Goal: Feedback & Contribution: Contribute content

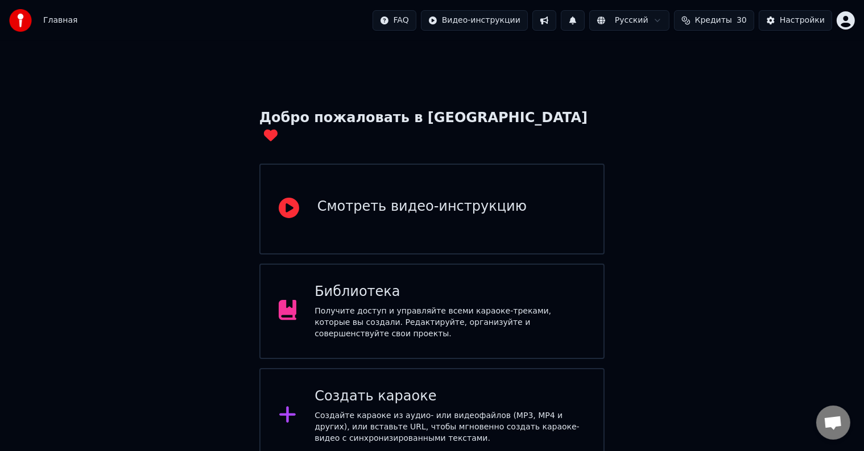
click at [442, 283] on div "Библиотека" at bounding box center [449, 292] width 271 height 18
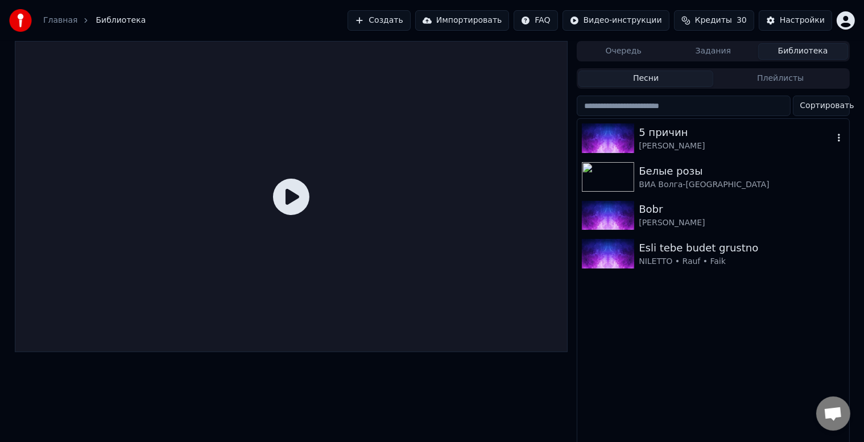
click at [661, 135] on div "5 причин" at bounding box center [735, 133] width 194 height 16
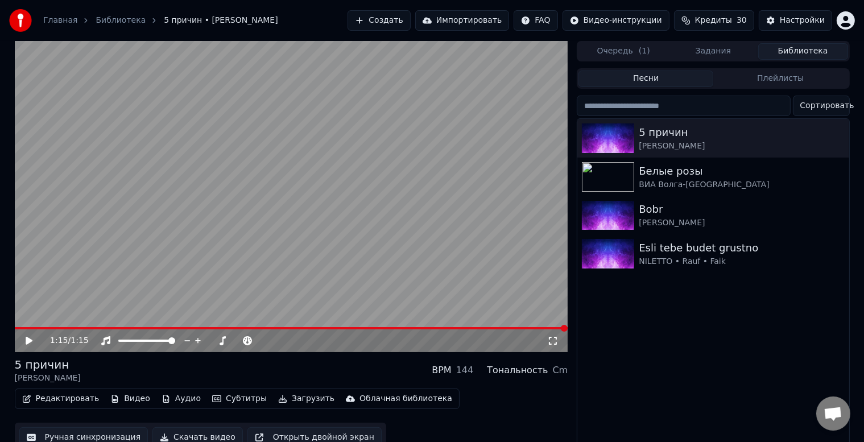
click at [48, 399] on button "Редактировать" at bounding box center [61, 399] width 86 height 16
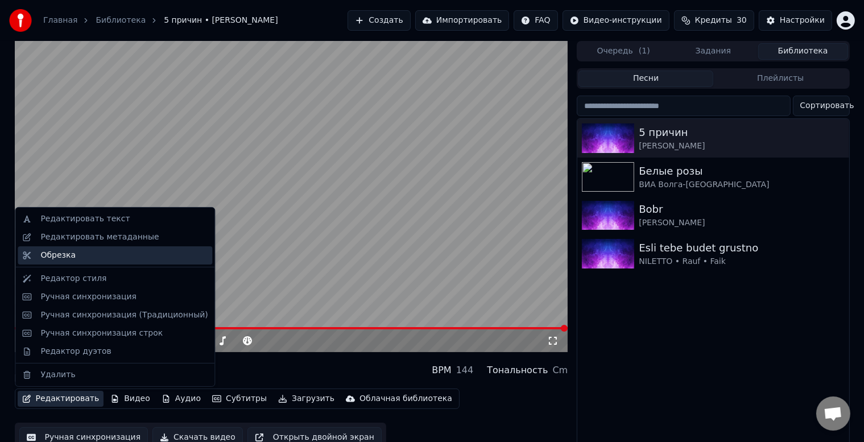
click at [68, 259] on div "Обрезка" at bounding box center [57, 255] width 35 height 11
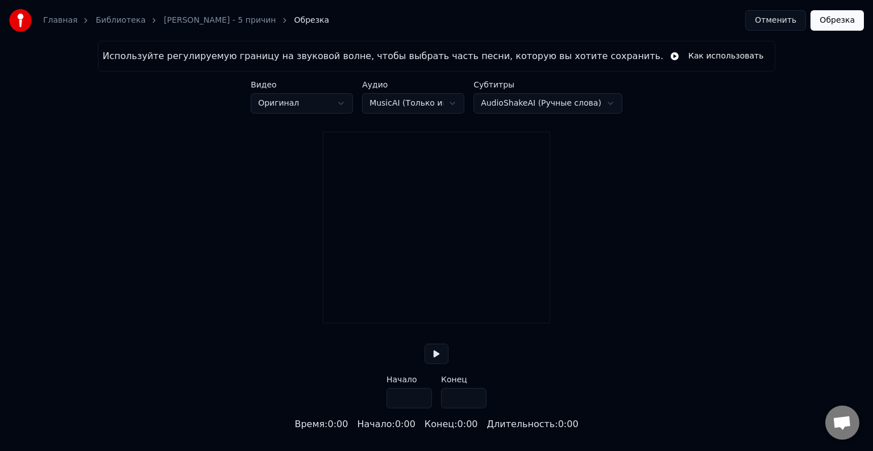
type input "*****"
click at [781, 21] on button "Отменить" at bounding box center [775, 20] width 61 height 20
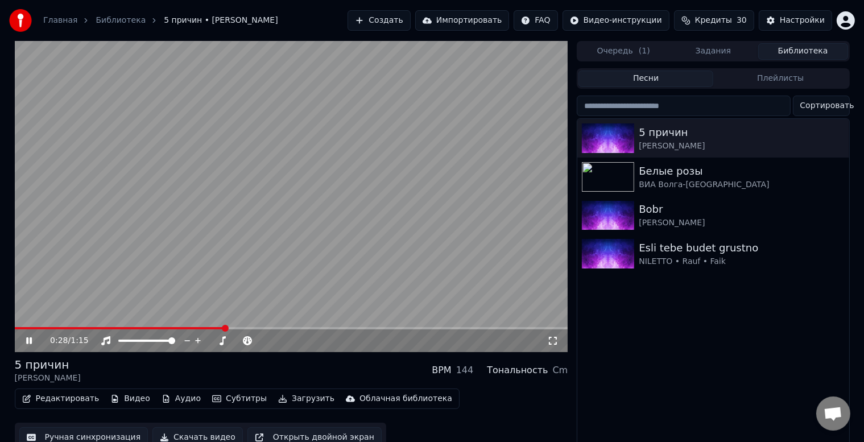
click at [50, 403] on button "Редактировать" at bounding box center [61, 399] width 86 height 16
click at [391, 367] on div "5 причин [PERSON_NAME] BPM 144 Тональность Cm" at bounding box center [291, 369] width 553 height 27
click at [282, 400] on button "Загрузить" at bounding box center [305, 399] width 65 height 16
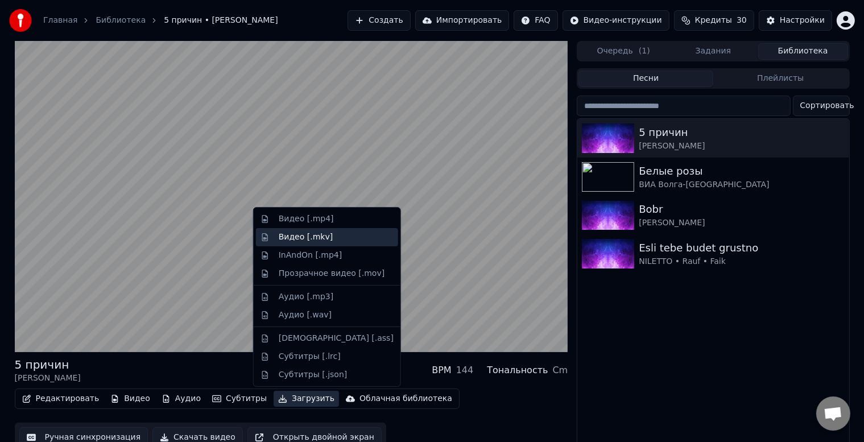
click at [309, 238] on div "Видео [.mkv]" at bounding box center [306, 236] width 54 height 11
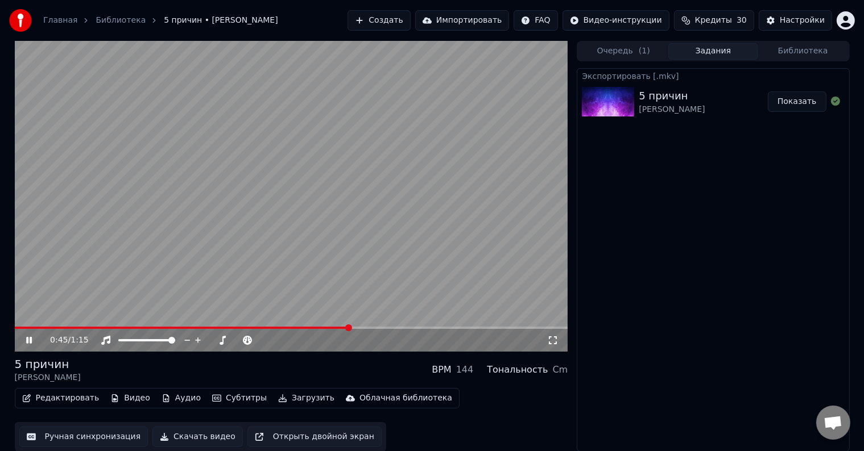
click at [787, 102] on button "Показать" at bounding box center [797, 102] width 59 height 20
click at [32, 218] on video at bounding box center [291, 196] width 553 height 311
click at [131, 400] on button "Видео" at bounding box center [130, 399] width 49 height 16
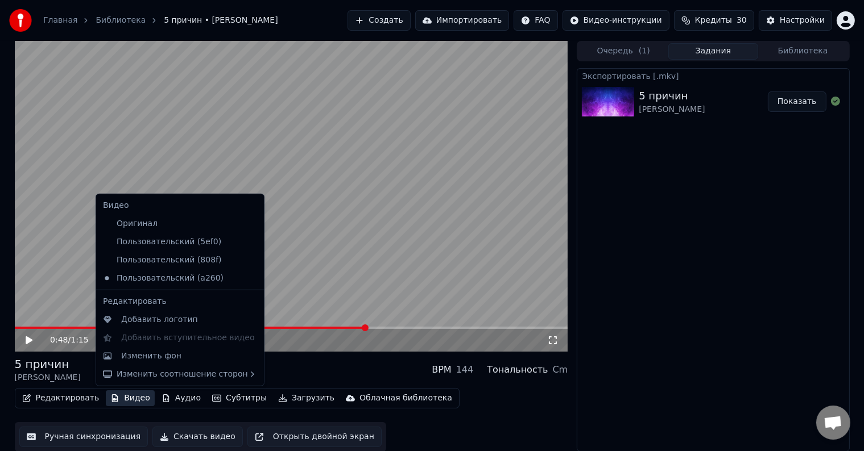
click at [31, 342] on icon at bounding box center [37, 340] width 27 height 9
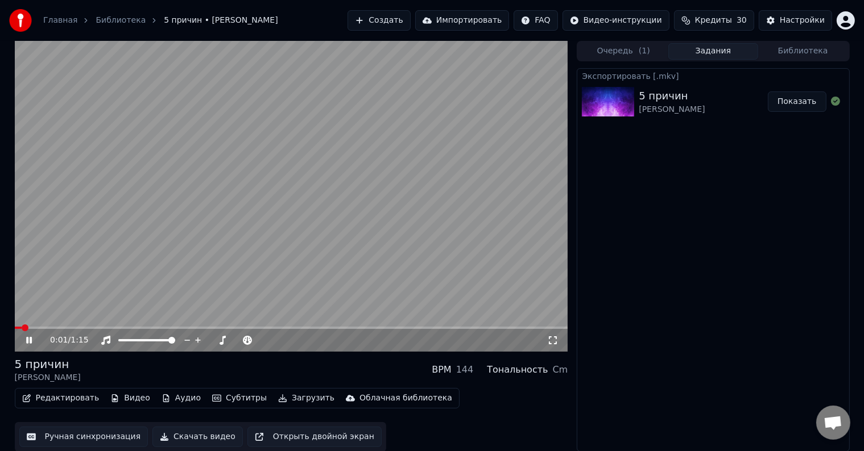
click at [22, 329] on span at bounding box center [18, 328] width 7 height 2
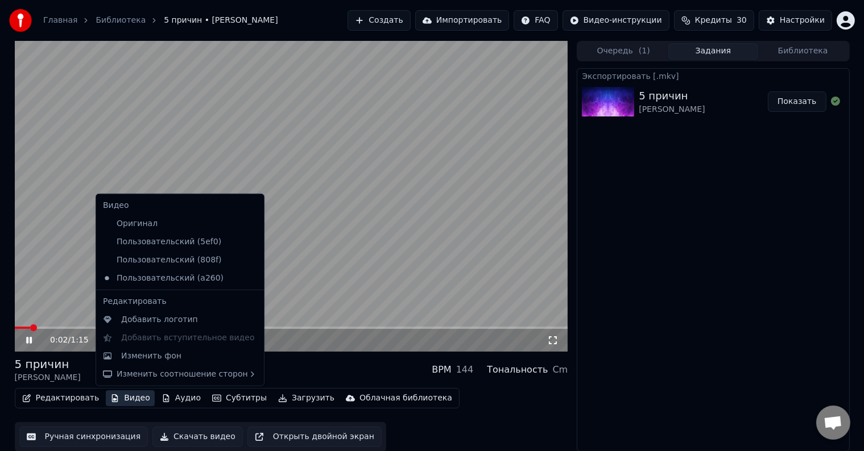
click at [126, 397] on button "Видео" at bounding box center [130, 399] width 49 height 16
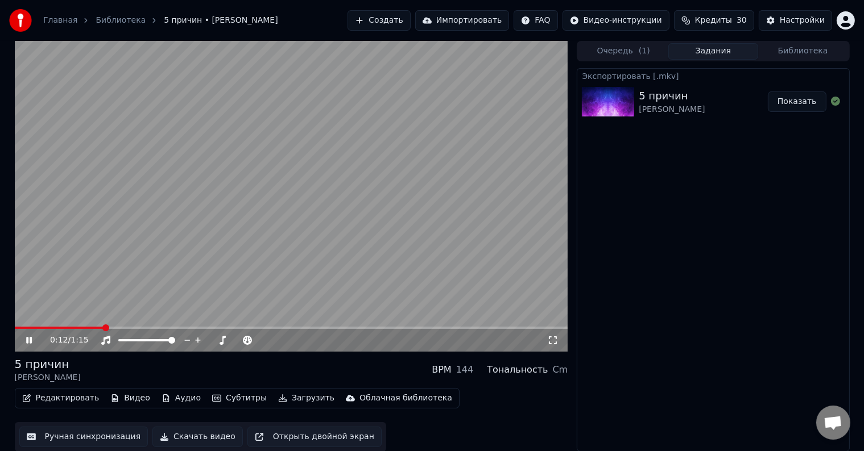
click at [0, 280] on div "0:12 / 1:15 5 причин [PERSON_NAME] BPM 144 Тональность Cm Редактировать Видео А…" at bounding box center [432, 246] width 864 height 411
drag, startPoint x: 70, startPoint y: 326, endPoint x: 24, endPoint y: 326, distance: 46.1
click at [24, 326] on video at bounding box center [291, 196] width 553 height 311
click at [25, 329] on span at bounding box center [70, 328] width 111 height 2
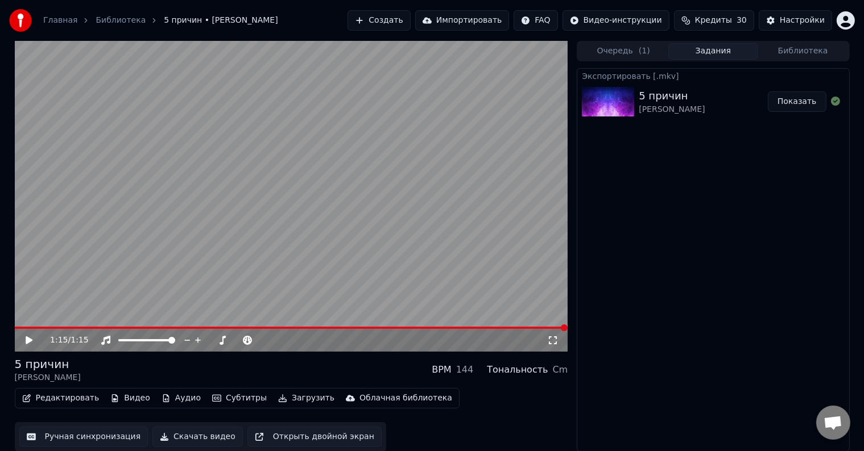
click at [280, 401] on button "Загрузить" at bounding box center [305, 399] width 65 height 16
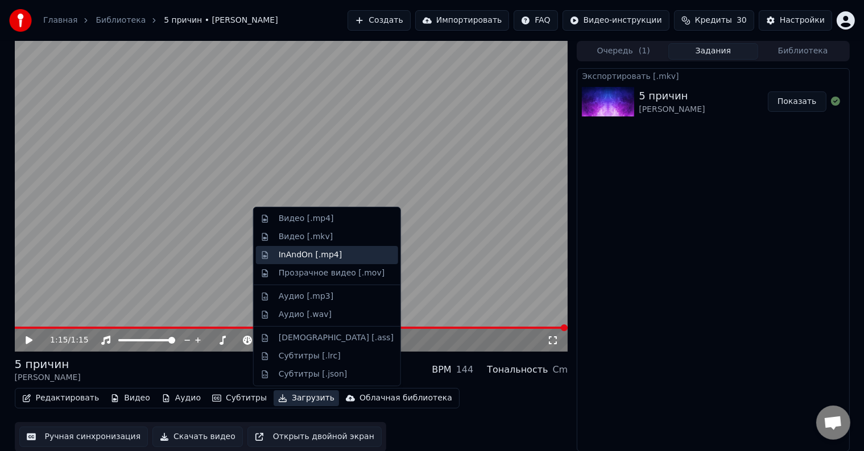
click at [327, 258] on div "InAndOn [.mp4]" at bounding box center [311, 255] width 64 height 11
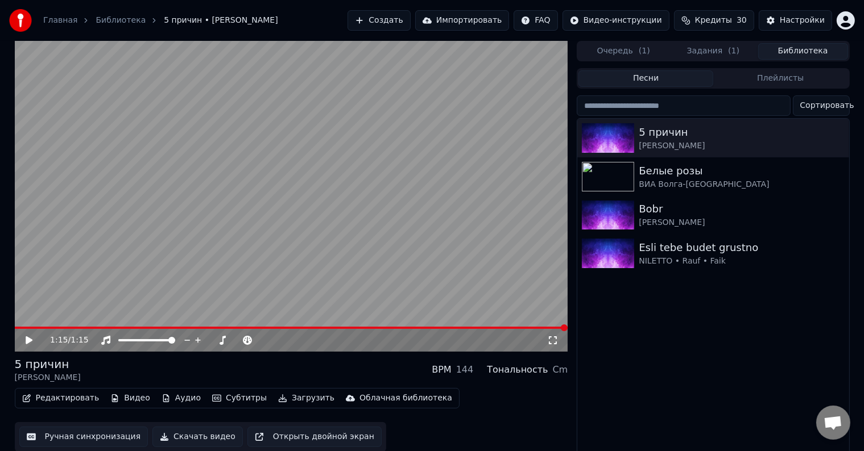
click at [795, 51] on button "Библиотека" at bounding box center [803, 51] width 90 height 16
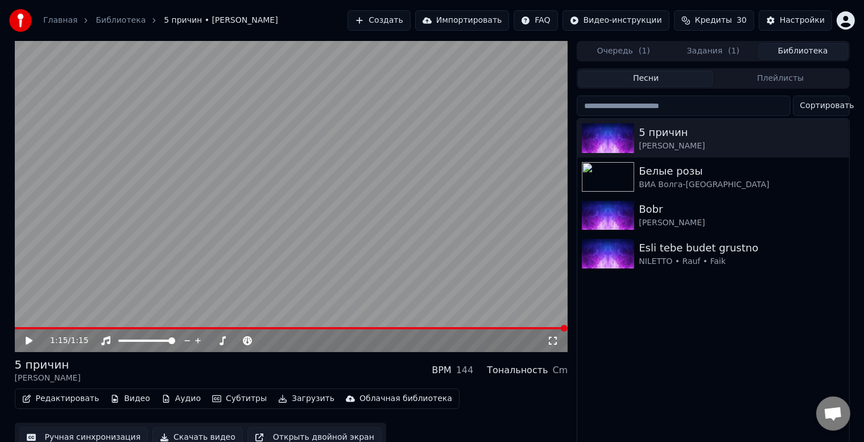
click at [728, 52] on span "( 1 )" at bounding box center [733, 50] width 11 height 11
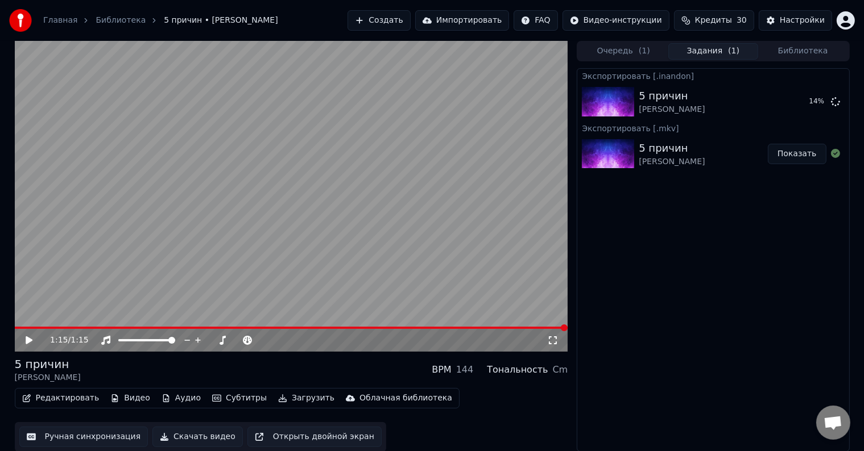
click at [624, 47] on button "Очередь ( 1 )" at bounding box center [623, 51] width 90 height 16
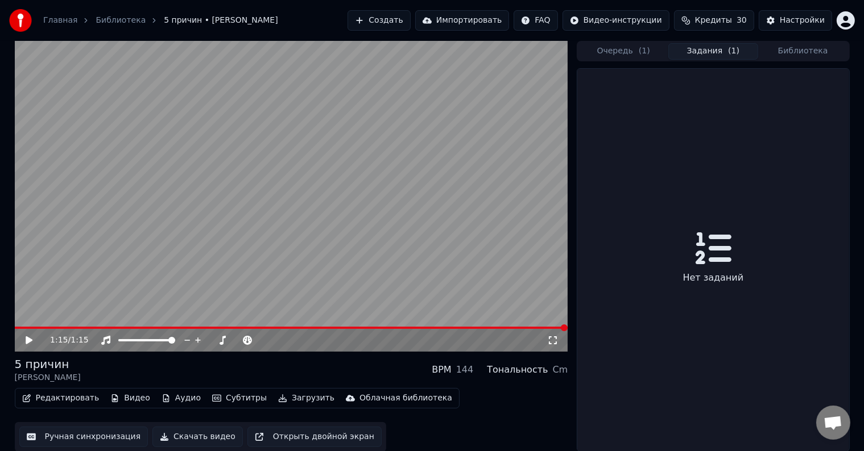
click at [713, 51] on button "Задания ( 1 )" at bounding box center [713, 51] width 90 height 16
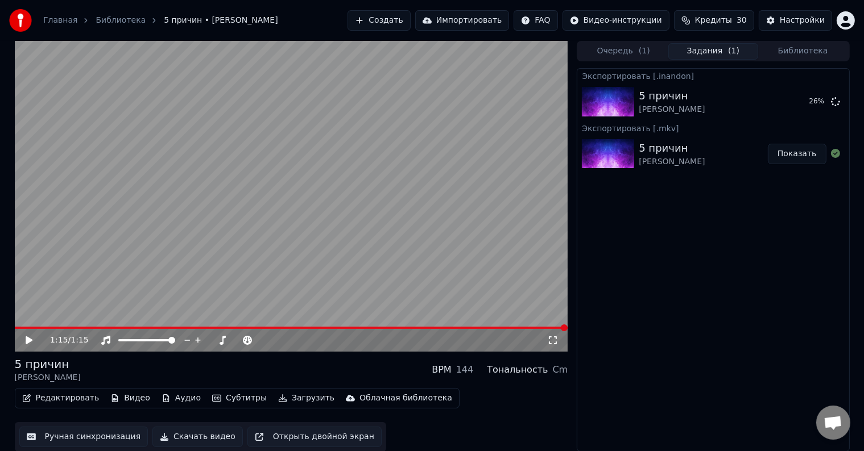
click at [331, 439] on button "Открыть двойной экран" at bounding box center [314, 437] width 134 height 20
click at [199, 306] on video at bounding box center [291, 196] width 553 height 311
click at [801, 107] on button "Показать" at bounding box center [797, 102] width 59 height 20
click at [136, 234] on video at bounding box center [291, 196] width 553 height 311
click at [162, 249] on video at bounding box center [291, 196] width 553 height 311
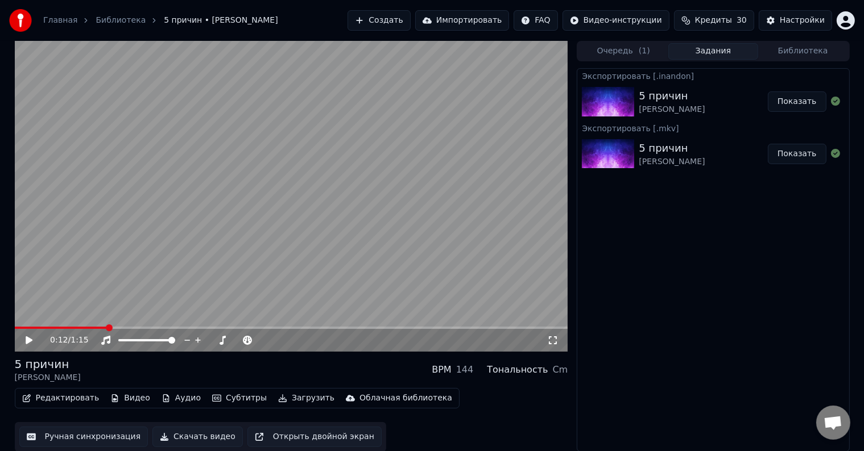
click at [288, 400] on button "Загрузить" at bounding box center [305, 399] width 65 height 16
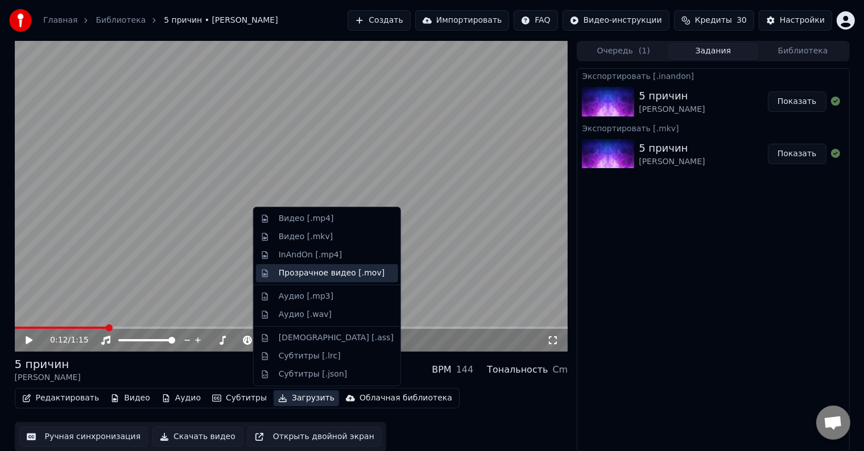
click at [319, 276] on div "Прозрачное видео [.mov]" at bounding box center [332, 273] width 106 height 11
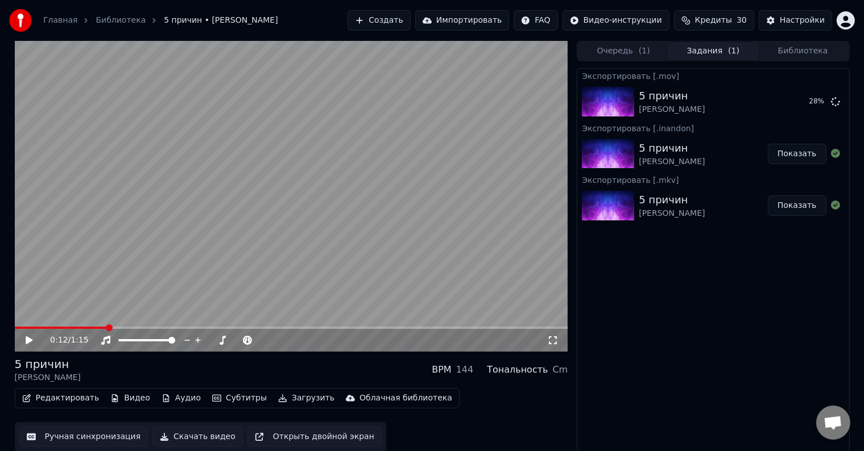
click at [389, 19] on button "Создать" at bounding box center [378, 20] width 63 height 20
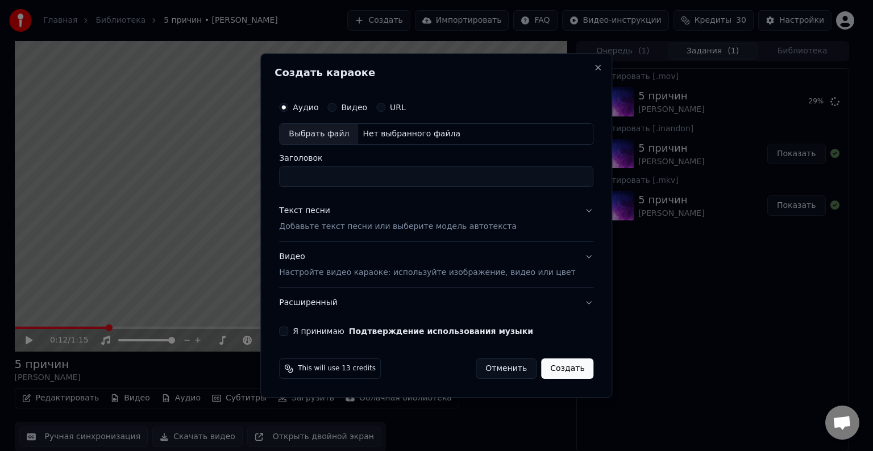
click at [343, 136] on div "Выбрать файл" at bounding box center [319, 134] width 78 height 20
type input "**********"
click at [434, 209] on div "Текст песни Добавьте текст песни или выберите модель автотекста" at bounding box center [398, 218] width 238 height 27
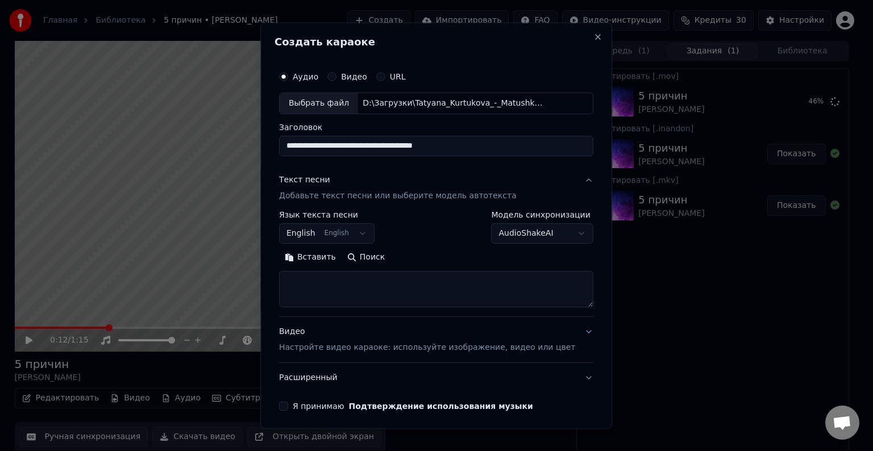
click at [359, 234] on button "English English" at bounding box center [327, 233] width 96 height 20
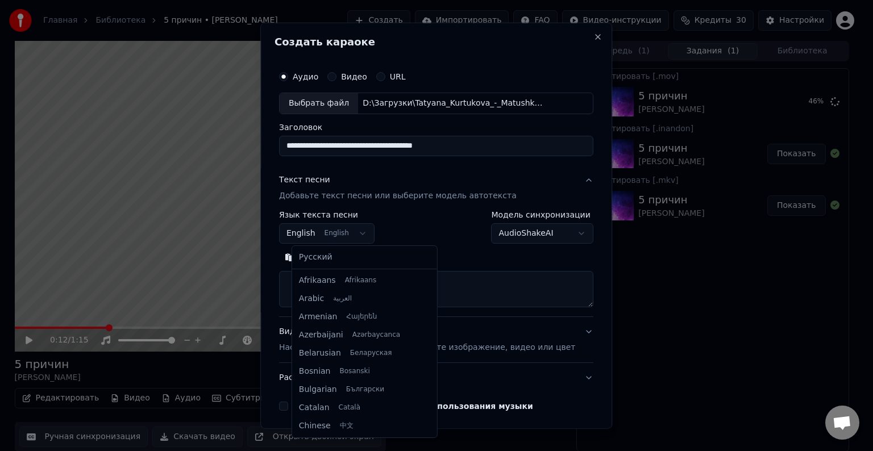
scroll to position [91, 0]
select select "**"
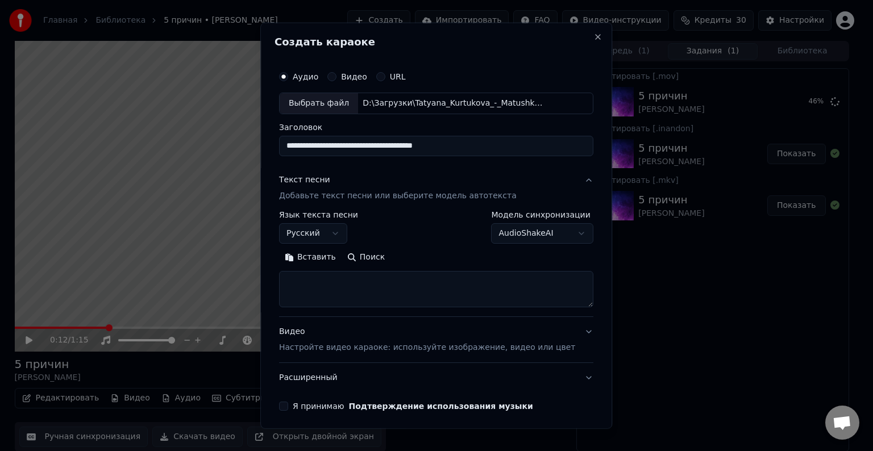
click at [333, 283] on textarea at bounding box center [436, 289] width 314 height 36
paste textarea "**********"
click at [383, 275] on textarea "**********" at bounding box center [419, 289] width 281 height 36
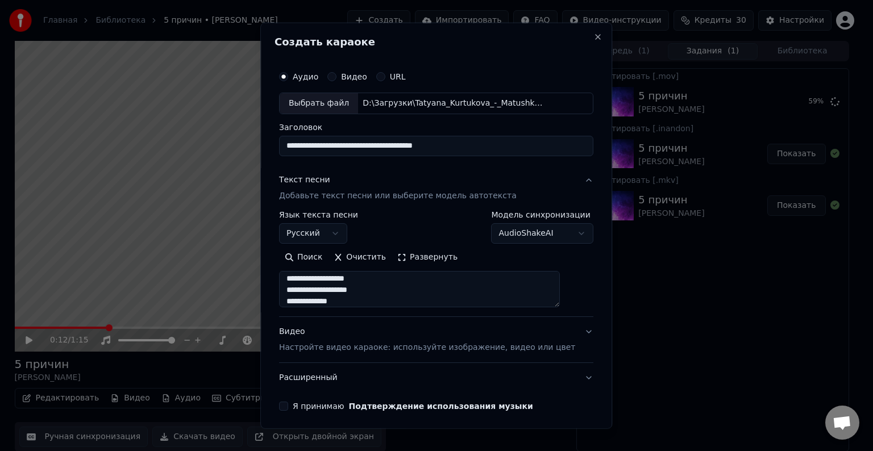
paste textarea
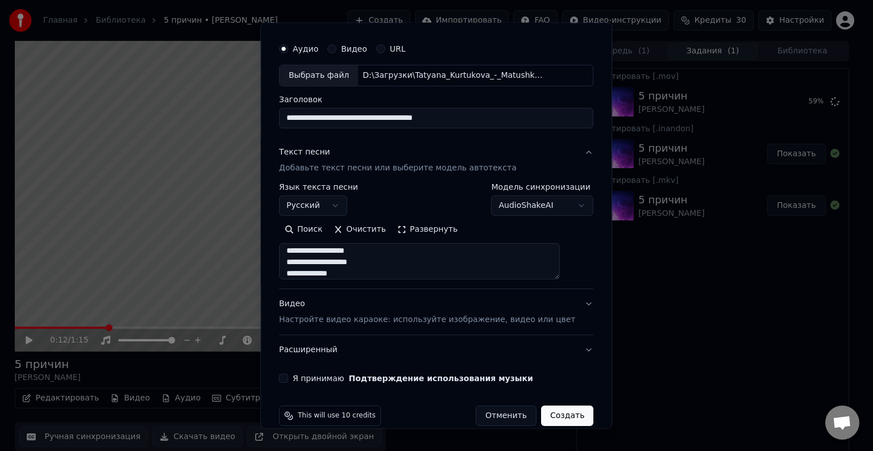
scroll to position [43, 0]
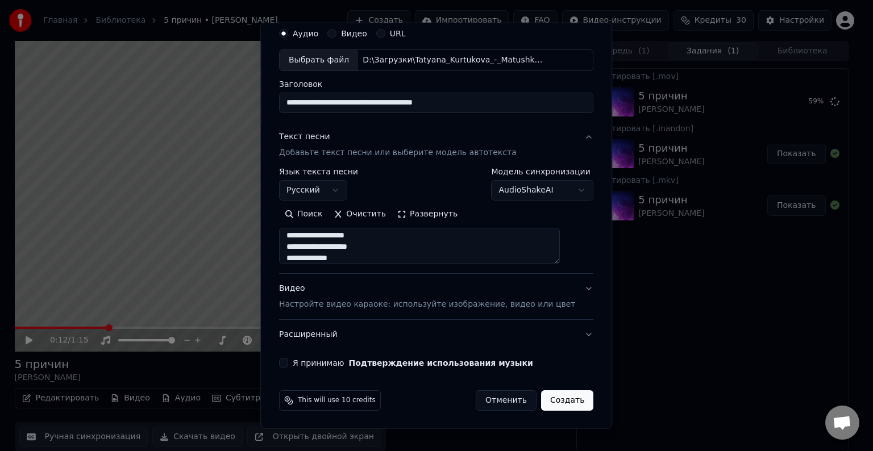
type textarea "**********"
click at [381, 285] on div "Видео Настройте видео караоке: используйте изображение, видео или цвет" at bounding box center [427, 296] width 296 height 27
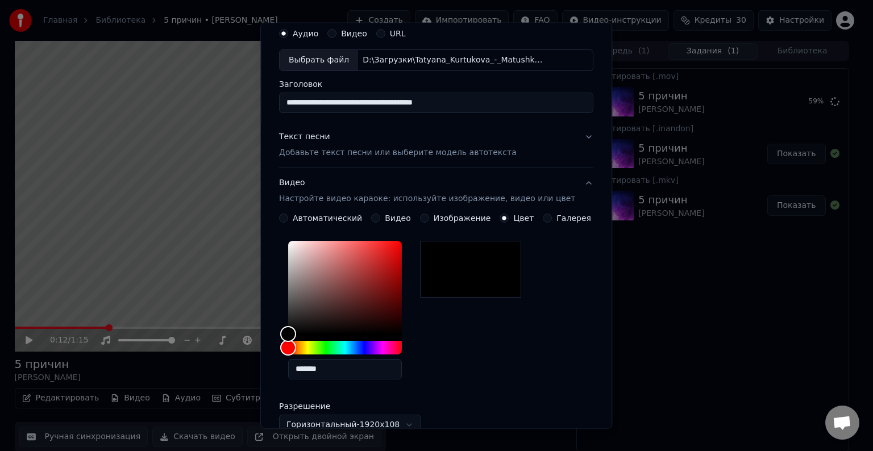
click at [573, 180] on button "Видео Настройте видео караоке: используйте изображение, видео или цвет" at bounding box center [436, 190] width 314 height 45
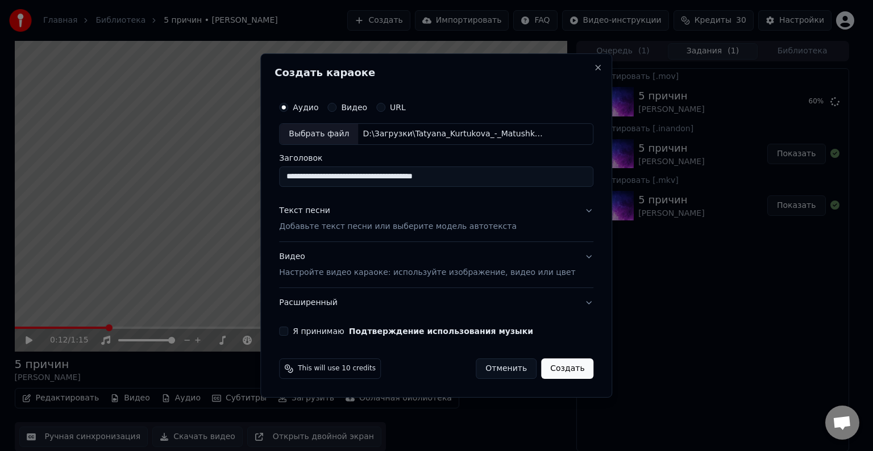
click at [288, 332] on button "Я принимаю Подтверждение использования музыки" at bounding box center [283, 331] width 9 height 9
click at [573, 302] on button "Расширенный" at bounding box center [436, 303] width 314 height 30
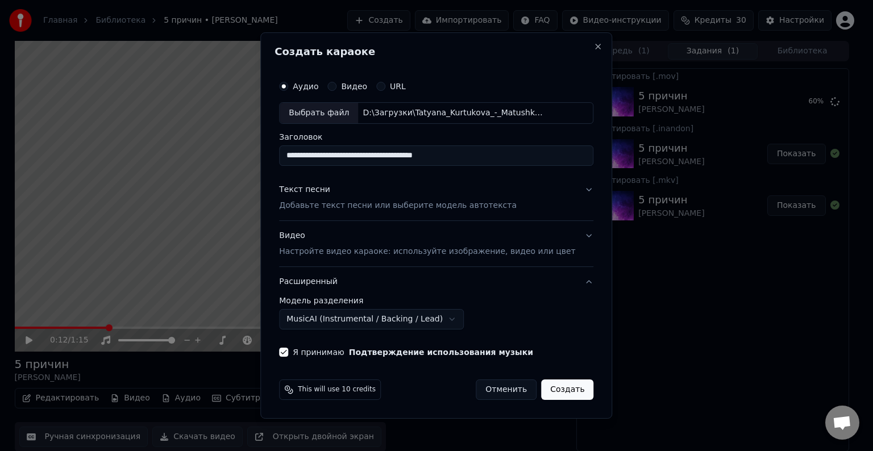
click at [571, 189] on button "Текст песни Добавьте текст песни или выберите модель автотекста" at bounding box center [436, 197] width 314 height 45
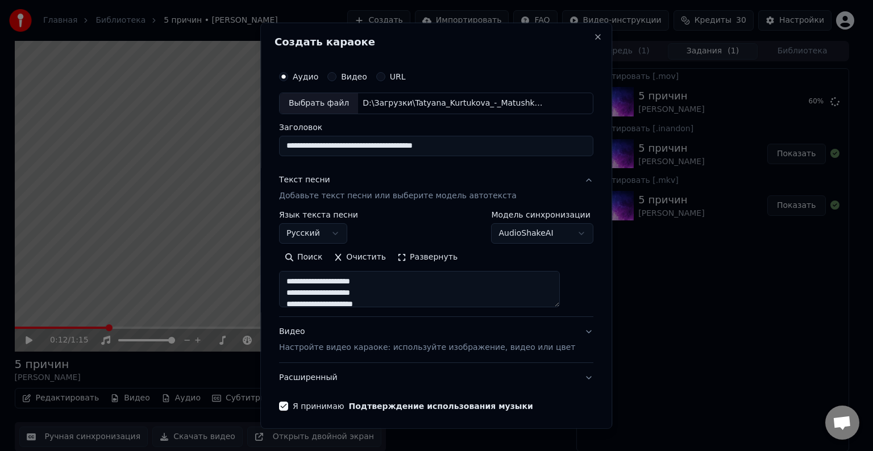
click at [558, 229] on body "Главная Библиотека 5 причин • [PERSON_NAME] Создать Импортировать FAQ Видео-инс…" at bounding box center [432, 225] width 864 height 451
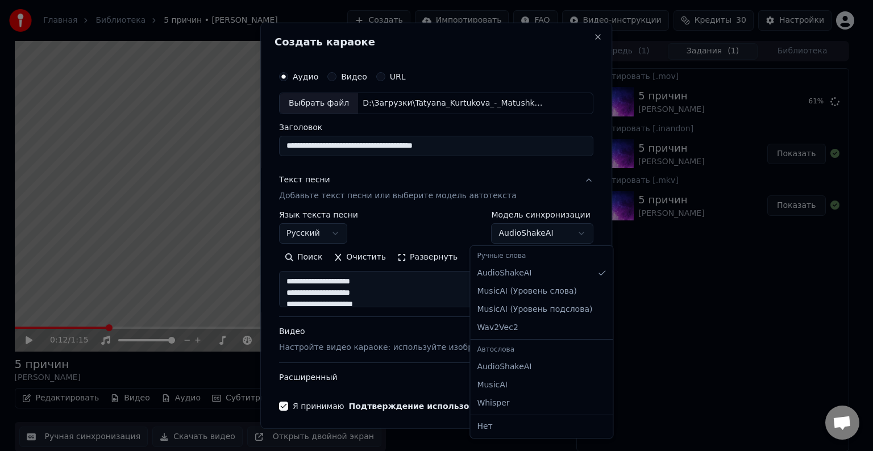
select select "**********"
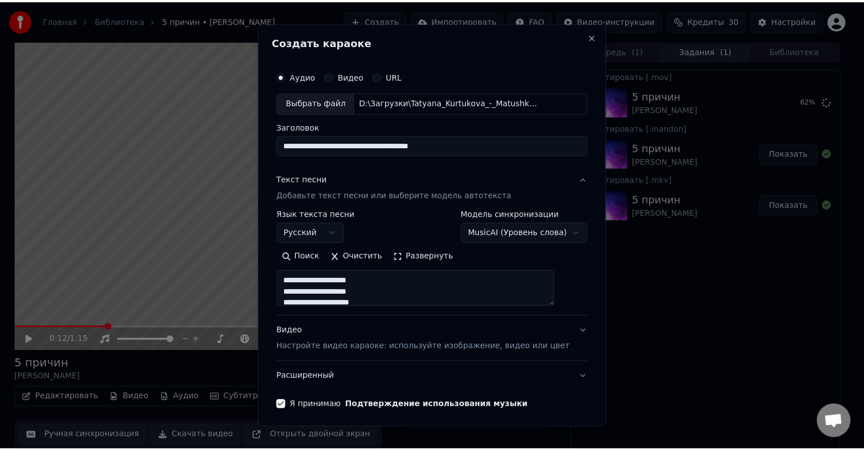
scroll to position [43, 0]
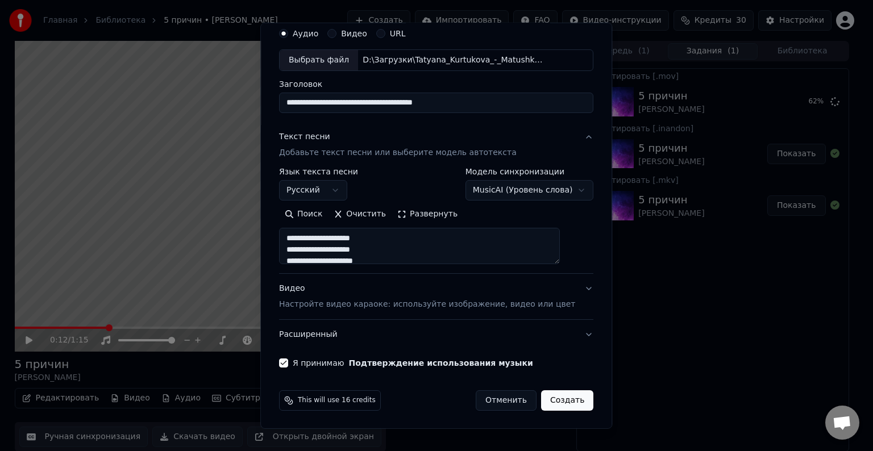
click at [557, 398] on button "Создать" at bounding box center [567, 401] width 52 height 20
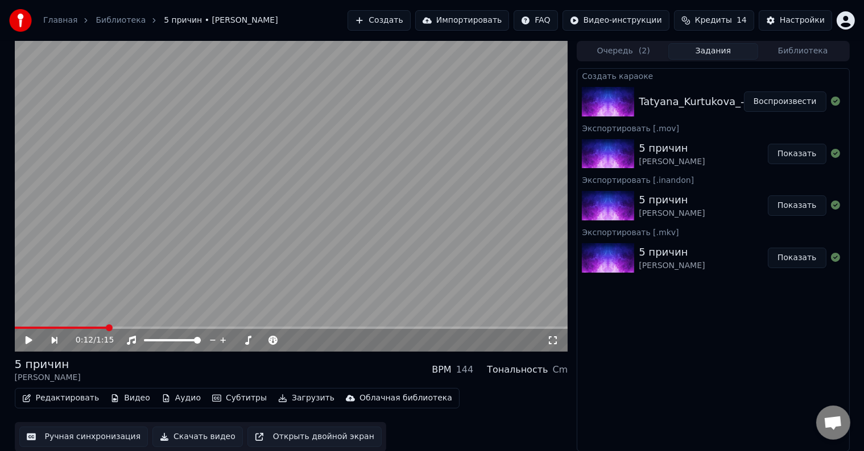
click at [785, 105] on button "Воспроизвести" at bounding box center [785, 102] width 82 height 20
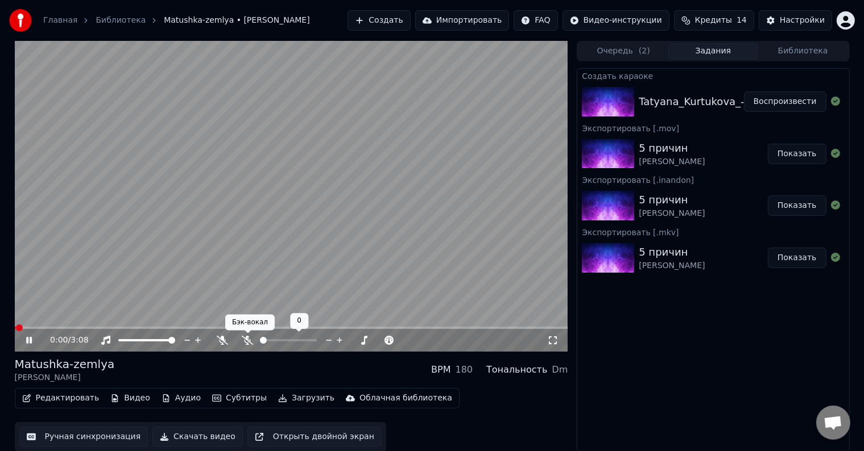
click at [250, 341] on icon at bounding box center [247, 340] width 11 height 9
click at [50, 327] on span at bounding box center [291, 328] width 553 height 2
click at [38, 327] on span at bounding box center [26, 328] width 23 height 2
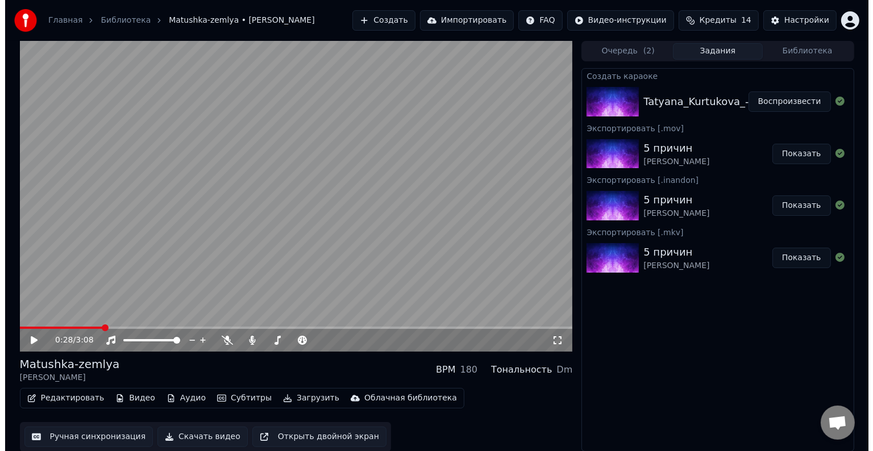
scroll to position [1, 0]
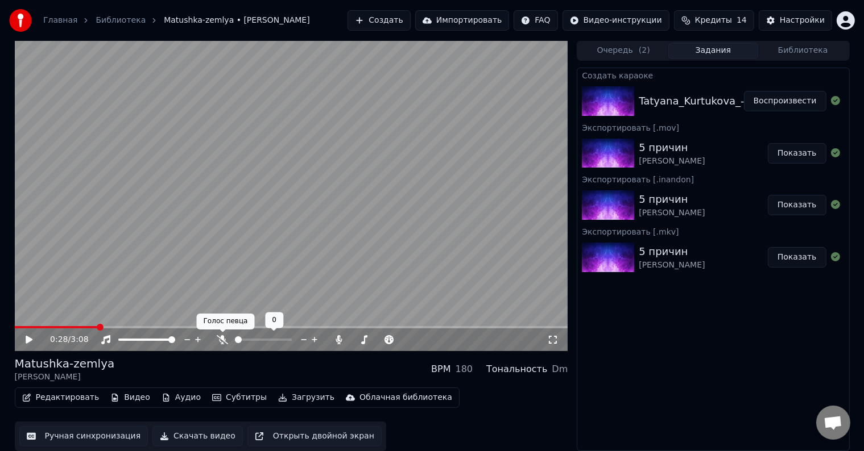
click at [221, 339] on icon at bounding box center [222, 339] width 11 height 9
click at [26, 325] on span at bounding box center [29, 327] width 7 height 7
click at [28, 336] on icon at bounding box center [37, 339] width 27 height 9
click at [80, 395] on button "Редактировать" at bounding box center [61, 398] width 86 height 16
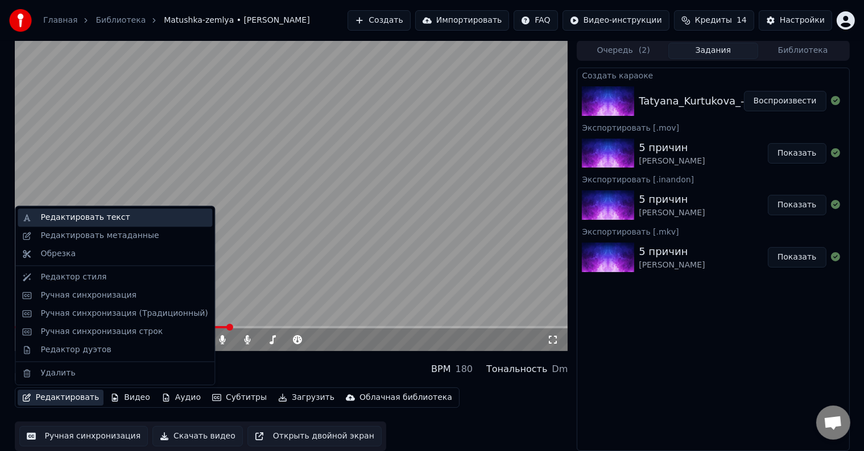
click at [95, 215] on div "Редактировать текст" at bounding box center [84, 217] width 89 height 11
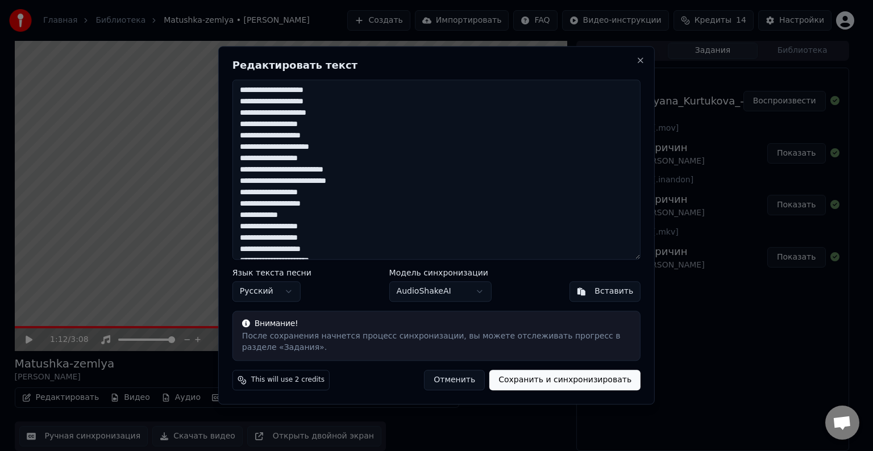
click at [304, 194] on textarea "**********" at bounding box center [437, 170] width 408 height 180
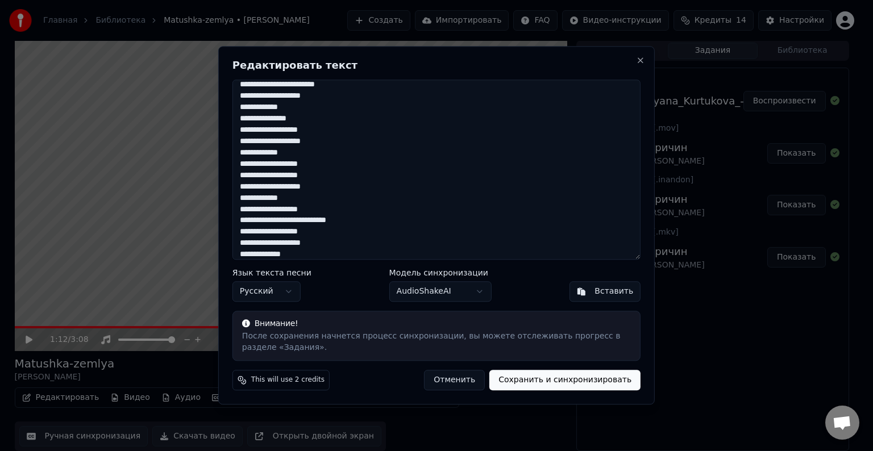
click at [305, 234] on textarea "**********" at bounding box center [437, 170] width 408 height 180
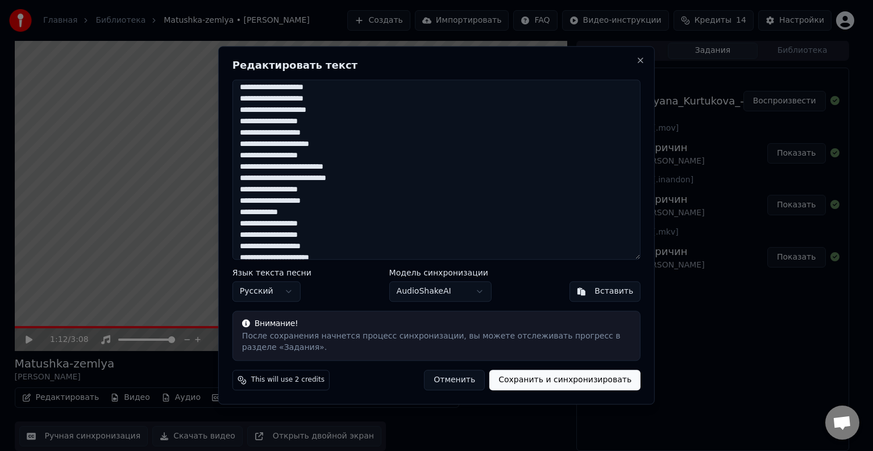
scroll to position [0, 0]
click at [305, 194] on textarea "**********" at bounding box center [437, 170] width 408 height 180
click at [304, 240] on textarea "**********" at bounding box center [437, 170] width 408 height 180
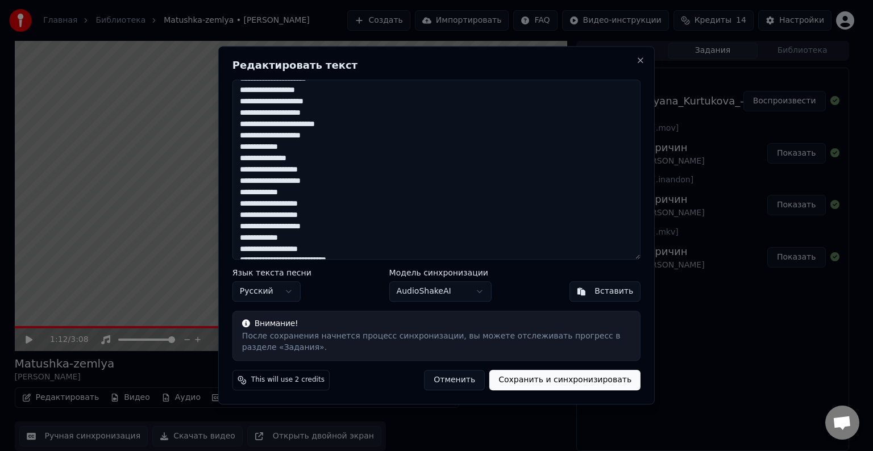
scroll to position [212, 0]
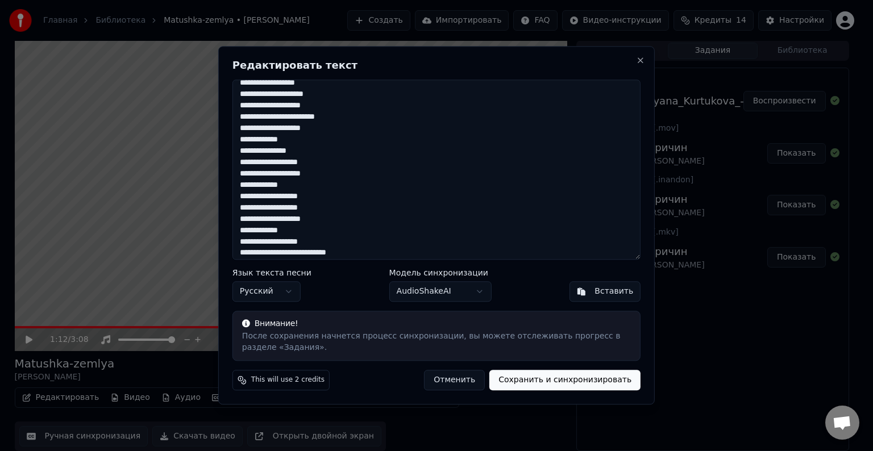
drag, startPoint x: 302, startPoint y: 252, endPoint x: 305, endPoint y: 209, distance: 43.3
click at [305, 209] on textarea "**********" at bounding box center [437, 170] width 408 height 180
click at [305, 164] on textarea "**********" at bounding box center [437, 170] width 408 height 180
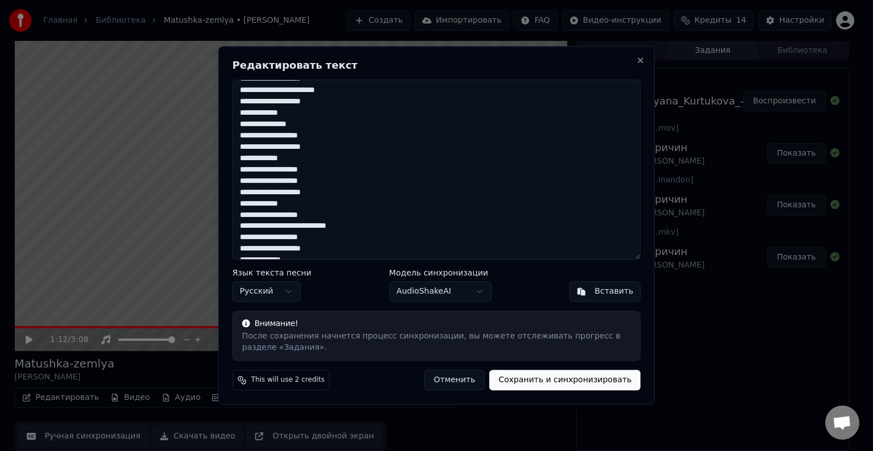
scroll to position [250, 0]
click at [305, 206] on textarea "**********" at bounding box center [437, 170] width 408 height 180
click at [304, 228] on textarea "**********" at bounding box center [437, 170] width 408 height 180
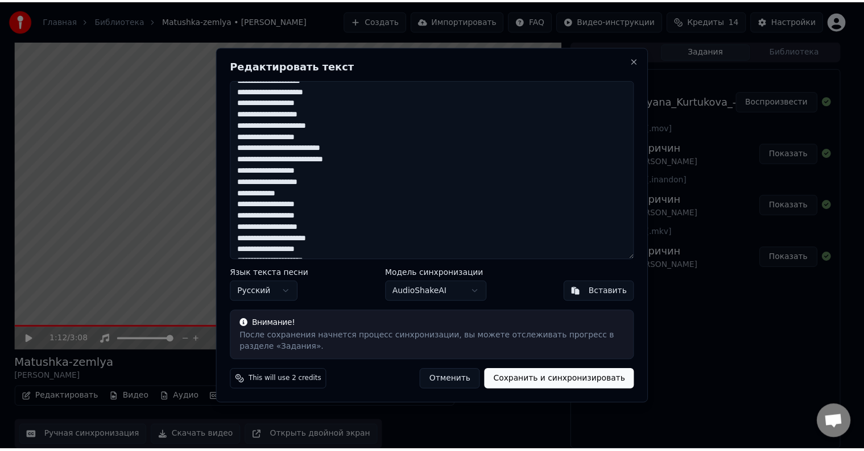
scroll to position [0, 0]
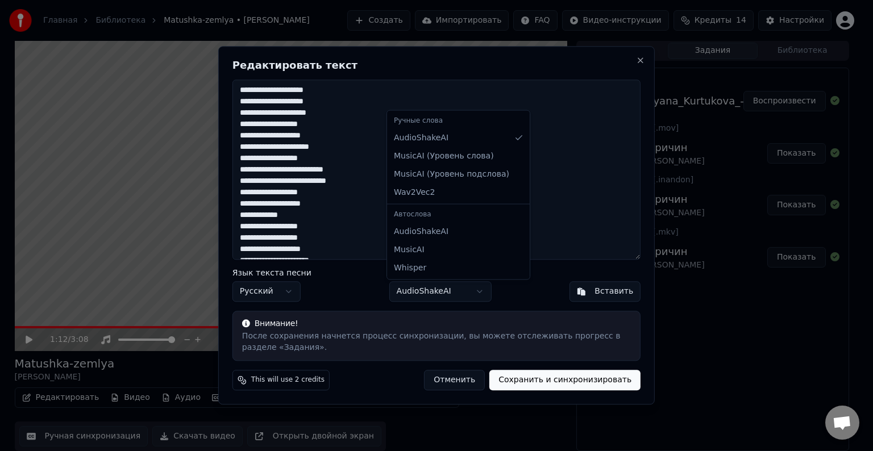
click at [468, 288] on body "Главная Библиотека Matushka-zemlya • [PERSON_NAME] Создать Импортировать FAQ Ви…" at bounding box center [432, 224] width 864 height 451
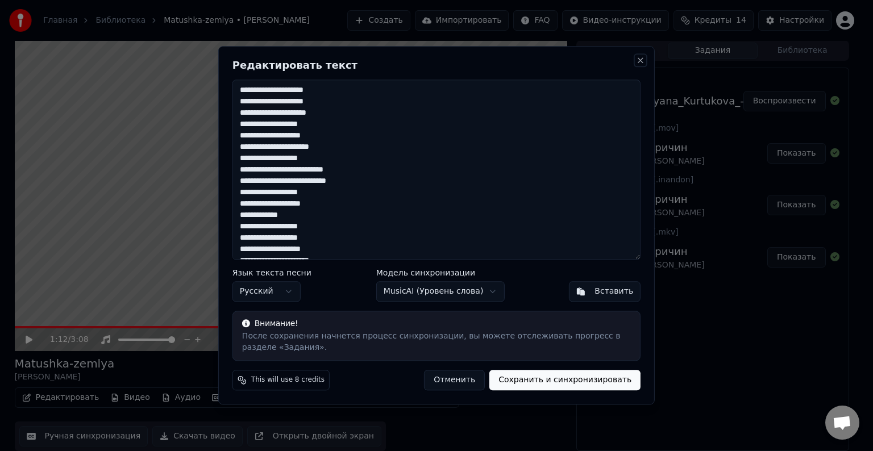
click at [645, 59] on button "Close" at bounding box center [640, 60] width 9 height 9
type textarea "**********"
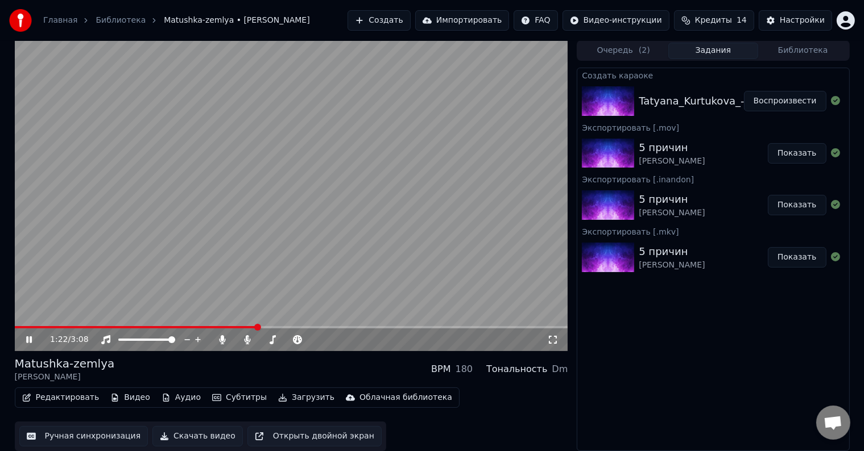
drag, startPoint x: 255, startPoint y: 329, endPoint x: 215, endPoint y: 327, distance: 40.4
click at [209, 325] on video at bounding box center [291, 195] width 553 height 311
click at [210, 326] on span at bounding box center [113, 327] width 197 height 2
click at [25, 344] on icon at bounding box center [37, 339] width 27 height 9
click at [223, 401] on button "Субтитры" at bounding box center [240, 398] width 64 height 16
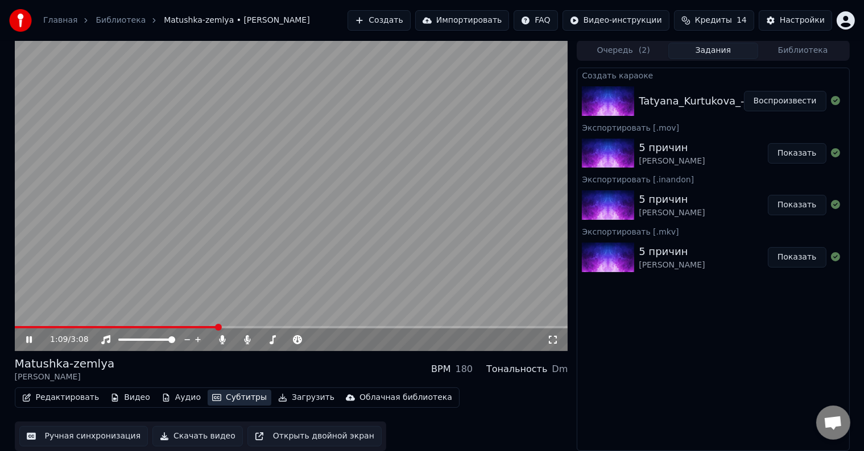
click at [223, 400] on button "Субтитры" at bounding box center [240, 398] width 64 height 16
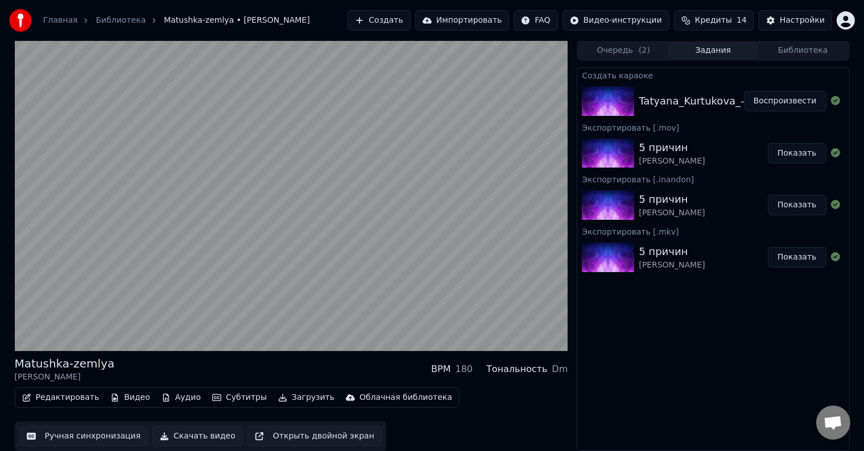
click at [67, 401] on button "Редактировать" at bounding box center [61, 398] width 86 height 16
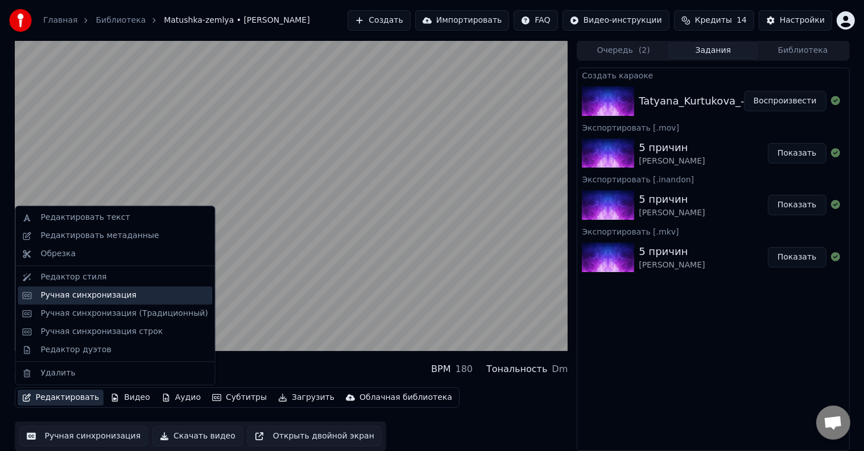
click at [76, 297] on div "Ручная синхронизация" at bounding box center [88, 295] width 96 height 11
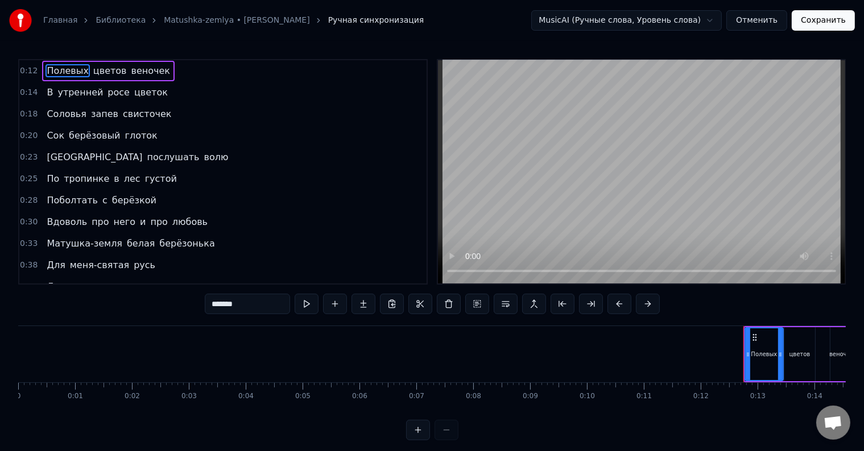
click at [49, 67] on span "Полевых" at bounding box center [67, 70] width 44 height 13
drag, startPoint x: 217, startPoint y: 299, endPoint x: 209, endPoint y: 300, distance: 7.5
click at [209, 300] on input "*******" at bounding box center [247, 304] width 85 height 20
type input "*******"
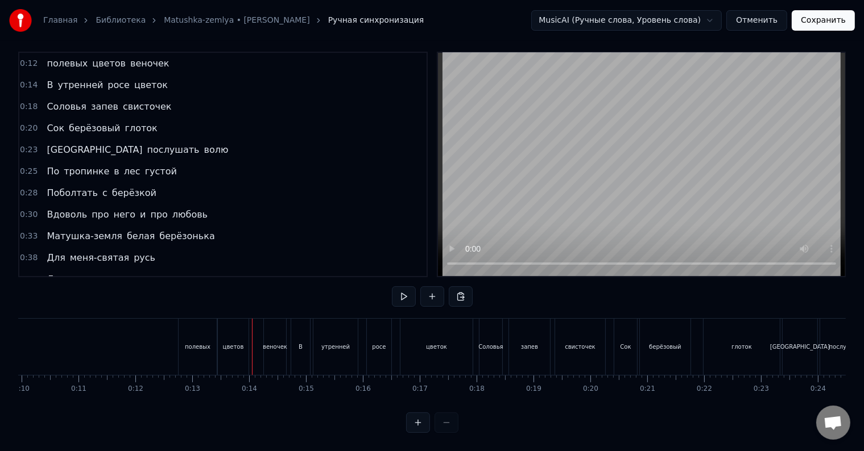
scroll to position [0, 721]
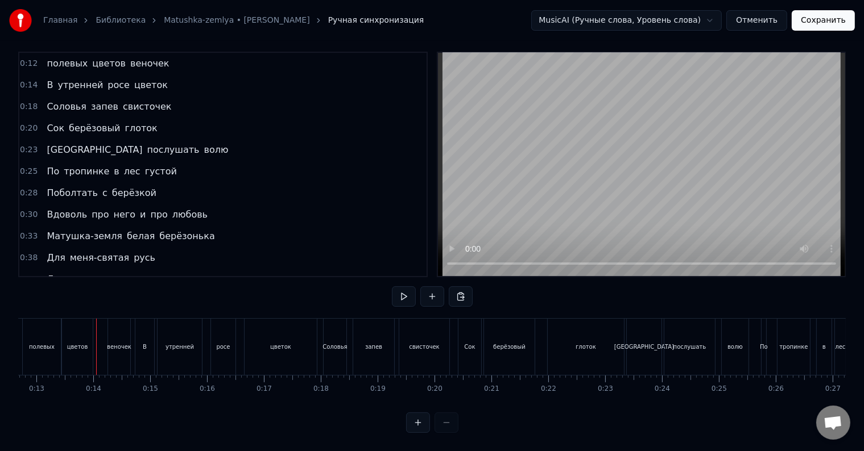
click at [55, 339] on div "полевых" at bounding box center [42, 347] width 38 height 56
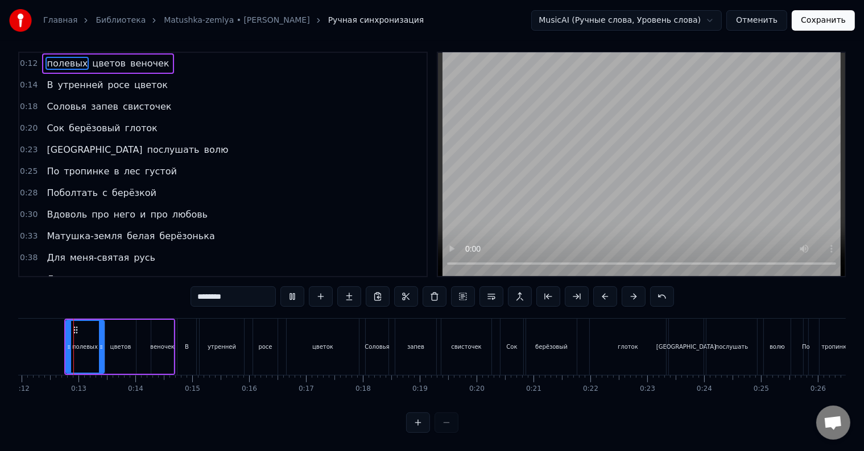
scroll to position [0, 667]
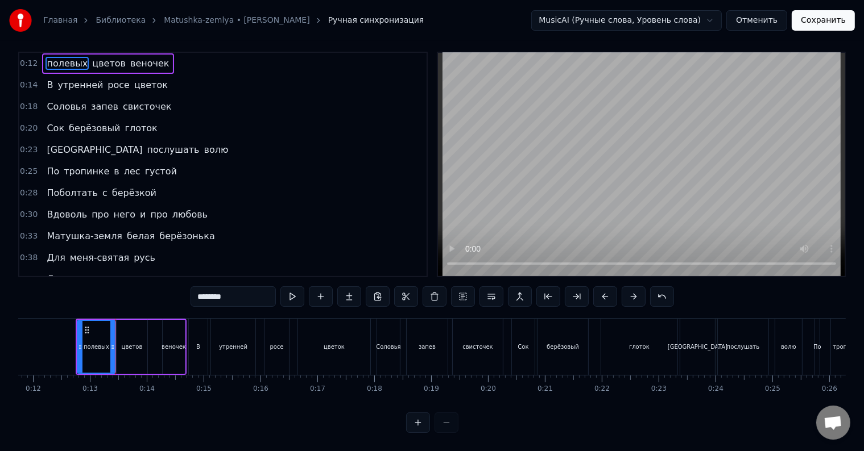
click at [113, 343] on div at bounding box center [112, 347] width 5 height 52
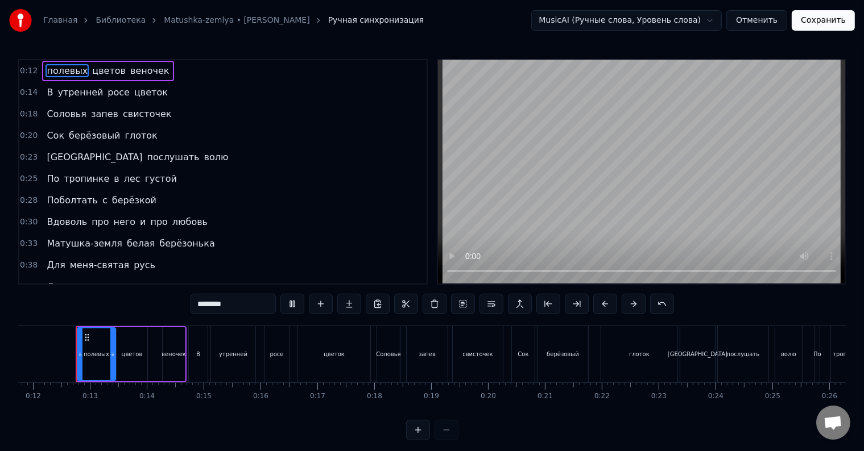
scroll to position [17, 0]
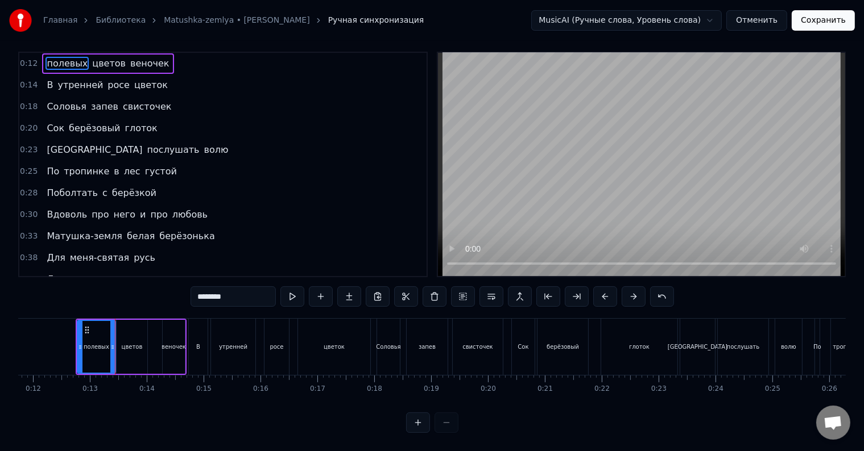
click at [115, 343] on div at bounding box center [115, 347] width 1 height 56
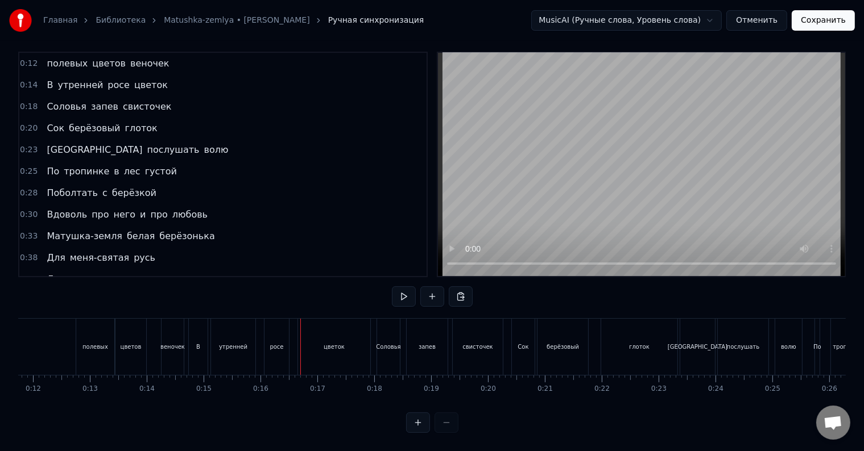
click at [200, 339] on div "В" at bounding box center [198, 347] width 19 height 56
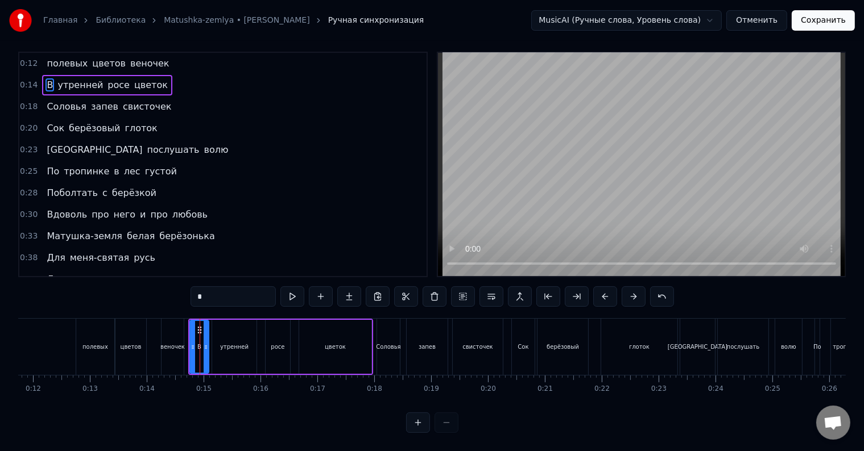
scroll to position [0, 0]
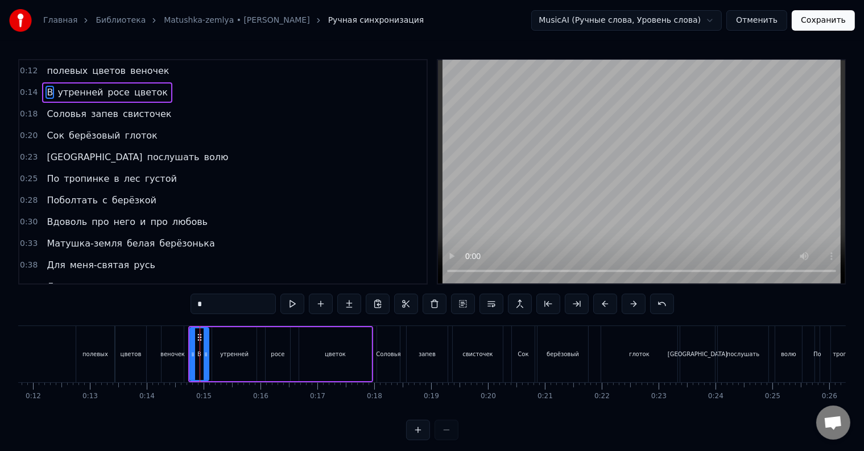
click at [49, 93] on div "В утренней росе цветок" at bounding box center [107, 92] width 130 height 20
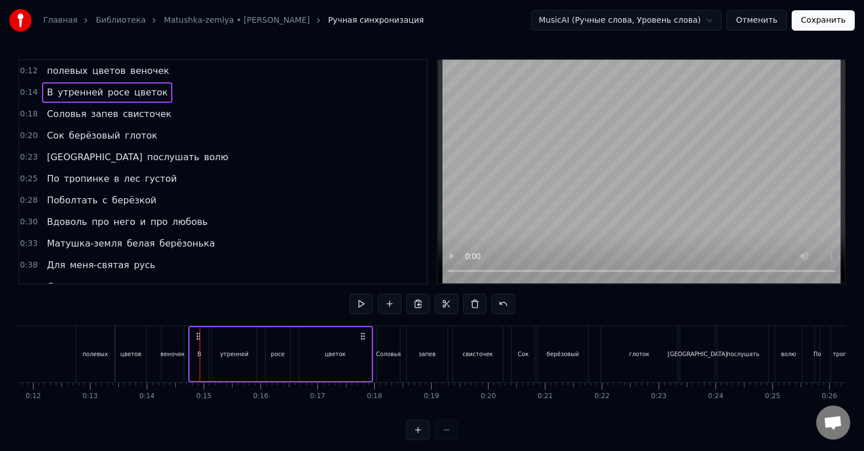
click at [48, 93] on span "В" at bounding box center [49, 92] width 9 height 13
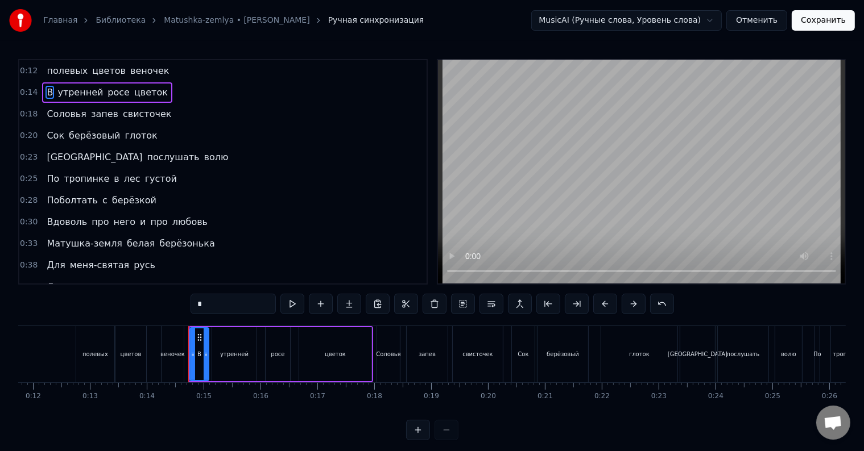
drag, startPoint x: 205, startPoint y: 302, endPoint x: 197, endPoint y: 301, distance: 8.0
click at [197, 301] on input "*" at bounding box center [232, 304] width 85 height 20
click at [50, 109] on span "Соловья" at bounding box center [66, 113] width 42 height 13
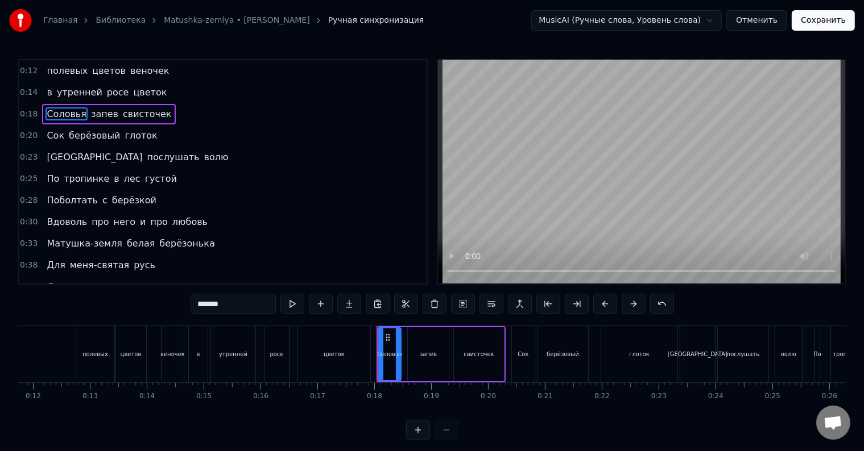
click at [200, 304] on input "*******" at bounding box center [232, 304] width 85 height 20
click at [52, 136] on span "Сок" at bounding box center [55, 135] width 20 height 13
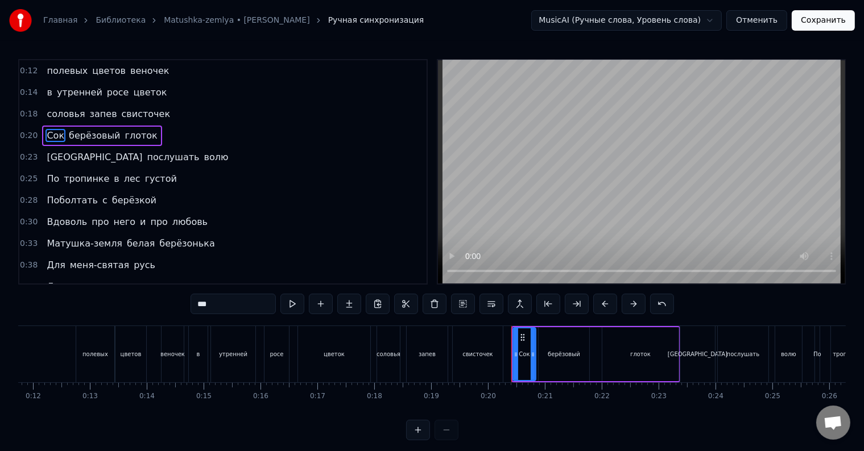
click at [198, 305] on input "***" at bounding box center [232, 304] width 85 height 20
click at [48, 155] on span "[GEOGRAPHIC_DATA]" at bounding box center [94, 157] width 98 height 13
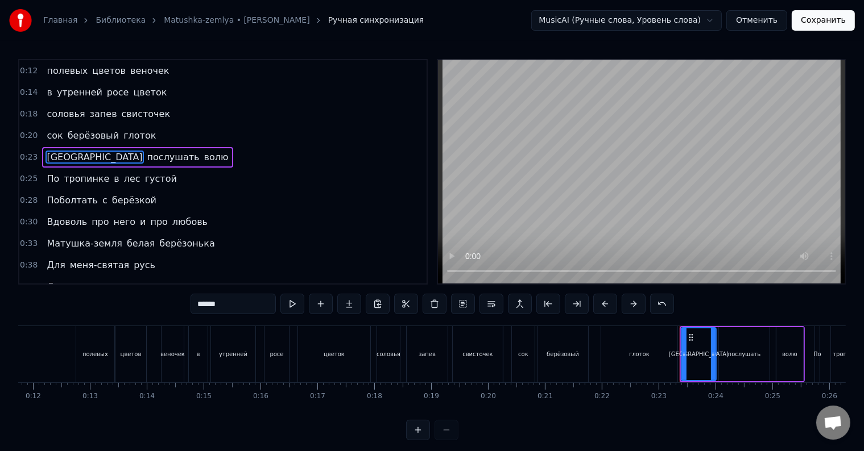
click at [202, 301] on input "******" at bounding box center [232, 304] width 85 height 20
click at [203, 306] on input "*******" at bounding box center [232, 304] width 85 height 20
click at [51, 176] on span "По" at bounding box center [52, 178] width 15 height 13
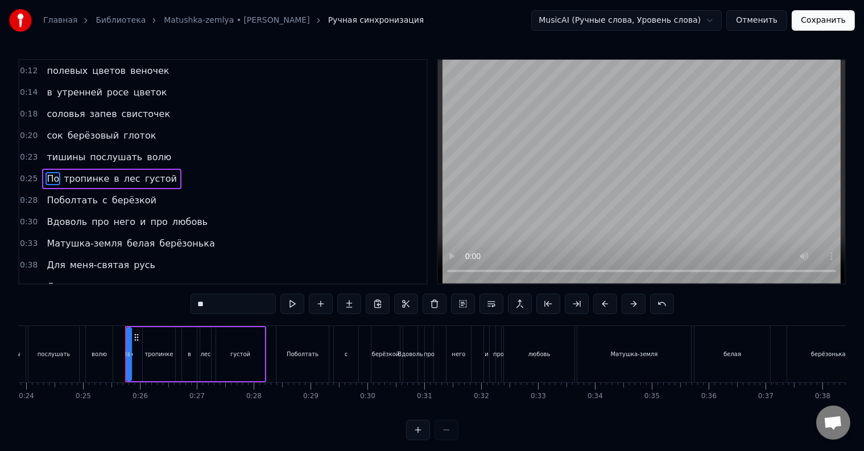
scroll to position [0, 1406]
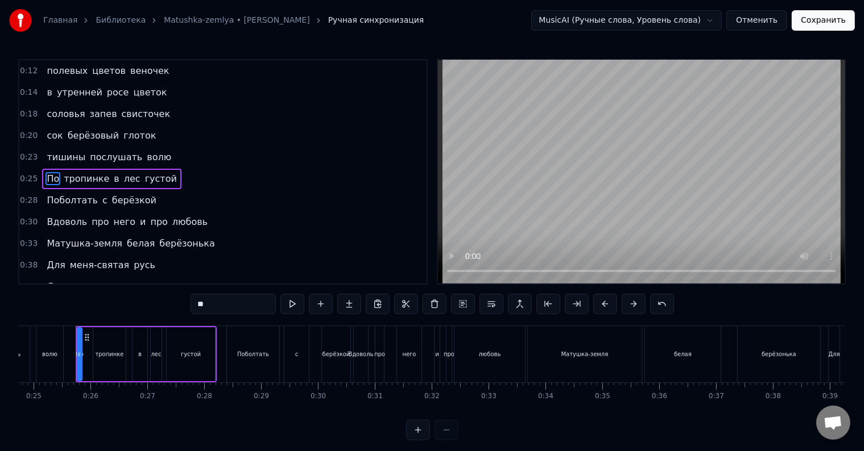
drag, startPoint x: 204, startPoint y: 304, endPoint x: 196, endPoint y: 302, distance: 8.0
click at [196, 302] on input "**" at bounding box center [232, 304] width 85 height 20
click at [45, 198] on span "Поболтать" at bounding box center [71, 200] width 53 height 13
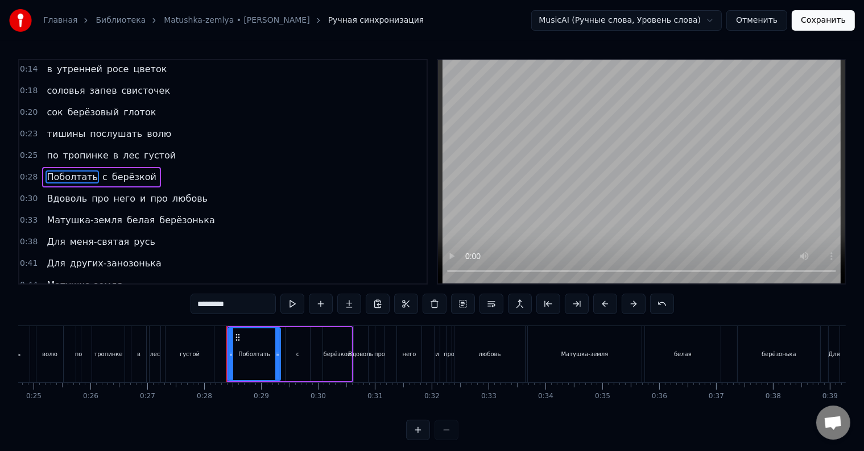
scroll to position [24, 0]
click at [198, 303] on input "*********" at bounding box center [232, 304] width 85 height 20
click at [49, 196] on span "Вдоволь" at bounding box center [66, 198] width 43 height 13
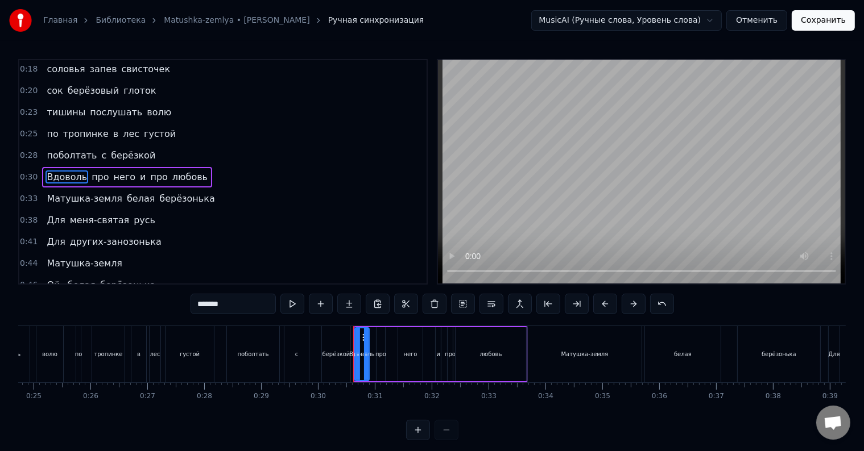
click at [200, 304] on input "*******" at bounding box center [232, 304] width 85 height 20
click at [48, 195] on span "Матушка-земля" at bounding box center [84, 198] width 78 height 13
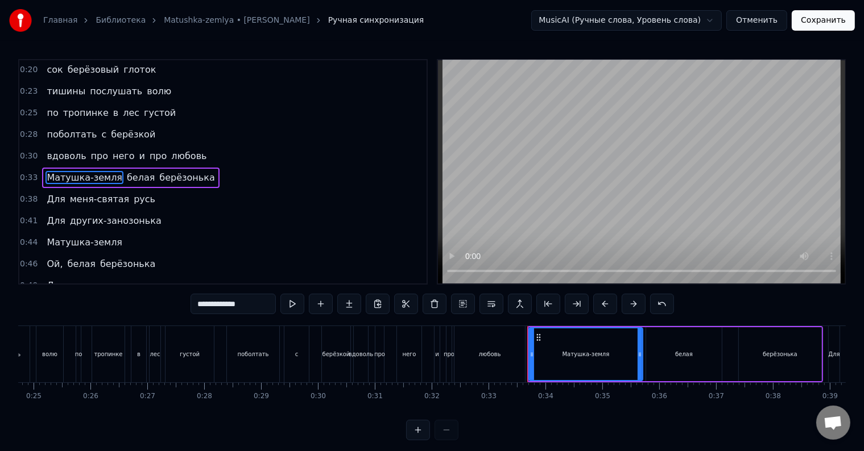
drag, startPoint x: 205, startPoint y: 305, endPoint x: 198, endPoint y: 303, distance: 7.6
click at [198, 303] on input "**********" at bounding box center [232, 304] width 85 height 20
click at [48, 195] on span "Для" at bounding box center [55, 199] width 20 height 13
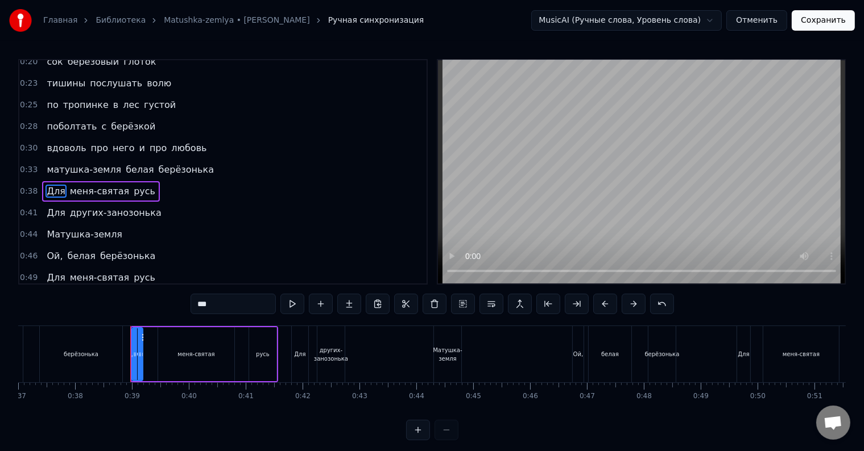
scroll to position [0, 2158]
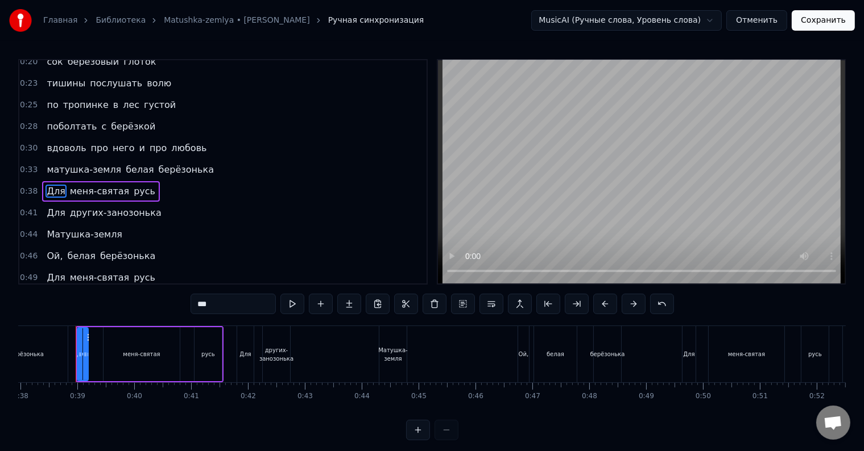
drag, startPoint x: 203, startPoint y: 304, endPoint x: 197, endPoint y: 303, distance: 6.3
click at [197, 303] on input "***" at bounding box center [232, 304] width 85 height 20
click at [50, 207] on span "Для" at bounding box center [55, 212] width 20 height 13
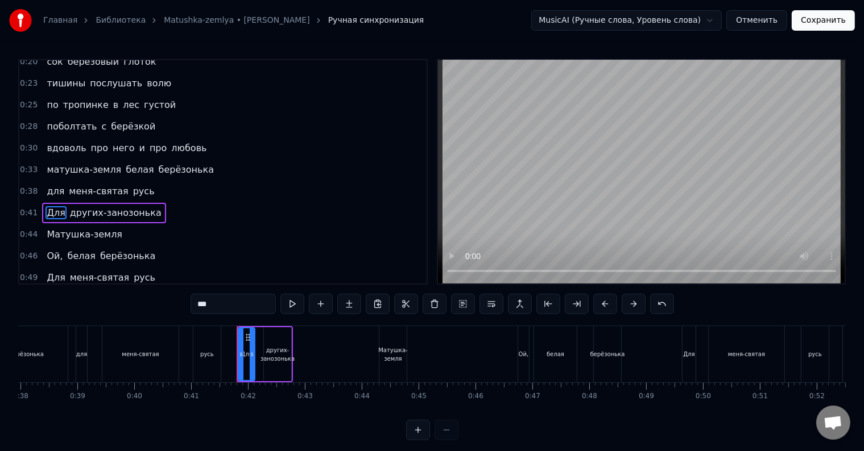
scroll to position [107, 0]
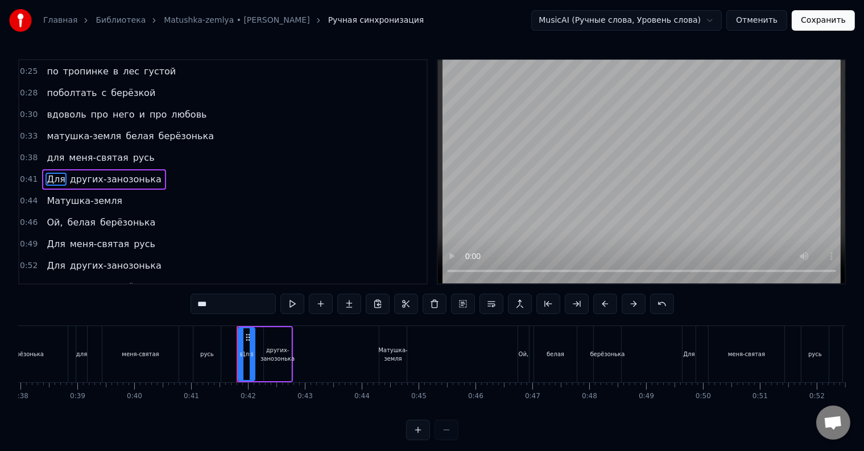
drag, startPoint x: 207, startPoint y: 302, endPoint x: 197, endPoint y: 318, distance: 18.4
click at [197, 318] on div "0:12 полевых цветов веночек 0:14 в утренней росе цветок 0:18 соловья запев свис…" at bounding box center [431, 249] width 827 height 381
click at [200, 309] on input "***" at bounding box center [232, 304] width 85 height 20
drag, startPoint x: 204, startPoint y: 305, endPoint x: 197, endPoint y: 306, distance: 6.8
click at [197, 306] on input "***" at bounding box center [232, 304] width 85 height 20
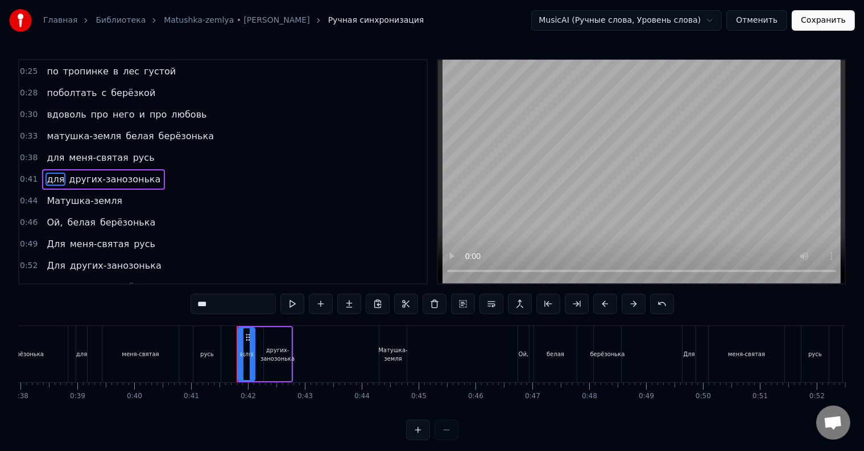
click at [49, 194] on span "Матушка-земля" at bounding box center [84, 200] width 78 height 13
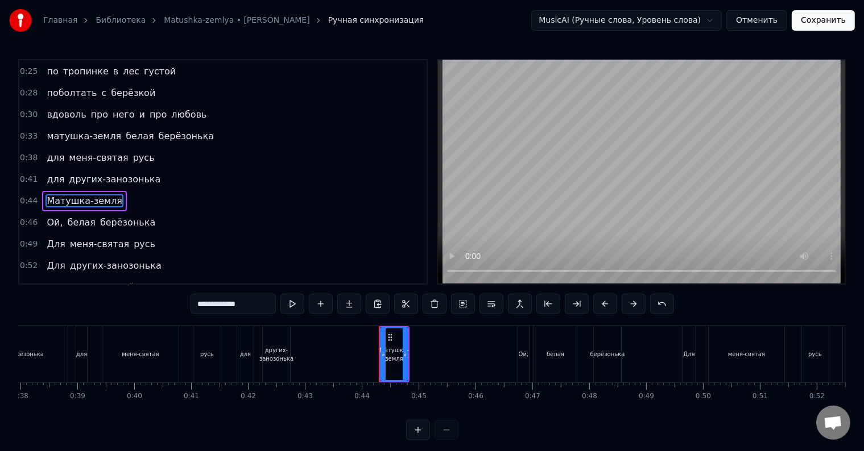
scroll to position [128, 0]
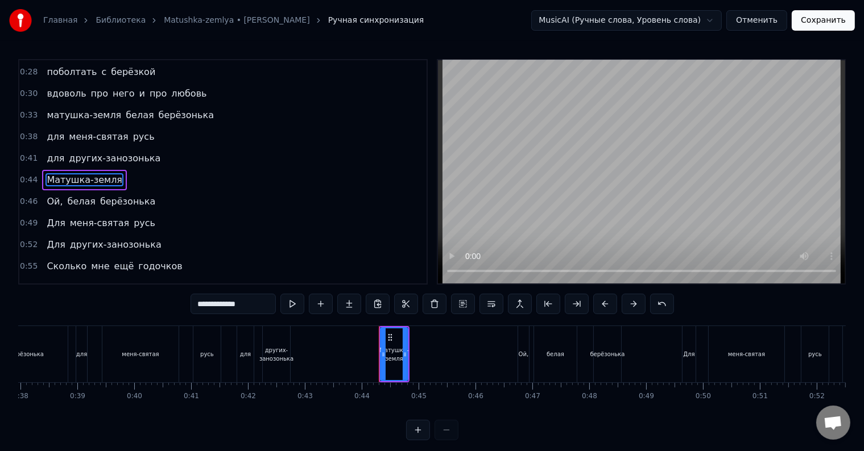
drag, startPoint x: 205, startPoint y: 305, endPoint x: 193, endPoint y: 305, distance: 11.9
click at [193, 305] on input "**********" at bounding box center [232, 304] width 85 height 20
click at [50, 195] on span "Ой," at bounding box center [54, 201] width 18 height 13
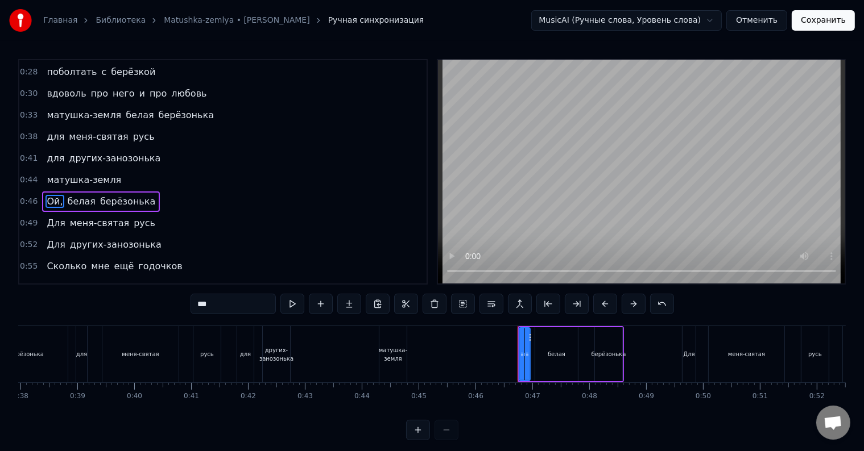
scroll to position [150, 0]
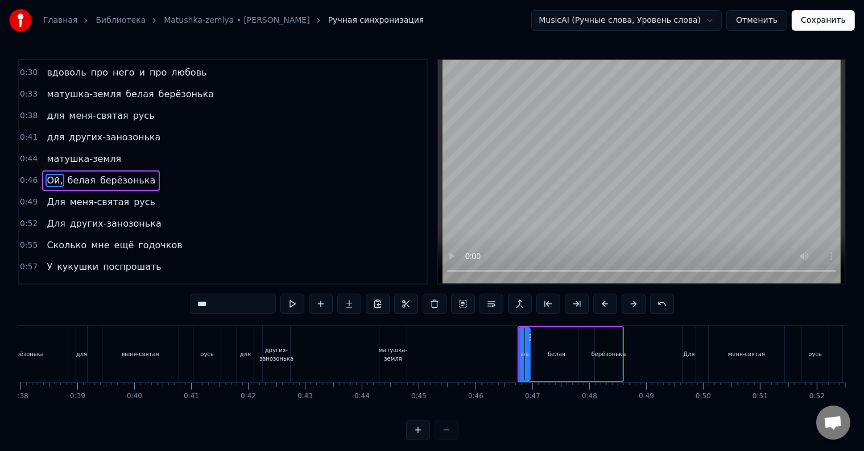
click at [199, 304] on input "***" at bounding box center [232, 304] width 85 height 20
click at [50, 196] on span "Для" at bounding box center [55, 202] width 20 height 13
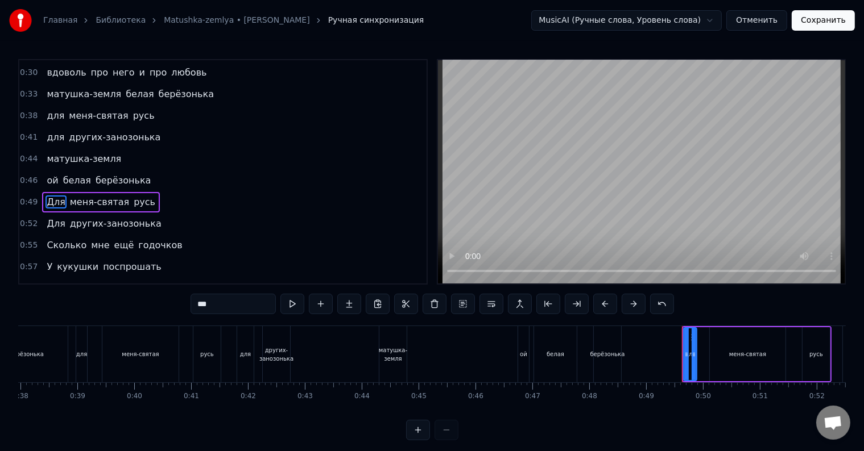
scroll to position [171, 0]
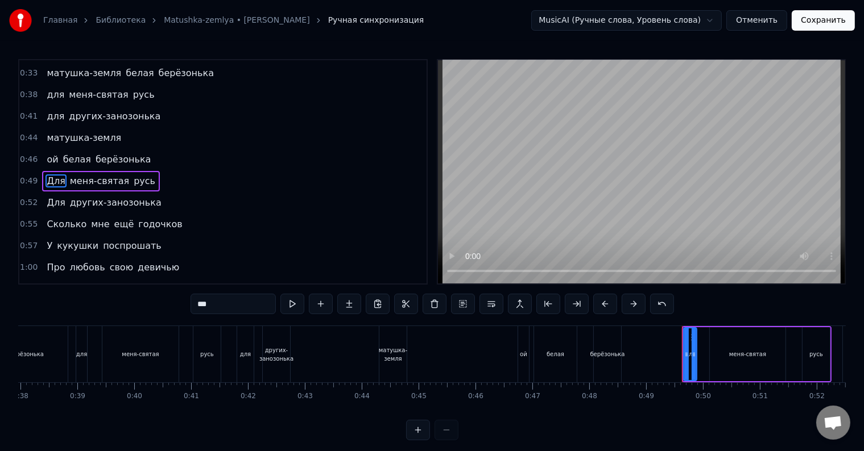
click at [197, 304] on input "***" at bounding box center [232, 304] width 85 height 20
click at [55, 197] on span "Для" at bounding box center [55, 202] width 20 height 13
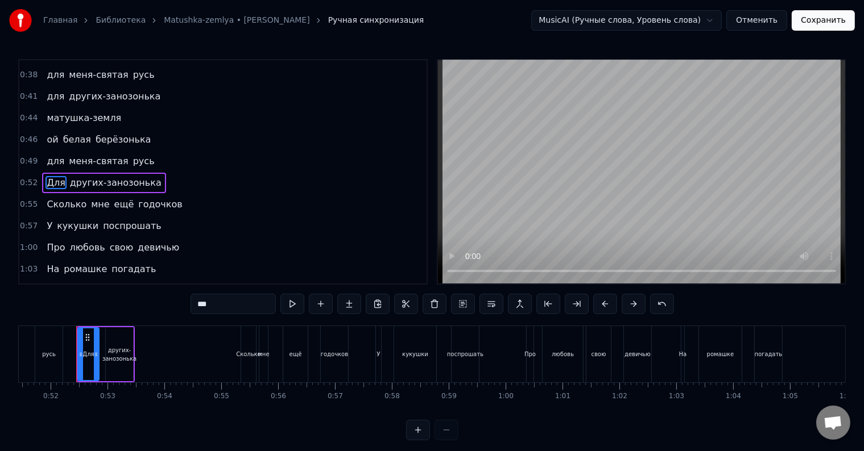
scroll to position [0, 2925]
click at [198, 304] on input "***" at bounding box center [232, 304] width 85 height 20
click at [49, 198] on span "Сколько" at bounding box center [66, 204] width 42 height 13
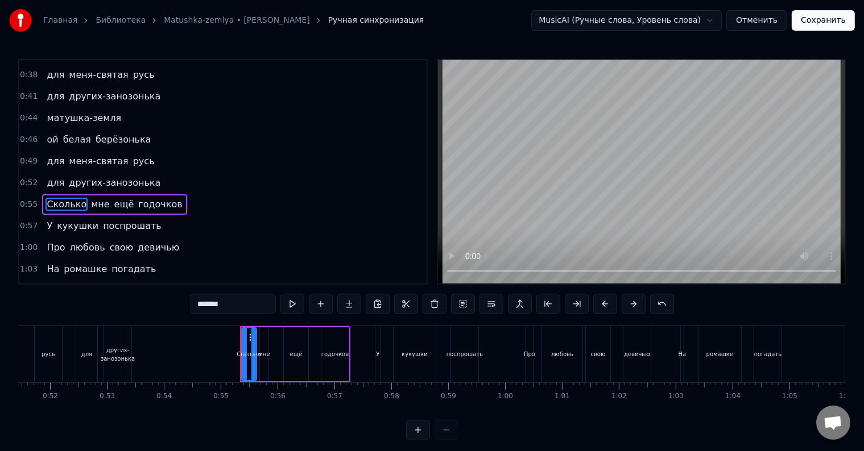
scroll to position [212, 0]
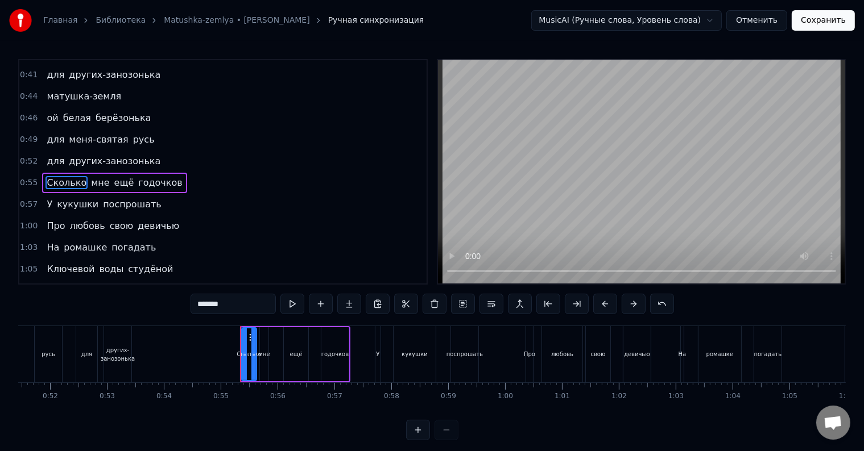
drag, startPoint x: 202, startPoint y: 304, endPoint x: 186, endPoint y: 298, distance: 16.7
click at [188, 300] on div "0:12 полевых цветов веночек 0:14 в утренней росе цветок 0:18 соловья запев свис…" at bounding box center [431, 249] width 827 height 381
click at [45, 198] on span "У" at bounding box center [49, 204] width 8 height 13
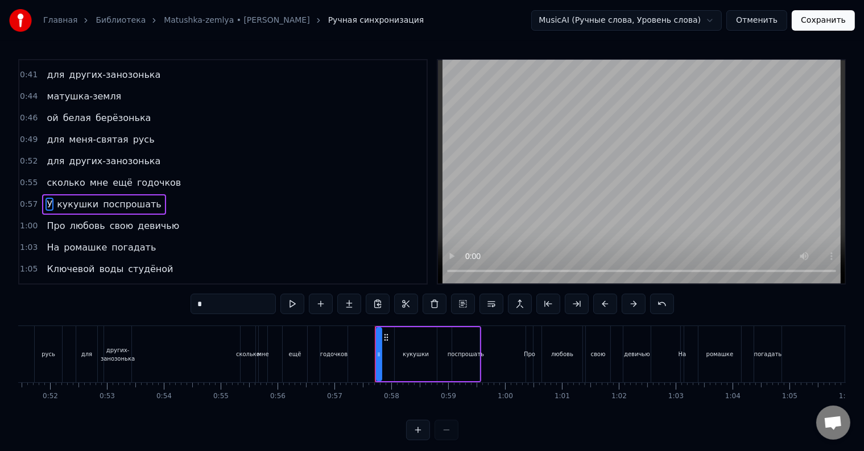
scroll to position [233, 0]
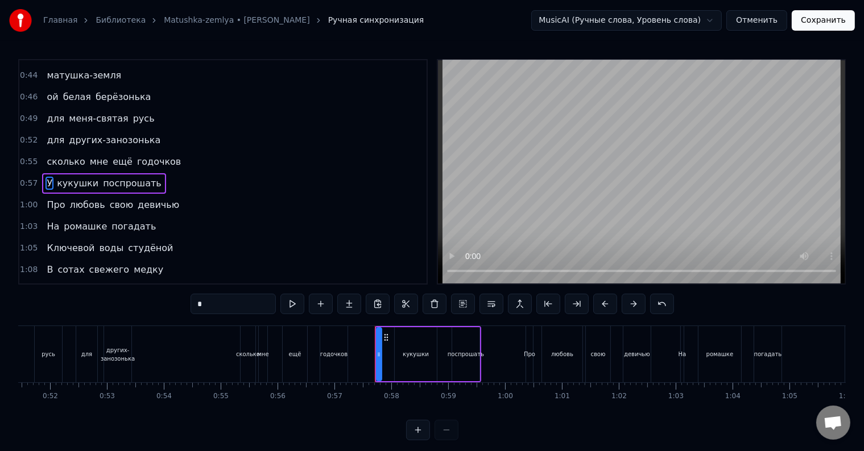
drag, startPoint x: 207, startPoint y: 305, endPoint x: 186, endPoint y: 305, distance: 20.5
click at [186, 305] on div "0:12 полевых цветов веночек 0:14 в утренней росе цветок 0:18 соловья запев свис…" at bounding box center [431, 249] width 827 height 381
click at [46, 198] on span "Про" at bounding box center [55, 204] width 20 height 13
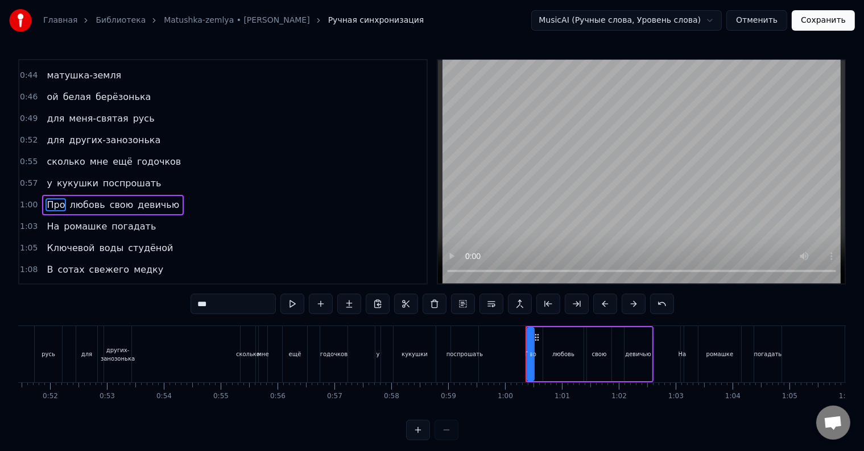
scroll to position [254, 0]
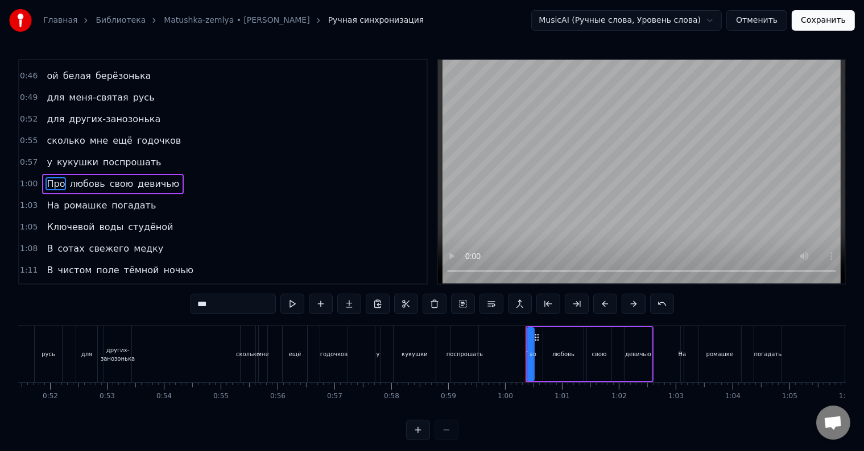
click at [202, 304] on input "***" at bounding box center [232, 304] width 85 height 20
click at [48, 199] on span "На" at bounding box center [52, 205] width 15 height 13
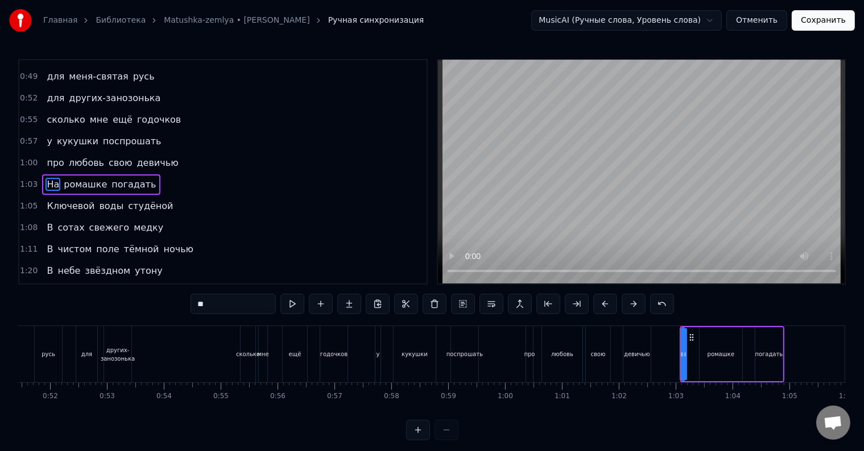
click at [203, 305] on input "**" at bounding box center [232, 304] width 85 height 20
click at [52, 200] on span "Ключевой" at bounding box center [70, 206] width 50 height 13
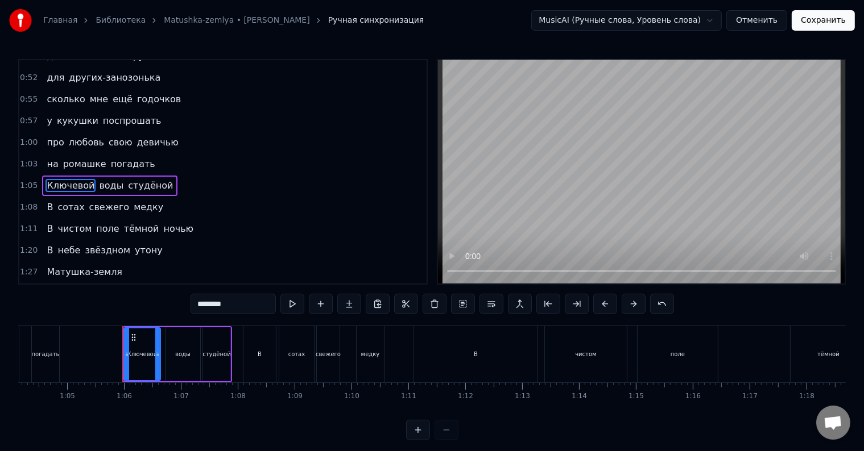
scroll to position [0, 3693]
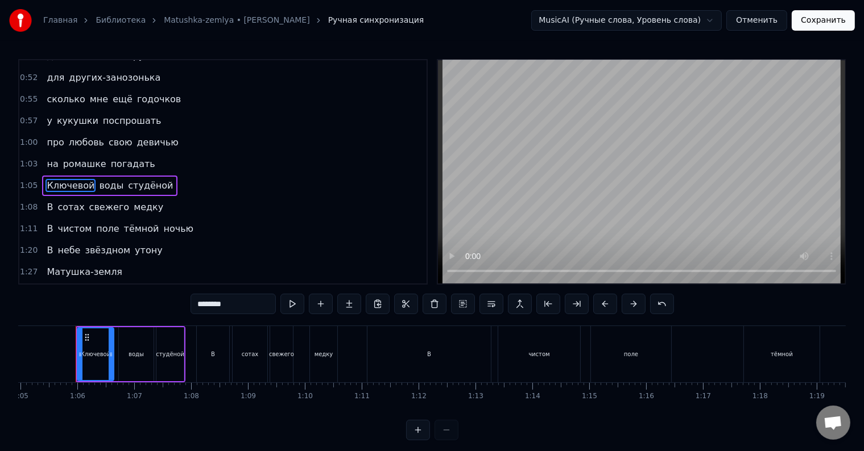
click at [202, 303] on input "********" at bounding box center [232, 304] width 85 height 20
click at [56, 201] on span "сотах" at bounding box center [70, 207] width 29 height 13
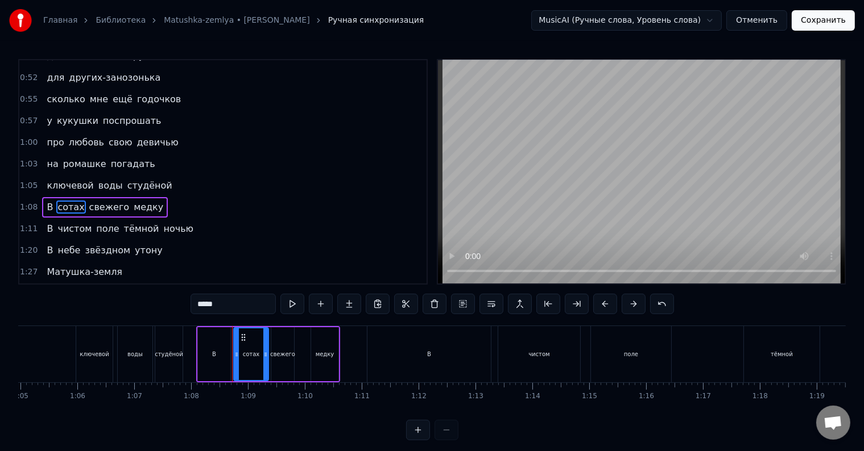
scroll to position [317, 0]
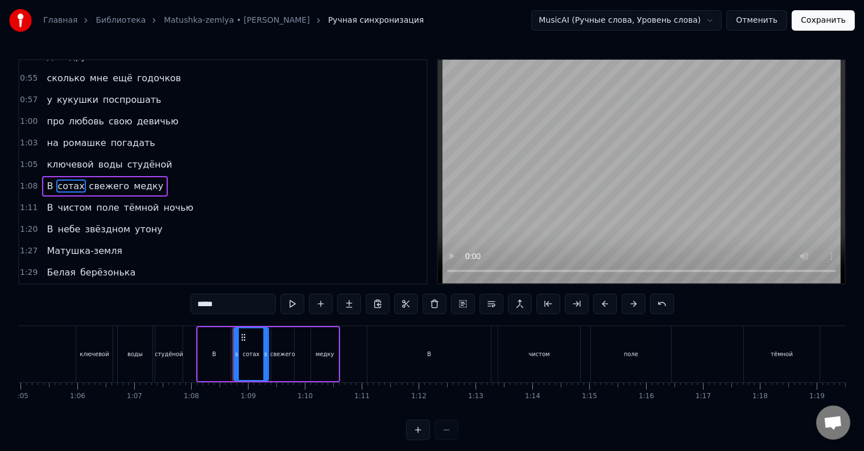
click at [45, 180] on span "В" at bounding box center [49, 186] width 9 height 13
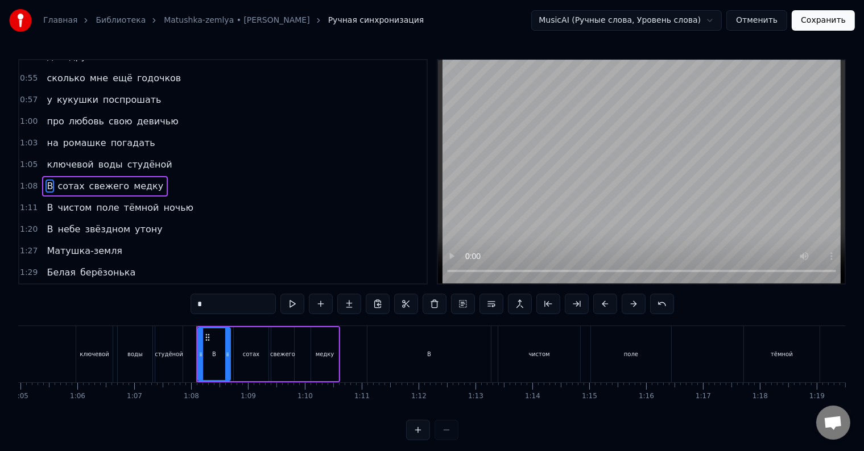
drag, startPoint x: 205, startPoint y: 300, endPoint x: 193, endPoint y: 301, distance: 11.4
click at [193, 301] on input "*" at bounding box center [232, 304] width 85 height 20
click at [46, 201] on span "В" at bounding box center [49, 207] width 9 height 13
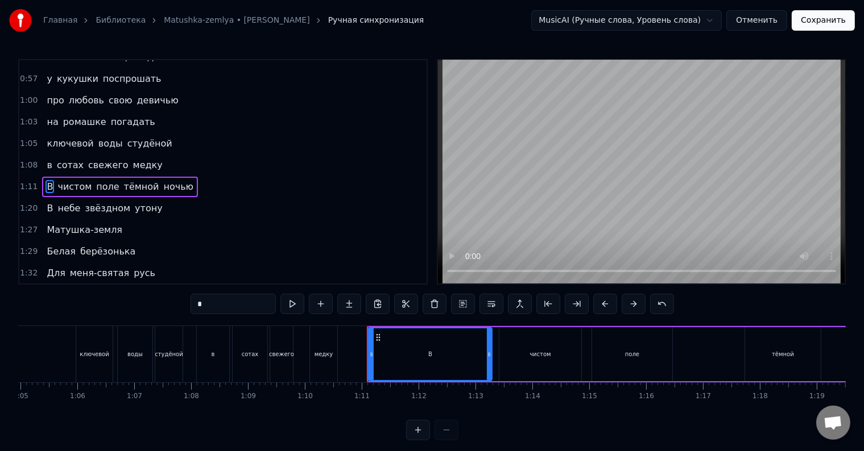
drag, startPoint x: 204, startPoint y: 307, endPoint x: 191, endPoint y: 302, distance: 13.8
click at [192, 304] on input "*" at bounding box center [232, 304] width 85 height 20
click at [45, 202] on span "В" at bounding box center [49, 208] width 9 height 13
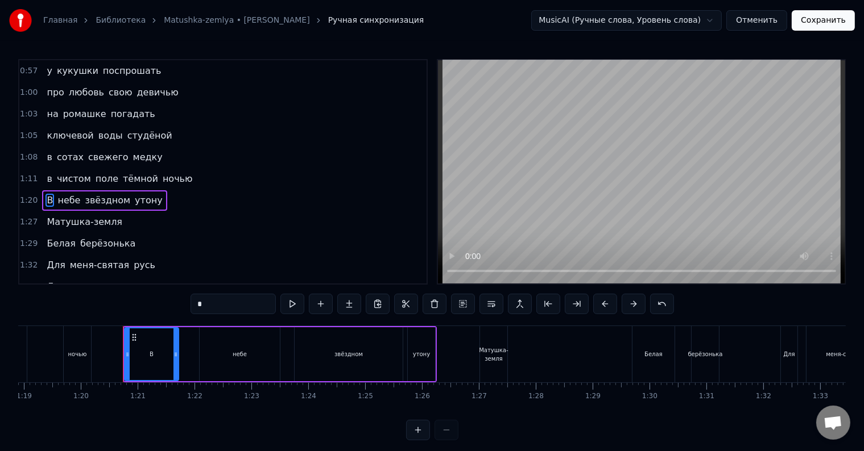
scroll to position [0, 4533]
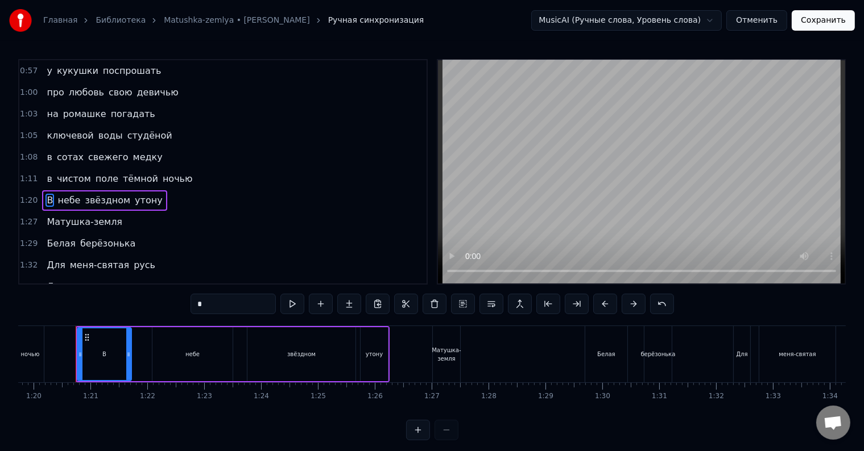
drag, startPoint x: 206, startPoint y: 303, endPoint x: 191, endPoint y: 302, distance: 14.8
click at [191, 302] on input "*" at bounding box center [232, 304] width 85 height 20
click at [47, 215] on span "Матушка-земля" at bounding box center [84, 221] width 78 height 13
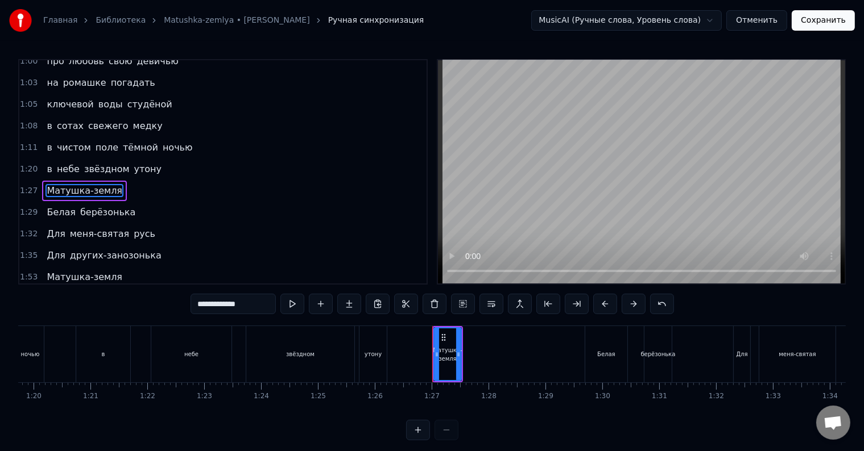
scroll to position [380, 0]
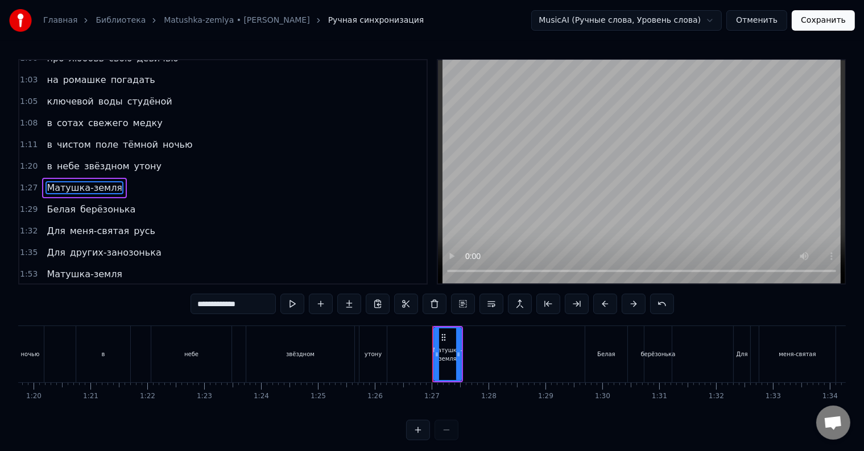
drag, startPoint x: 205, startPoint y: 303, endPoint x: 198, endPoint y: 301, distance: 7.6
click at [198, 301] on input "**********" at bounding box center [232, 304] width 85 height 20
click at [45, 203] on span "Белая" at bounding box center [60, 209] width 31 height 13
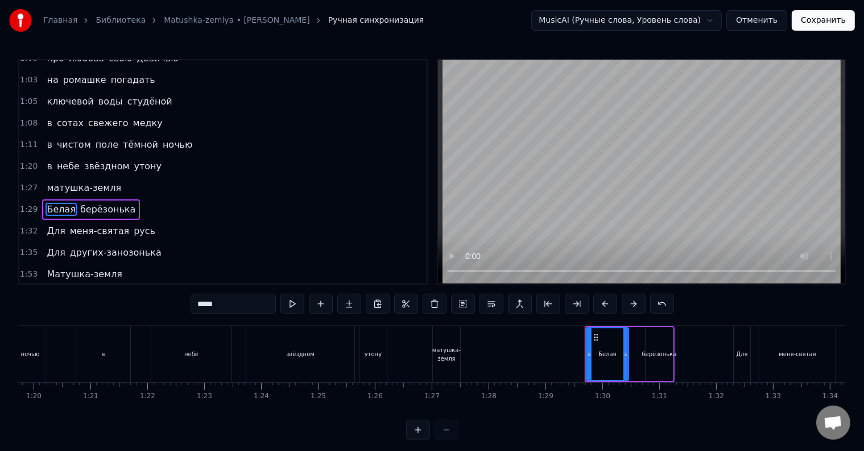
scroll to position [400, 0]
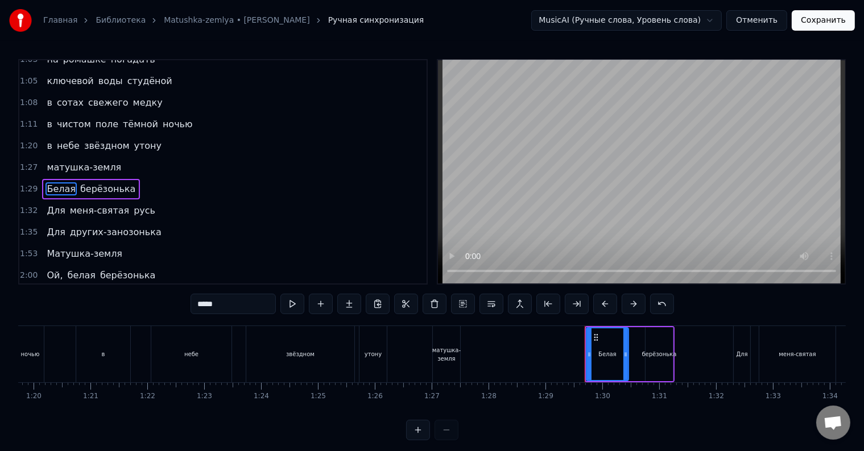
drag, startPoint x: 202, startPoint y: 305, endPoint x: 194, endPoint y: 305, distance: 8.0
click at [194, 305] on input "*****" at bounding box center [232, 304] width 85 height 20
click at [45, 204] on span "Для" at bounding box center [55, 210] width 20 height 13
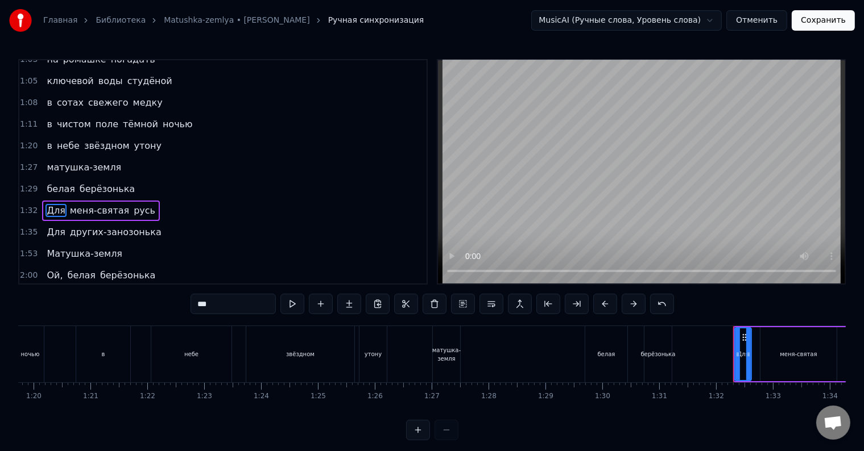
scroll to position [421, 0]
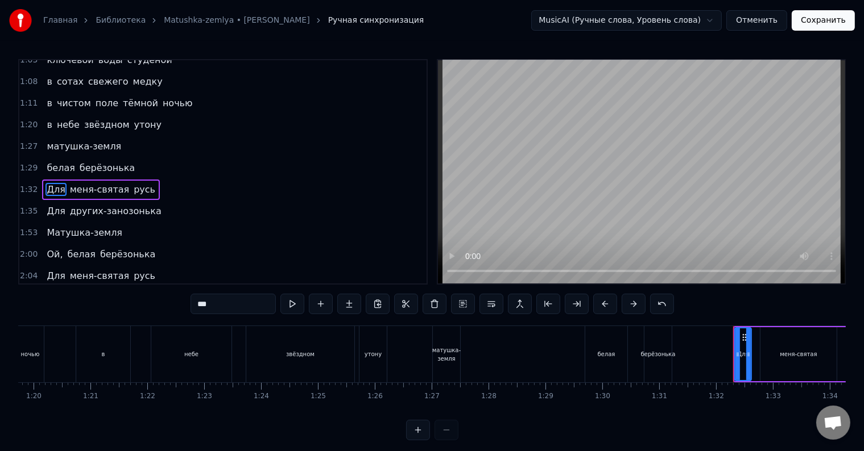
click at [198, 305] on input "***" at bounding box center [232, 304] width 85 height 20
click at [50, 205] on span "Для" at bounding box center [55, 211] width 20 height 13
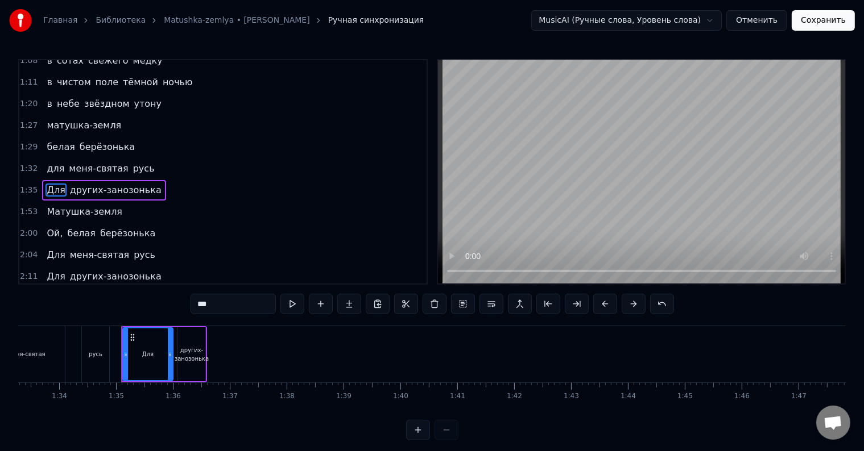
scroll to position [0, 5349]
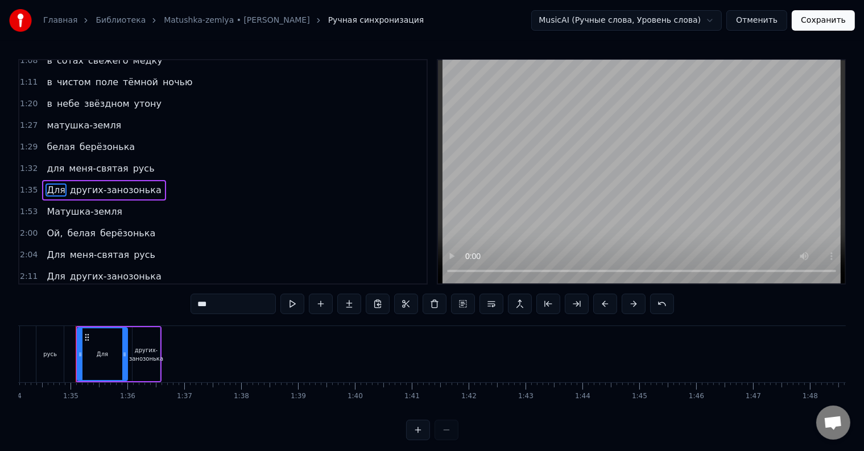
click at [205, 305] on input "***" at bounding box center [232, 304] width 85 height 20
click at [204, 306] on input "***" at bounding box center [232, 304] width 85 height 20
click at [200, 305] on input "***" at bounding box center [232, 304] width 85 height 20
click at [204, 304] on input "***" at bounding box center [232, 304] width 85 height 20
drag, startPoint x: 203, startPoint y: 305, endPoint x: 196, endPoint y: 305, distance: 7.4
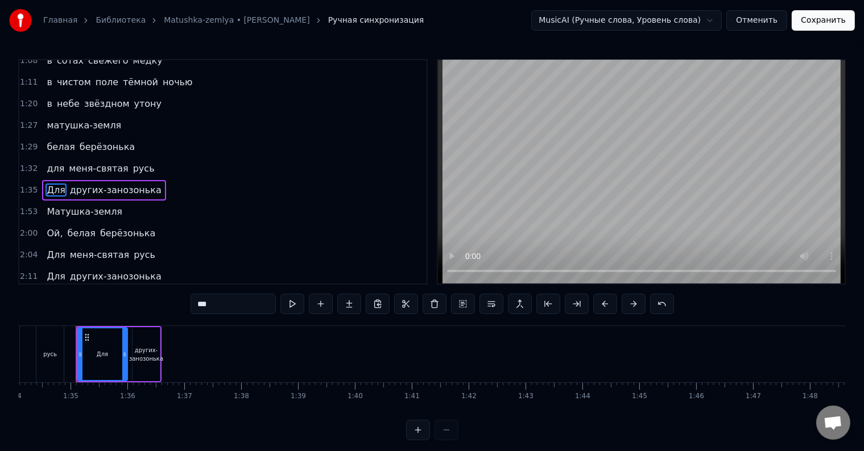
click at [196, 305] on input "***" at bounding box center [232, 304] width 85 height 20
click at [45, 205] on span "Матушка-земля" at bounding box center [84, 211] width 78 height 13
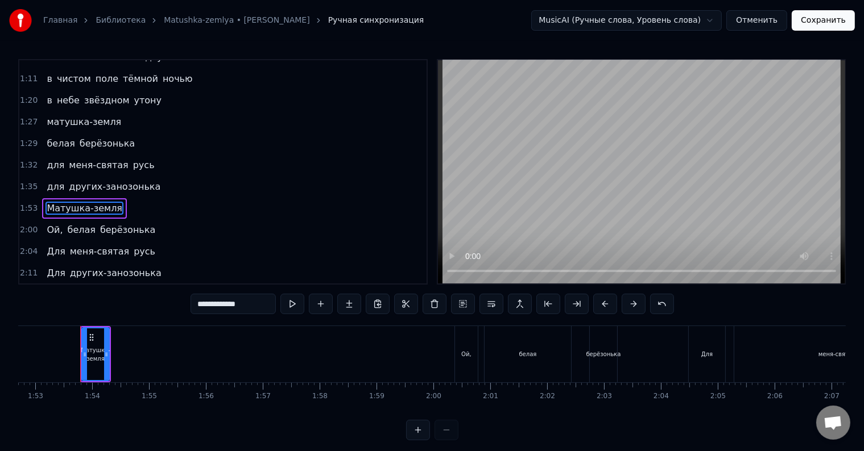
scroll to position [0, 6412]
click at [200, 305] on input "**********" at bounding box center [232, 304] width 85 height 20
click at [46, 223] on span "Ой," at bounding box center [54, 229] width 18 height 13
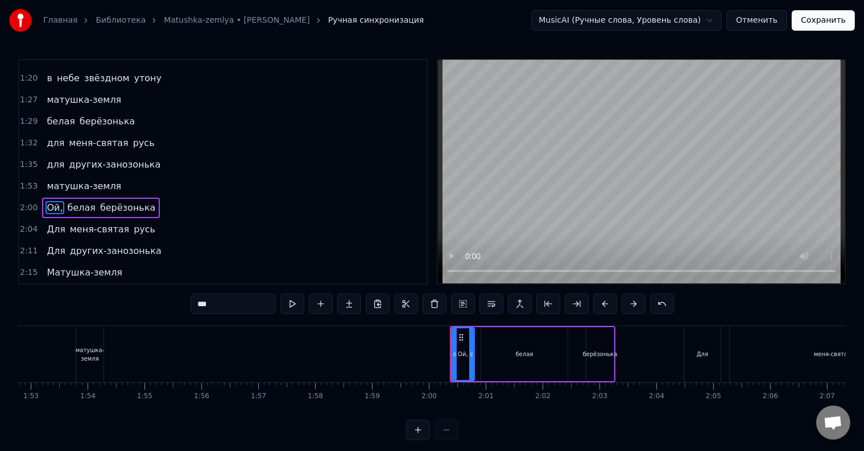
scroll to position [484, 0]
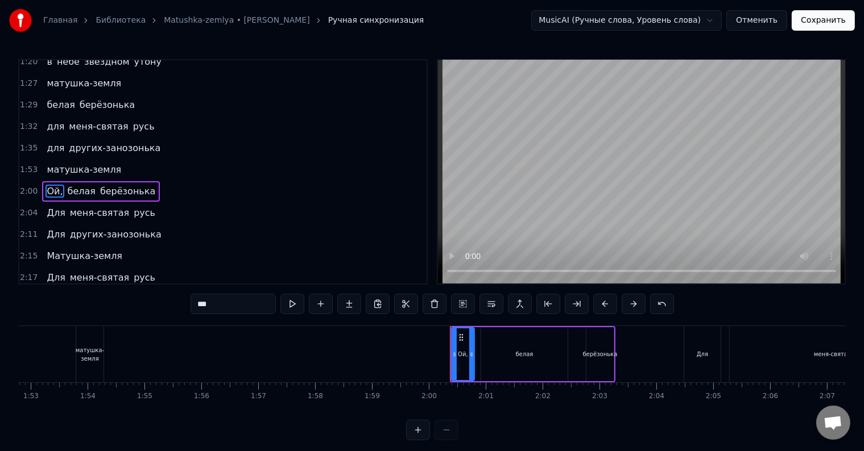
drag, startPoint x: 206, startPoint y: 306, endPoint x: 193, endPoint y: 302, distance: 13.1
click at [197, 304] on input "***" at bounding box center [232, 304] width 85 height 20
click at [198, 305] on input "***" at bounding box center [232, 304] width 85 height 20
click at [211, 305] on input "***" at bounding box center [232, 304] width 85 height 20
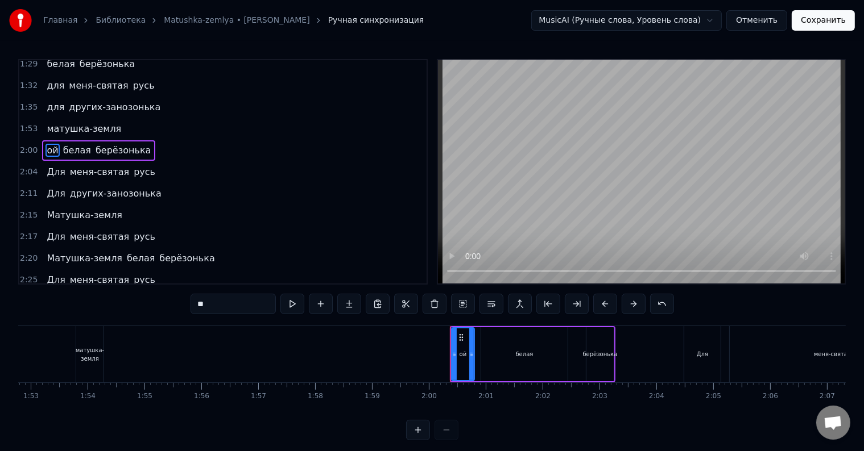
scroll to position [541, 0]
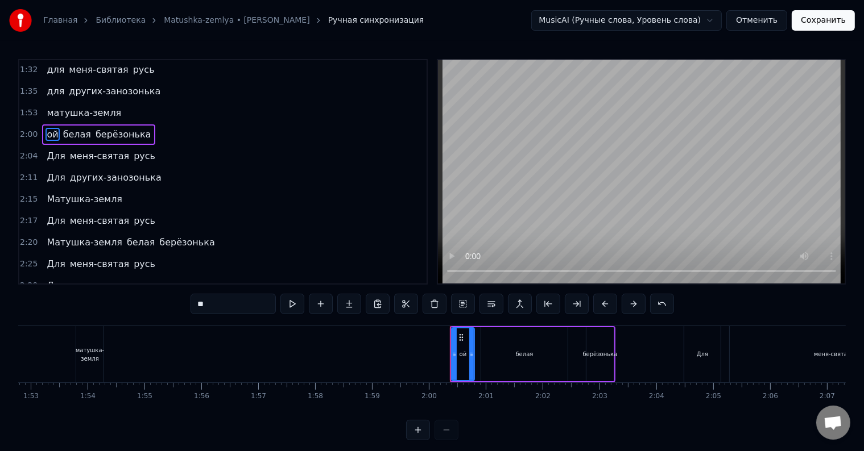
click at [45, 150] on span "Для" at bounding box center [55, 156] width 20 height 13
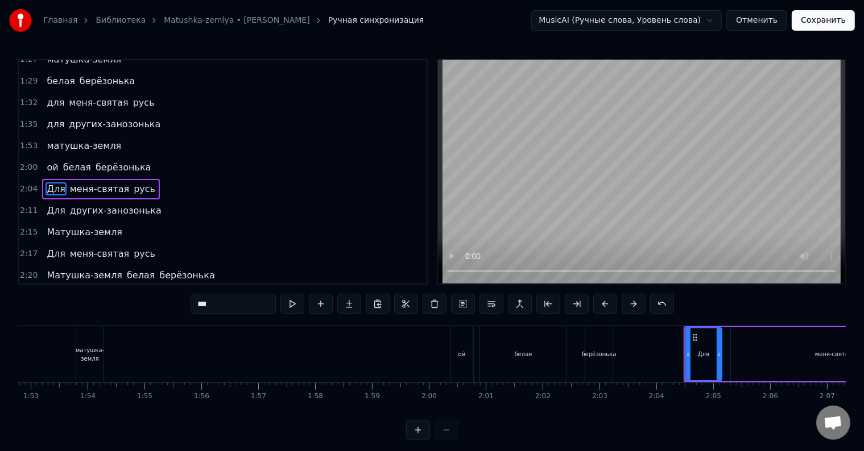
scroll to position [505, 0]
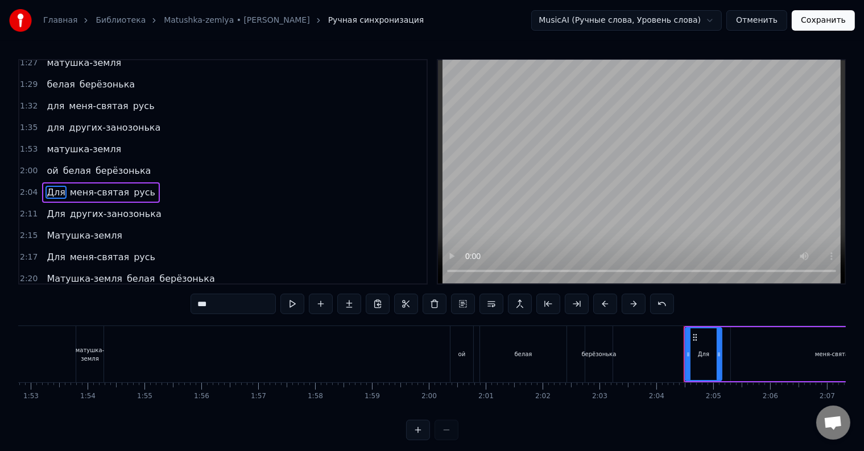
click at [200, 307] on input "***" at bounding box center [232, 304] width 85 height 20
click at [49, 208] on span "Для" at bounding box center [55, 214] width 20 height 13
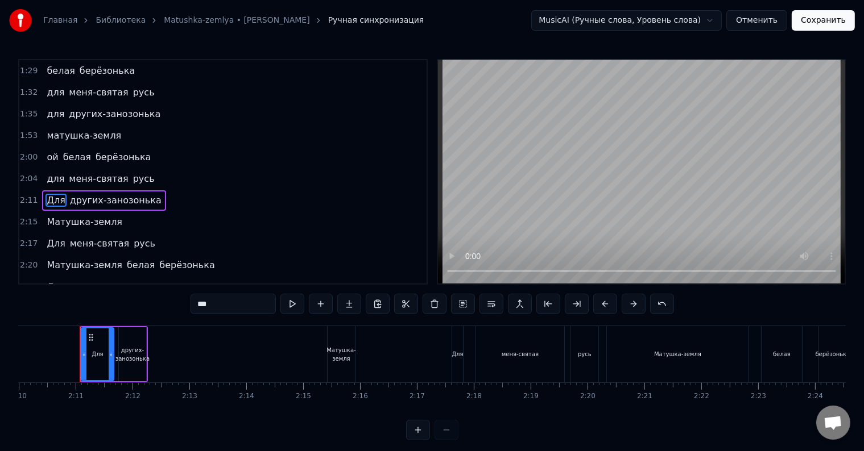
scroll to position [0, 7394]
drag, startPoint x: 202, startPoint y: 302, endPoint x: 196, endPoint y: 302, distance: 5.7
click at [196, 302] on input "***" at bounding box center [232, 304] width 85 height 20
click at [45, 215] on span "Матушка-земля" at bounding box center [84, 221] width 78 height 13
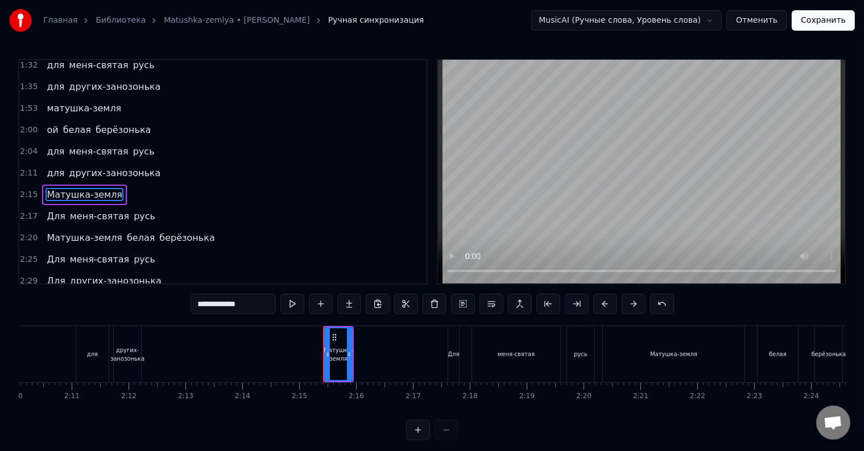
scroll to position [547, 0]
drag, startPoint x: 203, startPoint y: 305, endPoint x: 193, endPoint y: 302, distance: 10.1
click at [193, 302] on input "**********" at bounding box center [232, 304] width 85 height 20
click at [49, 209] on span "Для" at bounding box center [55, 215] width 20 height 13
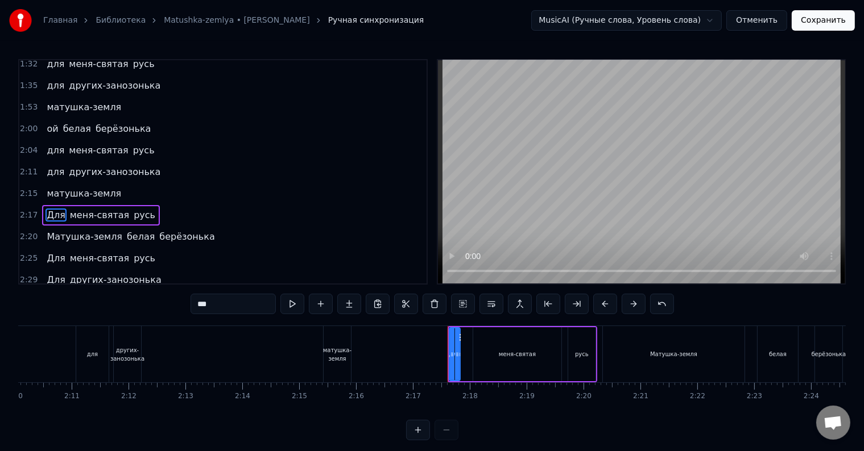
scroll to position [550, 0]
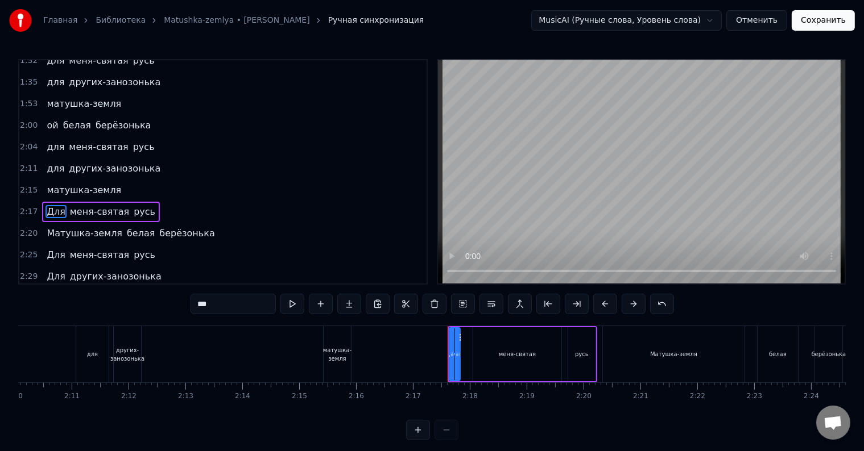
drag, startPoint x: 205, startPoint y: 305, endPoint x: 194, endPoint y: 300, distance: 12.0
click at [195, 300] on input "***" at bounding box center [232, 304] width 85 height 20
click at [49, 227] on span "Матушка-земля" at bounding box center [84, 233] width 78 height 13
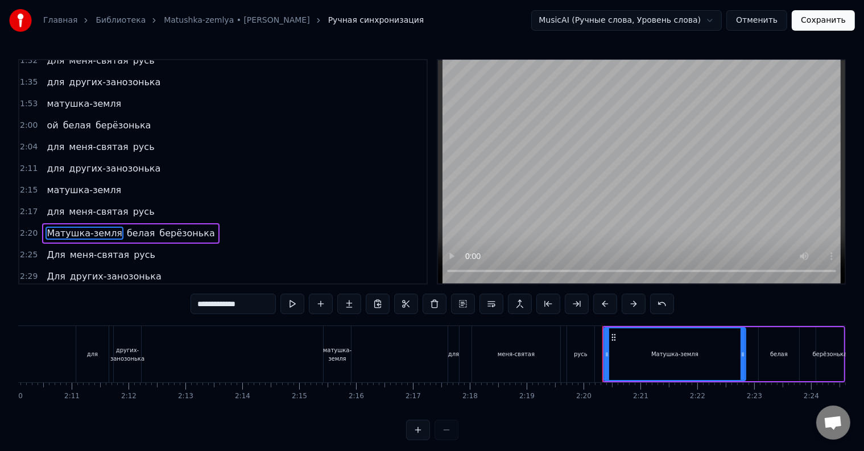
click at [132, 205] on span "русь" at bounding box center [144, 211] width 24 height 13
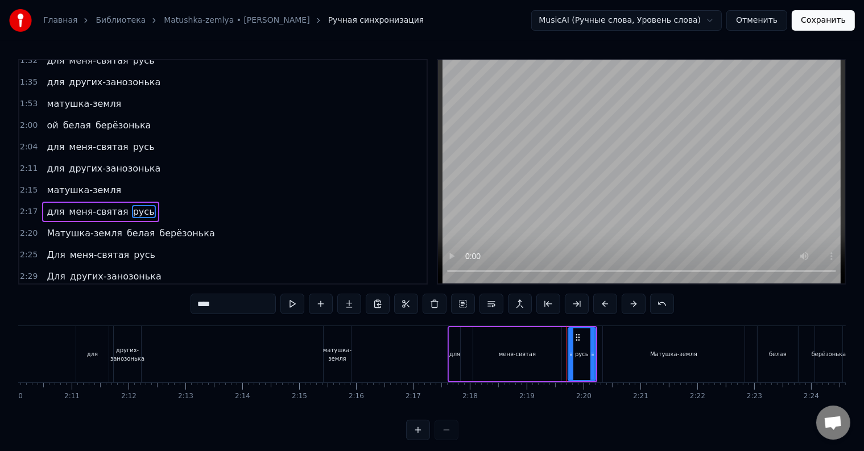
click at [193, 302] on input "****" at bounding box center [232, 304] width 85 height 20
click at [200, 305] on input "****" at bounding box center [232, 304] width 85 height 20
click at [132, 140] on span "русь" at bounding box center [144, 146] width 24 height 13
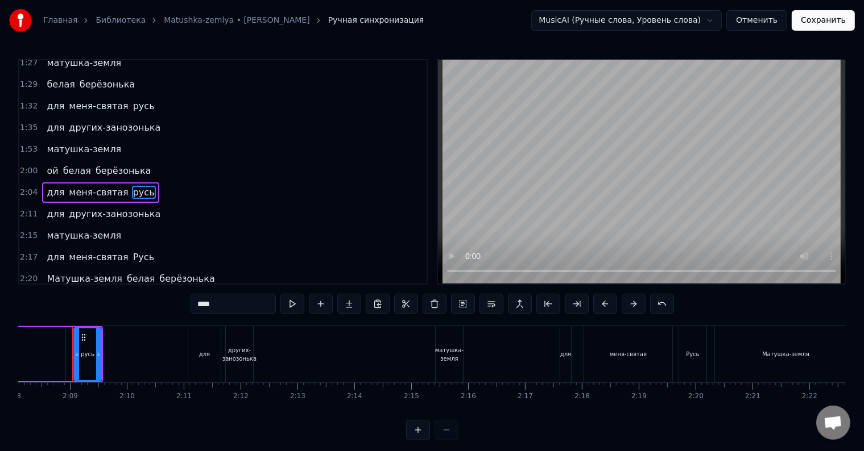
scroll to position [0, 7280]
click at [198, 307] on input "****" at bounding box center [232, 304] width 85 height 20
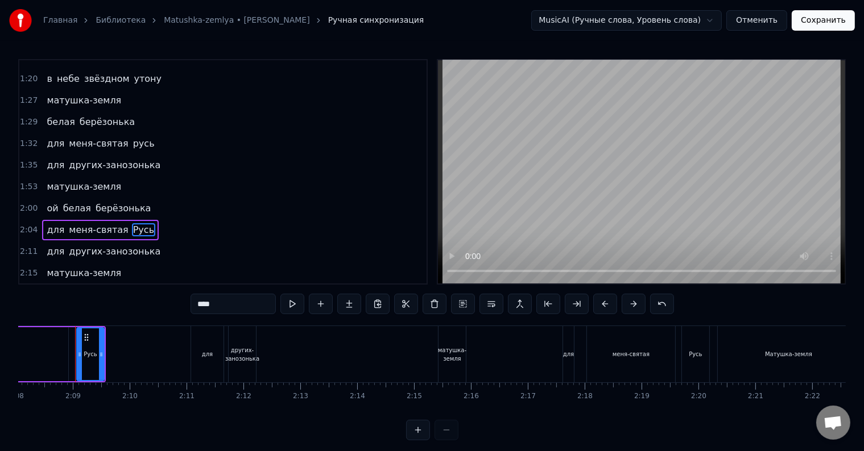
scroll to position [448, 0]
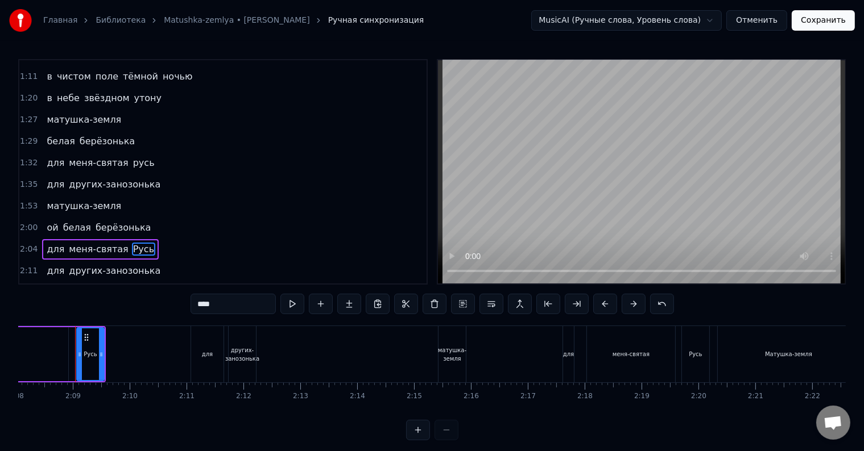
click at [132, 156] on span "русь" at bounding box center [144, 162] width 24 height 13
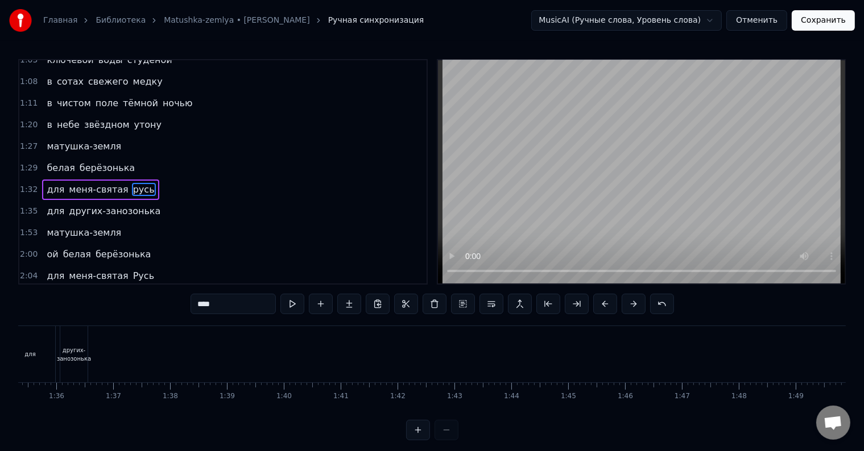
scroll to position [0, 5309]
click at [198, 304] on input "****" at bounding box center [232, 304] width 85 height 20
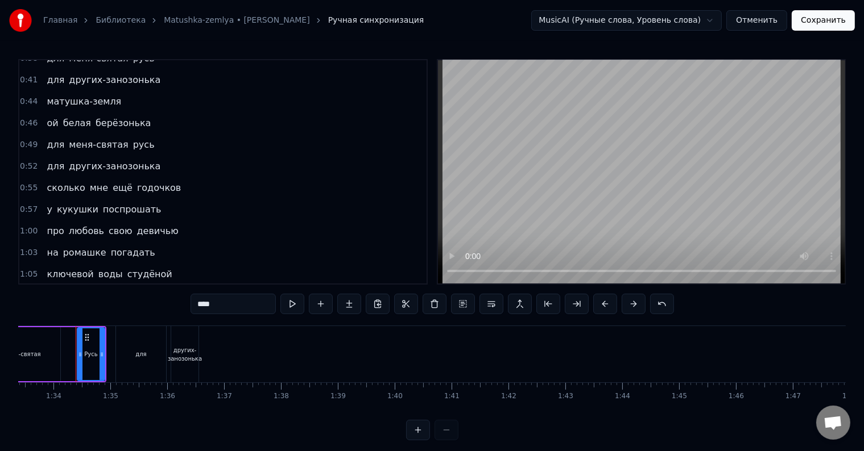
scroll to position [194, 0]
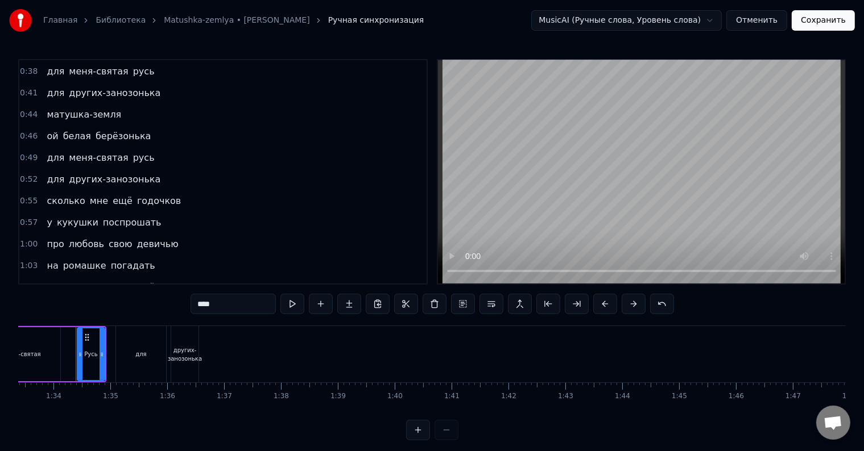
click at [132, 151] on span "русь" at bounding box center [144, 157] width 24 height 13
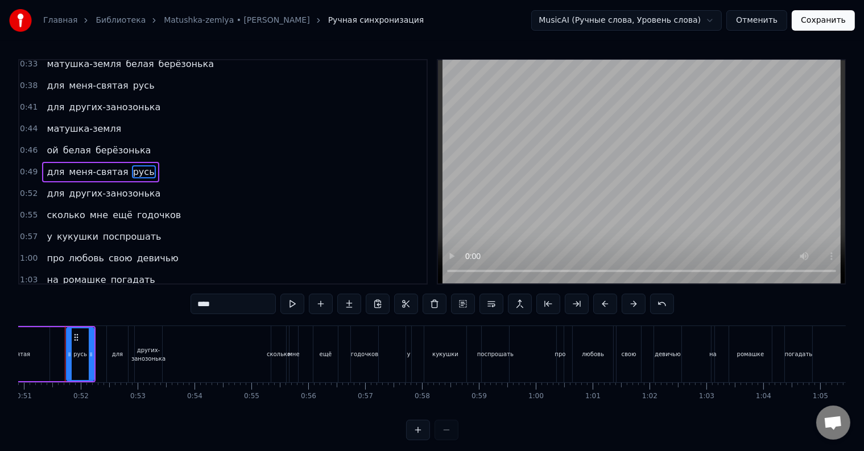
scroll to position [0, 2884]
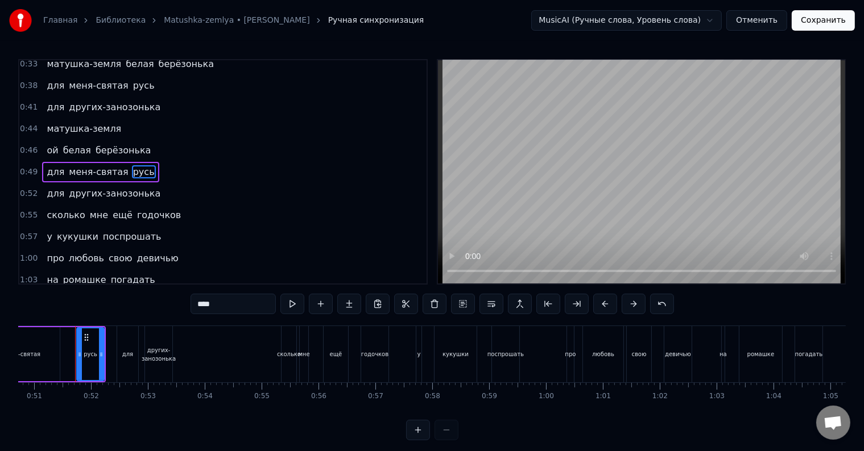
drag, startPoint x: 204, startPoint y: 305, endPoint x: 197, endPoint y: 304, distance: 6.3
click at [197, 304] on input "****" at bounding box center [232, 304] width 85 height 20
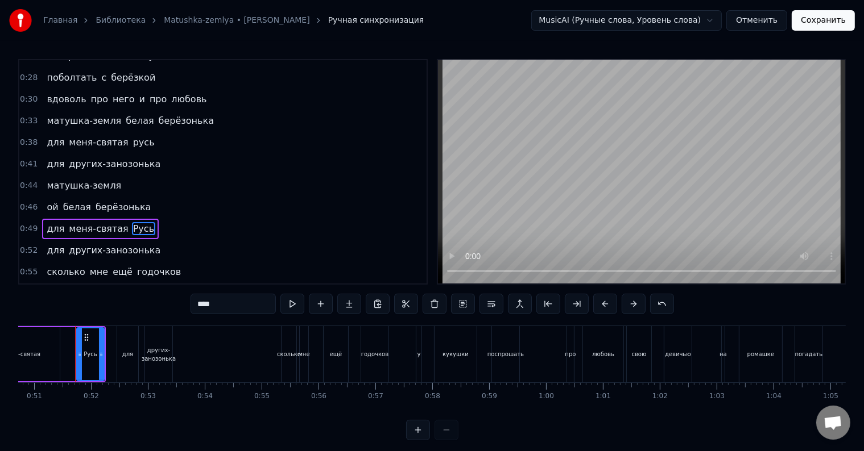
click at [132, 136] on span "русь" at bounding box center [144, 142] width 24 height 13
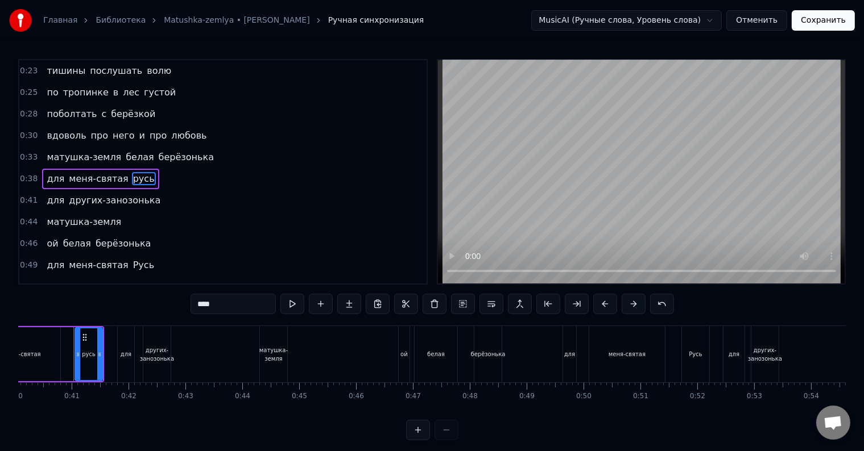
scroll to position [0, 2275]
click at [200, 305] on input "****" at bounding box center [232, 304] width 85 height 20
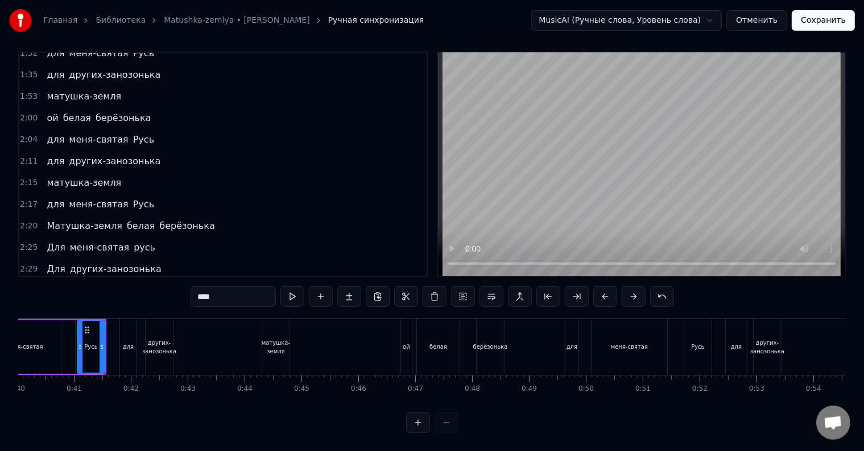
scroll to position [17, 0]
click at [48, 219] on span "Матушка-земля" at bounding box center [84, 225] width 78 height 13
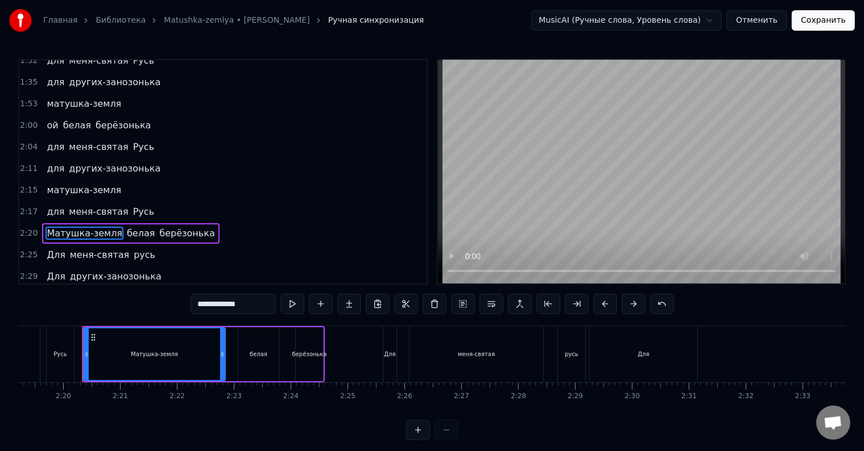
scroll to position [0, 7921]
drag, startPoint x: 205, startPoint y: 302, endPoint x: 198, endPoint y: 302, distance: 6.8
click at [198, 302] on input "**********" at bounding box center [232, 304] width 85 height 20
click at [49, 248] on span "Для" at bounding box center [55, 254] width 20 height 13
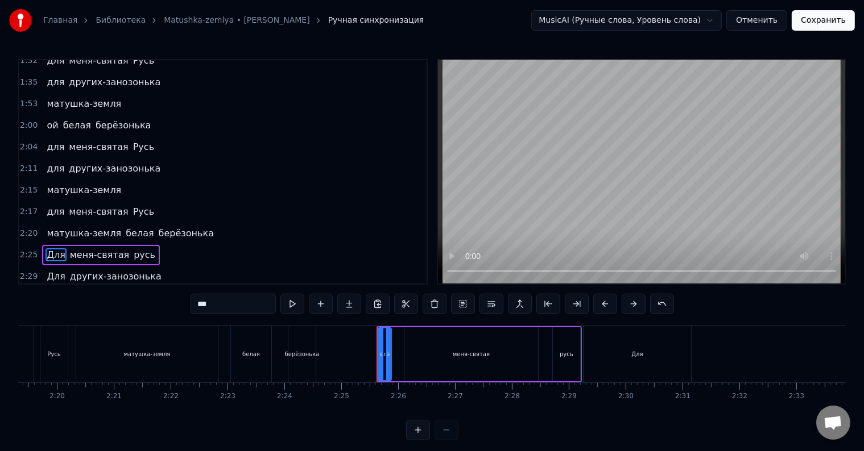
scroll to position [5, 0]
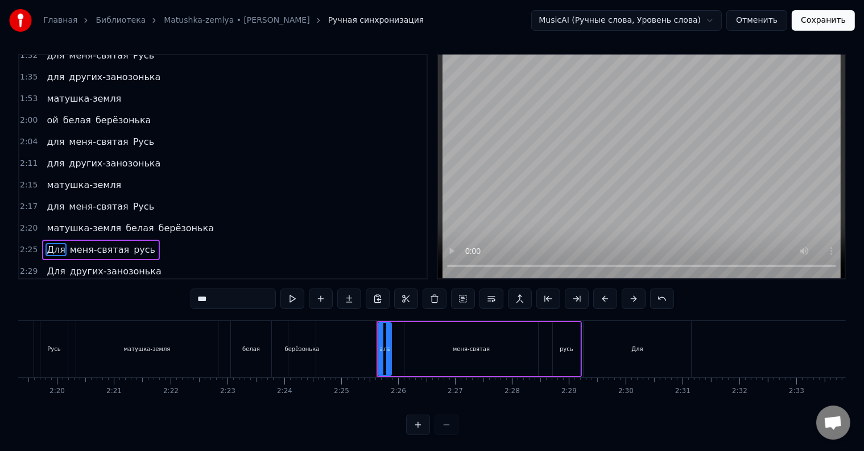
click at [198, 299] on input "***" at bounding box center [232, 299] width 85 height 20
click at [49, 265] on span "Для" at bounding box center [55, 271] width 20 height 13
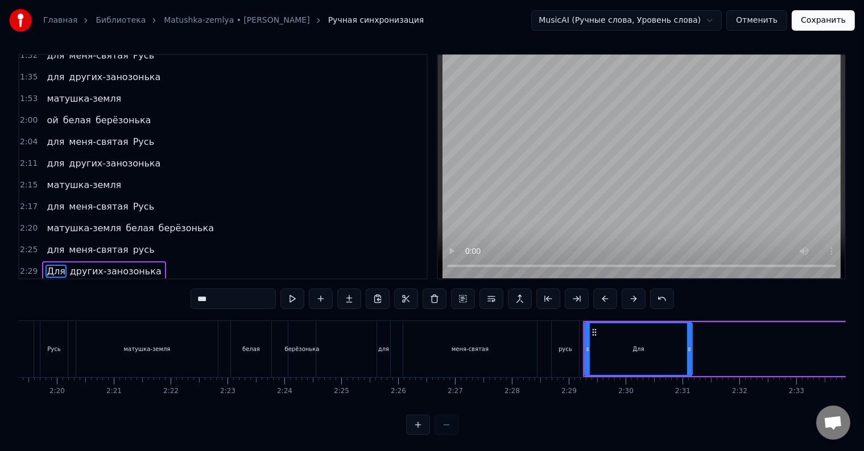
scroll to position [17, 0]
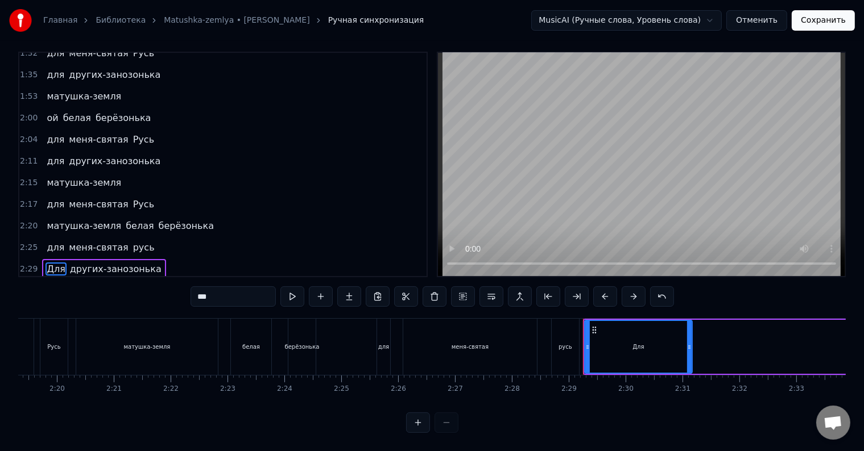
drag, startPoint x: 205, startPoint y: 289, endPoint x: 194, endPoint y: 289, distance: 11.4
click at [196, 289] on input "***" at bounding box center [232, 297] width 85 height 20
click at [52, 284] on span "Матушка-земля…" at bounding box center [88, 290] width 87 height 13
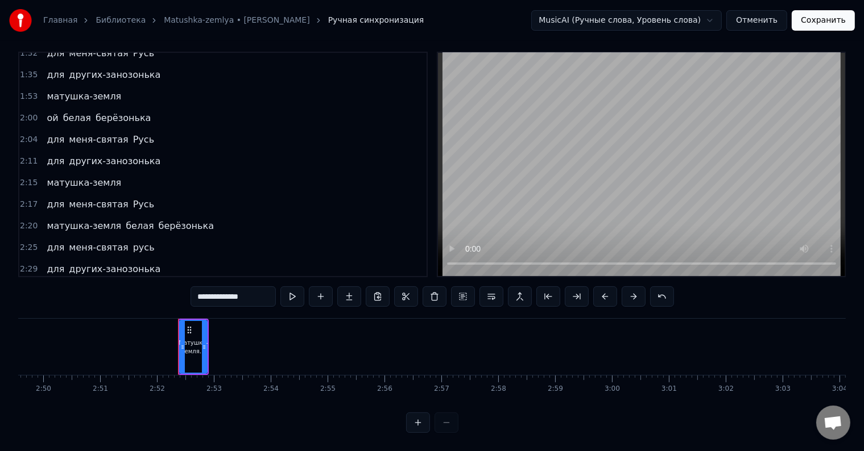
scroll to position [0, 9742]
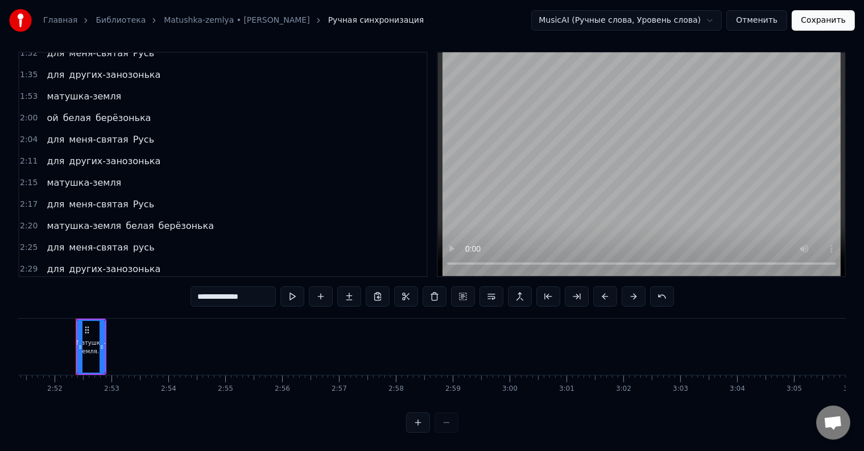
drag, startPoint x: 205, startPoint y: 288, endPoint x: 196, endPoint y: 287, distance: 9.7
click at [196, 287] on input "**********" at bounding box center [232, 297] width 85 height 20
click at [132, 241] on span "русь" at bounding box center [144, 247] width 24 height 13
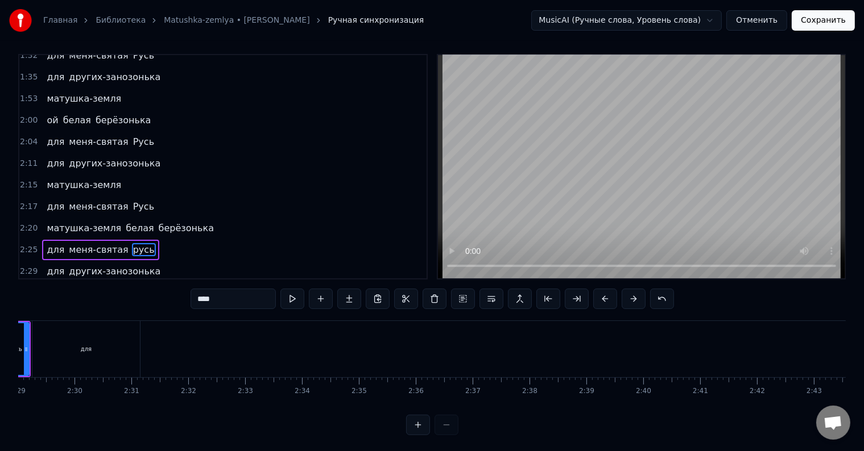
scroll to position [0, 8396]
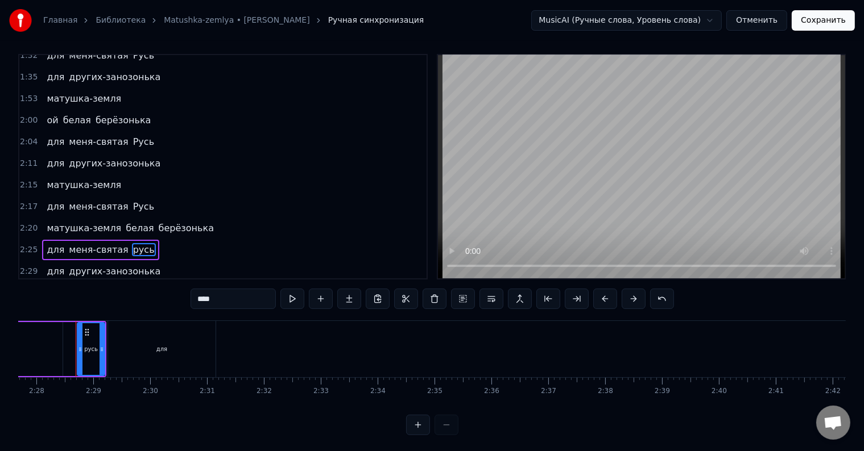
click at [198, 300] on input "****" at bounding box center [232, 299] width 85 height 20
type input "****"
click at [194, 261] on div "2:29 для других-занозонька" at bounding box center [222, 272] width 407 height 22
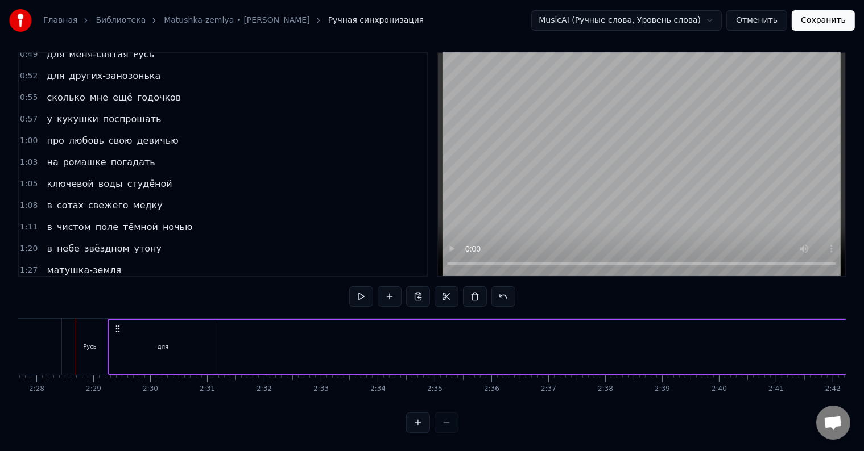
scroll to position [398, 0]
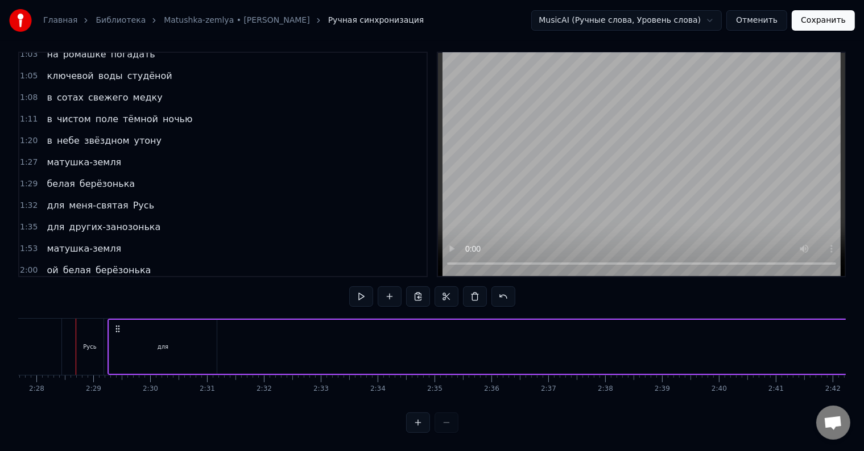
click at [136, 238] on div "1:53 матушка-земля" at bounding box center [222, 249] width 407 height 22
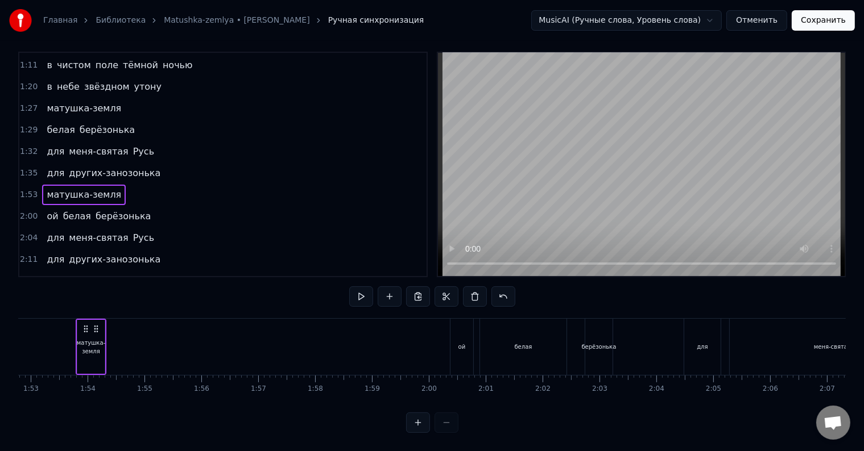
scroll to position [550, 0]
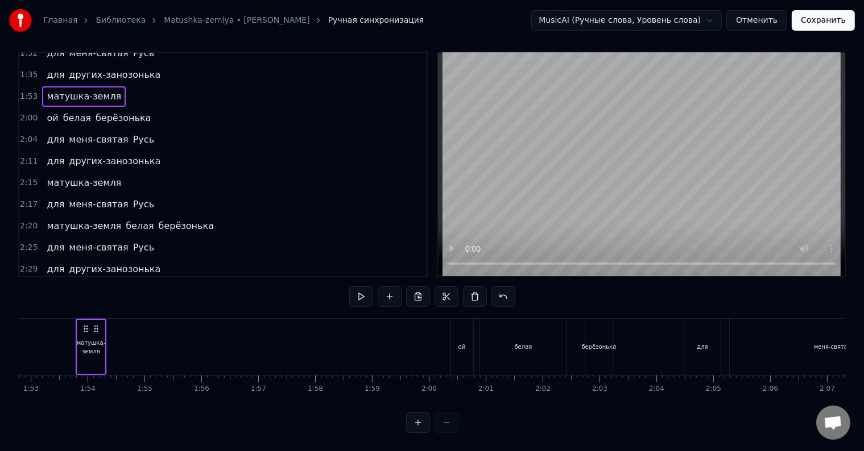
click at [95, 238] on div "для меня-святая Русь" at bounding box center [100, 248] width 117 height 20
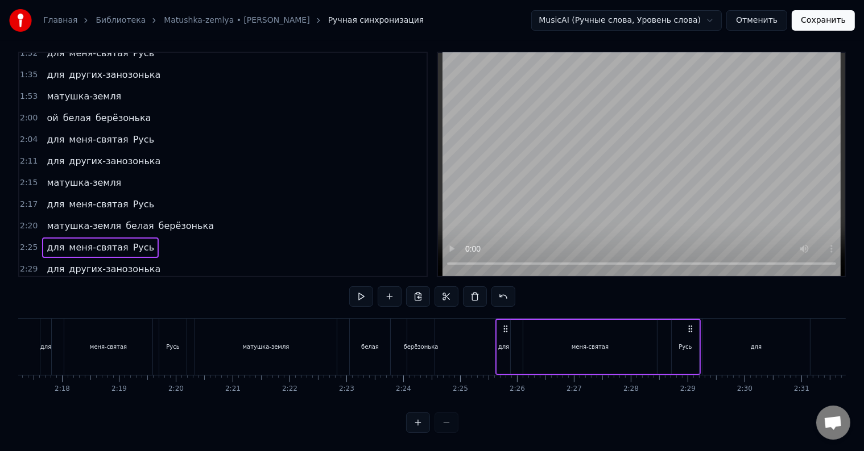
scroll to position [0, 0]
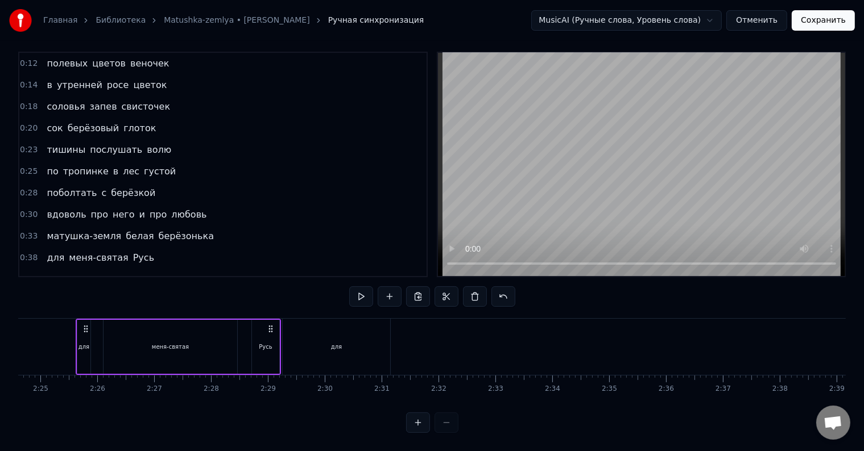
click at [105, 57] on span "цветов" at bounding box center [109, 63] width 36 height 13
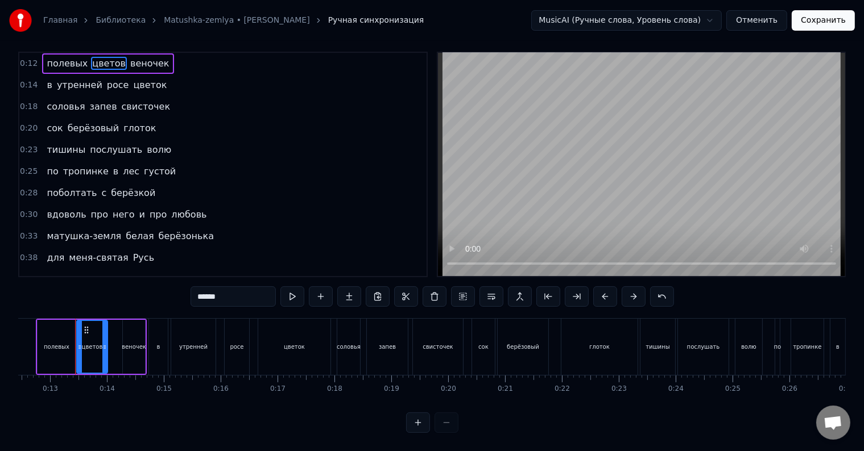
click at [45, 57] on span "полевых" at bounding box center [66, 63] width 43 height 13
type input "*******"
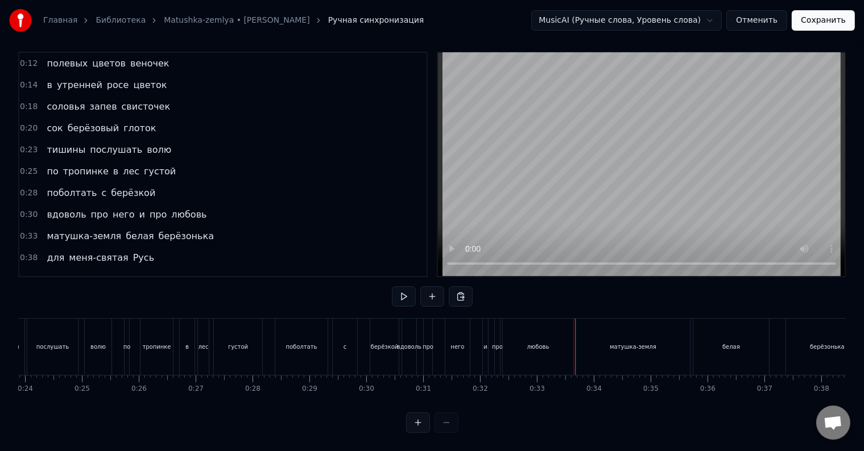
click at [363, 330] on div "поболтать с берёзкой" at bounding box center [338, 347] width 127 height 56
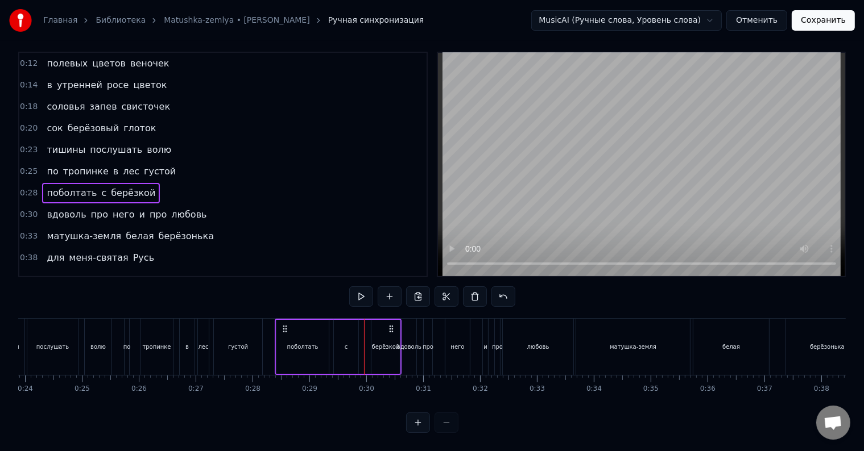
click at [378, 343] on div "берёзкой" at bounding box center [386, 347] width 28 height 9
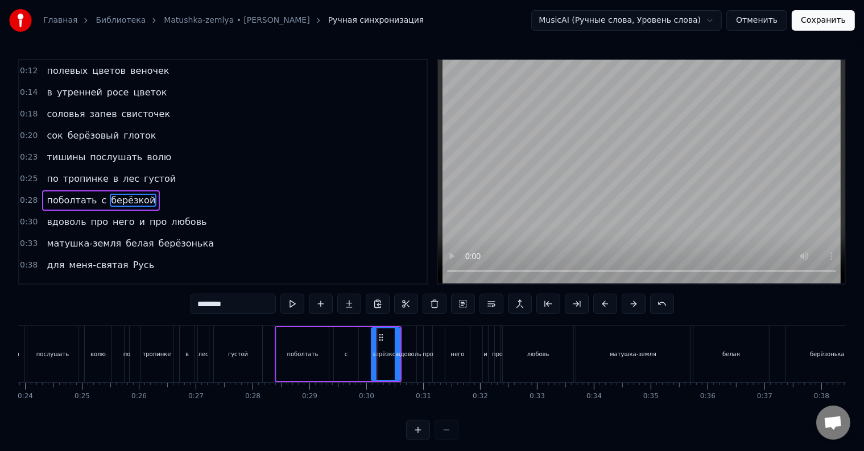
scroll to position [24, 0]
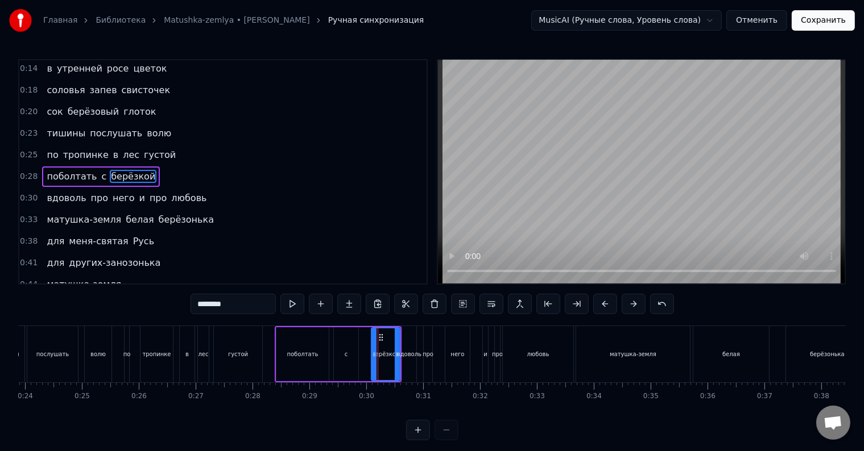
click at [406, 346] on div "вдоволь" at bounding box center [409, 354] width 14 height 56
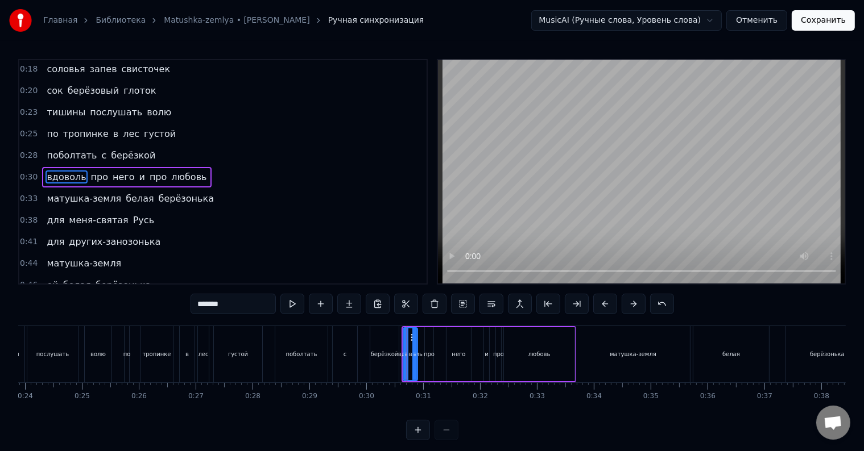
click at [383, 347] on div "берёзкой" at bounding box center [384, 354] width 28 height 56
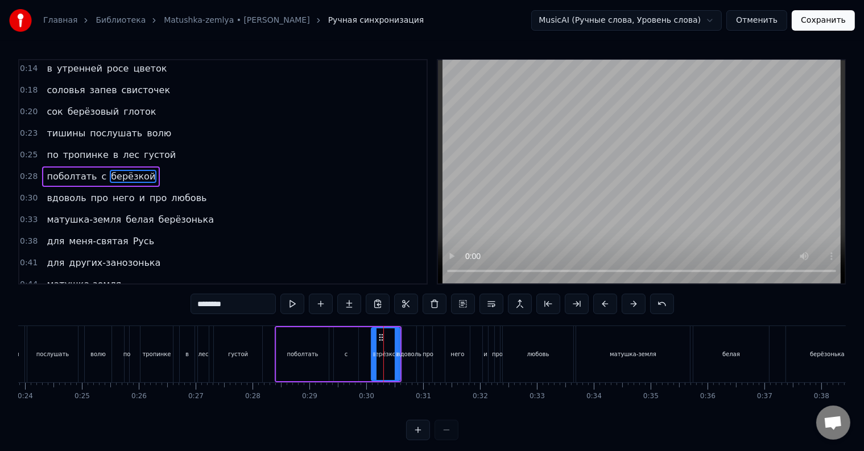
click at [55, 196] on span "вдоволь" at bounding box center [66, 198] width 42 height 13
type input "*******"
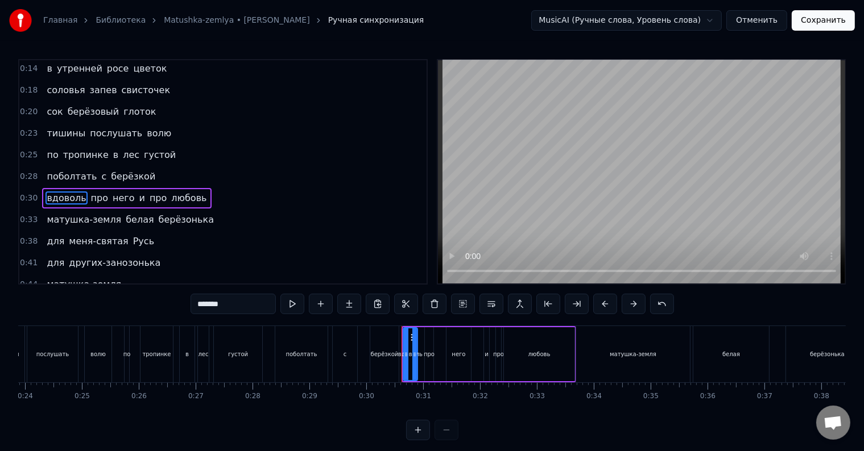
scroll to position [45, 0]
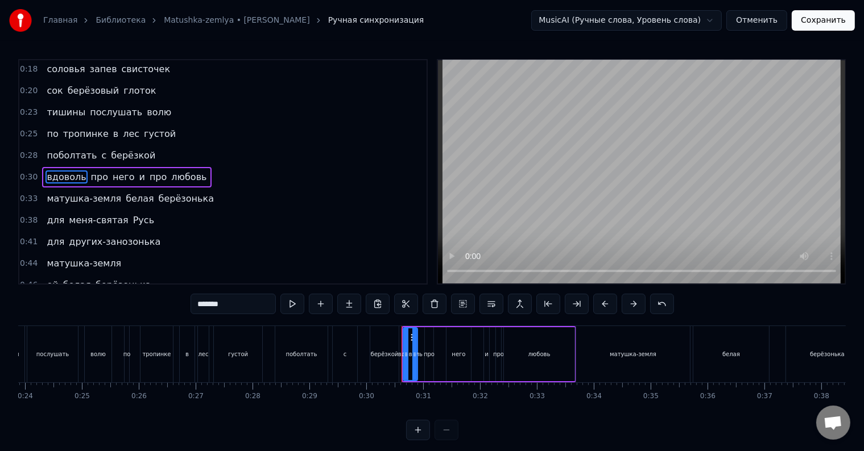
drag, startPoint x: 232, startPoint y: 305, endPoint x: 189, endPoint y: 306, distance: 42.7
click at [189, 306] on div "0:12 полевых цветов веночек 0:14 в утренней росе цветок 0:18 соловья запев свис…" at bounding box center [431, 249] width 827 height 381
click at [139, 150] on div "поболтать с берёзкой" at bounding box center [101, 156] width 118 height 20
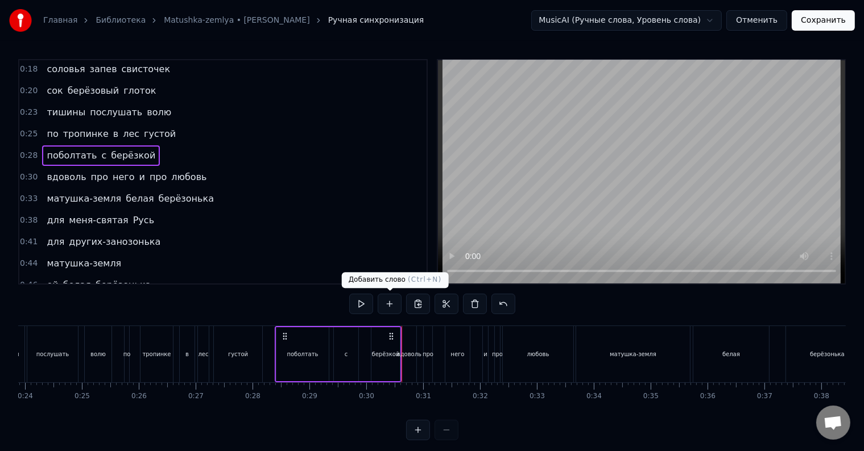
click at [389, 309] on button at bounding box center [390, 304] width 24 height 20
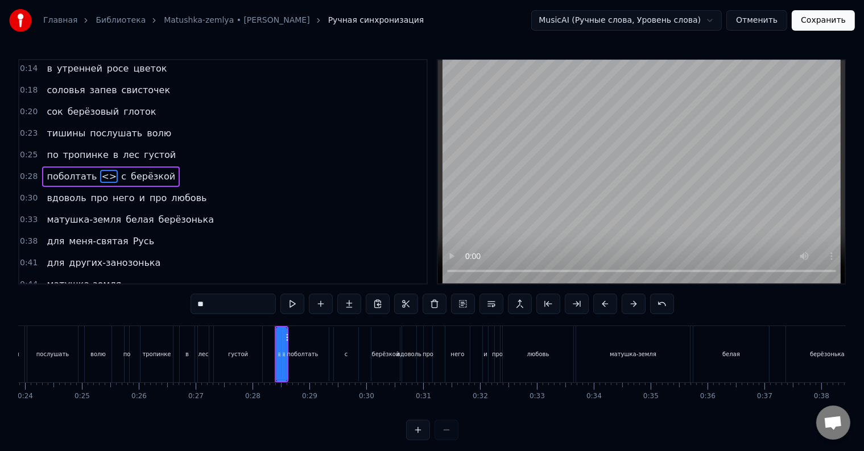
drag, startPoint x: 96, startPoint y: 172, endPoint x: 151, endPoint y: 173, distance: 55.2
click at [151, 173] on div "поболтать <> с берёзкой" at bounding box center [111, 177] width 138 height 20
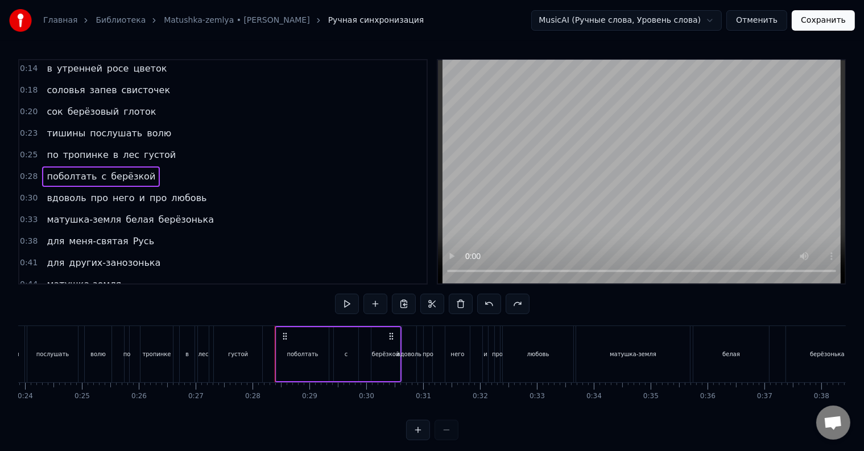
click at [137, 172] on span "берёзкой" at bounding box center [133, 176] width 47 height 13
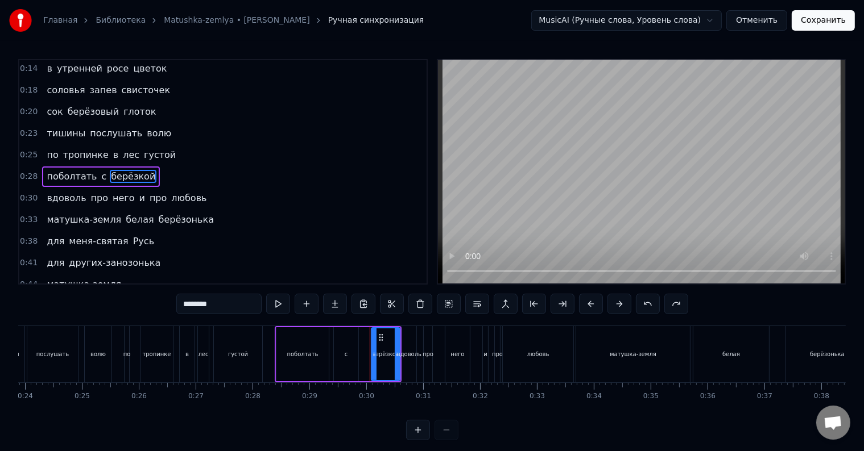
click at [139, 172] on div "поболтать с берёзкой" at bounding box center [101, 177] width 118 height 20
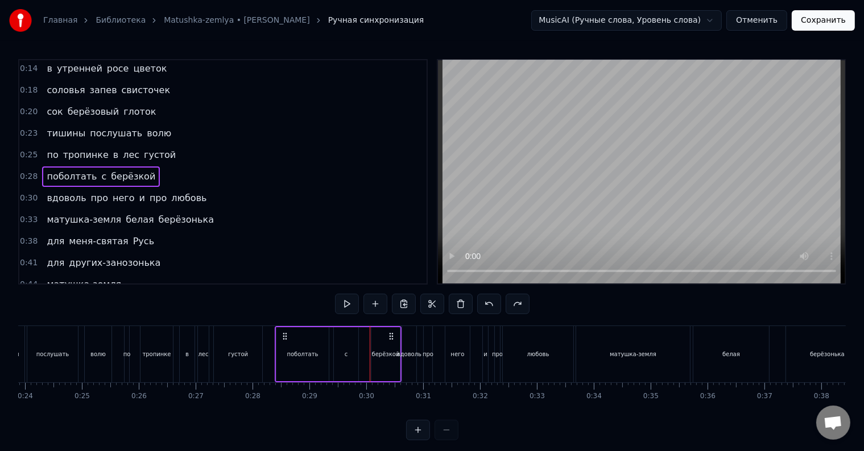
click at [139, 172] on div "поболтать с берёзкой" at bounding box center [101, 177] width 118 height 20
click at [380, 304] on button at bounding box center [375, 304] width 24 height 20
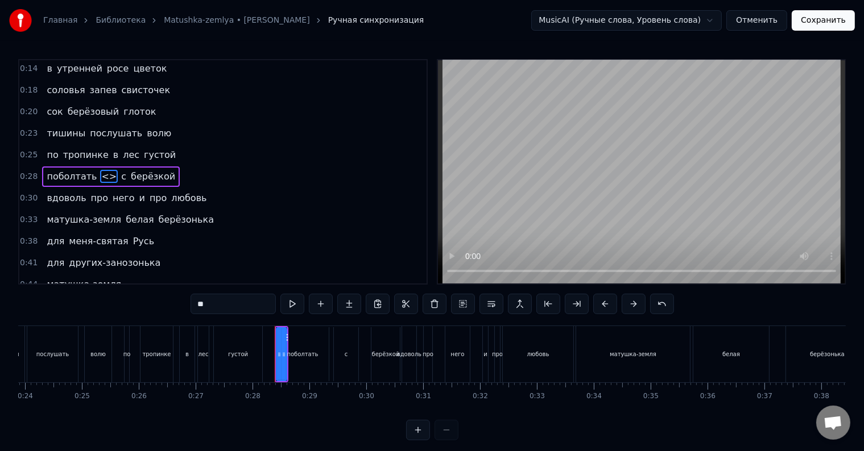
click at [100, 171] on span "<>" at bounding box center [109, 176] width 18 height 13
drag, startPoint x: 93, startPoint y: 171, endPoint x: 139, endPoint y: 172, distance: 45.5
click at [139, 172] on div "поболтать <> с берёзкой" at bounding box center [111, 177] width 138 height 20
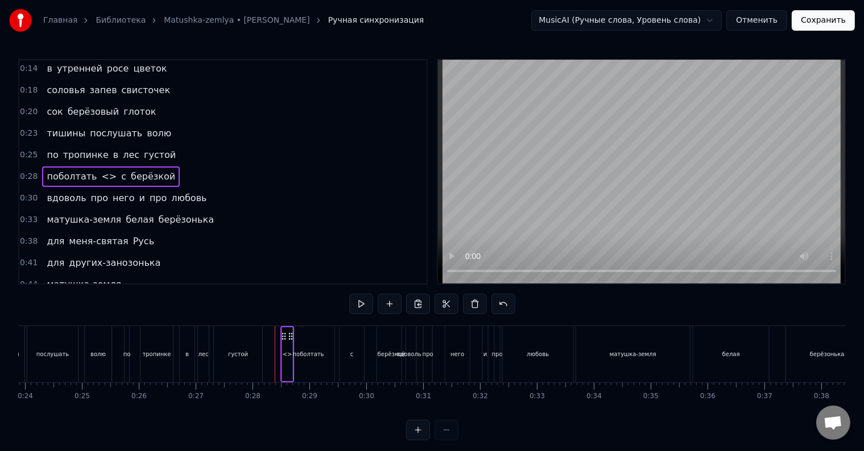
drag, startPoint x: 281, startPoint y: 335, endPoint x: 287, endPoint y: 337, distance: 5.9
click at [287, 337] on icon at bounding box center [283, 336] width 9 height 9
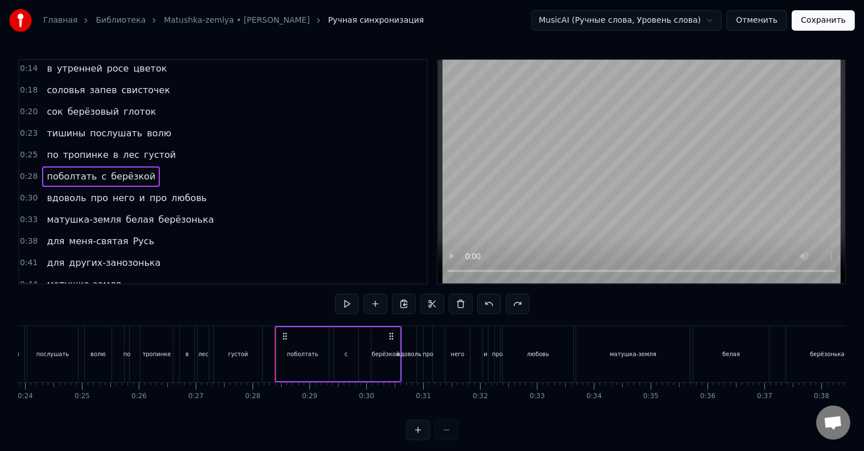
click at [136, 171] on span "берёзкой" at bounding box center [133, 176] width 47 height 13
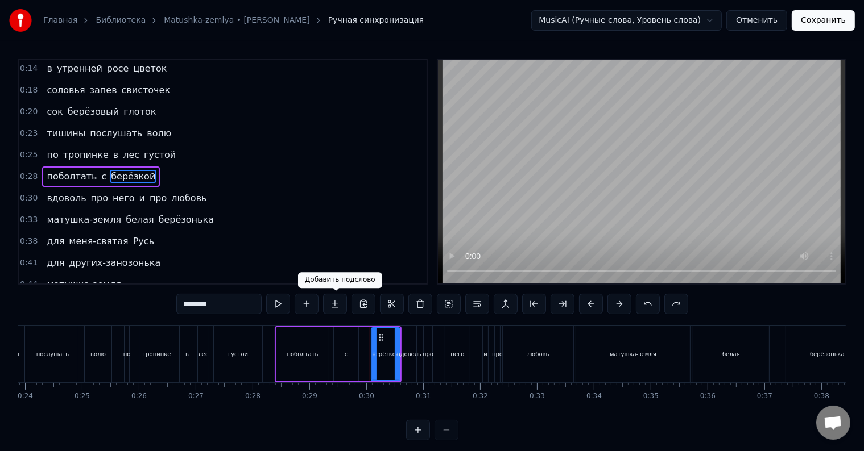
click at [335, 303] on button at bounding box center [335, 304] width 24 height 20
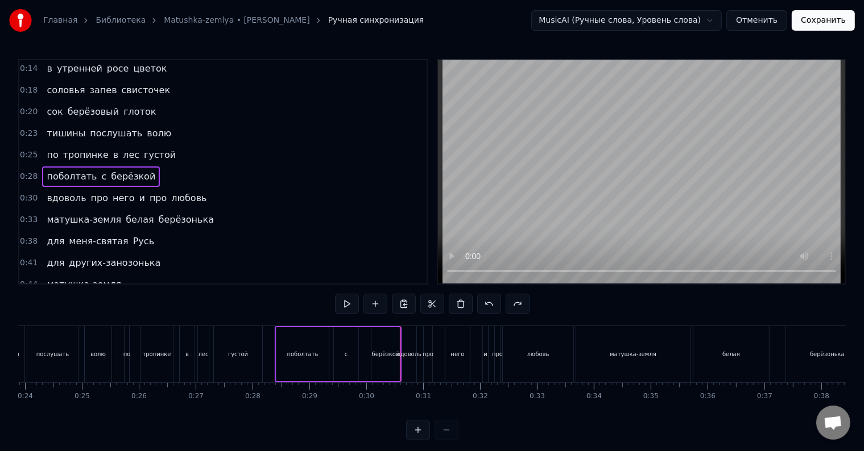
click at [111, 171] on span "берёзкой" at bounding box center [133, 176] width 47 height 13
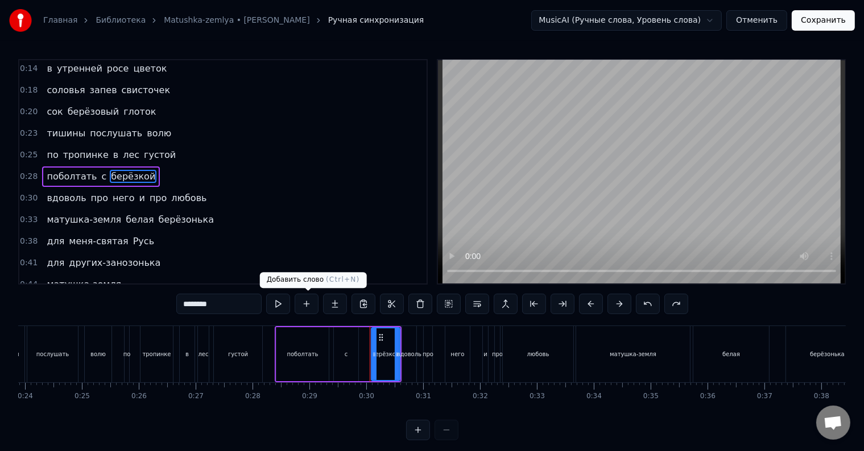
click at [309, 306] on button at bounding box center [307, 304] width 24 height 20
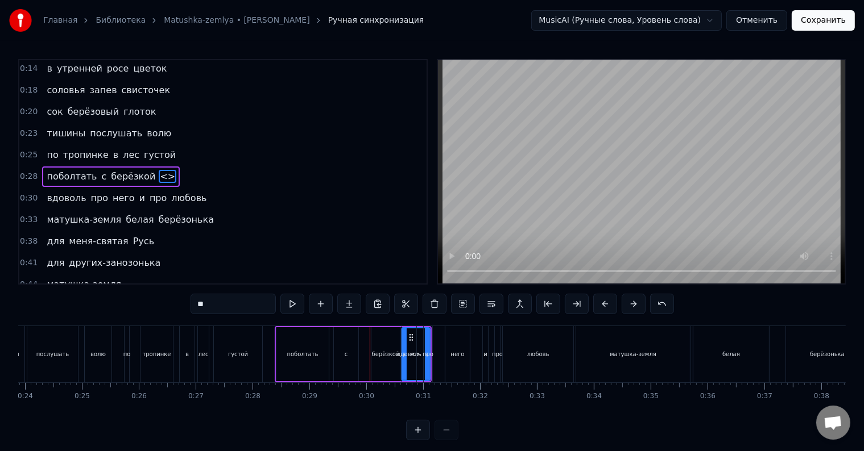
drag, startPoint x: 233, startPoint y: 308, endPoint x: 191, endPoint y: 305, distance: 41.6
click at [191, 306] on input "**" at bounding box center [232, 304] width 85 height 20
paste input "*****"
click at [59, 192] on span "вдоволь" at bounding box center [66, 198] width 42 height 13
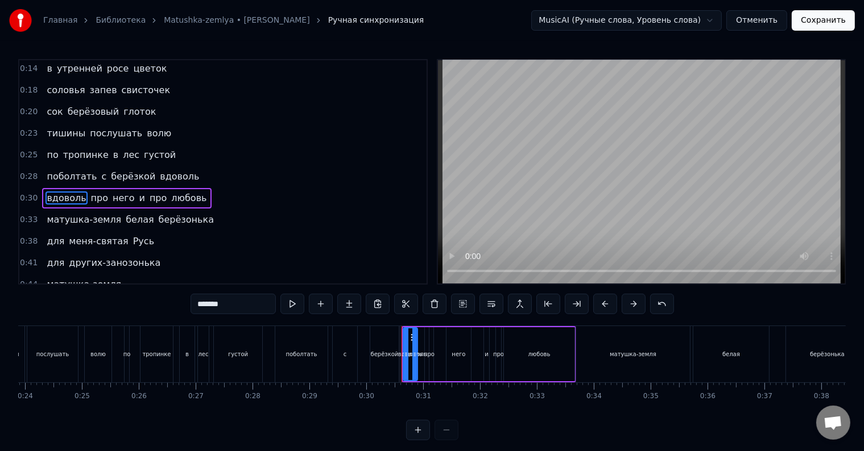
scroll to position [45, 0]
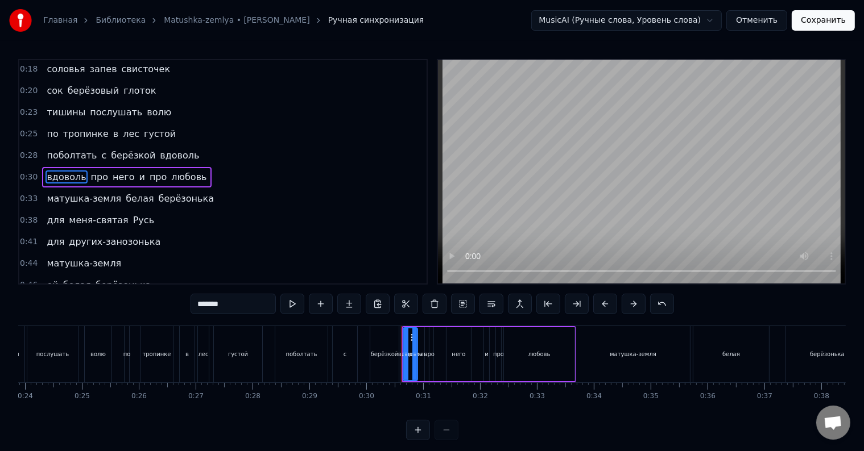
type input "***"
click at [38, 145] on div "0:28 поболтать с берёзкой вдоволь" at bounding box center [222, 156] width 407 height 22
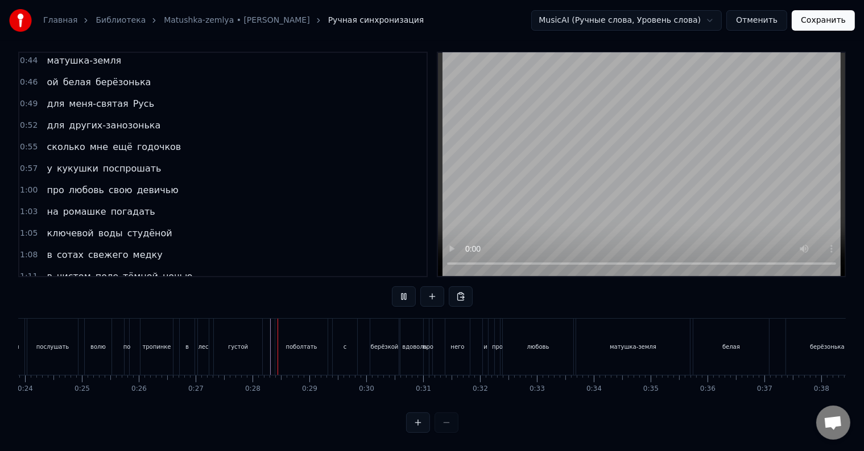
scroll to position [17, 0]
click at [338, 344] on div "с" at bounding box center [345, 347] width 24 height 56
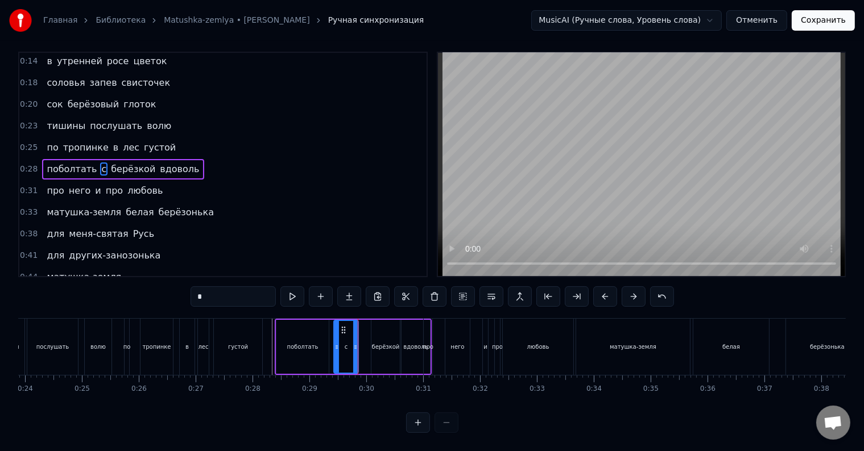
click at [306, 342] on div "поболтать" at bounding box center [302, 347] width 52 height 54
type input "*********"
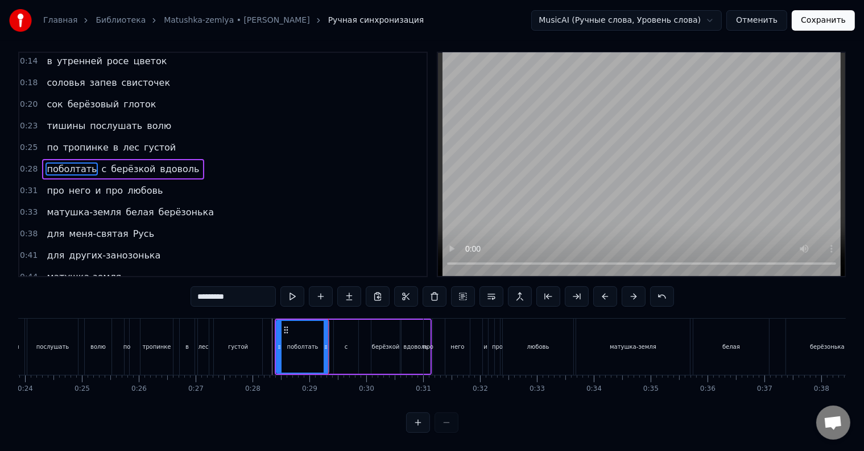
click at [316, 340] on div "поболтать" at bounding box center [302, 347] width 51 height 52
click at [329, 339] on div "поболтать с берёзкой вдоволь" at bounding box center [353, 347] width 157 height 56
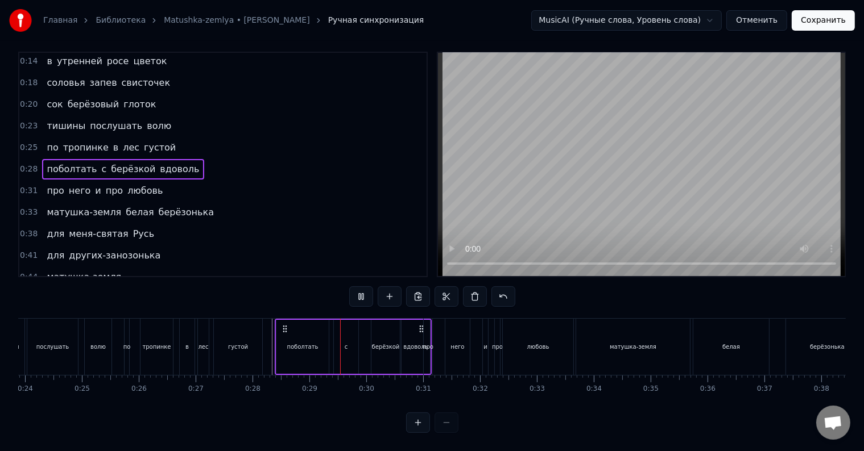
click at [329, 339] on div "поболтать с берёзкой вдоволь" at bounding box center [353, 347] width 157 height 56
click at [345, 343] on div "с" at bounding box center [346, 347] width 3 height 9
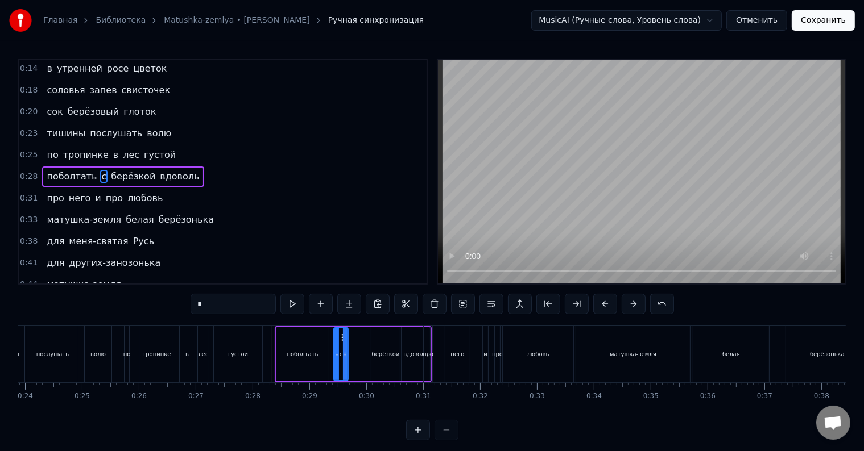
drag, startPoint x: 355, startPoint y: 350, endPoint x: 345, endPoint y: 349, distance: 10.2
click at [345, 349] on div at bounding box center [345, 355] width 5 height 52
drag, startPoint x: 341, startPoint y: 338, endPoint x: 334, endPoint y: 339, distance: 6.9
click at [334, 339] on icon at bounding box center [336, 337] width 9 height 9
click at [334, 351] on icon at bounding box center [334, 354] width 5 height 9
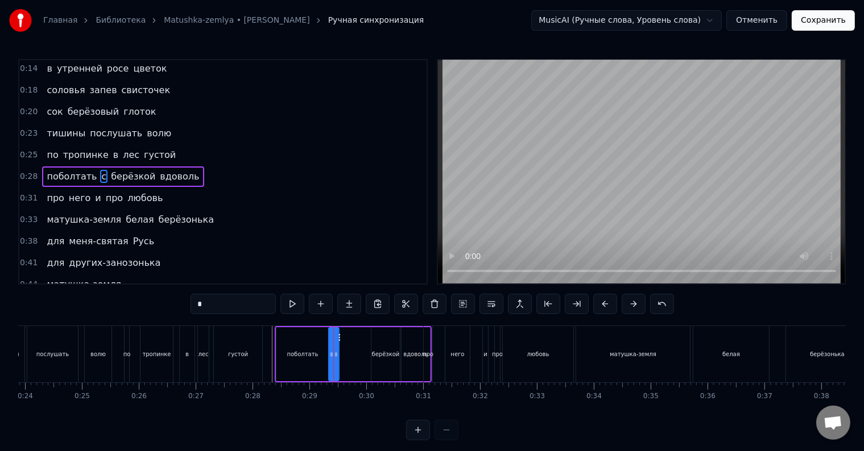
click at [339, 337] on icon at bounding box center [338, 337] width 9 height 9
click at [368, 347] on div "поболтать с берёзкой вдоволь" at bounding box center [353, 354] width 157 height 56
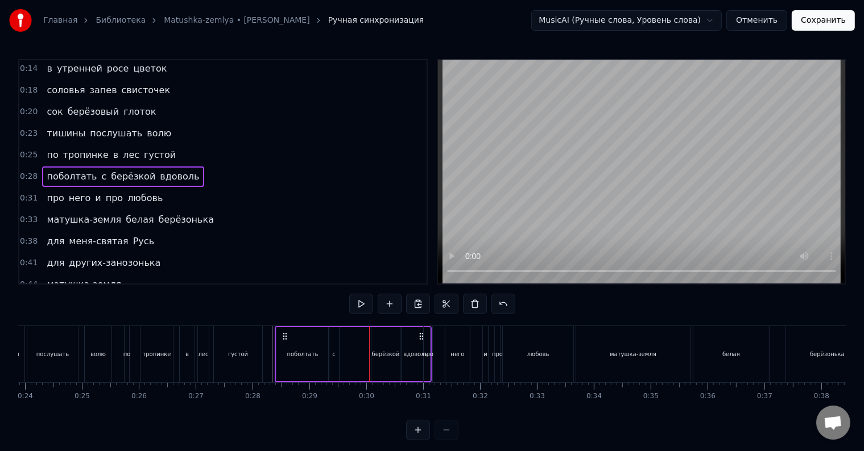
click at [383, 351] on div "берёзкой" at bounding box center [386, 354] width 28 height 9
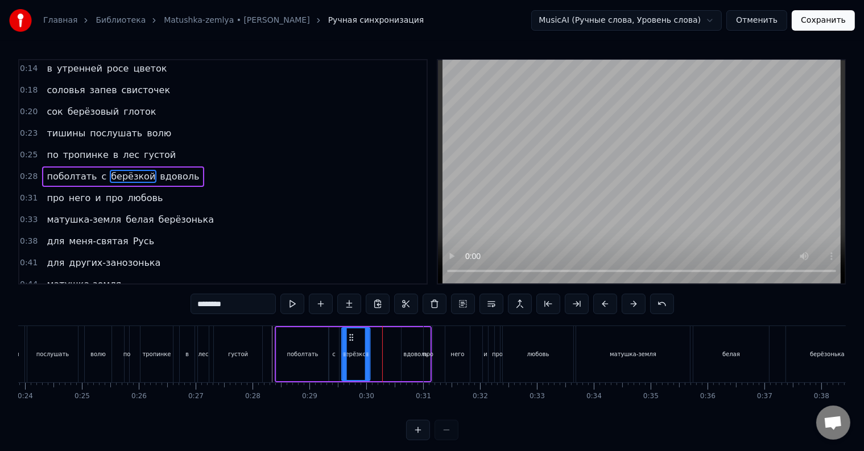
drag, startPoint x: 375, startPoint y: 337, endPoint x: 350, endPoint y: 339, distance: 25.7
click at [350, 339] on icon at bounding box center [351, 337] width 9 height 9
click at [330, 357] on div "с" at bounding box center [334, 354] width 10 height 54
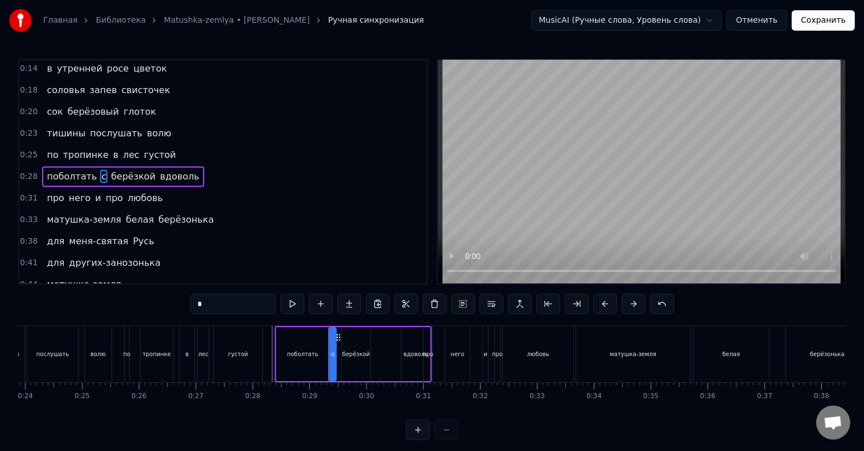
click at [332, 358] on icon at bounding box center [333, 354] width 5 height 9
click at [342, 350] on div "берёзкой" at bounding box center [356, 354] width 28 height 9
click at [344, 338] on icon at bounding box center [346, 337] width 9 height 9
drag, startPoint x: 363, startPoint y: 350, endPoint x: 369, endPoint y: 350, distance: 6.3
click at [369, 350] on icon at bounding box center [369, 354] width 5 height 9
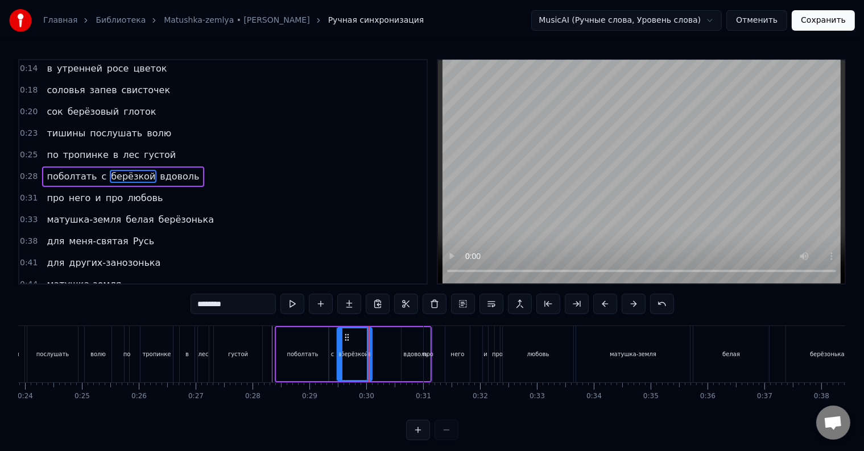
click at [409, 352] on div "вдоволь" at bounding box center [415, 354] width 24 height 9
type input "*******"
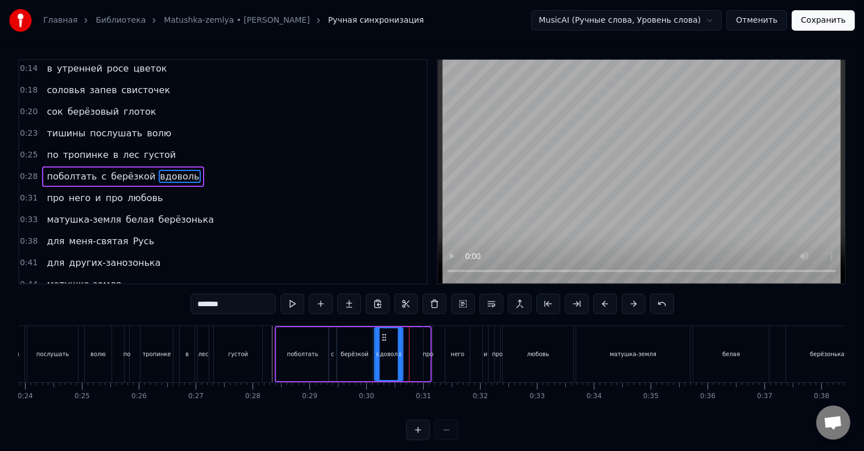
drag, startPoint x: 409, startPoint y: 338, endPoint x: 383, endPoint y: 338, distance: 26.7
click at [383, 338] on icon at bounding box center [384, 337] width 9 height 9
drag, startPoint x: 400, startPoint y: 353, endPoint x: 407, endPoint y: 353, distance: 6.8
click at [407, 353] on icon at bounding box center [407, 354] width 5 height 9
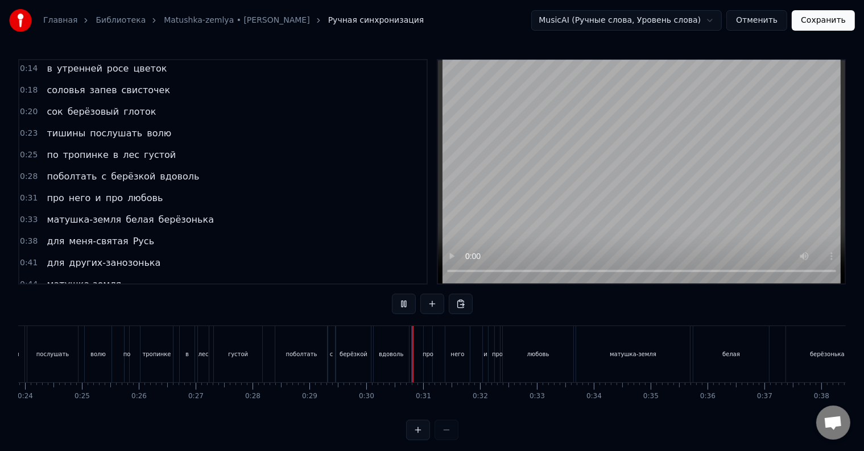
scroll to position [17, 0]
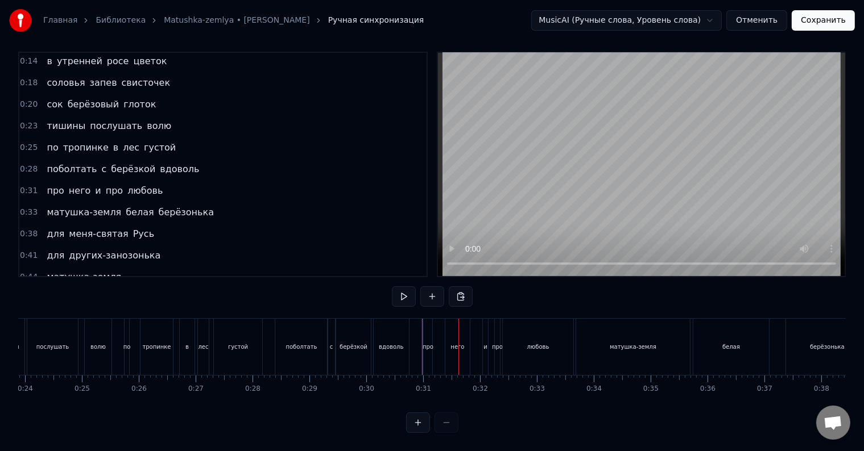
click at [428, 342] on div "про" at bounding box center [428, 347] width 9 height 56
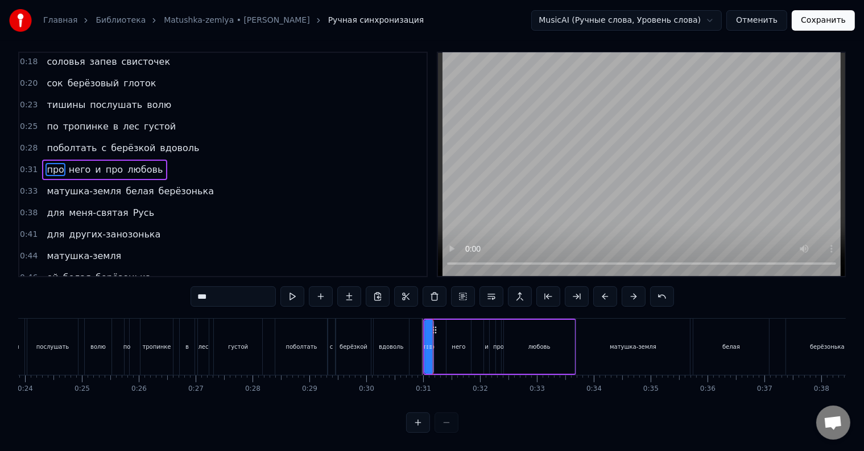
click at [401, 343] on div "вдоволь" at bounding box center [391, 347] width 35 height 56
type input "*******"
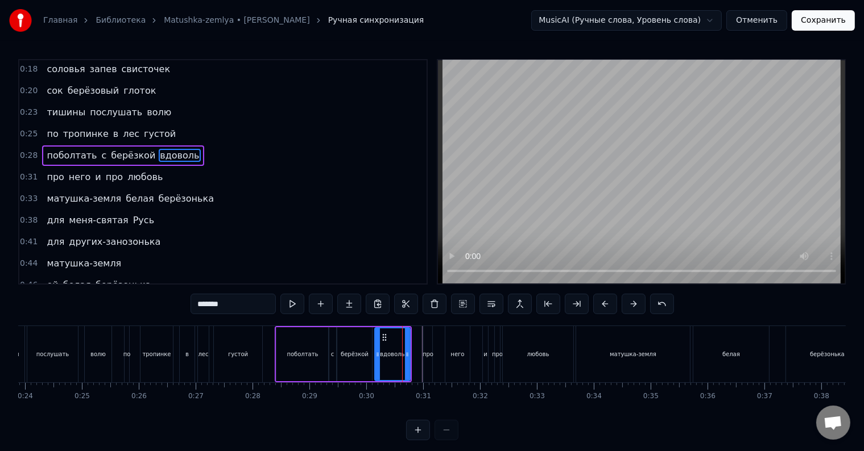
scroll to position [24, 0]
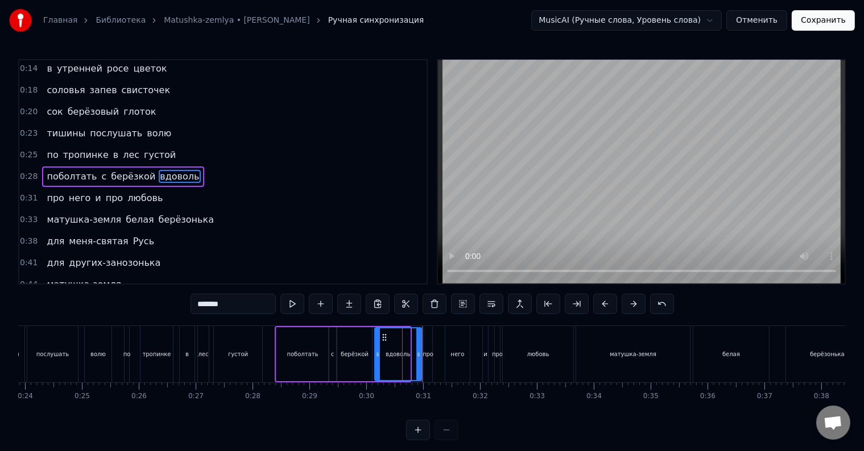
drag, startPoint x: 406, startPoint y: 350, endPoint x: 417, endPoint y: 353, distance: 11.9
click at [417, 353] on icon at bounding box center [418, 354] width 5 height 9
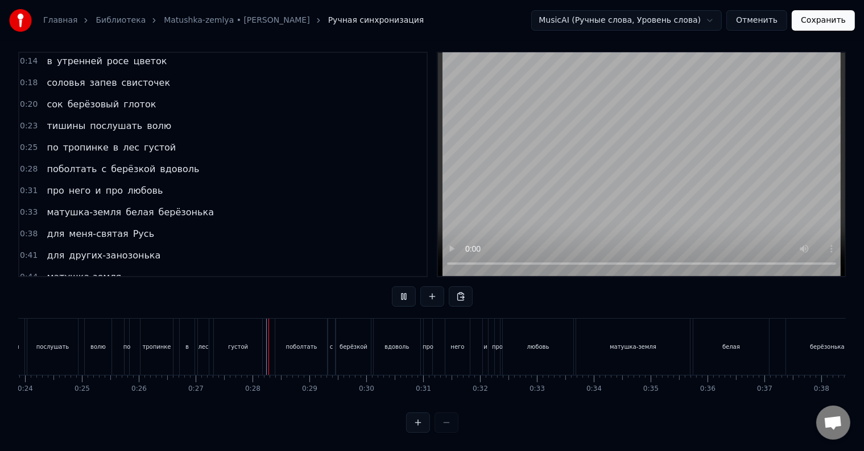
scroll to position [17, 0]
click at [554, 330] on div "любовь" at bounding box center [538, 347] width 70 height 56
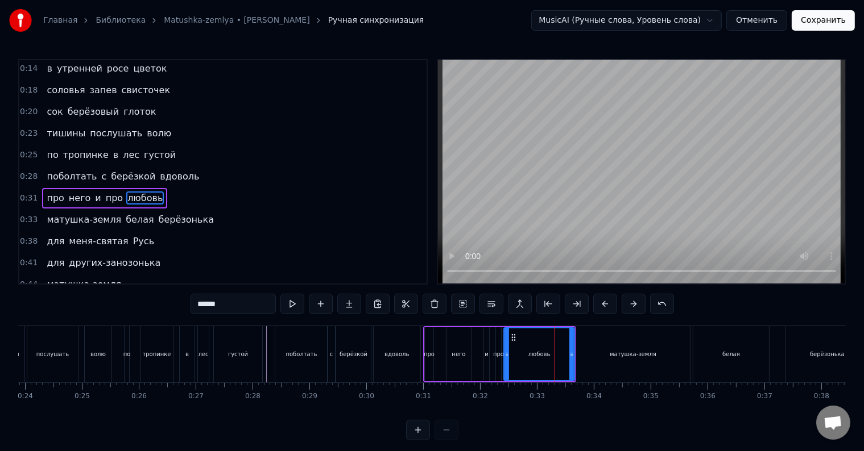
scroll to position [45, 0]
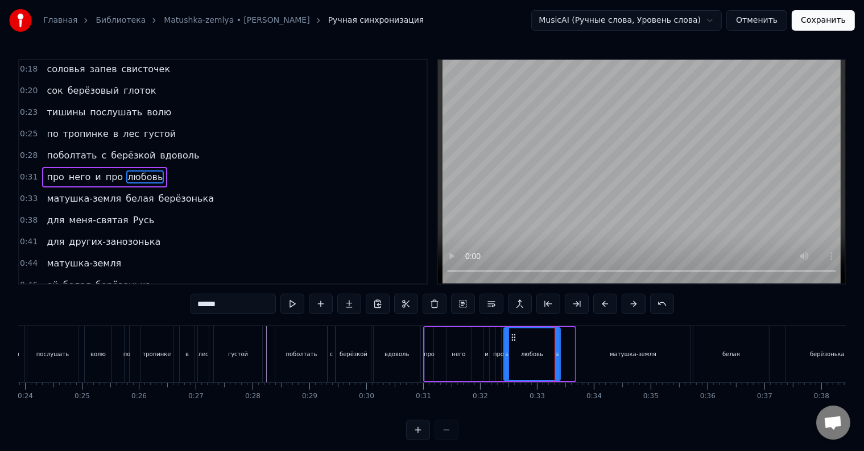
drag, startPoint x: 573, startPoint y: 354, endPoint x: 558, endPoint y: 355, distance: 14.2
click at [558, 355] on icon at bounding box center [557, 354] width 5 height 9
click at [423, 352] on div "про него и про любовь" at bounding box center [492, 354] width 139 height 56
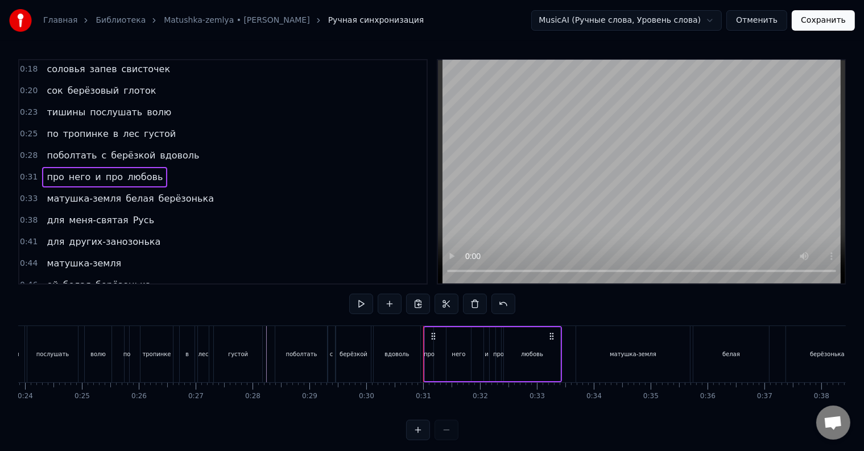
click at [421, 352] on div "поболтать с берёзкой вдоволь" at bounding box center [349, 354] width 148 height 56
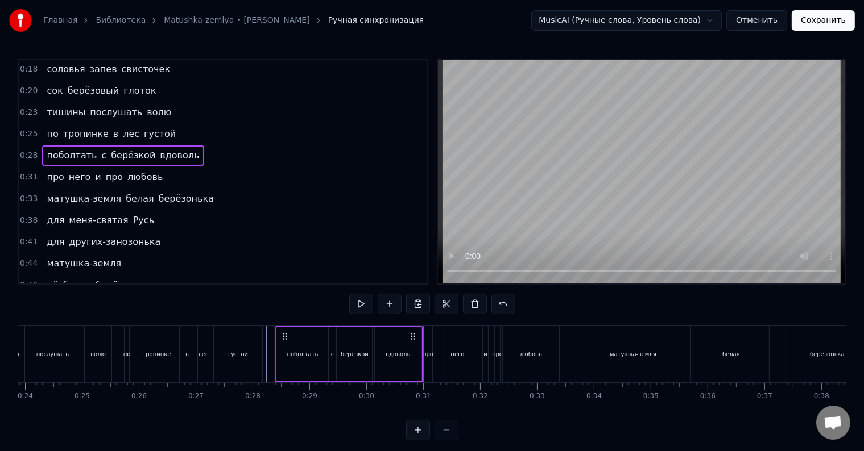
scroll to position [17, 0]
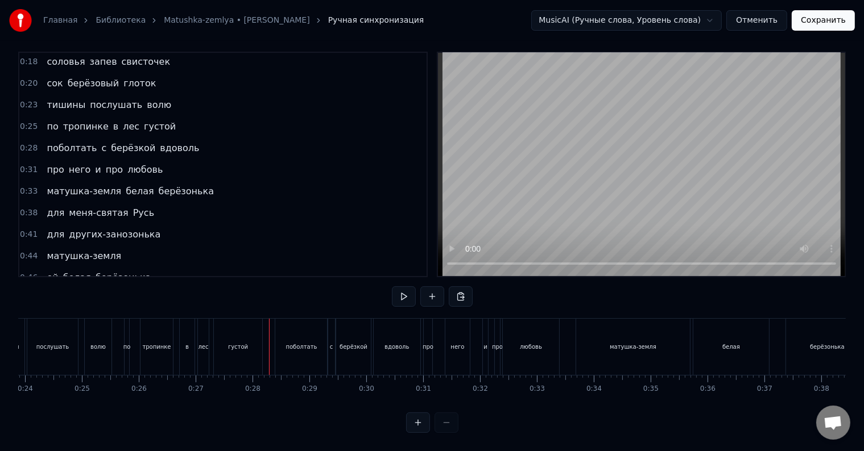
click at [269, 332] on div at bounding box center [269, 347] width 1 height 56
click at [421, 338] on div at bounding box center [421, 347] width 1 height 56
click at [269, 338] on div at bounding box center [269, 347] width 1 height 56
click at [582, 335] on div "матушка-земля" at bounding box center [633, 347] width 114 height 56
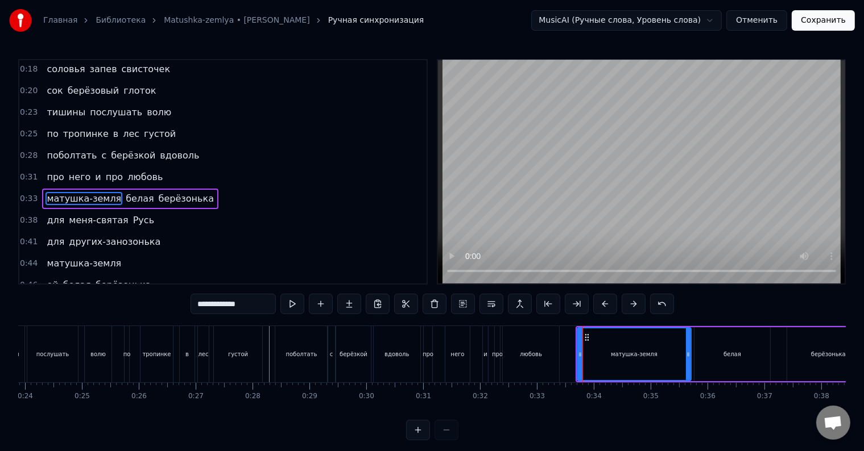
scroll to position [66, 0]
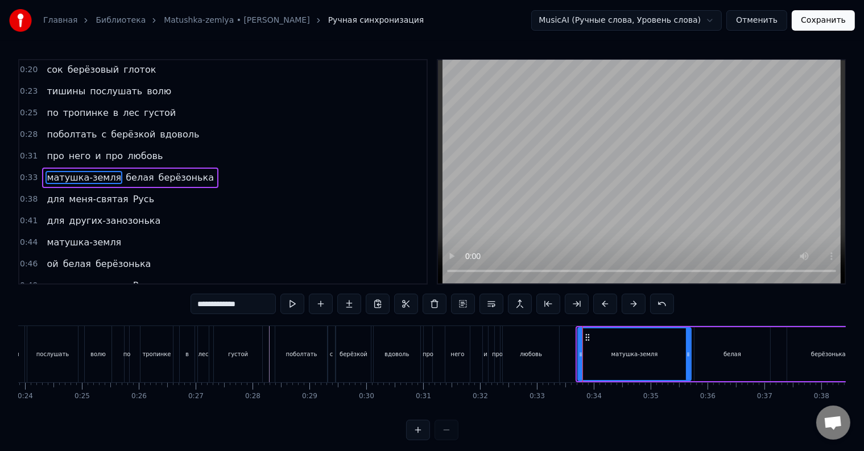
click at [579, 355] on icon at bounding box center [580, 354] width 5 height 9
click at [168, 152] on div "0:31 про него и про любовь" at bounding box center [222, 157] width 407 height 22
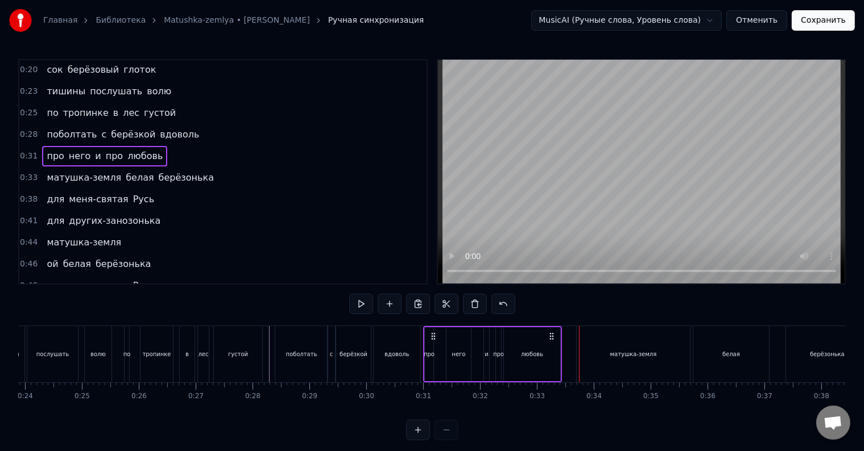
click at [125, 171] on span "белая" at bounding box center [140, 177] width 30 height 13
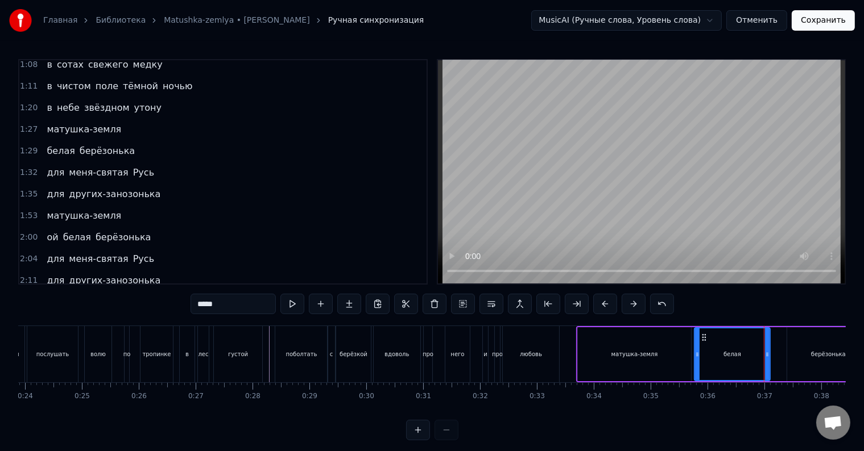
scroll to position [457, 0]
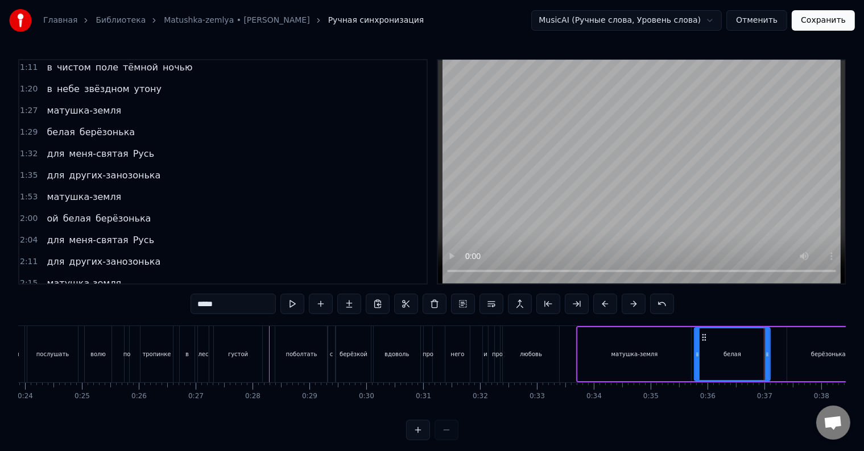
click at [121, 165] on div "1:35 для других-занозонька" at bounding box center [222, 176] width 407 height 22
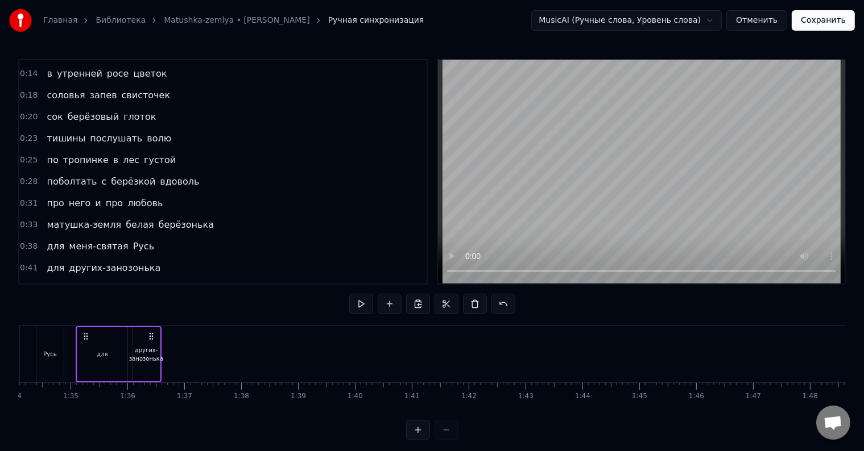
scroll to position [0, 0]
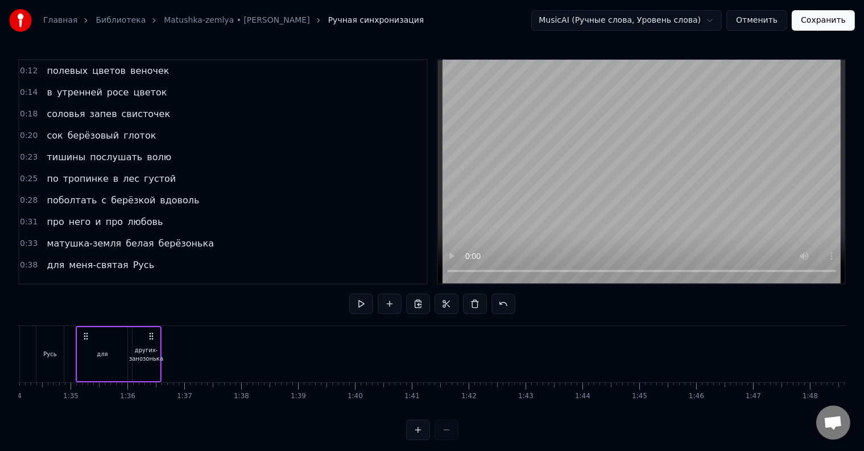
click at [42, 190] on div "поболтать с берёзкой вдоволь" at bounding box center [122, 200] width 161 height 20
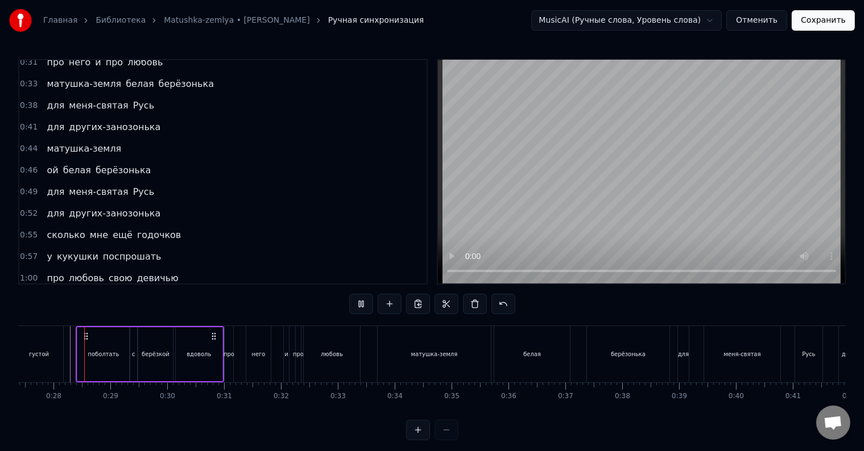
scroll to position [196, 0]
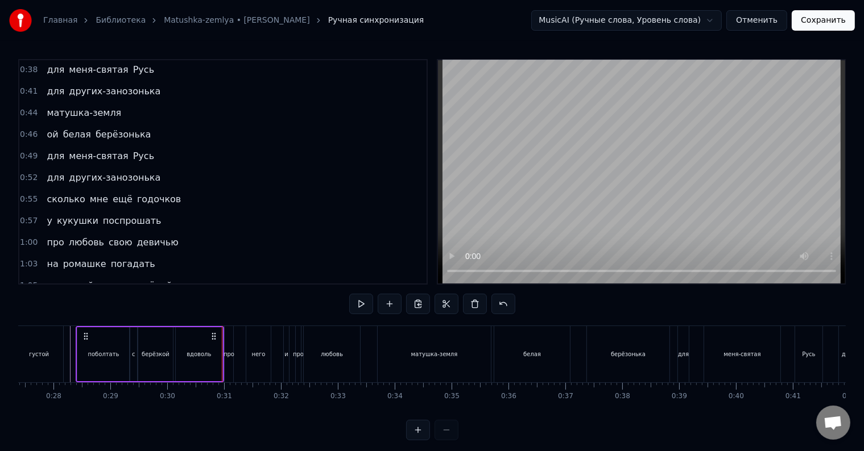
click at [227, 352] on div "про" at bounding box center [228, 354] width 11 height 9
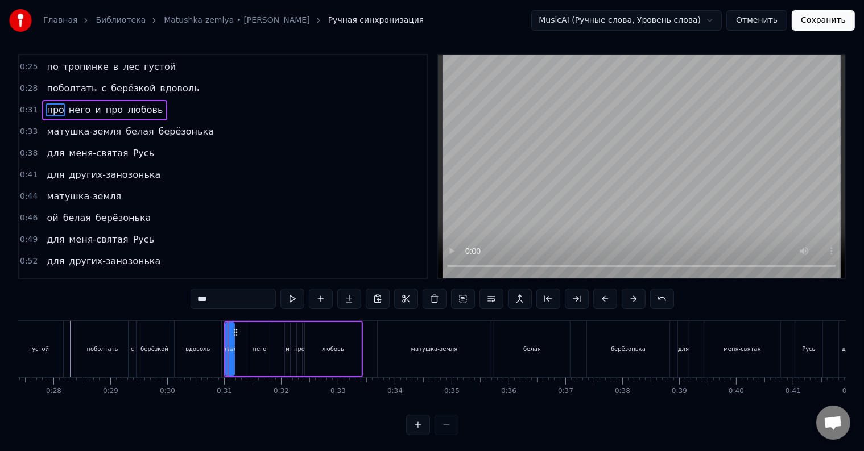
scroll to position [17, 0]
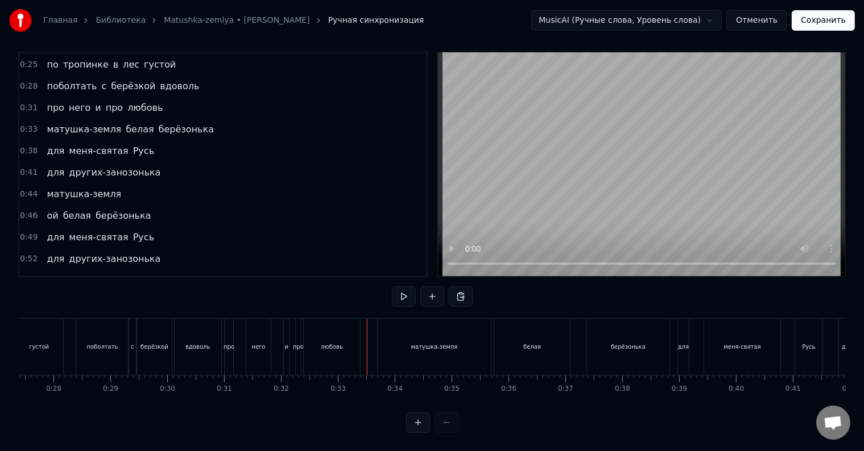
click at [367, 334] on div at bounding box center [367, 347] width 1 height 56
click at [378, 341] on div "матушка-земля" at bounding box center [434, 347] width 113 height 56
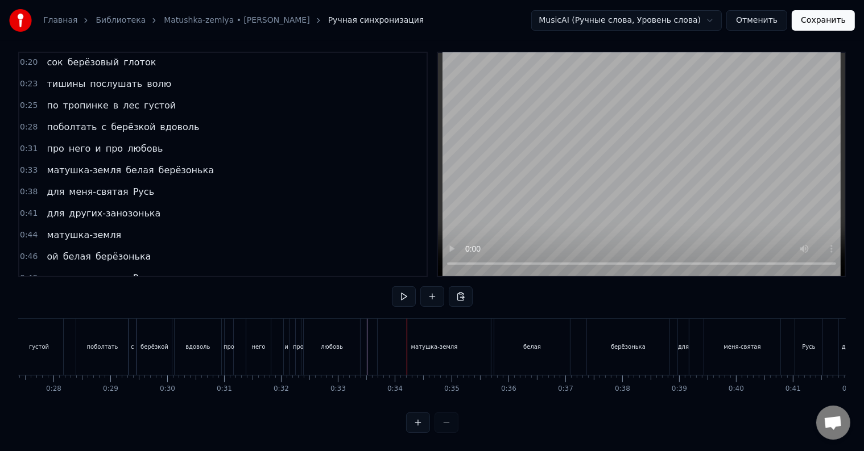
click at [377, 339] on div "матушка-земля" at bounding box center [434, 347] width 114 height 56
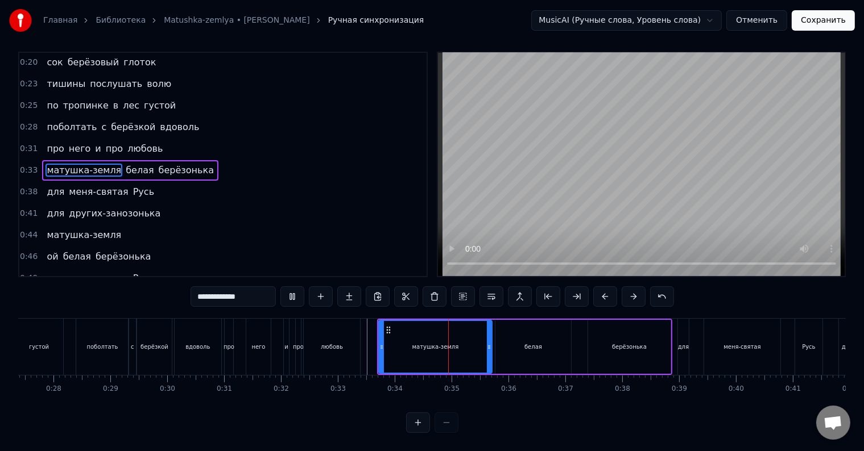
click at [378, 339] on div "матушка-земля" at bounding box center [435, 347] width 114 height 54
click at [457, 342] on div "матушка-земля" at bounding box center [435, 347] width 112 height 52
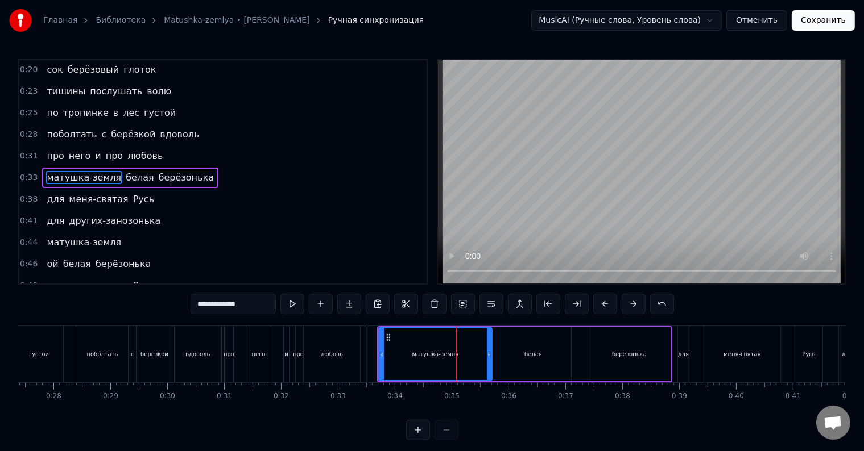
click at [458, 346] on div "матушка-земля" at bounding box center [435, 355] width 112 height 52
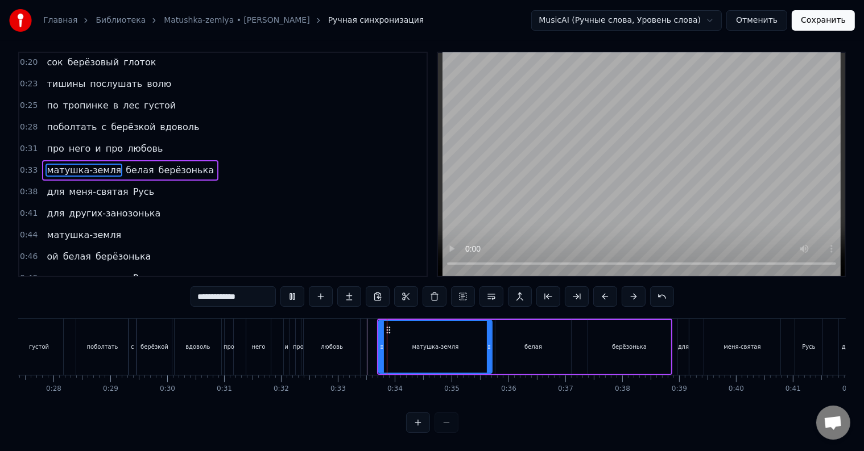
scroll to position [17, 0]
drag, startPoint x: 488, startPoint y: 340, endPoint x: 453, endPoint y: 342, distance: 35.3
click at [453, 342] on div at bounding box center [453, 347] width 5 height 52
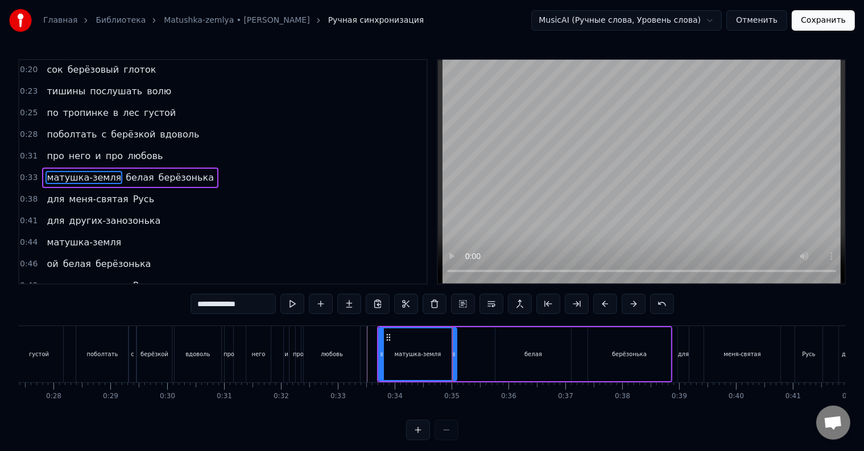
click at [457, 348] on div "матушка-земля белая берёзонька" at bounding box center [524, 354] width 295 height 56
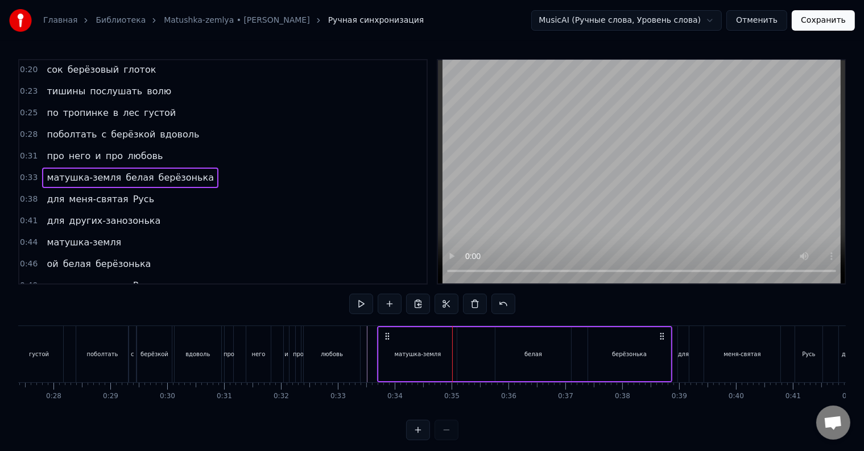
scroll to position [17, 0]
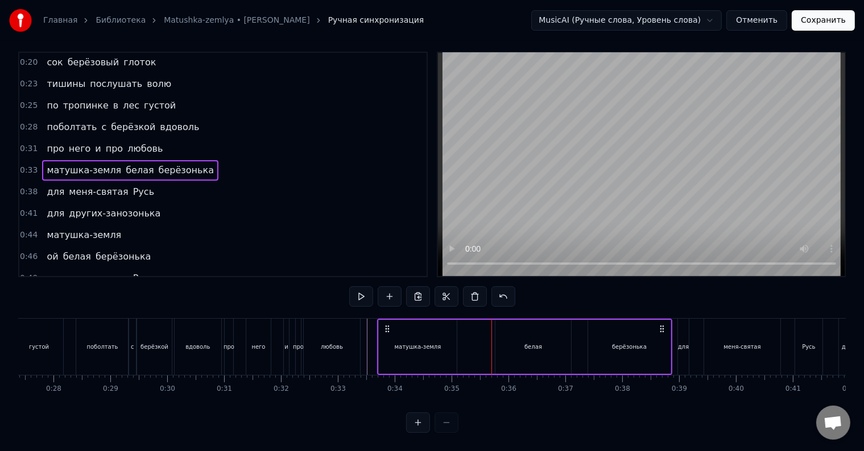
click at [457, 348] on div "матушка-земля белая берёзонька" at bounding box center [524, 347] width 295 height 56
click at [458, 348] on div "матушка-земля белая берёзонька" at bounding box center [524, 347] width 295 height 56
click at [459, 348] on div "матушка-земля белая берёзонька" at bounding box center [524, 347] width 295 height 56
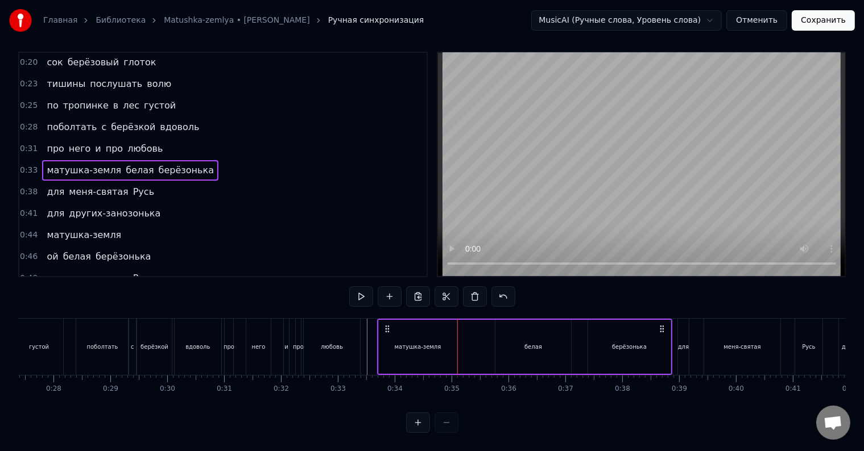
click at [459, 348] on div "матушка-земля белая берёзонька" at bounding box center [524, 347] width 295 height 56
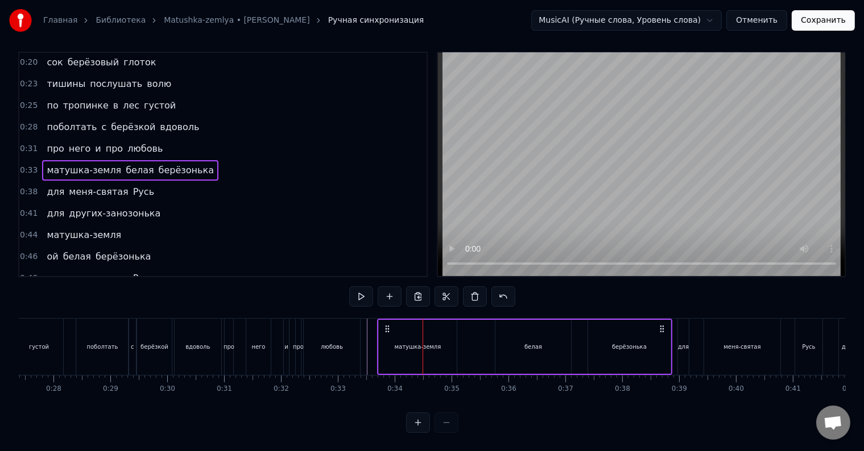
click at [459, 343] on div "матушка-земля белая берёзонька" at bounding box center [524, 347] width 295 height 56
click at [423, 343] on div at bounding box center [422, 347] width 1 height 56
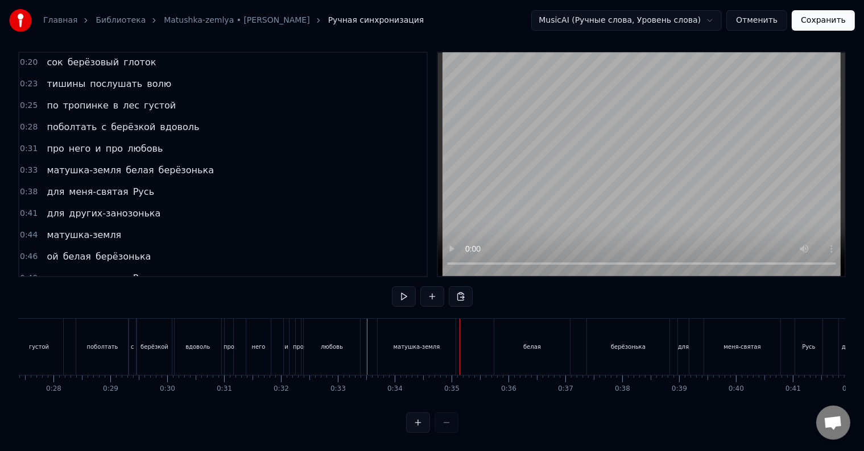
click at [459, 343] on div at bounding box center [459, 347] width 1 height 56
click at [459, 343] on div "матушка-земля белая берёзонька" at bounding box center [524, 347] width 295 height 56
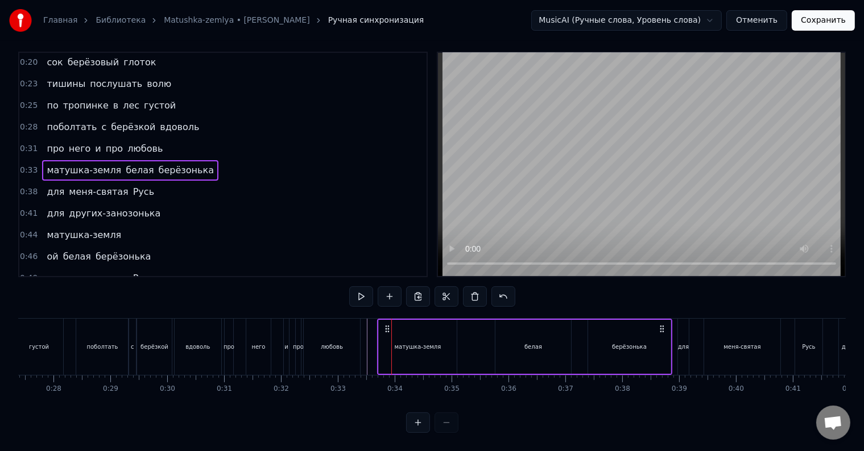
click at [449, 340] on div "матушка-земля" at bounding box center [418, 347] width 78 height 54
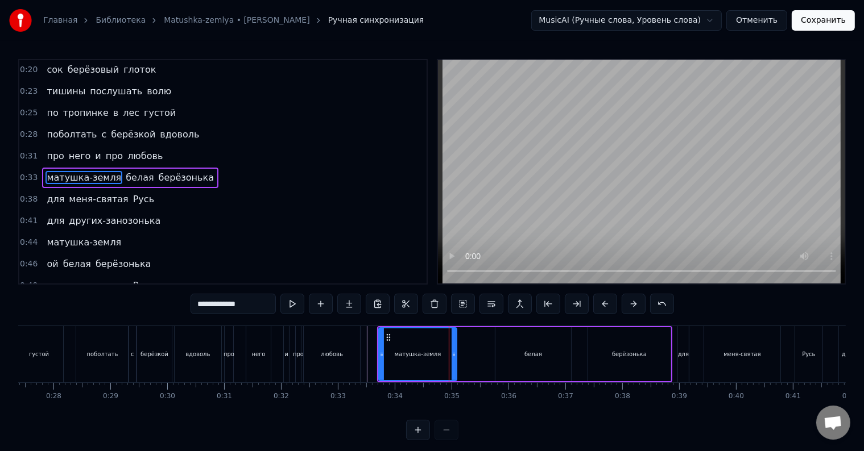
click at [459, 350] on div "матушка-земля белая берёзонька" at bounding box center [524, 354] width 295 height 56
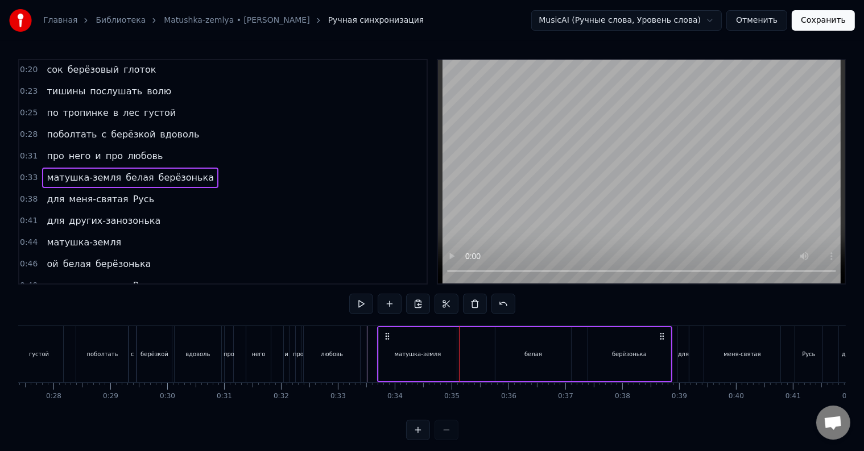
click at [450, 352] on div "матушка-земля" at bounding box center [418, 354] width 78 height 54
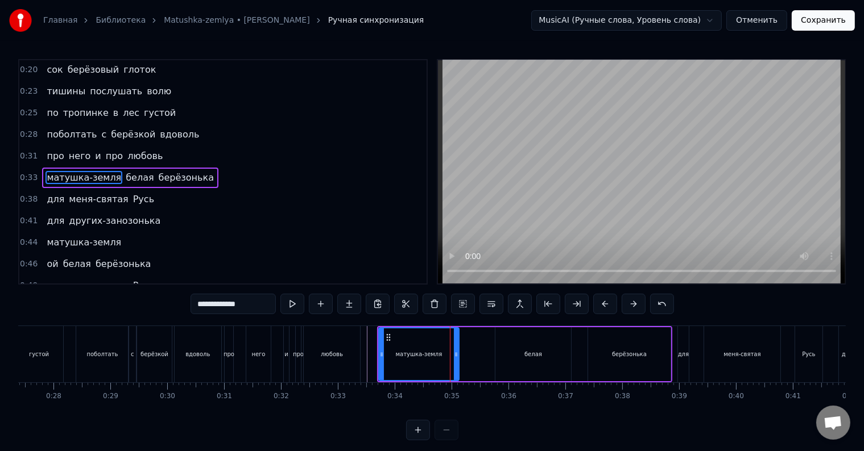
click at [456, 354] on icon at bounding box center [456, 354] width 5 height 9
click at [496, 350] on div "белая" at bounding box center [533, 354] width 76 height 54
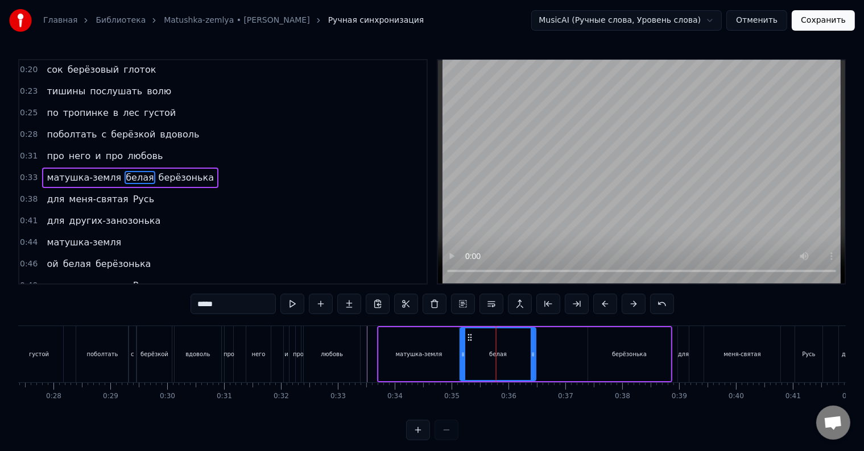
drag, startPoint x: 503, startPoint y: 337, endPoint x: 468, endPoint y: 342, distance: 35.1
click at [468, 342] on div "белая" at bounding box center [498, 355] width 74 height 52
drag, startPoint x: 532, startPoint y: 355, endPoint x: 480, endPoint y: 355, distance: 52.3
click at [480, 355] on icon at bounding box center [480, 354] width 5 height 9
click at [604, 354] on div "берёзонька" at bounding box center [629, 354] width 82 height 54
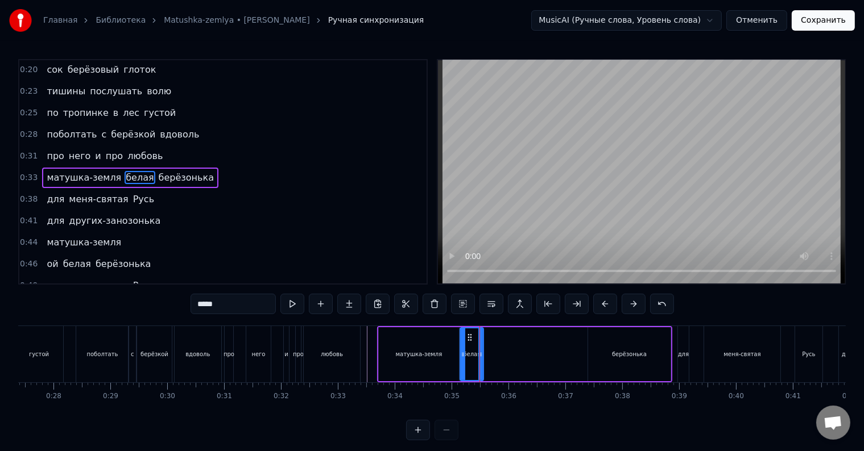
type input "**********"
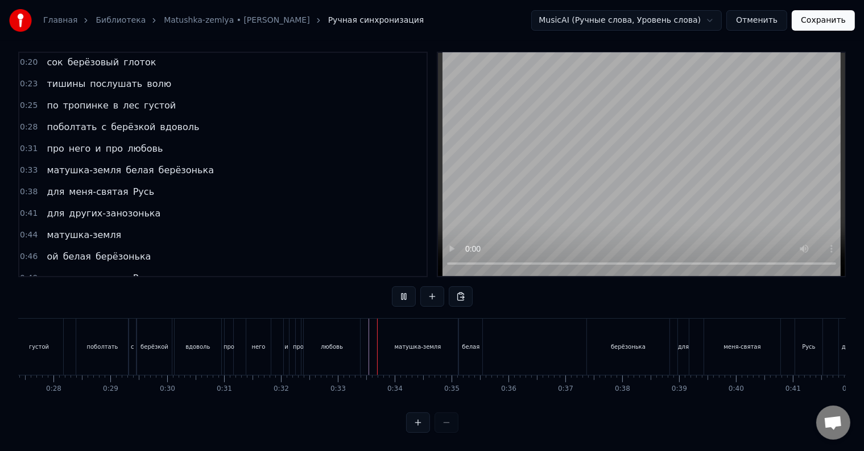
scroll to position [17, 0]
click at [368, 342] on div at bounding box center [368, 347] width 1 height 56
click at [459, 337] on div "матушка-земля" at bounding box center [434, 347] width 113 height 56
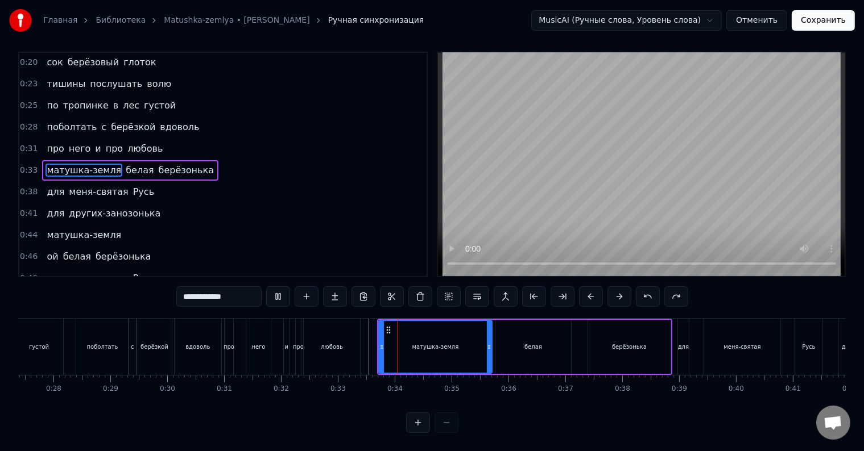
click at [460, 339] on div "матушка-земля" at bounding box center [435, 347] width 112 height 52
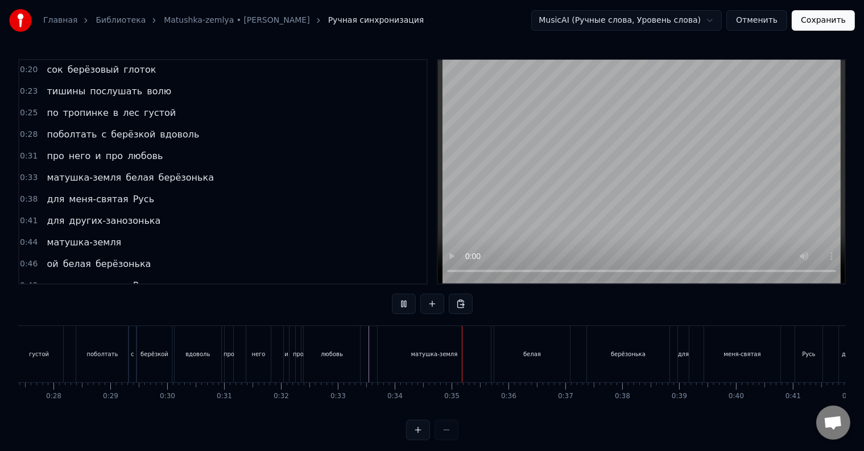
scroll to position [17, 0]
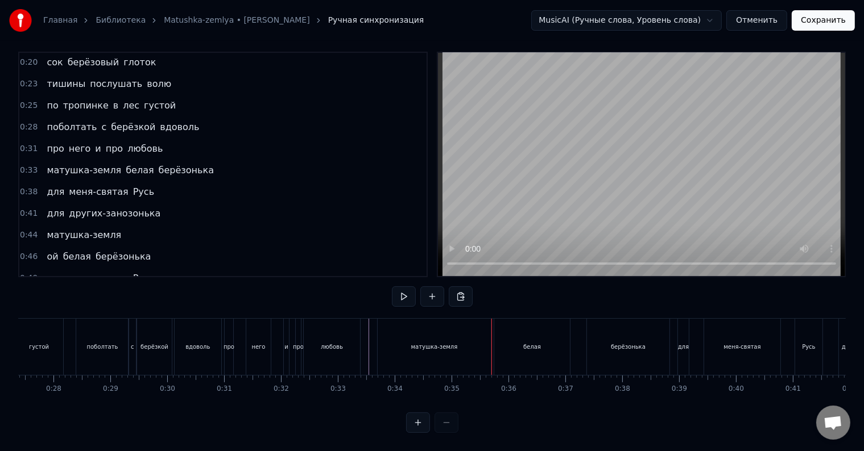
click at [494, 340] on div "белая" at bounding box center [532, 347] width 76 height 56
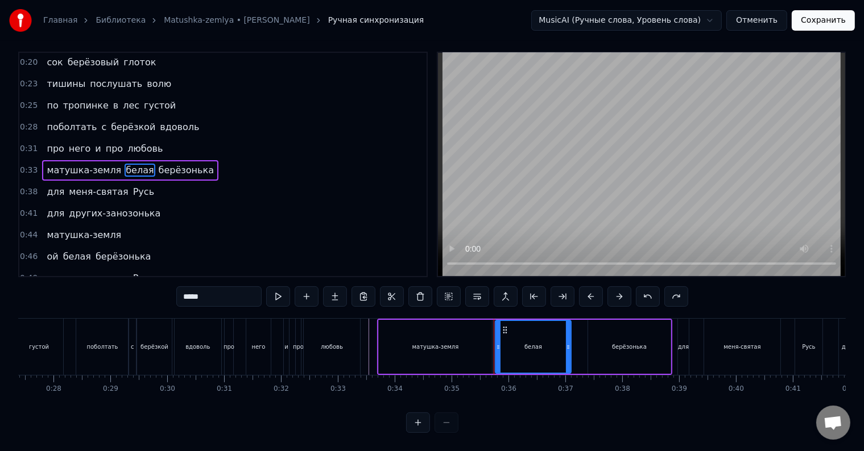
scroll to position [0, 0]
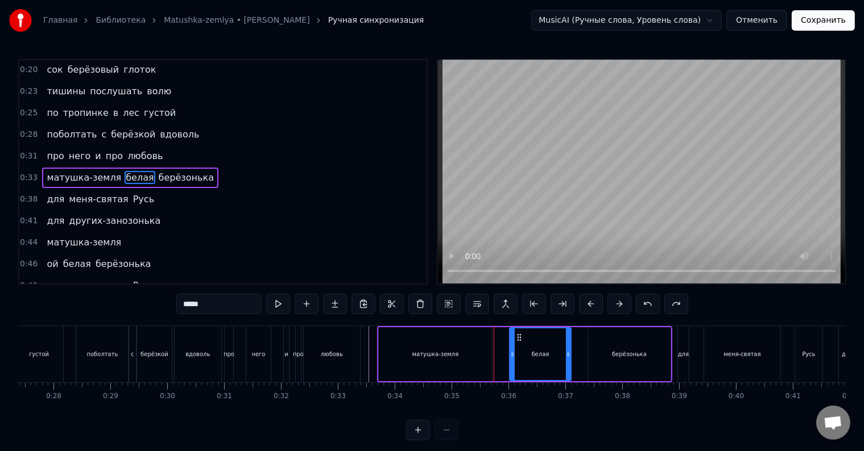
drag, startPoint x: 498, startPoint y: 346, endPoint x: 512, endPoint y: 348, distance: 14.3
click at [512, 348] on div at bounding box center [512, 355] width 5 height 52
click at [463, 351] on div "матушка-земля" at bounding box center [435, 354] width 113 height 54
type input "**********"
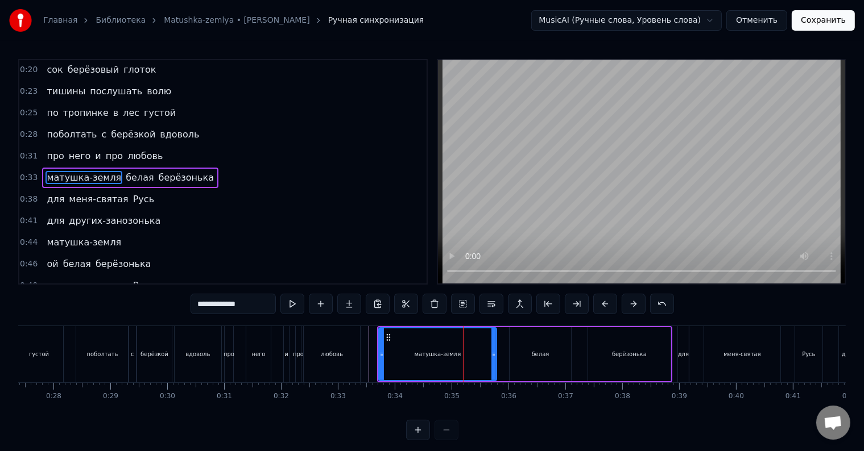
click at [492, 355] on icon at bounding box center [493, 354] width 5 height 9
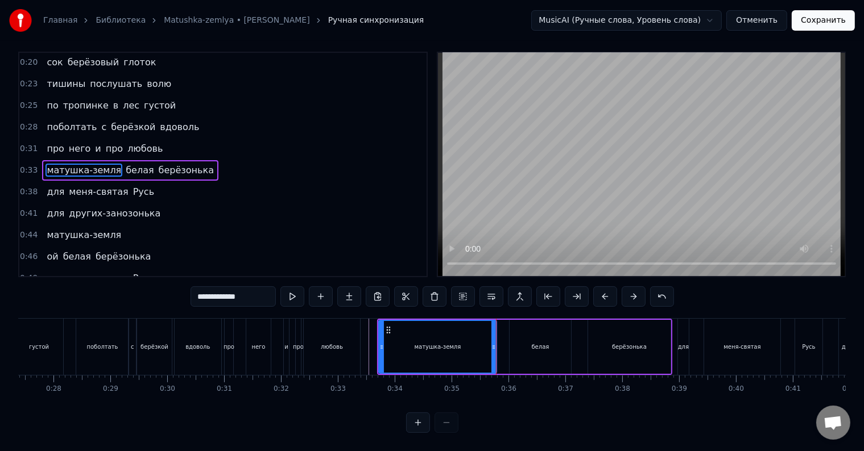
click at [473, 337] on div "матушка-земля" at bounding box center [437, 347] width 117 height 52
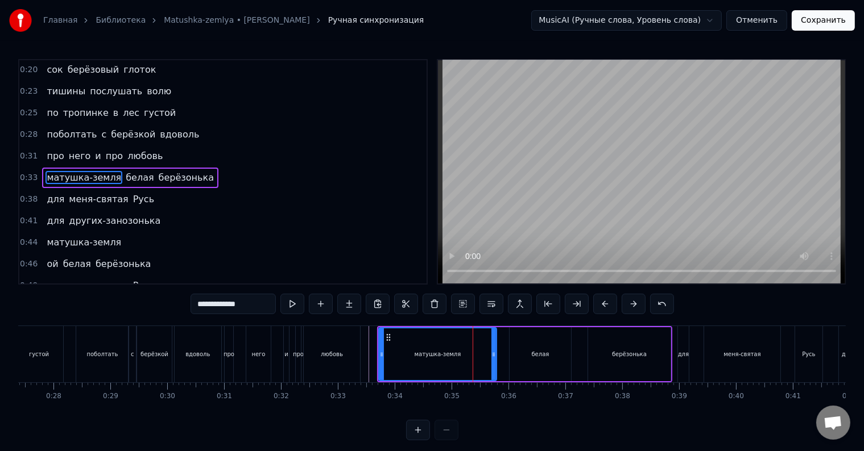
click at [473, 337] on div "матушка-земля" at bounding box center [437, 355] width 117 height 52
click at [474, 342] on div "матушка-земля" at bounding box center [437, 355] width 117 height 52
click at [475, 342] on div "матушка-земля" at bounding box center [437, 355] width 117 height 52
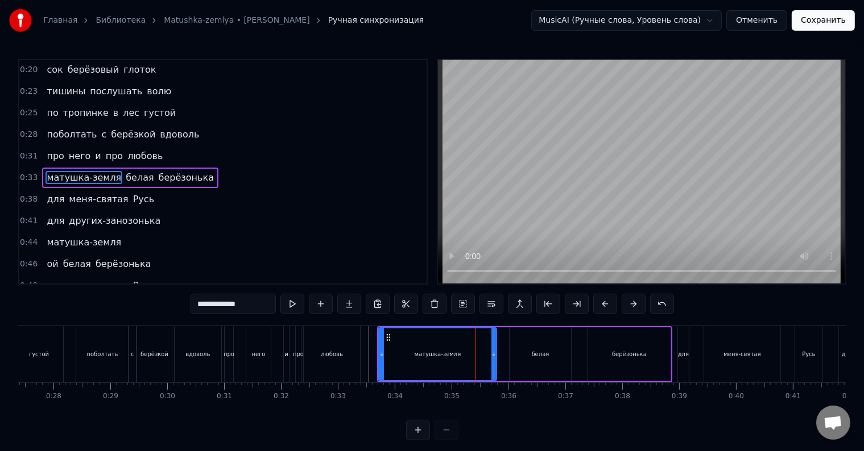
click at [475, 342] on div "матушка-земля" at bounding box center [437, 355] width 117 height 52
click at [475, 350] on div "матушка-земля" at bounding box center [437, 355] width 117 height 52
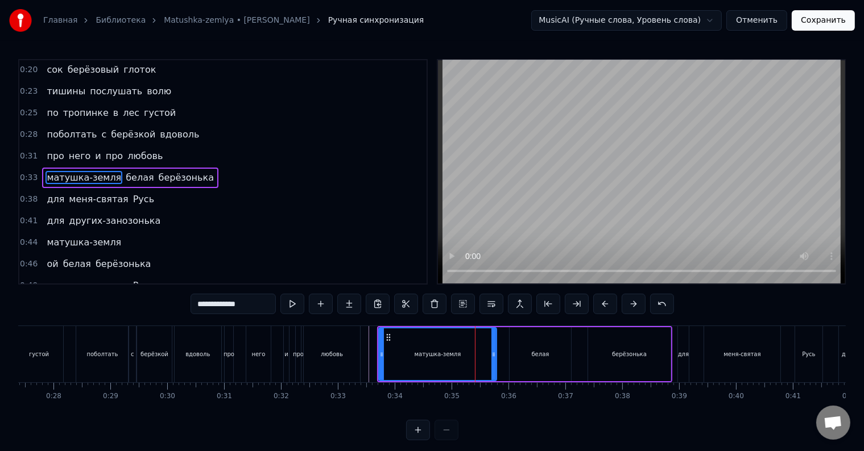
click at [475, 350] on div "матушка-земля" at bounding box center [437, 355] width 117 height 52
click at [467, 353] on div "матушка-земля" at bounding box center [437, 355] width 117 height 52
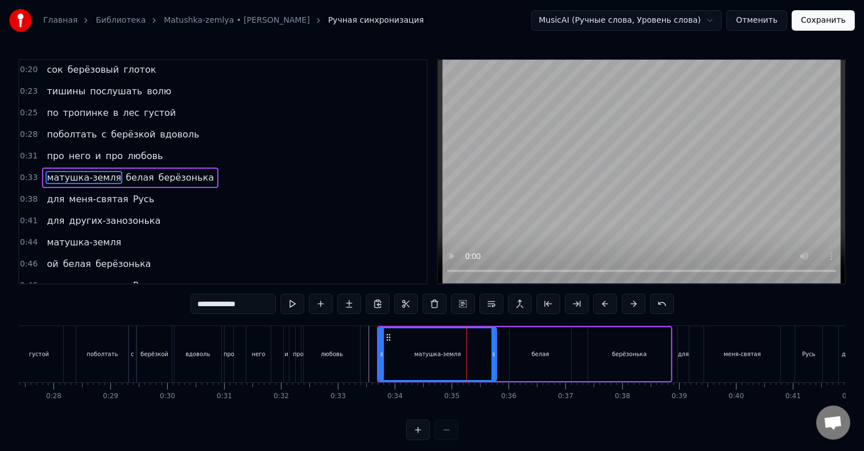
click at [467, 353] on div "матушка-земля" at bounding box center [437, 355] width 117 height 52
click at [464, 357] on div "матушка-земля" at bounding box center [437, 355] width 117 height 52
click at [453, 355] on div "матушка-земля" at bounding box center [437, 354] width 47 height 9
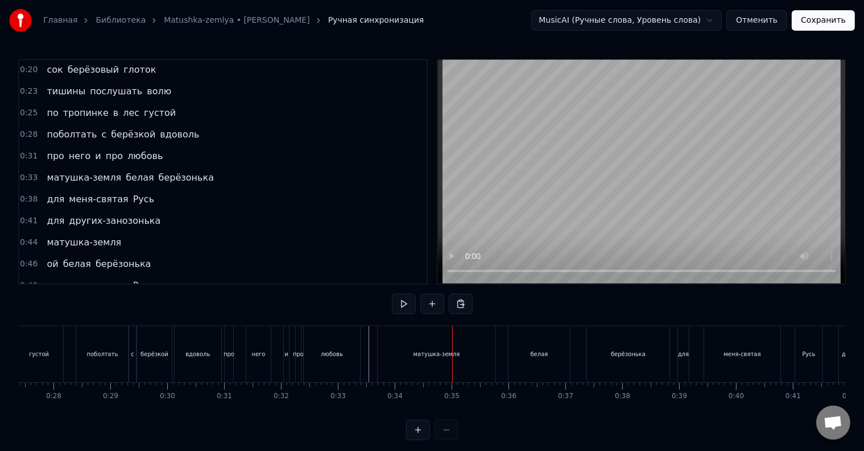
click at [451, 357] on div at bounding box center [451, 354] width 1 height 56
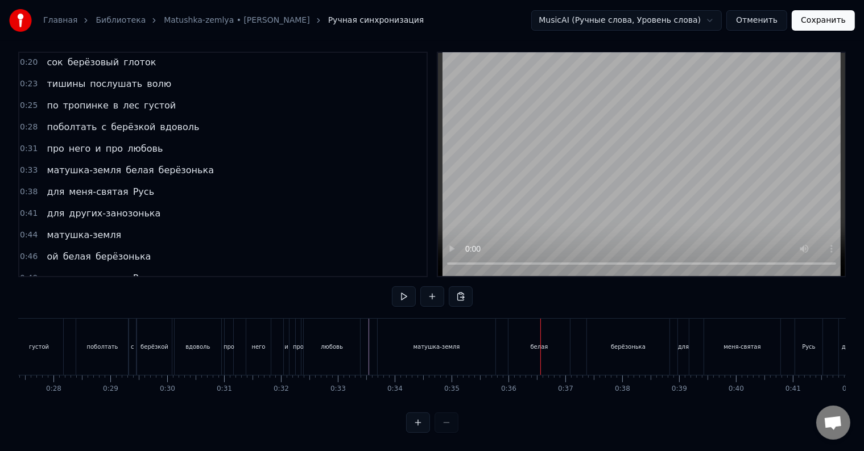
click at [499, 339] on div "матушка-земля белая берёзонька" at bounding box center [524, 347] width 295 height 56
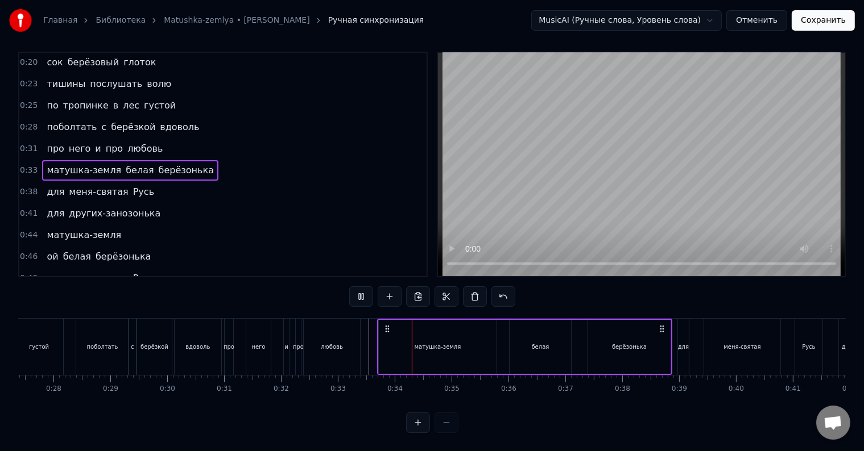
click at [499, 339] on div "матушка-земля белая берёзонька" at bounding box center [524, 347] width 295 height 56
click at [499, 339] on div at bounding box center [499, 347] width 1 height 56
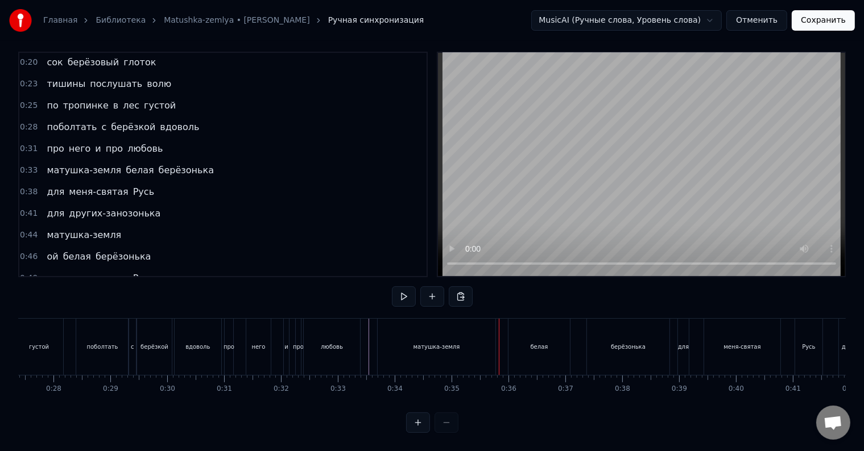
click at [499, 339] on div at bounding box center [499, 347] width 1 height 56
click at [508, 336] on div "белая" at bounding box center [539, 347] width 63 height 56
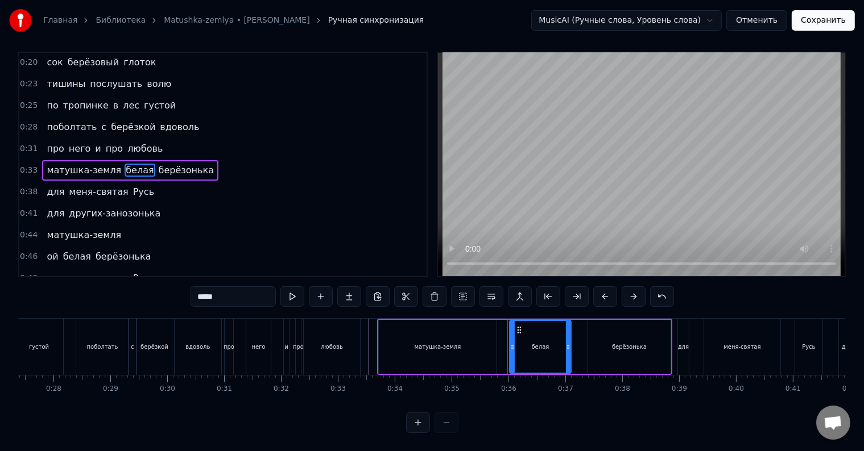
scroll to position [0, 0]
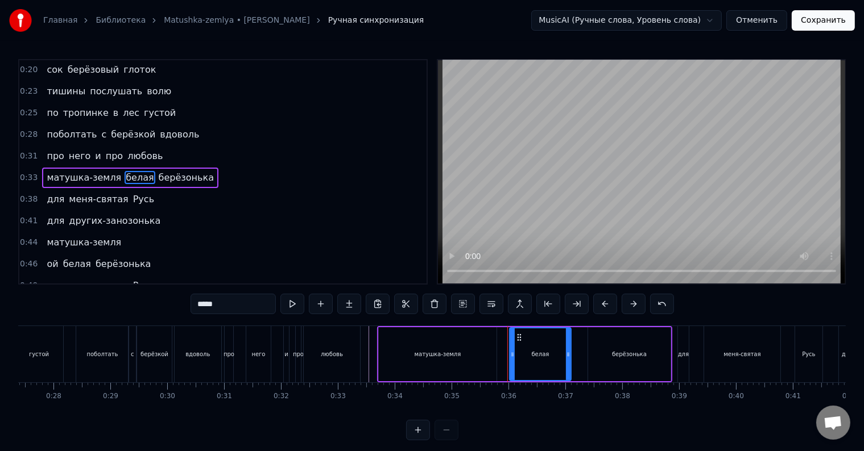
click at [507, 336] on div at bounding box center [507, 354] width 1 height 56
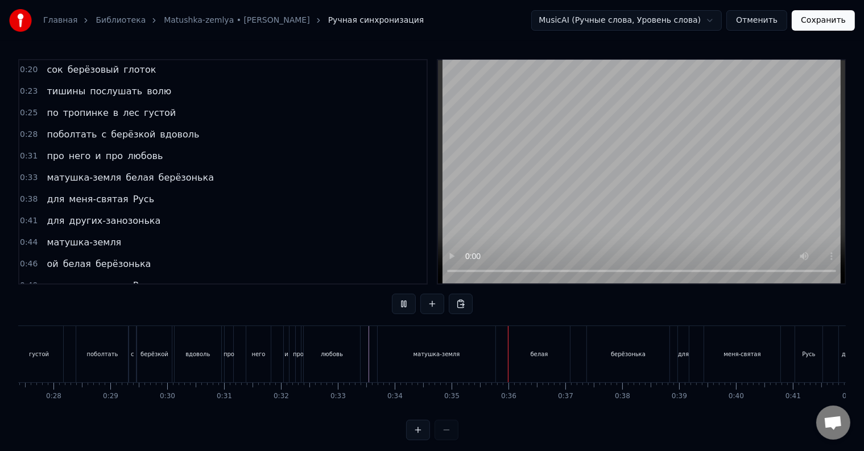
scroll to position [17, 0]
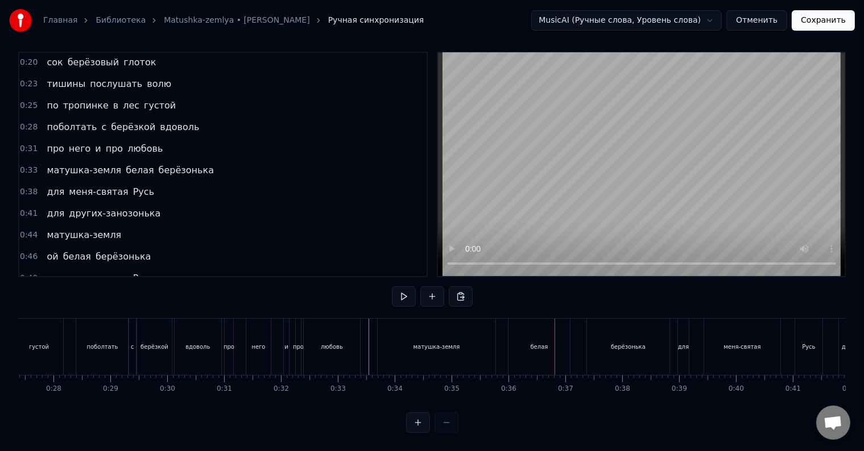
click at [509, 340] on div "белая" at bounding box center [538, 347] width 61 height 56
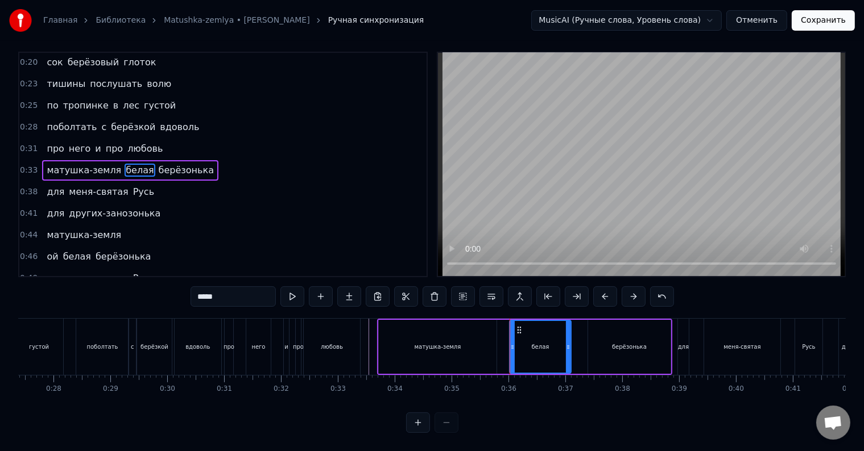
scroll to position [0, 0]
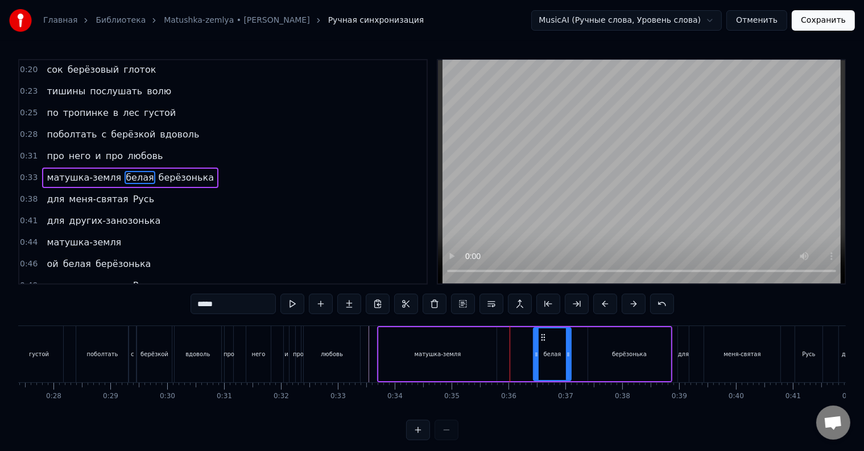
drag, startPoint x: 512, startPoint y: 344, endPoint x: 536, endPoint y: 345, distance: 23.9
click at [536, 345] on div at bounding box center [536, 355] width 5 height 52
click at [474, 352] on div "матушка-земля" at bounding box center [438, 354] width 118 height 54
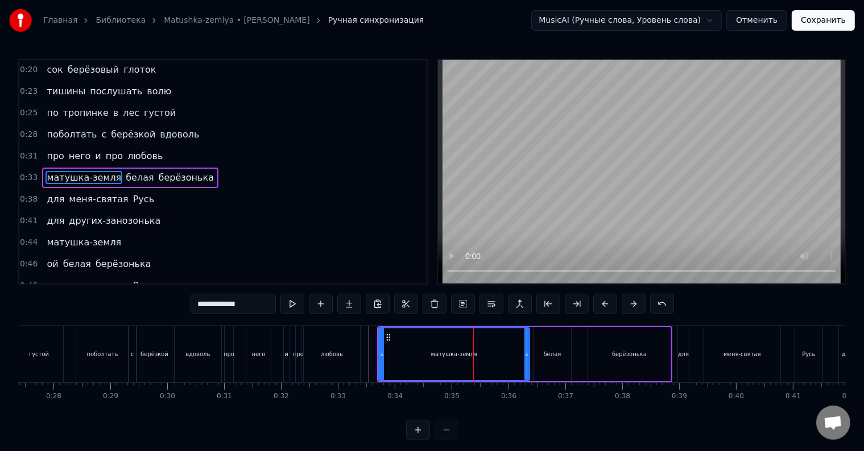
drag, startPoint x: 493, startPoint y: 355, endPoint x: 526, endPoint y: 356, distance: 33.0
click at [526, 356] on icon at bounding box center [526, 354] width 5 height 9
click at [559, 357] on div "белая" at bounding box center [553, 354] width 18 height 9
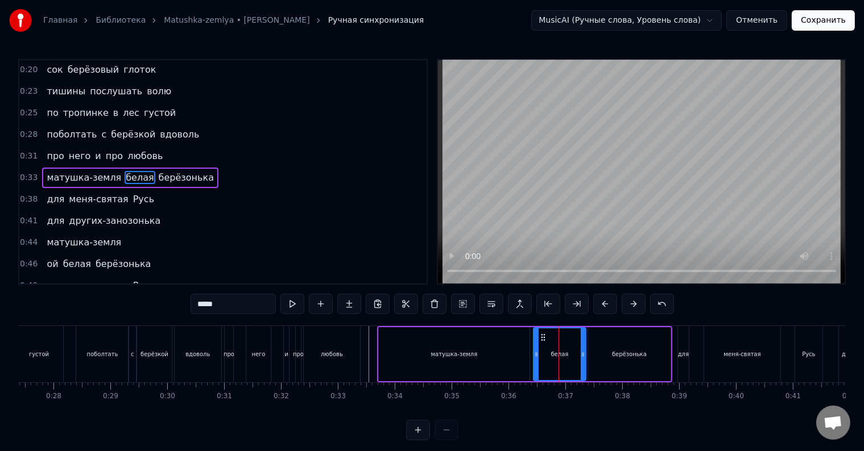
drag, startPoint x: 568, startPoint y: 360, endPoint x: 583, endPoint y: 360, distance: 14.8
click at [583, 360] on div at bounding box center [582, 355] width 5 height 52
click at [599, 358] on div "берёзонька" at bounding box center [629, 354] width 82 height 54
type input "**********"
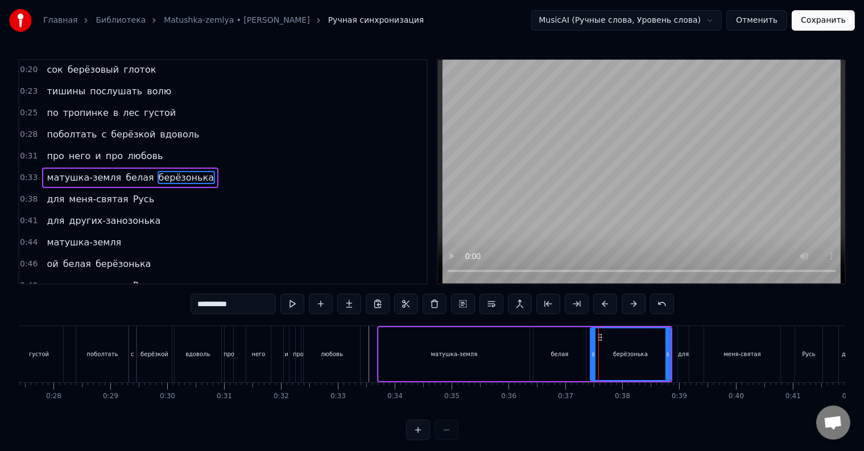
click at [594, 354] on icon at bounding box center [593, 354] width 5 height 9
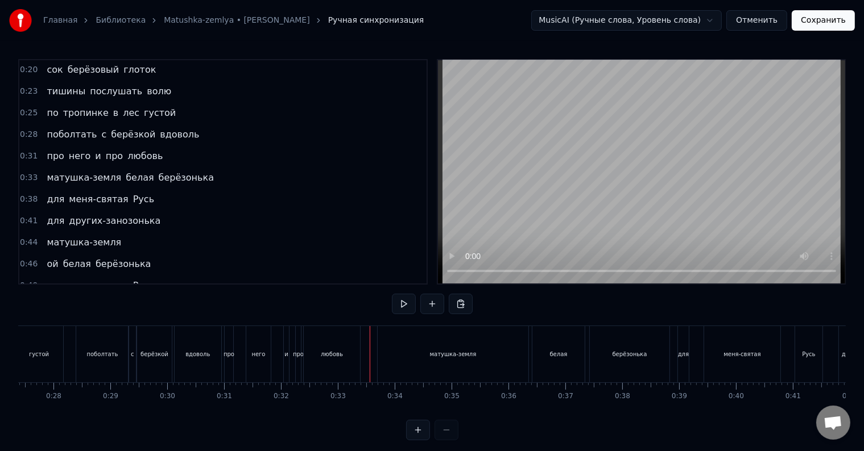
click at [370, 346] on div at bounding box center [370, 354] width 1 height 56
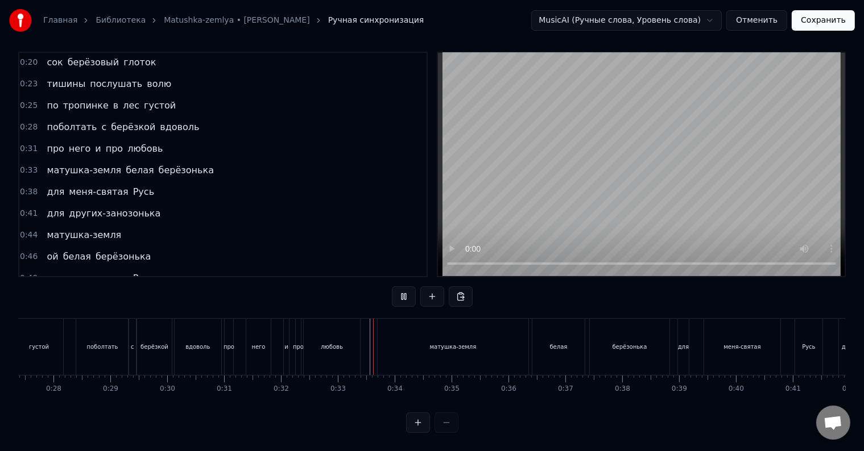
scroll to position [17, 0]
click at [131, 142] on span "любовь" at bounding box center [145, 148] width 38 height 13
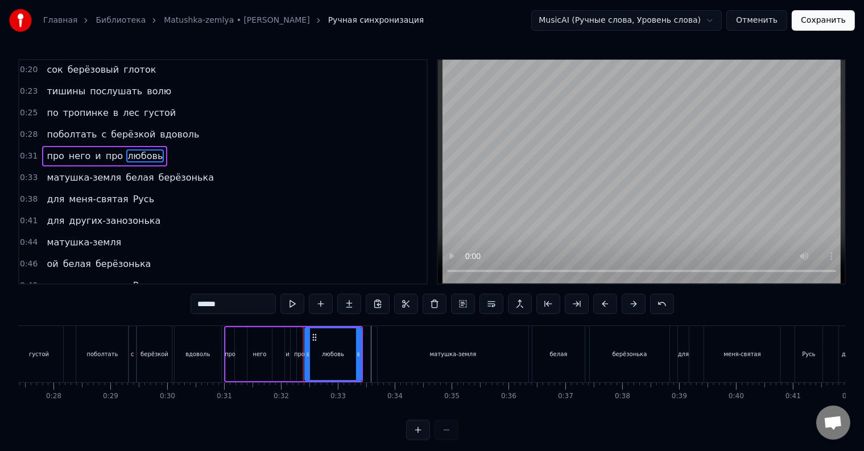
scroll to position [45, 0]
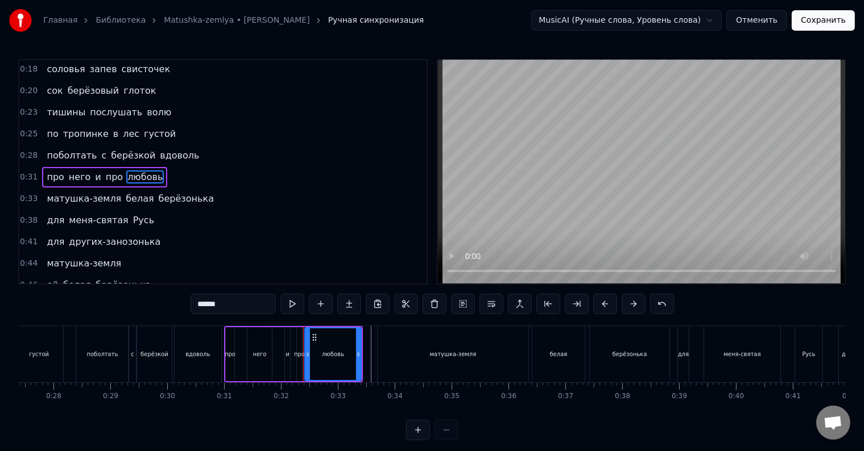
click at [379, 356] on div "матушка-земля" at bounding box center [453, 354] width 151 height 56
type input "**********"
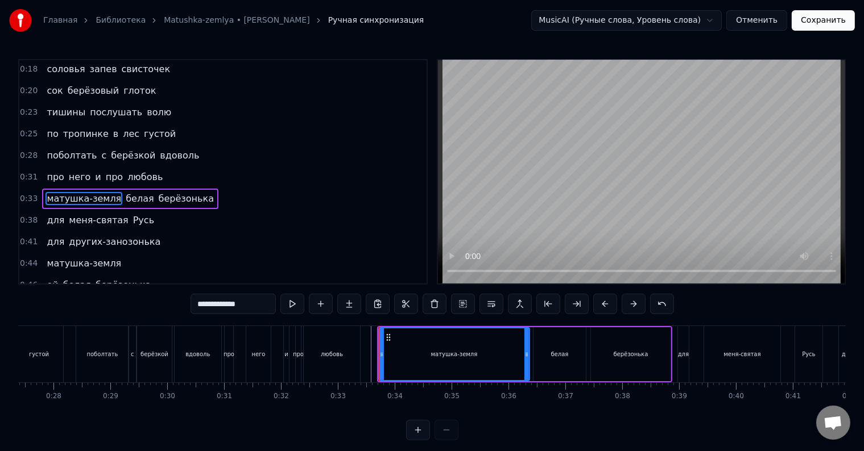
scroll to position [66, 0]
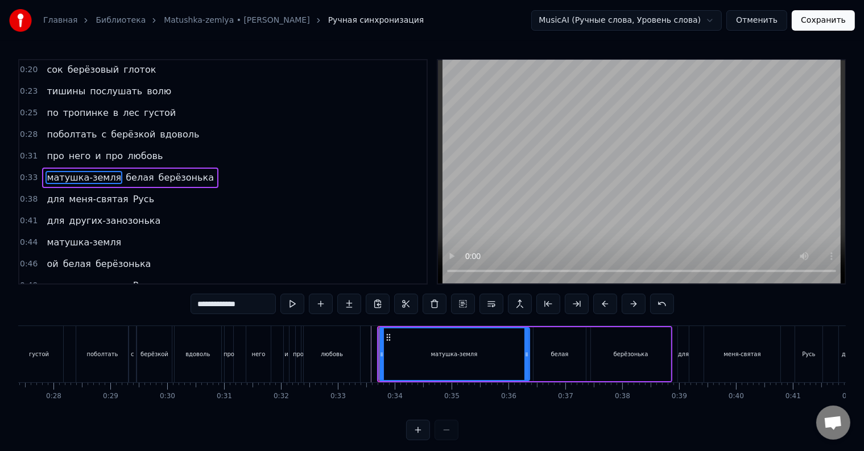
click at [150, 155] on div "про него и про любовь" at bounding box center [104, 156] width 125 height 20
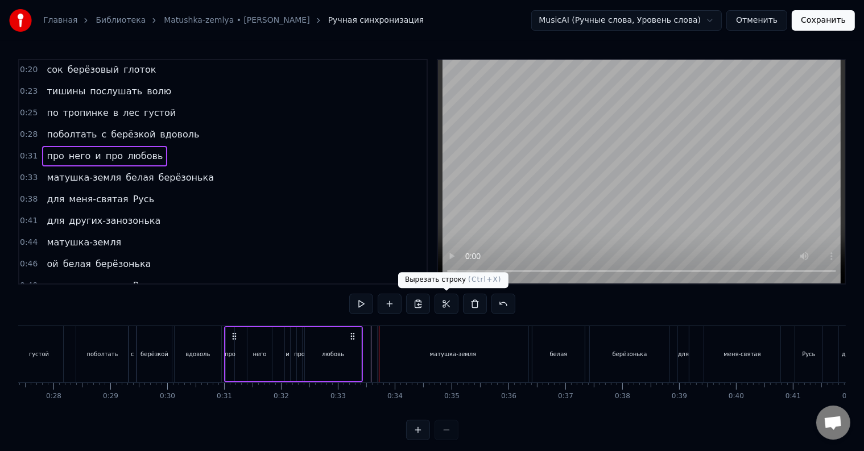
drag, startPoint x: 474, startPoint y: 307, endPoint x: 442, endPoint y: 307, distance: 31.3
click at [442, 307] on div at bounding box center [432, 304] width 166 height 20
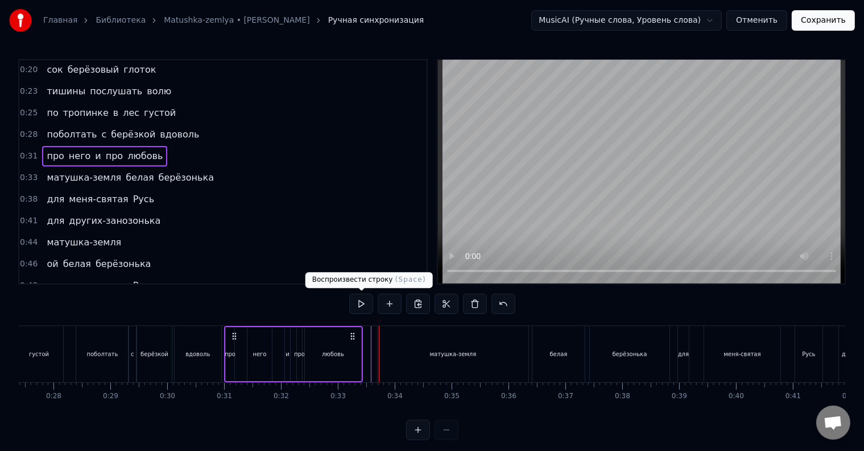
click at [358, 305] on button at bounding box center [361, 304] width 24 height 20
click at [358, 355] on div "любовь" at bounding box center [333, 354] width 56 height 54
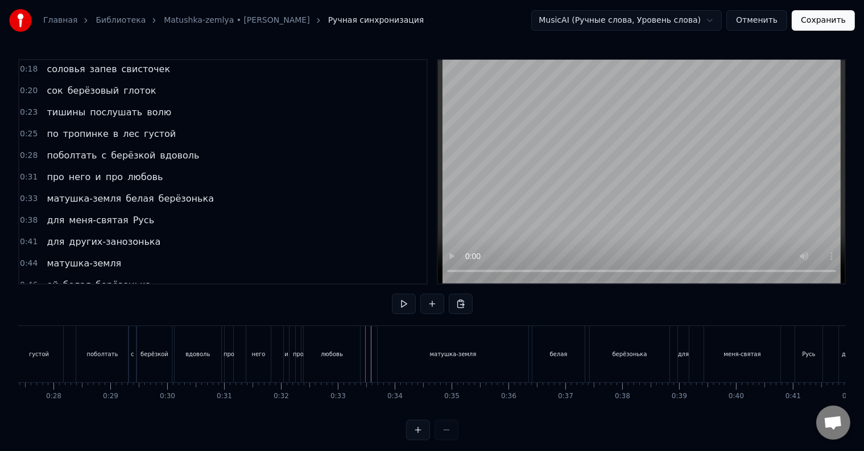
click at [352, 354] on div "любовь" at bounding box center [332, 354] width 56 height 56
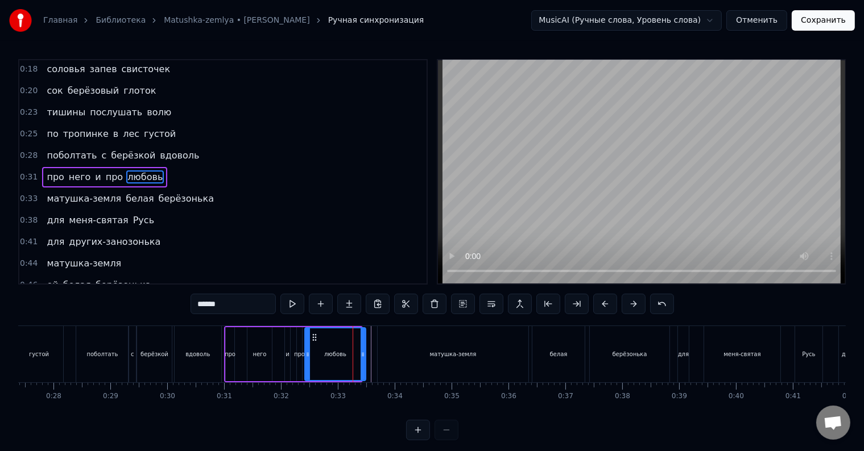
click at [364, 355] on icon at bounding box center [362, 354] width 5 height 9
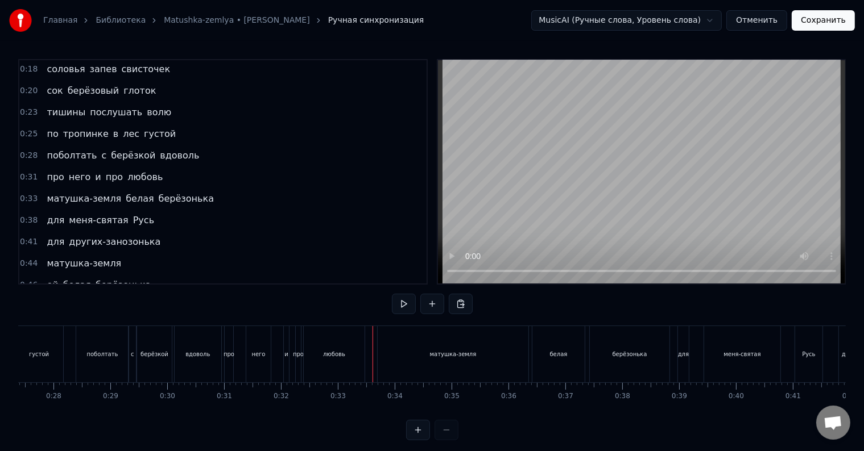
click at [372, 351] on div at bounding box center [372, 354] width 1 height 56
click at [229, 351] on div "про" at bounding box center [228, 354] width 11 height 9
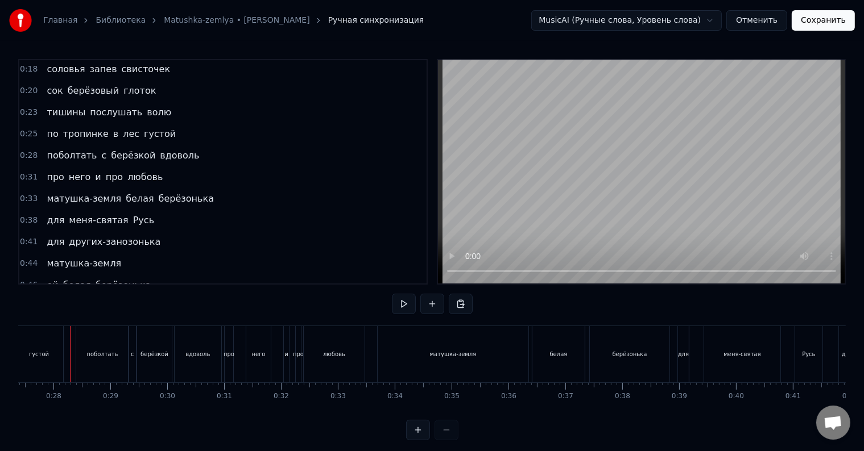
click at [70, 350] on div at bounding box center [70, 354] width 1 height 56
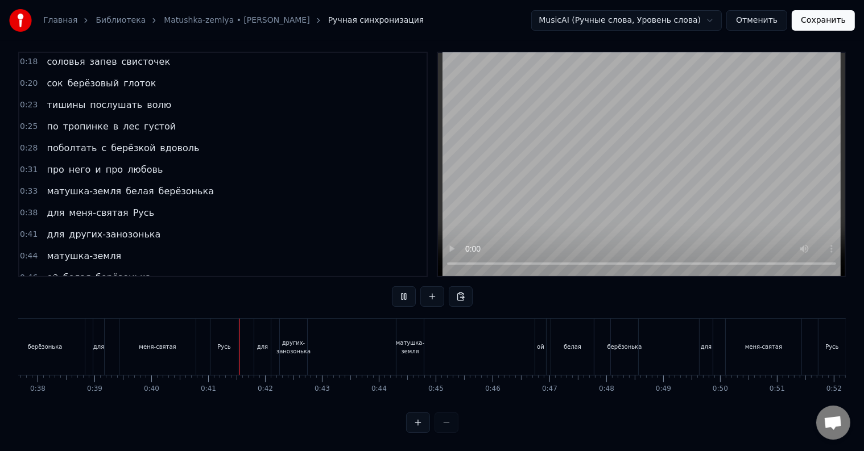
scroll to position [0, 2275]
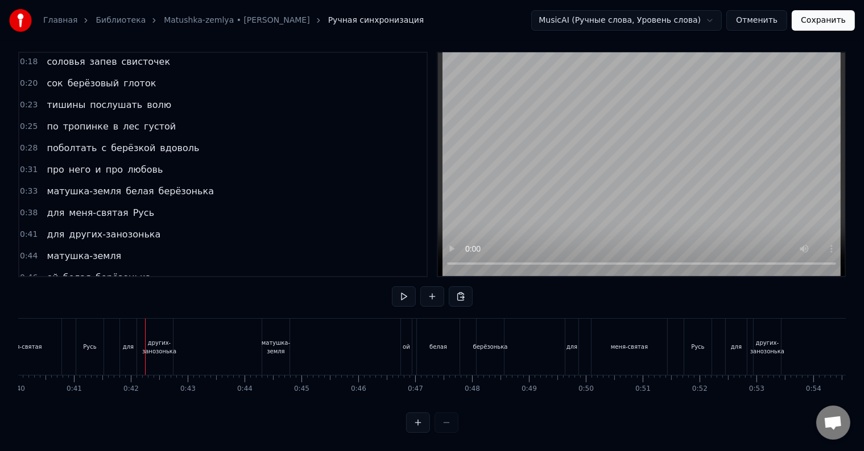
click at [64, 334] on div "для меня-святая Русь" at bounding box center [32, 347] width 148 height 56
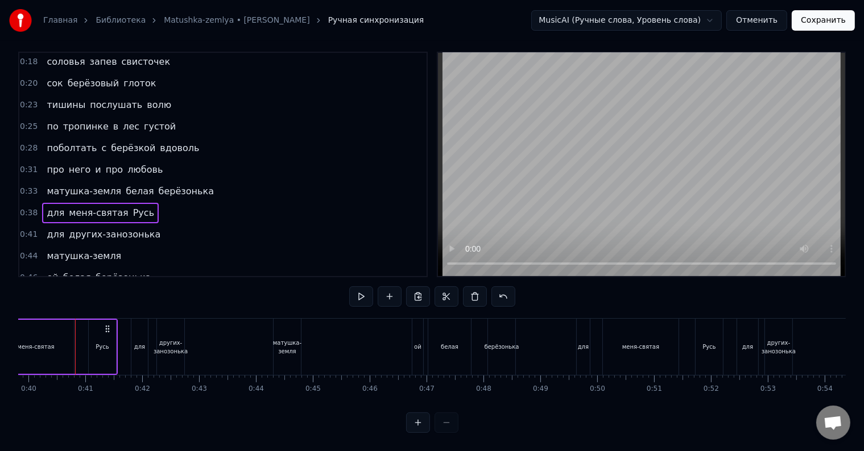
click at [76, 335] on div "для меня-святая Русь" at bounding box center [44, 347] width 148 height 56
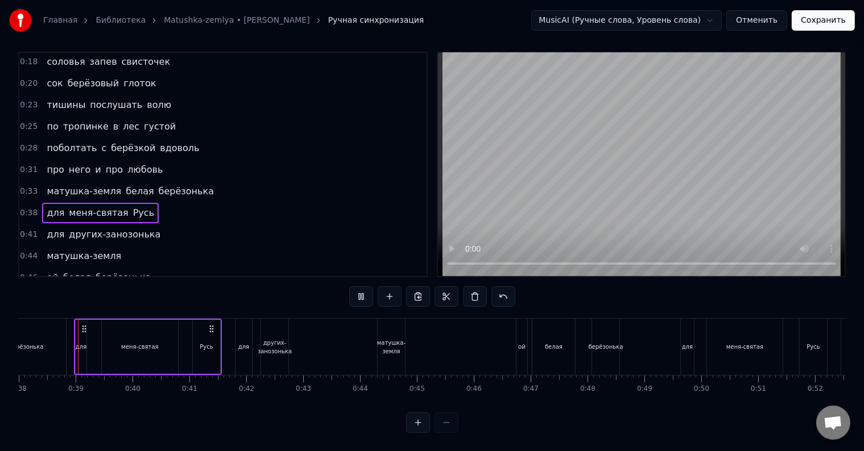
scroll to position [0, 2158]
click at [179, 339] on div "меня-святая" at bounding box center [141, 347] width 77 height 54
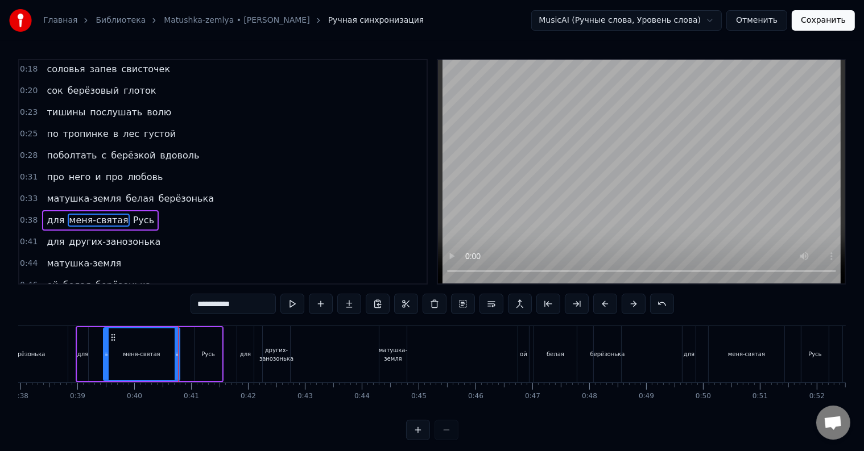
scroll to position [86, 0]
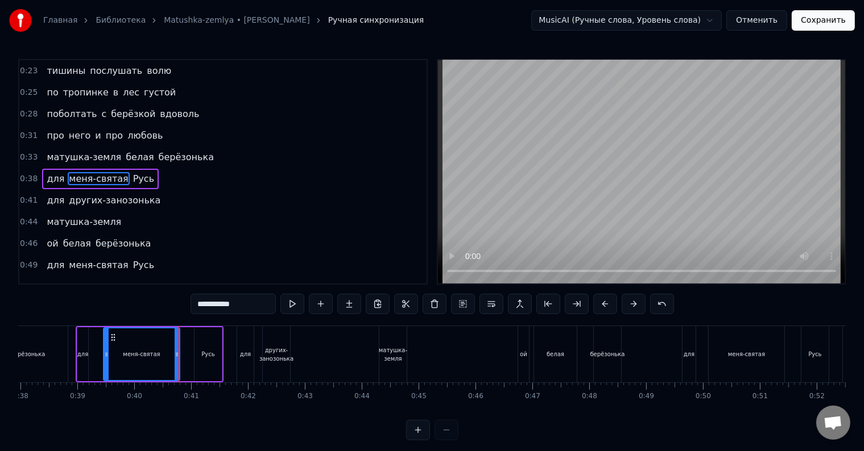
click at [180, 339] on div "для меня-святая Русь" at bounding box center [150, 354] width 148 height 56
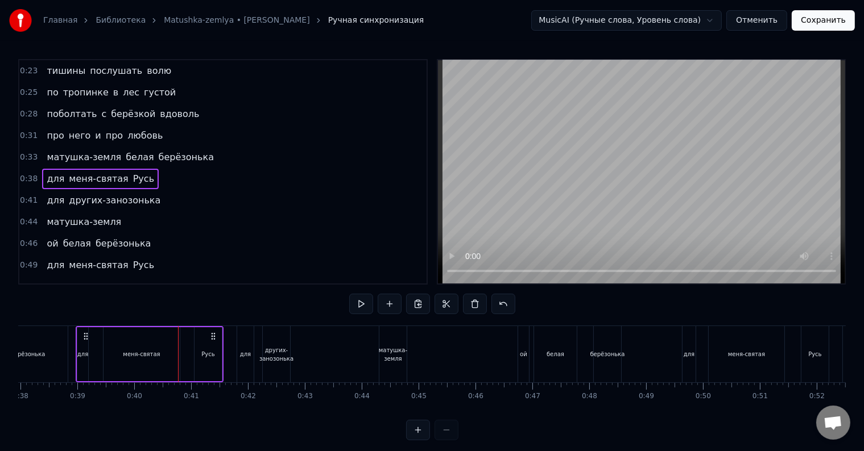
click at [180, 339] on div "для меня-святая Русь" at bounding box center [150, 354] width 148 height 56
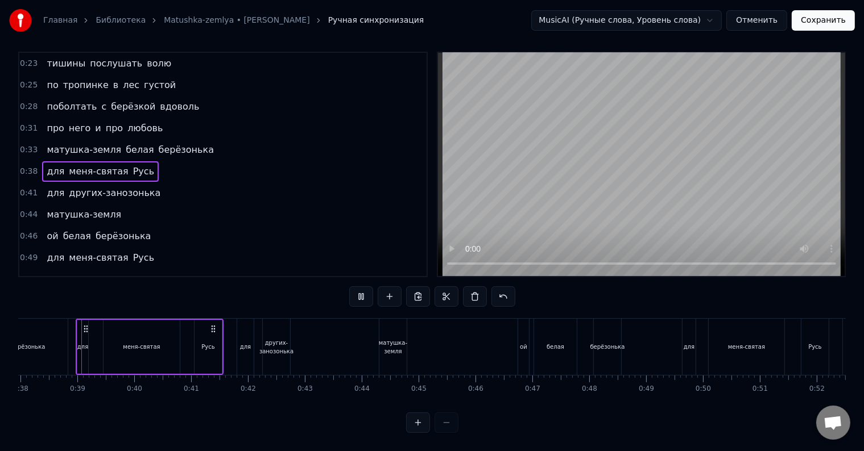
scroll to position [17, 0]
click at [164, 342] on div "меня-святая" at bounding box center [141, 347] width 76 height 54
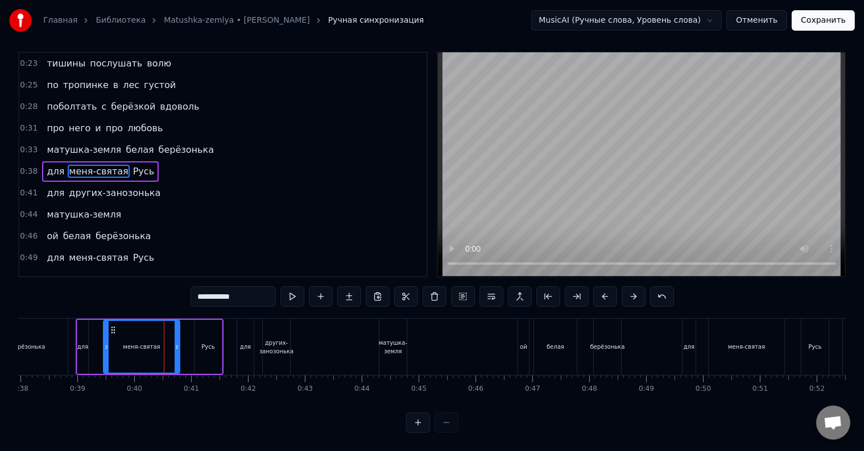
scroll to position [0, 0]
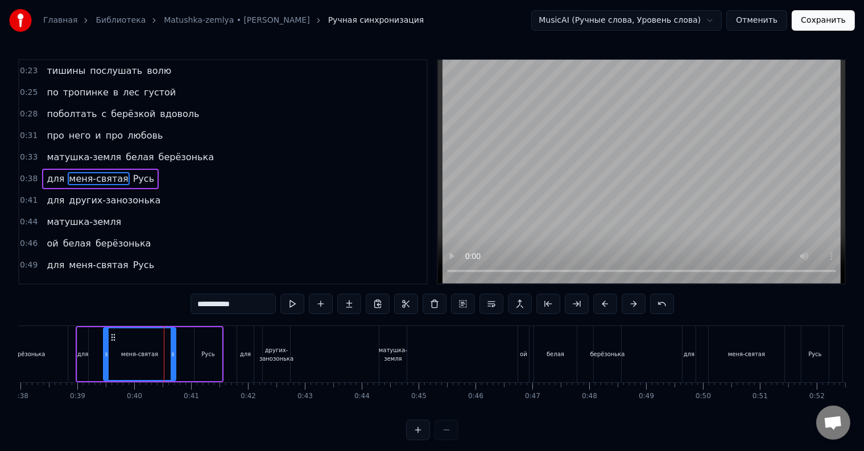
click at [172, 354] on icon at bounding box center [173, 354] width 5 height 9
click at [201, 352] on div "Русь" at bounding box center [207, 354] width 27 height 54
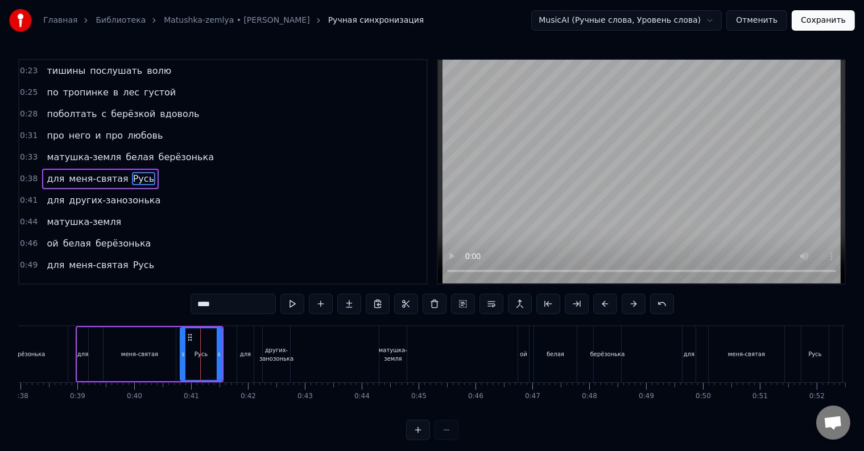
drag, startPoint x: 194, startPoint y: 357, endPoint x: 180, endPoint y: 355, distance: 14.4
click at [181, 355] on icon at bounding box center [183, 354] width 5 height 9
click at [66, 349] on div "берёзонька" at bounding box center [28, 354] width 80 height 56
type input "**********"
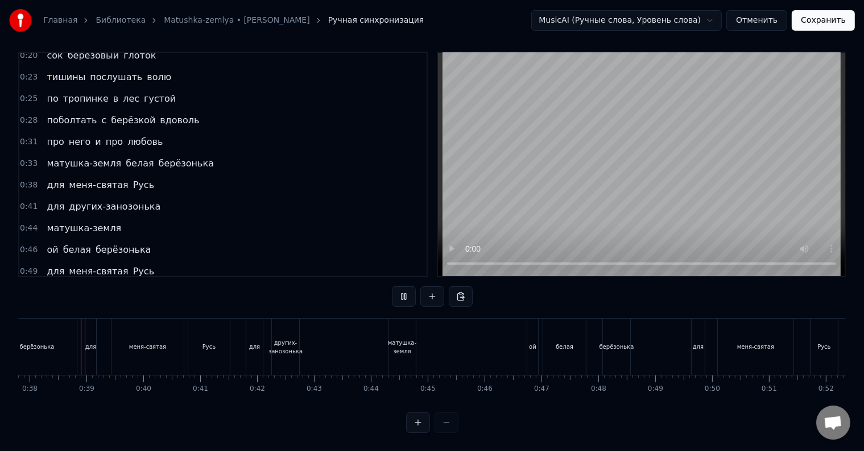
scroll to position [17, 0]
click at [248, 337] on div "для" at bounding box center [254, 347] width 16 height 56
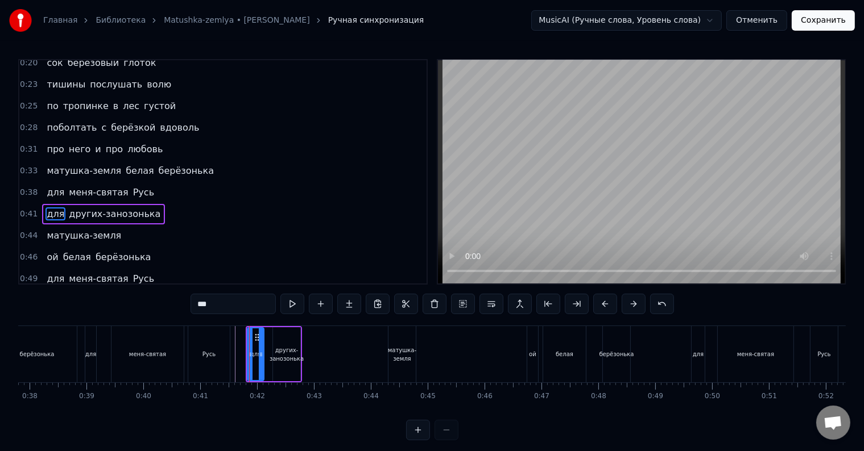
scroll to position [107, 0]
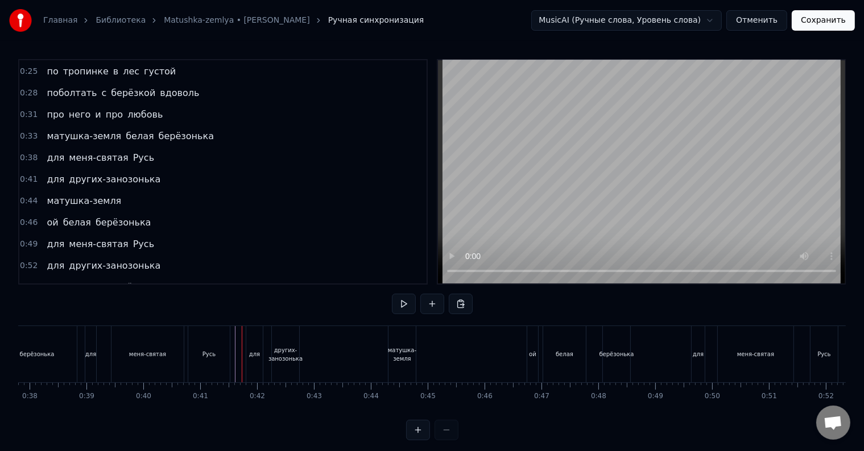
click at [250, 351] on div "для" at bounding box center [254, 354] width 11 height 9
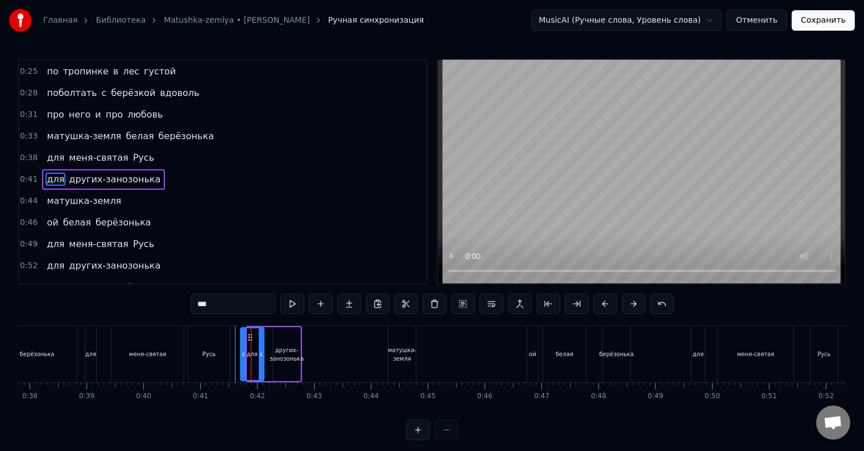
drag, startPoint x: 248, startPoint y: 357, endPoint x: 241, endPoint y: 357, distance: 6.8
click at [241, 357] on icon at bounding box center [243, 354] width 5 height 9
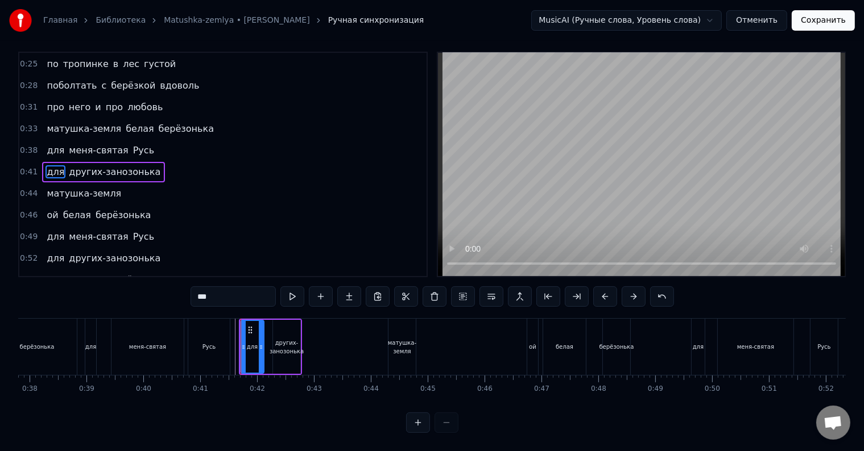
scroll to position [17, 0]
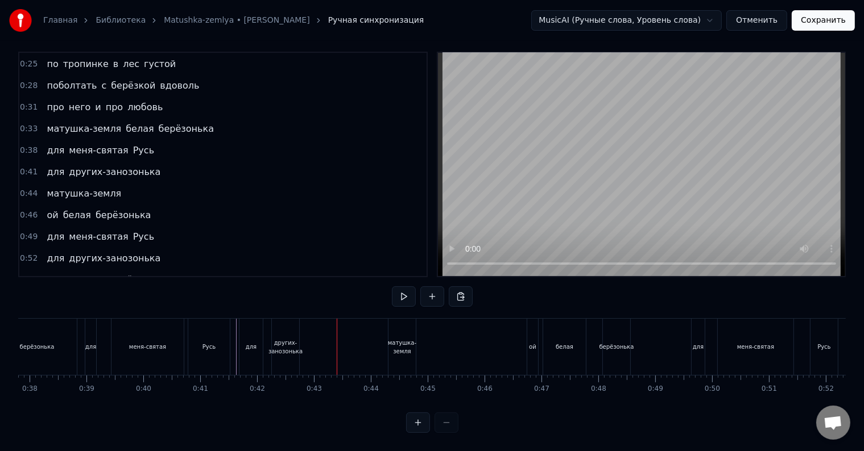
click at [285, 339] on div "других-занозонька" at bounding box center [285, 347] width 34 height 17
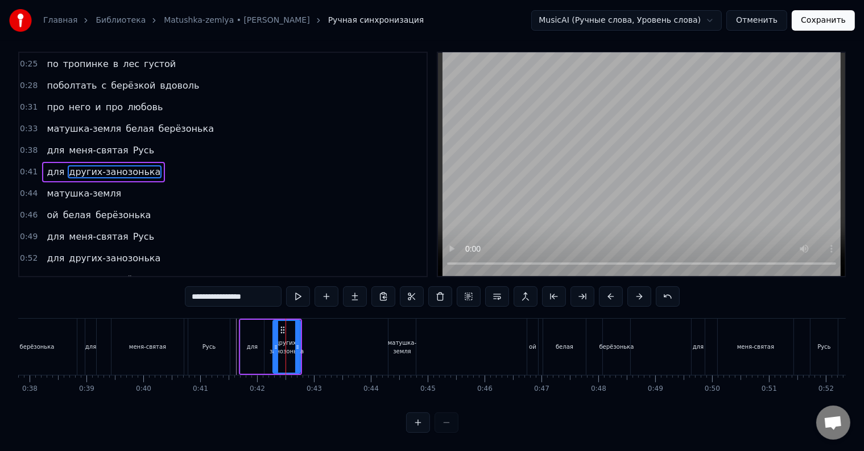
scroll to position [0, 0]
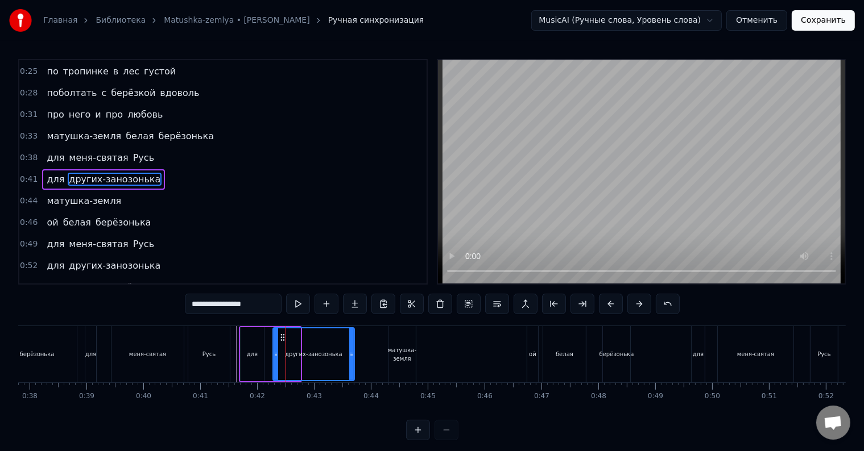
drag, startPoint x: 298, startPoint y: 352, endPoint x: 352, endPoint y: 355, distance: 54.7
click at [352, 355] on icon at bounding box center [351, 354] width 5 height 9
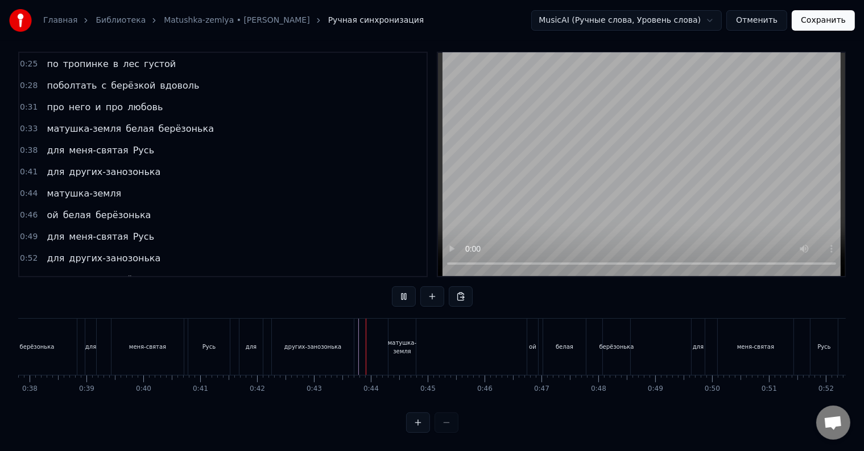
scroll to position [17, 0]
click at [351, 350] on div "других-занозонька" at bounding box center [313, 347] width 82 height 56
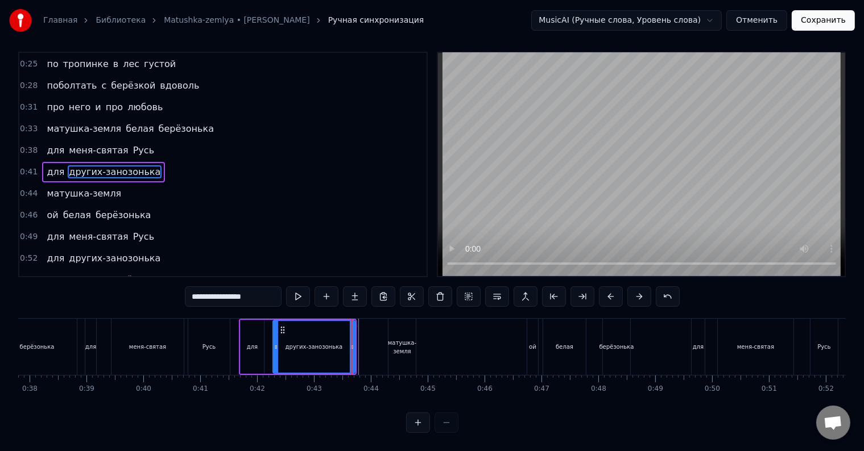
scroll to position [0, 0]
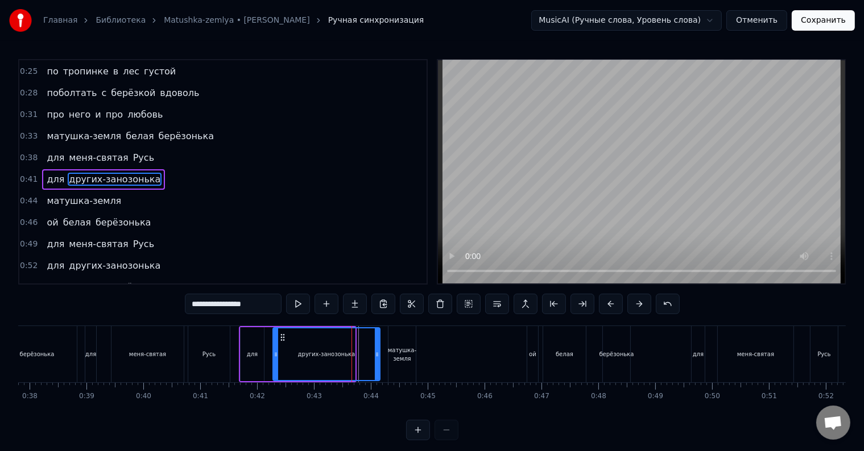
drag, startPoint x: 352, startPoint y: 356, endPoint x: 378, endPoint y: 359, distance: 25.2
click at [378, 359] on div at bounding box center [377, 355] width 5 height 52
click at [405, 357] on div "матушка-земля" at bounding box center [402, 354] width 28 height 17
type input "**********"
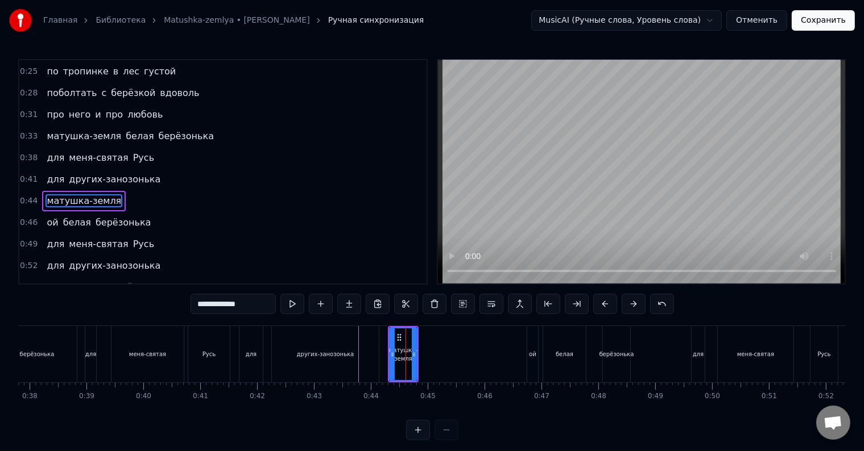
scroll to position [128, 0]
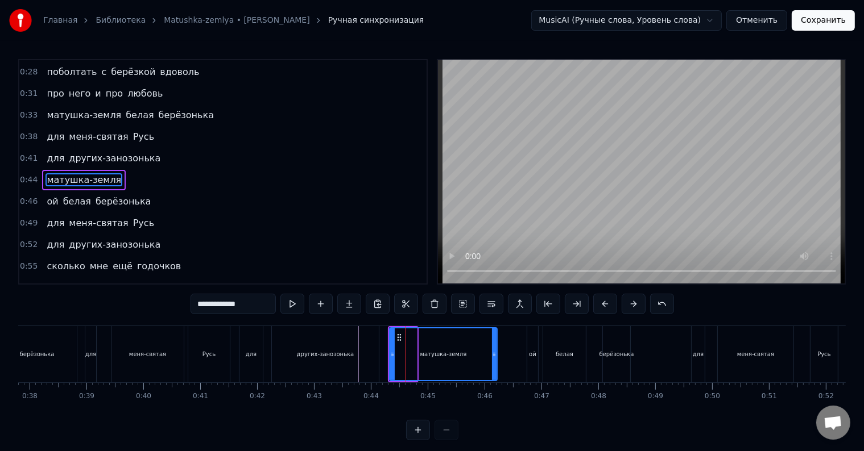
drag, startPoint x: 415, startPoint y: 357, endPoint x: 493, endPoint y: 357, distance: 77.9
click at [493, 357] on icon at bounding box center [494, 354] width 5 height 9
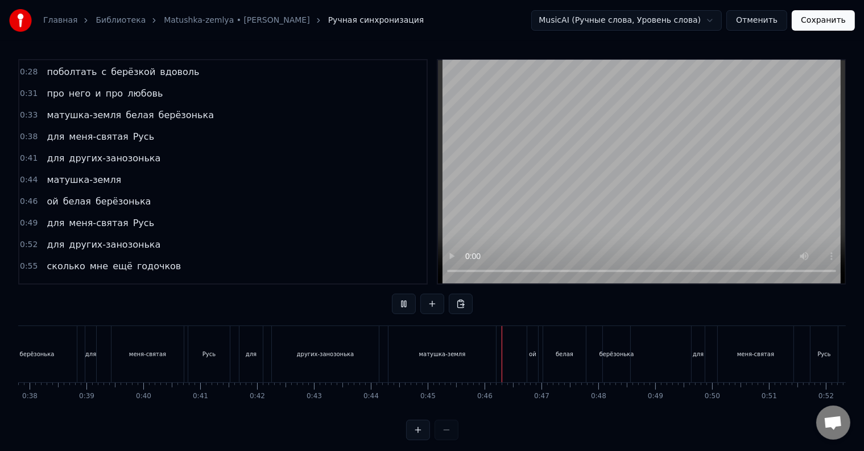
scroll to position [17, 0]
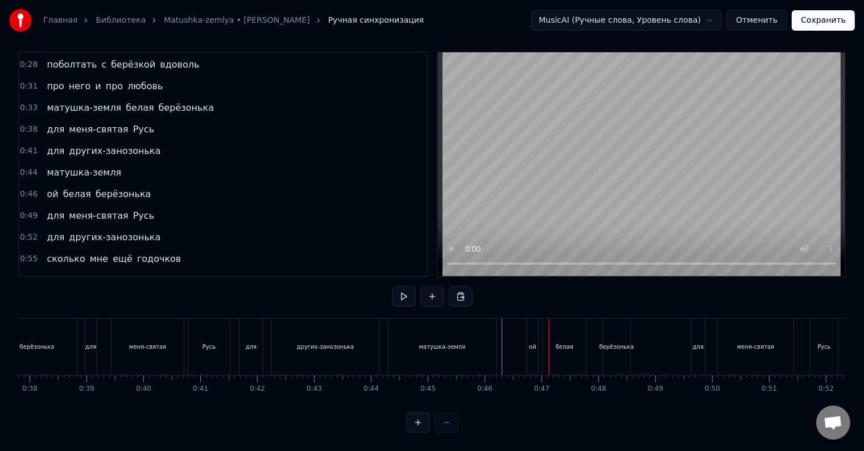
click at [484, 349] on div "матушка-земля" at bounding box center [441, 347] width 107 height 56
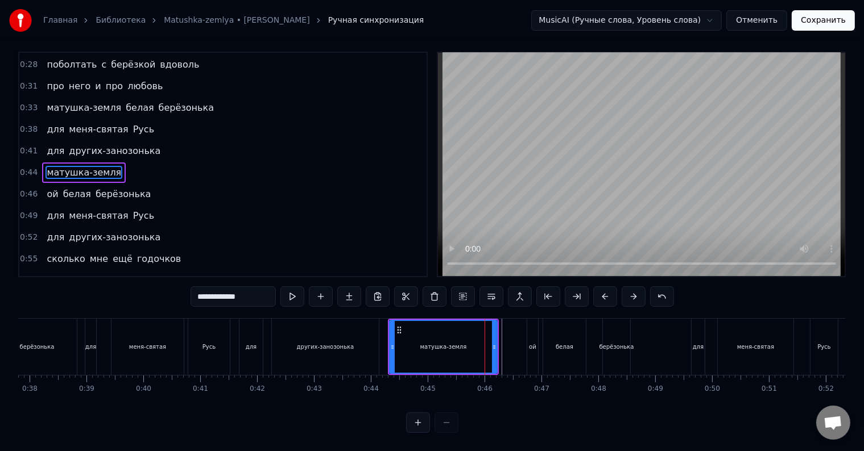
scroll to position [0, 0]
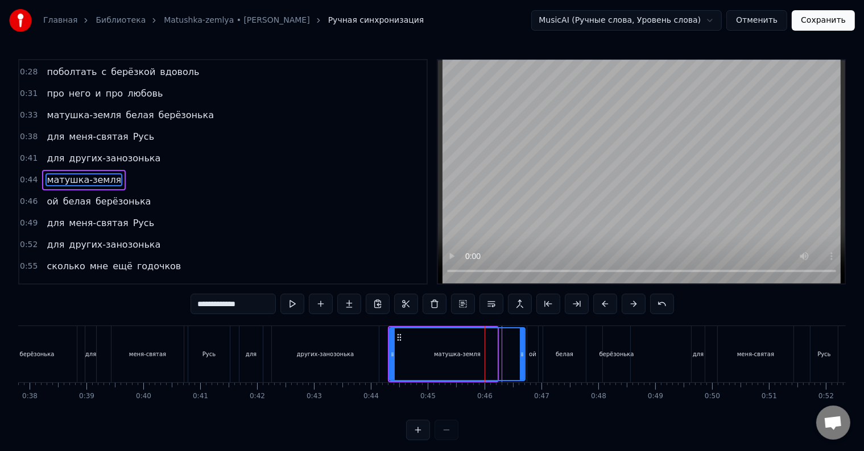
drag, startPoint x: 495, startPoint y: 352, endPoint x: 522, endPoint y: 356, distance: 27.5
click at [522, 356] on icon at bounding box center [522, 354] width 5 height 9
click at [91, 354] on div "для" at bounding box center [90, 354] width 11 height 9
type input "***"
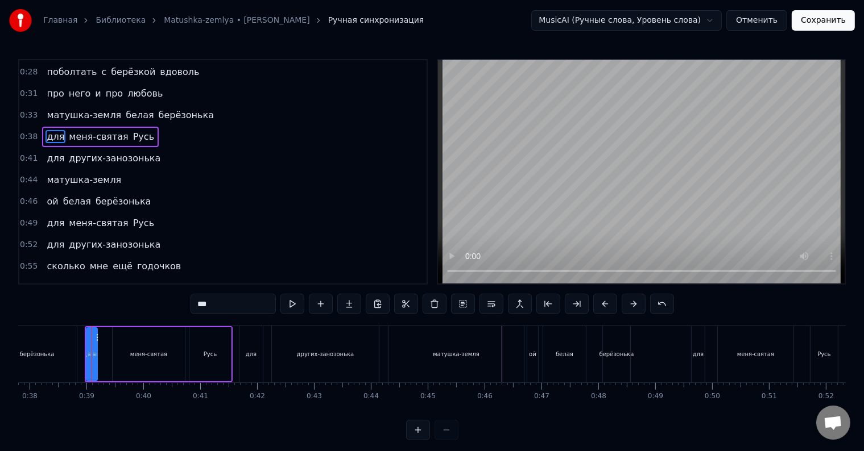
scroll to position [86, 0]
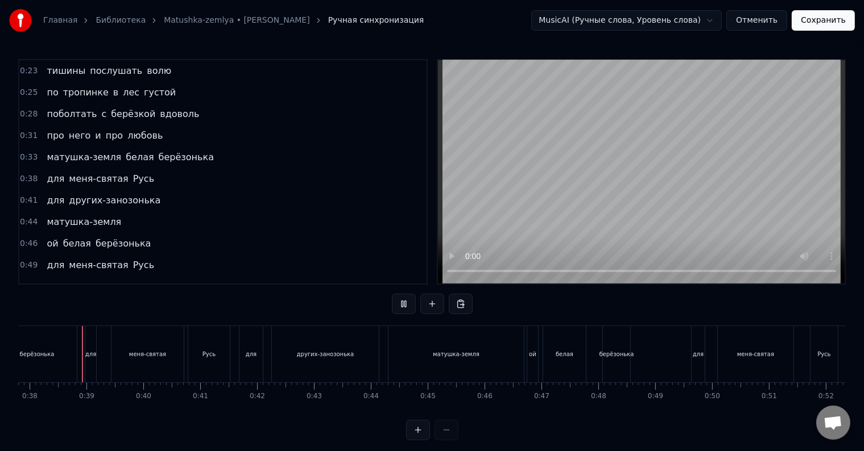
scroll to position [17, 0]
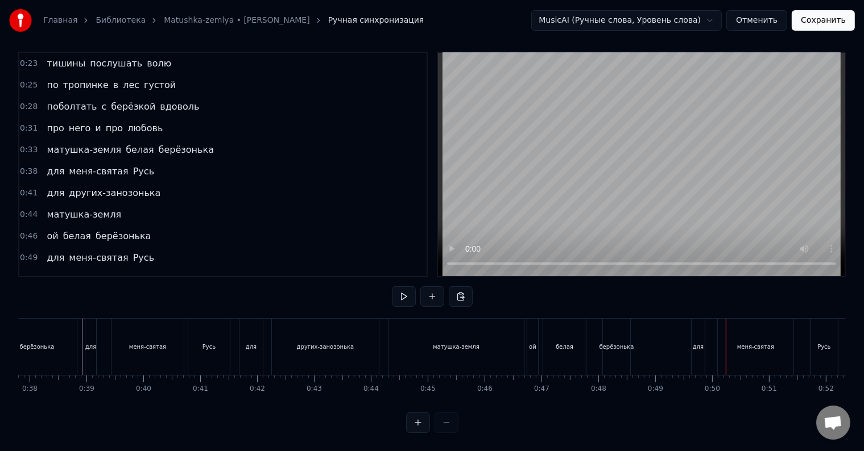
click at [549, 338] on div "белая" at bounding box center [564, 347] width 43 height 56
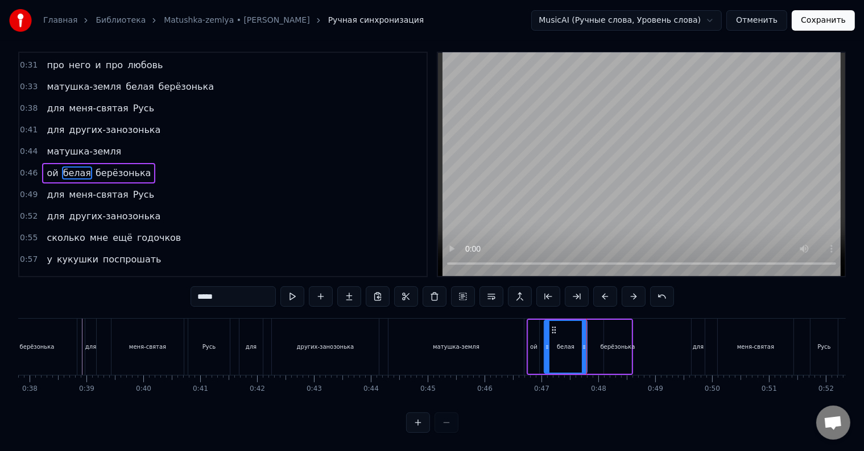
click at [592, 346] on div "ой белая берёзонька" at bounding box center [579, 347] width 106 height 56
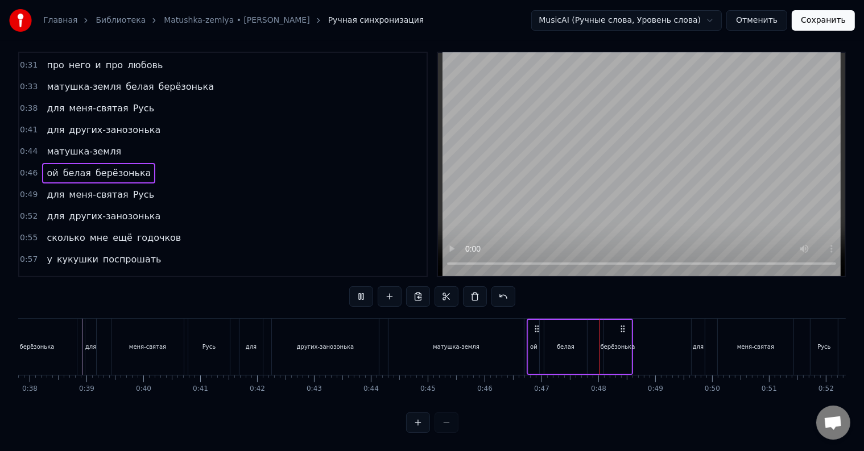
click at [591, 346] on div "ой белая берёзонька" at bounding box center [579, 347] width 106 height 56
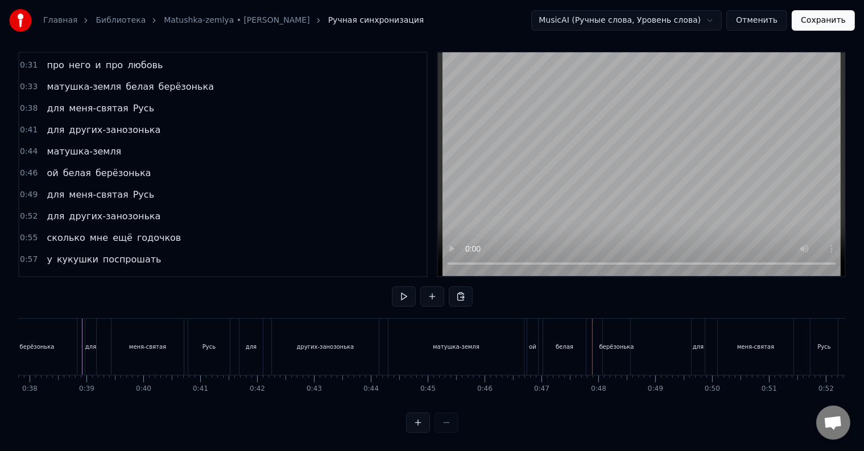
click at [592, 346] on div at bounding box center [592, 347] width 1 height 56
click at [591, 346] on div "ой белая берёзонька" at bounding box center [579, 347] width 106 height 56
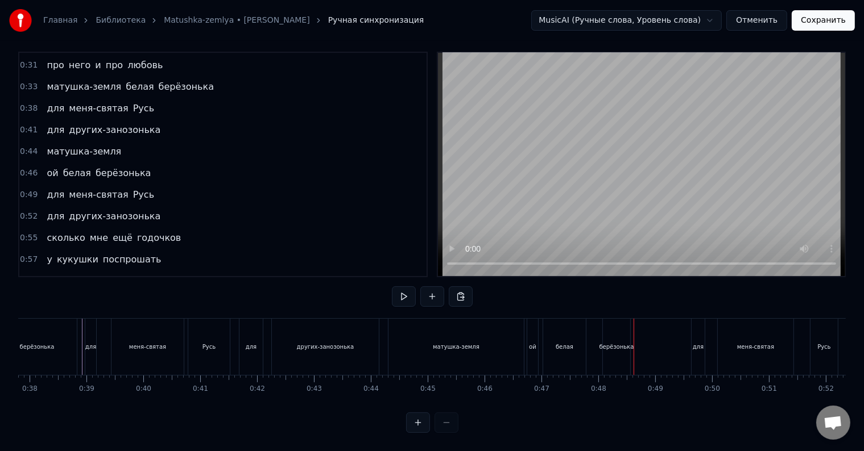
click at [598, 346] on div "ой белая берёзонька" at bounding box center [579, 347] width 106 height 56
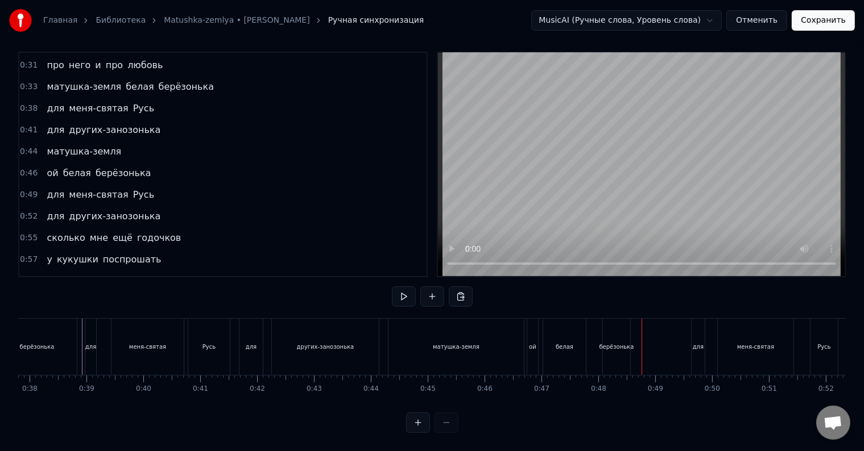
click at [614, 344] on div "берёзонька" at bounding box center [616, 347] width 27 height 56
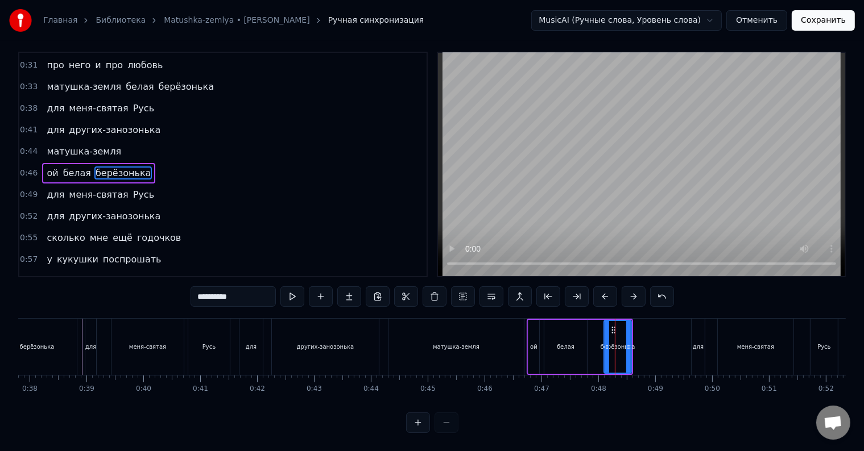
scroll to position [0, 0]
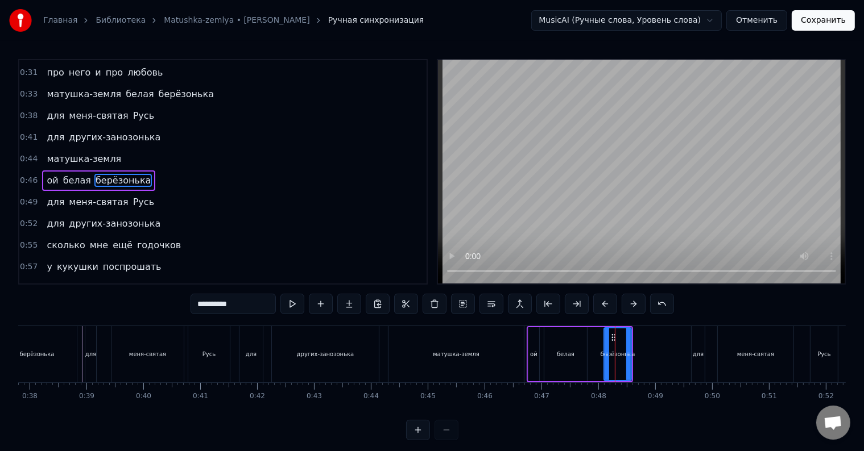
click at [615, 352] on div "берёзонька" at bounding box center [617, 354] width 35 height 9
drag, startPoint x: 631, startPoint y: 353, endPoint x: 680, endPoint y: 354, distance: 48.9
click at [680, 354] on icon at bounding box center [679, 354] width 5 height 9
click at [588, 353] on div "ой белая берёзонька" at bounding box center [604, 354] width 157 height 56
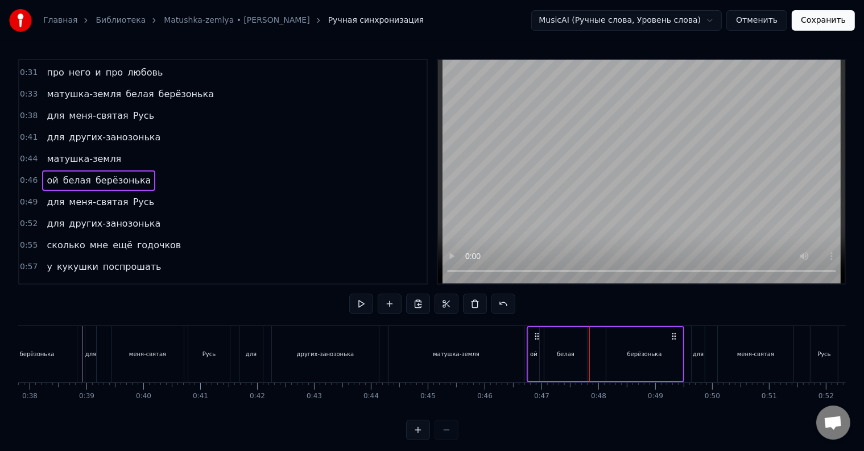
click at [468, 355] on div "матушка-земля" at bounding box center [456, 354] width 47 height 9
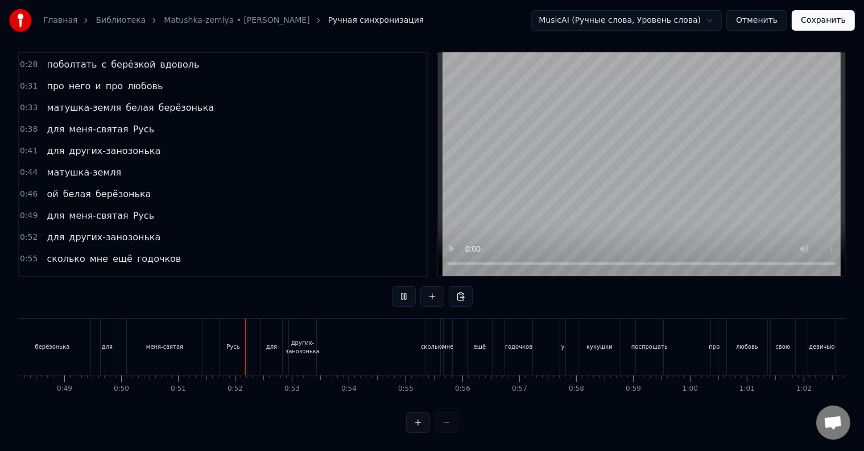
scroll to position [0, 2876]
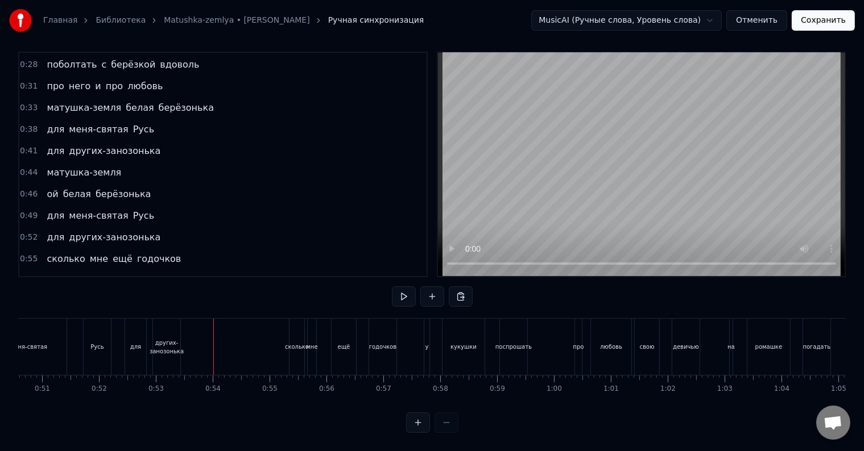
click at [161, 339] on div "других-занозонька" at bounding box center [167, 347] width 34 height 17
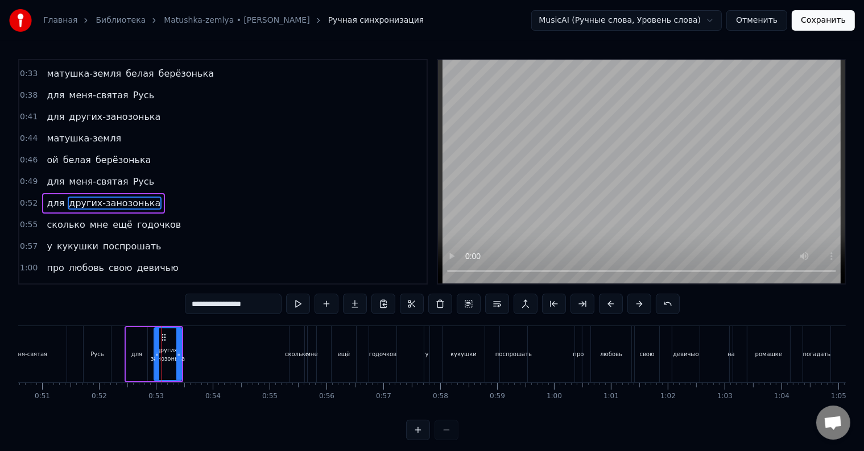
scroll to position [191, 0]
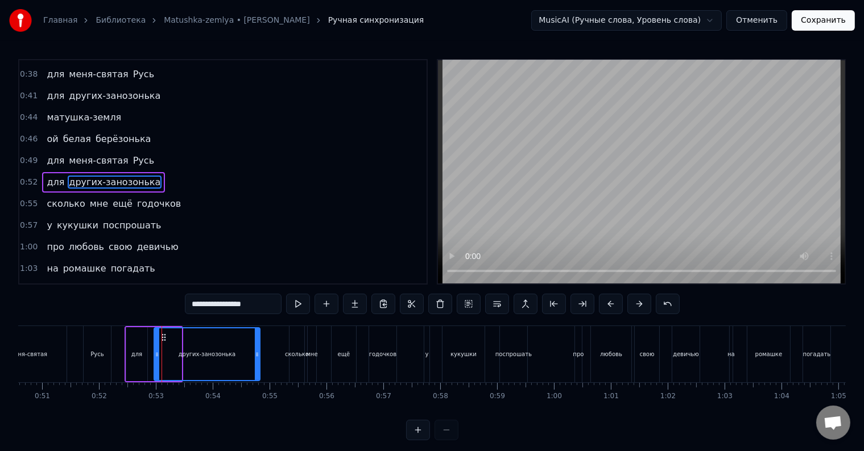
drag, startPoint x: 179, startPoint y: 354, endPoint x: 257, endPoint y: 355, distance: 78.5
click at [257, 355] on icon at bounding box center [257, 354] width 5 height 9
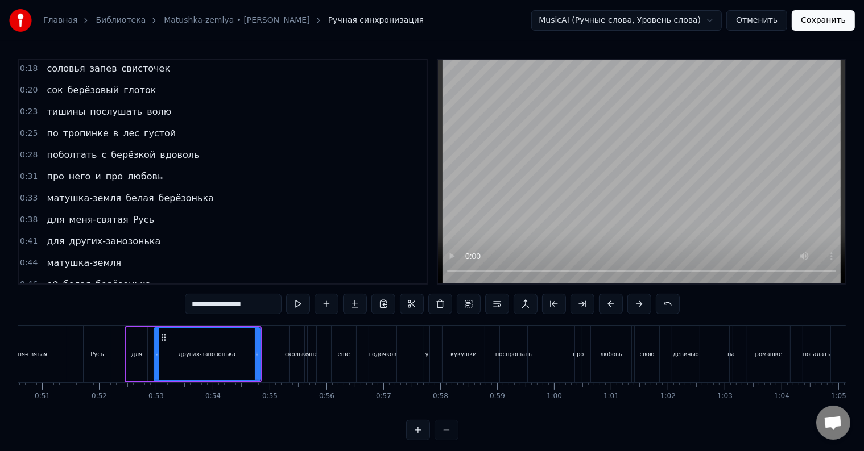
scroll to position [0, 0]
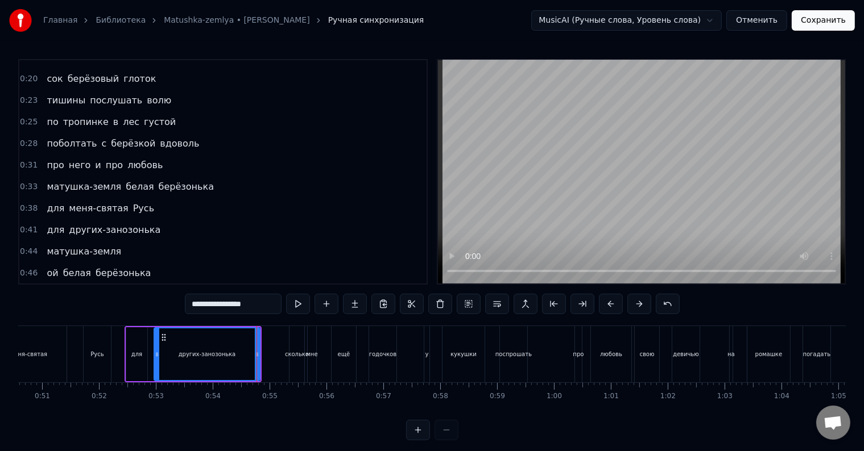
click at [84, 182] on span "матушка-земля" at bounding box center [83, 186] width 77 height 13
type input "**********"
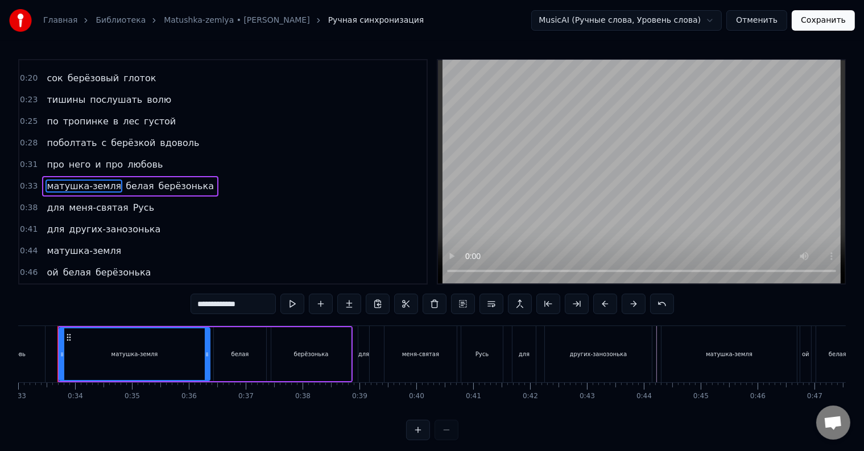
scroll to position [0, 1858]
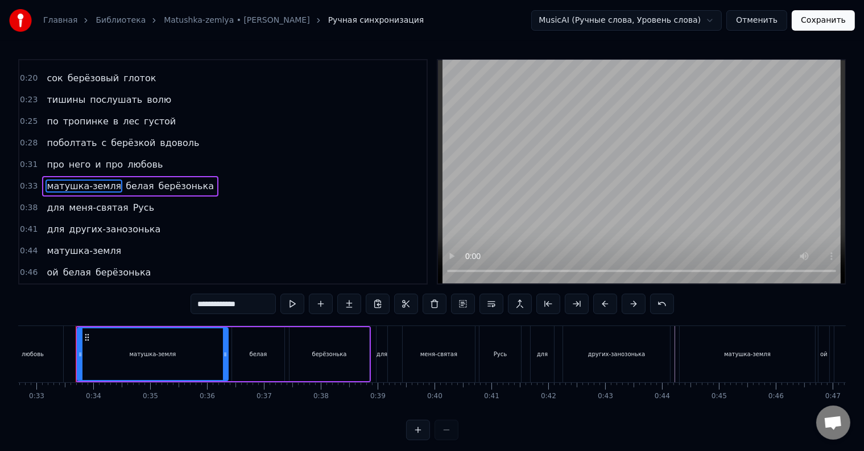
click at [81, 180] on span "матушка-земля" at bounding box center [83, 186] width 77 height 13
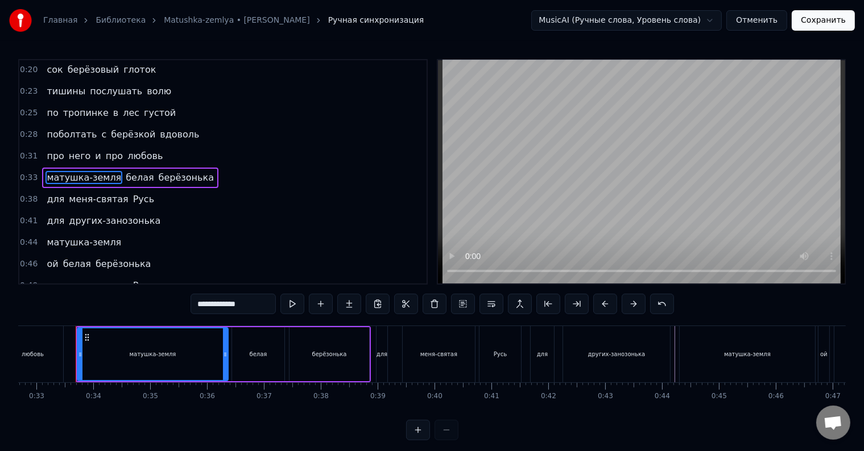
click at [81, 180] on div "матушка-земля белая берёзонька" at bounding box center [130, 178] width 176 height 20
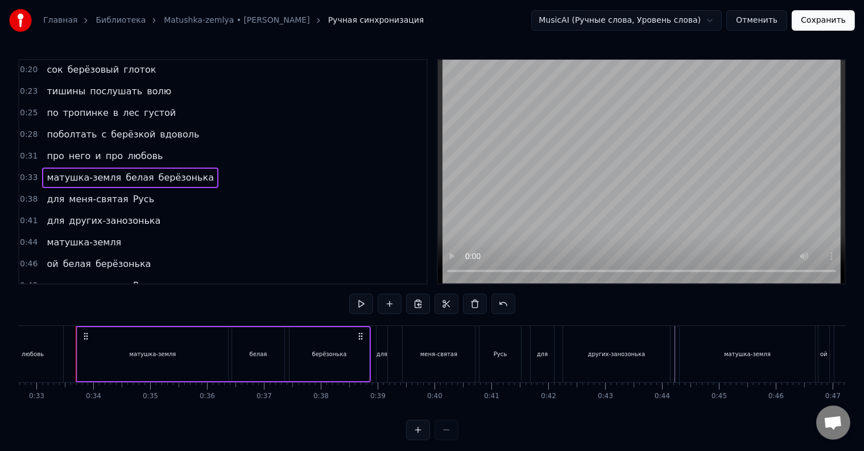
click at [75, 174] on span "матушка-земля" at bounding box center [83, 177] width 77 height 13
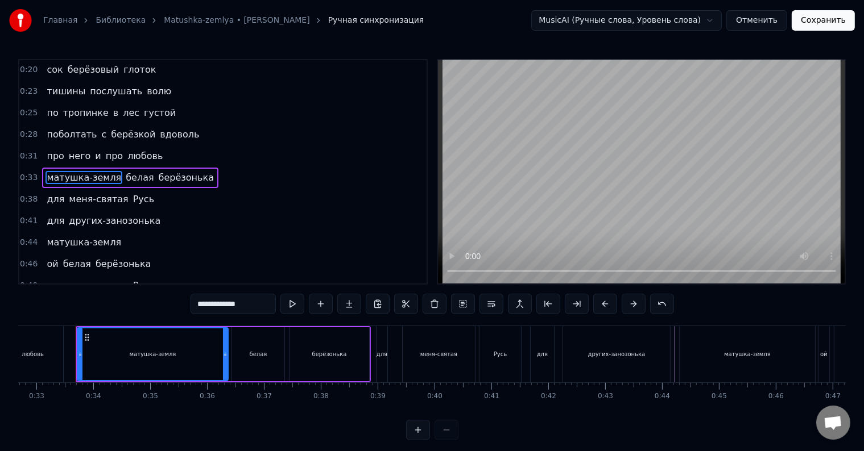
click at [234, 304] on input "**********" at bounding box center [232, 304] width 85 height 20
drag, startPoint x: 254, startPoint y: 306, endPoint x: 230, endPoint y: 305, distance: 23.9
click at [230, 305] on input "**********" at bounding box center [232, 304] width 85 height 20
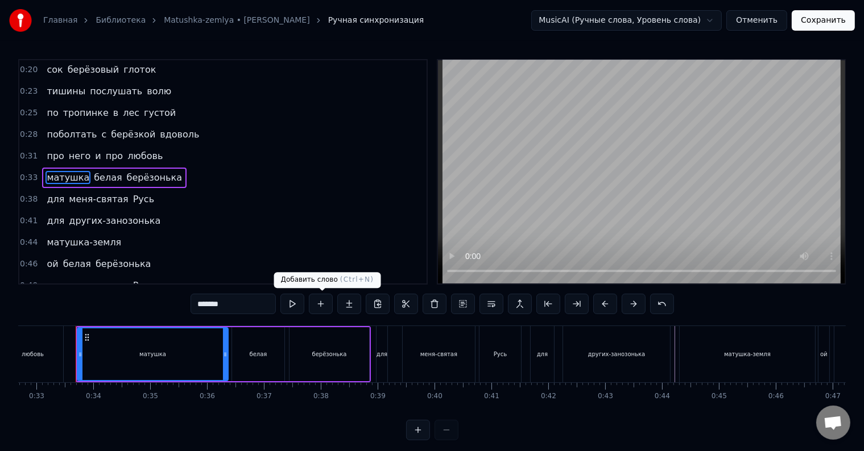
type input "*******"
click at [325, 307] on button at bounding box center [321, 304] width 24 height 20
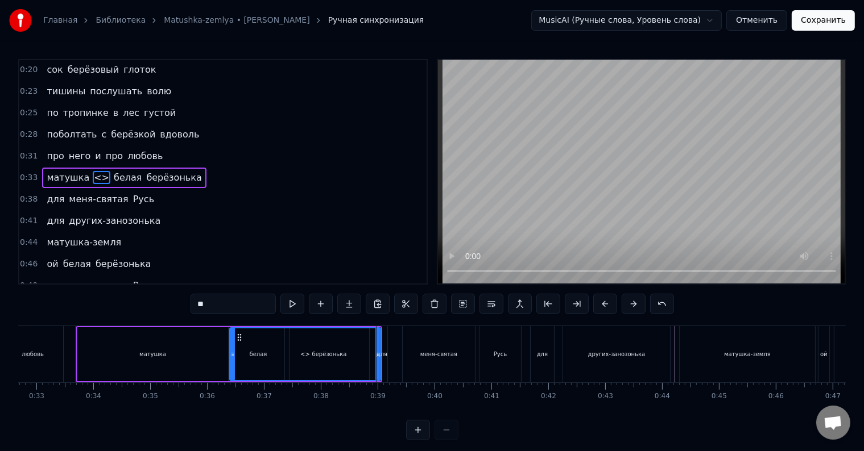
click at [325, 307] on button at bounding box center [321, 304] width 24 height 20
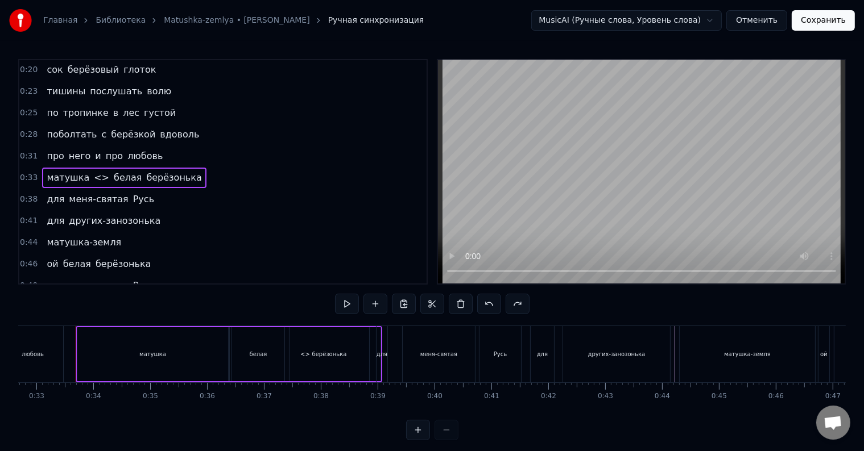
click at [93, 172] on span "<>" at bounding box center [102, 177] width 18 height 13
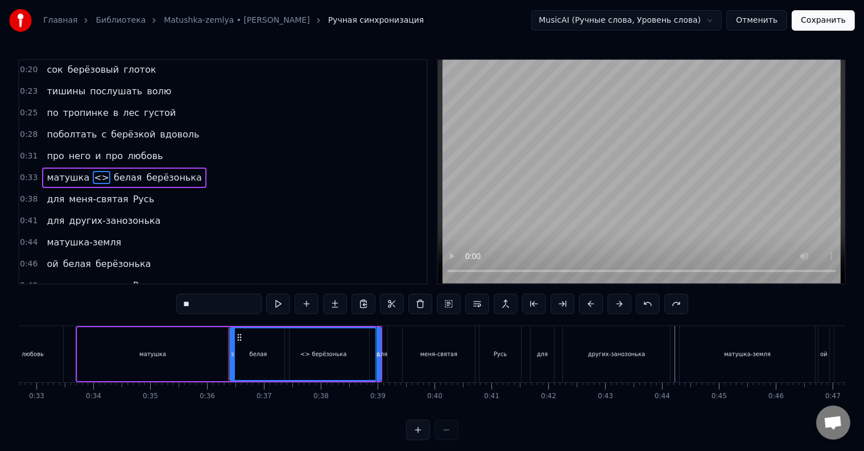
click at [213, 306] on input "**" at bounding box center [218, 304] width 85 height 20
type input "*"
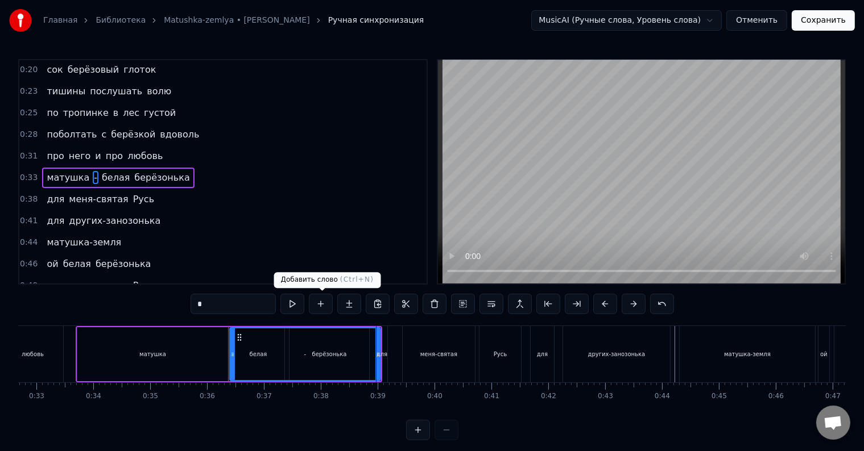
type input "*"
click at [322, 305] on button at bounding box center [321, 304] width 24 height 20
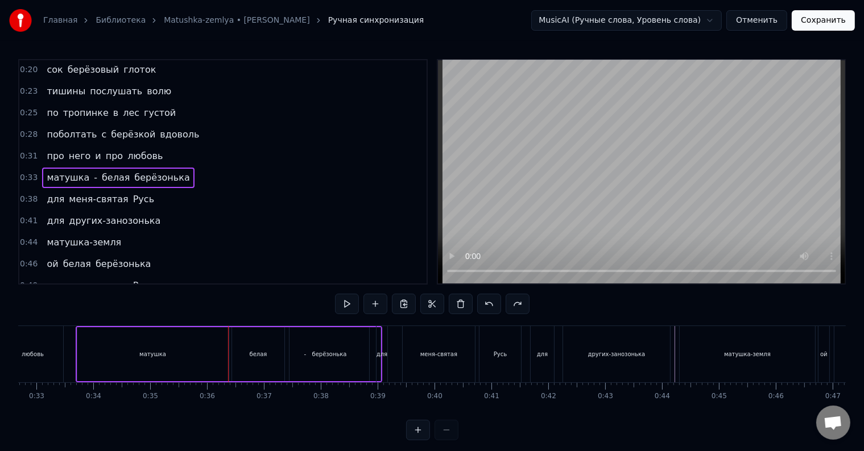
click at [93, 175] on span "-" at bounding box center [96, 177] width 6 height 13
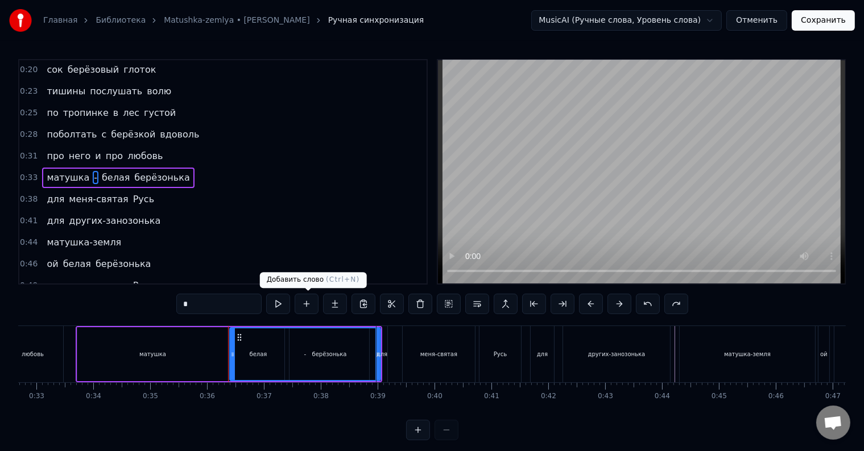
click at [309, 305] on button at bounding box center [307, 304] width 24 height 20
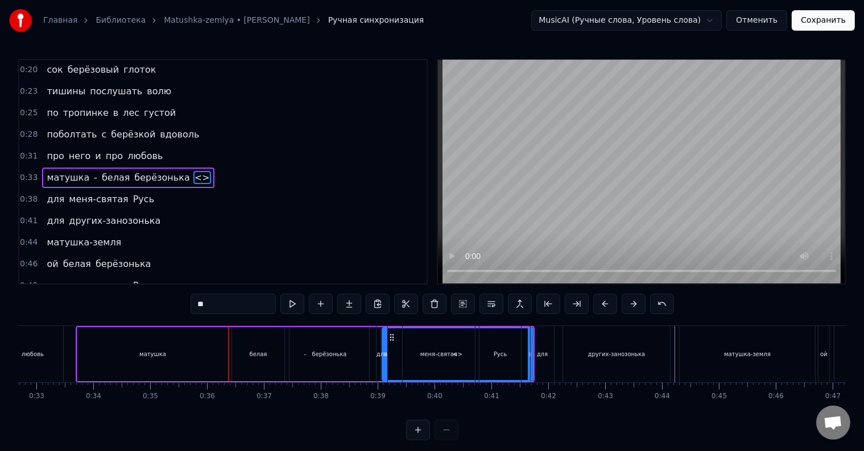
drag, startPoint x: 177, startPoint y: 171, endPoint x: 89, endPoint y: 171, distance: 88.7
click at [89, 171] on div "матушка - белая берёзонька <>" at bounding box center [128, 178] width 172 height 20
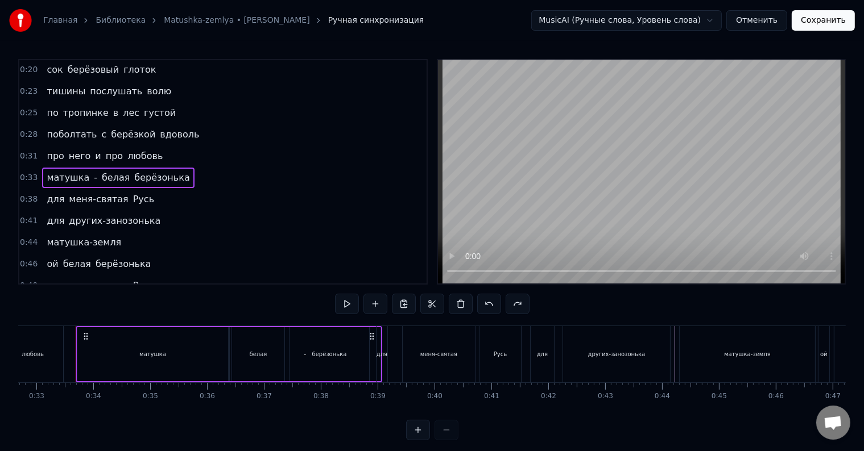
click at [93, 173] on span "-" at bounding box center [96, 177] width 6 height 13
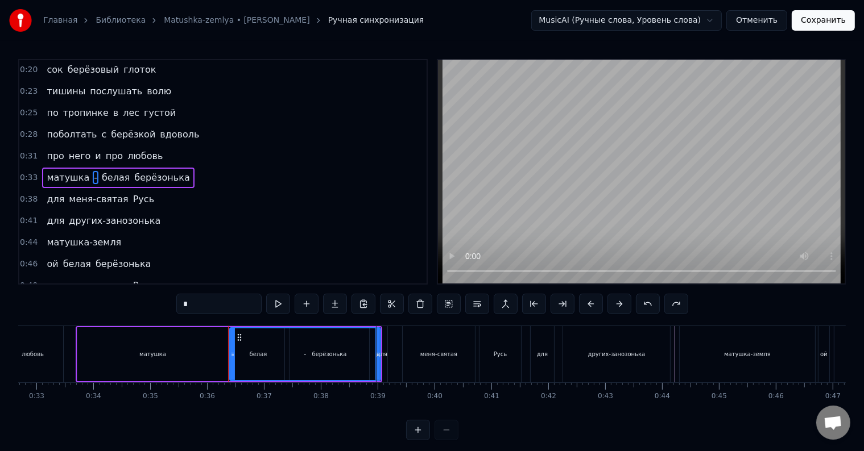
click at [93, 173] on span "-" at bounding box center [96, 177] width 6 height 13
click at [345, 300] on body "Главная Библиотека Matushka-zemlya • [PERSON_NAME] Ручная синхронизация MusicAI…" at bounding box center [432, 220] width 864 height 441
click at [331, 301] on button at bounding box center [335, 304] width 24 height 20
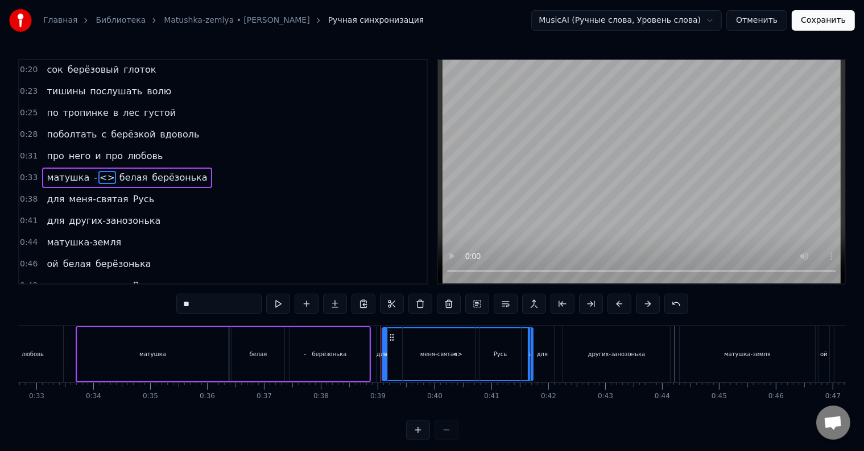
click at [98, 172] on span "<>" at bounding box center [107, 177] width 18 height 13
drag, startPoint x: 207, startPoint y: 304, endPoint x: 173, endPoint y: 303, distance: 34.1
click at [173, 303] on div "0:12 полевых цветов веночек 0:14 в утренней росе цветок 0:18 соловья запев свис…" at bounding box center [431, 249] width 827 height 381
paste input "***"
click at [77, 172] on span "матушка" at bounding box center [67, 177] width 45 height 13
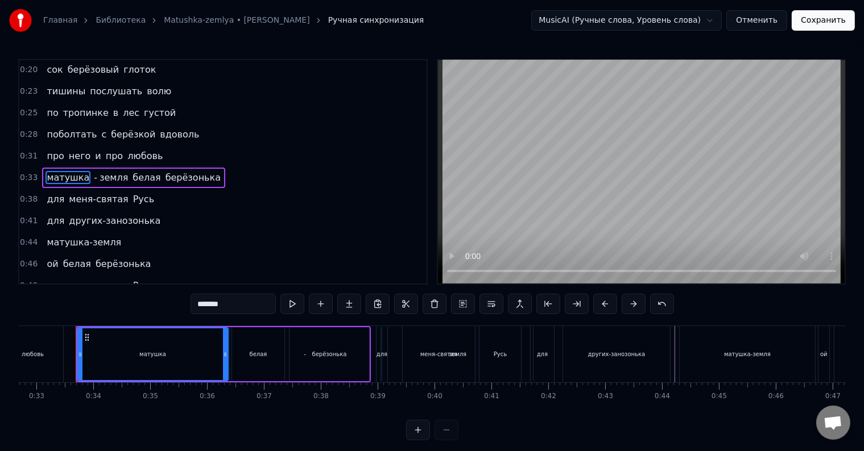
click at [45, 151] on span "про" at bounding box center [54, 156] width 19 height 13
type input "***"
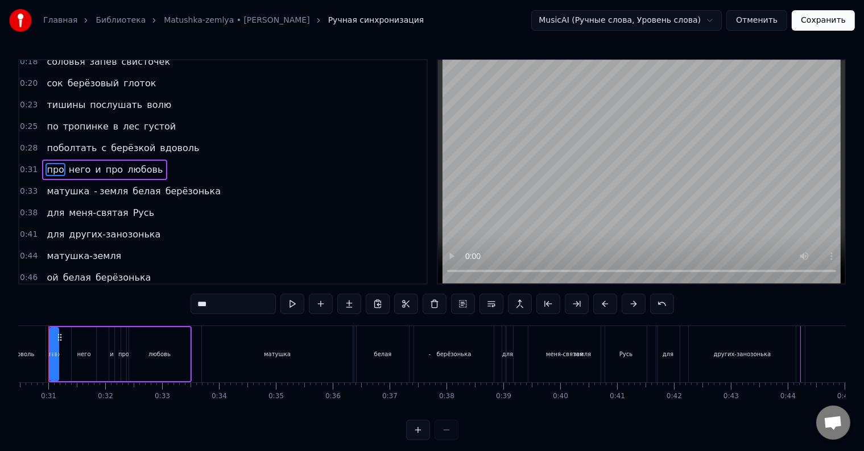
scroll to position [0, 1706]
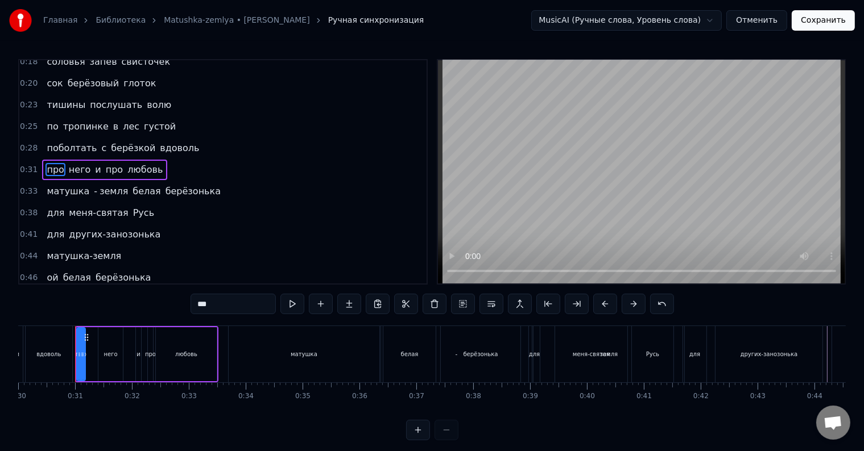
click at [42, 160] on div "про него и про любовь" at bounding box center [104, 170] width 125 height 20
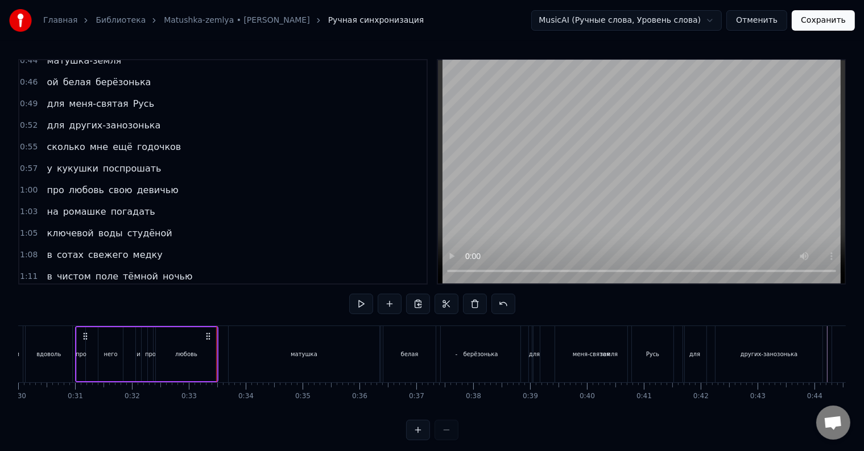
scroll to position [443, 0]
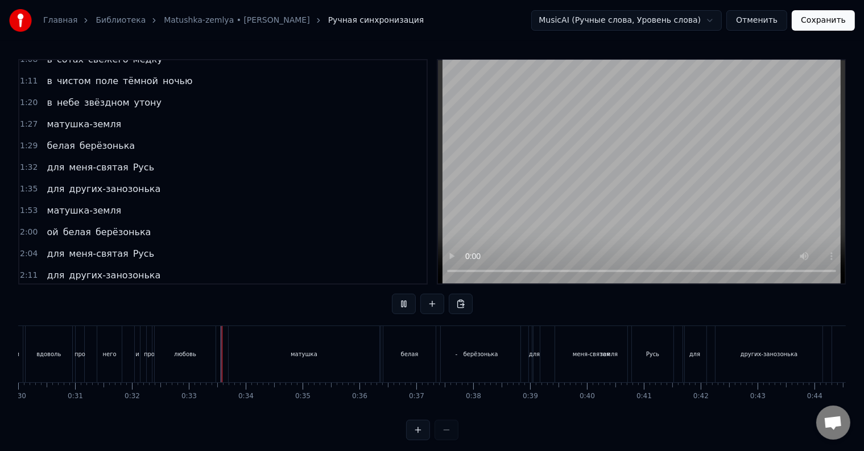
scroll to position [17, 0]
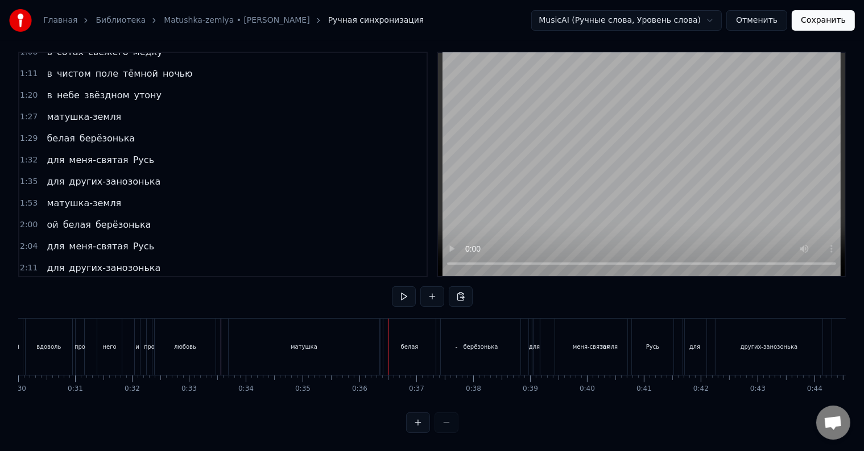
click at [271, 342] on div "матушка" at bounding box center [304, 347] width 151 height 56
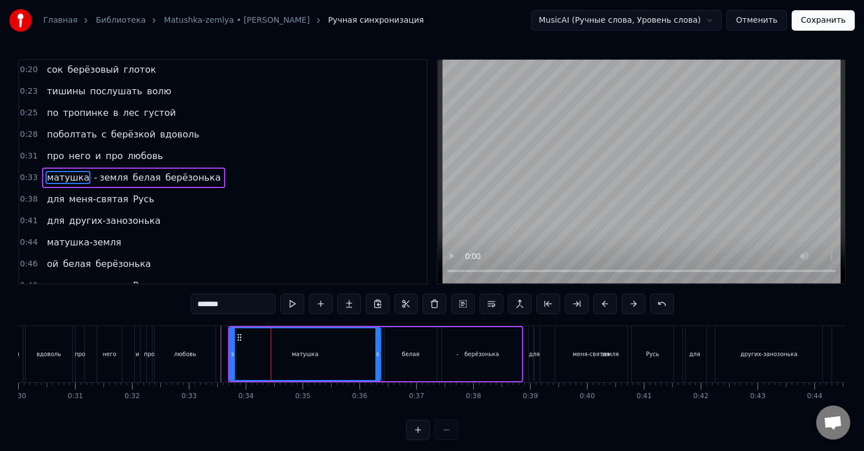
scroll to position [66, 0]
drag, startPoint x: 378, startPoint y: 363, endPoint x: 305, endPoint y: 365, distance: 72.8
click at [305, 365] on div at bounding box center [304, 355] width 5 height 52
click at [308, 364] on div "матушка - земля белая берёзонька" at bounding box center [375, 354] width 295 height 56
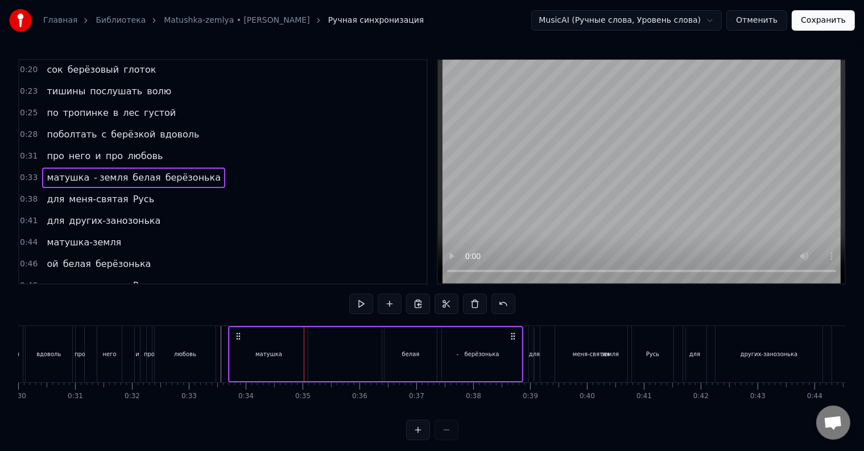
click at [308, 364] on div "матушка - земля белая берёзонька" at bounding box center [375, 354] width 295 height 56
click at [307, 364] on div "матушка" at bounding box center [268, 354] width 79 height 54
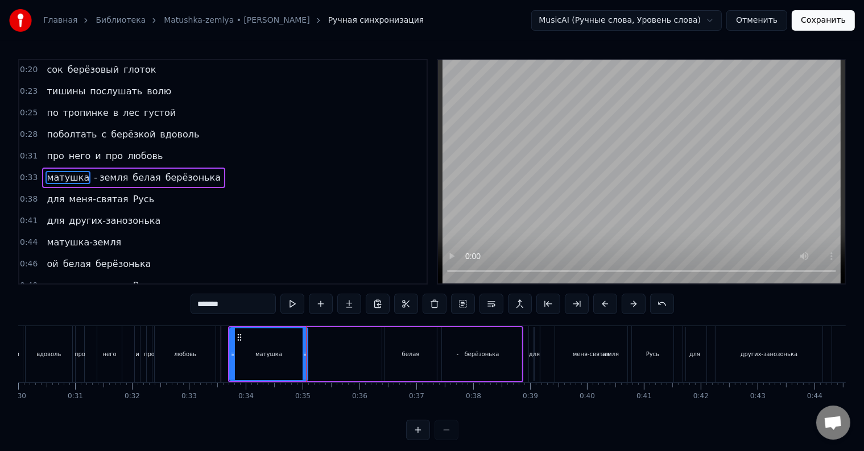
click at [309, 364] on div "матушка - земля белая берёзонька" at bounding box center [375, 354] width 295 height 56
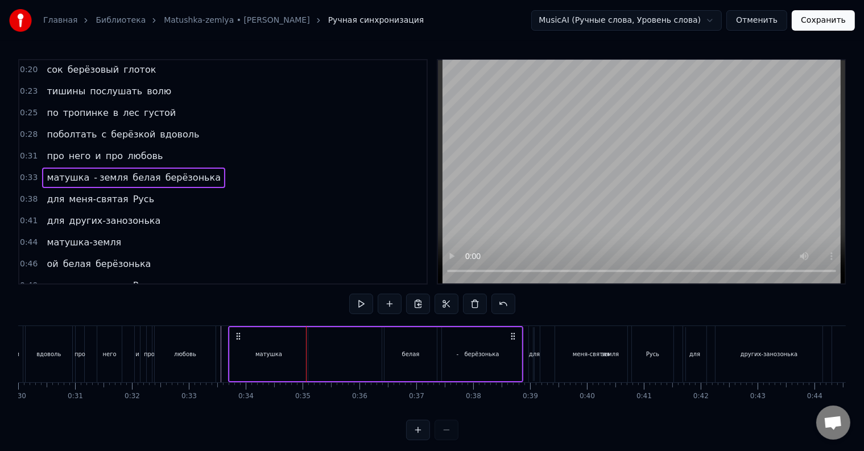
click at [312, 363] on div "матушка - земля белая берёзонька" at bounding box center [375, 354] width 295 height 56
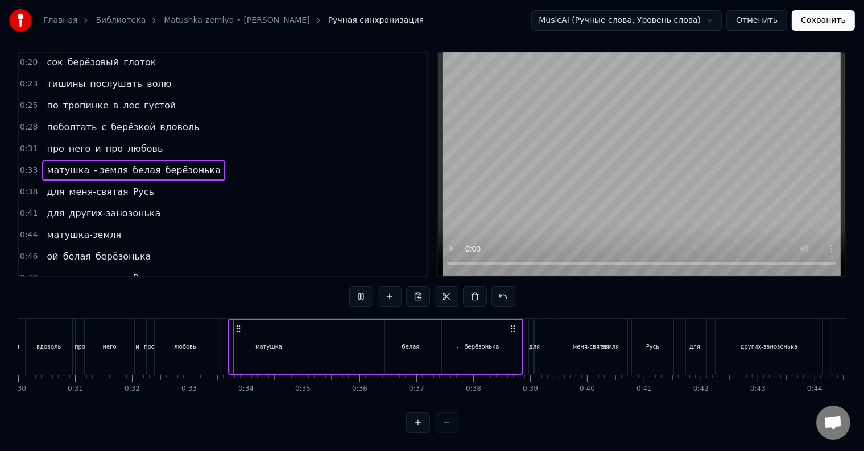
scroll to position [17, 0]
click at [457, 338] on div "берёзонька" at bounding box center [482, 347] width 80 height 54
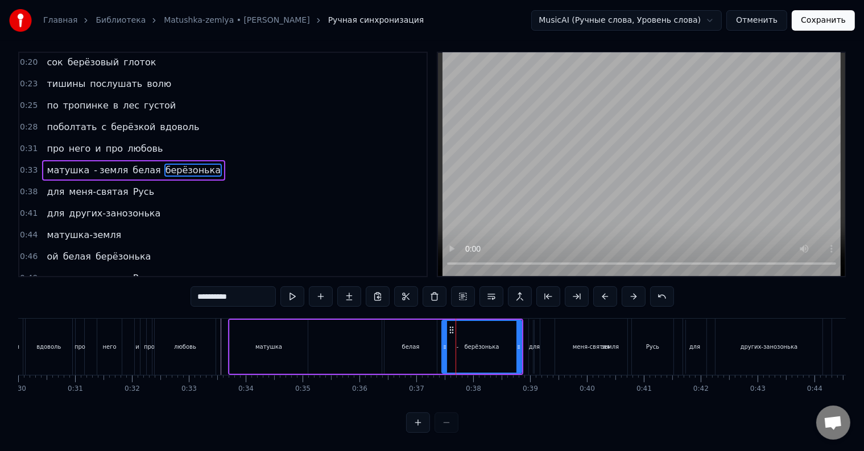
scroll to position [0, 0]
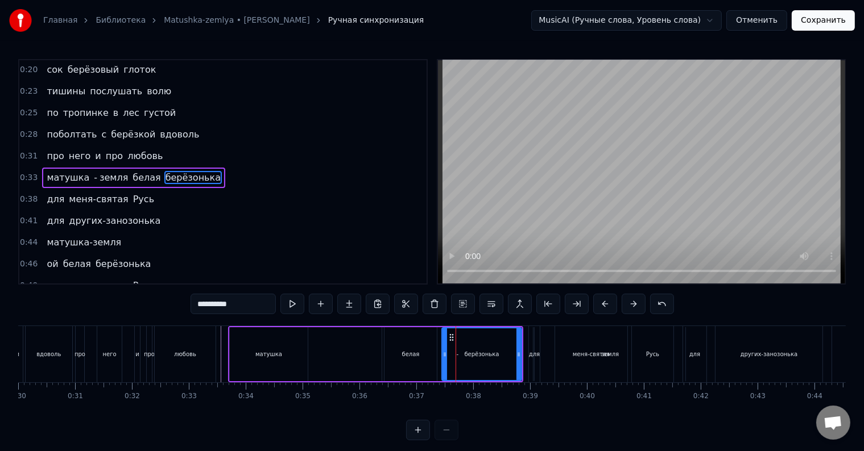
click at [100, 173] on span "земля" at bounding box center [113, 177] width 31 height 13
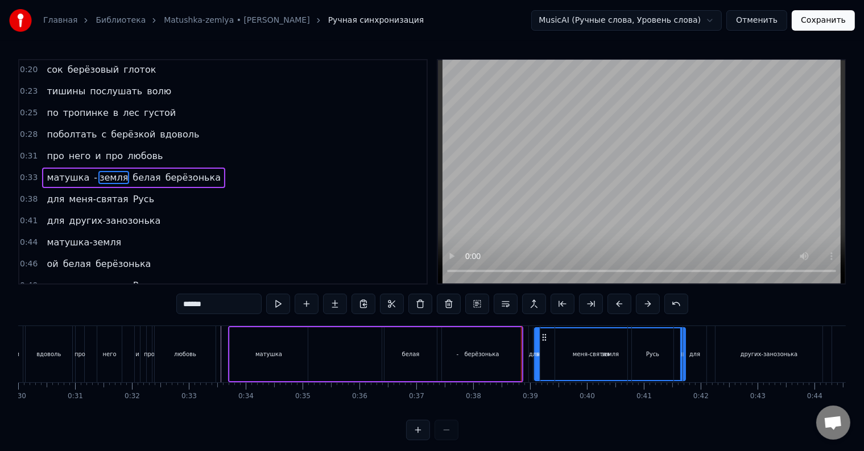
click at [93, 172] on span "-" at bounding box center [96, 177] width 6 height 13
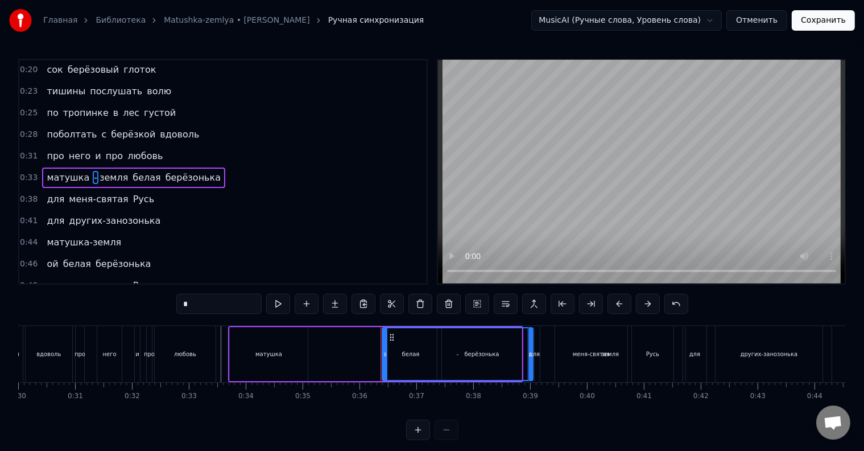
click at [389, 337] on icon at bounding box center [391, 337] width 9 height 9
click at [389, 337] on icon at bounding box center [393, 337] width 9 height 9
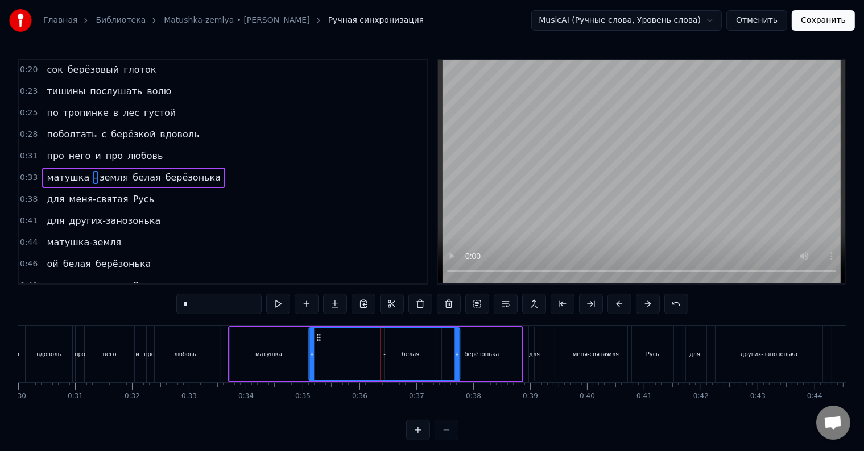
drag, startPoint x: 392, startPoint y: 337, endPoint x: 317, endPoint y: 337, distance: 74.5
click at [317, 337] on circle at bounding box center [317, 337] width 1 height 1
drag, startPoint x: 457, startPoint y: 357, endPoint x: 316, endPoint y: 346, distance: 141.5
click at [316, 346] on div at bounding box center [316, 355] width 5 height 52
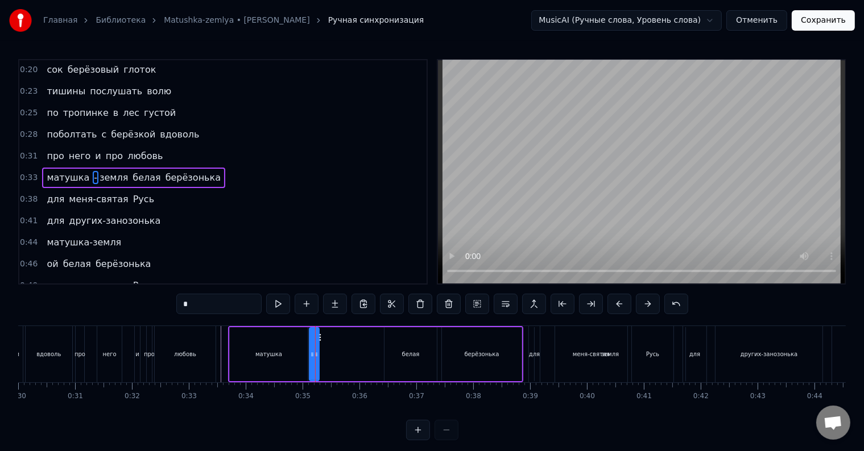
click at [286, 355] on div "матушка" at bounding box center [269, 354] width 78 height 54
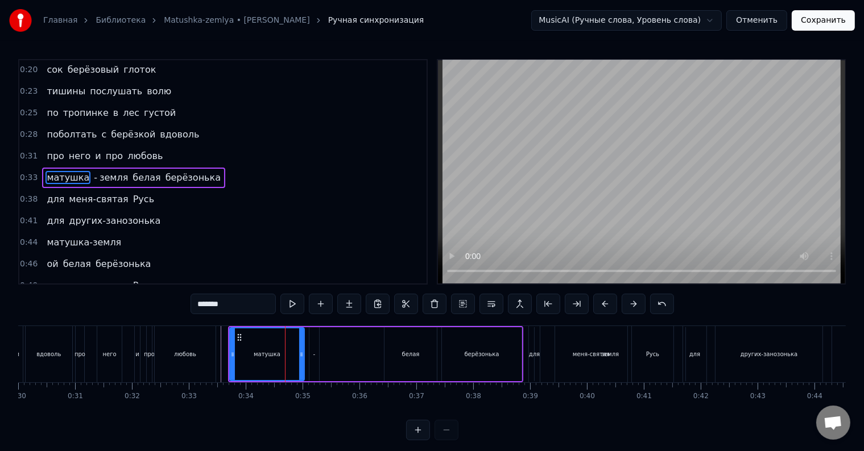
click at [300, 355] on icon at bounding box center [301, 354] width 5 height 9
click at [314, 354] on div "-" at bounding box center [314, 354] width 2 height 9
type input "*"
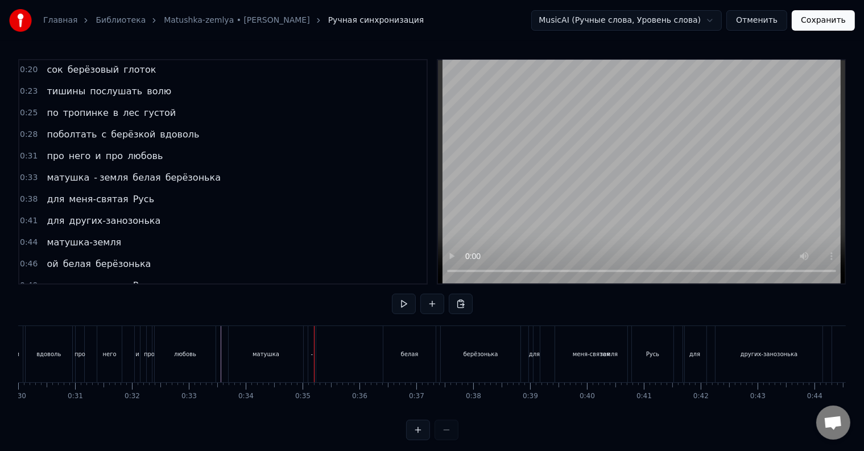
click at [309, 357] on div "-" at bounding box center [311, 354] width 7 height 56
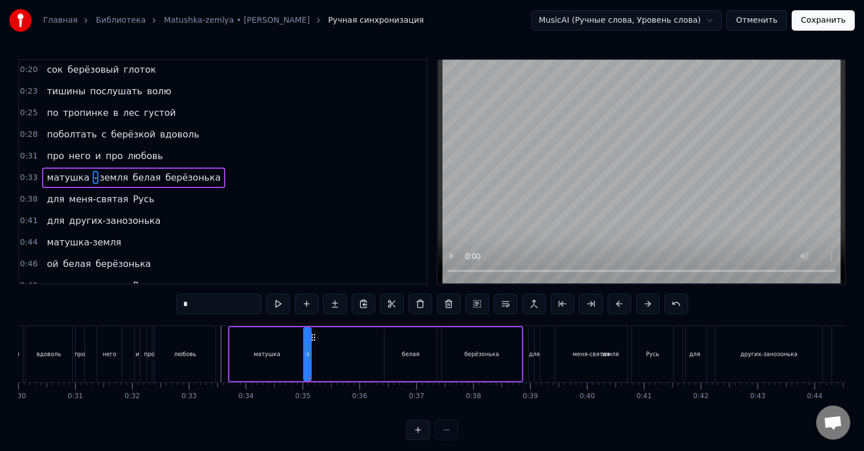
drag, startPoint x: 317, startPoint y: 336, endPoint x: 312, endPoint y: 339, distance: 6.6
click at [312, 339] on icon at bounding box center [313, 337] width 9 height 9
click at [98, 176] on span "земля" at bounding box center [113, 177] width 31 height 13
type input "*****"
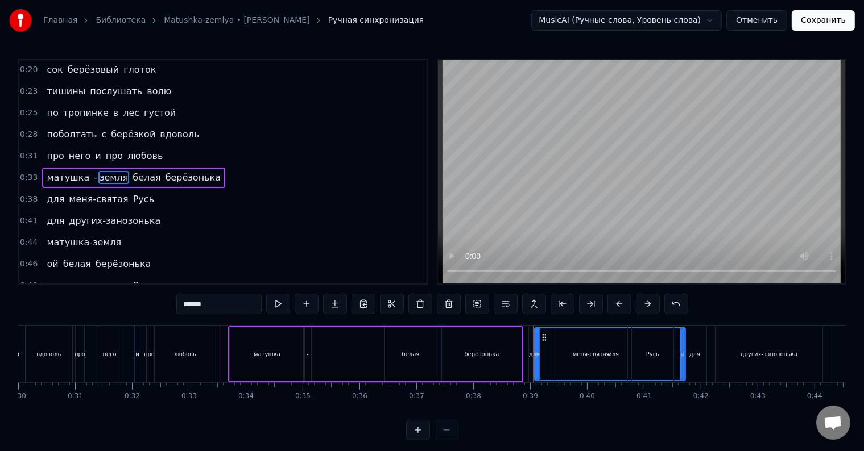
drag, startPoint x: 544, startPoint y: 337, endPoint x: 473, endPoint y: 345, distance: 70.9
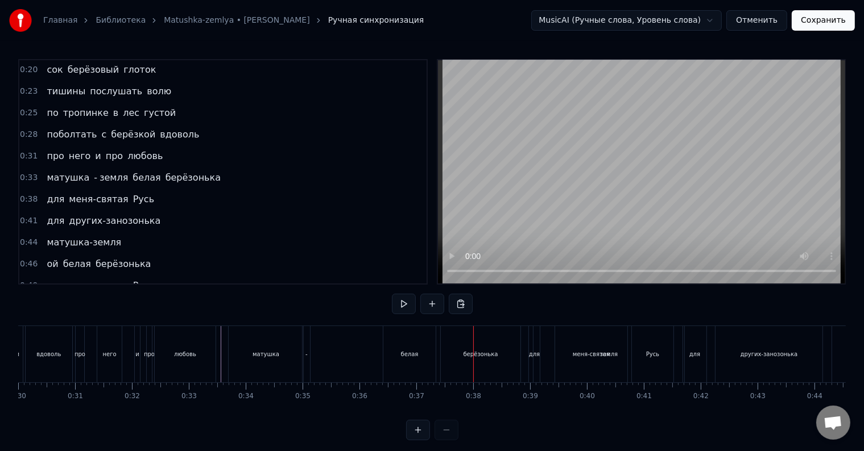
click at [100, 174] on span "земля" at bounding box center [113, 177] width 31 height 13
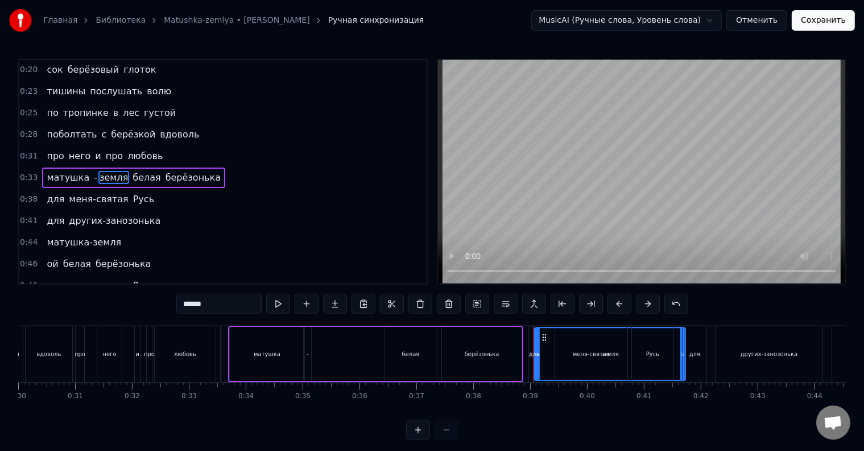
drag, startPoint x: 541, startPoint y: 334, endPoint x: 423, endPoint y: 341, distance: 118.4
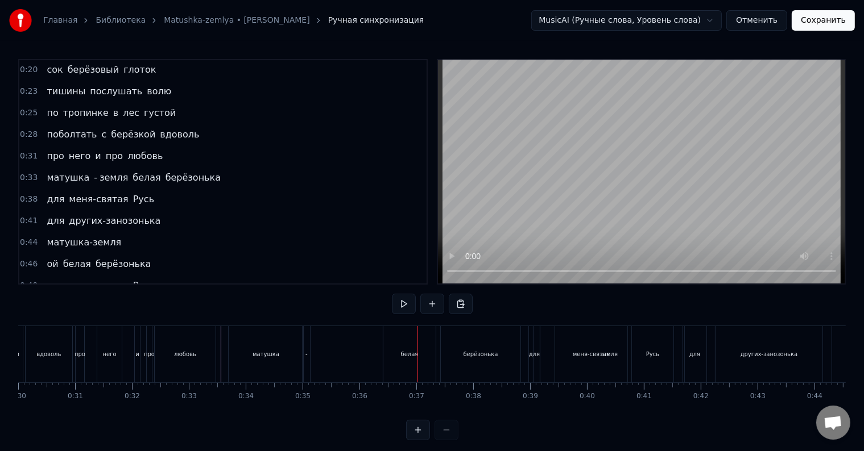
click at [100, 173] on span "земля" at bounding box center [113, 177] width 31 height 13
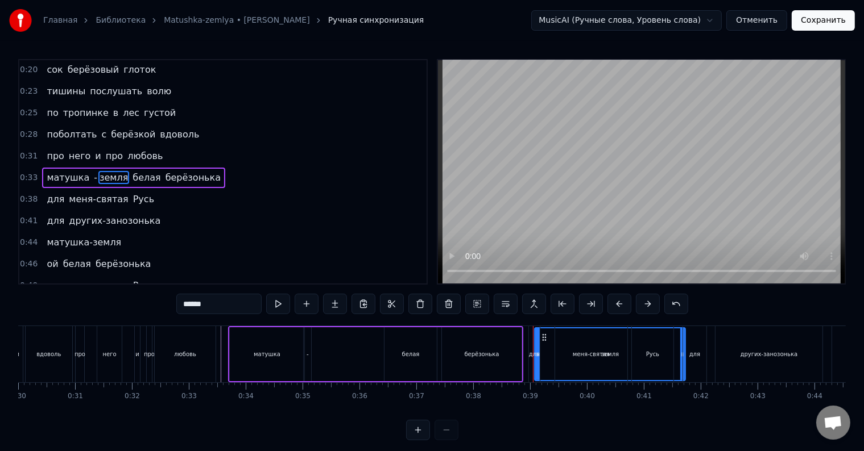
drag, startPoint x: 544, startPoint y: 337, endPoint x: 468, endPoint y: 335, distance: 75.1
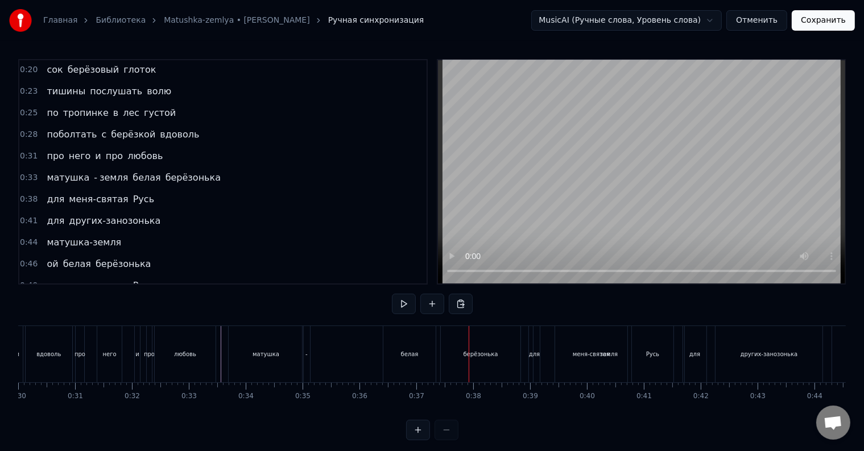
click at [103, 175] on span "земля" at bounding box center [113, 177] width 31 height 13
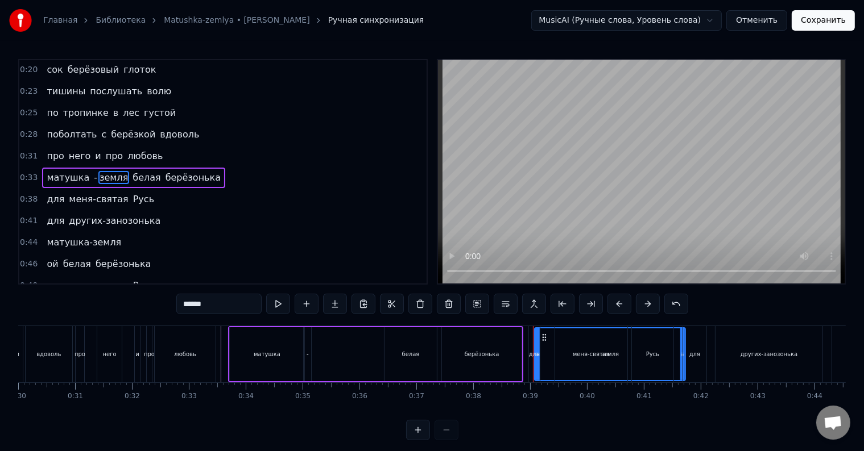
drag, startPoint x: 546, startPoint y: 337, endPoint x: 554, endPoint y: 339, distance: 8.3
click at [554, 339] on div "для меня-святая Русь" at bounding box center [602, 354] width 148 height 56
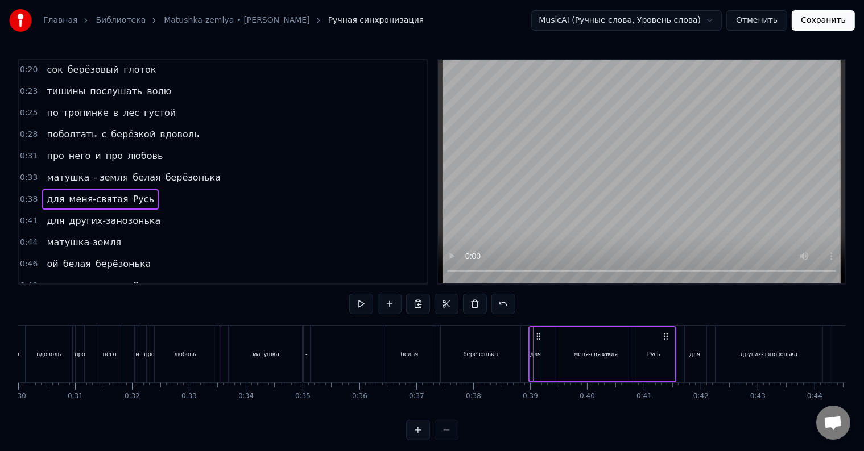
click at [614, 355] on div "меня-святая" at bounding box center [592, 354] width 72 height 54
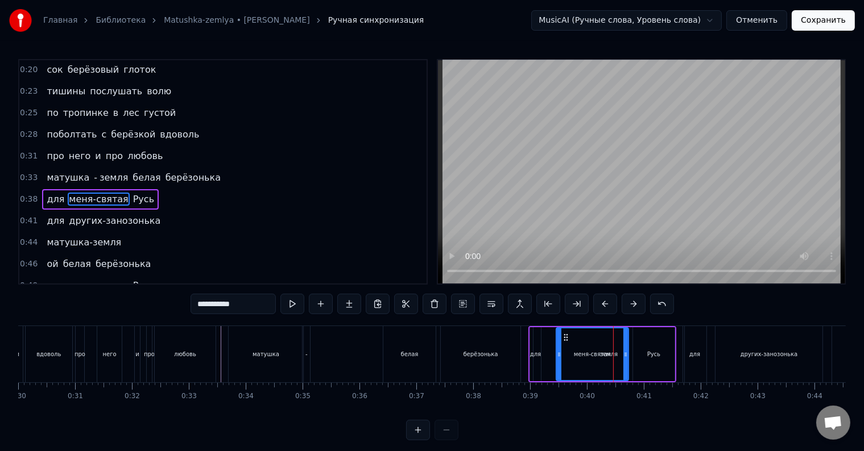
scroll to position [86, 0]
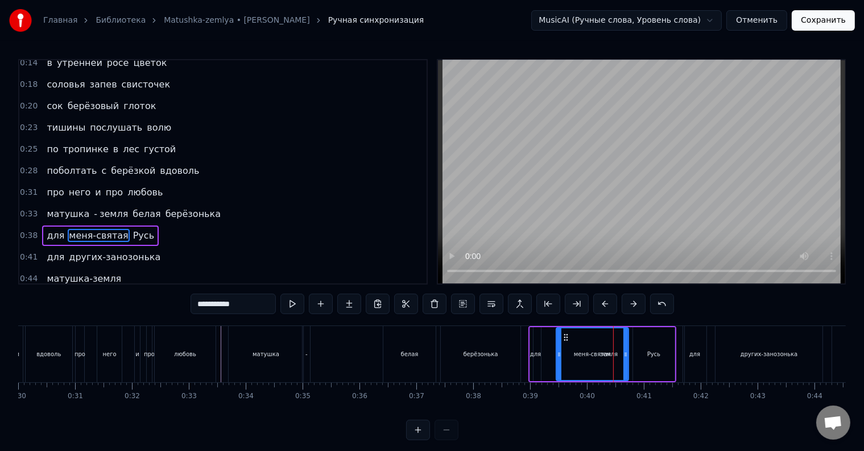
click at [101, 208] on span "земля" at bounding box center [113, 214] width 31 height 13
type input "*****"
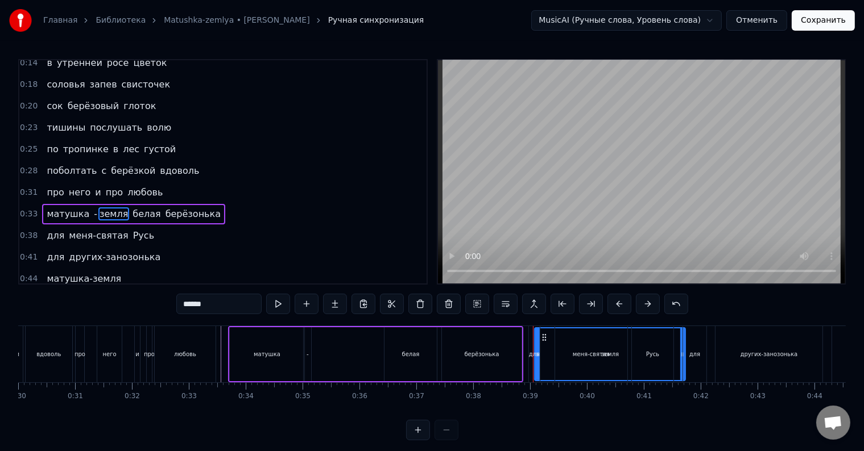
scroll to position [66, 0]
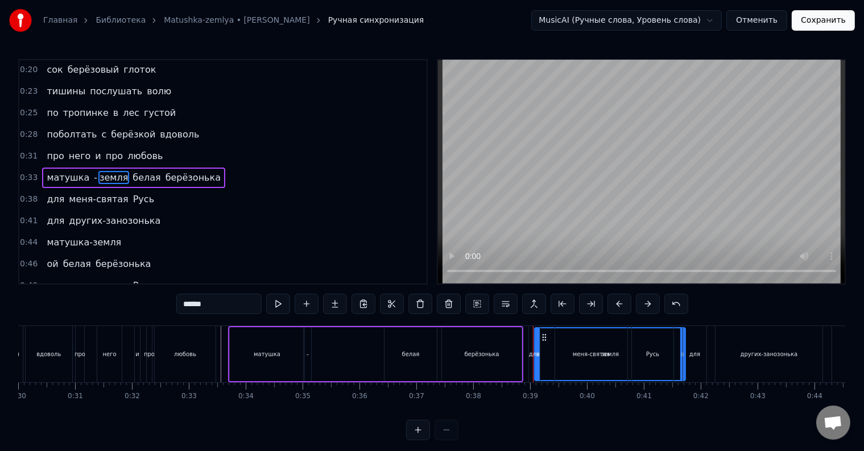
drag, startPoint x: 545, startPoint y: 335, endPoint x: 646, endPoint y: 339, distance: 100.7
click at [646, 339] on div "для меня-святая Русь" at bounding box center [602, 354] width 148 height 56
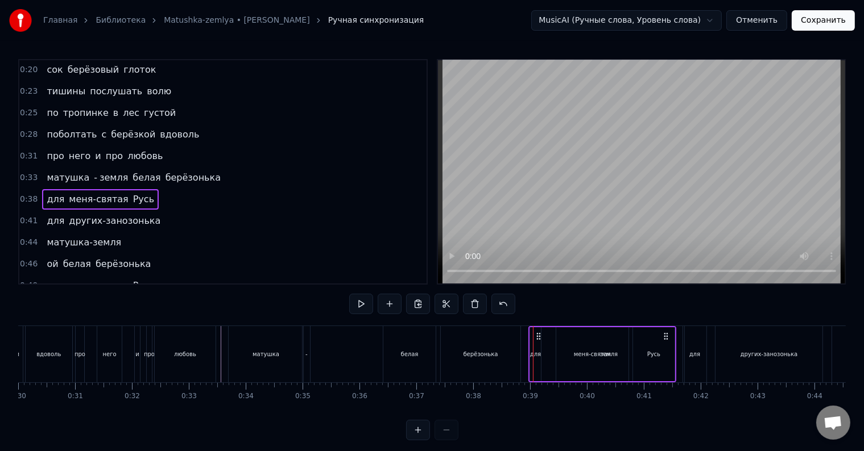
click at [101, 173] on span "земля" at bounding box center [113, 177] width 31 height 13
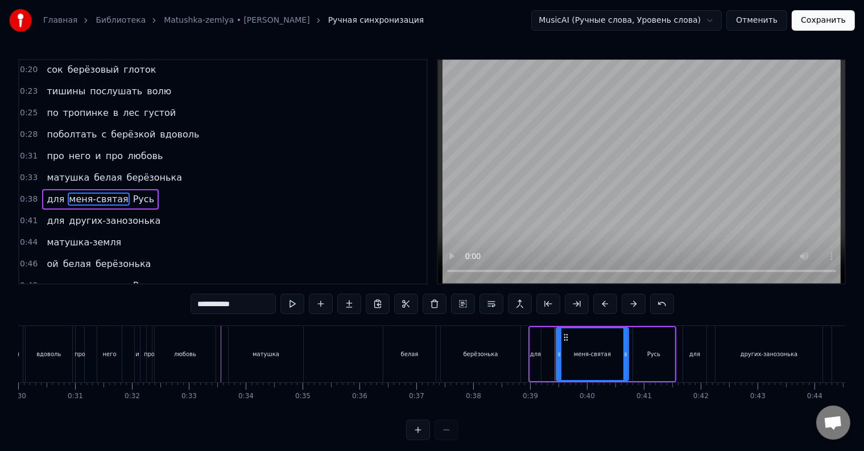
scroll to position [86, 0]
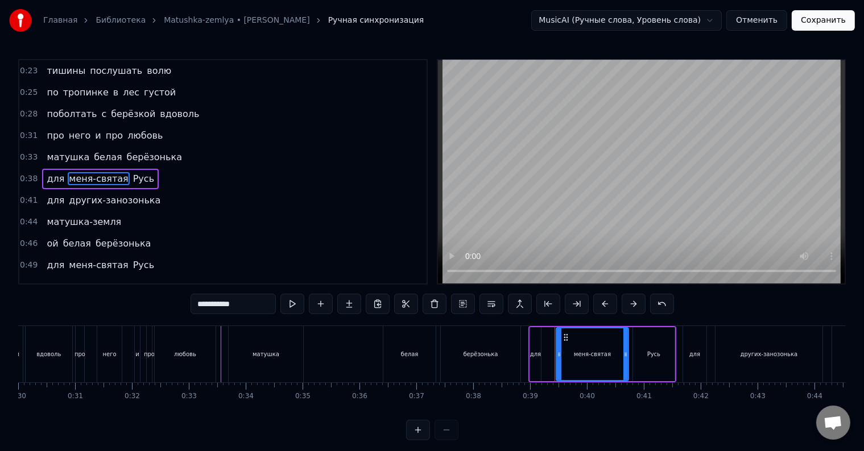
click at [75, 152] on span "матушка" at bounding box center [67, 157] width 45 height 13
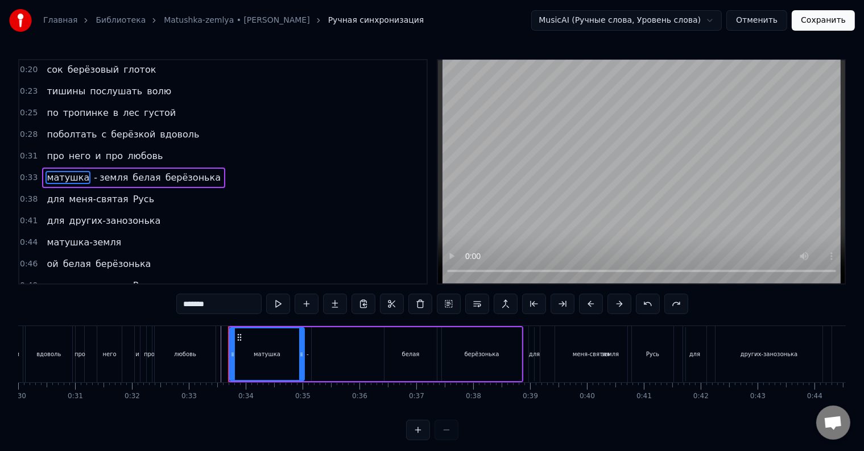
click at [100, 171] on span "земля" at bounding box center [113, 177] width 31 height 13
type input "*****"
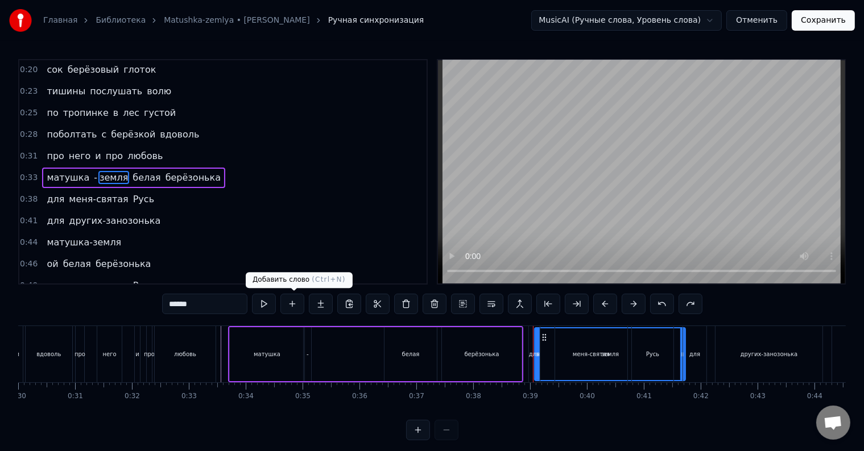
click at [300, 304] on button at bounding box center [292, 304] width 24 height 20
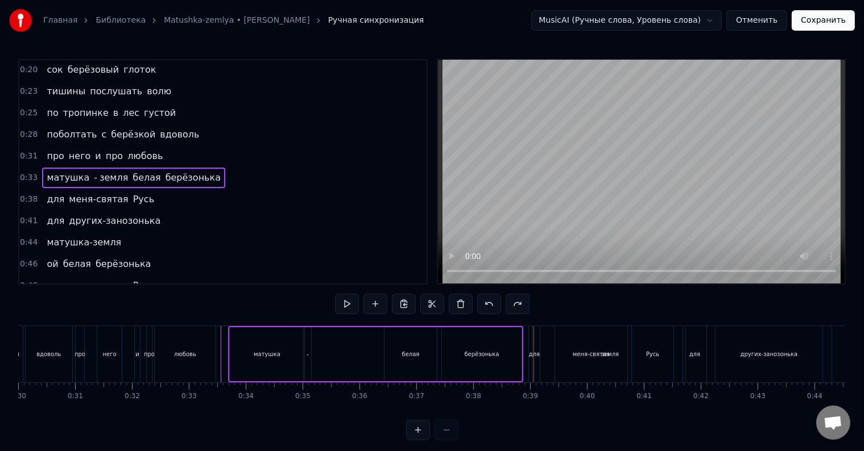
click at [98, 174] on span "земля" at bounding box center [113, 177] width 31 height 13
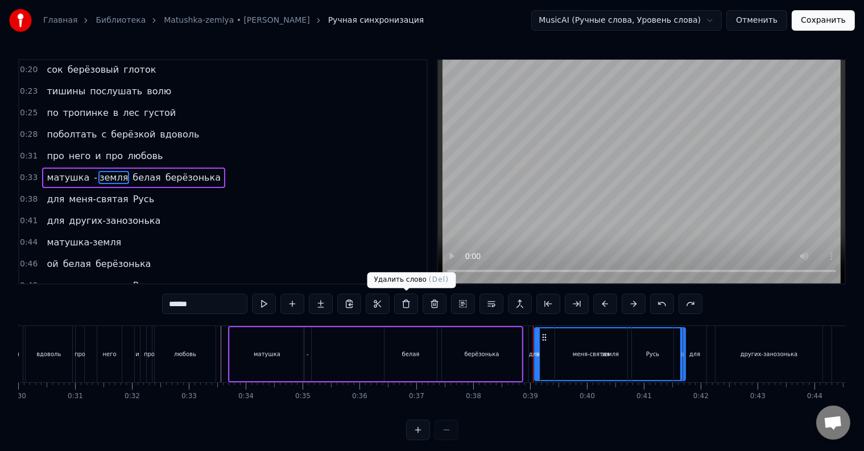
click at [409, 304] on button at bounding box center [406, 304] width 24 height 20
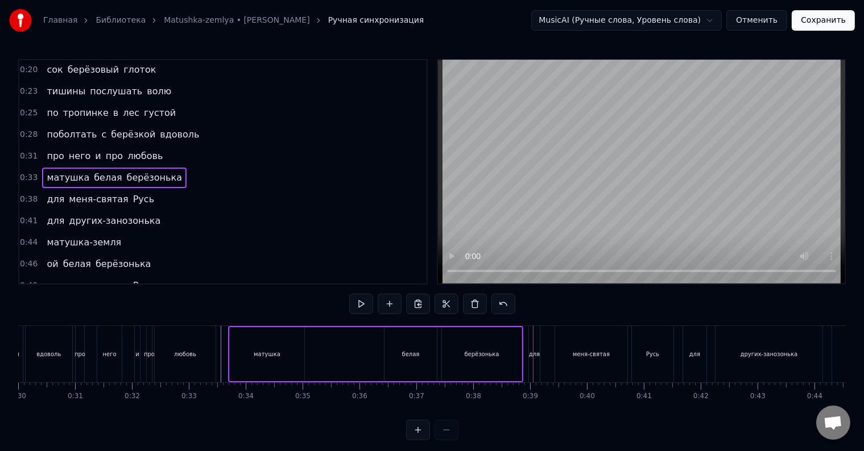
click at [71, 173] on span "матушка" at bounding box center [67, 177] width 45 height 13
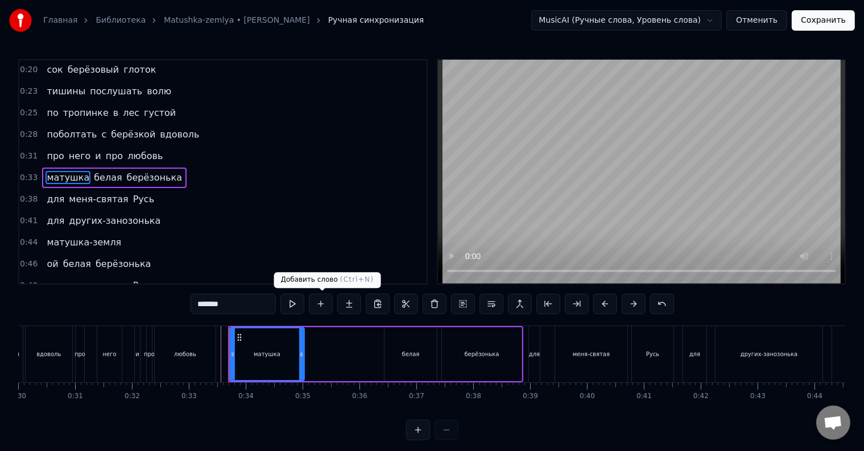
click at [329, 305] on button at bounding box center [321, 304] width 24 height 20
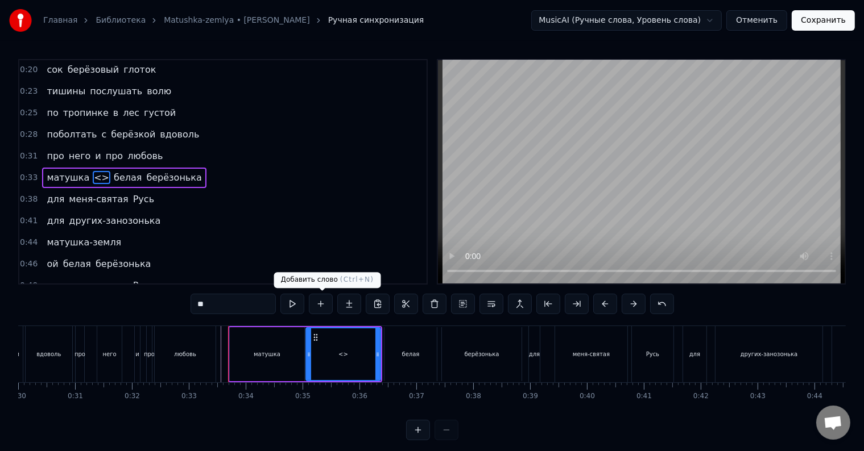
click at [321, 309] on button at bounding box center [321, 304] width 24 height 20
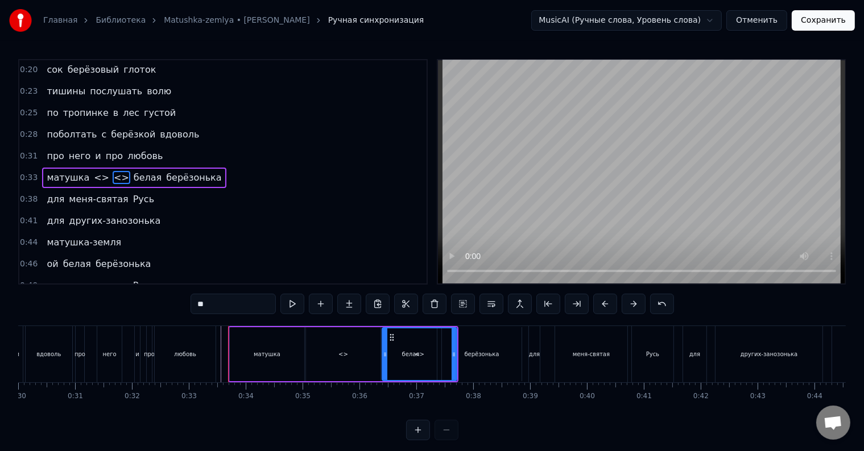
click at [93, 173] on span "<>" at bounding box center [102, 177] width 18 height 13
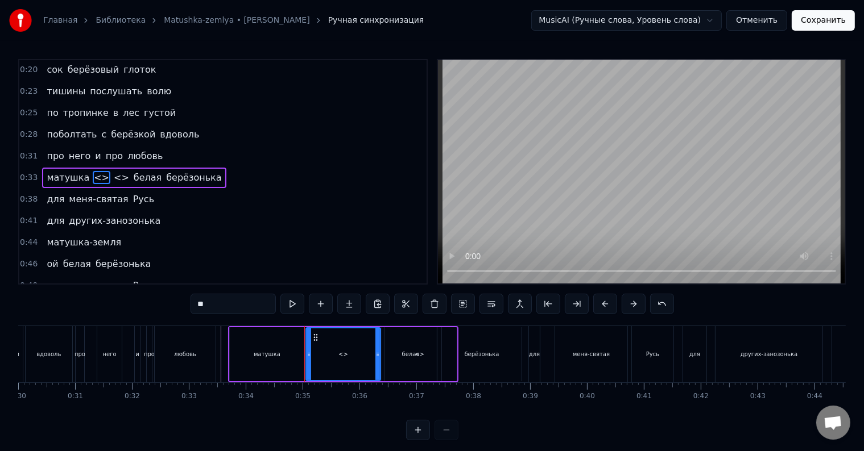
drag, startPoint x: 225, startPoint y: 307, endPoint x: 186, endPoint y: 305, distance: 38.7
click at [186, 305] on div "0:12 полевых цветов веночек 0:14 в утренней росе цветок 0:18 соловья запев свис…" at bounding box center [431, 249] width 827 height 381
click at [101, 172] on span "<>" at bounding box center [110, 177] width 18 height 13
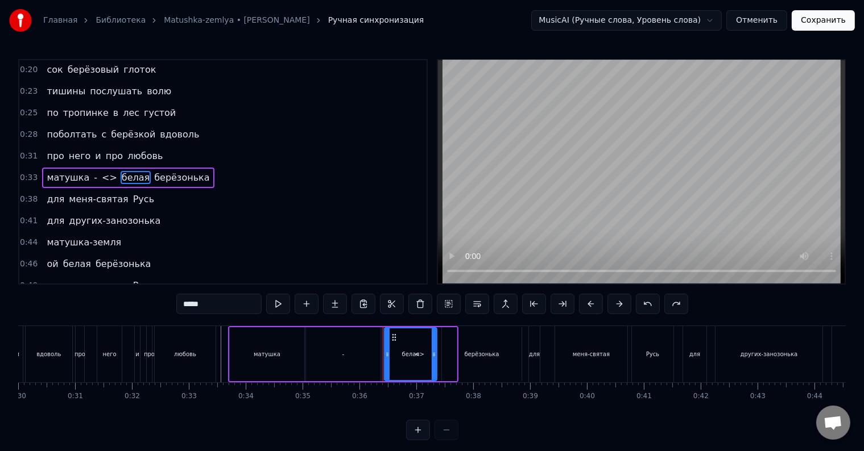
click at [101, 175] on span "<>" at bounding box center [110, 177] width 18 height 13
drag, startPoint x: 208, startPoint y: 305, endPoint x: 179, endPoint y: 307, distance: 29.7
click at [179, 307] on input "**" at bounding box center [218, 304] width 85 height 20
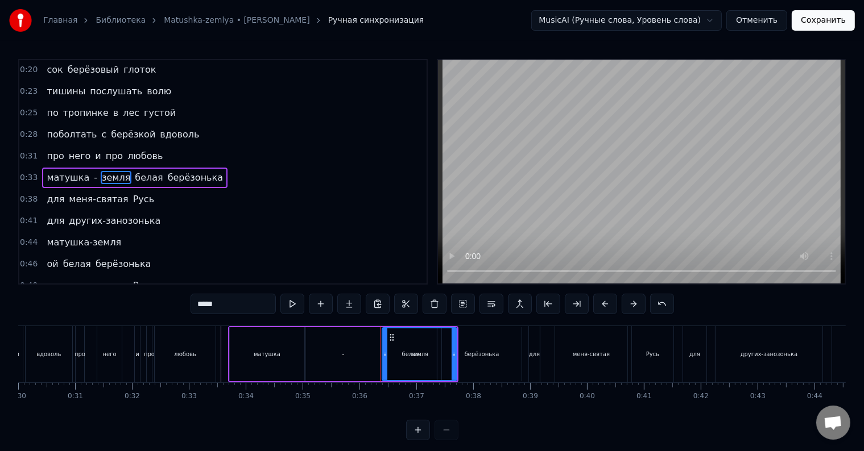
type input "*****"
click at [169, 232] on div "0:44 матушка-земля" at bounding box center [222, 243] width 407 height 22
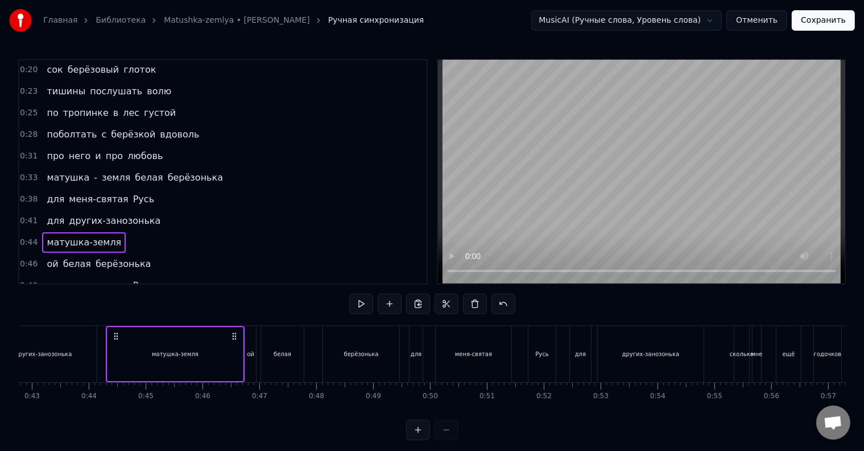
scroll to position [0, 2461]
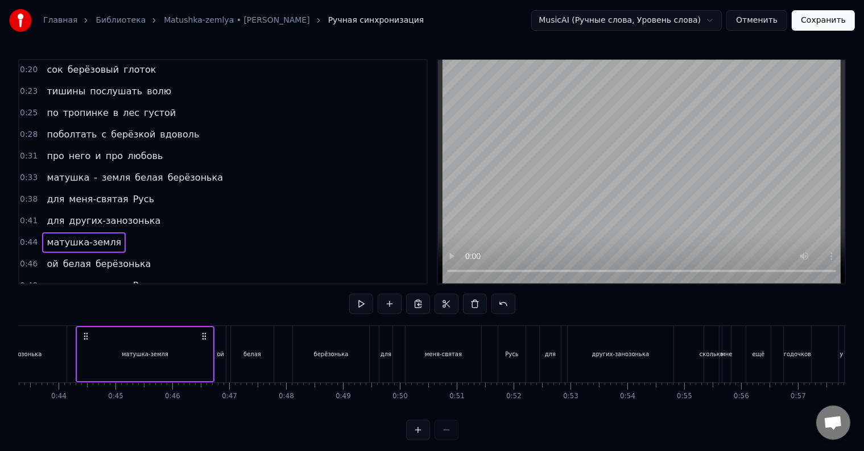
click at [50, 172] on span "матушка" at bounding box center [67, 177] width 45 height 13
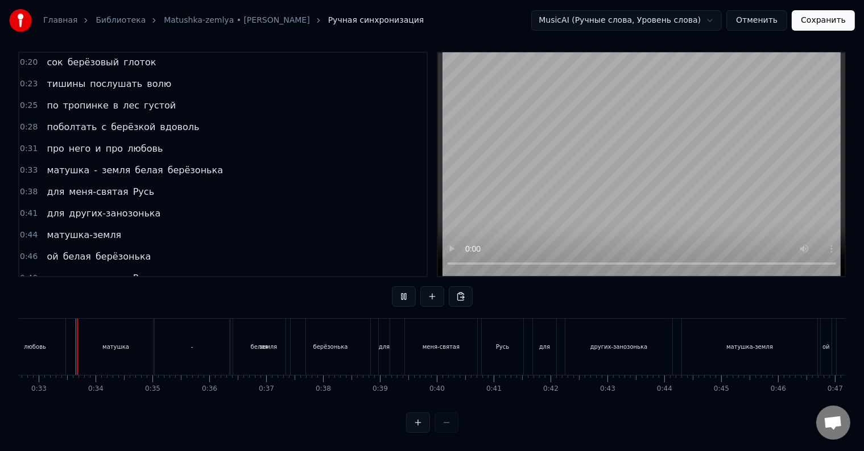
scroll to position [17, 0]
click at [219, 341] on div "-" at bounding box center [192, 347] width 74 height 56
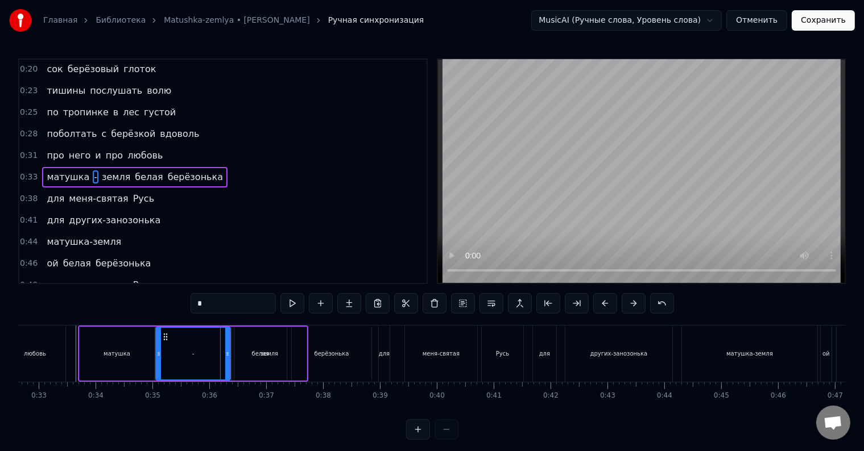
scroll to position [0, 0]
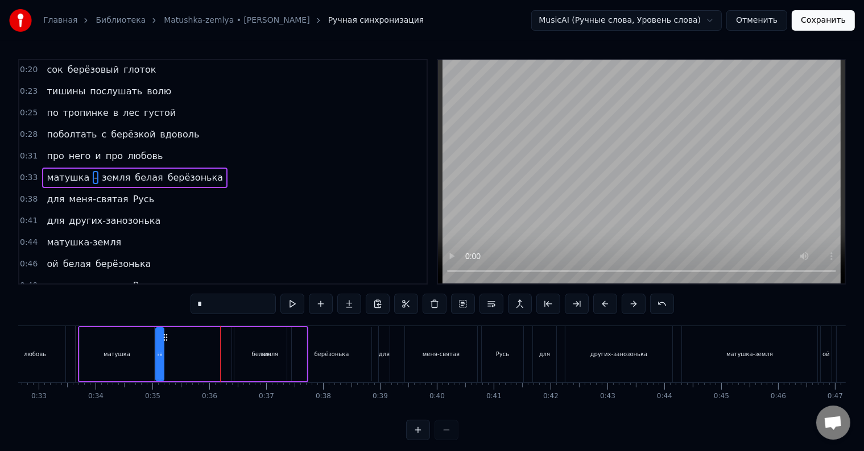
drag, startPoint x: 227, startPoint y: 355, endPoint x: 161, endPoint y: 352, distance: 66.6
click at [161, 352] on icon at bounding box center [161, 354] width 5 height 9
click at [163, 358] on div "-" at bounding box center [159, 354] width 9 height 54
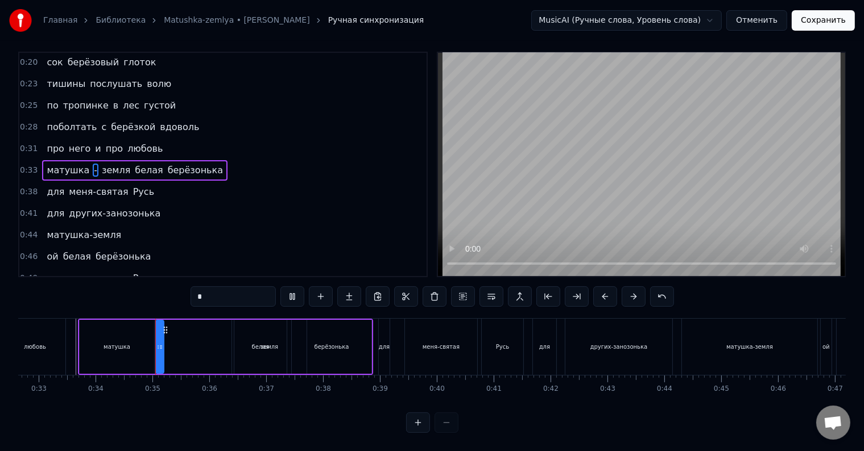
scroll to position [17, 0]
click at [165, 350] on div "матушка - земля белая берёзонька" at bounding box center [225, 347] width 295 height 56
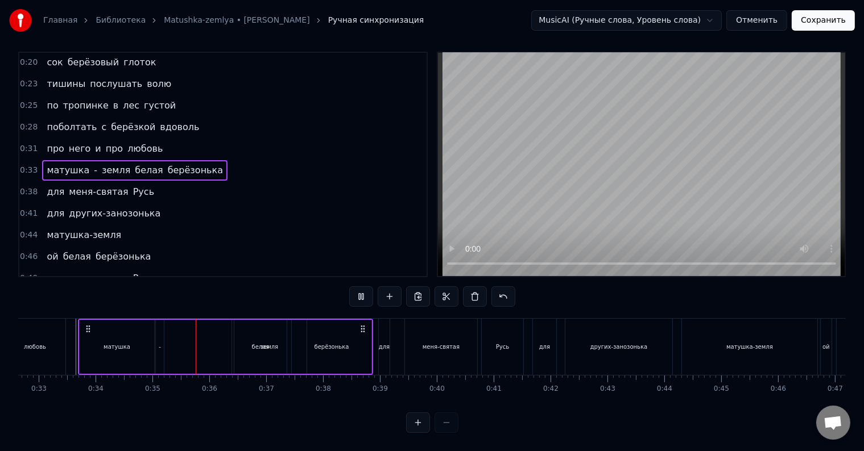
click at [165, 350] on div "матушка - земля белая берёзонька" at bounding box center [225, 347] width 295 height 56
click at [166, 350] on div "матушка - земля белая берёзонька" at bounding box center [225, 347] width 295 height 56
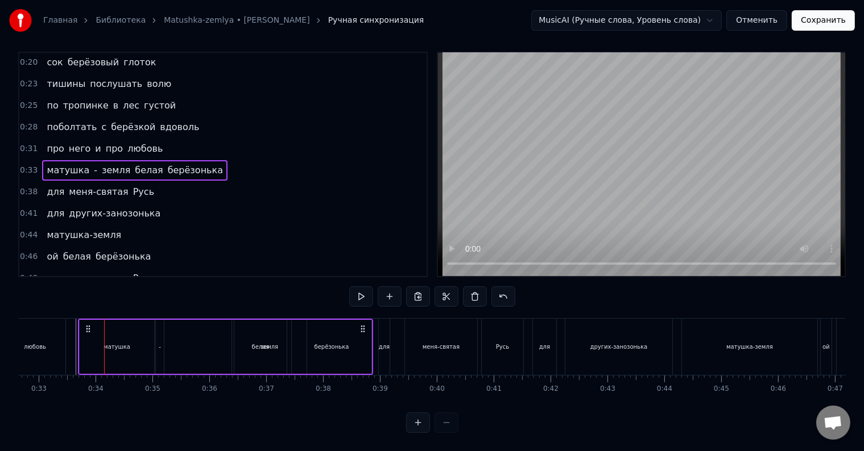
click at [105, 350] on div at bounding box center [104, 347] width 1 height 56
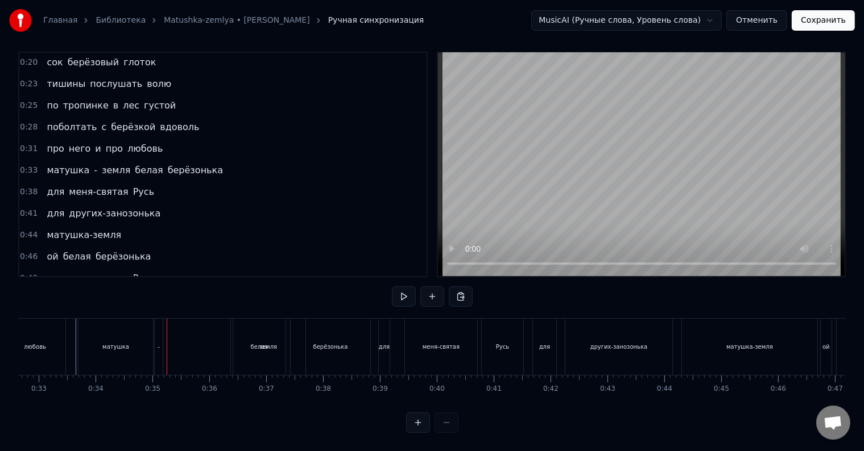
click at [167, 350] on div at bounding box center [167, 347] width 1 height 56
click at [166, 350] on div "матушка - земля белая берёзонька" at bounding box center [225, 347] width 295 height 56
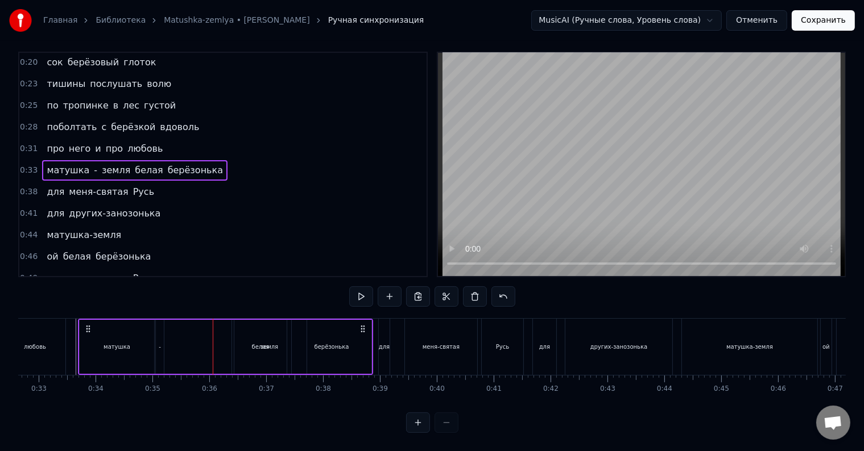
click at [213, 350] on div at bounding box center [213, 347] width 1 height 56
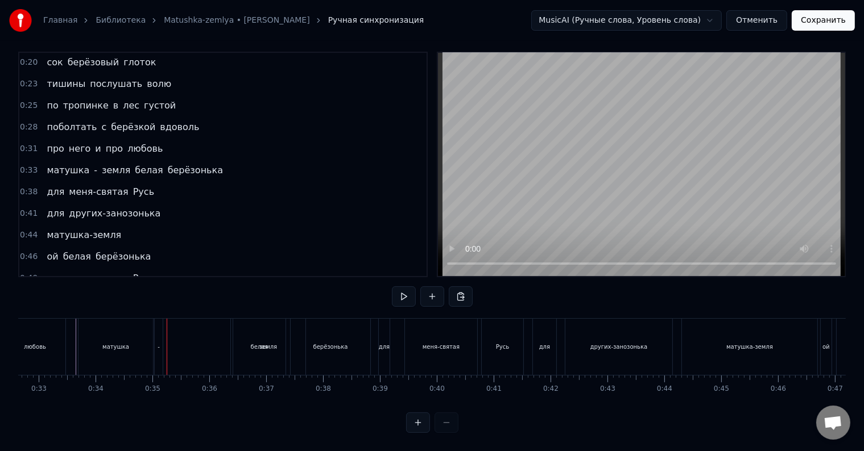
click at [167, 350] on div at bounding box center [167, 347] width 1 height 56
click at [159, 346] on div "-" at bounding box center [159, 347] width 8 height 56
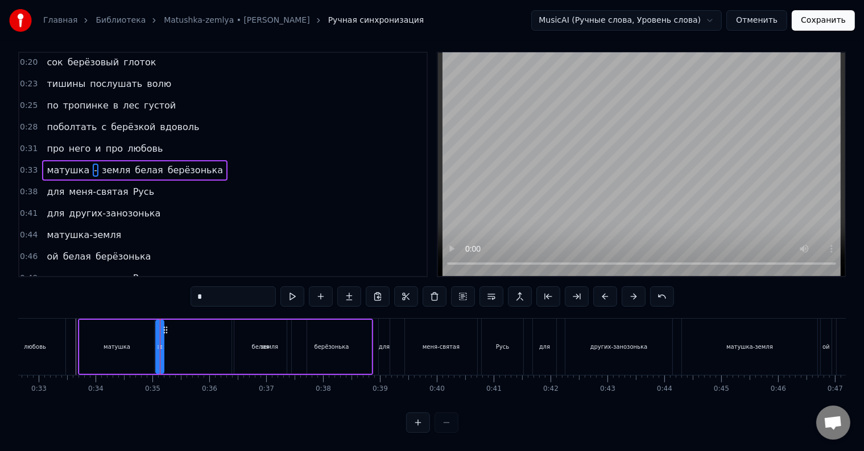
scroll to position [0, 0]
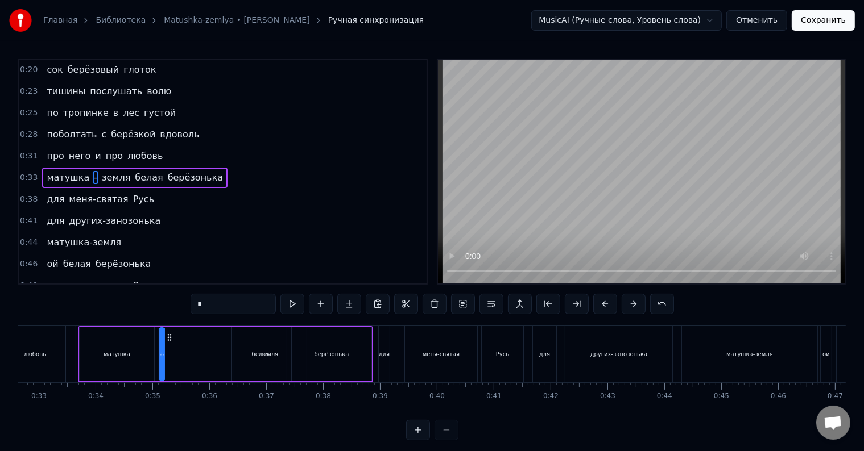
click at [160, 357] on div "-" at bounding box center [161, 355] width 3 height 52
drag, startPoint x: 168, startPoint y: 336, endPoint x: 181, endPoint y: 341, distance: 13.8
click at [181, 341] on icon at bounding box center [182, 337] width 9 height 9
click at [145, 355] on div "матушка" at bounding box center [117, 354] width 74 height 54
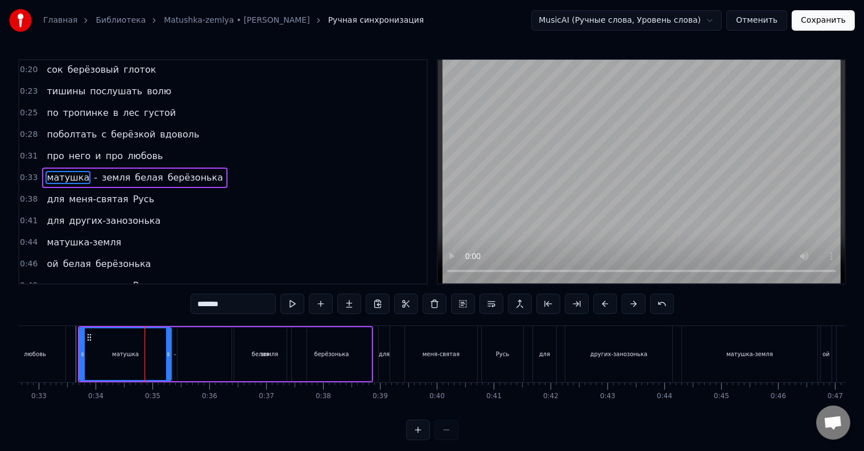
drag, startPoint x: 152, startPoint y: 358, endPoint x: 169, endPoint y: 362, distance: 17.7
click at [169, 362] on div at bounding box center [168, 355] width 5 height 52
click at [102, 175] on span "земля" at bounding box center [116, 177] width 31 height 13
type input "*****"
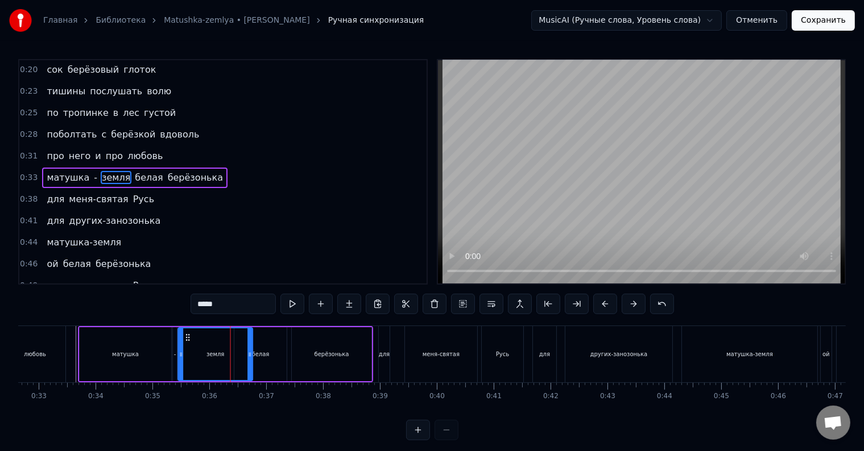
drag, startPoint x: 240, startPoint y: 335, endPoint x: 186, endPoint y: 339, distance: 54.1
click at [186, 339] on icon at bounding box center [188, 337] width 9 height 9
drag, startPoint x: 250, startPoint y: 354, endPoint x: 228, endPoint y: 355, distance: 22.2
click at [228, 355] on icon at bounding box center [228, 354] width 5 height 9
click at [36, 167] on div "0:33 матушка - земля белая берёзонька" at bounding box center [222, 178] width 407 height 22
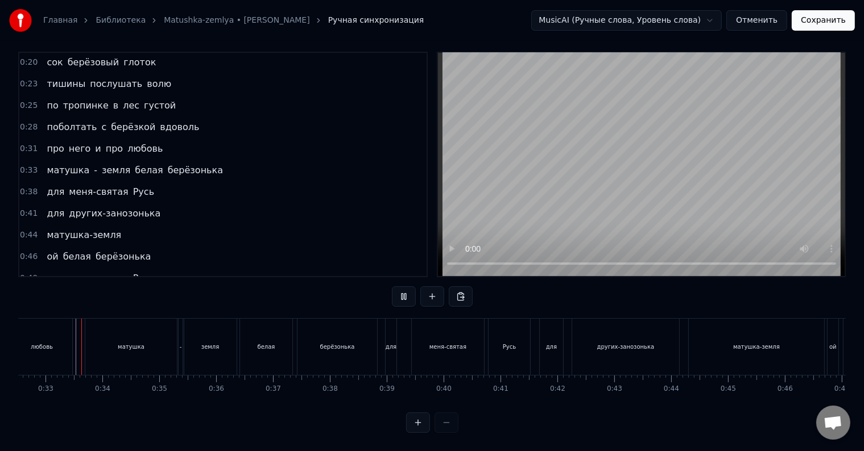
scroll to position [17, 0]
click at [386, 346] on div "для" at bounding box center [390, 347] width 11 height 56
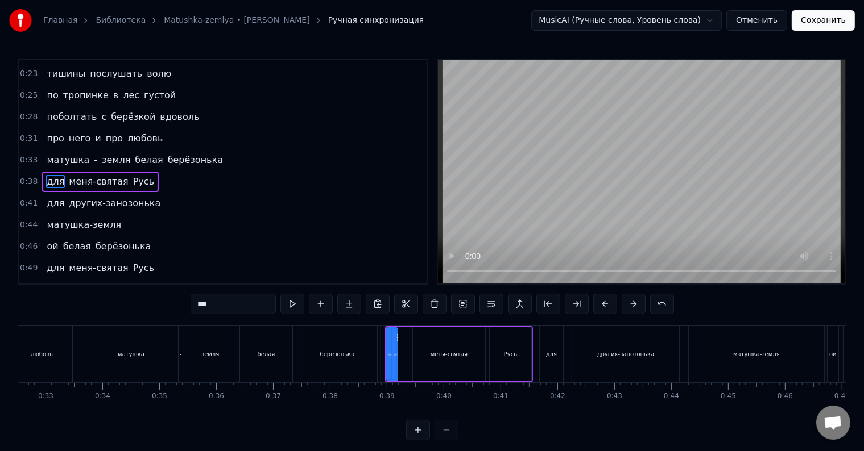
scroll to position [86, 0]
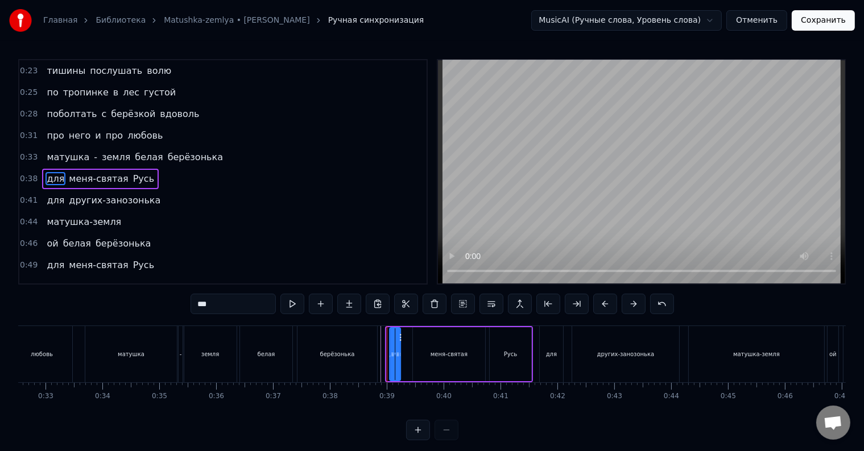
click at [400, 339] on icon at bounding box center [399, 337] width 9 height 9
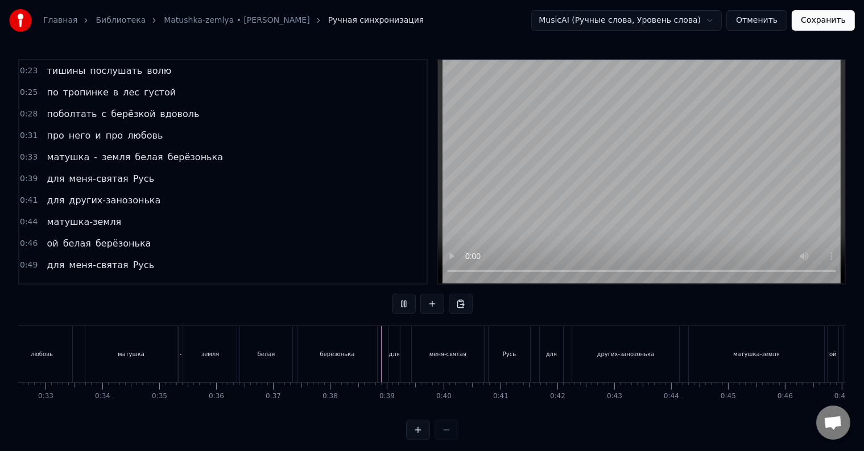
scroll to position [17, 0]
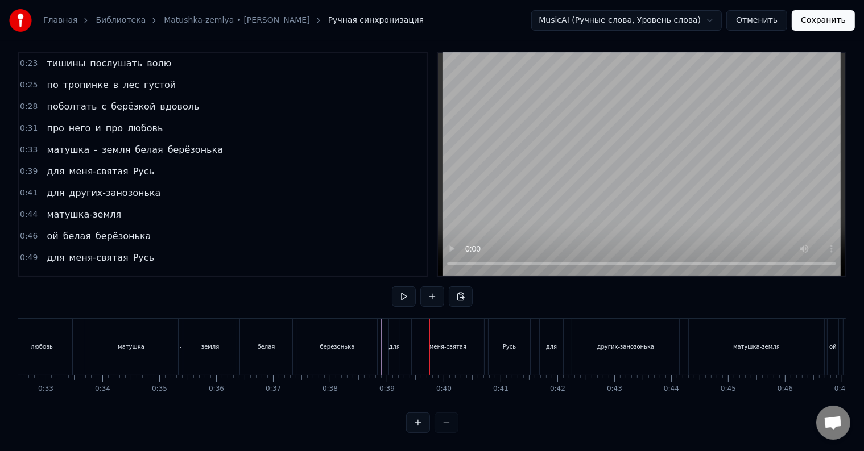
click at [388, 347] on div "для" at bounding box center [394, 347] width 12 height 56
click at [393, 345] on div "для" at bounding box center [394, 347] width 11 height 56
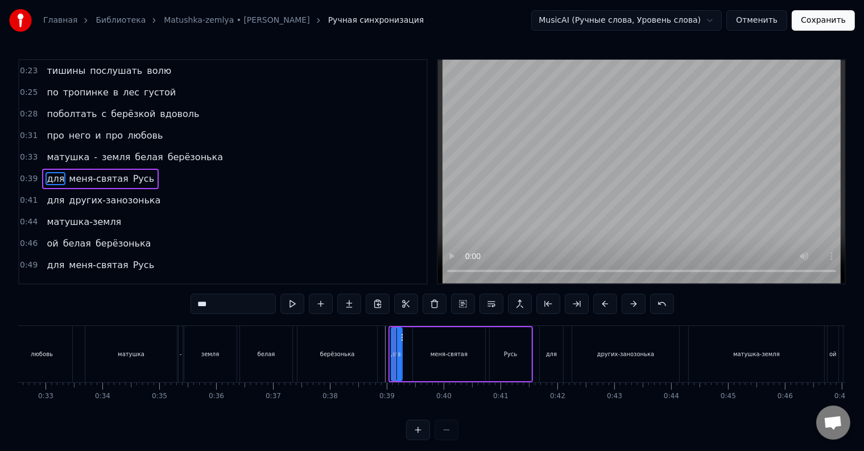
click at [402, 338] on icon at bounding box center [400, 337] width 9 height 9
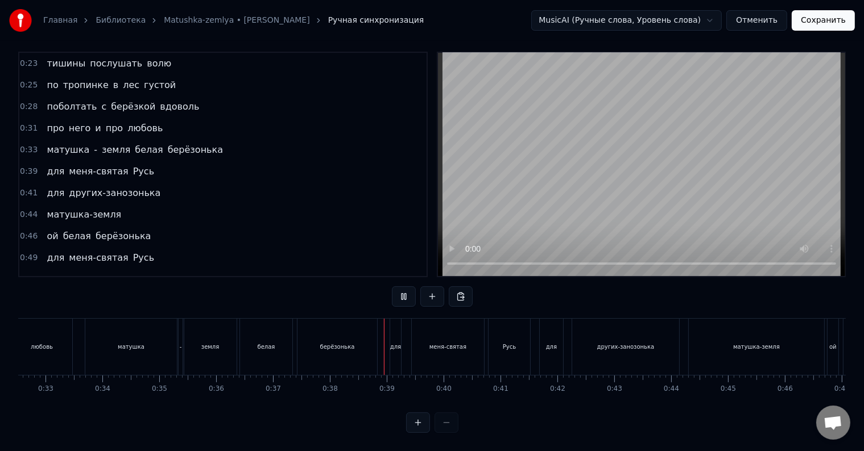
scroll to position [17, 0]
click at [438, 343] on div "меня-святая" at bounding box center [447, 347] width 37 height 9
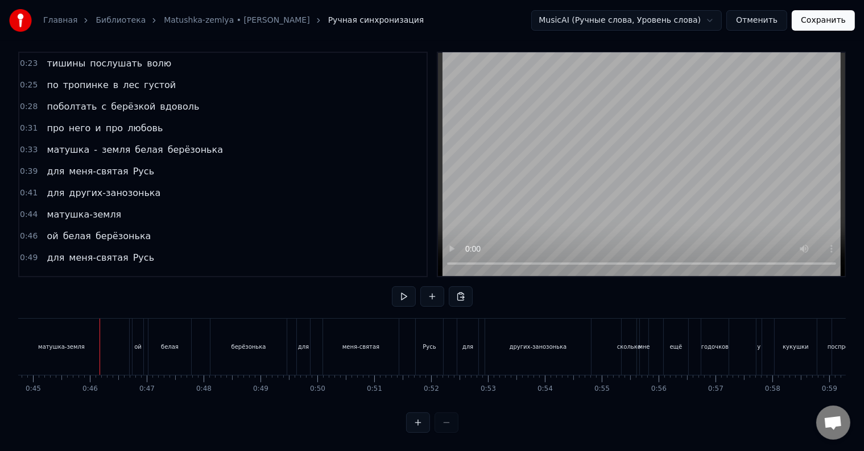
scroll to position [0, 2563]
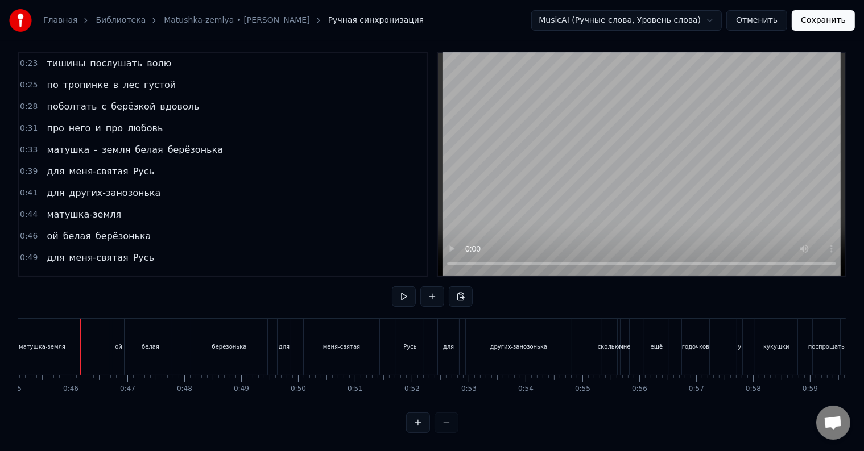
click at [61, 143] on span "матушка" at bounding box center [67, 149] width 45 height 13
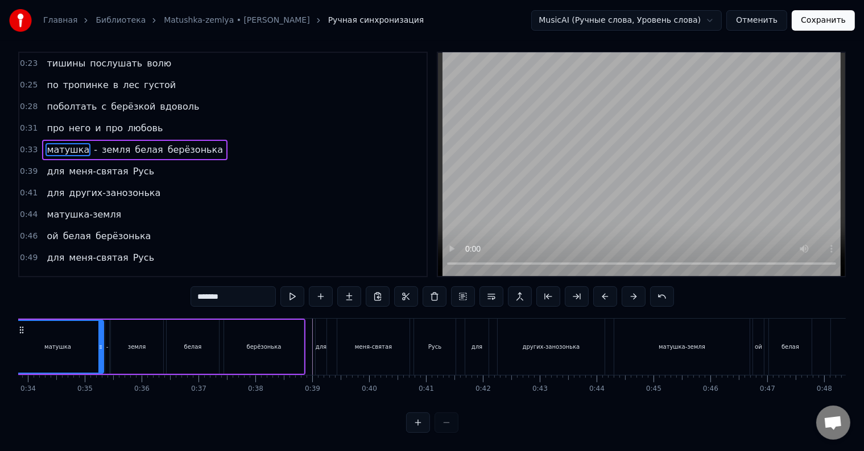
scroll to position [0, 1858]
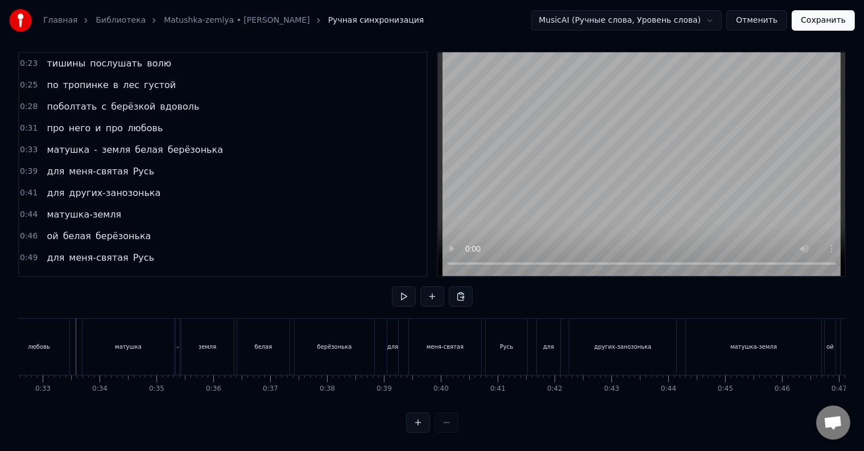
scroll to position [17, 0]
click at [154, 140] on div "матушка - земля белая берёзонька" at bounding box center [134, 150] width 185 height 20
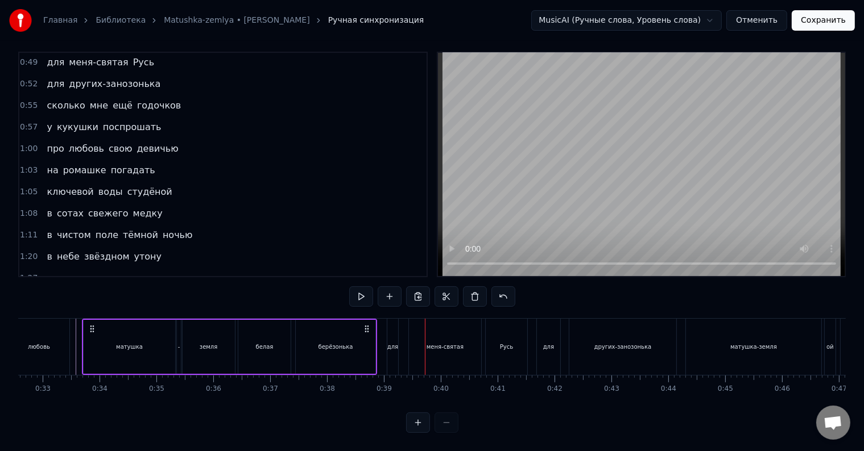
scroll to position [225, 0]
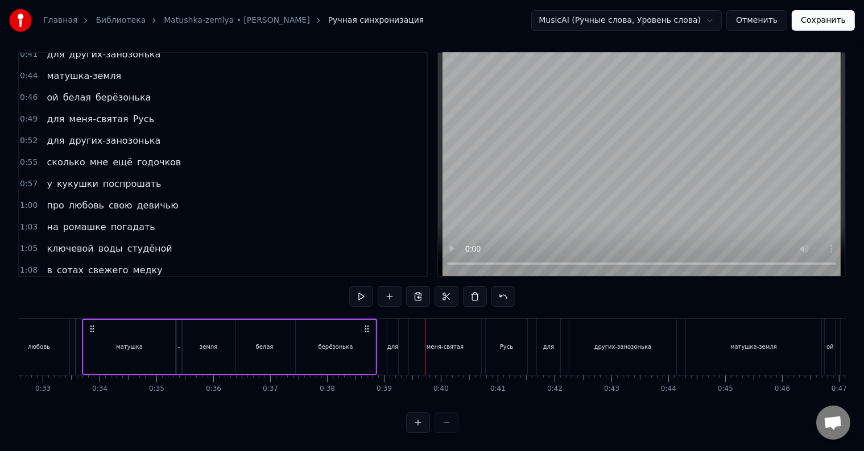
click at [89, 325] on icon at bounding box center [92, 329] width 9 height 9
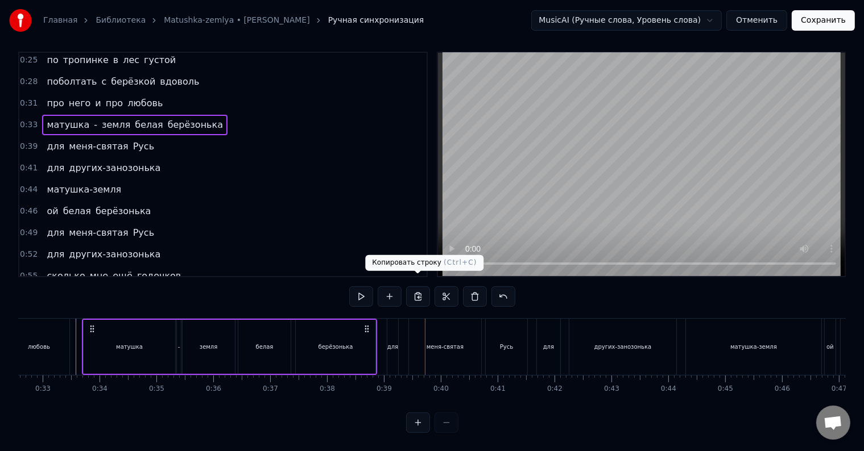
click at [421, 288] on button at bounding box center [418, 297] width 24 height 20
click at [406, 287] on button at bounding box center [418, 297] width 24 height 20
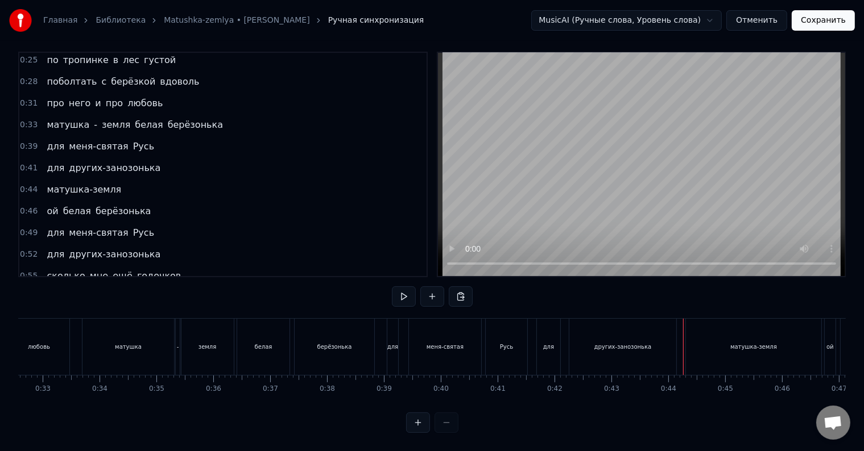
click at [692, 339] on div "матушка-земля" at bounding box center [753, 347] width 135 height 56
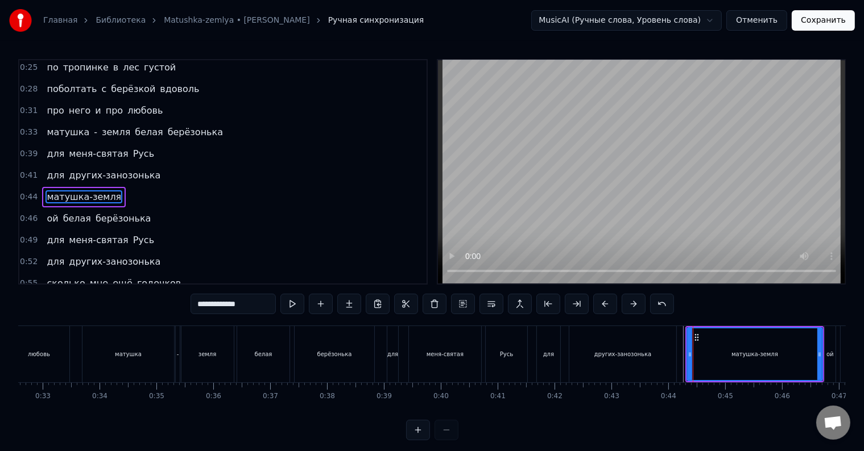
scroll to position [128, 0]
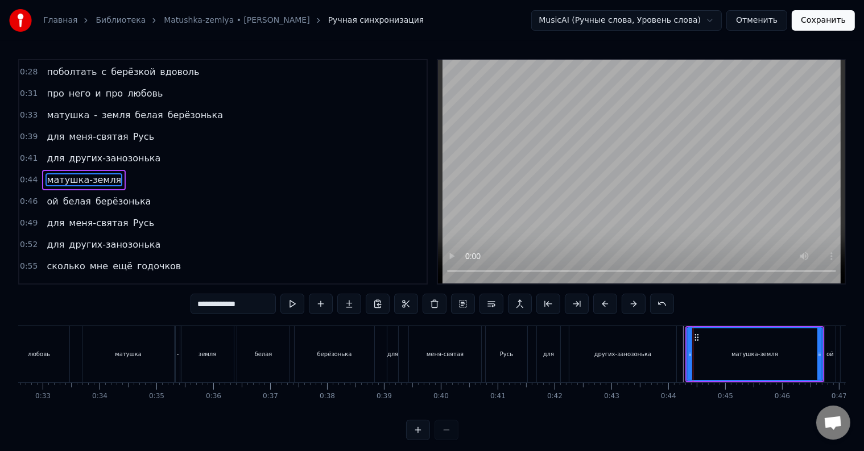
click at [108, 173] on div "матушка-земля" at bounding box center [84, 180] width 84 height 20
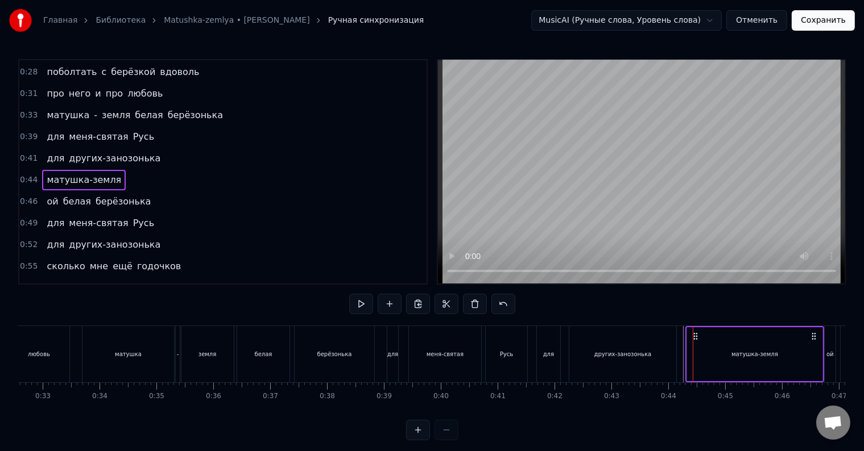
click at [80, 173] on span "матушка-земля" at bounding box center [83, 179] width 77 height 13
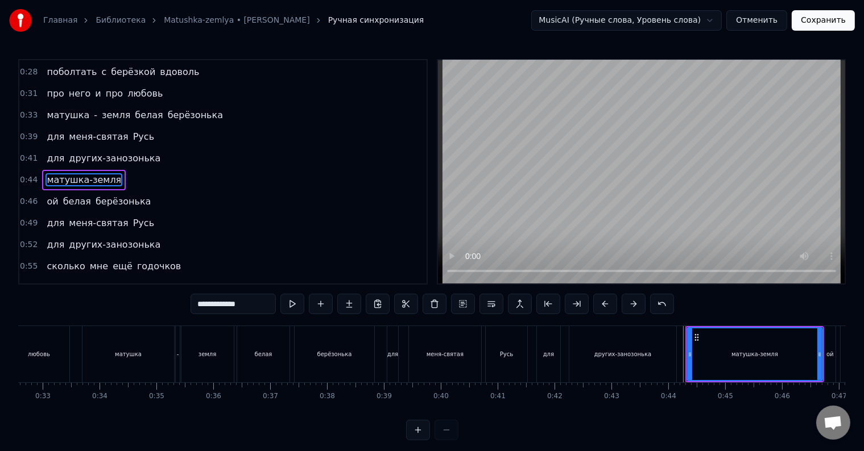
drag, startPoint x: 231, startPoint y: 305, endPoint x: 254, endPoint y: 305, distance: 23.3
click at [254, 305] on input "**********" at bounding box center [232, 304] width 85 height 20
click at [255, 305] on input "**********" at bounding box center [232, 304] width 85 height 20
drag, startPoint x: 248, startPoint y: 306, endPoint x: 235, endPoint y: 306, distance: 13.6
click at [235, 306] on input "**********" at bounding box center [232, 304] width 85 height 20
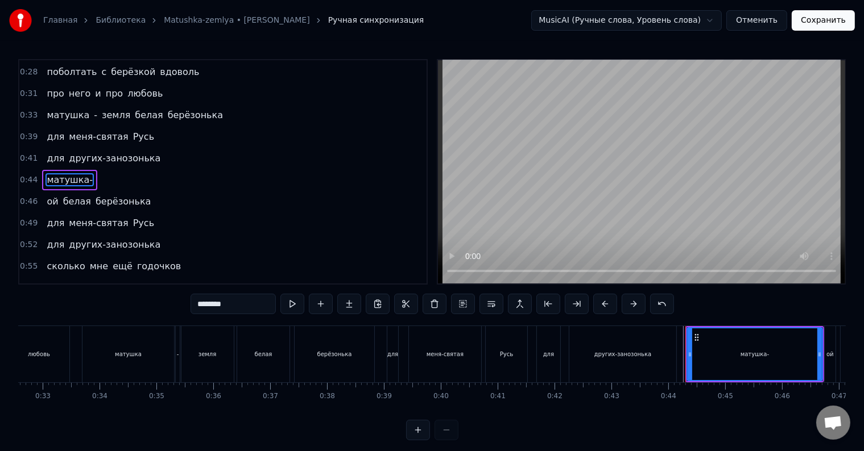
click at [251, 301] on input "********" at bounding box center [232, 304] width 85 height 20
type input "********"
click at [325, 306] on button at bounding box center [321, 304] width 24 height 20
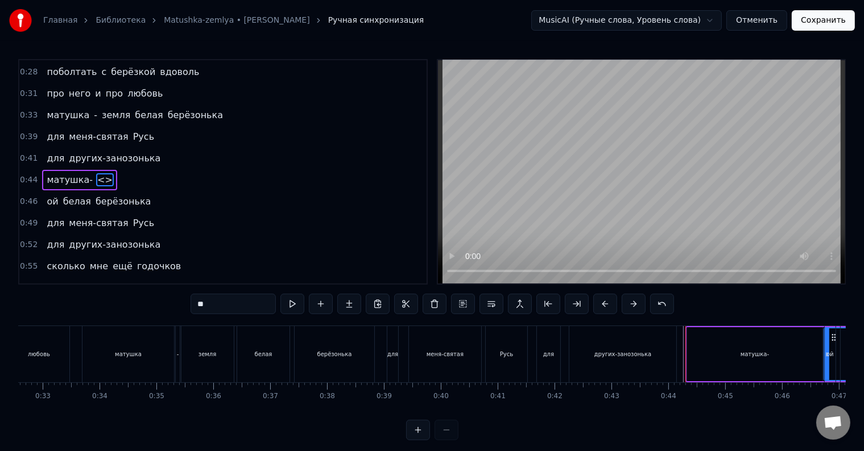
drag, startPoint x: 210, startPoint y: 309, endPoint x: 184, endPoint y: 305, distance: 25.8
click at [184, 305] on div "0:12 полевых цветов веночек 0:14 в утренней росе цветок 0:18 соловья запев свис…" at bounding box center [431, 249] width 827 height 381
paste input "***"
click at [72, 173] on span "матушка-" at bounding box center [69, 179] width 48 height 13
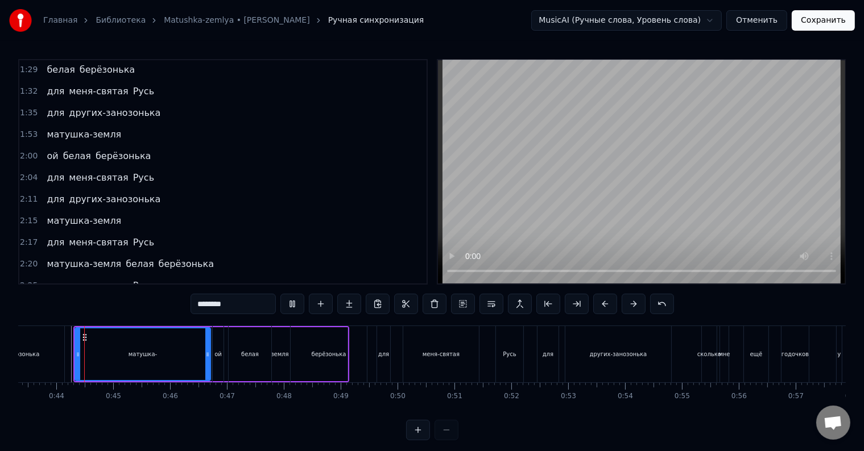
scroll to position [0, 2461]
click at [161, 353] on div "матушка-" at bounding box center [145, 355] width 134 height 52
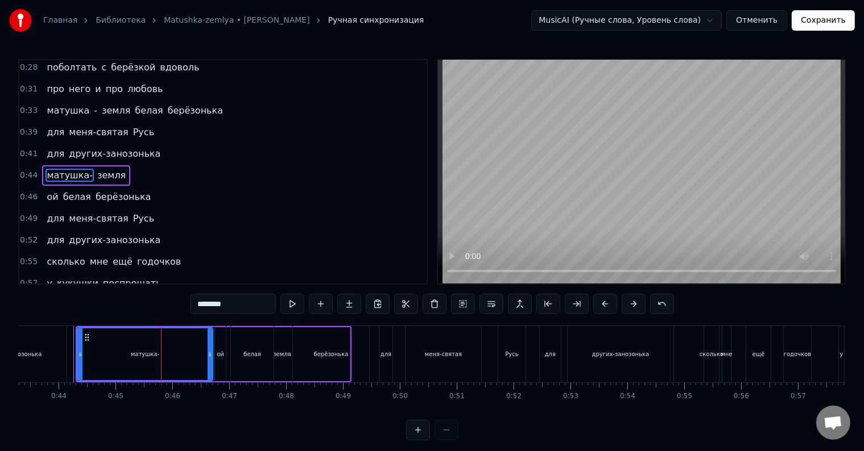
click at [160, 356] on div "матушка-" at bounding box center [145, 355] width 134 height 52
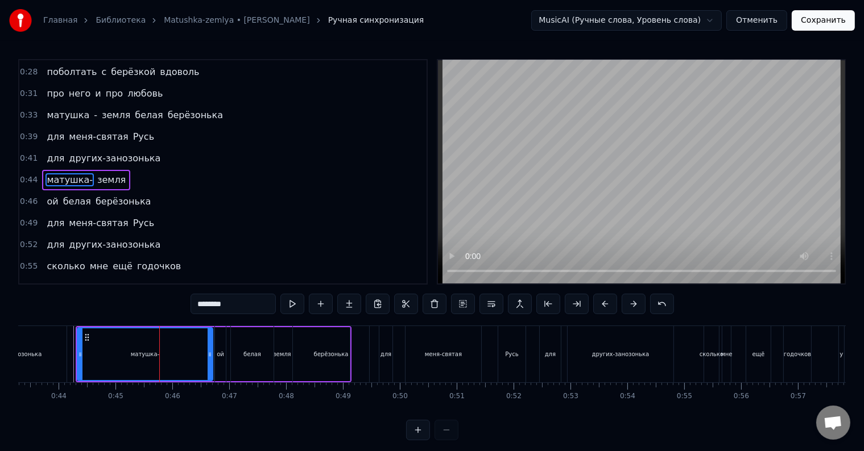
click at [160, 356] on div "матушка-" at bounding box center [145, 355] width 134 height 52
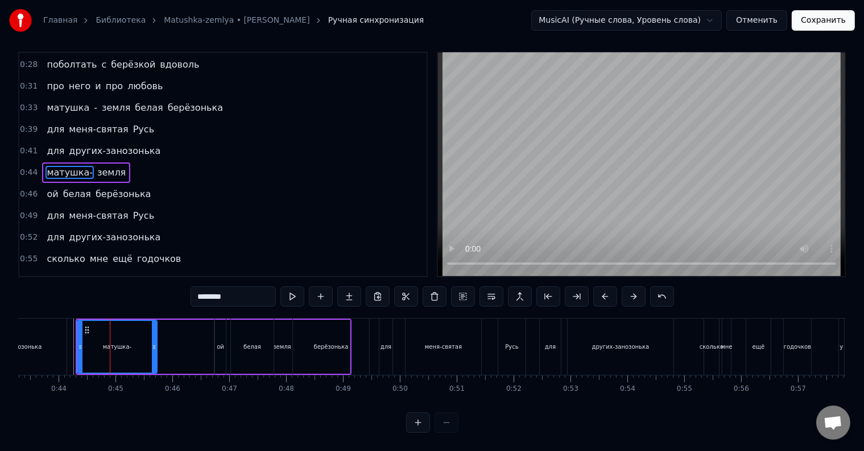
click at [154, 343] on div at bounding box center [154, 347] width 5 height 52
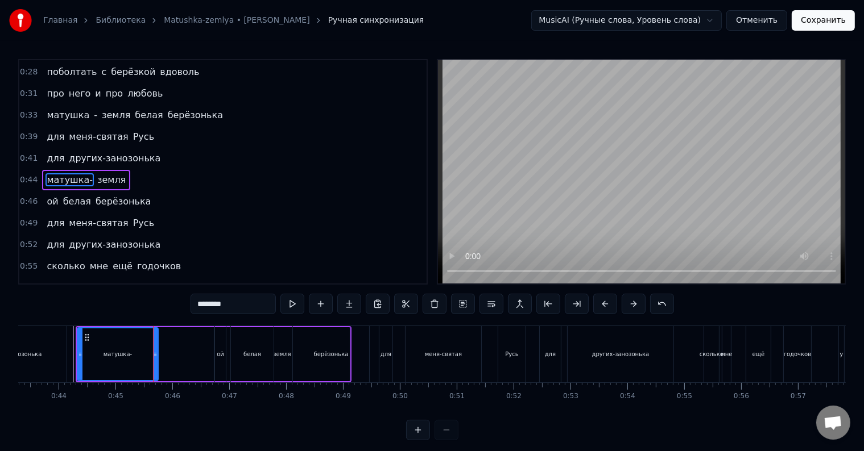
click at [155, 349] on div at bounding box center [155, 355] width 5 height 52
click at [96, 173] on span "земля" at bounding box center [111, 179] width 31 height 13
type input "*****"
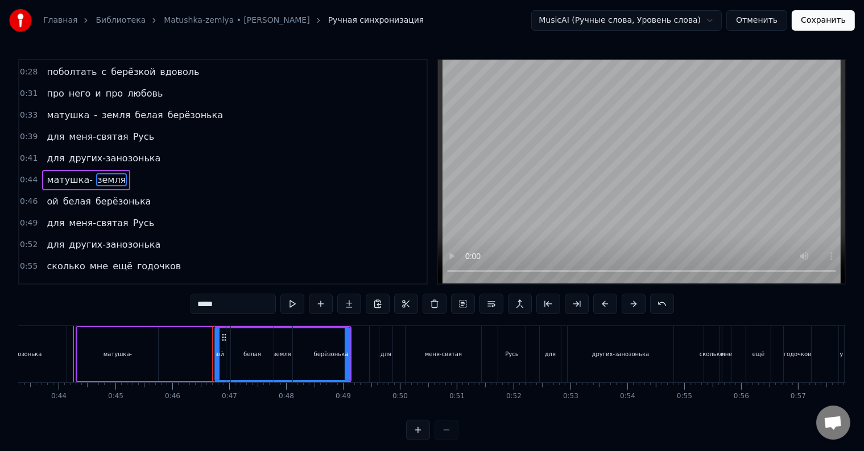
drag, startPoint x: 222, startPoint y: 337, endPoint x: 193, endPoint y: 342, distance: 29.4
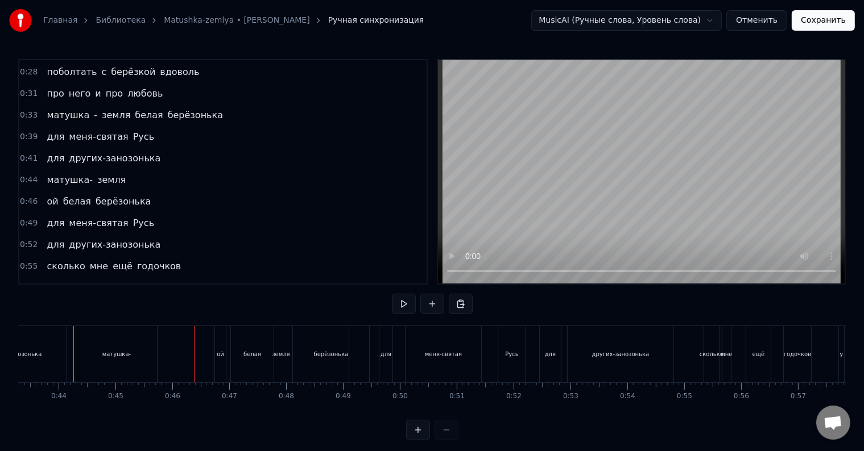
click at [96, 173] on span "земля" at bounding box center [111, 179] width 31 height 13
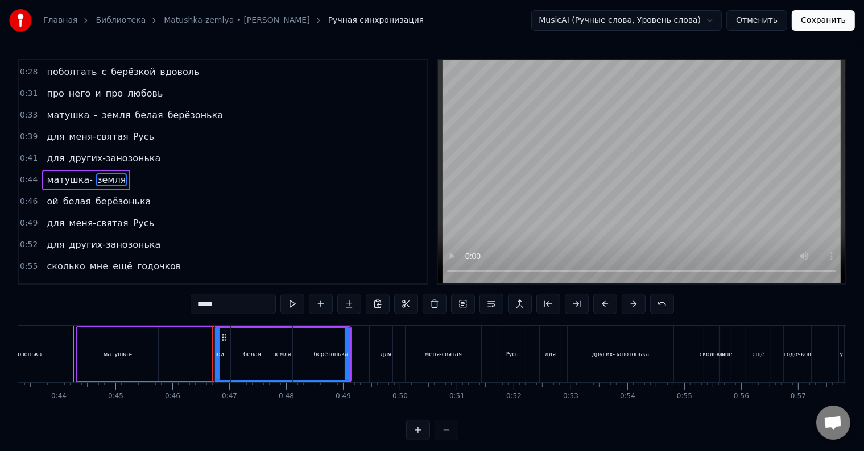
drag, startPoint x: 223, startPoint y: 337, endPoint x: 200, endPoint y: 337, distance: 23.3
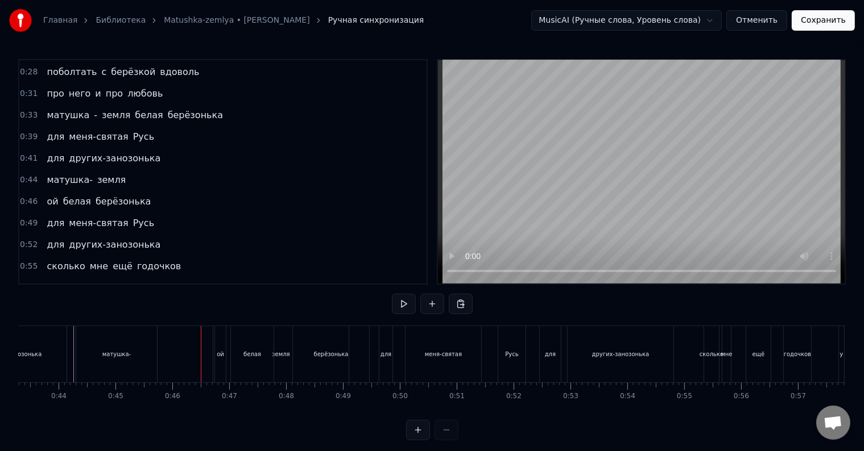
click at [102, 173] on span "земля" at bounding box center [111, 179] width 31 height 13
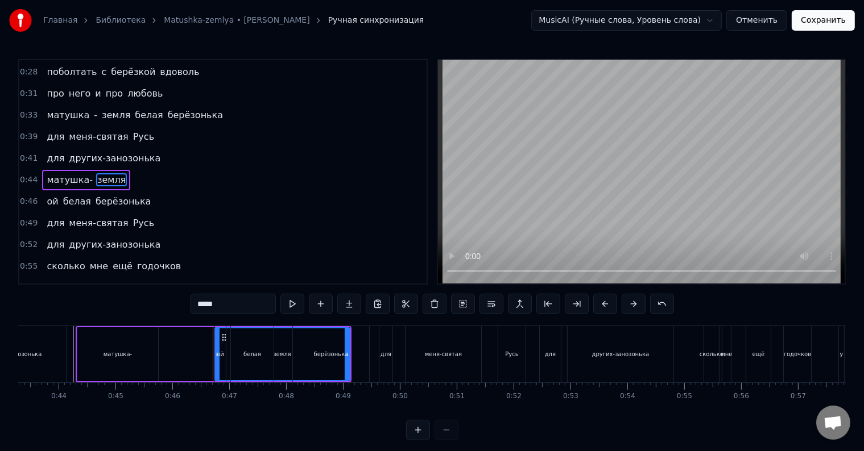
click at [219, 335] on div "ой" at bounding box center [220, 354] width 11 height 56
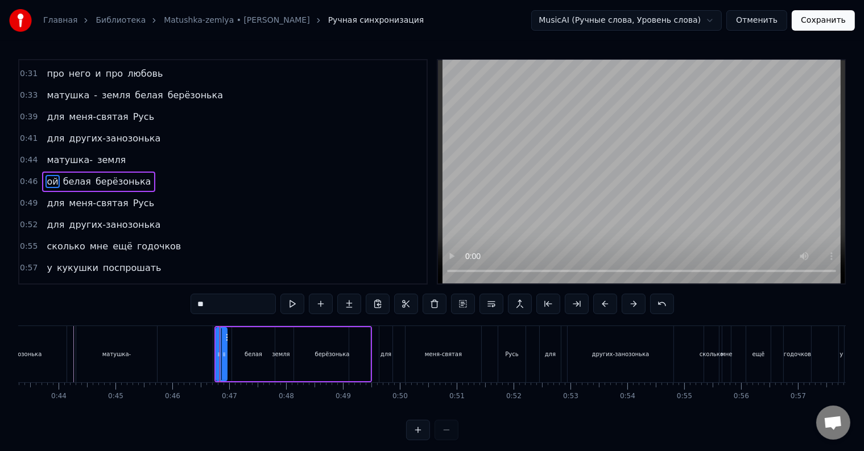
scroll to position [150, 0]
click at [96, 155] on span "земля" at bounding box center [111, 158] width 31 height 13
type input "*****"
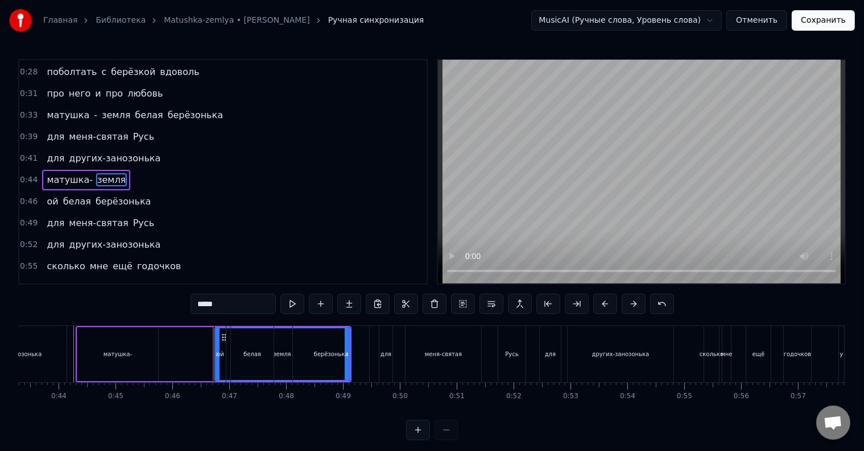
drag, startPoint x: 217, startPoint y: 336, endPoint x: 198, endPoint y: 337, distance: 18.8
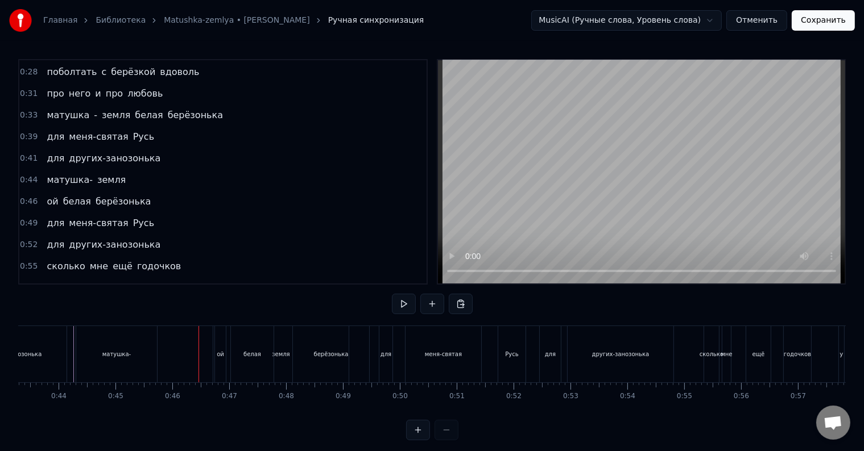
click at [100, 175] on span "земля" at bounding box center [111, 179] width 31 height 13
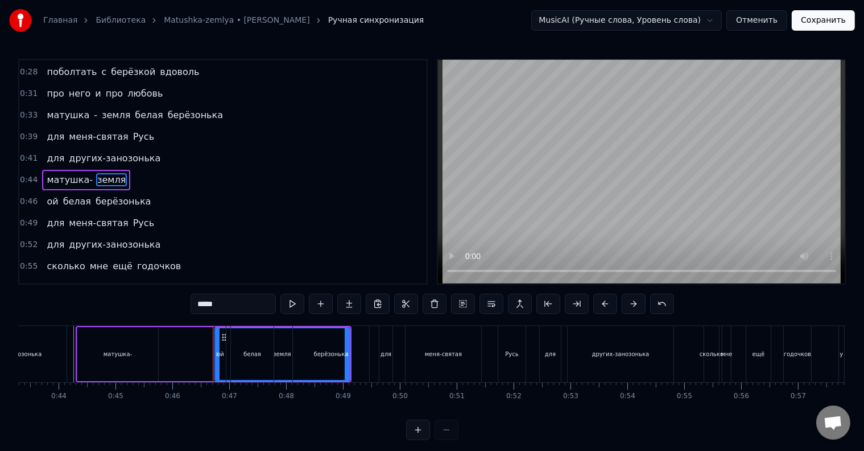
drag, startPoint x: 215, startPoint y: 327, endPoint x: 173, endPoint y: 323, distance: 41.6
click at [173, 323] on div "0:12 полевых цветов веночек 0:14 в утренней росе цветок 0:18 соловья запев свис…" at bounding box center [431, 249] width 827 height 381
click at [225, 335] on div "ой" at bounding box center [220, 354] width 11 height 56
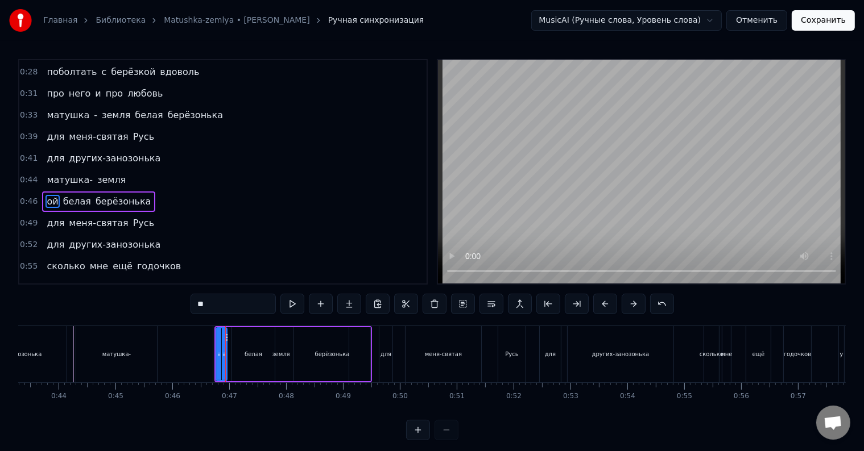
scroll to position [150, 0]
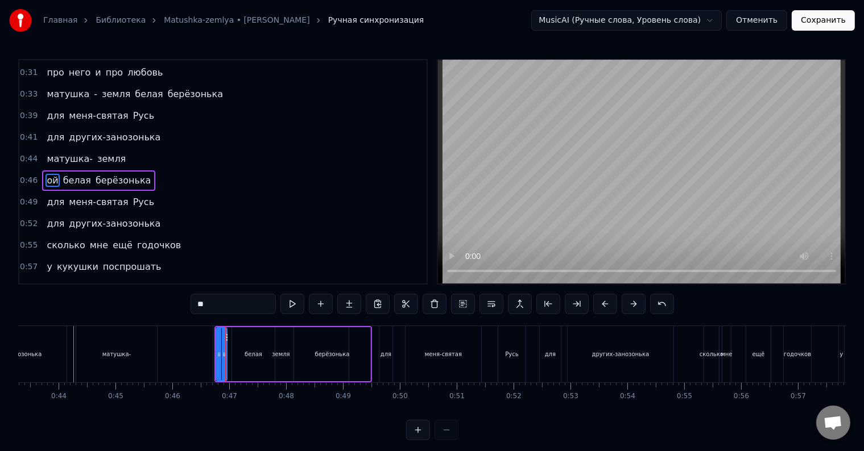
click at [99, 152] on span "земля" at bounding box center [111, 158] width 31 height 13
type input "*****"
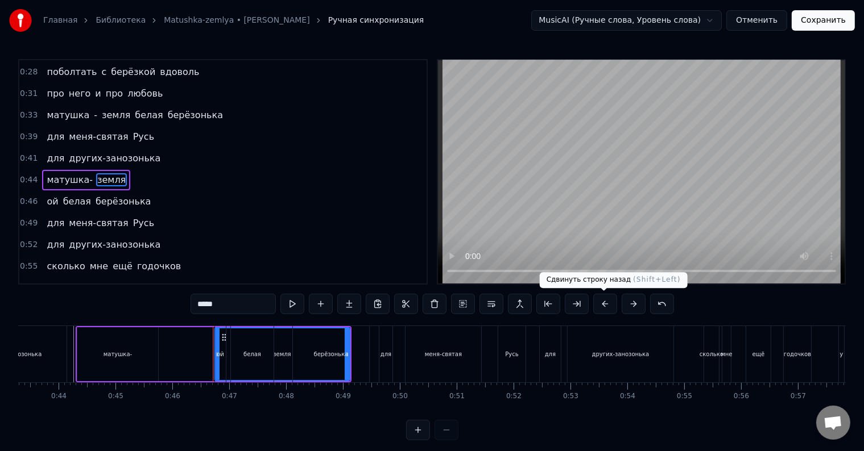
click at [604, 304] on button at bounding box center [605, 304] width 24 height 20
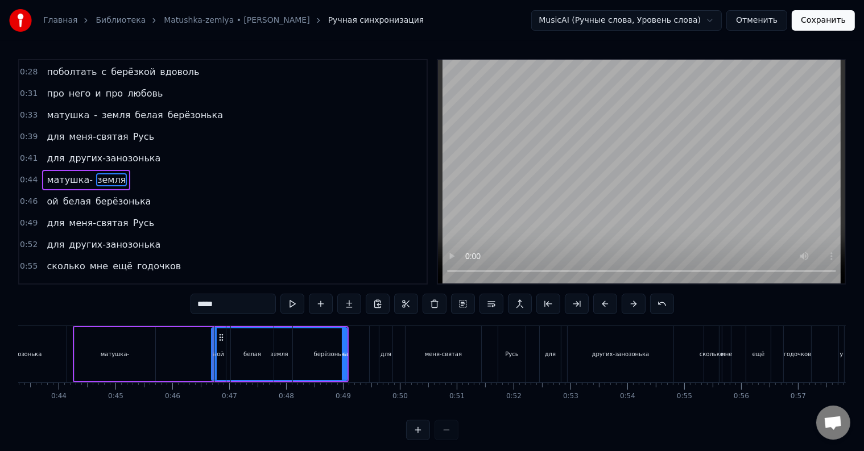
click at [604, 304] on button at bounding box center [605, 304] width 24 height 20
drag, startPoint x: 246, startPoint y: 349, endPoint x: 273, endPoint y: 356, distance: 28.8
click at [268, 356] on div "ой белая берёзонька" at bounding box center [292, 354] width 157 height 56
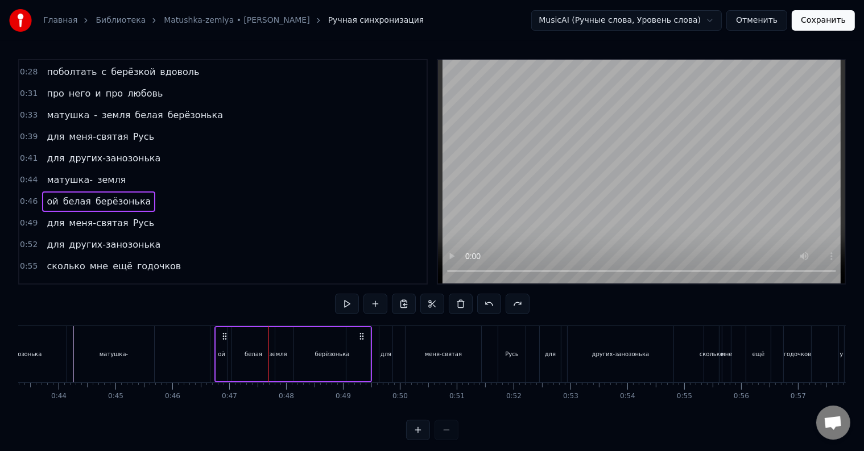
click at [413, 439] on button at bounding box center [418, 430] width 24 height 20
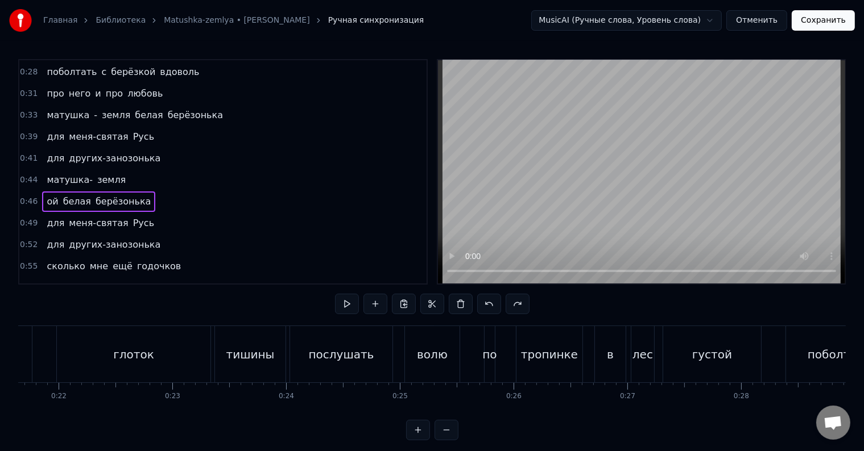
click at [413, 439] on button at bounding box center [418, 430] width 24 height 20
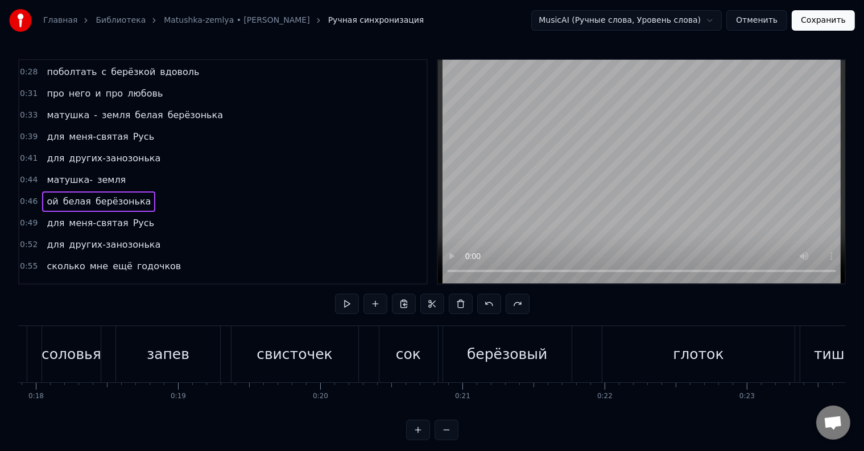
click at [413, 439] on button at bounding box center [418, 430] width 24 height 20
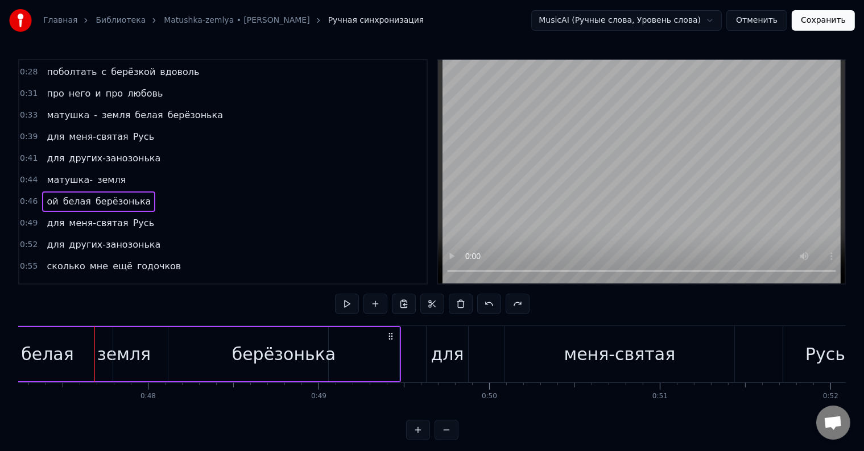
scroll to position [0, 8076]
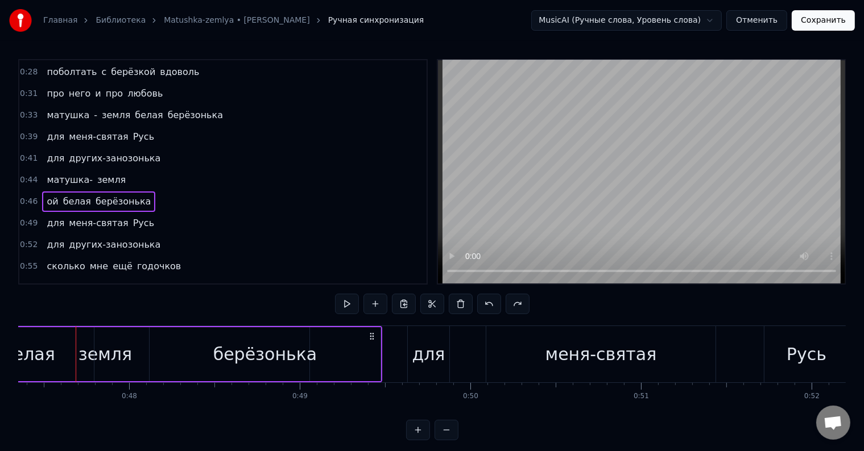
click at [96, 173] on span "земля" at bounding box center [111, 179] width 31 height 13
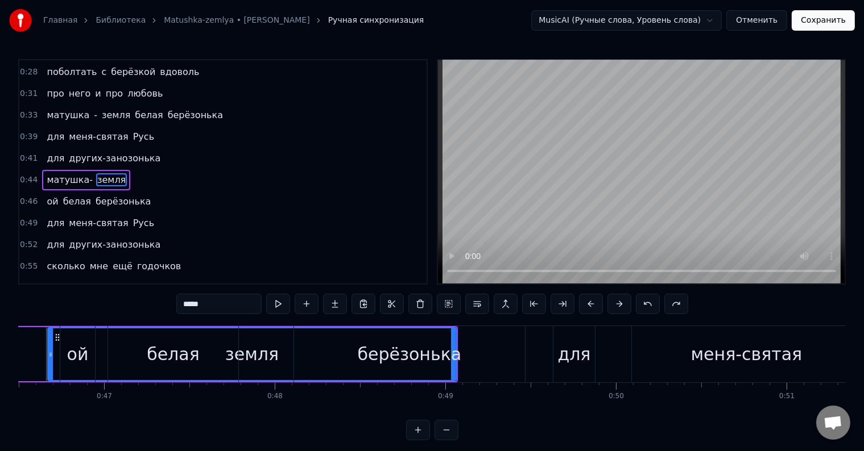
scroll to position [0, 7901]
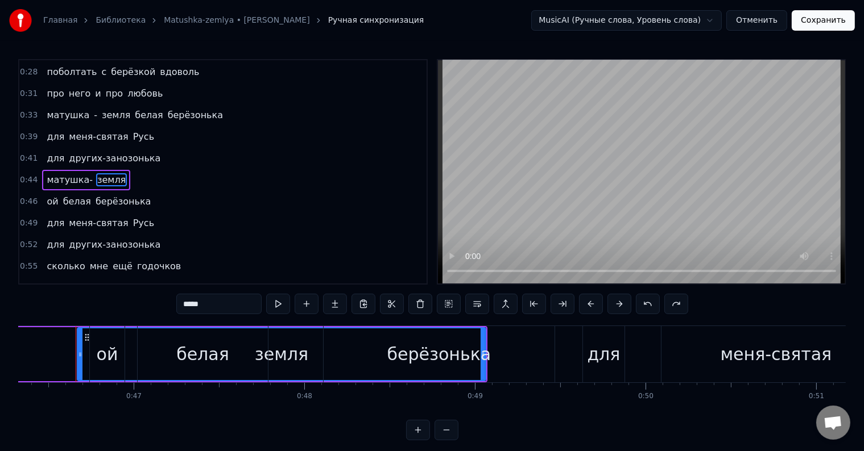
click at [288, 356] on div "ой белая берёзонька" at bounding box center [323, 354] width 468 height 56
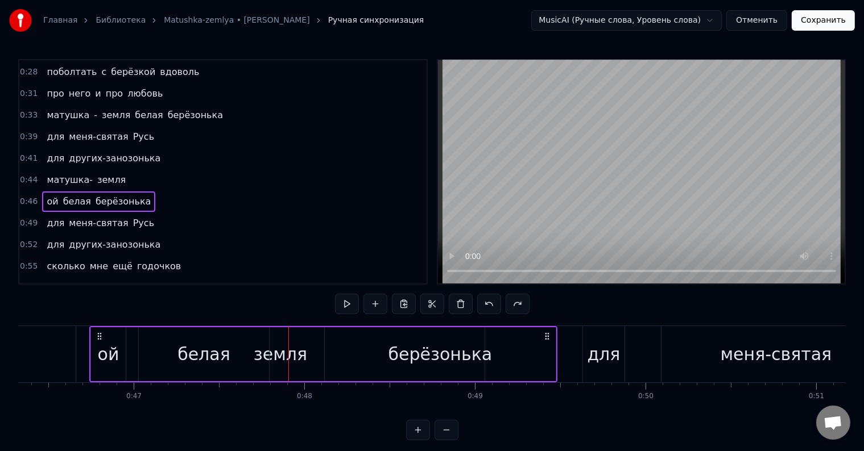
click at [100, 174] on span "земля" at bounding box center [111, 179] width 31 height 13
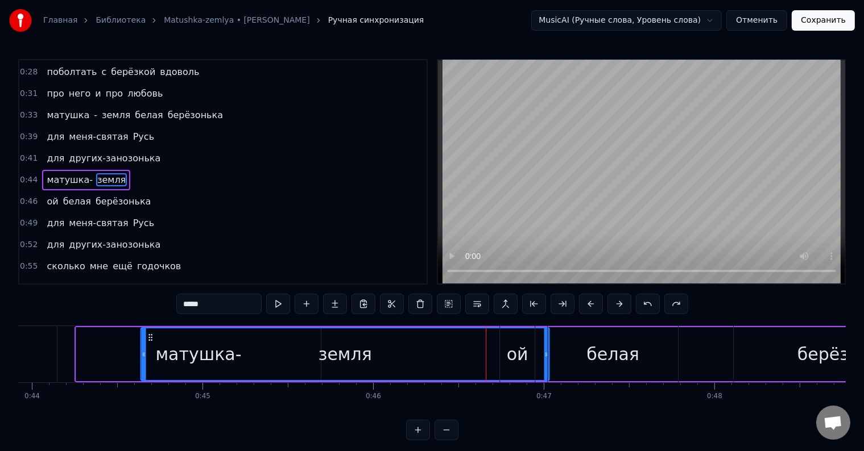
scroll to position [0, 7481]
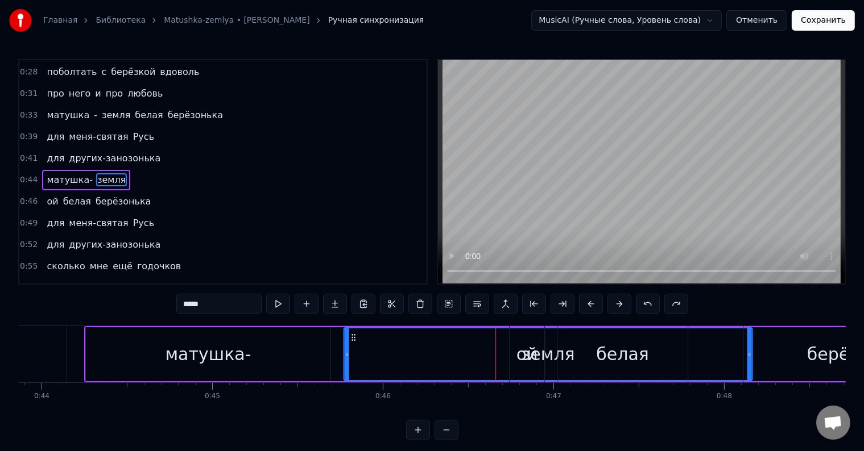
drag, startPoint x: 85, startPoint y: 334, endPoint x: 351, endPoint y: 341, distance: 266.7
click at [351, 341] on icon at bounding box center [353, 337] width 9 height 9
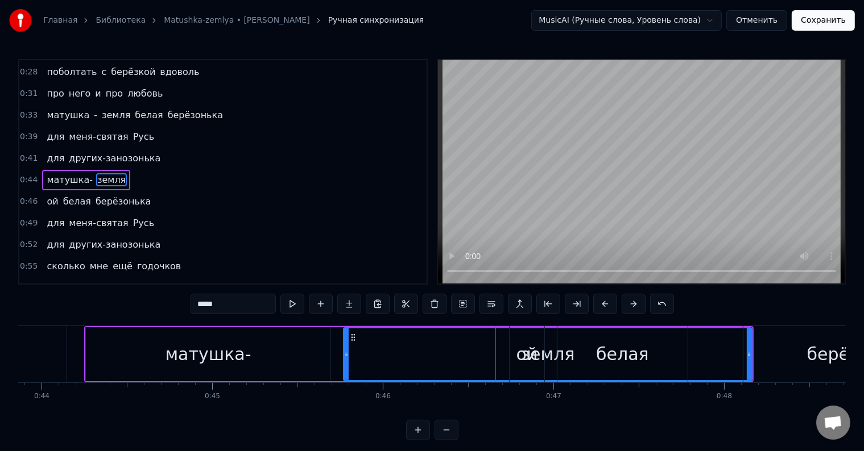
drag, startPoint x: 748, startPoint y: 357, endPoint x: 616, endPoint y: 364, distance: 132.1
click at [616, 364] on div "ой белая берёзонька" at bounding box center [743, 354] width 468 height 56
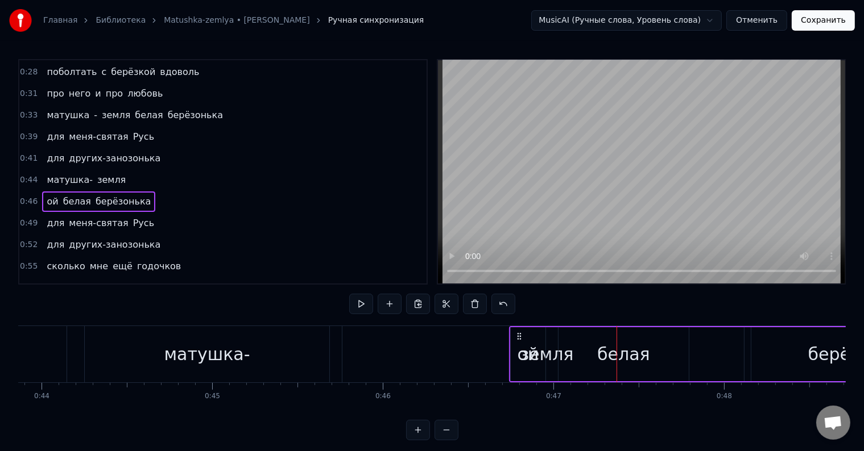
click at [375, 350] on div "земля" at bounding box center [546, 354] width 408 height 56
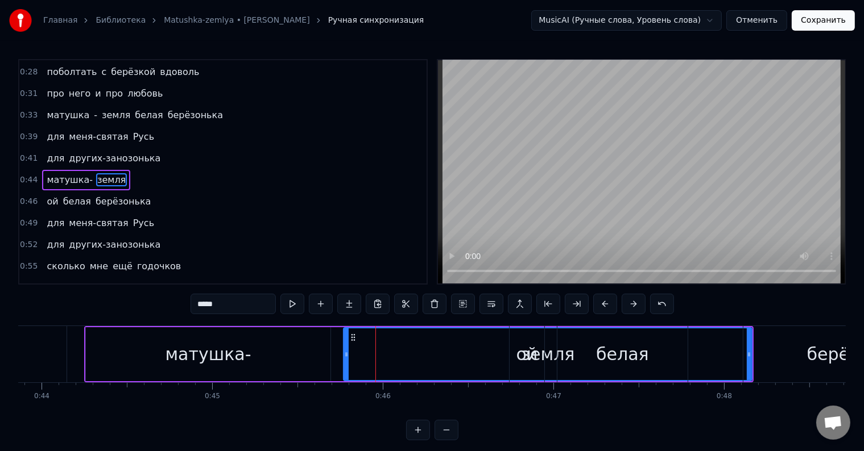
drag, startPoint x: 749, startPoint y: 350, endPoint x: 708, endPoint y: 356, distance: 41.4
click at [708, 356] on div "ой белая берёзонька" at bounding box center [743, 354] width 468 height 56
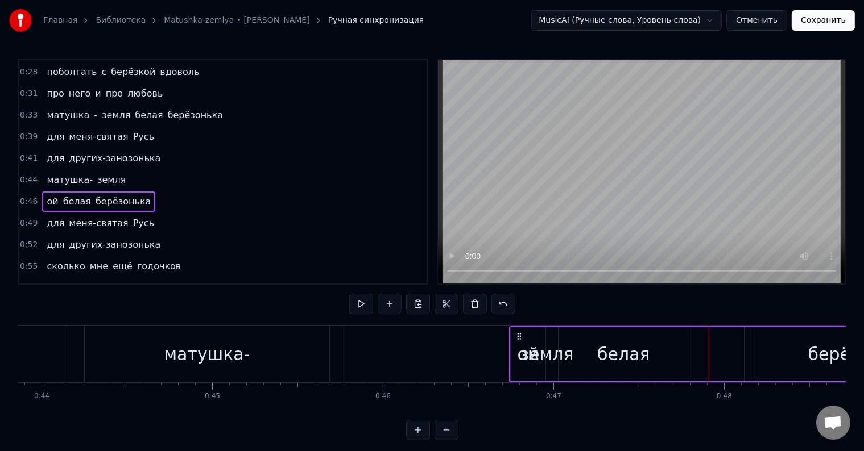
click at [363, 341] on div "земля" at bounding box center [546, 354] width 408 height 56
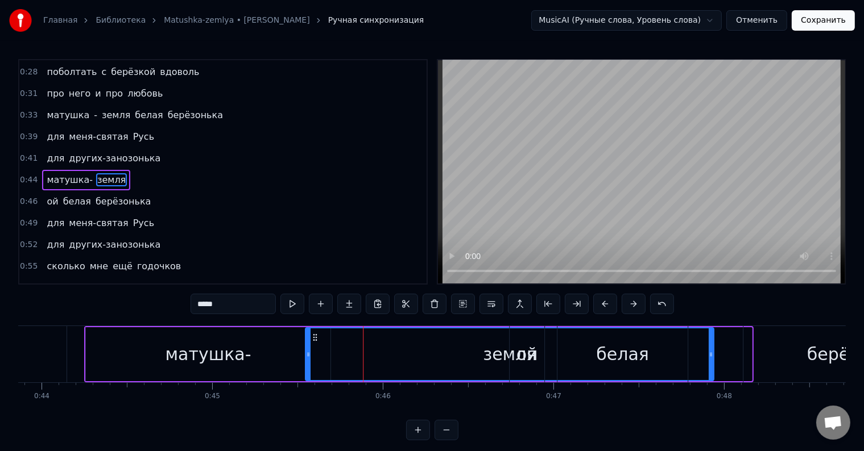
drag, startPoint x: 354, startPoint y: 335, endPoint x: 316, endPoint y: 334, distance: 38.7
click at [316, 334] on icon at bounding box center [314, 337] width 9 height 9
drag, startPoint x: 710, startPoint y: 352, endPoint x: 629, endPoint y: 363, distance: 81.4
click at [629, 363] on div "ой белая берёзонька" at bounding box center [743, 354] width 468 height 56
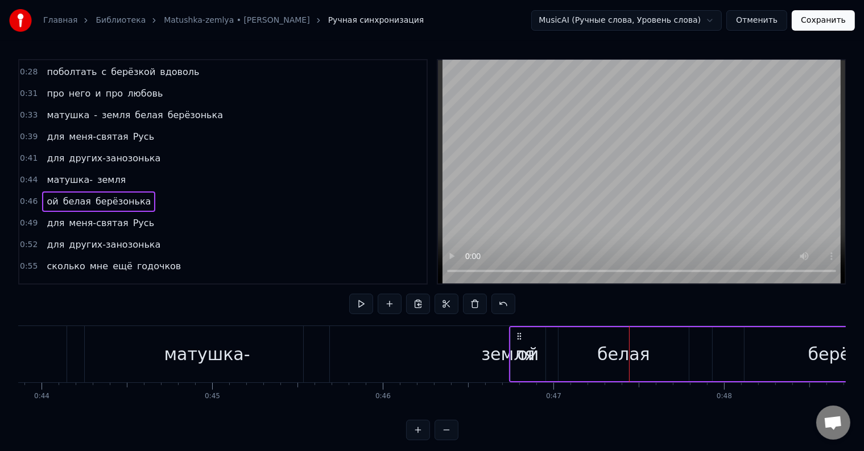
click at [371, 352] on div "земля" at bounding box center [508, 354] width 408 height 56
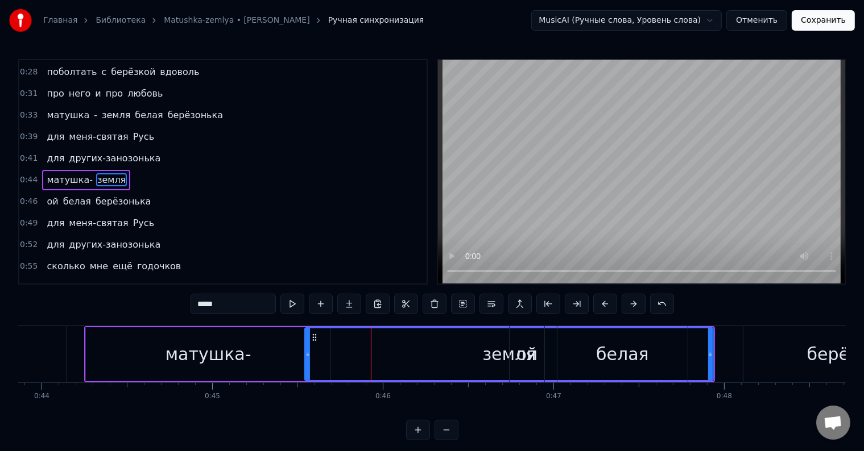
click at [711, 349] on div "ой белая берёзонька" at bounding box center [743, 354] width 468 height 56
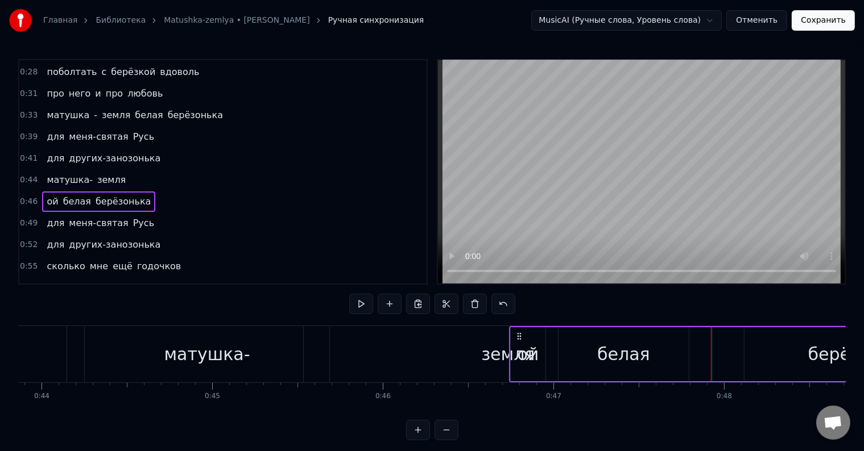
click at [383, 346] on div "земля" at bounding box center [508, 354] width 408 height 56
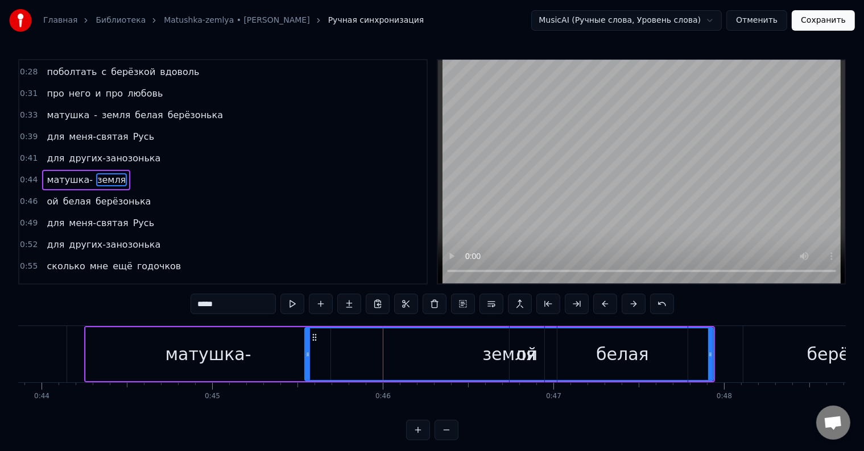
drag, startPoint x: 712, startPoint y: 352, endPoint x: 457, endPoint y: 347, distance: 255.3
click at [532, 355] on div "ой белая берёзонька" at bounding box center [743, 354] width 468 height 56
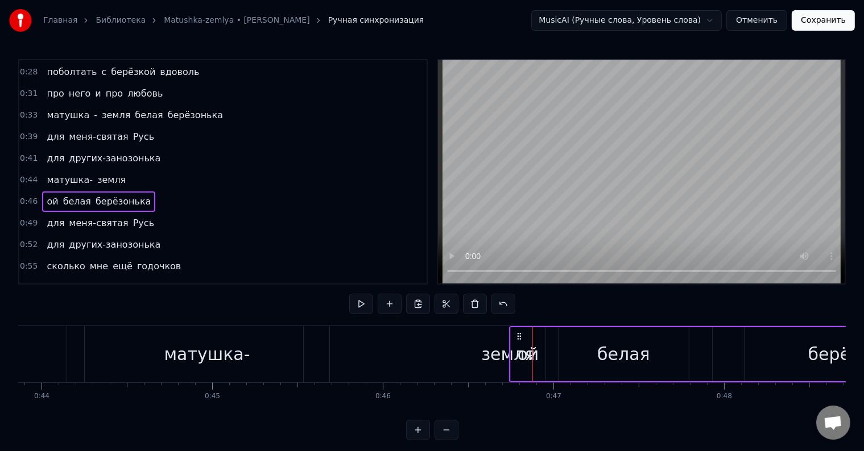
click at [313, 334] on div "земля" at bounding box center [508, 354] width 408 height 56
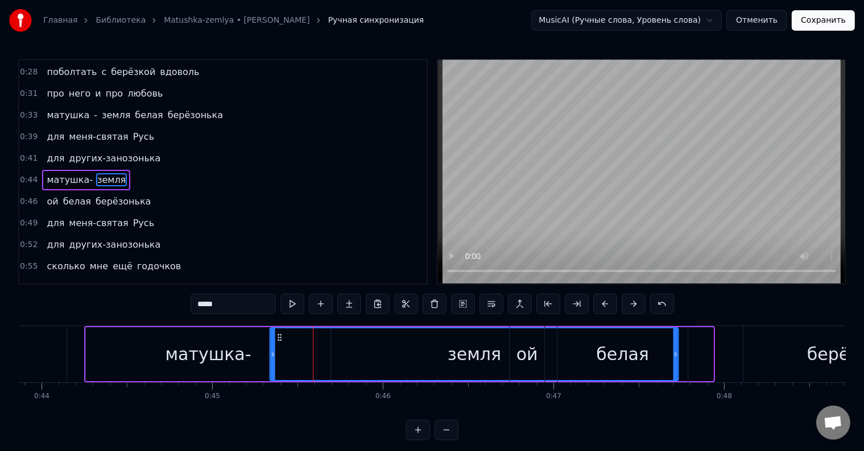
drag, startPoint x: 313, startPoint y: 336, endPoint x: 273, endPoint y: 340, distance: 40.0
click at [275, 340] on icon at bounding box center [279, 337] width 9 height 9
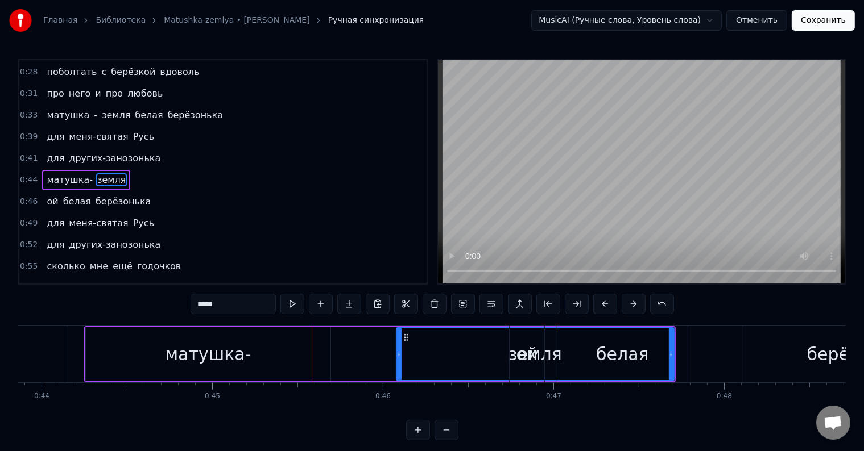
drag, startPoint x: 265, startPoint y: 349, endPoint x: 396, endPoint y: 352, distance: 130.8
click at [397, 352] on div at bounding box center [399, 355] width 5 height 52
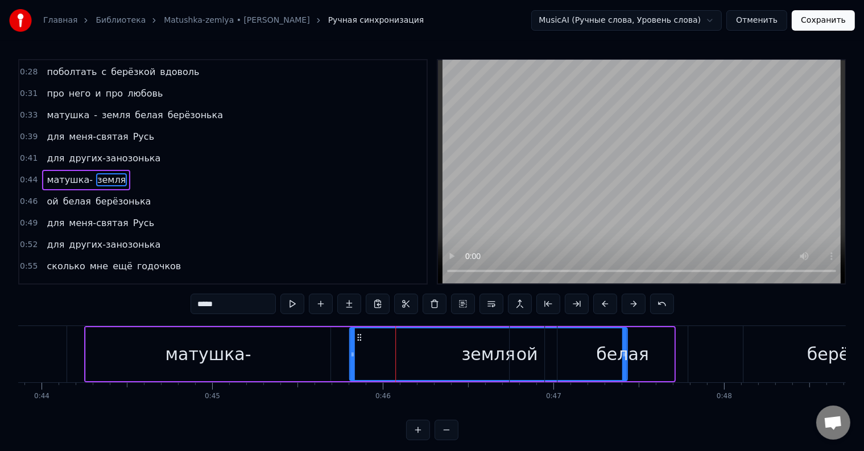
drag, startPoint x: 407, startPoint y: 337, endPoint x: 360, endPoint y: 340, distance: 46.7
click at [360, 340] on icon at bounding box center [358, 337] width 9 height 9
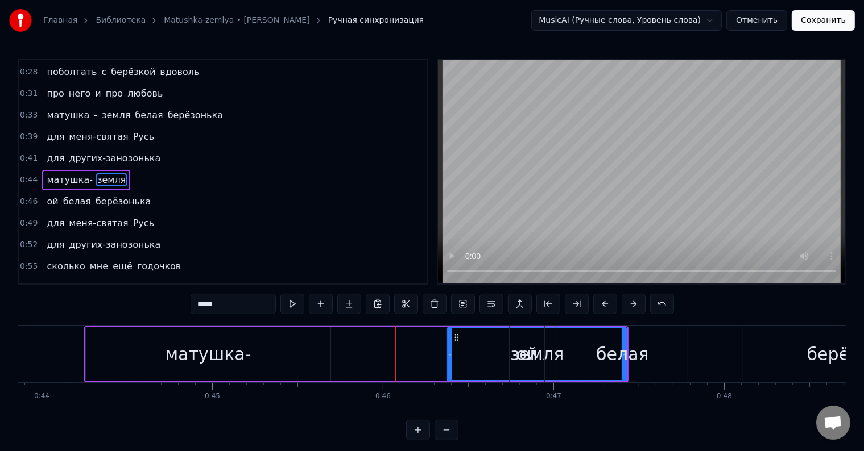
drag, startPoint x: 350, startPoint y: 340, endPoint x: 447, endPoint y: 345, distance: 97.9
click at [447, 345] on div at bounding box center [449, 355] width 5 height 52
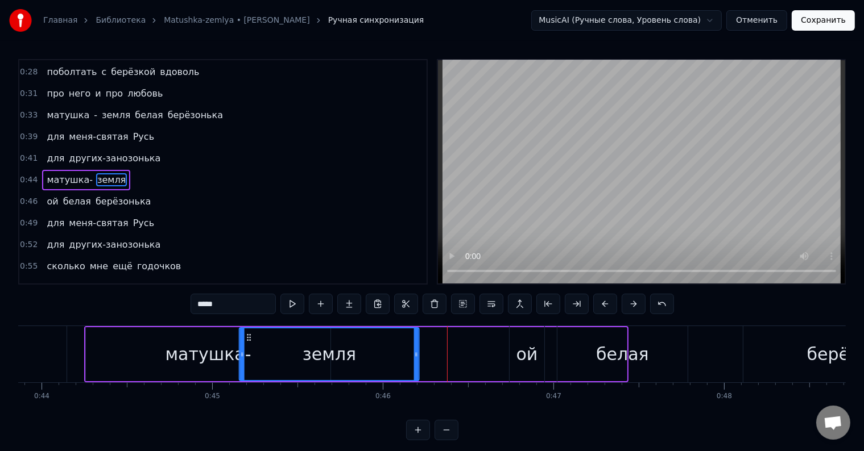
drag, startPoint x: 457, startPoint y: 338, endPoint x: 248, endPoint y: 335, distance: 208.1
click at [248, 335] on icon at bounding box center [248, 337] width 9 height 9
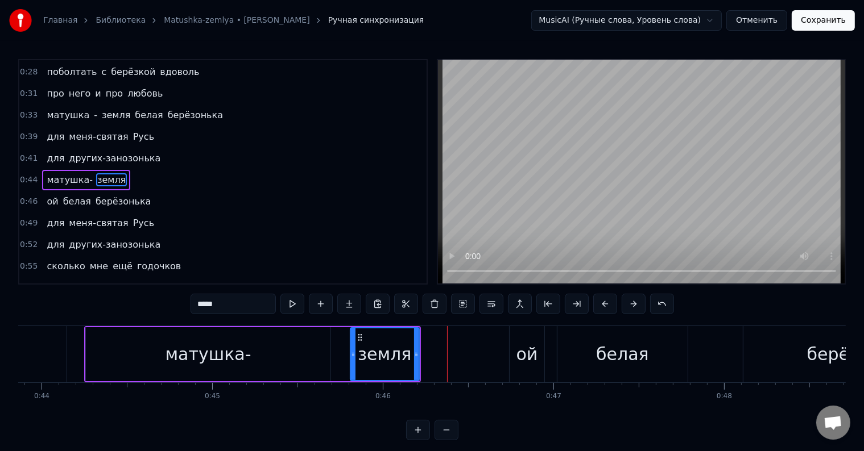
drag, startPoint x: 240, startPoint y: 346, endPoint x: 351, endPoint y: 347, distance: 110.9
click at [351, 347] on div at bounding box center [353, 355] width 5 height 52
click at [340, 354] on div "матушка- земля" at bounding box center [252, 354] width 337 height 56
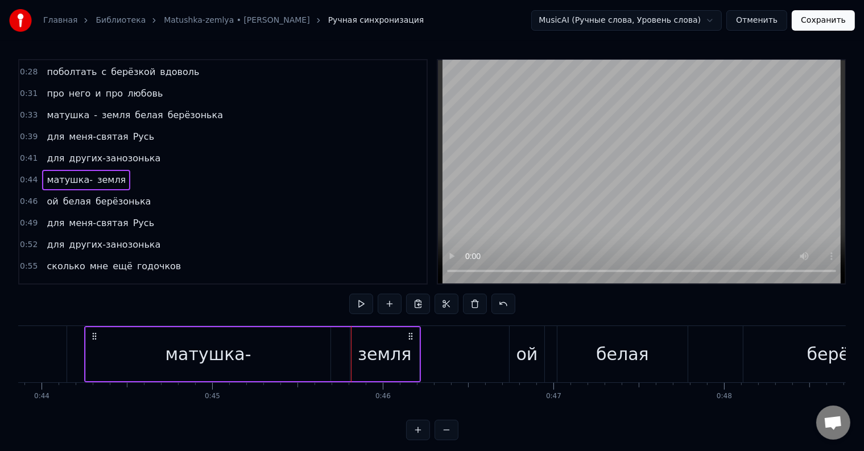
click at [340, 354] on div "матушка- земля" at bounding box center [252, 354] width 337 height 56
click at [341, 354] on div "матушка- земля" at bounding box center [252, 354] width 337 height 56
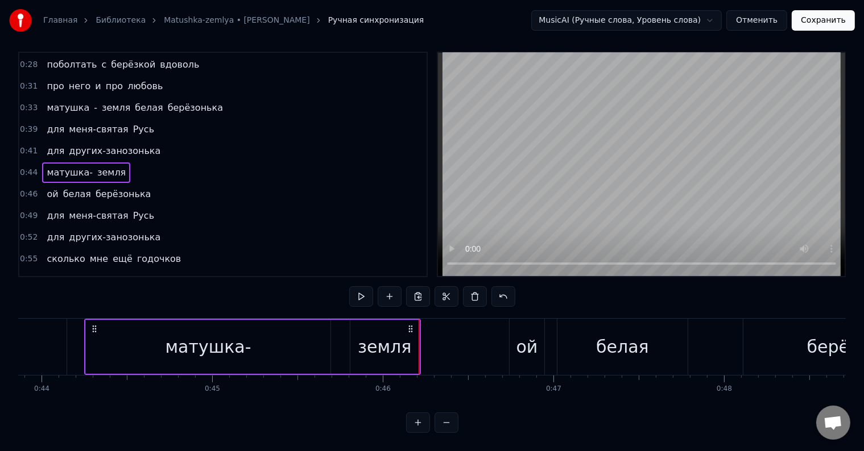
click at [346, 339] on div "матушка- земля" at bounding box center [252, 347] width 337 height 56
click at [346, 339] on div at bounding box center [346, 347] width 1 height 56
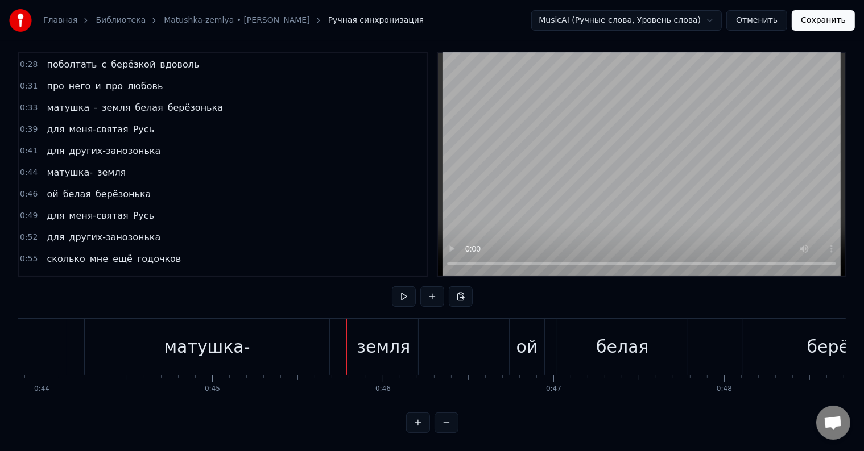
click at [346, 339] on div at bounding box center [346, 347] width 1 height 56
click at [418, 337] on div "матушка- земля" at bounding box center [252, 347] width 337 height 56
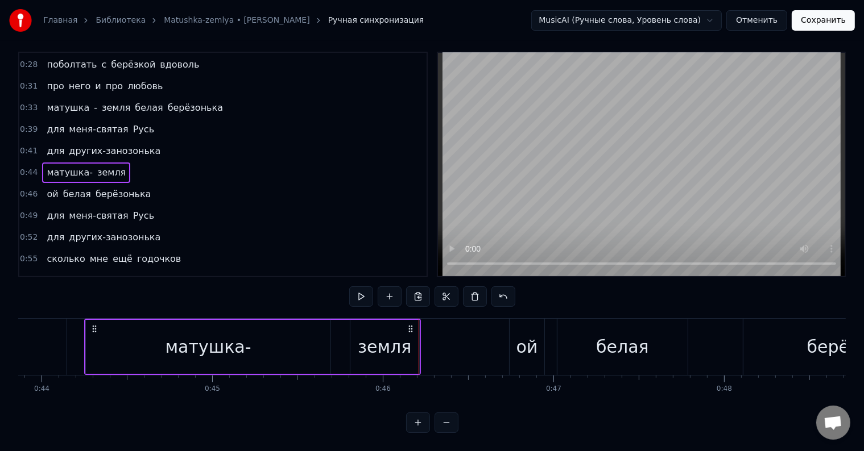
click at [412, 342] on div "земля" at bounding box center [384, 347] width 69 height 54
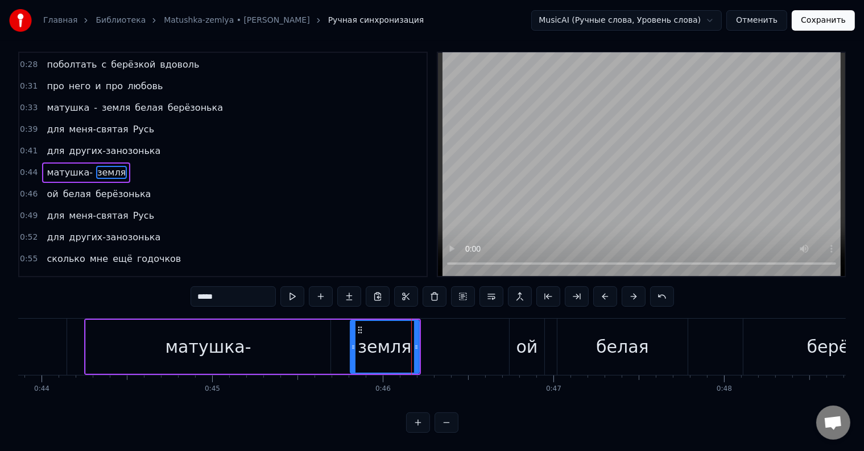
scroll to position [0, 0]
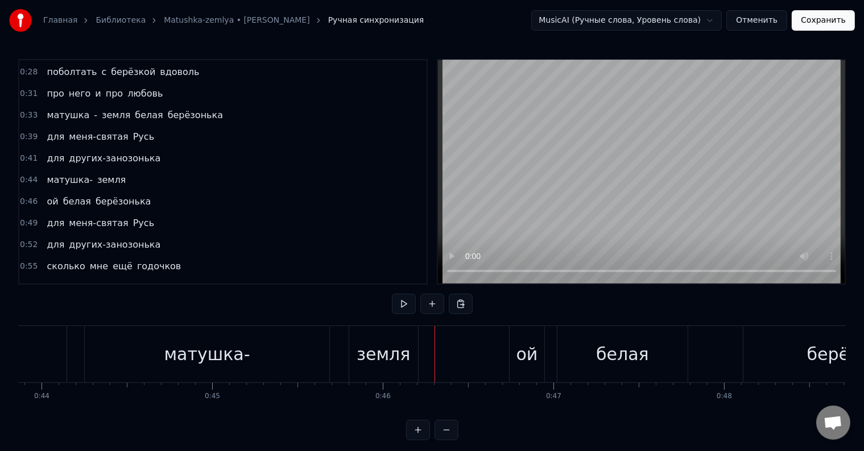
click at [393, 355] on div "земля" at bounding box center [382, 355] width 53 height 26
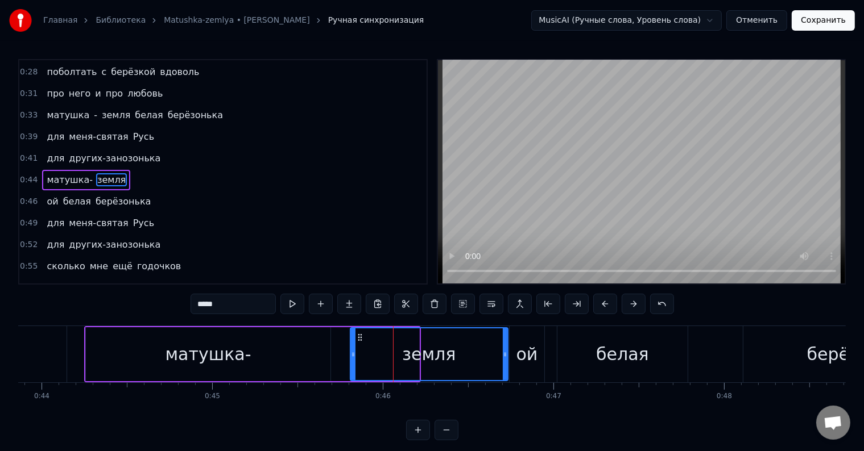
drag, startPoint x: 416, startPoint y: 355, endPoint x: 505, endPoint y: 354, distance: 88.7
click at [505, 354] on icon at bounding box center [505, 354] width 5 height 9
click at [514, 349] on div "ой" at bounding box center [526, 354] width 35 height 56
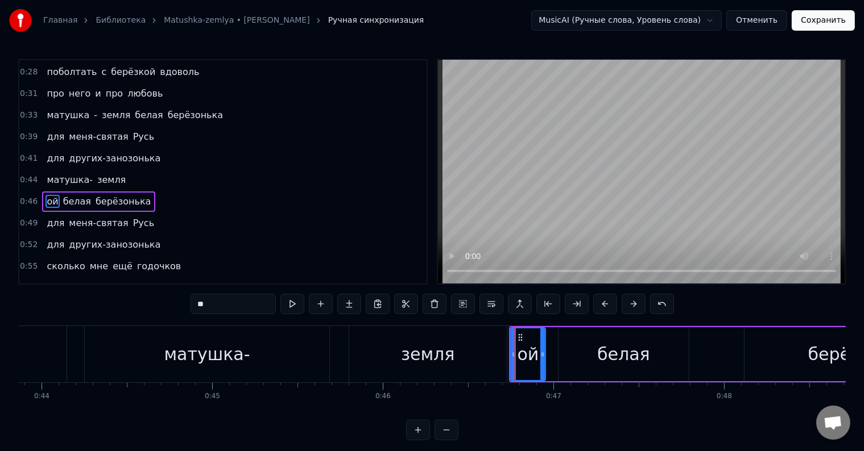
scroll to position [150, 0]
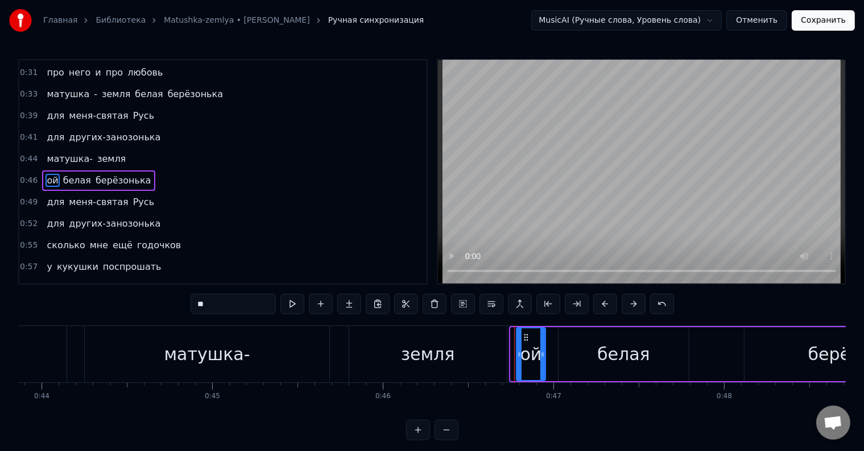
click at [519, 352] on icon at bounding box center [519, 354] width 5 height 9
click at [317, 353] on div "матушка-" at bounding box center [207, 354] width 244 height 56
type input "********"
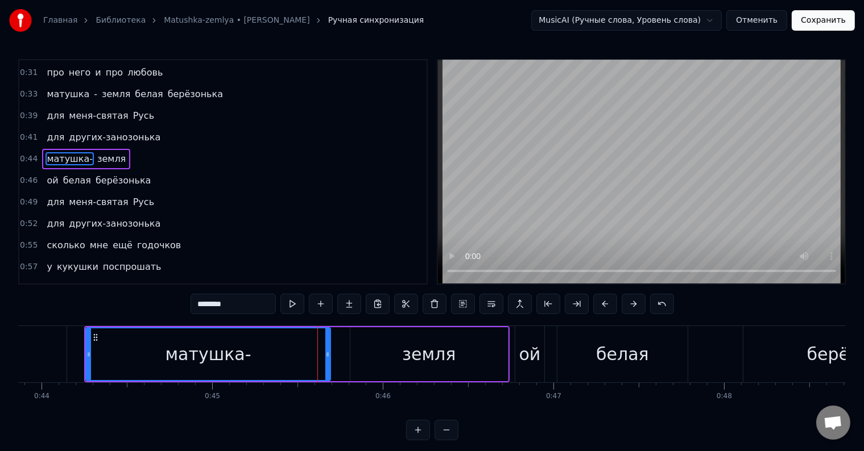
scroll to position [128, 0]
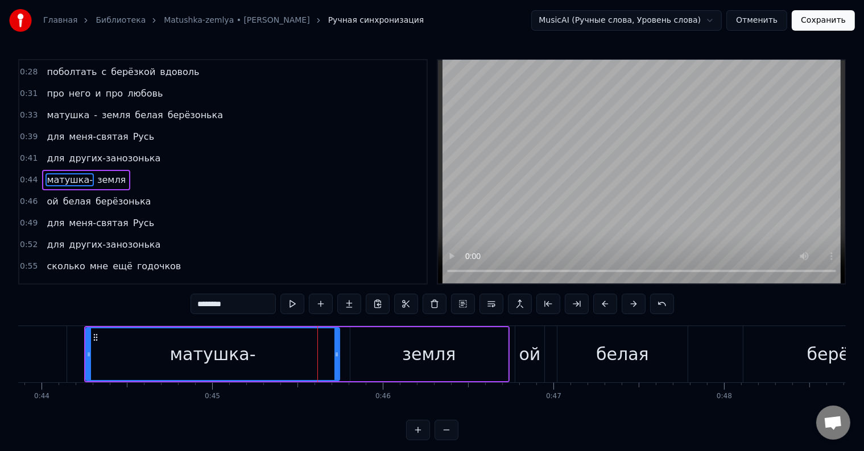
drag, startPoint x: 329, startPoint y: 356, endPoint x: 338, endPoint y: 356, distance: 9.1
click at [338, 356] on icon at bounding box center [336, 354] width 5 height 9
drag, startPoint x: 89, startPoint y: 351, endPoint x: 111, endPoint y: 352, distance: 22.7
click at [111, 352] on icon at bounding box center [112, 354] width 5 height 9
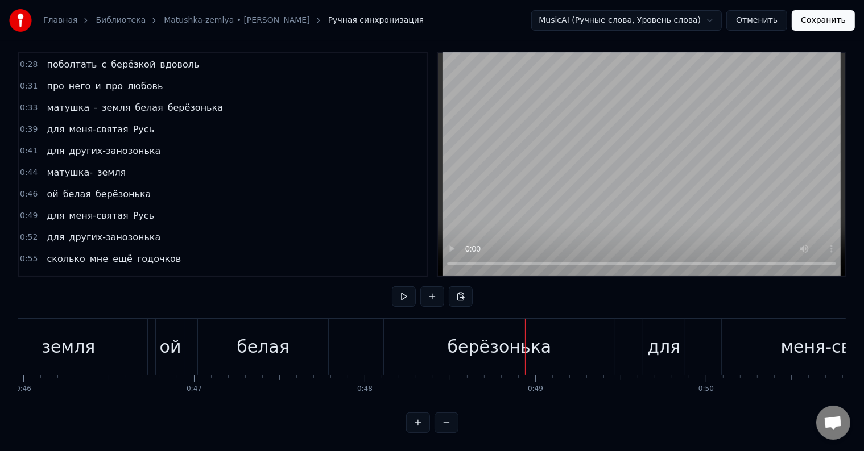
scroll to position [0, 7823]
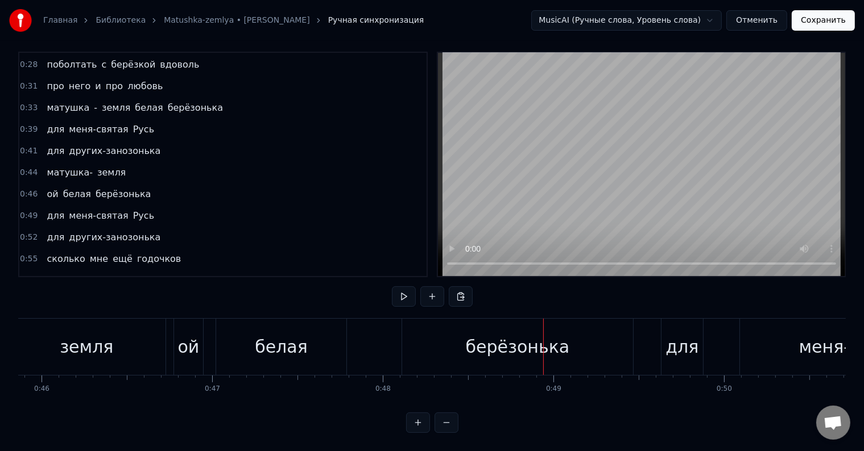
click at [223, 332] on div "белая" at bounding box center [281, 347] width 130 height 56
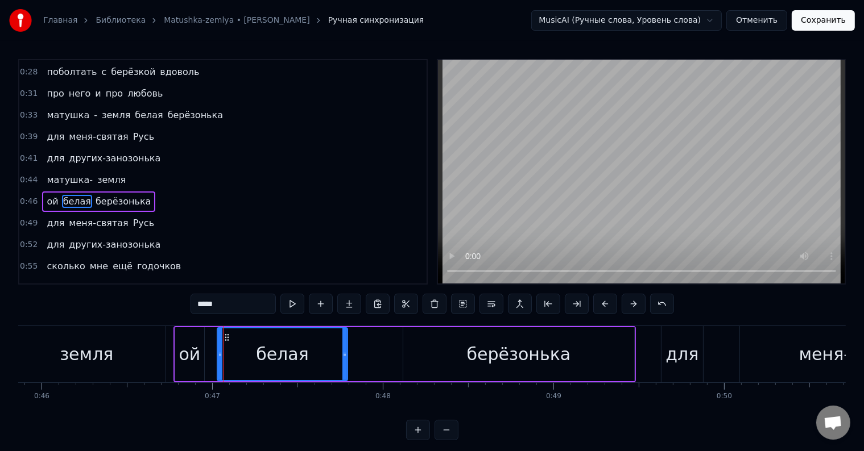
scroll to position [150, 0]
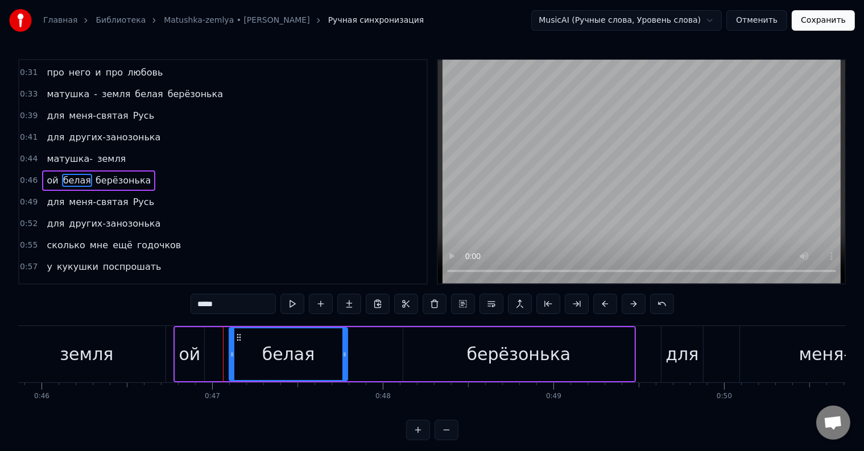
drag, startPoint x: 219, startPoint y: 347, endPoint x: 231, endPoint y: 347, distance: 11.9
click at [231, 347] on div at bounding box center [232, 355] width 5 height 52
click at [184, 357] on div "ой" at bounding box center [190, 355] width 22 height 26
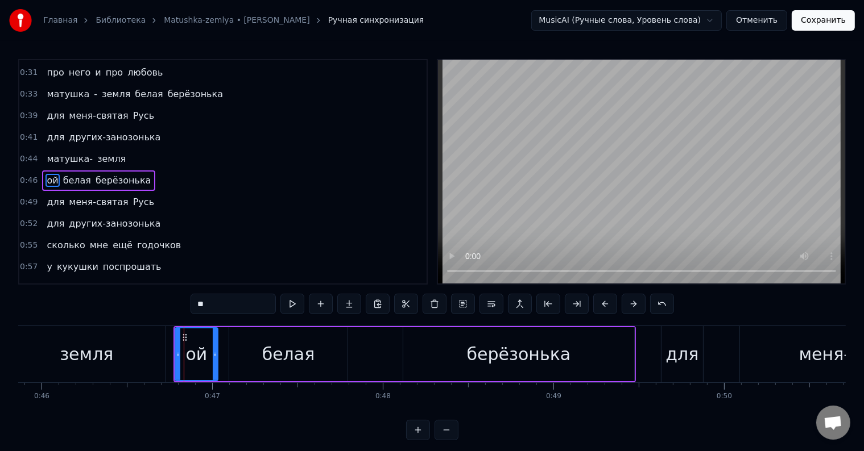
drag, startPoint x: 200, startPoint y: 358, endPoint x: 214, endPoint y: 359, distance: 13.7
click at [214, 359] on div at bounding box center [215, 355] width 5 height 52
click at [163, 354] on div "земля" at bounding box center [86, 354] width 157 height 56
type input "*****"
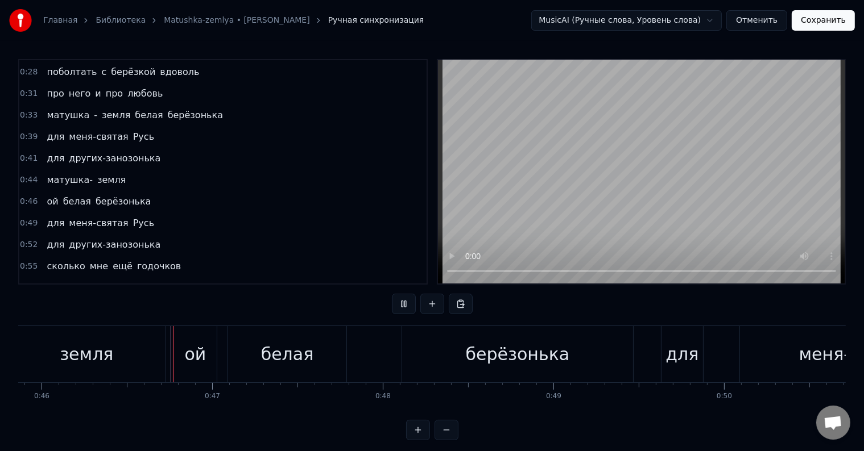
scroll to position [17, 0]
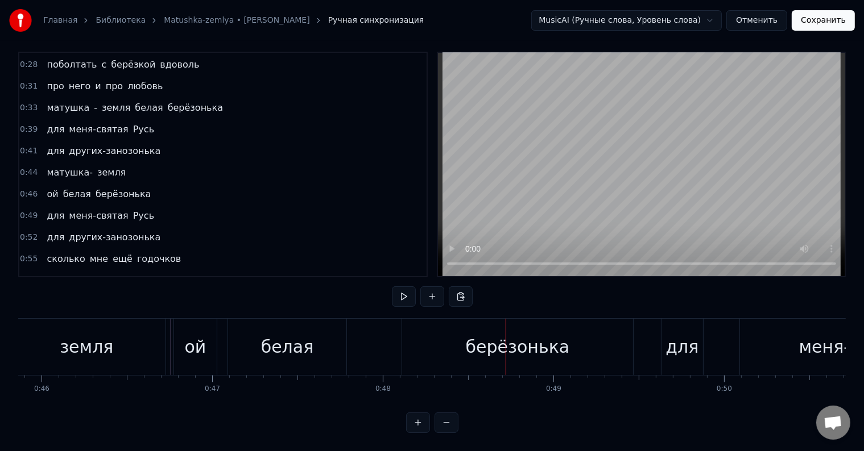
click at [351, 344] on div "ой белая берёзонька" at bounding box center [404, 347] width 462 height 56
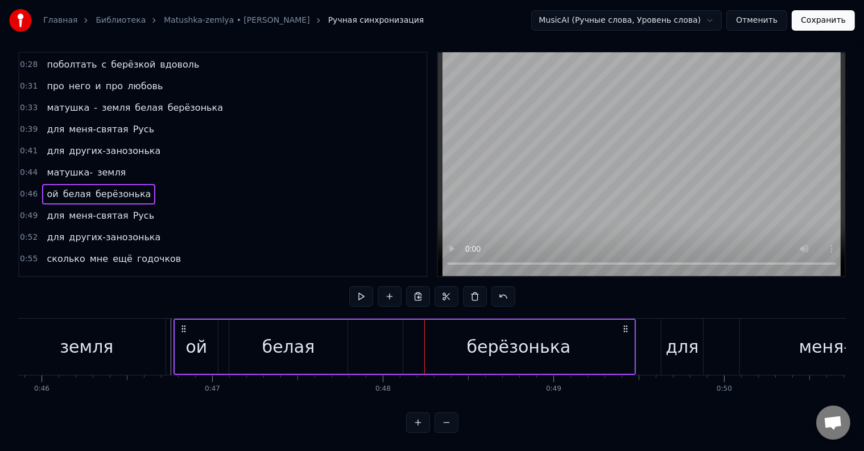
click at [337, 346] on div "белая" at bounding box center [288, 347] width 118 height 54
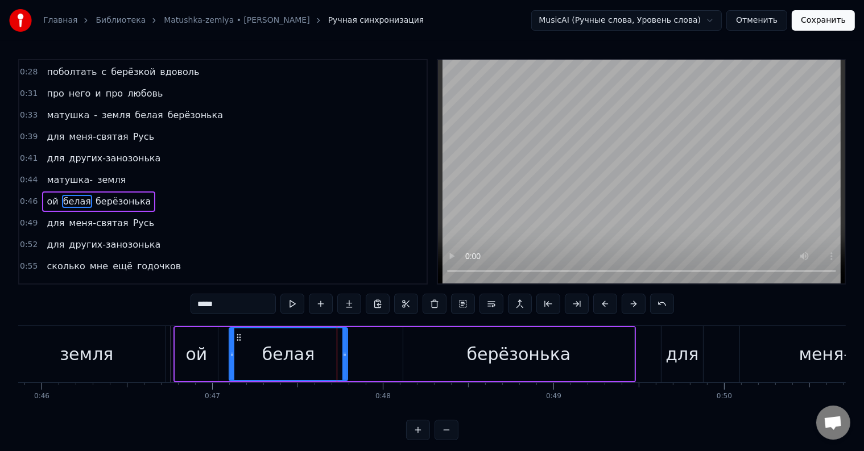
scroll to position [150, 0]
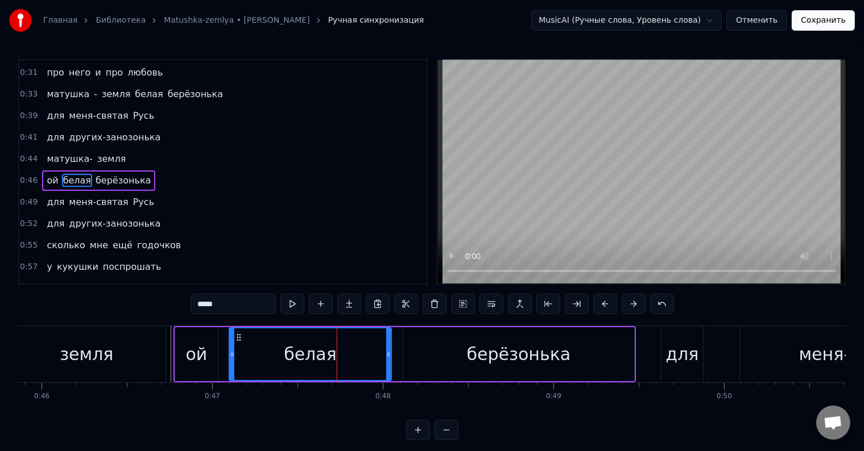
drag, startPoint x: 346, startPoint y: 354, endPoint x: 389, endPoint y: 356, distance: 43.8
click at [389, 356] on icon at bounding box center [388, 354] width 5 height 9
click at [627, 356] on div "берёзонька" at bounding box center [518, 354] width 231 height 54
type input "**********"
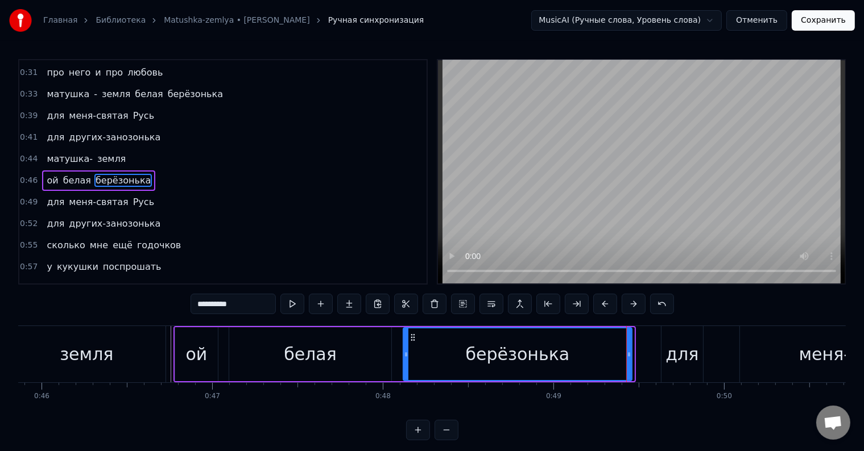
click at [628, 359] on div at bounding box center [629, 355] width 5 height 52
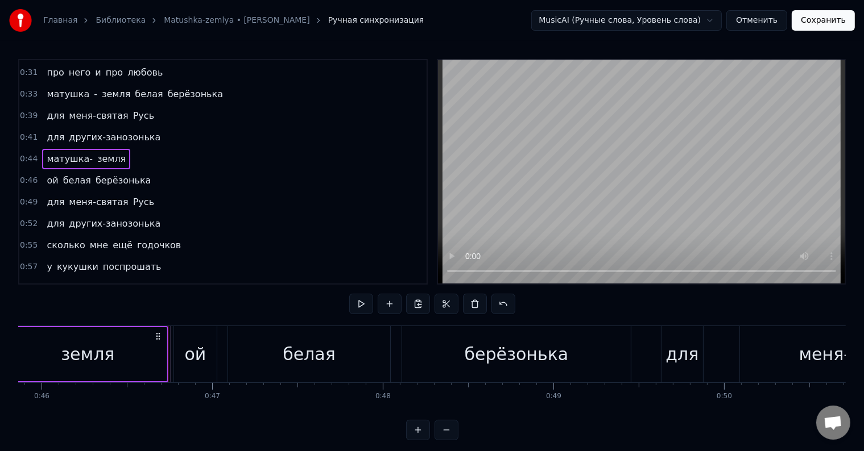
click at [168, 355] on div at bounding box center [168, 354] width 1 height 56
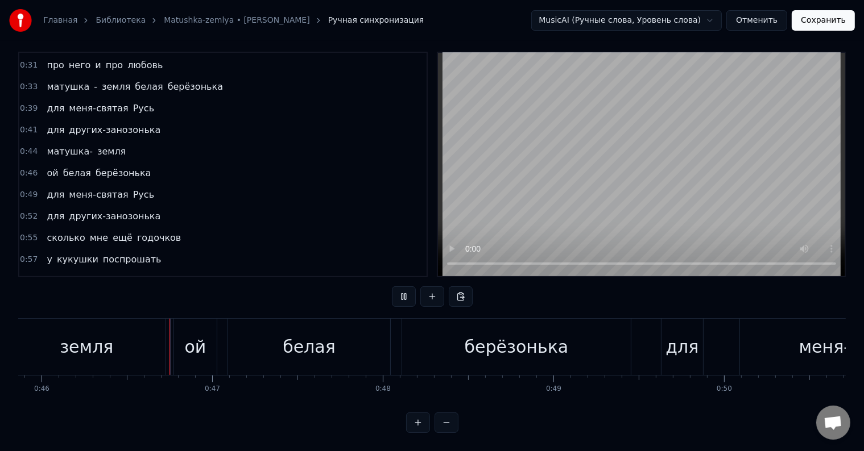
scroll to position [17, 0]
click at [669, 339] on div "для" at bounding box center [682, 347] width 33 height 26
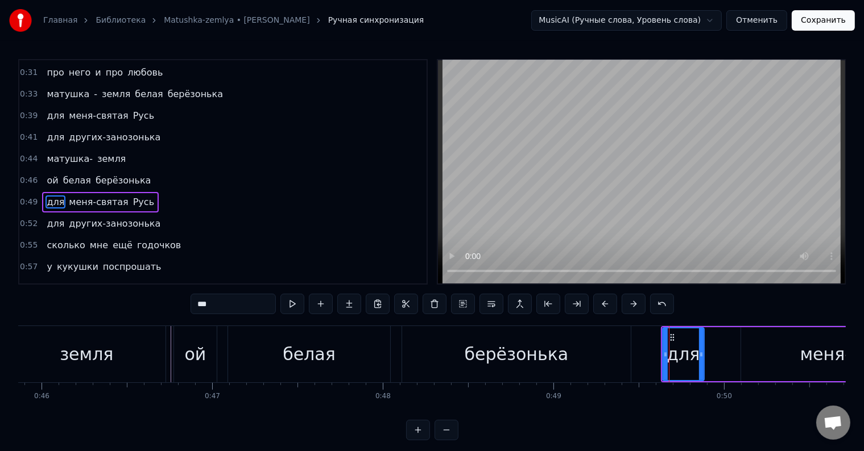
scroll to position [171, 0]
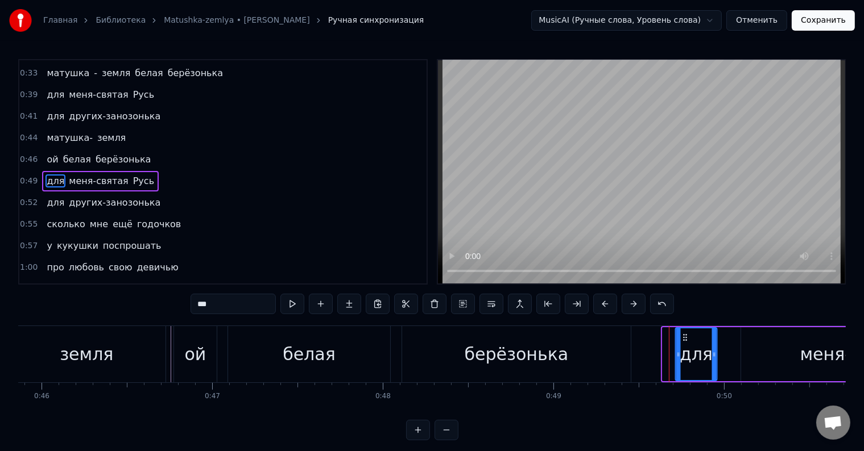
drag, startPoint x: 671, startPoint y: 337, endPoint x: 685, endPoint y: 339, distance: 13.3
click at [685, 339] on icon at bounding box center [684, 337] width 9 height 9
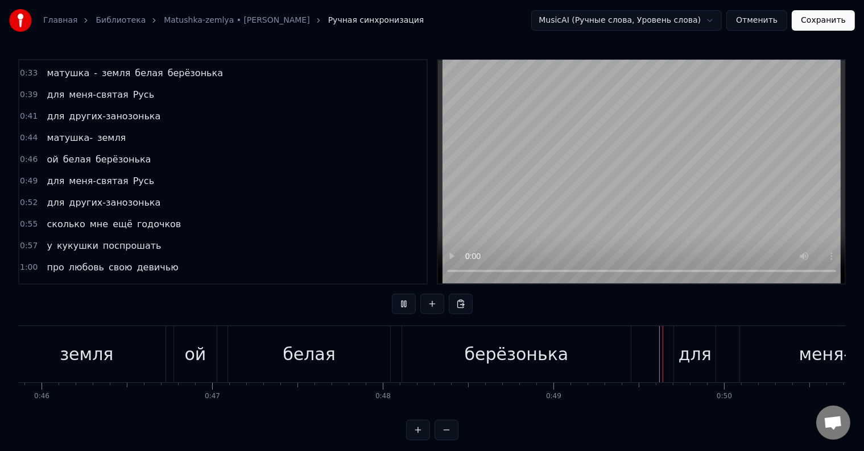
scroll to position [17, 0]
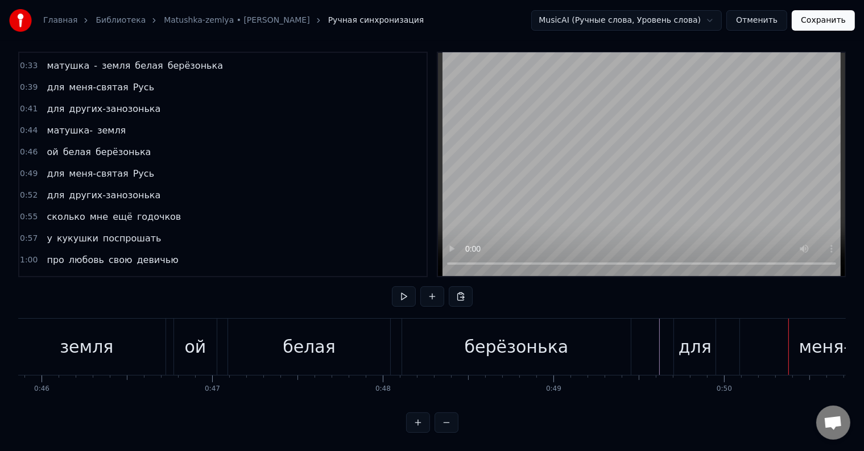
click at [752, 334] on div "меня-святая" at bounding box center [854, 347] width 229 height 56
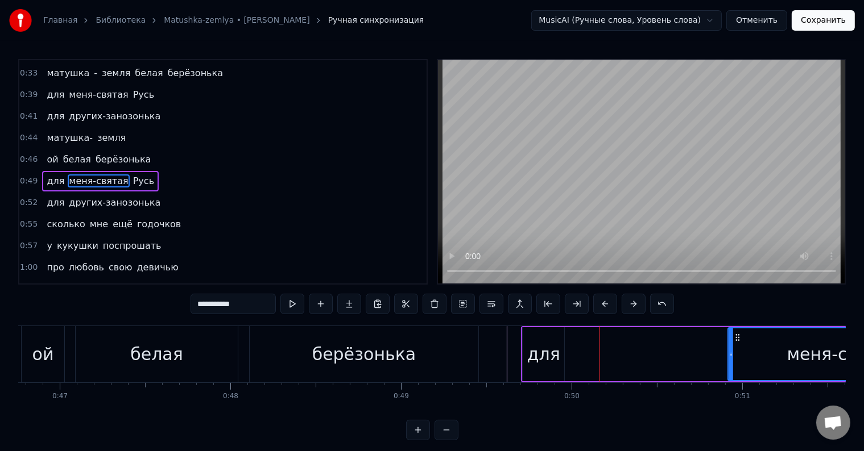
scroll to position [0, 7982]
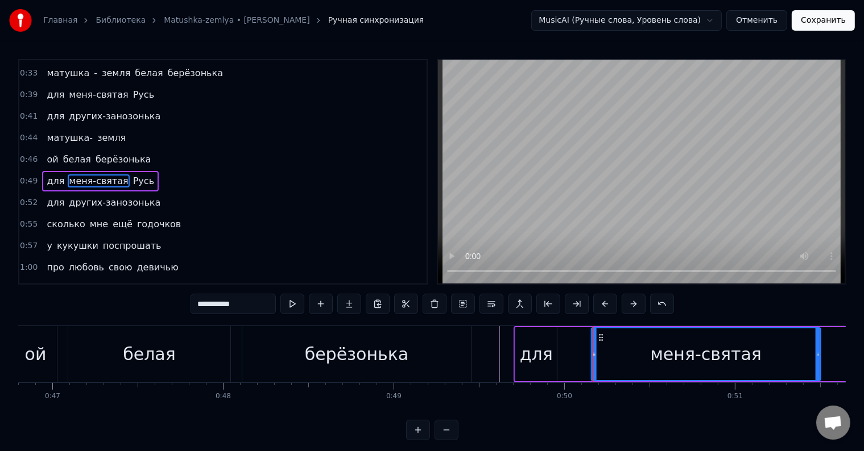
drag, startPoint x: 747, startPoint y: 337, endPoint x: 597, endPoint y: 342, distance: 150.2
click at [597, 342] on div "меня-святая" at bounding box center [706, 355] width 228 height 52
click at [522, 359] on div "для" at bounding box center [536, 355] width 33 height 26
type input "***"
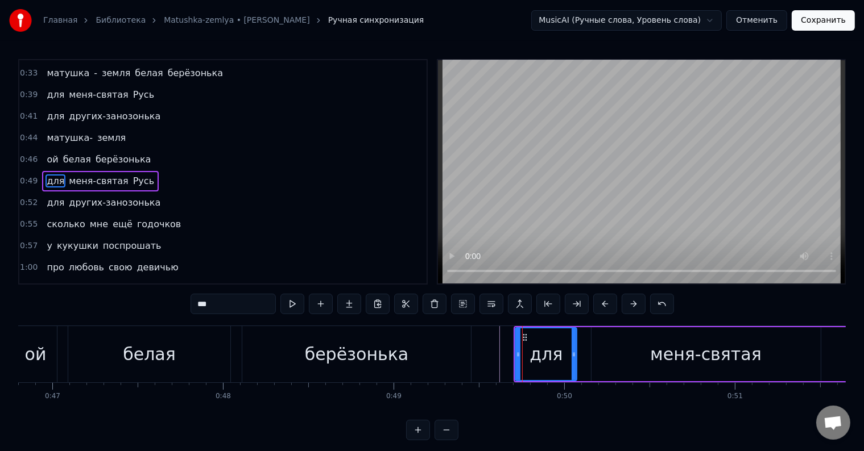
drag, startPoint x: 554, startPoint y: 355, endPoint x: 574, endPoint y: 355, distance: 19.9
click at [574, 355] on icon at bounding box center [573, 354] width 5 height 9
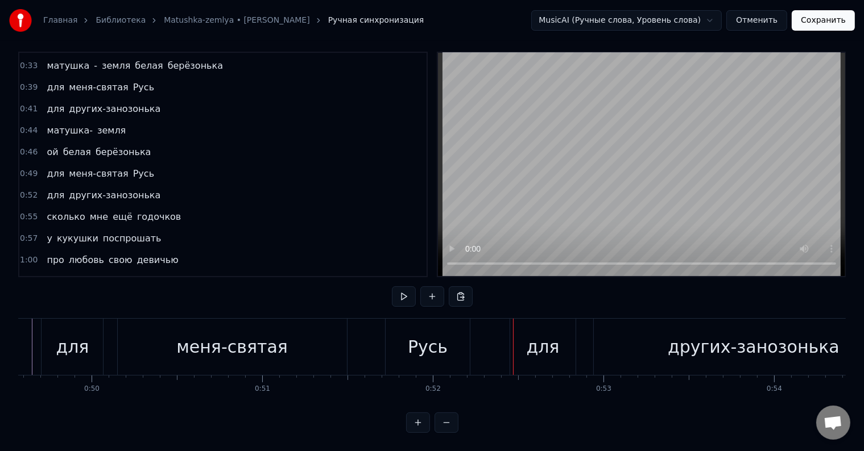
scroll to position [0, 8419]
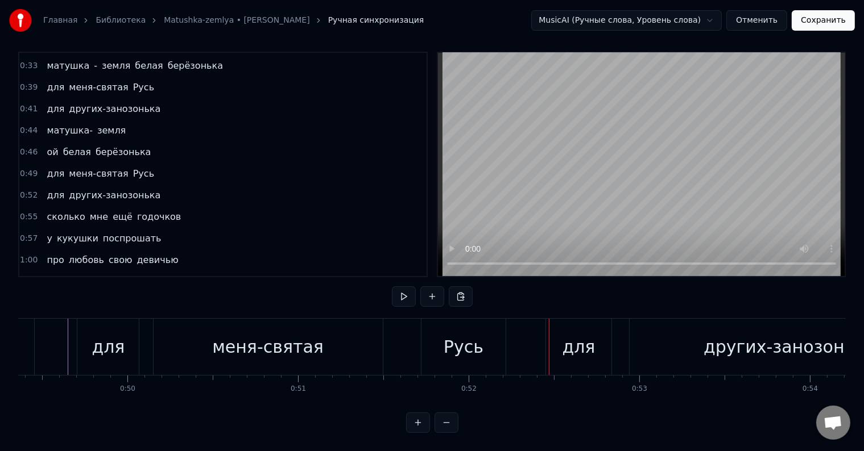
click at [150, 334] on div "для меня-святая Русь" at bounding box center [293, 347] width 432 height 56
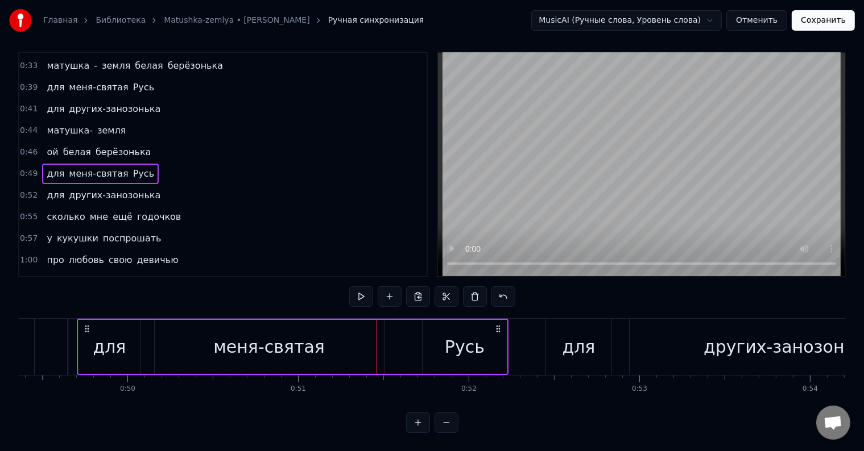
click at [302, 334] on div "меня-святая" at bounding box center [268, 347] width 111 height 26
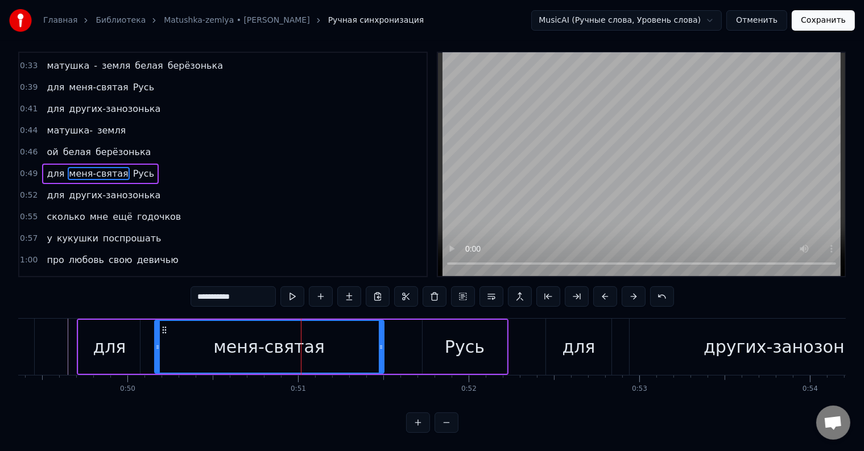
scroll to position [0, 0]
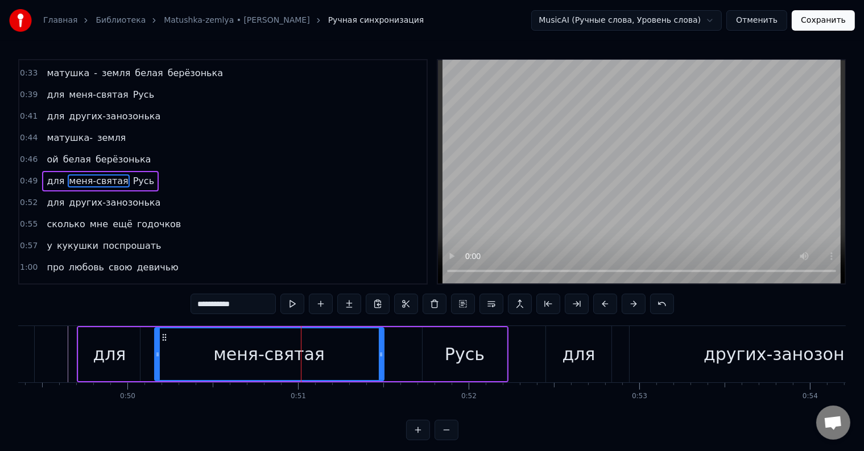
click at [302, 329] on div "меня-святая" at bounding box center [269, 355] width 228 height 52
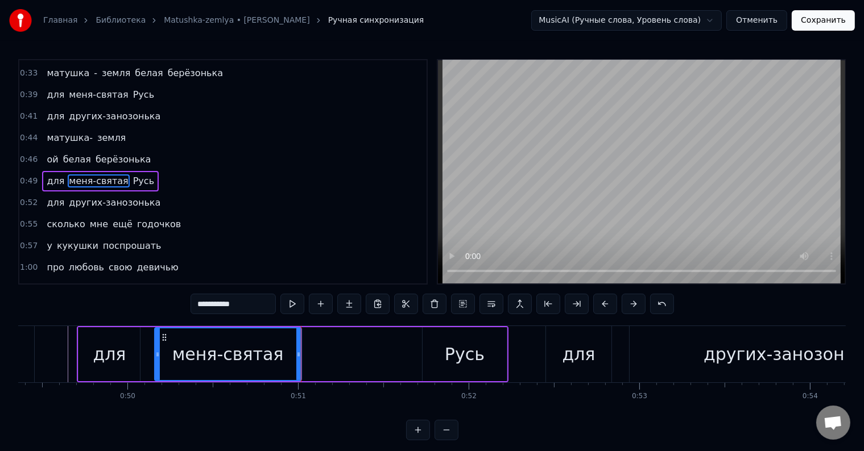
drag, startPoint x: 381, startPoint y: 352, endPoint x: 298, endPoint y: 352, distance: 82.4
click at [298, 353] on circle at bounding box center [298, 353] width 1 height 1
click at [446, 349] on div "Русь" at bounding box center [464, 354] width 84 height 54
type input "****"
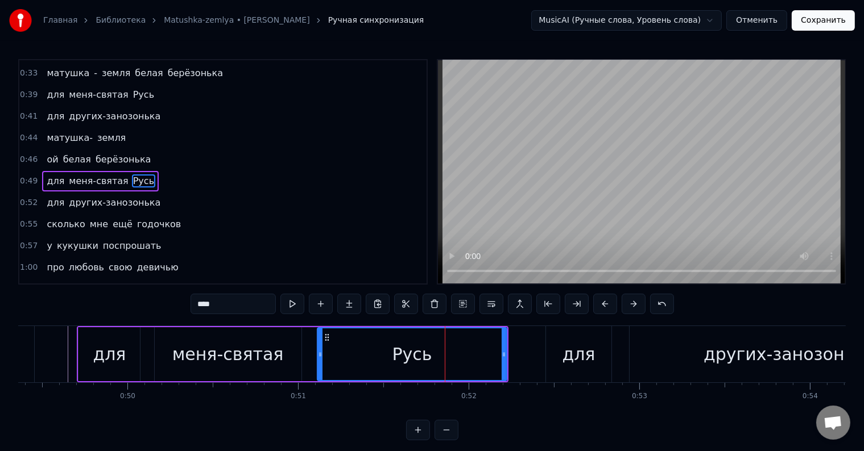
drag, startPoint x: 423, startPoint y: 352, endPoint x: 318, endPoint y: 347, distance: 104.8
click at [321, 347] on div at bounding box center [320, 355] width 5 height 52
click at [313, 362] on div "для меня-святая Русь" at bounding box center [293, 354] width 432 height 56
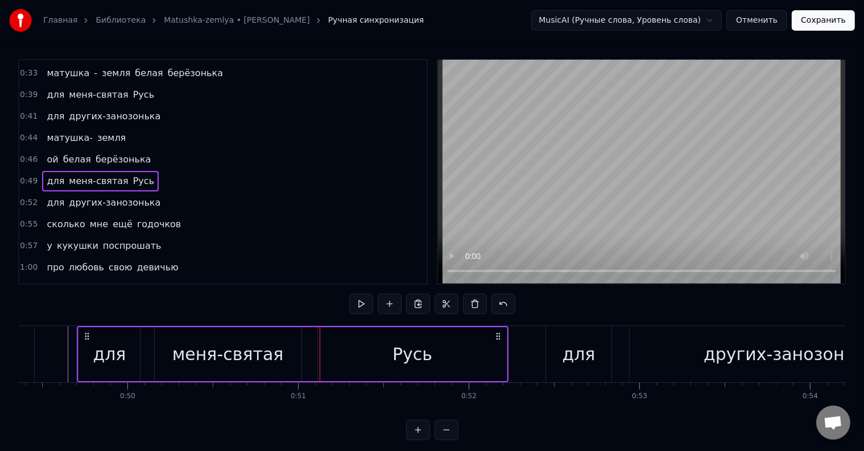
click at [313, 362] on div "для меня-святая Русь" at bounding box center [293, 354] width 432 height 56
click at [313, 363] on div "для меня-святая Русь" at bounding box center [293, 354] width 432 height 56
click at [312, 359] on div "для меня-святая Русь" at bounding box center [293, 354] width 432 height 56
click at [309, 354] on div "для меня-святая Русь" at bounding box center [293, 354] width 432 height 56
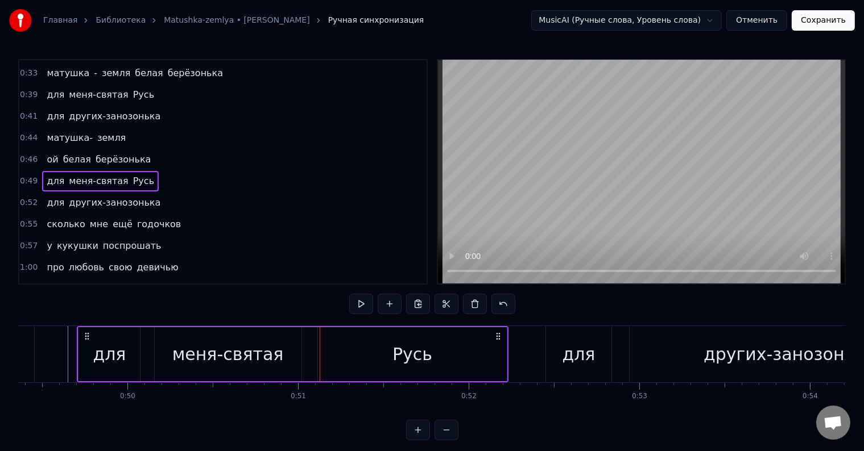
click at [309, 354] on div "для меня-святая Русь" at bounding box center [293, 354] width 432 height 56
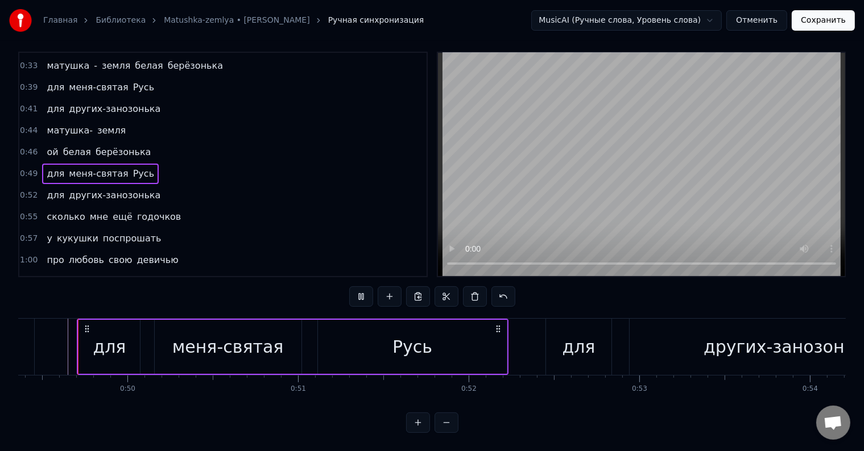
scroll to position [17, 0]
click at [309, 334] on div "для меня-святая Русь" at bounding box center [293, 347] width 432 height 56
click at [427, 334] on div at bounding box center [427, 347] width 1 height 56
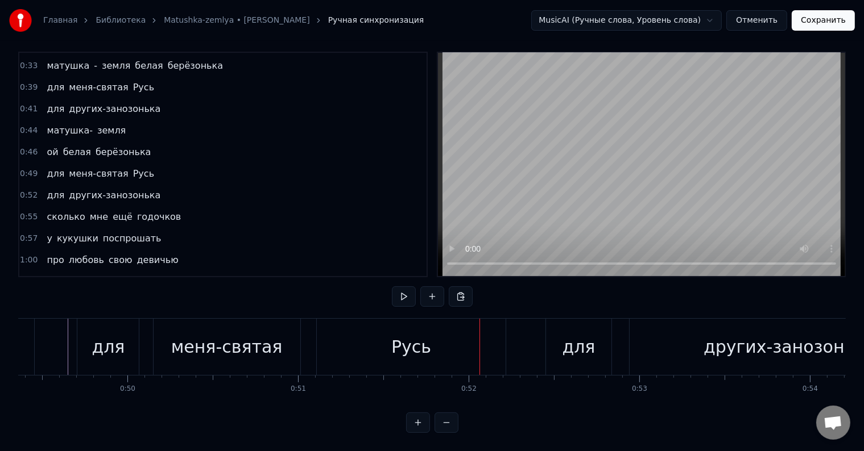
click at [255, 339] on div "меня-святая" at bounding box center [226, 347] width 111 height 26
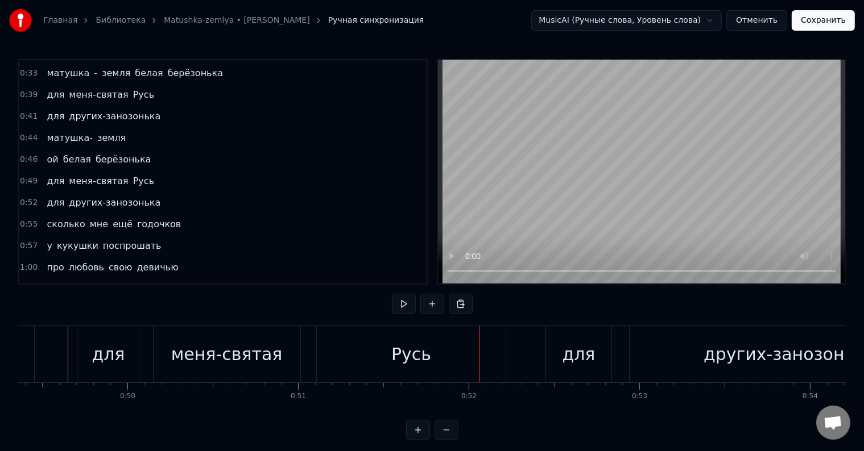
click at [479, 339] on div at bounding box center [479, 354] width 1 height 56
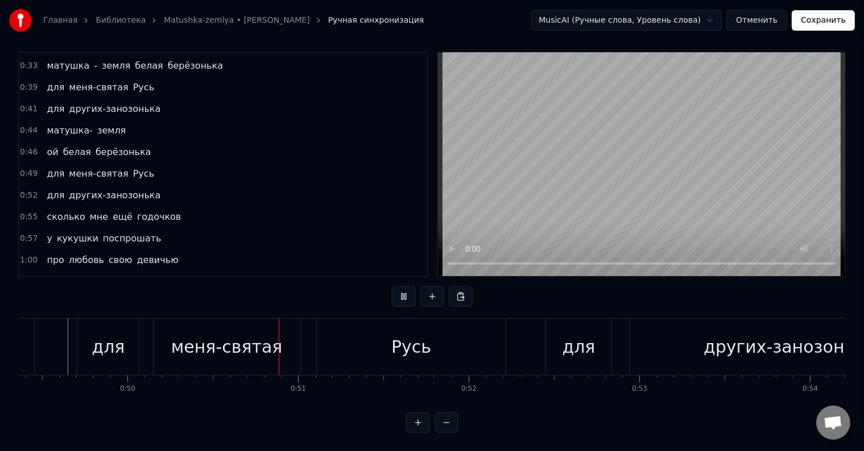
scroll to position [17, 0]
click at [268, 335] on div "меня-святая" at bounding box center [226, 347] width 111 height 26
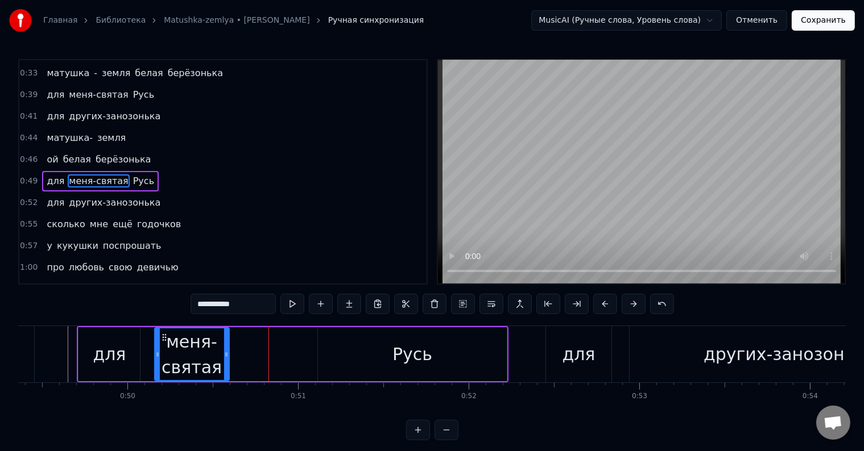
drag, startPoint x: 298, startPoint y: 354, endPoint x: 226, endPoint y: 352, distance: 72.2
click at [226, 352] on icon at bounding box center [226, 354] width 5 height 9
click at [248, 356] on div "для меня-святая Русь" at bounding box center [293, 354] width 432 height 56
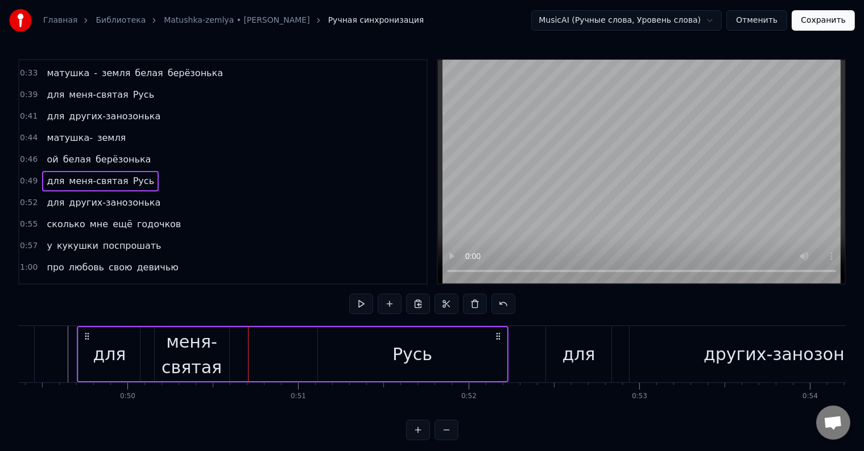
click at [244, 357] on div "для меня-святая Русь" at bounding box center [293, 354] width 432 height 56
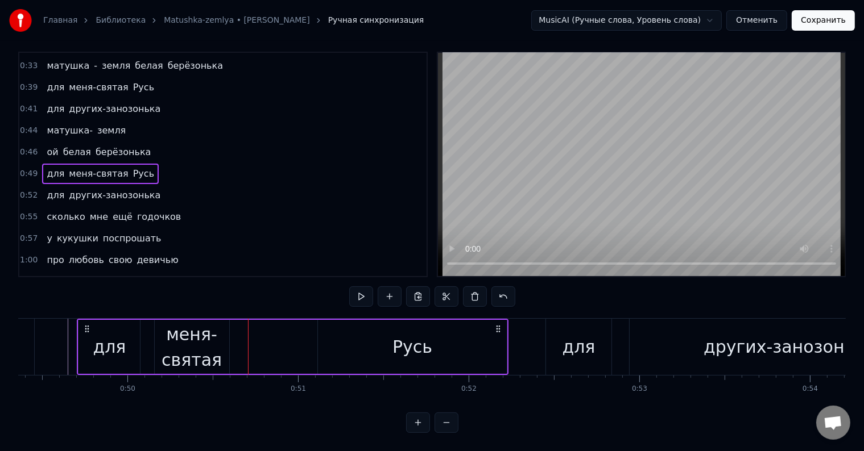
scroll to position [17, 0]
click at [243, 346] on div "для меня-святая Русь" at bounding box center [293, 347] width 432 height 56
click at [286, 346] on div at bounding box center [286, 347] width 1 height 56
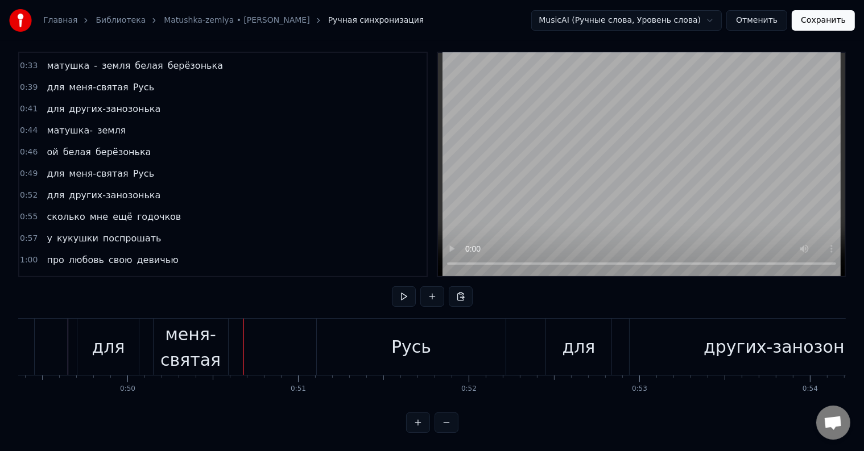
click at [243, 346] on div at bounding box center [243, 347] width 1 height 56
click at [232, 347] on div "для меня-святая Русь" at bounding box center [293, 347] width 432 height 56
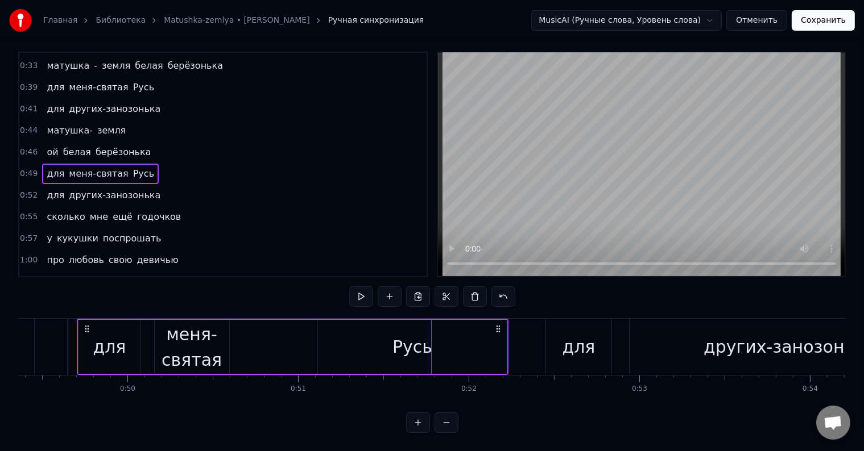
click at [232, 347] on div "для меня-святая Русь" at bounding box center [293, 347] width 432 height 56
click at [234, 345] on div "для меня-святая Русь" at bounding box center [293, 347] width 432 height 56
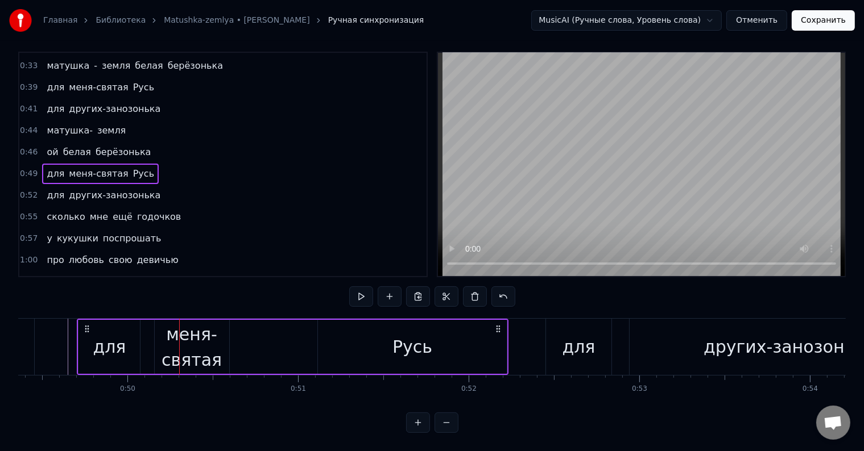
click at [234, 345] on div "для меня-святая Русь" at bounding box center [293, 347] width 432 height 56
click at [180, 345] on div at bounding box center [179, 347] width 1 height 56
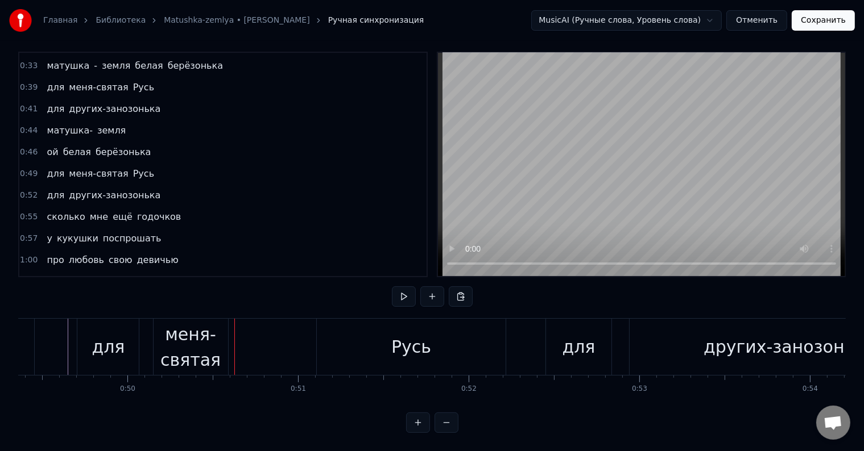
click at [234, 345] on div at bounding box center [234, 347] width 1 height 56
click at [343, 339] on div "Русь" at bounding box center [411, 347] width 189 height 56
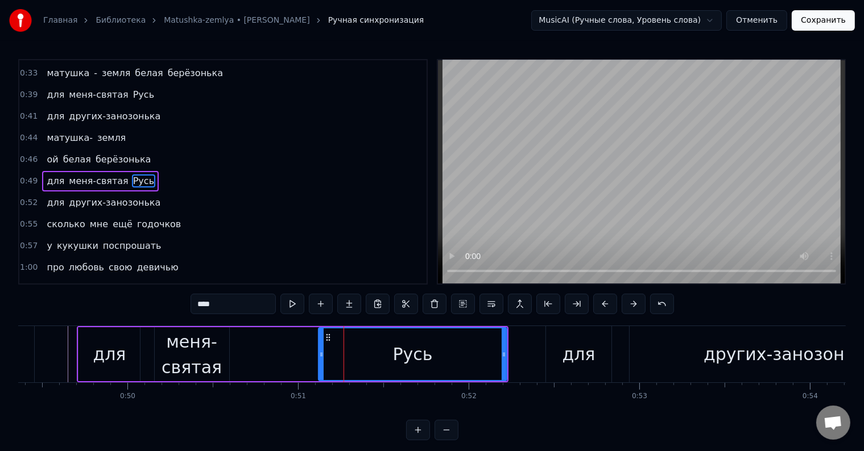
click at [320, 348] on div at bounding box center [321, 355] width 5 height 52
click at [305, 366] on div "для меня-святая Русь" at bounding box center [293, 354] width 432 height 56
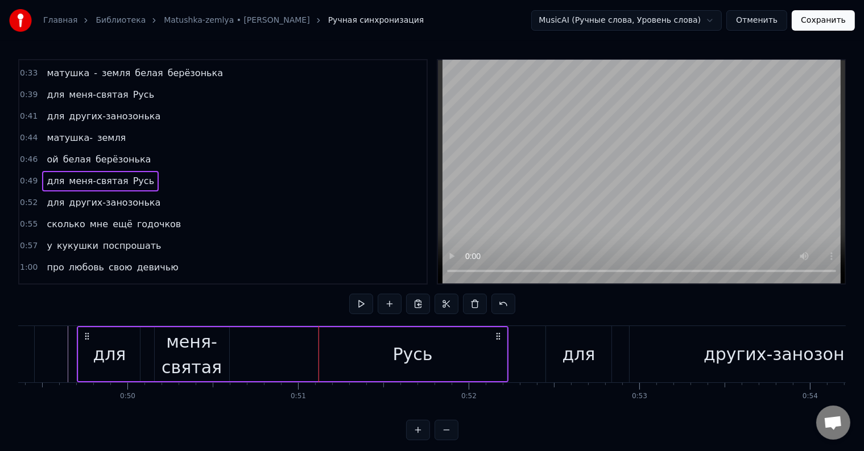
click at [305, 366] on div "для меня-святая Русь" at bounding box center [293, 354] width 432 height 56
click at [313, 364] on div "для меня-святая Русь" at bounding box center [293, 354] width 432 height 56
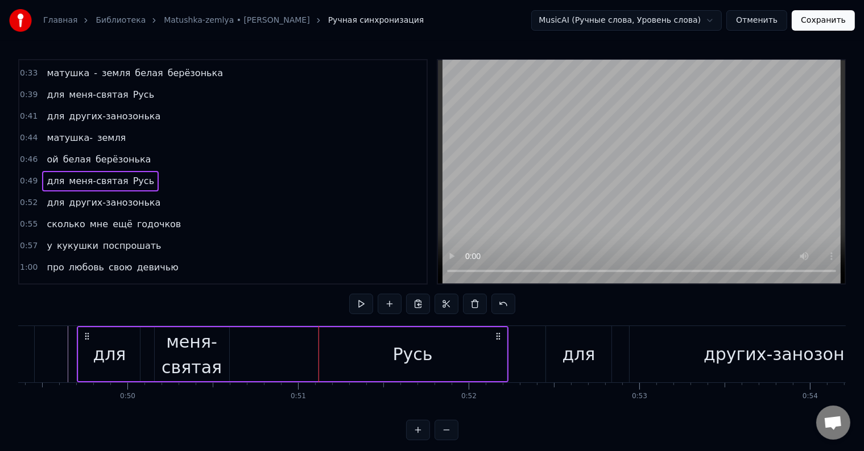
click at [312, 364] on div "для меня-святая Русь" at bounding box center [293, 354] width 432 height 56
click at [306, 354] on div "для меня-святая Русь" at bounding box center [293, 354] width 432 height 56
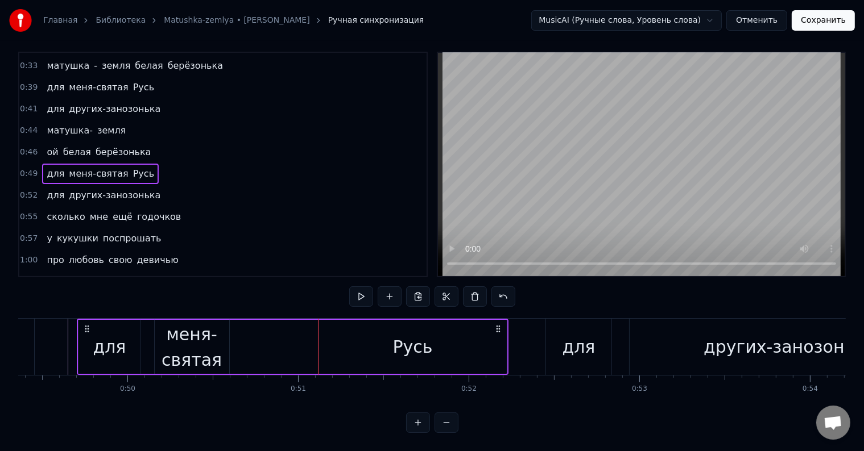
scroll to position [17, 0]
click at [256, 337] on div "для меня-святая Русь" at bounding box center [293, 347] width 432 height 56
click at [276, 337] on div at bounding box center [276, 347] width 1 height 56
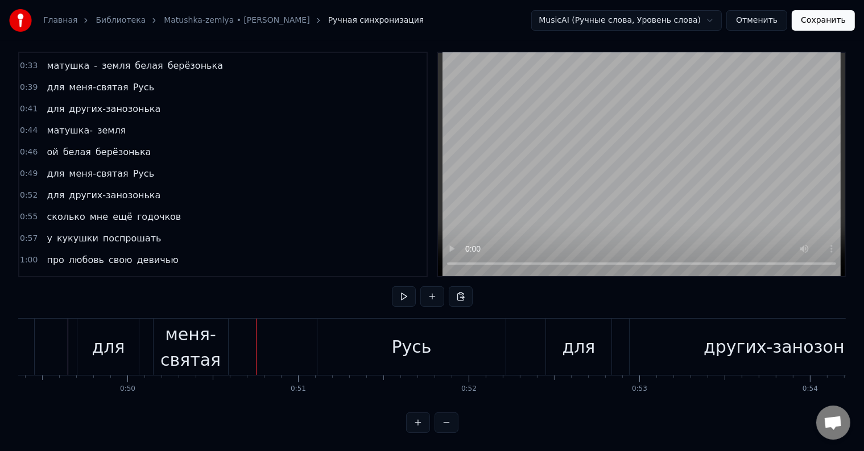
click at [256, 337] on div at bounding box center [256, 347] width 1 height 56
click at [379, 339] on div "Русь" at bounding box center [411, 347] width 188 height 56
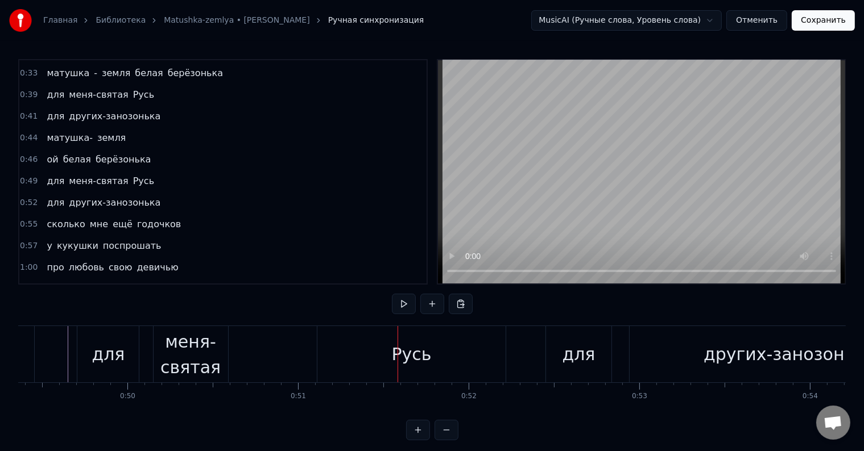
click at [397, 339] on div at bounding box center [397, 354] width 1 height 56
click at [378, 356] on div "Русь" at bounding box center [411, 354] width 188 height 56
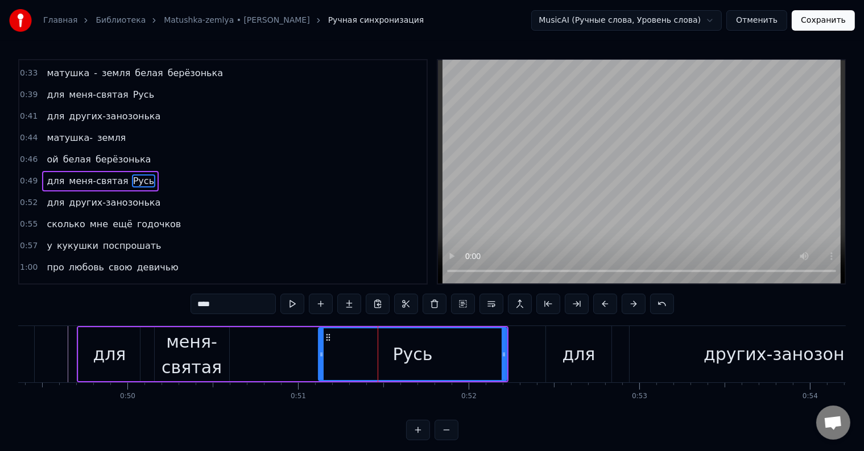
click at [378, 356] on div at bounding box center [378, 354] width 1 height 56
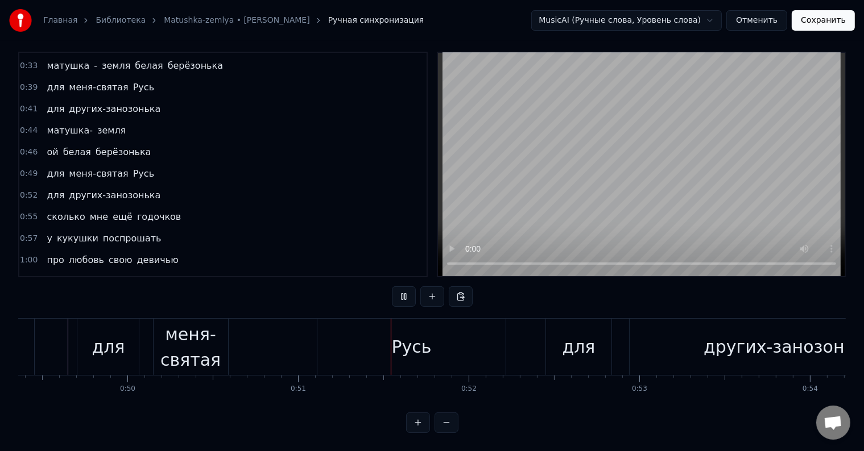
scroll to position [17, 0]
click at [323, 341] on div "Русь" at bounding box center [411, 347] width 188 height 56
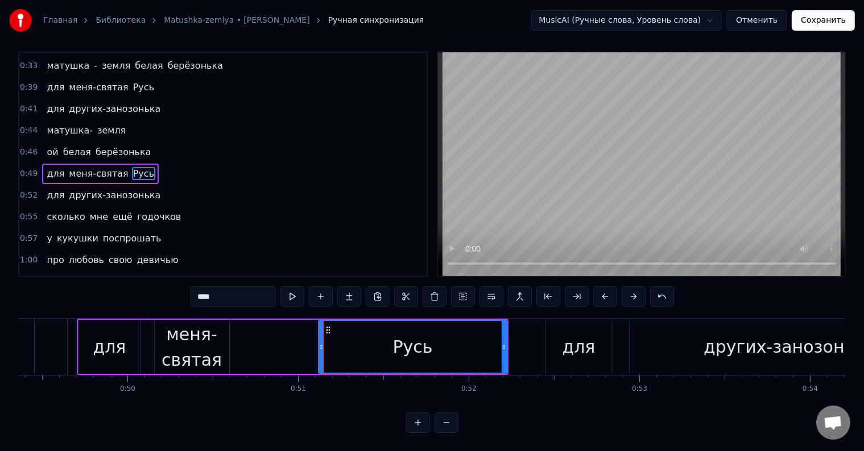
scroll to position [0, 0]
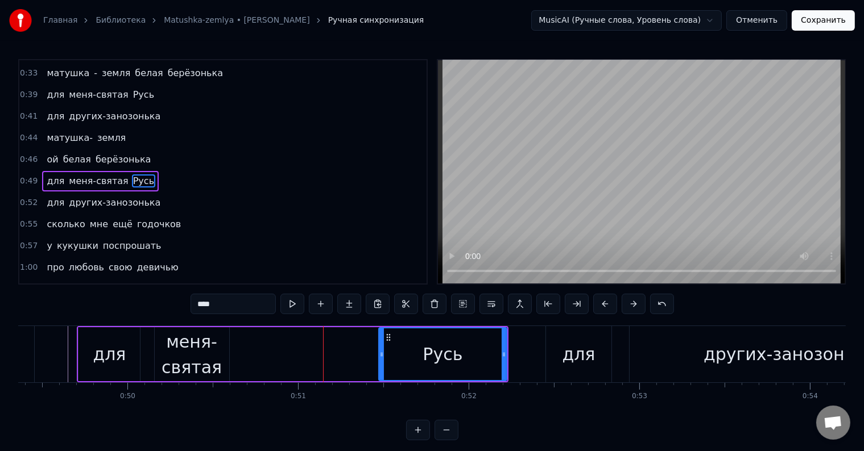
drag, startPoint x: 320, startPoint y: 350, endPoint x: 380, endPoint y: 349, distance: 60.3
click at [380, 349] on div at bounding box center [381, 355] width 5 height 52
click at [227, 355] on div "меня-святая" at bounding box center [192, 354] width 74 height 51
type input "**********"
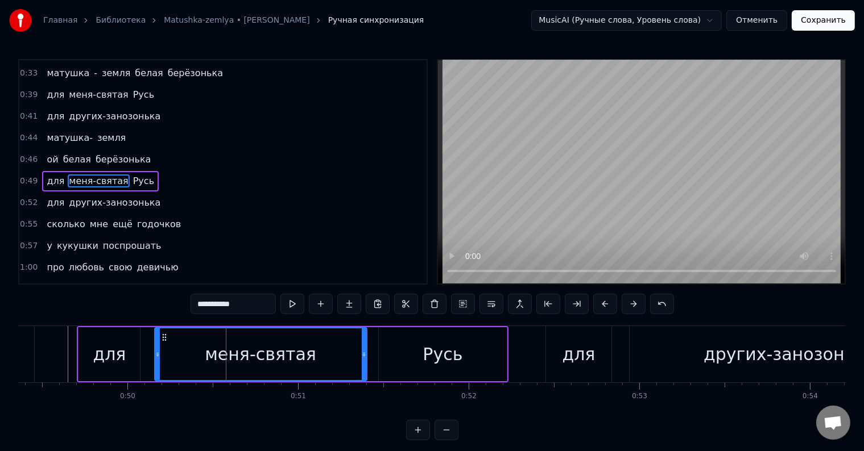
drag, startPoint x: 227, startPoint y: 355, endPoint x: 364, endPoint y: 356, distance: 137.6
click at [364, 356] on icon at bounding box center [364, 354] width 5 height 9
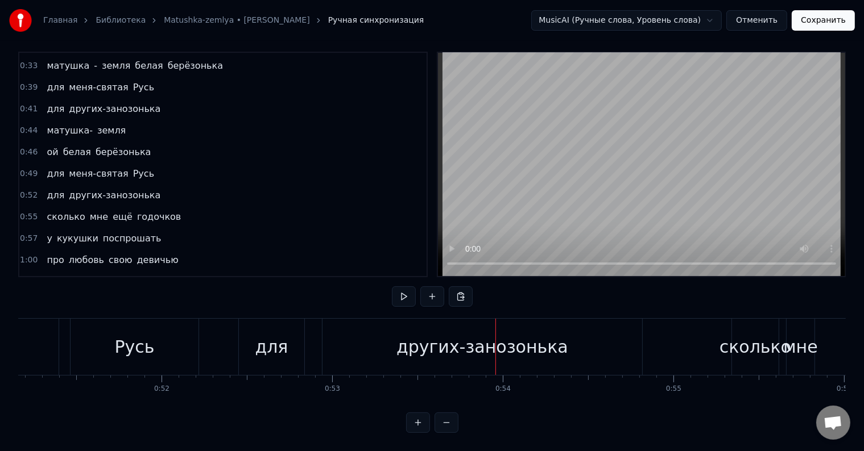
scroll to position [0, 8708]
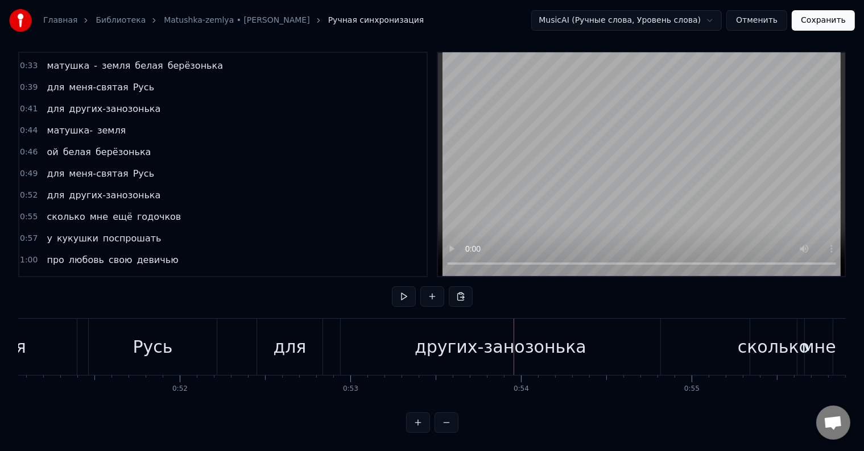
click at [273, 332] on div "для" at bounding box center [289, 347] width 65 height 56
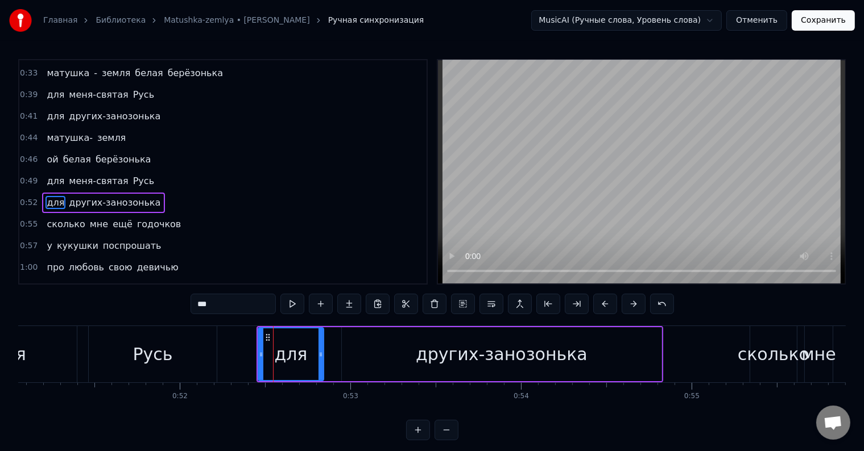
scroll to position [191, 0]
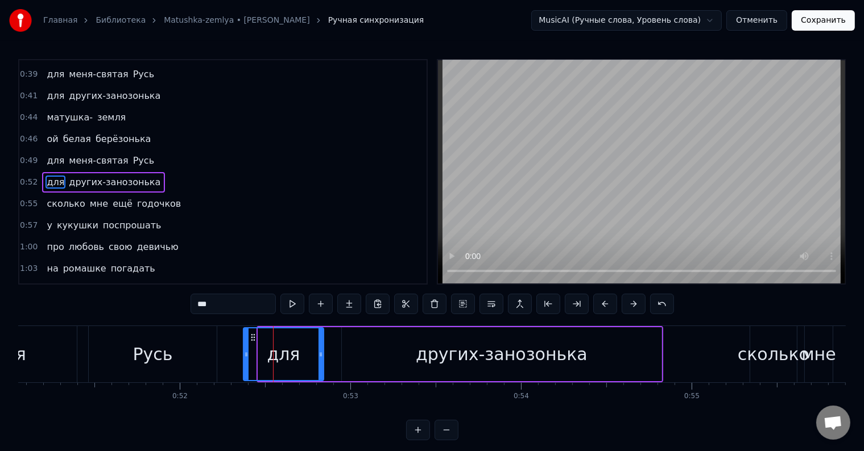
drag, startPoint x: 258, startPoint y: 349, endPoint x: 243, endPoint y: 352, distance: 15.7
click at [244, 352] on div at bounding box center [246, 355] width 5 height 52
drag, startPoint x: 320, startPoint y: 359, endPoint x: 295, endPoint y: 363, distance: 25.8
click at [295, 363] on div at bounding box center [295, 355] width 5 height 52
click at [200, 354] on div "Русь" at bounding box center [153, 354] width 128 height 56
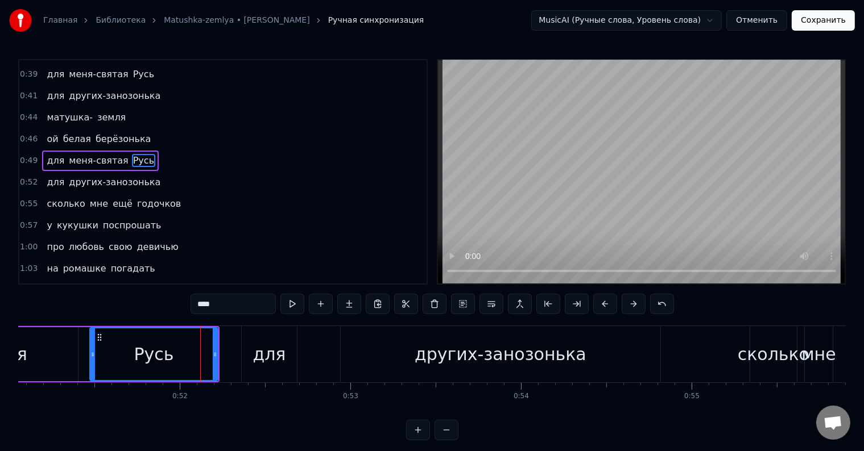
scroll to position [171, 0]
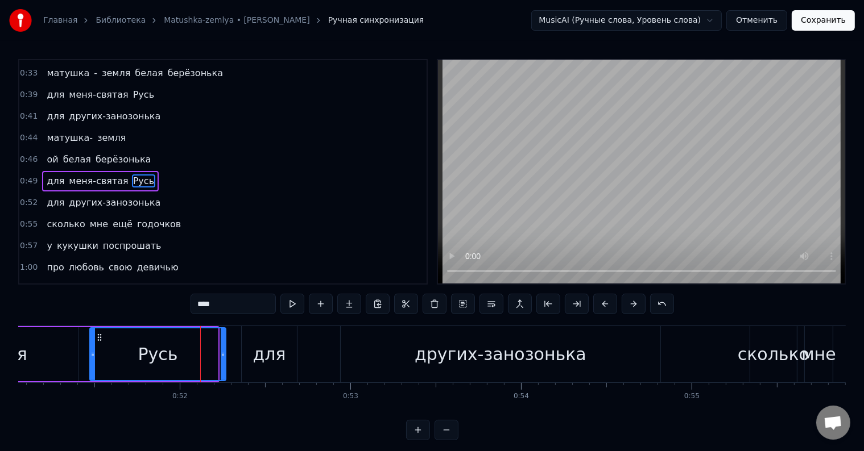
drag, startPoint x: 217, startPoint y: 358, endPoint x: 225, endPoint y: 358, distance: 8.0
click at [225, 358] on icon at bounding box center [223, 354] width 5 height 9
click at [350, 353] on div "других-занозонька" at bounding box center [501, 354] width 320 height 56
type input "**********"
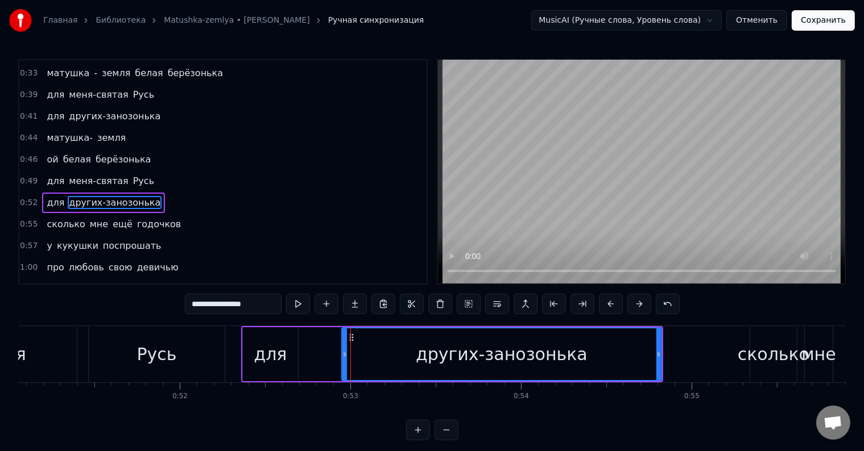
scroll to position [191, 0]
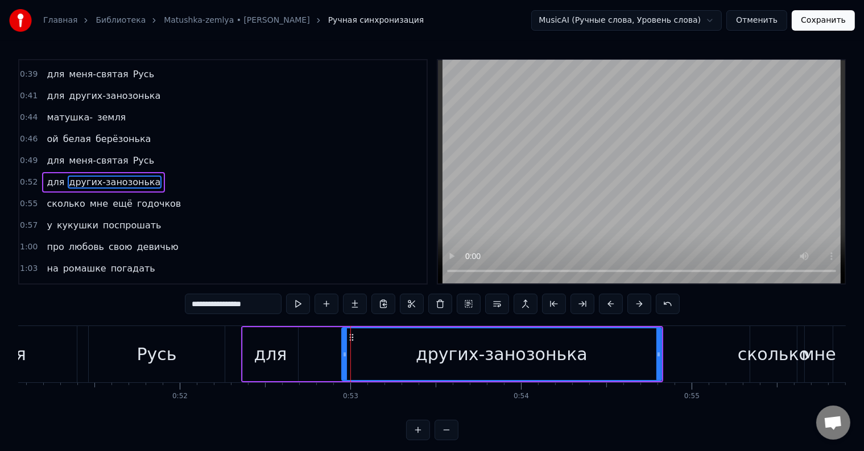
drag, startPoint x: 350, startPoint y: 337, endPoint x: 318, endPoint y: 341, distance: 32.7
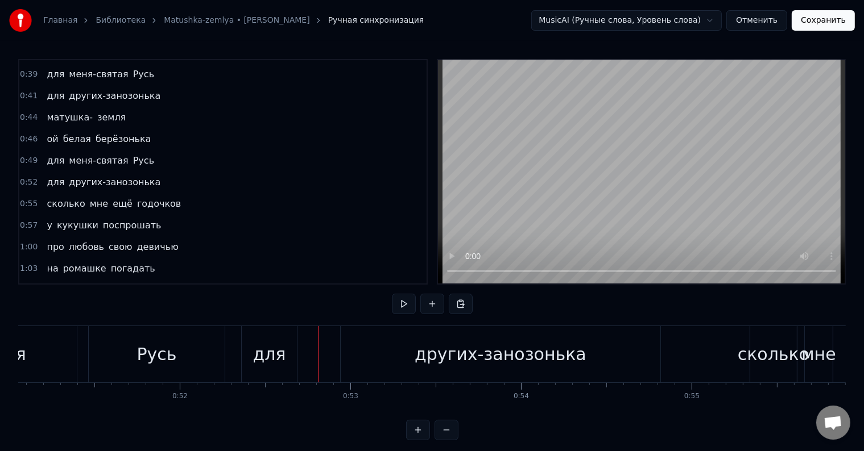
click at [350, 341] on div "других-занозонька" at bounding box center [501, 354] width 320 height 56
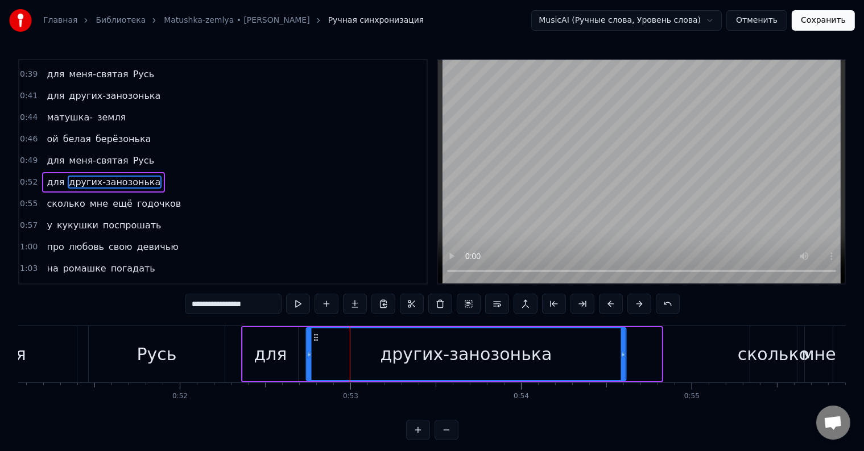
drag, startPoint x: 352, startPoint y: 337, endPoint x: 316, endPoint y: 339, distance: 35.9
click at [316, 339] on icon at bounding box center [316, 337] width 9 height 9
drag, startPoint x: 624, startPoint y: 359, endPoint x: 653, endPoint y: 358, distance: 29.0
click at [653, 358] on div at bounding box center [652, 355] width 5 height 52
click at [84, 343] on div "для меня-святая Русь" at bounding box center [7, 354] width 439 height 56
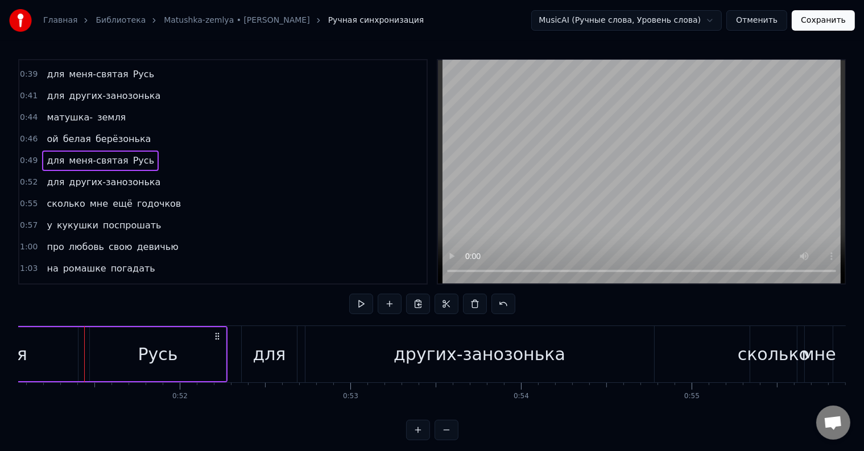
click at [84, 343] on div at bounding box center [84, 354] width 1 height 56
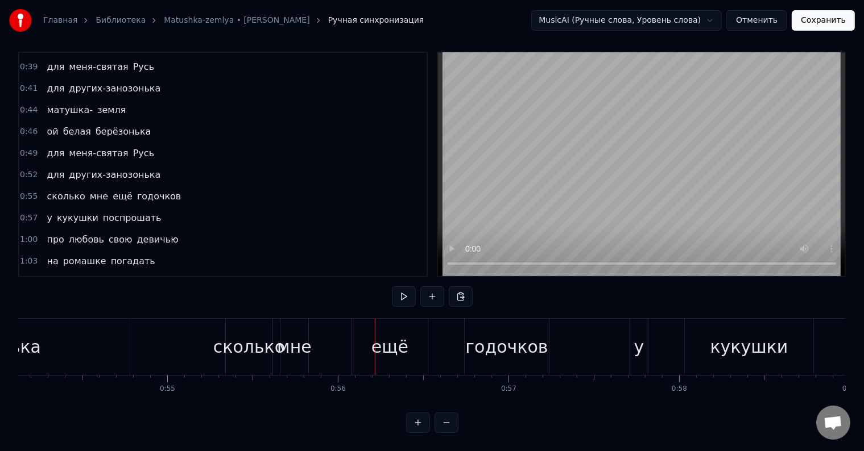
scroll to position [0, 9213]
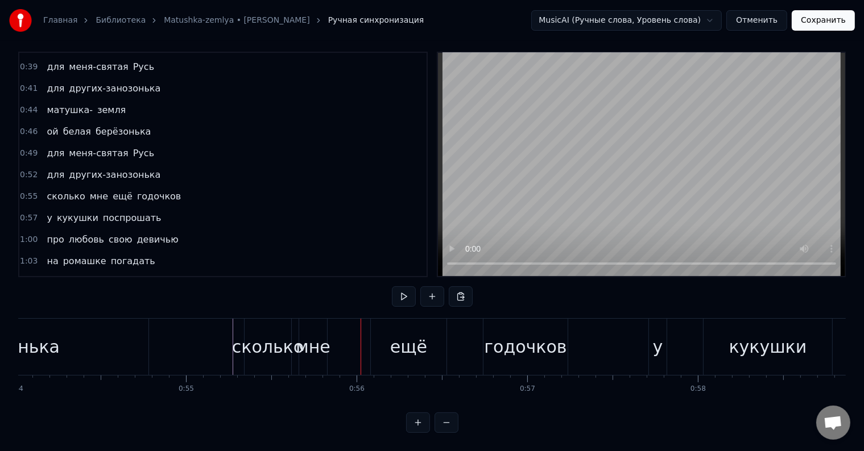
click at [254, 321] on div "сколько" at bounding box center [267, 347] width 47 height 56
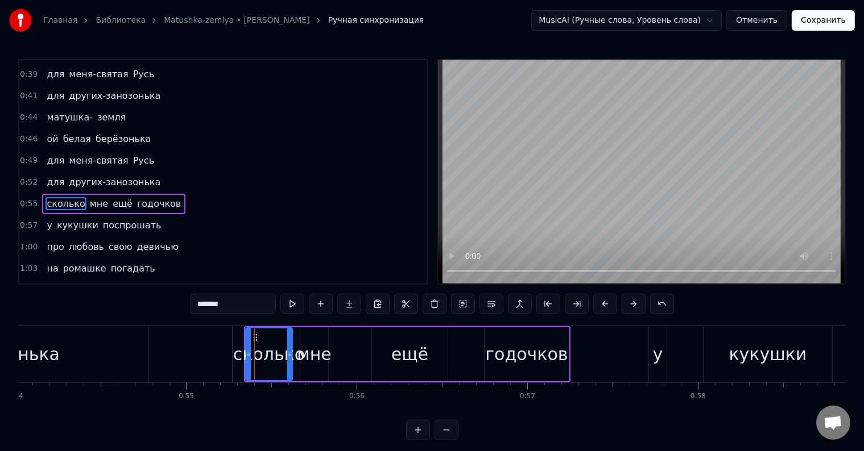
click at [254, 321] on div "0:12 полевых цветов веночек 0:14 в утренней росе цветок 0:18 соловья запев свис…" at bounding box center [431, 249] width 827 height 381
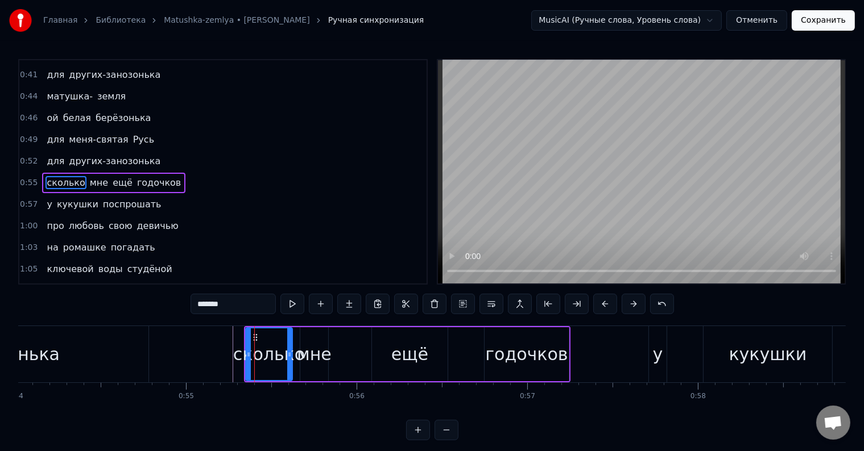
click at [260, 346] on div "сколько" at bounding box center [269, 355] width 72 height 26
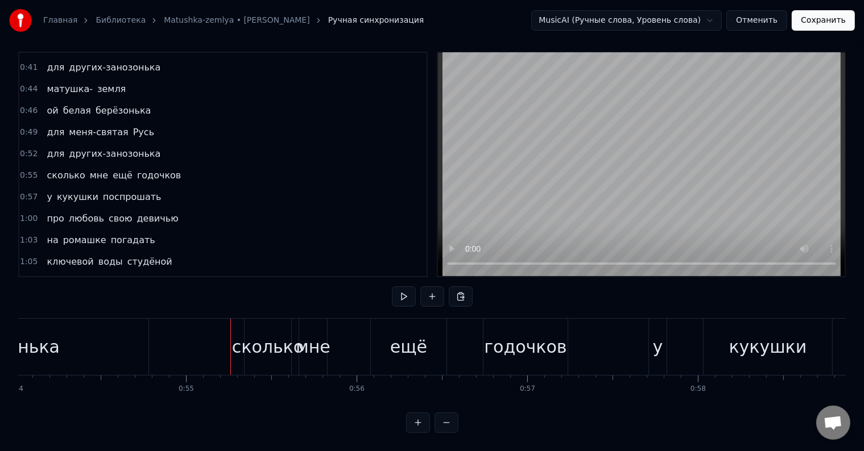
click at [230, 325] on div at bounding box center [230, 347] width 1 height 56
click at [284, 338] on div "сколько" at bounding box center [268, 347] width 72 height 26
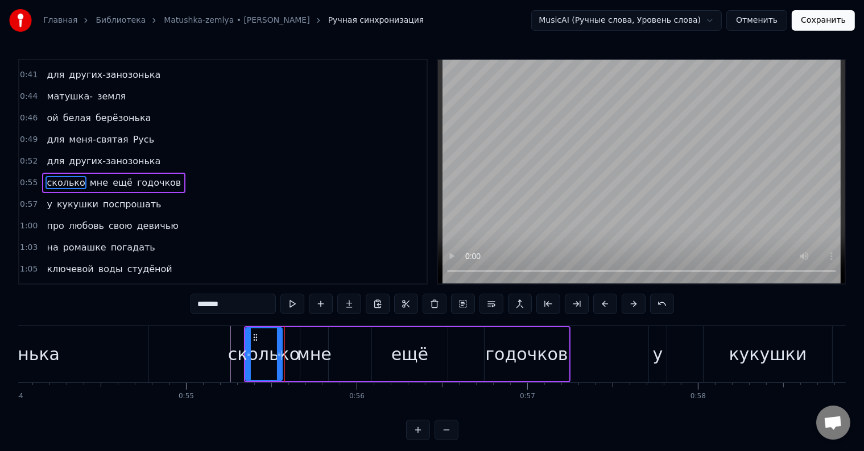
drag, startPoint x: 289, startPoint y: 349, endPoint x: 279, endPoint y: 349, distance: 10.2
click at [279, 349] on div at bounding box center [279, 355] width 5 height 52
drag, startPoint x: 248, startPoint y: 354, endPoint x: 257, endPoint y: 355, distance: 9.2
click at [257, 355] on icon at bounding box center [256, 354] width 5 height 9
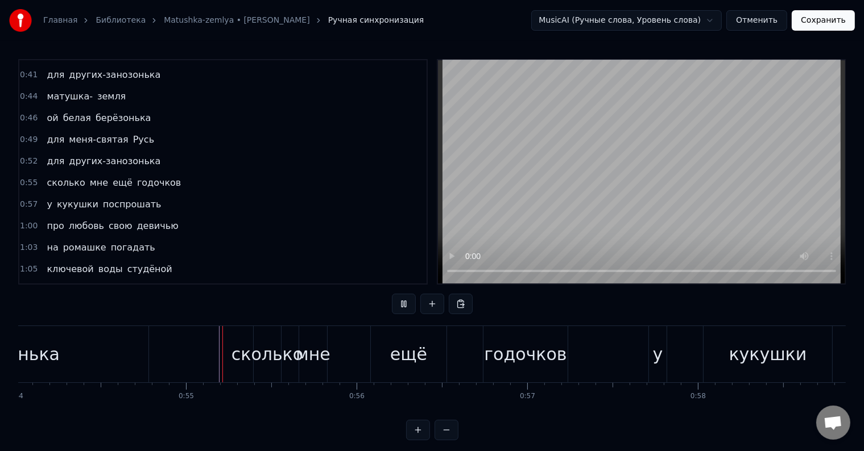
scroll to position [17, 0]
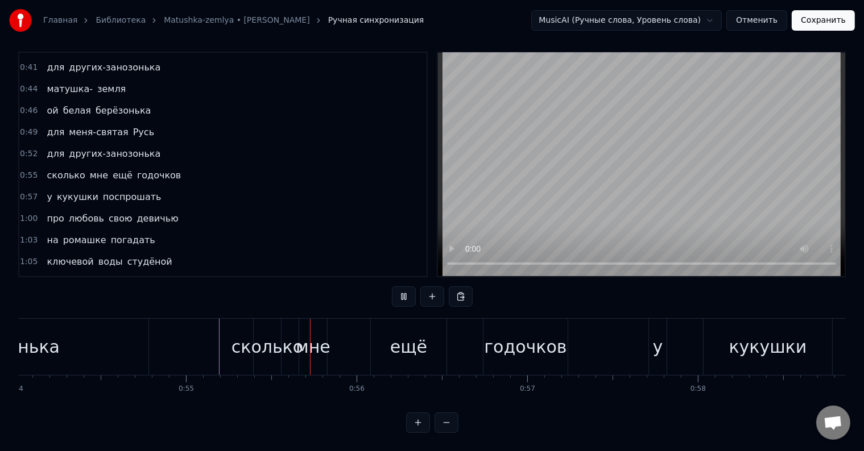
click at [259, 342] on div "сколько" at bounding box center [267, 347] width 72 height 26
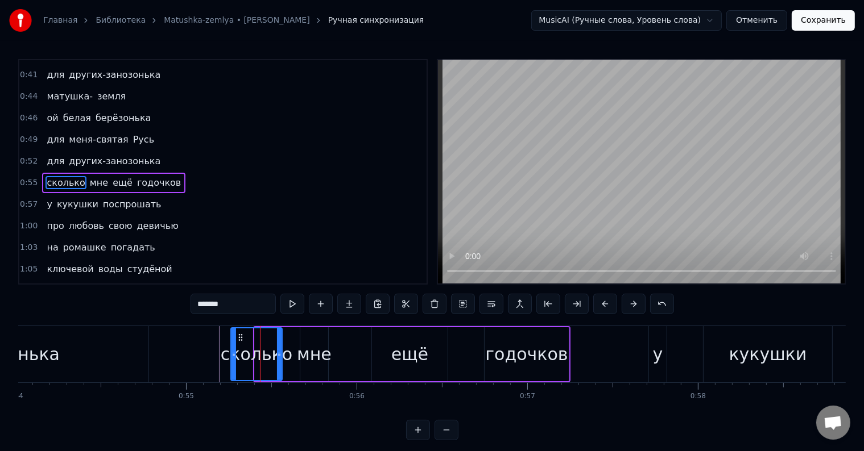
drag, startPoint x: 256, startPoint y: 352, endPoint x: 232, endPoint y: 352, distance: 23.9
click at [232, 352] on icon at bounding box center [233, 354] width 5 height 9
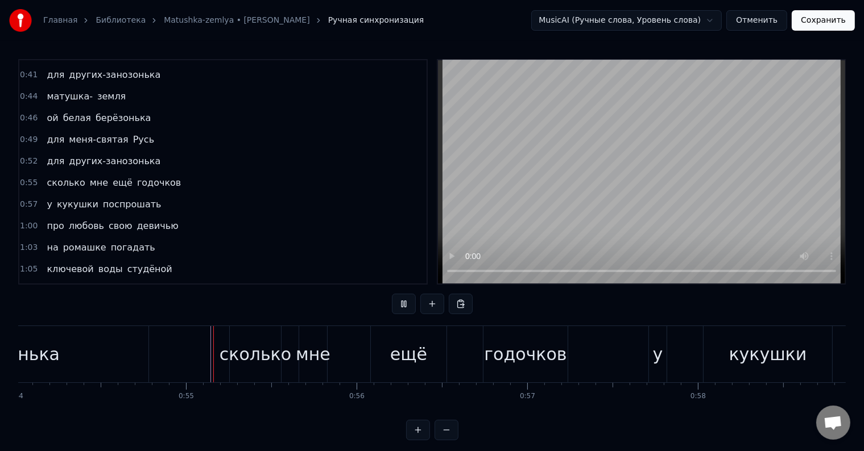
scroll to position [17, 0]
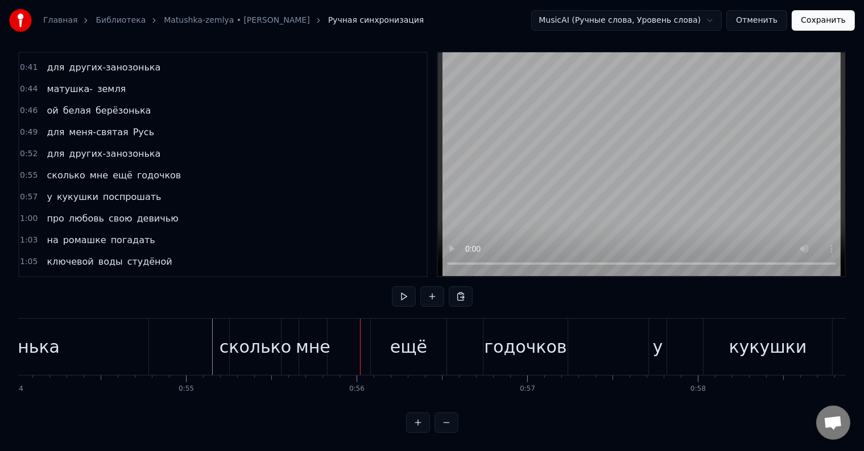
click at [285, 337] on div "сколько" at bounding box center [255, 347] width 72 height 26
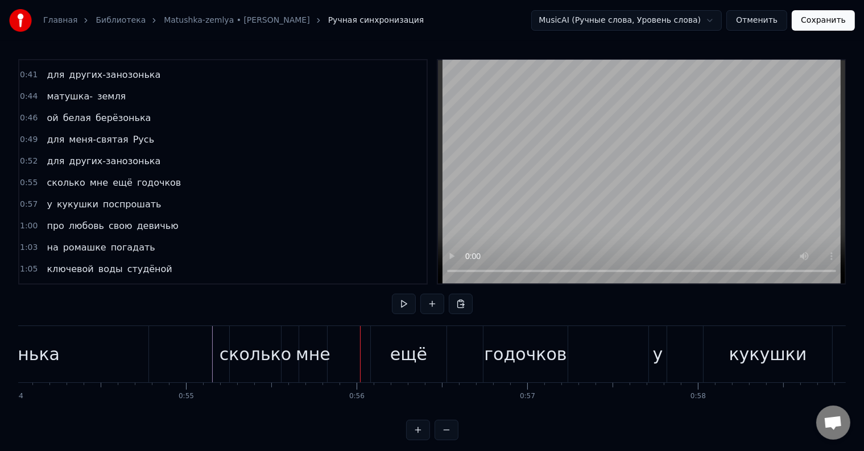
click at [360, 337] on div at bounding box center [360, 354] width 1 height 56
click at [285, 337] on div at bounding box center [285, 354] width 1 height 56
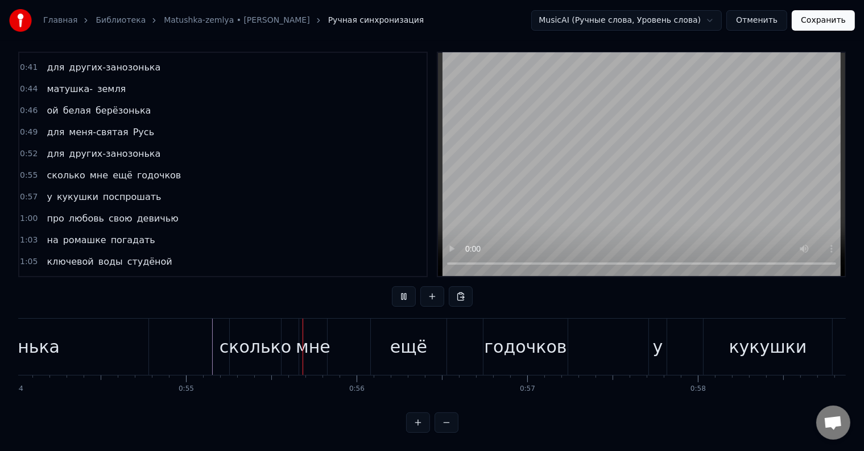
scroll to position [17, 0]
click at [284, 341] on div "сколько" at bounding box center [255, 347] width 72 height 26
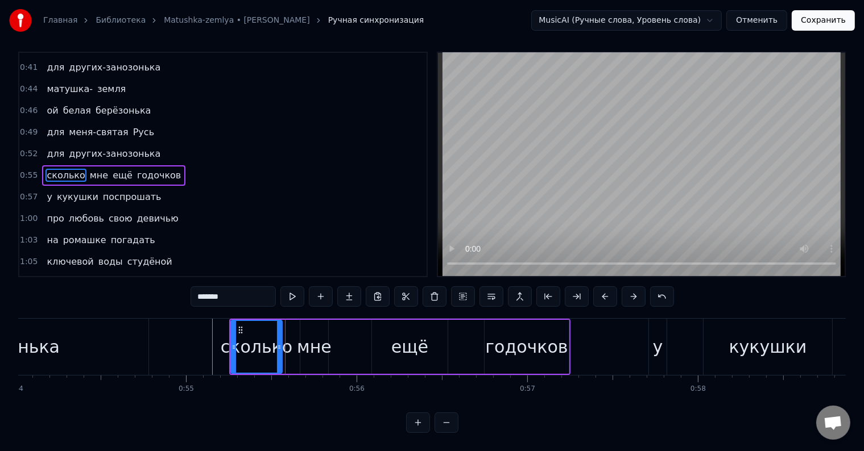
scroll to position [0, 0]
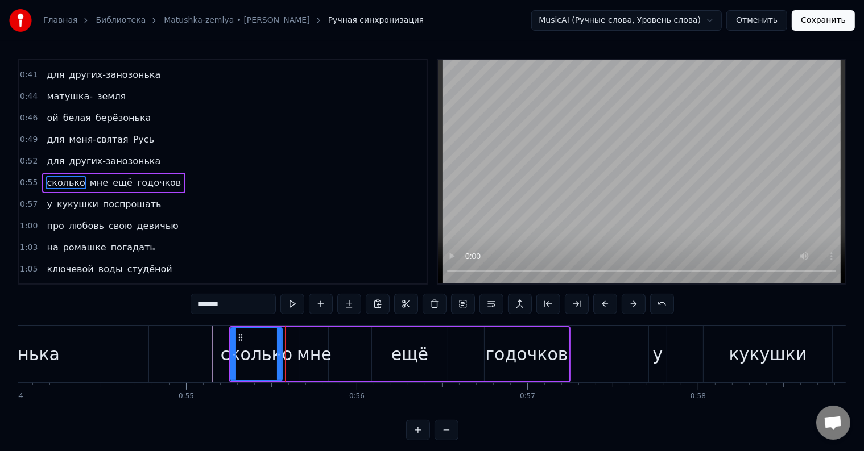
click at [305, 346] on div "мне" at bounding box center [314, 355] width 35 height 26
type input "***"
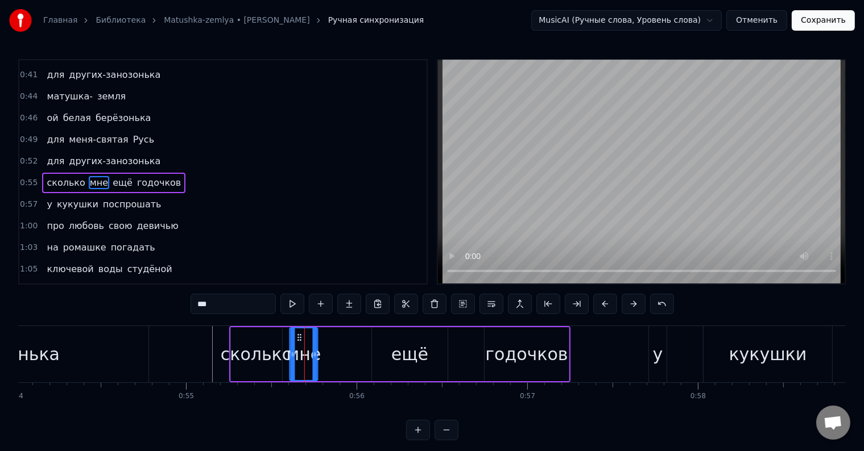
drag, startPoint x: 308, startPoint y: 337, endPoint x: 298, endPoint y: 337, distance: 10.2
click at [298, 337] on circle at bounding box center [298, 337] width 1 height 1
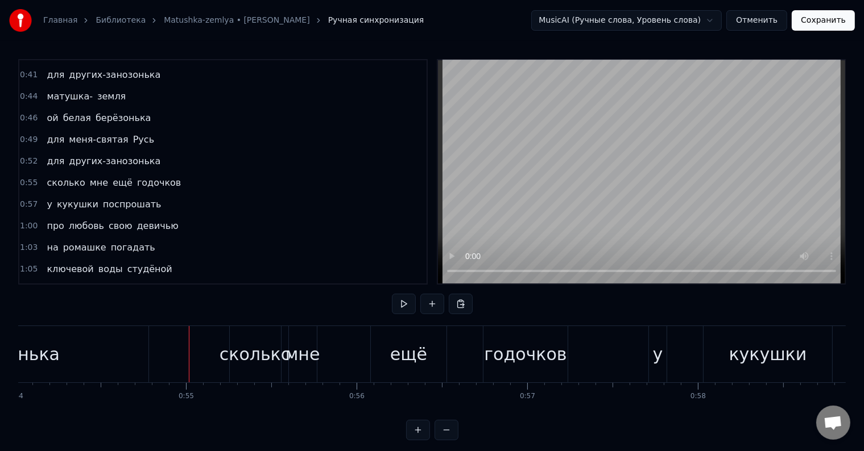
click at [189, 345] on div at bounding box center [189, 354] width 1 height 56
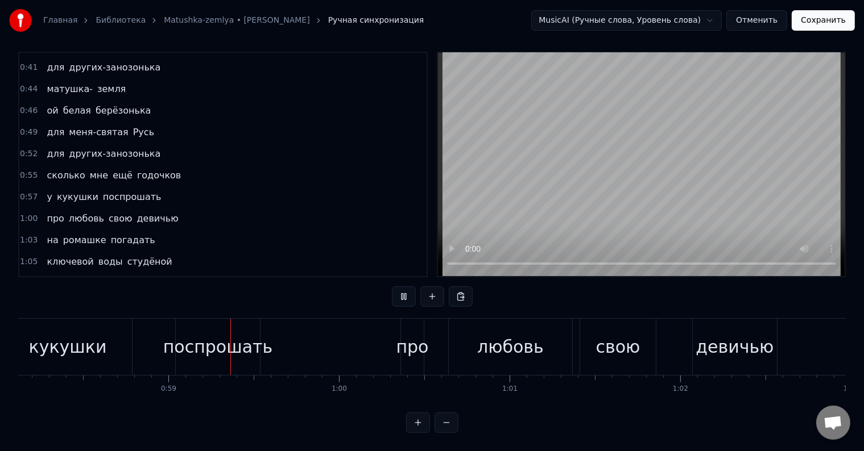
scroll to position [0, 9949]
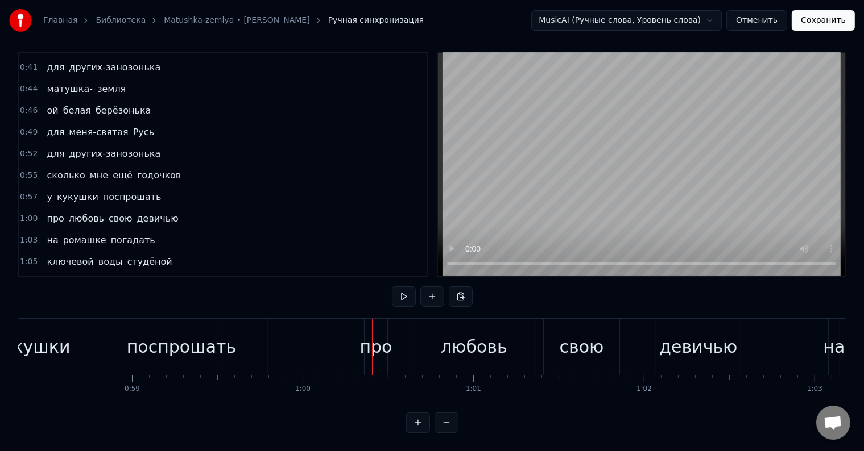
click at [209, 341] on div "поспрошать" at bounding box center [181, 347] width 109 height 26
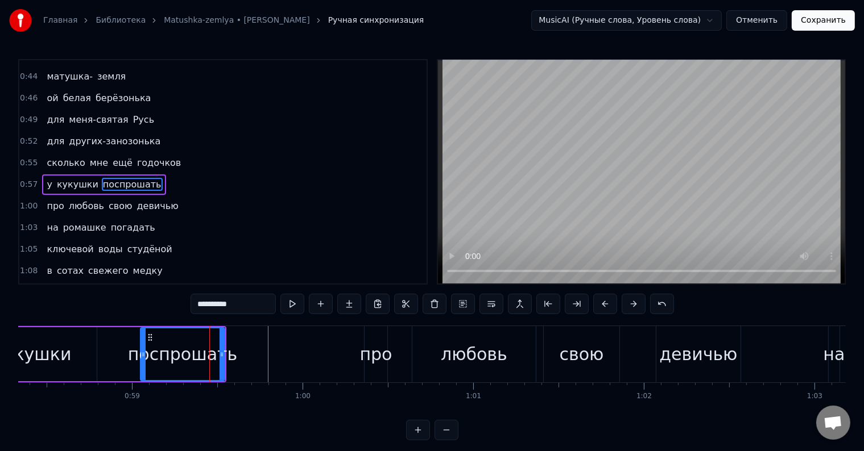
scroll to position [233, 0]
drag, startPoint x: 224, startPoint y: 349, endPoint x: 251, endPoint y: 350, distance: 27.3
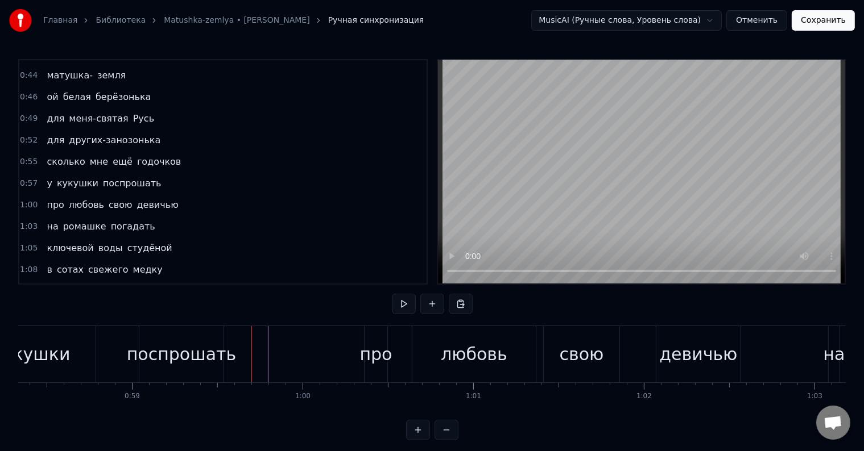
click at [141, 352] on div "поспрошать" at bounding box center [181, 355] width 109 height 26
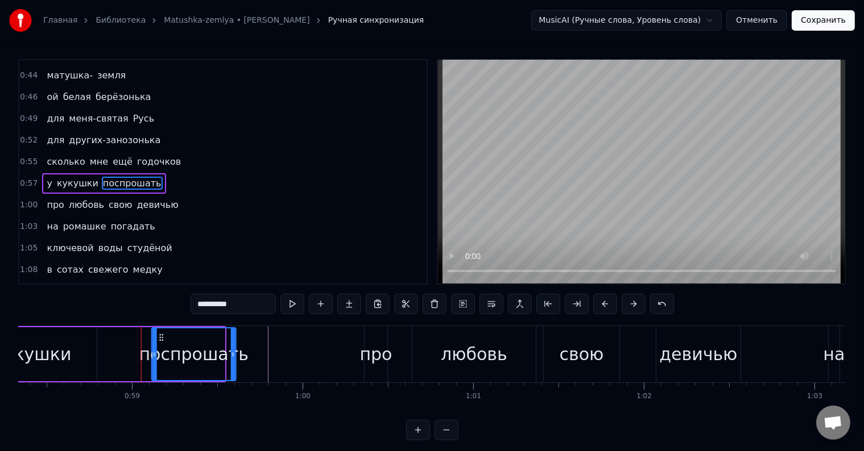
drag, startPoint x: 148, startPoint y: 337, endPoint x: 159, endPoint y: 339, distance: 11.6
click at [159, 339] on icon at bounding box center [161, 337] width 9 height 9
click at [146, 348] on div "поспрошать" at bounding box center [193, 355] width 109 height 26
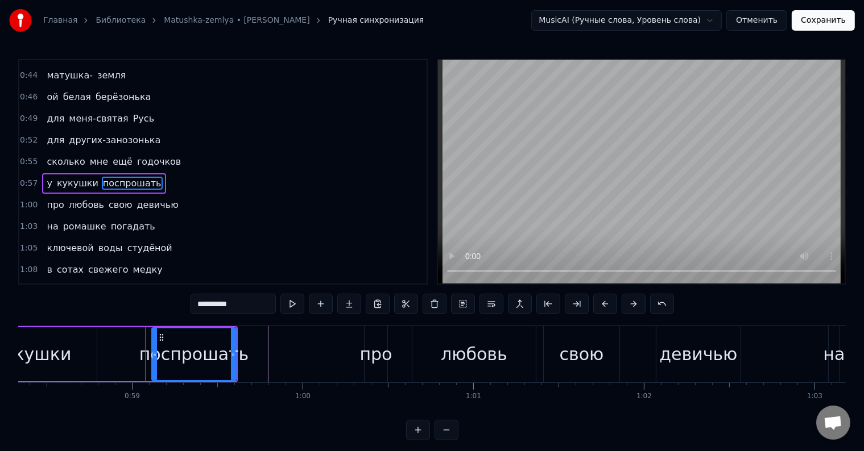
click at [146, 348] on div "поспрошать" at bounding box center [193, 355] width 109 height 26
click at [145, 344] on div at bounding box center [145, 354] width 1 height 56
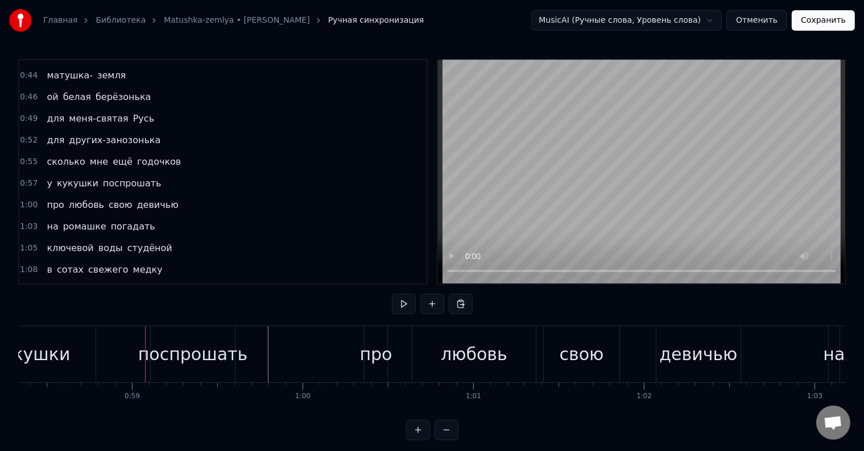
click at [145, 344] on div at bounding box center [145, 354] width 1 height 56
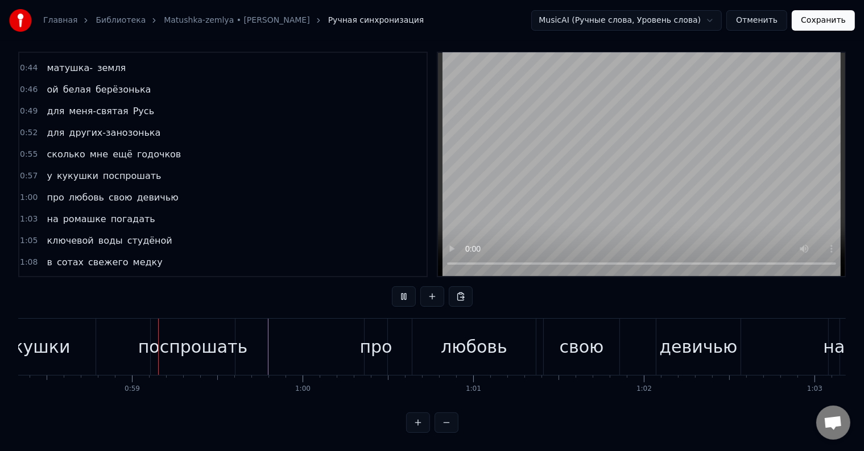
scroll to position [17, 0]
click at [227, 341] on div "поспрошать" at bounding box center [192, 347] width 109 height 26
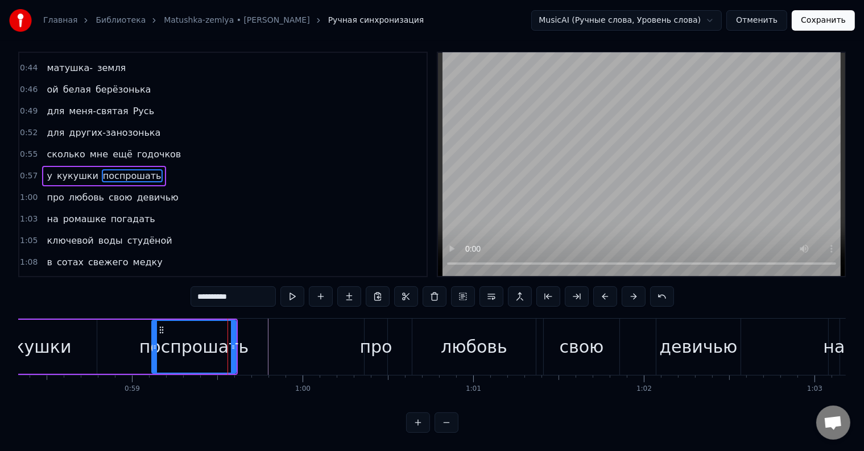
scroll to position [0, 0]
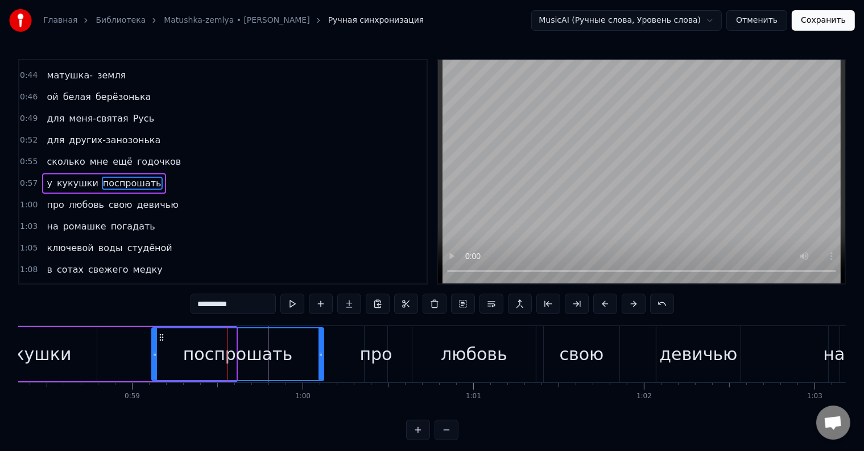
drag, startPoint x: 233, startPoint y: 346, endPoint x: 321, endPoint y: 348, distance: 87.6
click at [321, 348] on div at bounding box center [320, 355] width 5 height 52
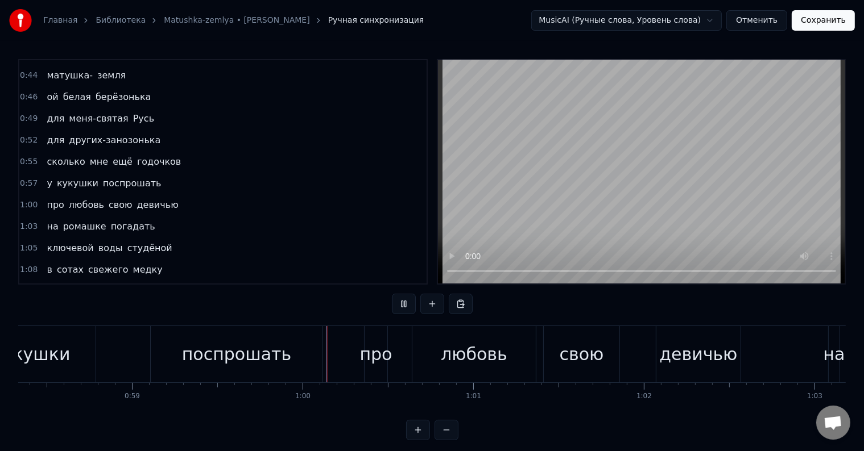
scroll to position [17, 0]
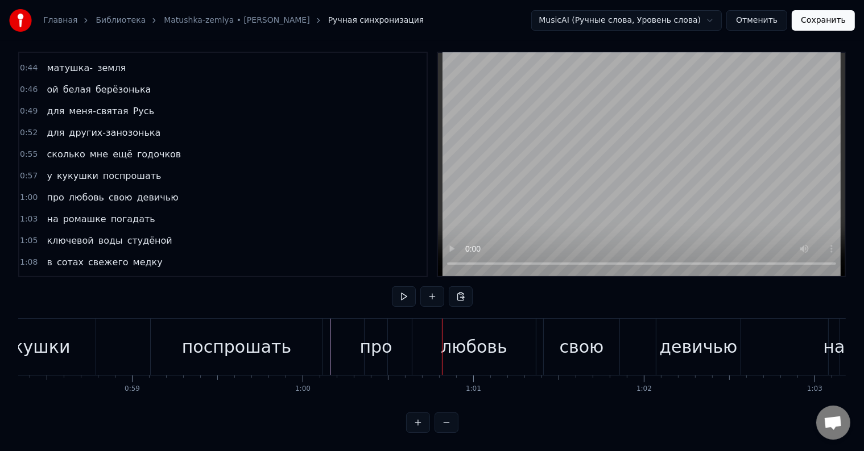
click at [373, 335] on div "про" at bounding box center [376, 347] width 32 height 26
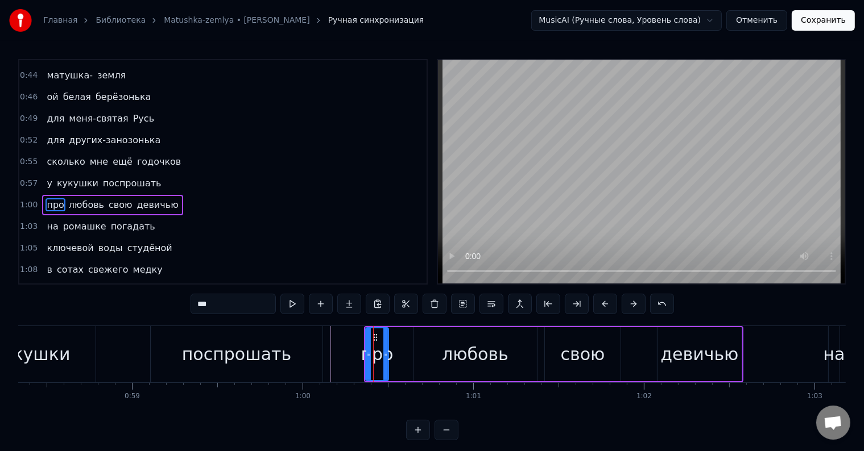
scroll to position [254, 0]
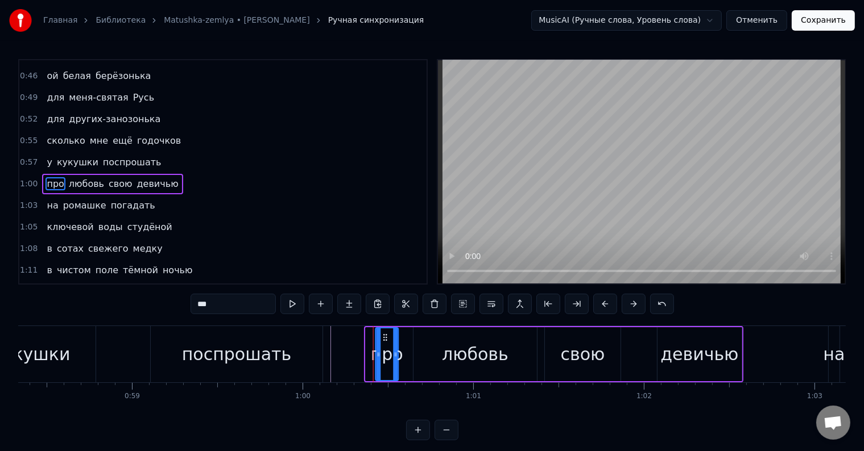
drag, startPoint x: 375, startPoint y: 335, endPoint x: 384, endPoint y: 337, distance: 9.3
click at [384, 337] on icon at bounding box center [385, 337] width 9 height 9
click at [397, 356] on icon at bounding box center [398, 354] width 5 height 9
click at [405, 355] on div "про любовь свою девичью" at bounding box center [558, 354] width 369 height 56
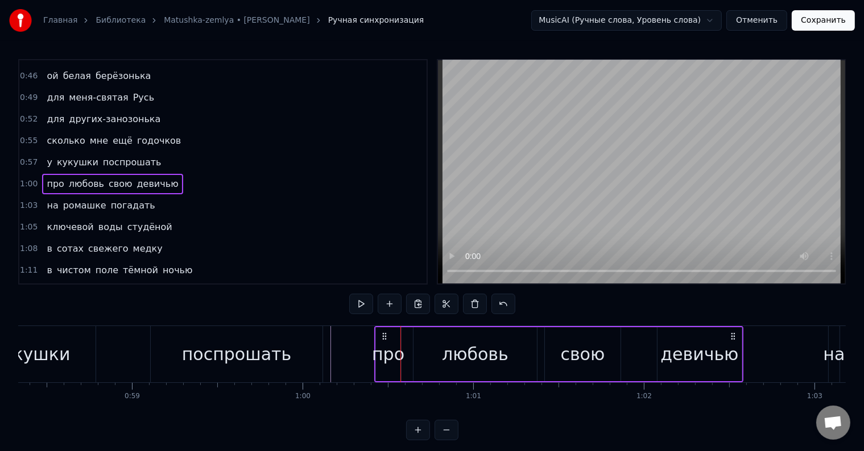
click at [405, 355] on div "про любовь свою девичью" at bounding box center [558, 354] width 369 height 56
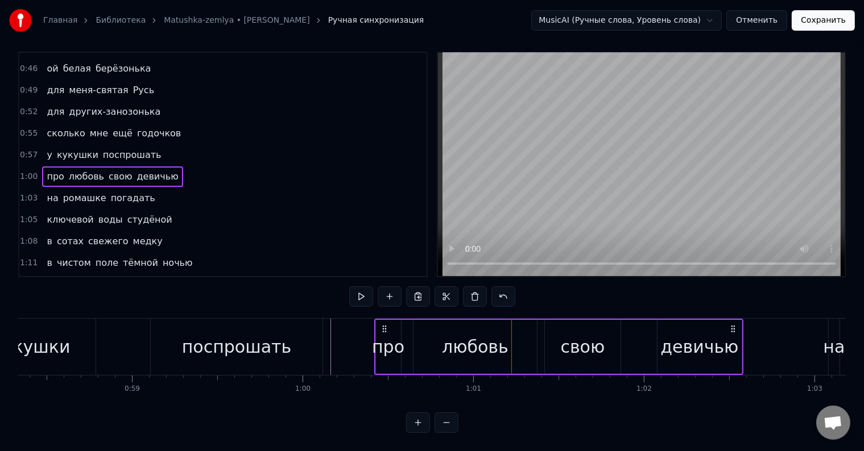
click at [407, 337] on div "про любовь свою девичью" at bounding box center [558, 347] width 369 height 56
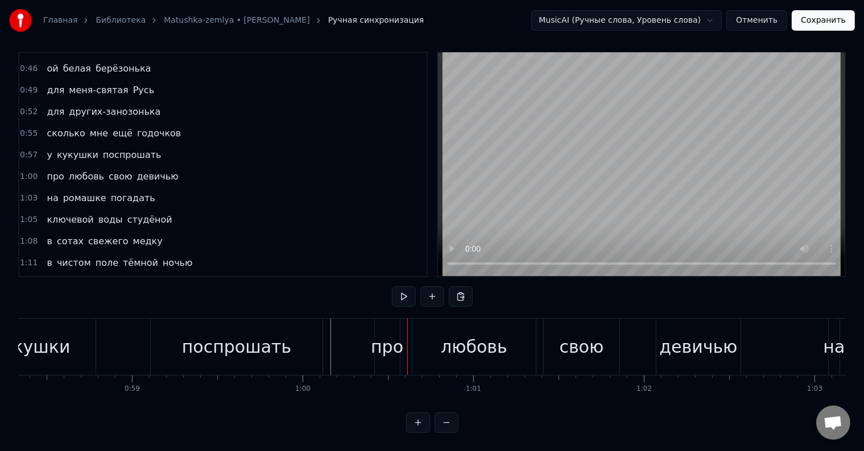
click at [407, 337] on div at bounding box center [407, 347] width 1 height 56
click at [407, 337] on div "про любовь свою девичью" at bounding box center [558, 347] width 369 height 56
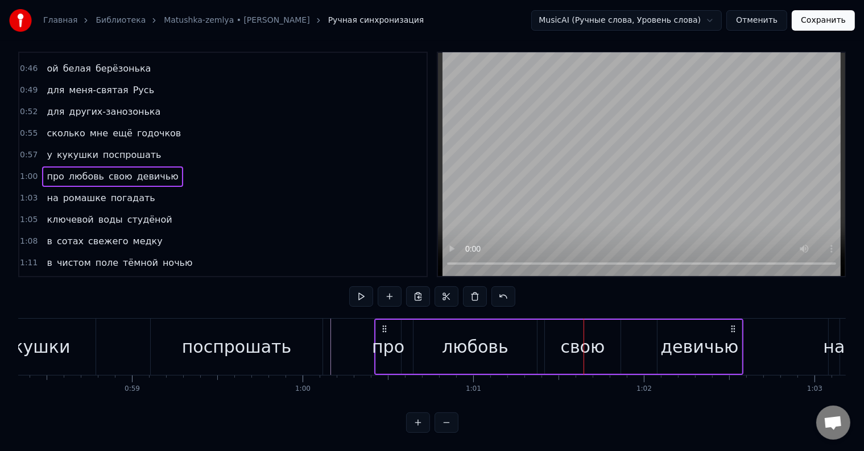
click at [424, 336] on div "любовь" at bounding box center [474, 347] width 123 height 54
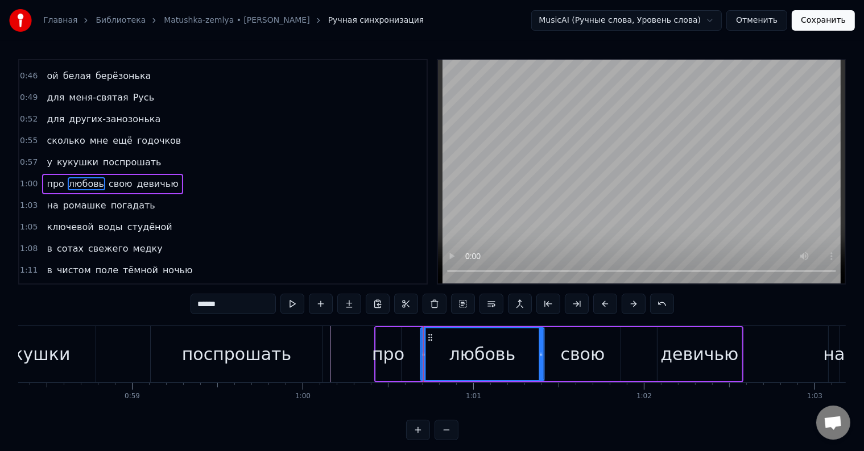
drag, startPoint x: 422, startPoint y: 337, endPoint x: 429, endPoint y: 339, distance: 7.7
click at [429, 339] on icon at bounding box center [430, 337] width 9 height 9
click at [393, 351] on div "про" at bounding box center [388, 355] width 32 height 26
type input "***"
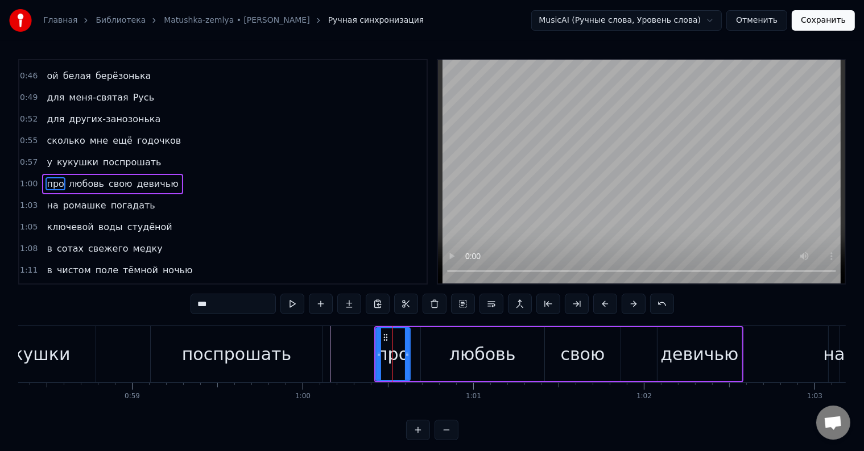
drag, startPoint x: 398, startPoint y: 355, endPoint x: 407, endPoint y: 358, distance: 9.4
click at [407, 358] on icon at bounding box center [407, 354] width 5 height 9
click at [414, 355] on div "про любовь свою девичью" at bounding box center [558, 354] width 369 height 56
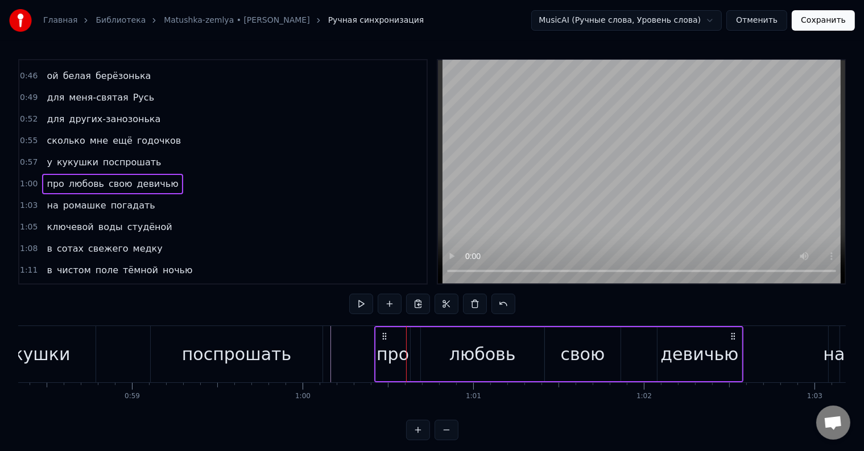
click at [414, 355] on div "про любовь свою девичью" at bounding box center [558, 354] width 369 height 56
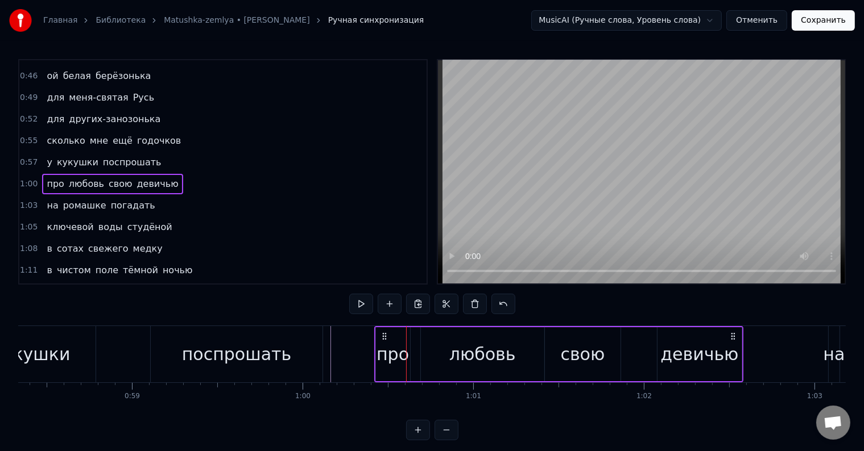
click at [414, 355] on div "про любовь свою девичью" at bounding box center [558, 354] width 369 height 56
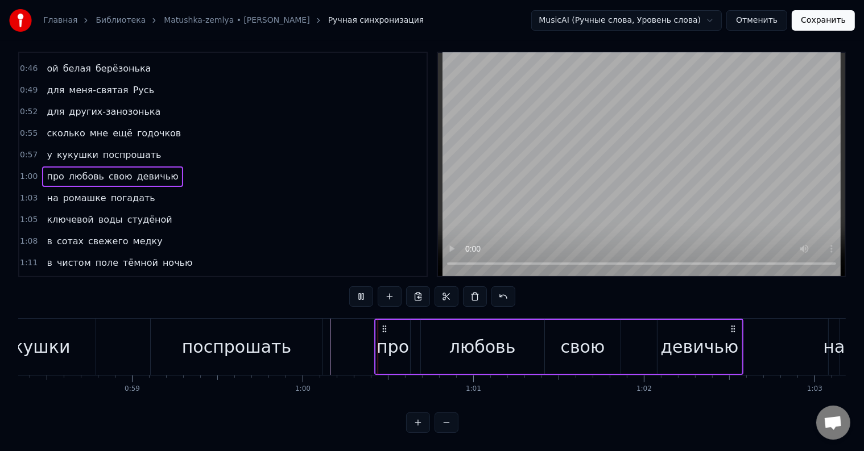
scroll to position [17, 0]
click at [415, 343] on div "про любовь свою девичью" at bounding box center [558, 347] width 369 height 56
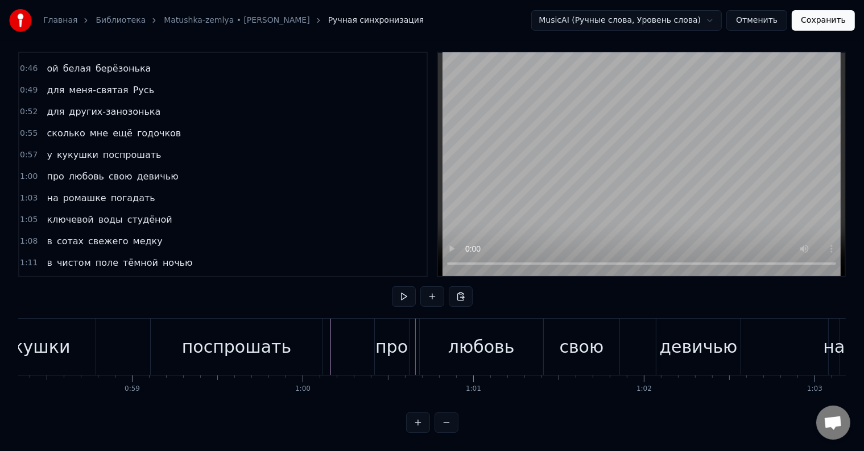
click at [415, 343] on div at bounding box center [415, 347] width 1 height 56
click at [415, 343] on div "про любовь свою девичью" at bounding box center [558, 347] width 369 height 56
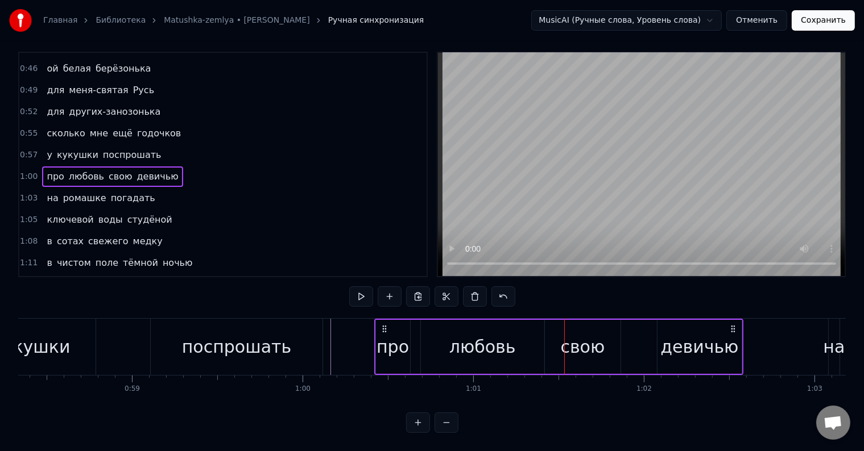
click at [415, 343] on div "про любовь свою девичью" at bounding box center [558, 347] width 369 height 56
click at [415, 343] on div at bounding box center [415, 347] width 1 height 56
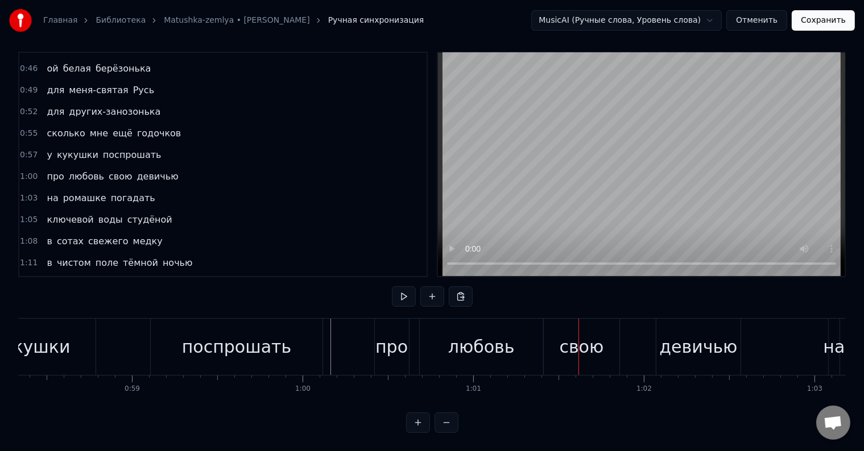
click at [443, 336] on div "любовь" at bounding box center [481, 347] width 123 height 56
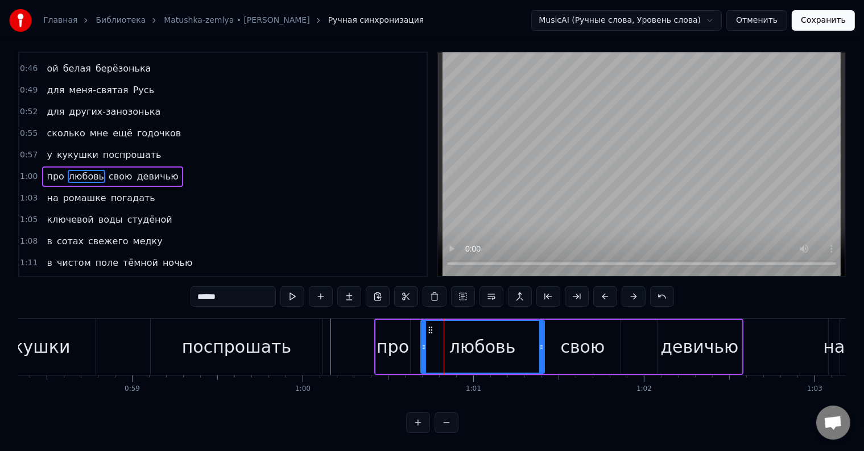
scroll to position [0, 0]
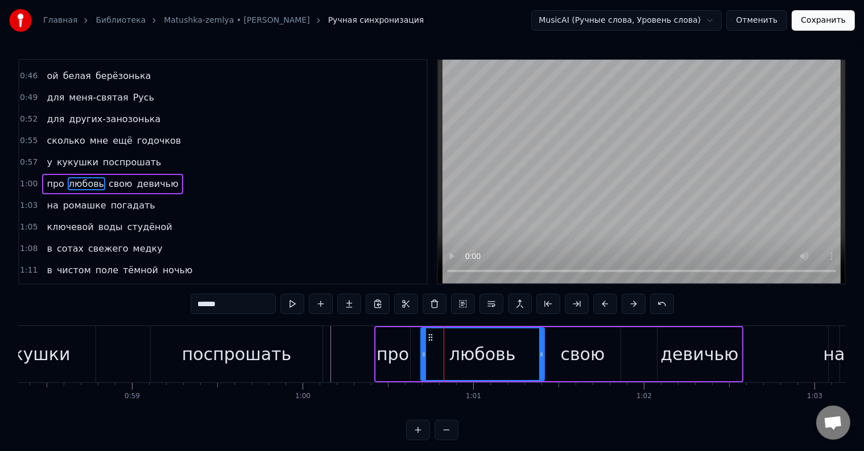
click at [443, 336] on div at bounding box center [443, 354] width 1 height 56
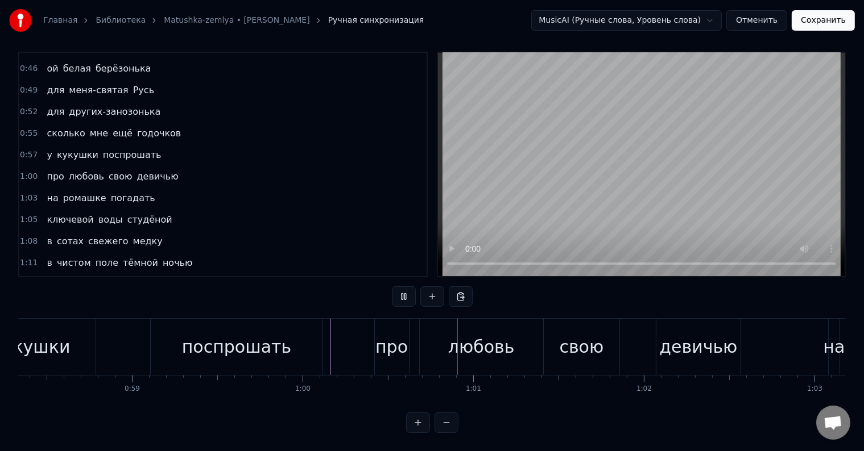
scroll to position [17, 0]
click at [430, 338] on div "любовь" at bounding box center [481, 347] width 123 height 56
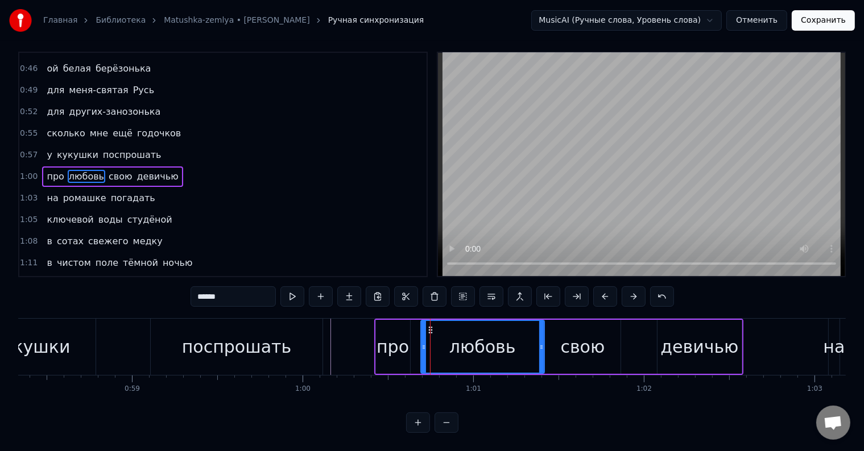
scroll to position [0, 0]
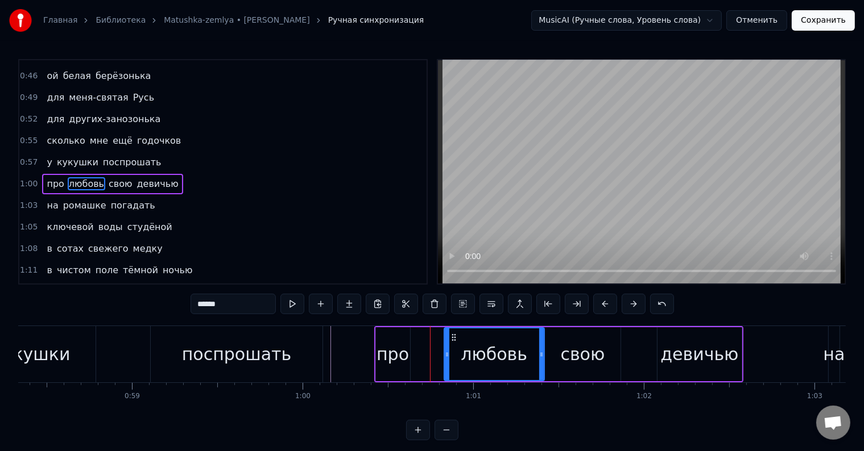
drag, startPoint x: 423, startPoint y: 347, endPoint x: 446, endPoint y: 350, distance: 23.4
click at [446, 350] on div at bounding box center [447, 355] width 5 height 52
click at [411, 359] on div "про любовь свою девичью" at bounding box center [558, 354] width 369 height 56
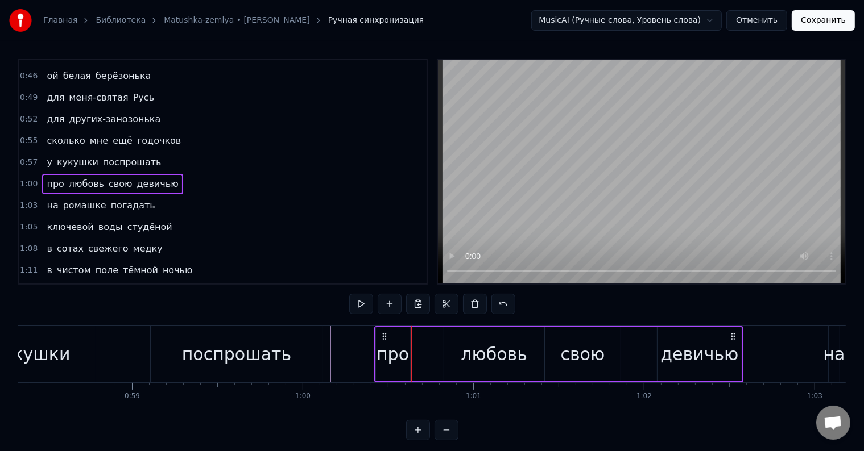
click at [434, 354] on div "про любовь свою девичью" at bounding box center [558, 354] width 369 height 56
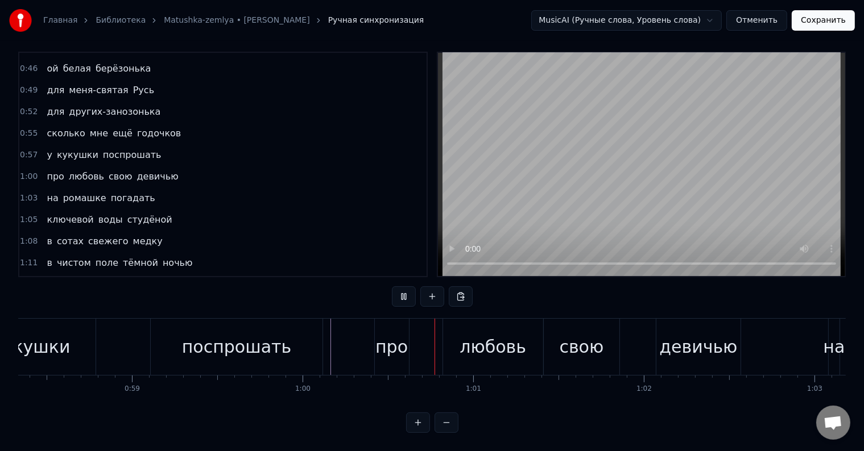
scroll to position [17, 0]
click at [397, 341] on div "про" at bounding box center [391, 347] width 32 height 26
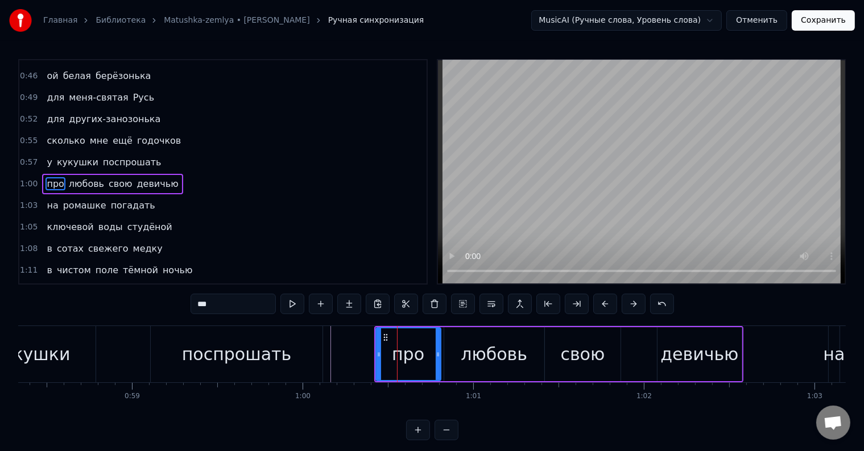
drag, startPoint x: 407, startPoint y: 349, endPoint x: 438, endPoint y: 348, distance: 30.7
click at [438, 348] on div at bounding box center [438, 355] width 5 height 52
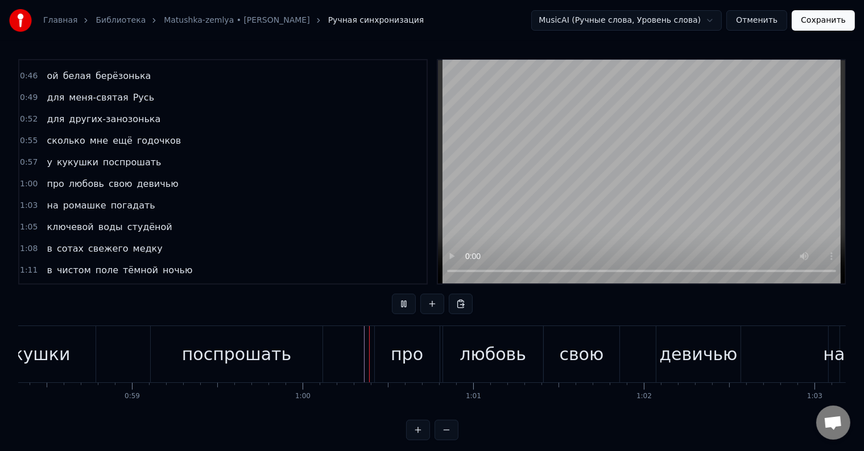
scroll to position [17, 0]
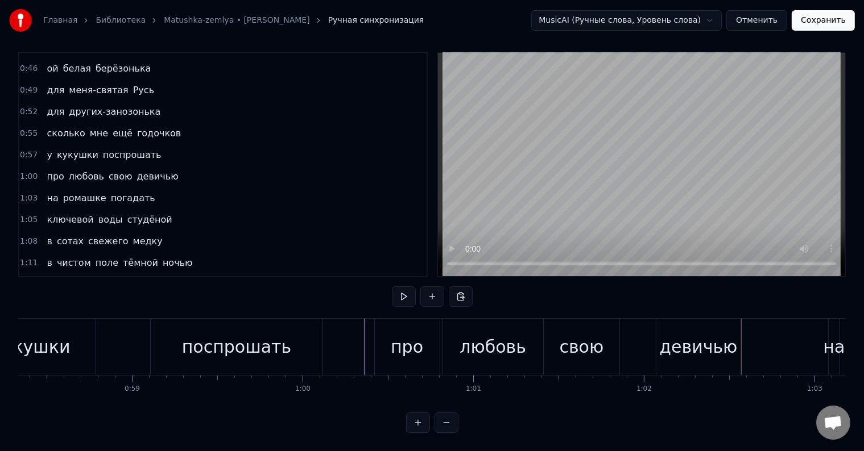
click at [592, 341] on div "свою" at bounding box center [581, 347] width 44 height 26
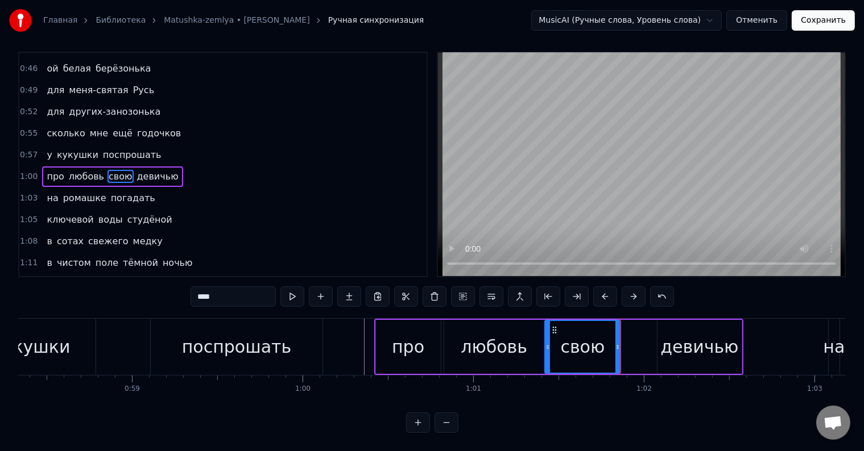
click at [625, 341] on div "про любовь свою девичью" at bounding box center [558, 347] width 369 height 56
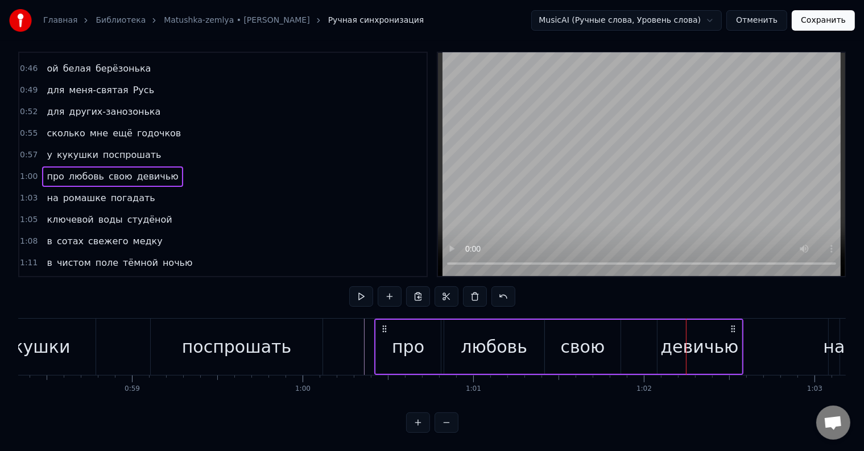
click at [631, 338] on div "про любовь свою девичью" at bounding box center [558, 347] width 369 height 56
click at [686, 338] on div at bounding box center [686, 347] width 1 height 56
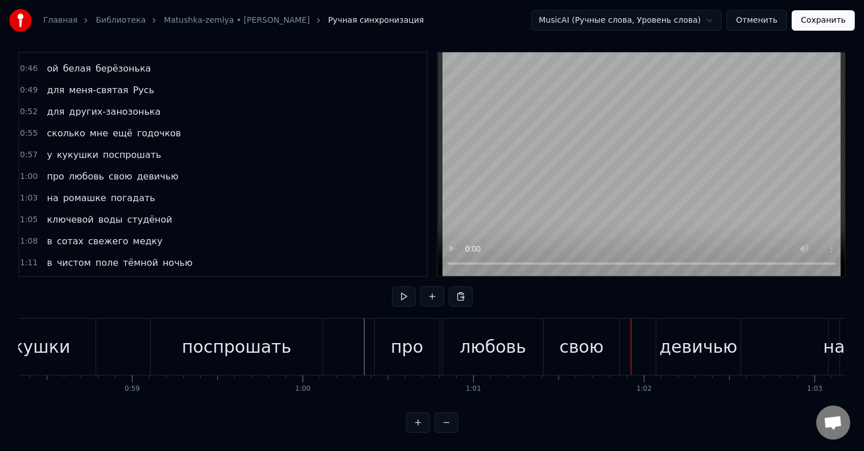
click at [631, 338] on div at bounding box center [631, 347] width 1 height 56
click at [610, 341] on div "свою" at bounding box center [582, 347] width 76 height 56
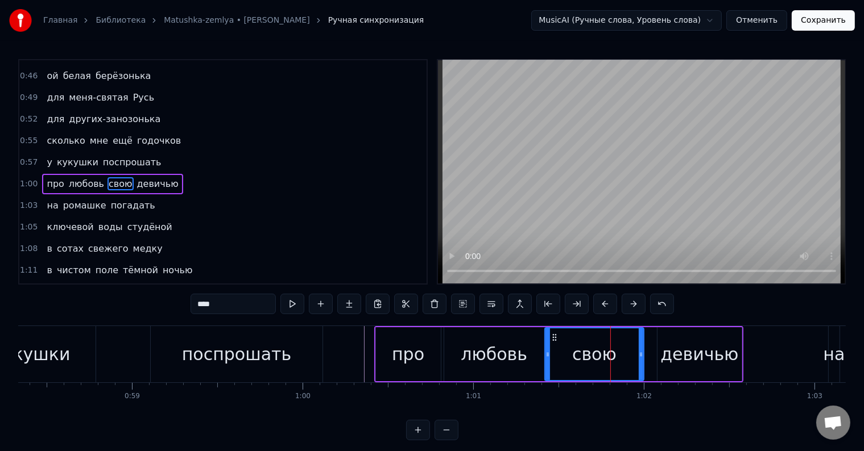
drag, startPoint x: 619, startPoint y: 342, endPoint x: 642, endPoint y: 348, distance: 24.1
click at [642, 348] on div at bounding box center [640, 355] width 5 height 52
drag, startPoint x: 640, startPoint y: 352, endPoint x: 650, endPoint y: 353, distance: 10.9
click at [650, 353] on icon at bounding box center [651, 354] width 5 height 9
click at [660, 352] on div "девичью" at bounding box center [699, 354] width 84 height 54
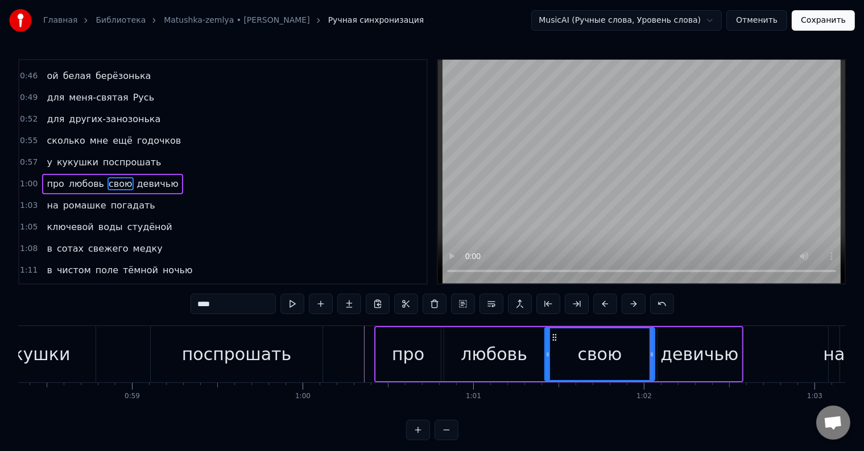
type input "*******"
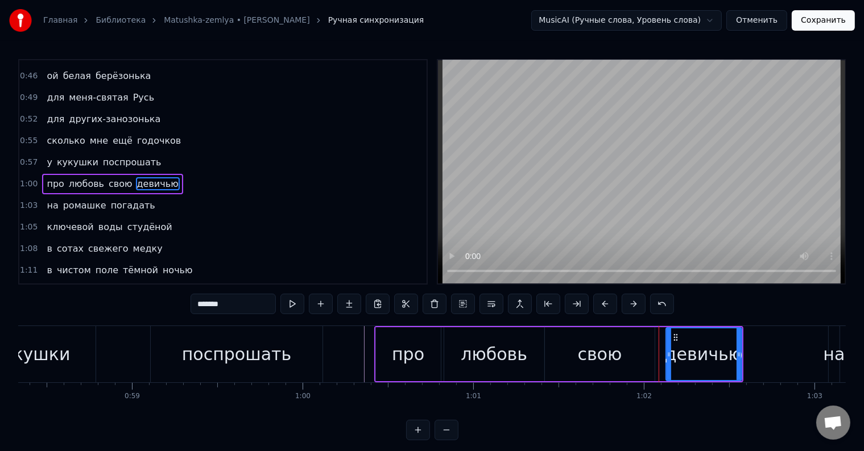
drag, startPoint x: 660, startPoint y: 357, endPoint x: 668, endPoint y: 357, distance: 8.5
click at [668, 357] on icon at bounding box center [668, 354] width 5 height 9
drag, startPoint x: 739, startPoint y: 353, endPoint x: 753, endPoint y: 355, distance: 13.8
click at [753, 355] on icon at bounding box center [752, 354] width 5 height 9
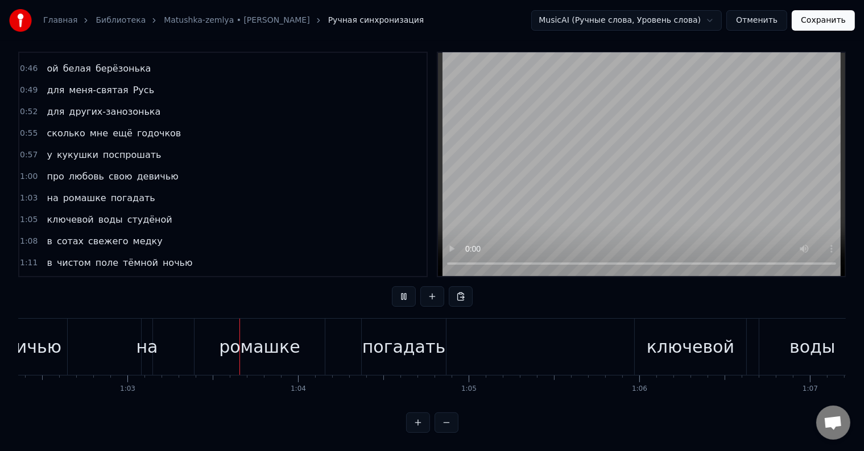
scroll to position [0, 10684]
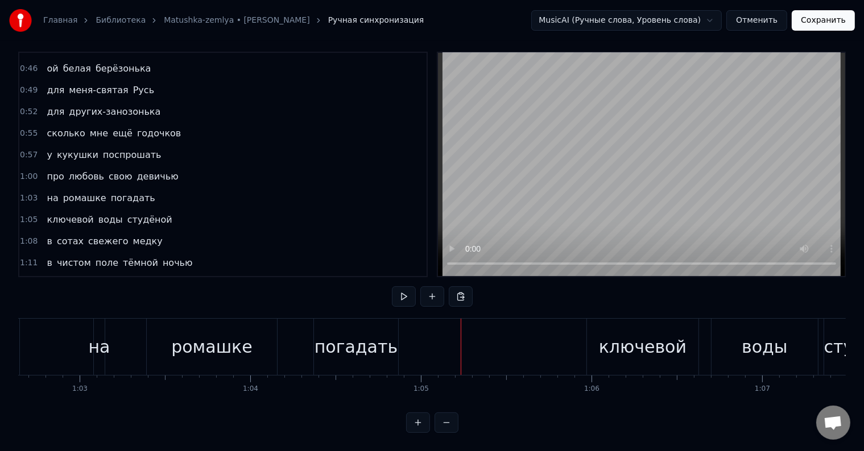
click at [162, 337] on div "ромашке" at bounding box center [212, 347] width 130 height 56
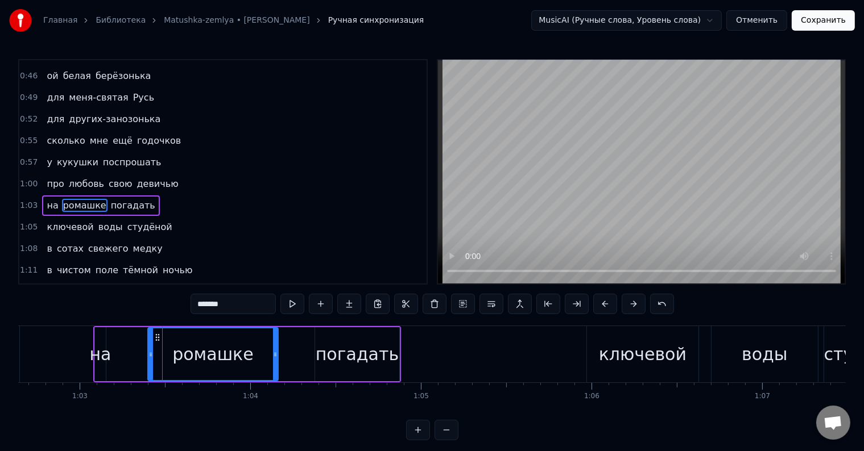
scroll to position [275, 0]
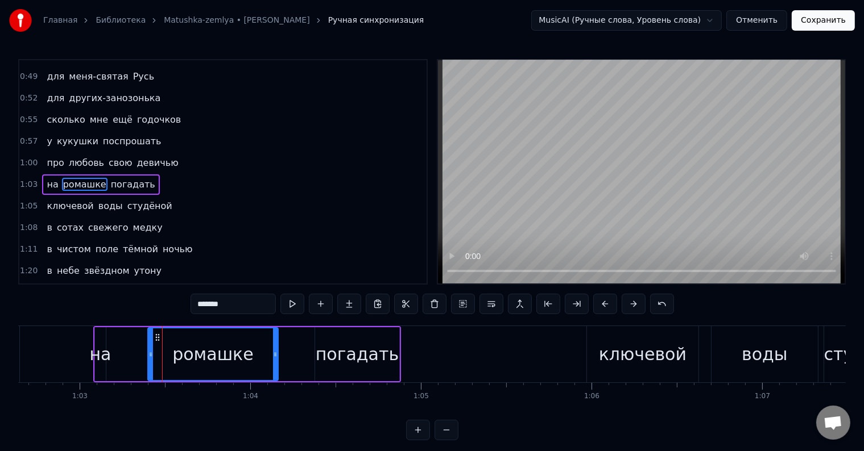
click at [111, 353] on div "на [PERSON_NAME] погадать" at bounding box center [247, 354] width 308 height 56
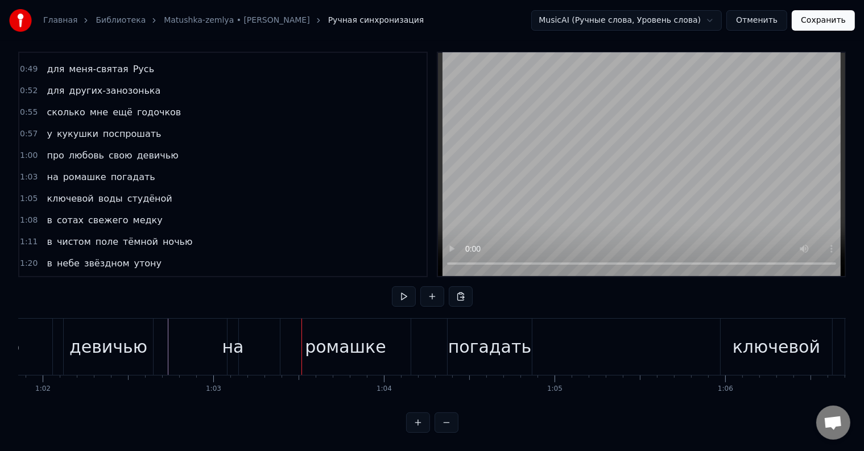
scroll to position [0, 10514]
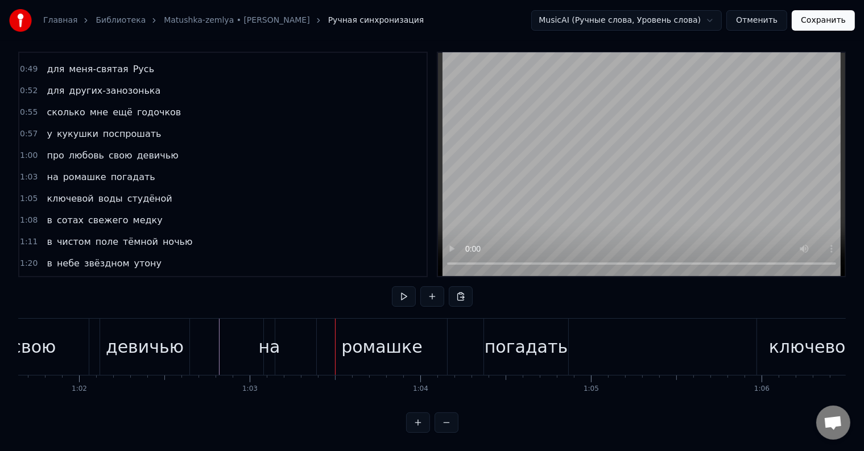
click at [151, 337] on div "девичью" at bounding box center [145, 347] width 78 height 26
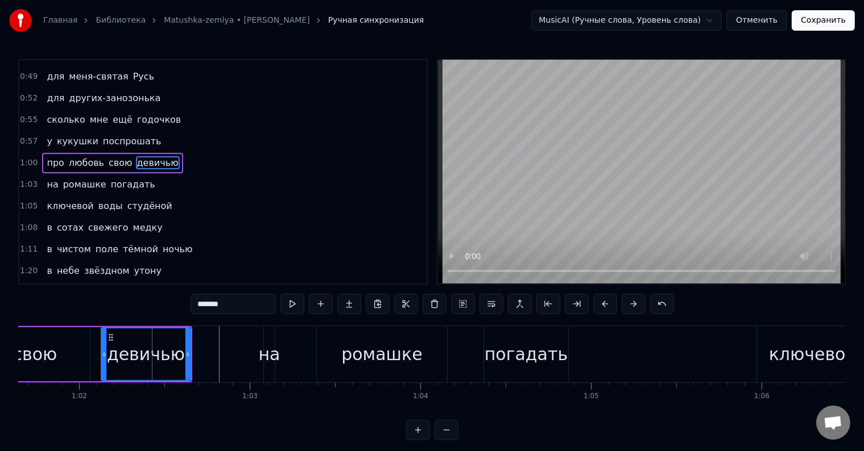
scroll to position [254, 0]
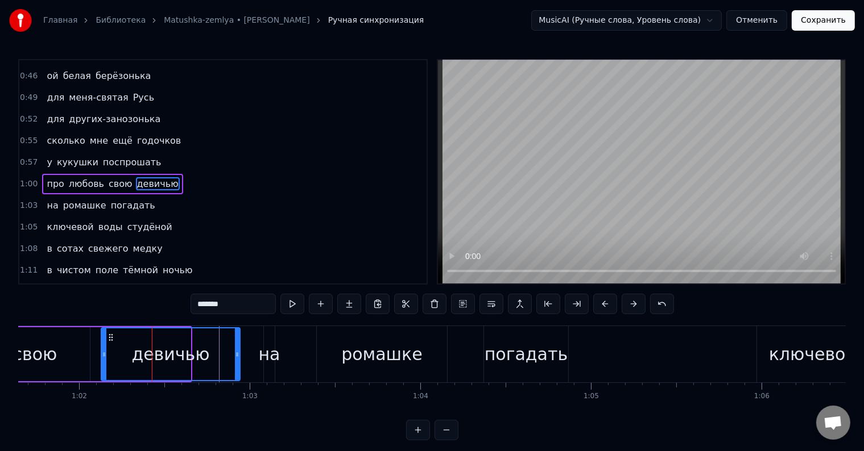
drag, startPoint x: 189, startPoint y: 350, endPoint x: 238, endPoint y: 352, distance: 49.5
click at [238, 352] on icon at bounding box center [237, 354] width 5 height 9
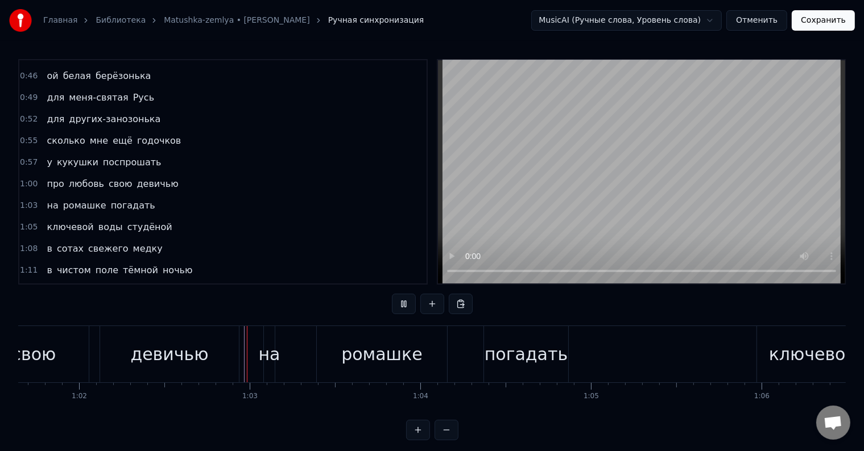
scroll to position [17, 0]
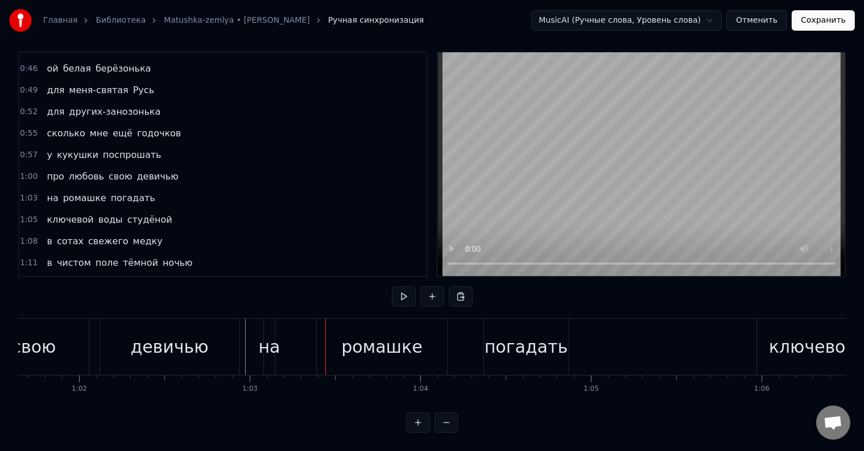
click at [273, 343] on div "на" at bounding box center [270, 347] width 22 height 26
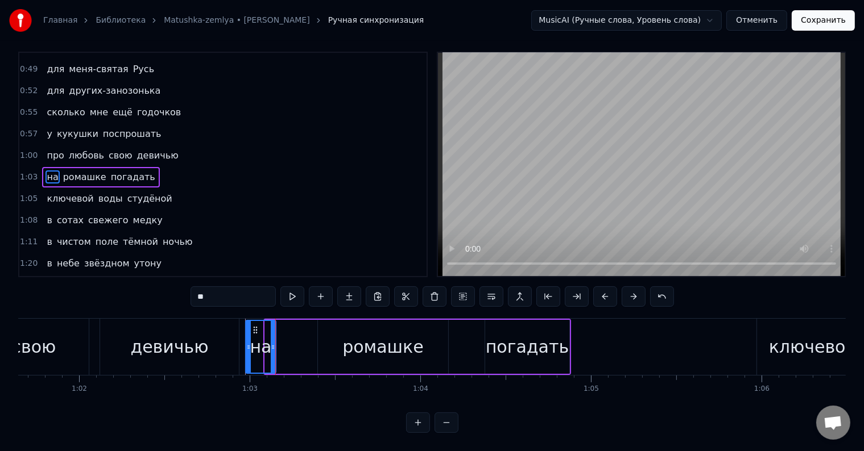
drag, startPoint x: 265, startPoint y: 343, endPoint x: 246, endPoint y: 340, distance: 19.6
click at [246, 340] on div at bounding box center [248, 347] width 5 height 52
drag, startPoint x: 271, startPoint y: 343, endPoint x: 287, endPoint y: 347, distance: 15.9
click at [287, 347] on div at bounding box center [288, 347] width 5 height 52
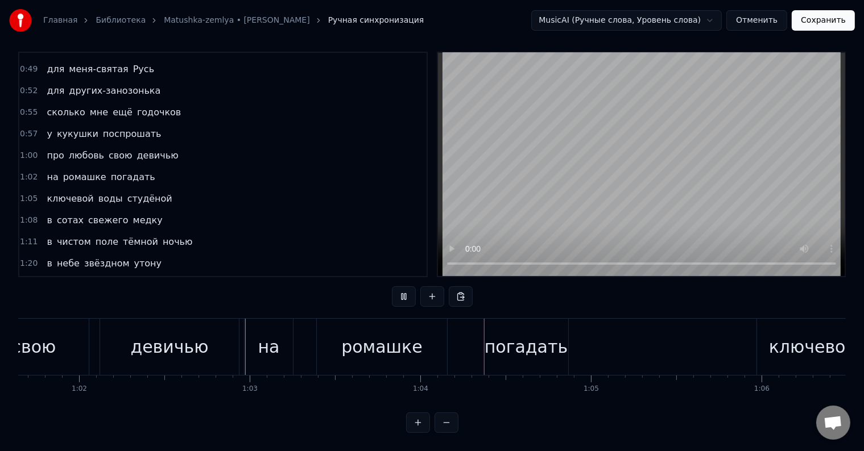
click at [246, 343] on div "на" at bounding box center [268, 347] width 48 height 56
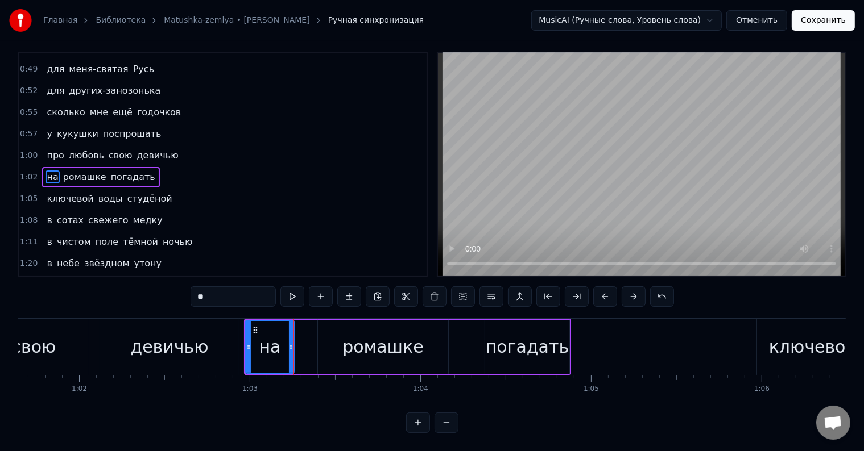
click at [246, 343] on div at bounding box center [248, 347] width 5 height 52
click at [292, 343] on icon at bounding box center [291, 347] width 5 height 9
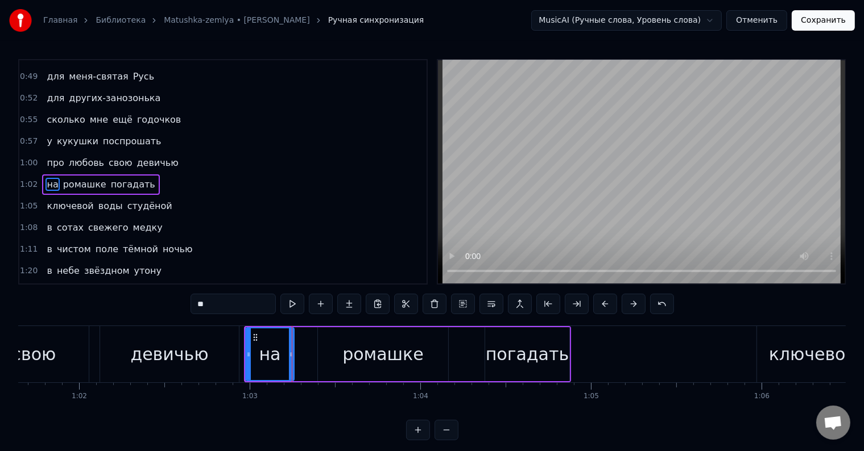
click at [296, 346] on div "на [PERSON_NAME] погадать" at bounding box center [407, 354] width 327 height 56
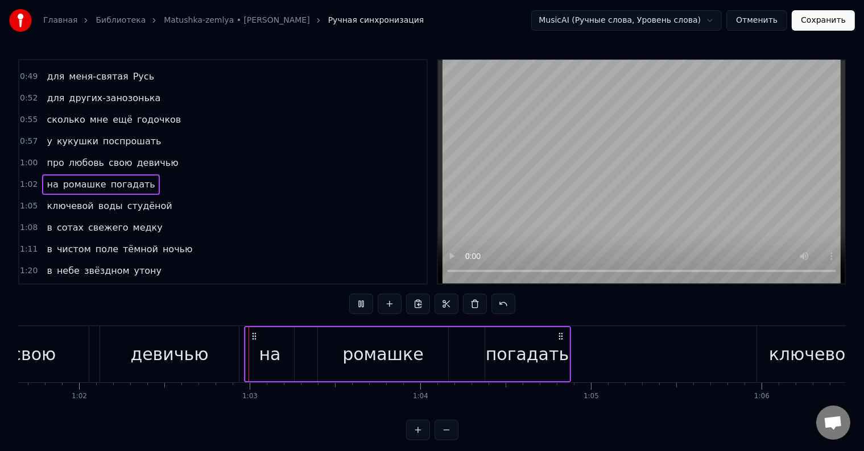
scroll to position [17, 0]
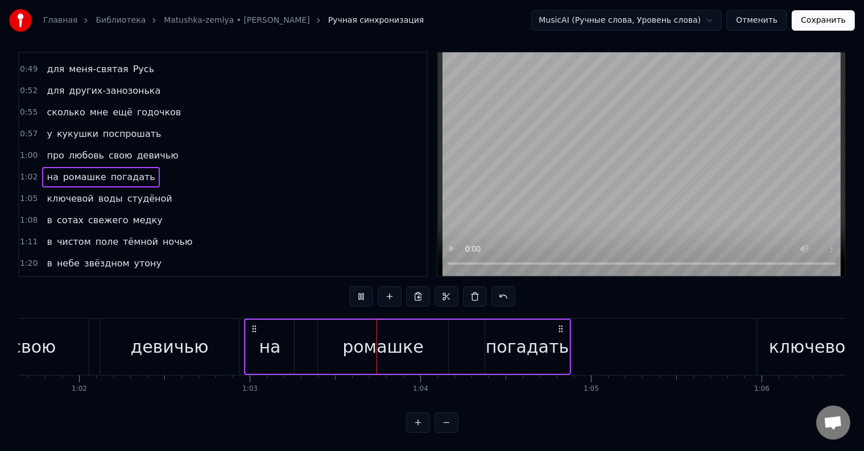
click at [300, 342] on div "на [PERSON_NAME] погадать" at bounding box center [407, 347] width 327 height 56
click at [336, 342] on div at bounding box center [336, 347] width 1 height 56
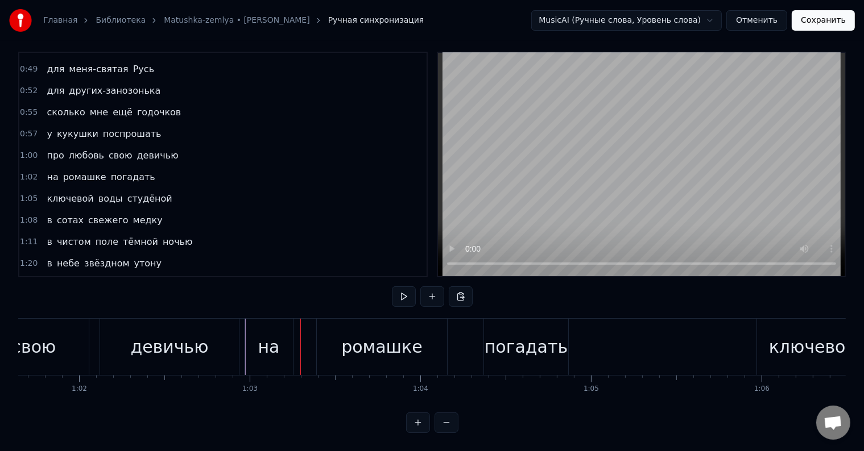
click at [300, 342] on div at bounding box center [300, 347] width 1 height 56
click at [322, 335] on div "ромашке" at bounding box center [382, 347] width 130 height 56
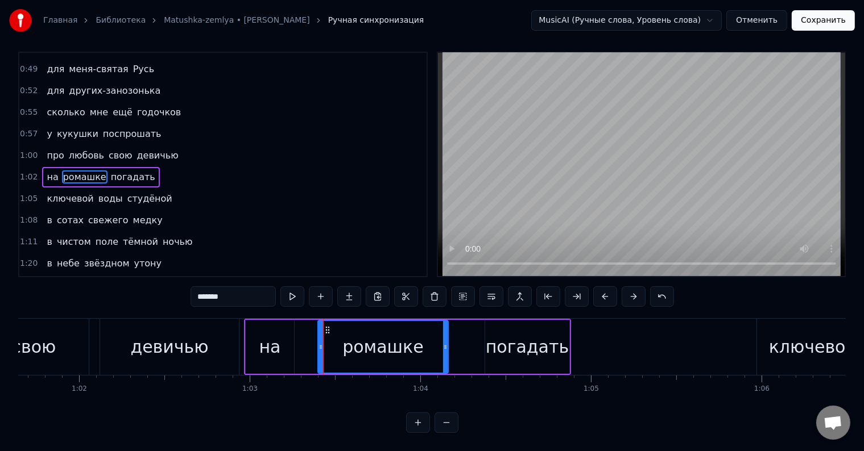
scroll to position [0, 0]
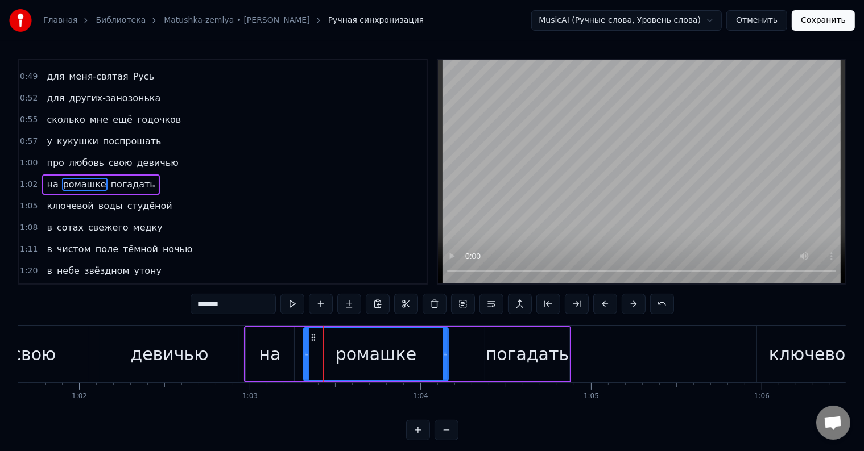
drag, startPoint x: 318, startPoint y: 340, endPoint x: 304, endPoint y: 341, distance: 14.2
click at [304, 341] on div at bounding box center [306, 355] width 5 height 52
drag, startPoint x: 444, startPoint y: 360, endPoint x: 425, endPoint y: 362, distance: 19.4
click at [425, 362] on div at bounding box center [426, 355] width 5 height 52
click at [500, 357] on div "погадать" at bounding box center [527, 355] width 83 height 26
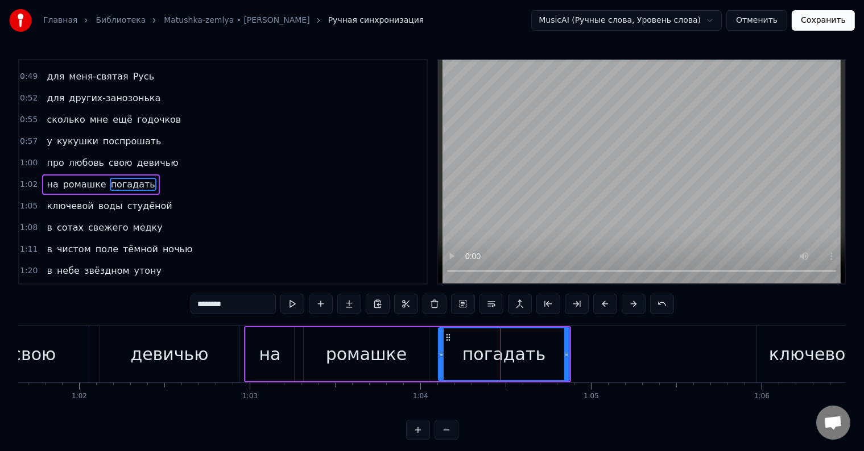
drag, startPoint x: 486, startPoint y: 360, endPoint x: 439, endPoint y: 362, distance: 46.1
click at [439, 362] on div at bounding box center [441, 355] width 5 height 52
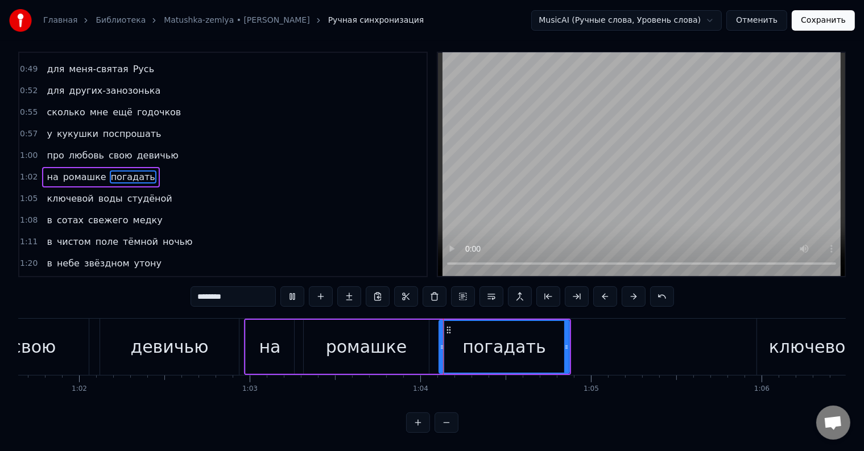
scroll to position [17, 0]
drag, startPoint x: 440, startPoint y: 350, endPoint x: 463, endPoint y: 352, distance: 22.9
click at [463, 352] on div at bounding box center [464, 347] width 5 height 52
click at [462, 351] on div at bounding box center [464, 347] width 5 height 52
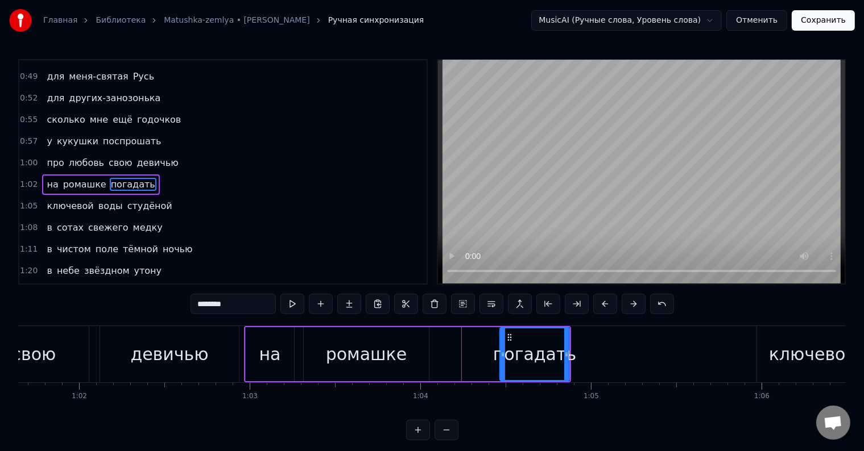
drag, startPoint x: 464, startPoint y: 356, endPoint x: 502, endPoint y: 354, distance: 38.1
click at [502, 354] on icon at bounding box center [502, 354] width 5 height 9
click at [419, 362] on div "ромашке" at bounding box center [366, 354] width 125 height 54
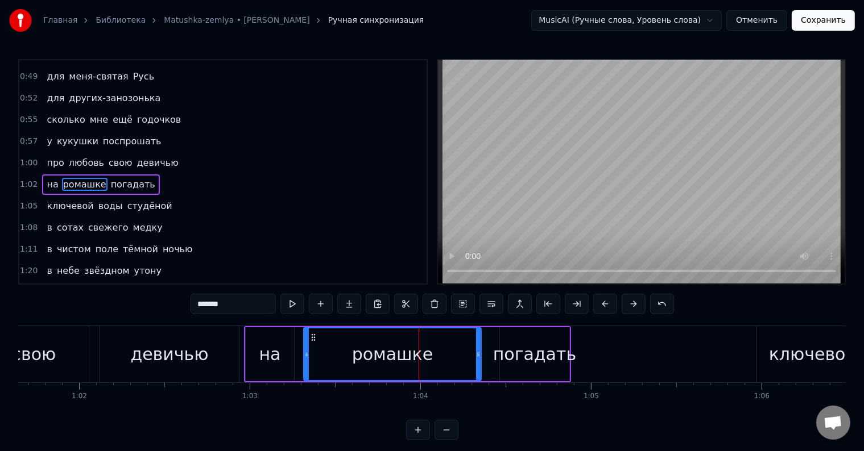
drag, startPoint x: 425, startPoint y: 359, endPoint x: 478, endPoint y: 356, distance: 52.4
click at [478, 356] on div at bounding box center [478, 355] width 5 height 52
click at [557, 362] on div "погадать" at bounding box center [534, 355] width 83 height 26
type input "********"
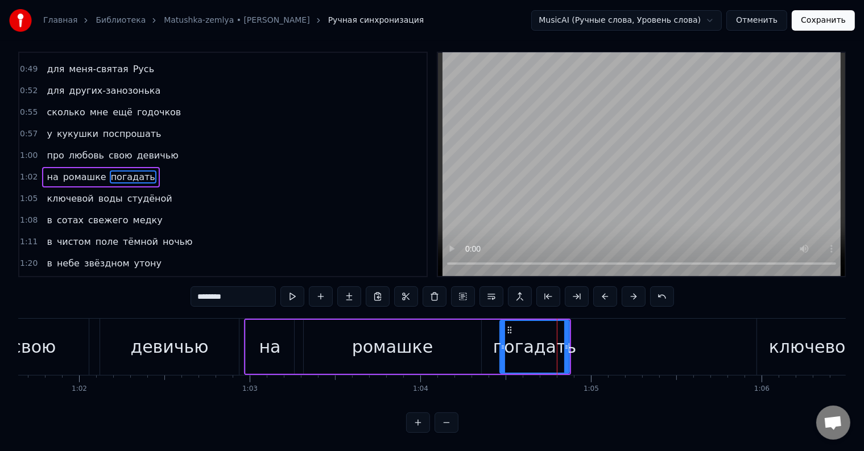
scroll to position [17, 0]
drag, startPoint x: 566, startPoint y: 348, endPoint x: 599, endPoint y: 347, distance: 33.0
click at [599, 347] on div at bounding box center [599, 347] width 5 height 52
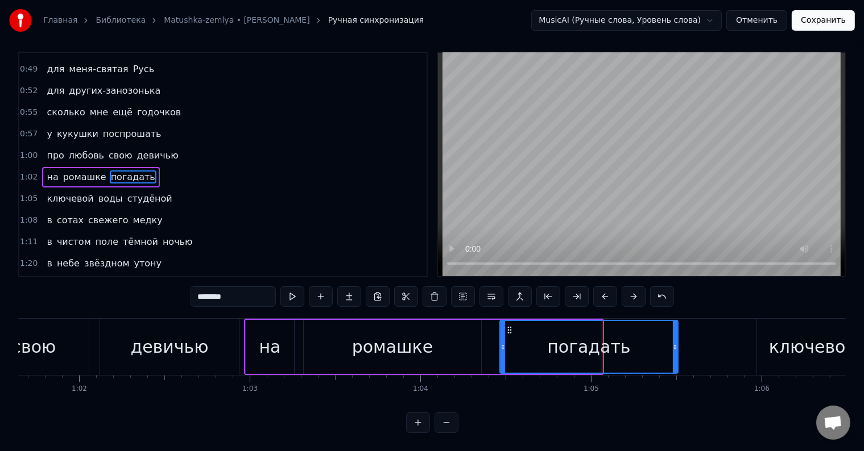
drag, startPoint x: 598, startPoint y: 350, endPoint x: 673, endPoint y: 346, distance: 75.7
click at [673, 346] on div at bounding box center [675, 347] width 5 height 52
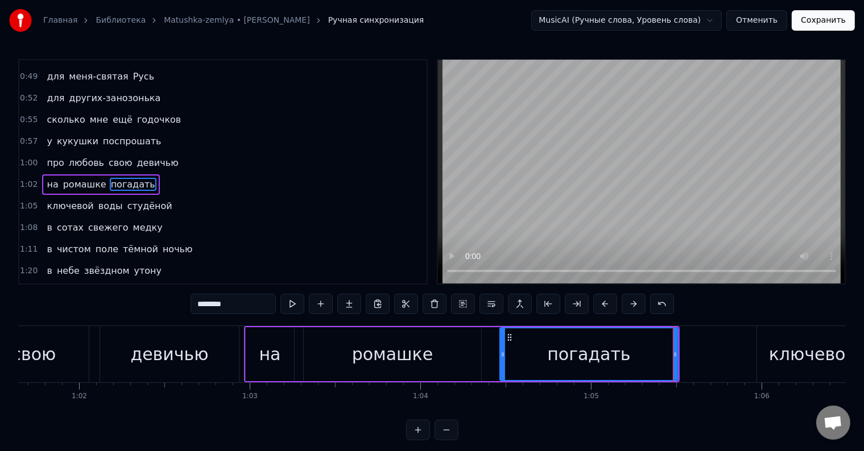
click at [673, 346] on div at bounding box center [675, 355] width 5 height 52
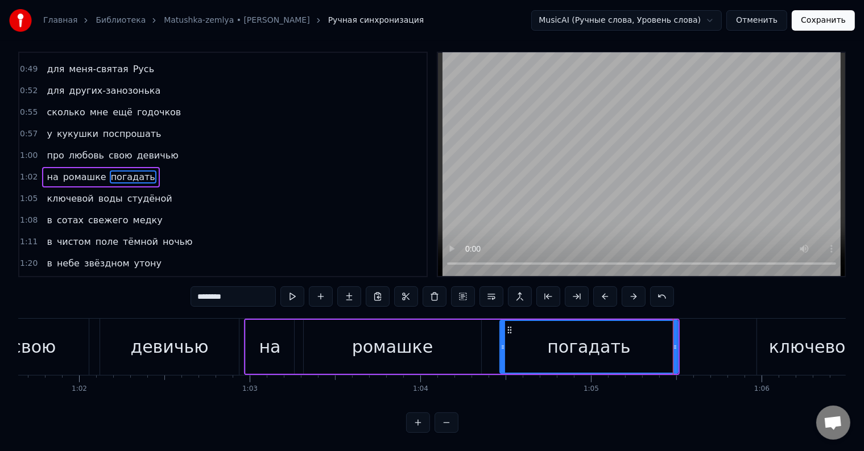
scroll to position [17, 0]
click at [239, 338] on div "про любовь свою девичью" at bounding box center [26, 347] width 432 height 56
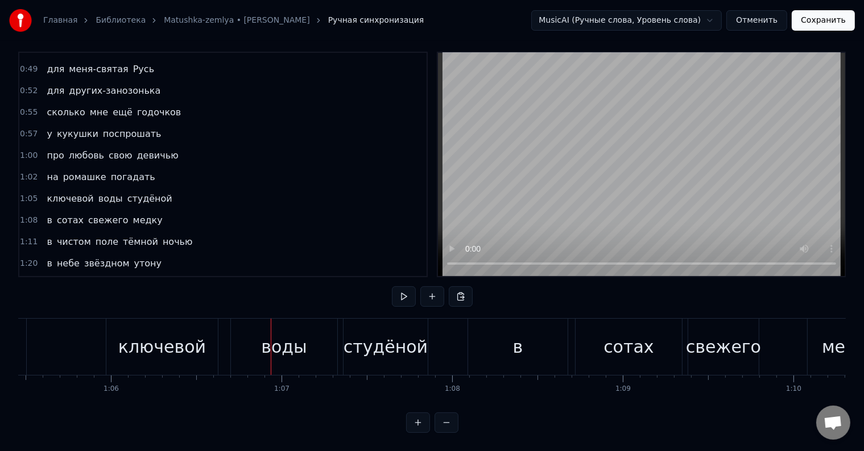
scroll to position [0, 11110]
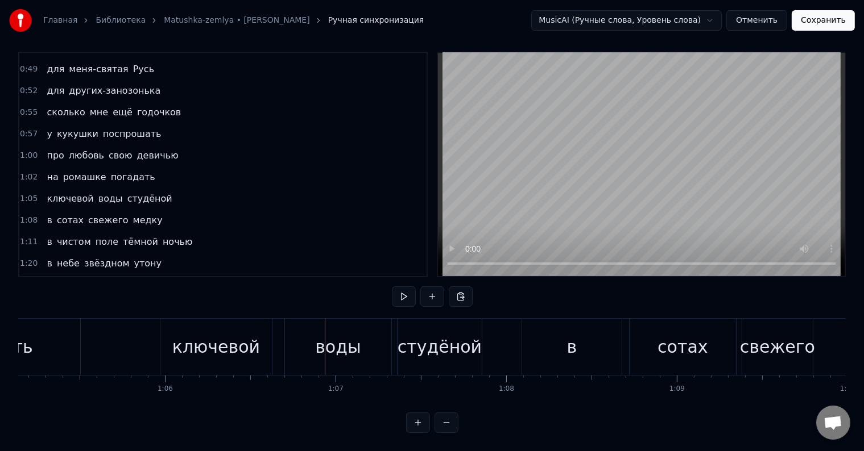
click
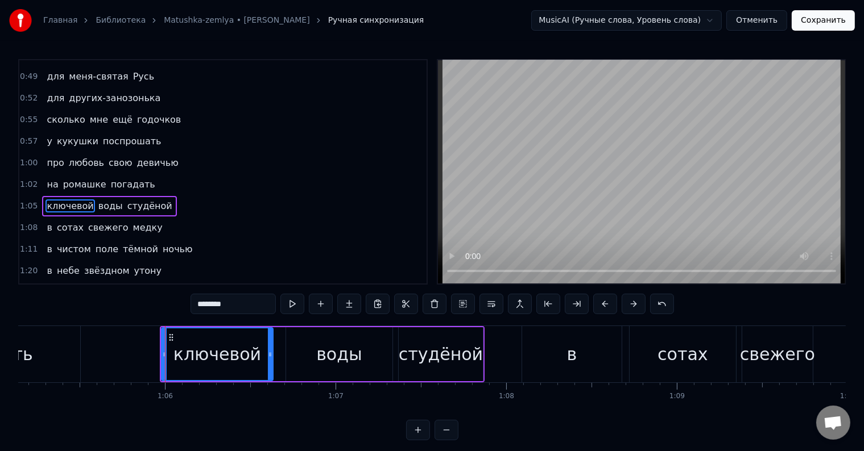
scroll to position [296, 0]
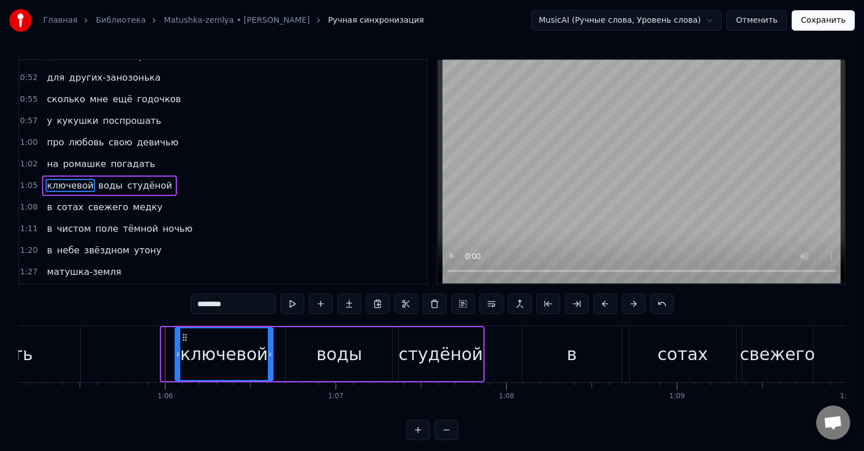
drag, startPoint x: 162, startPoint y: 346, endPoint x: 176, endPoint y: 345, distance: 13.7
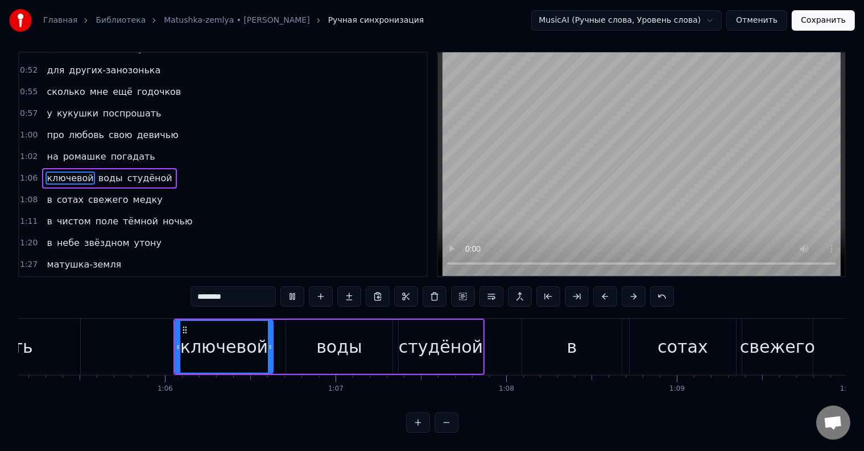
scroll to position [17, 0]
drag, startPoint x: 179, startPoint y: 351, endPoint x: 202, endPoint y: 346, distance: 23.2
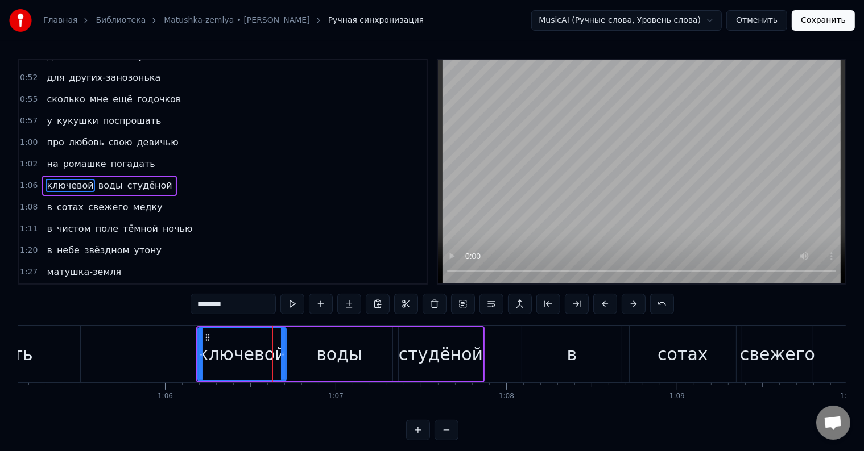
drag, startPoint x: 273, startPoint y: 355, endPoint x: 284, endPoint y: 355, distance: 11.4
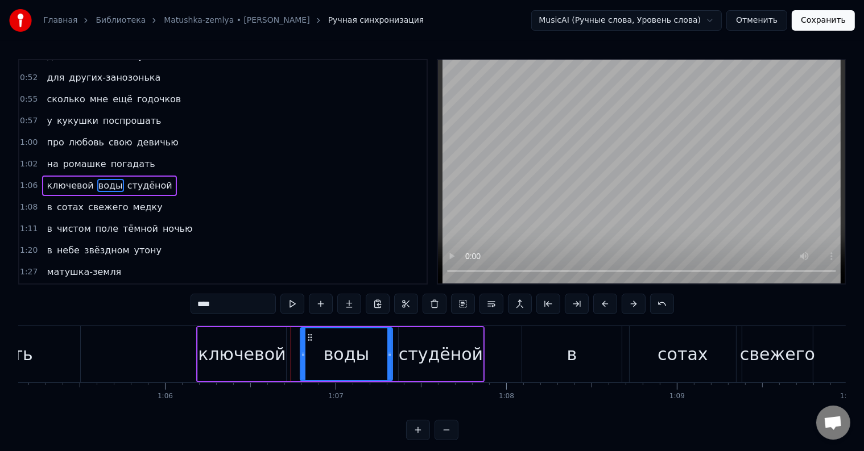
drag, startPoint x: 286, startPoint y: 344, endPoint x: 300, endPoint y: 346, distance: 14.3
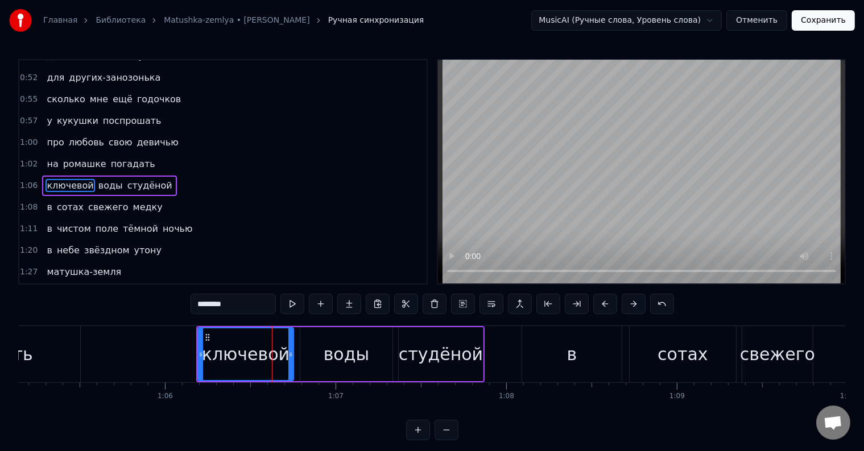
drag, startPoint x: 283, startPoint y: 354, endPoint x: 290, endPoint y: 354, distance: 7.4
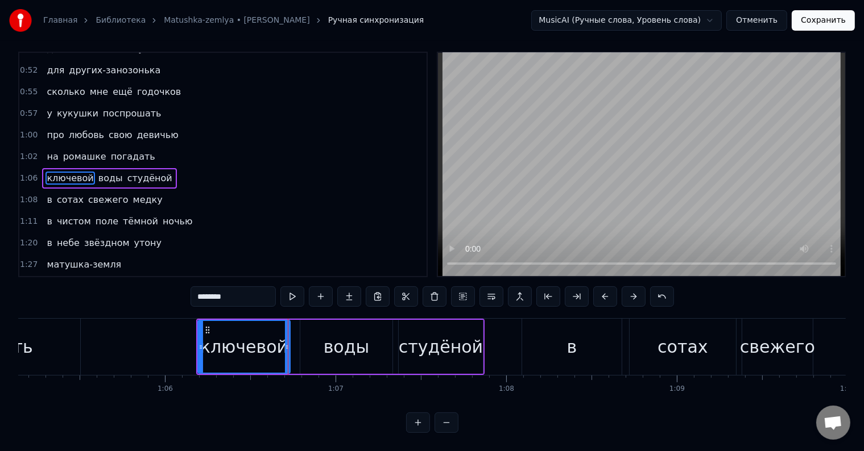
scroll to position [17, 0]
type input "****"
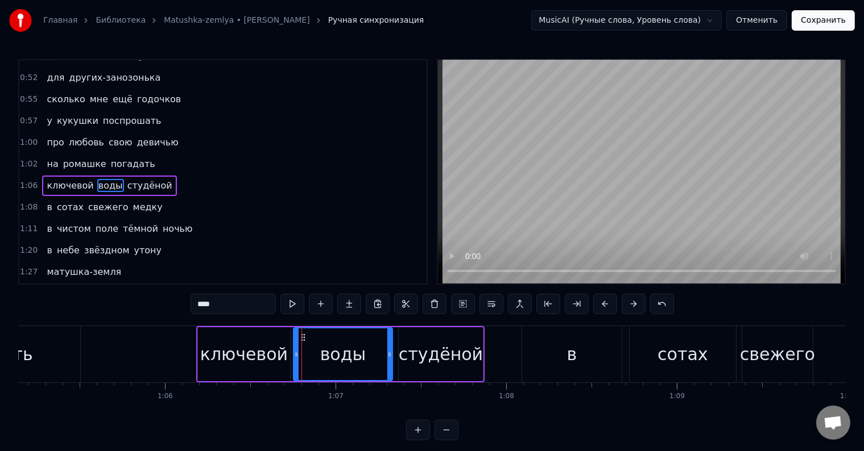
drag, startPoint x: 304, startPoint y: 341, endPoint x: 297, endPoint y: 341, distance: 6.8
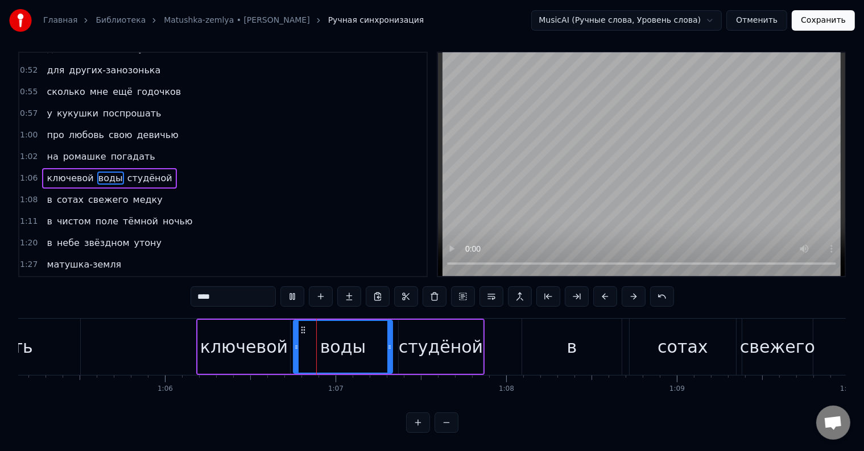
scroll to position [17, 0]
drag, startPoint x: 388, startPoint y: 337, endPoint x: 382, endPoint y: 338, distance: 6.3
drag, startPoint x: 381, startPoint y: 343, endPoint x: 371, endPoint y: 343, distance: 10.8
drag, startPoint x: 371, startPoint y: 343, endPoint x: 343, endPoint y: 343, distance: 27.3
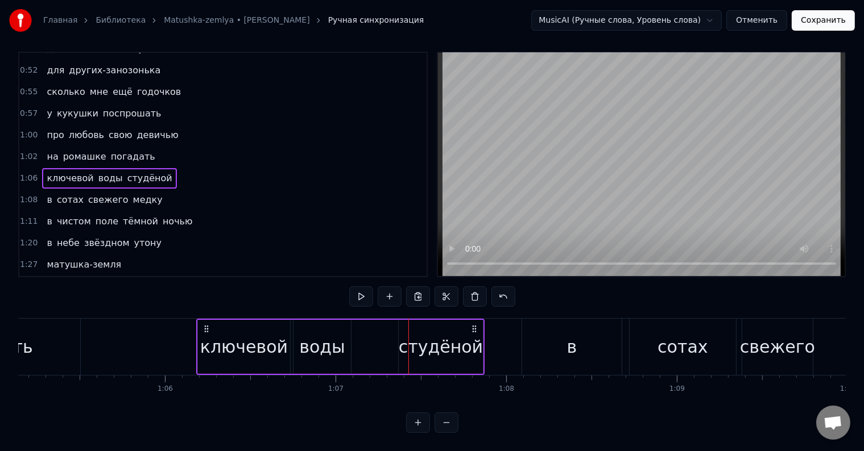
scroll to position [0, 0]
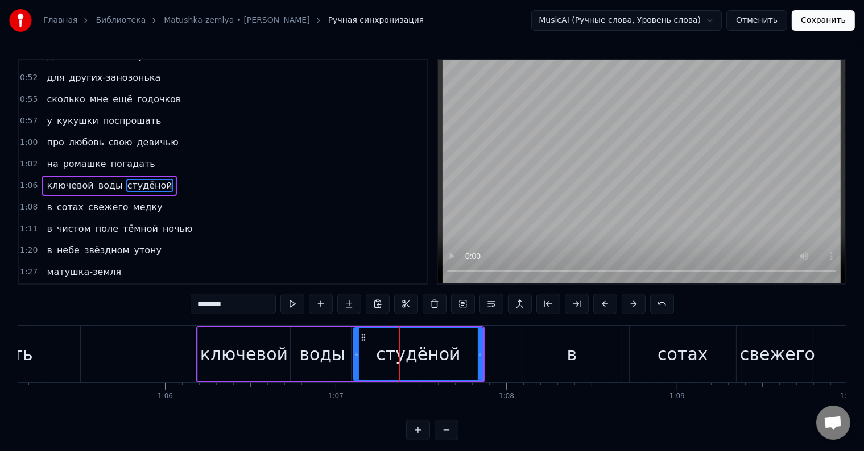
drag, startPoint x: 400, startPoint y: 347, endPoint x: 355, endPoint y: 344, distance: 45.0
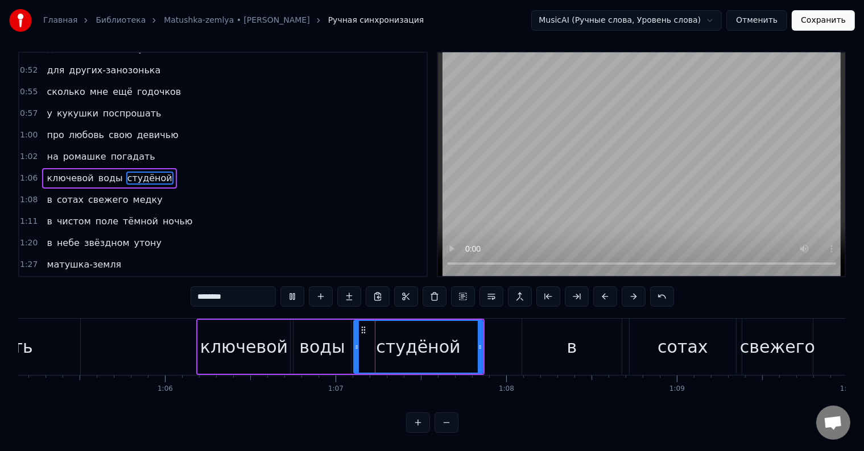
scroll to position [17, 0]
drag, startPoint x: 480, startPoint y: 337, endPoint x: 519, endPoint y: 337, distance: 38.7
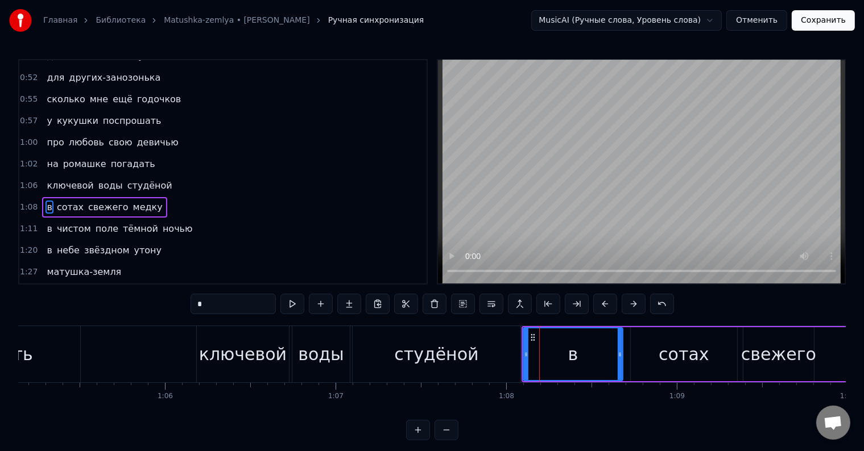
scroll to position [317, 0]
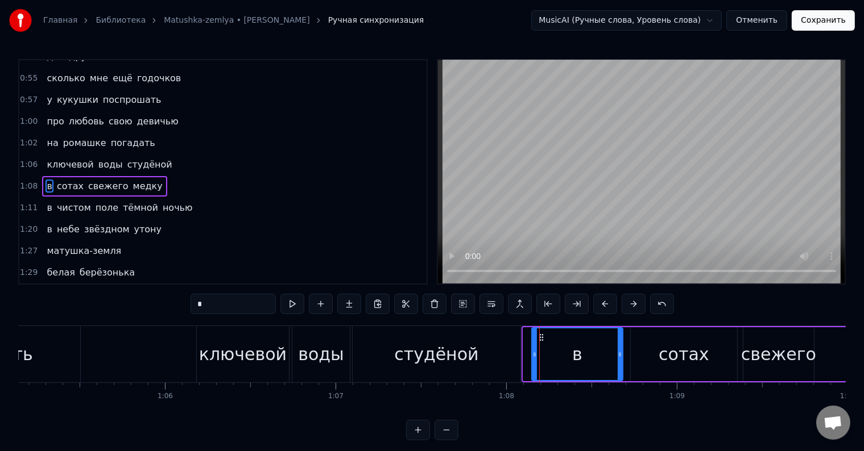
drag, startPoint x: 525, startPoint y: 349, endPoint x: 533, endPoint y: 347, distance: 8.6
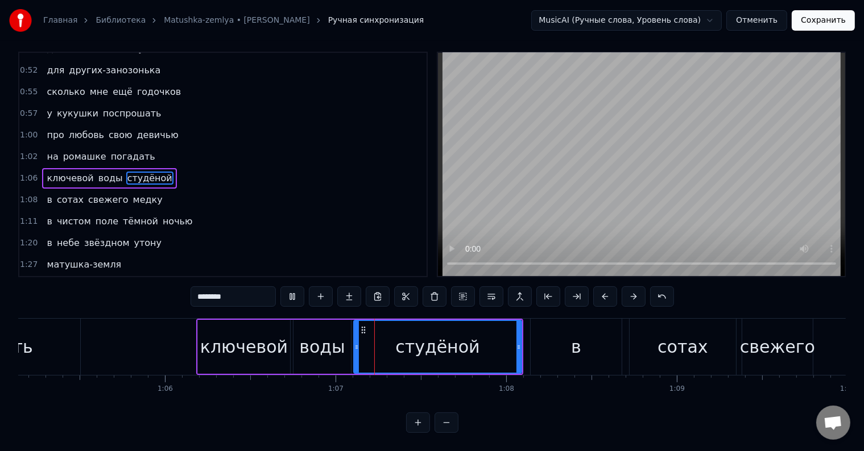
scroll to position [17, 0]
drag, startPoint x: 519, startPoint y: 347, endPoint x: 527, endPoint y: 347, distance: 8.5
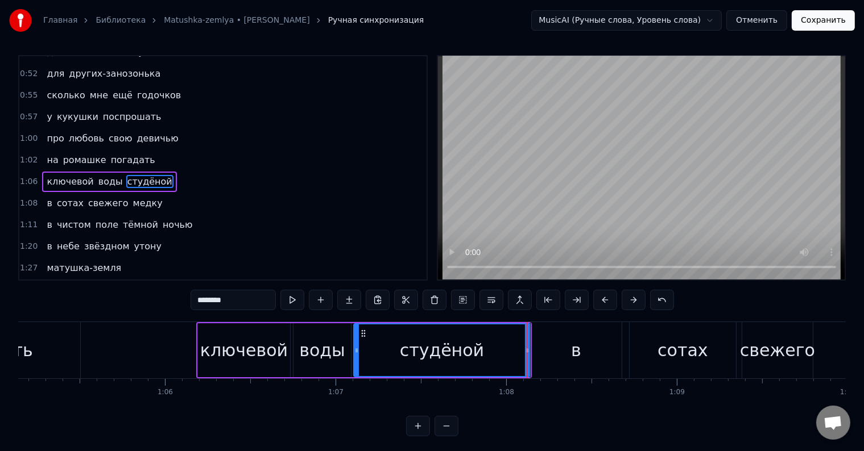
scroll to position [0, 0]
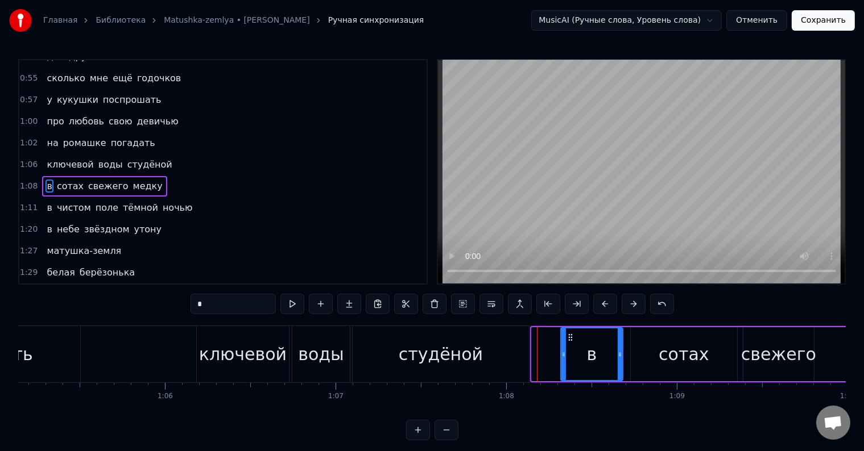
drag, startPoint x: 533, startPoint y: 356, endPoint x: 562, endPoint y: 355, distance: 28.5
type input "********"
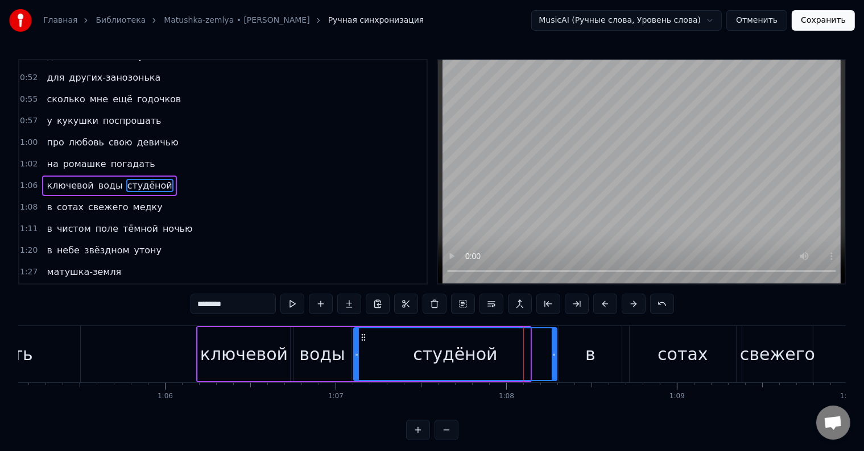
drag, startPoint x: 528, startPoint y: 357, endPoint x: 554, endPoint y: 355, distance: 26.8
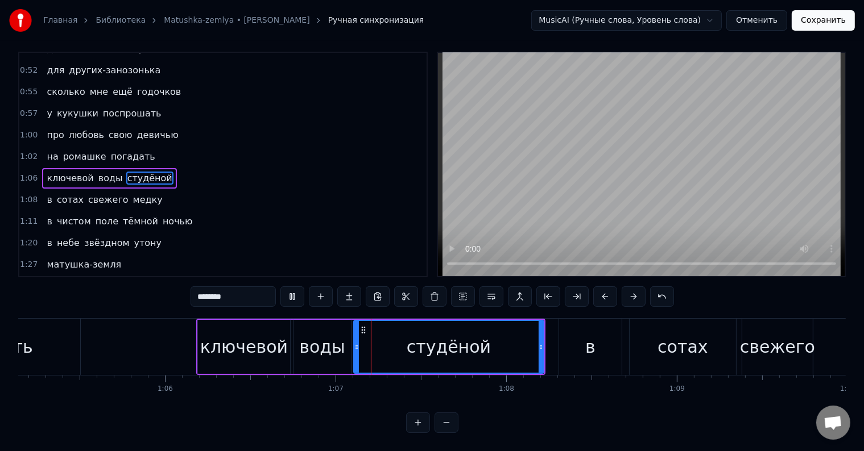
scroll to position [17, 0]
drag, startPoint x: 538, startPoint y: 350, endPoint x: 529, endPoint y: 352, distance: 9.3
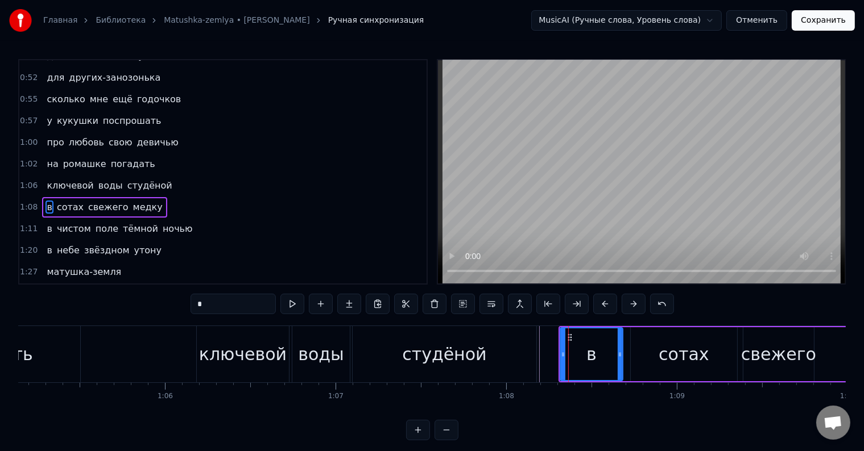
scroll to position [317, 0]
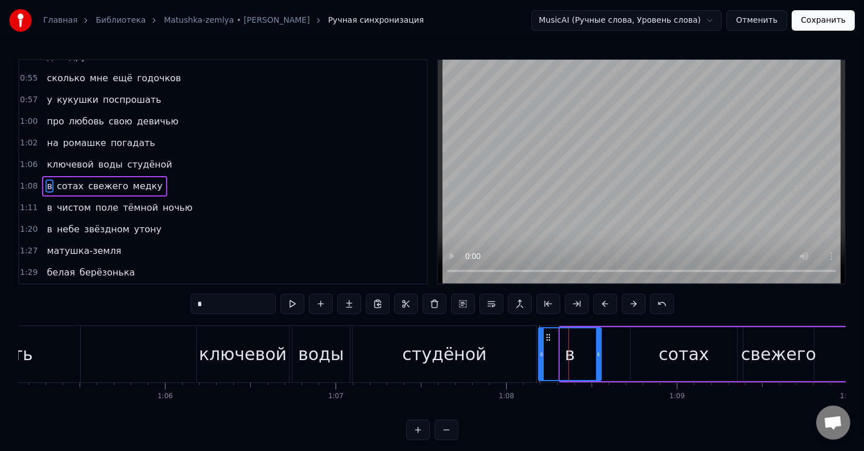
drag, startPoint x: 566, startPoint y: 337, endPoint x: 545, endPoint y: 339, distance: 21.8
drag, startPoint x: 596, startPoint y: 351, endPoint x: 557, endPoint y: 352, distance: 39.2
drag, startPoint x: 564, startPoint y: 356, endPoint x: 581, endPoint y: 356, distance: 17.1
drag, startPoint x: 580, startPoint y: 356, endPoint x: 573, endPoint y: 356, distance: 6.8
drag, startPoint x: 567, startPoint y: 356, endPoint x: 558, endPoint y: 356, distance: 9.7
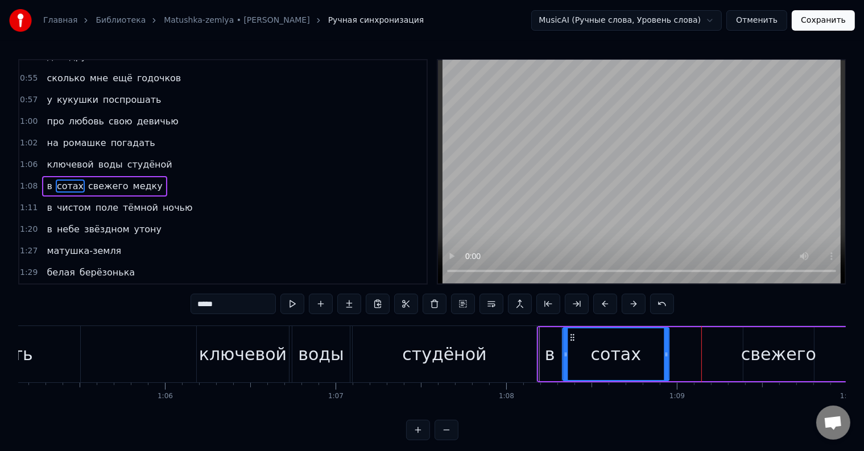
drag, startPoint x: 639, startPoint y: 338, endPoint x: 573, endPoint y: 339, distance: 66.0
drag, startPoint x: 662, startPoint y: 352, endPoint x: 651, endPoint y: 354, distance: 11.5
drag, startPoint x: 651, startPoint y: 354, endPoint x: 634, endPoint y: 355, distance: 16.5
type input "*******"
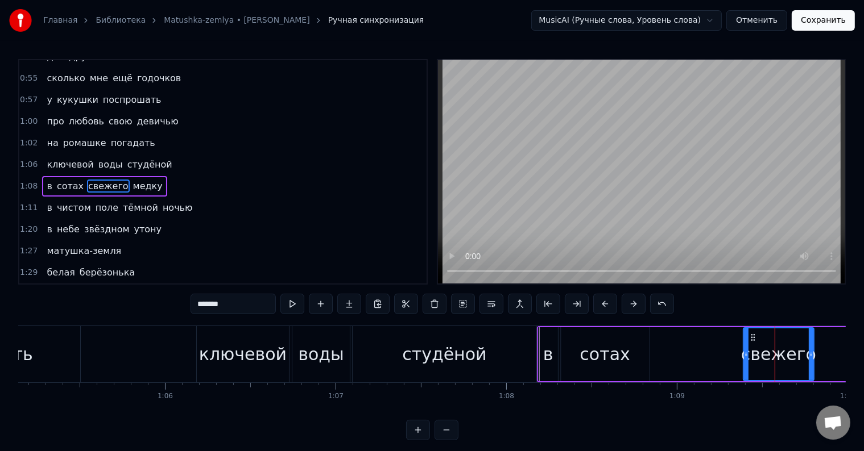
drag, startPoint x: 752, startPoint y: 338, endPoint x: 680, endPoint y: 339, distance: 72.2
drag, startPoint x: 753, startPoint y: 338, endPoint x: 704, endPoint y: 339, distance: 48.9
drag, startPoint x: 751, startPoint y: 336, endPoint x: 733, endPoint y: 339, distance: 18.4
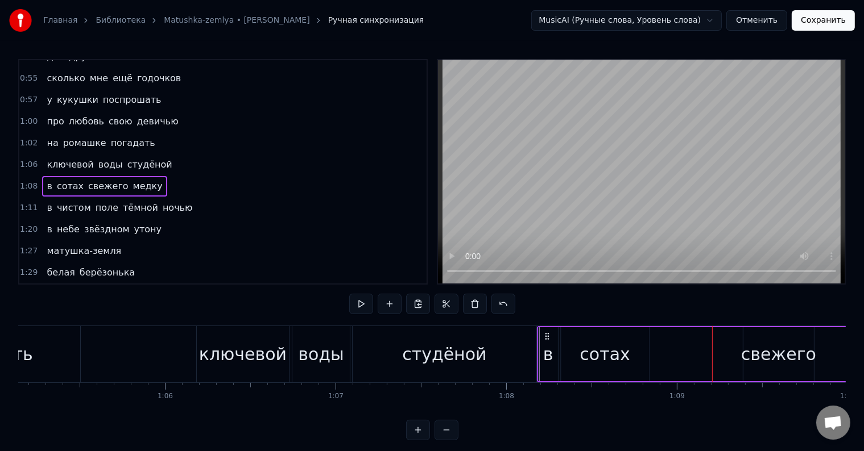
drag, startPoint x: 757, startPoint y: 337, endPoint x: 783, endPoint y: 341, distance: 26.5
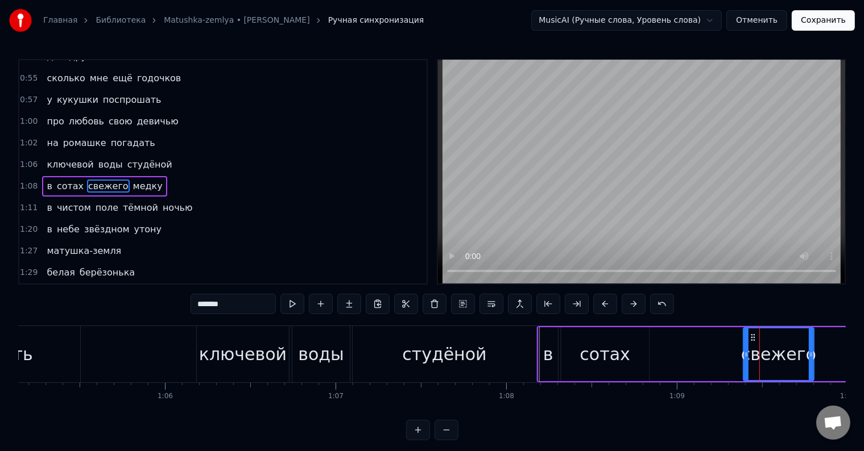
drag, startPoint x: 752, startPoint y: 338, endPoint x: 748, endPoint y: 342, distance: 6.4
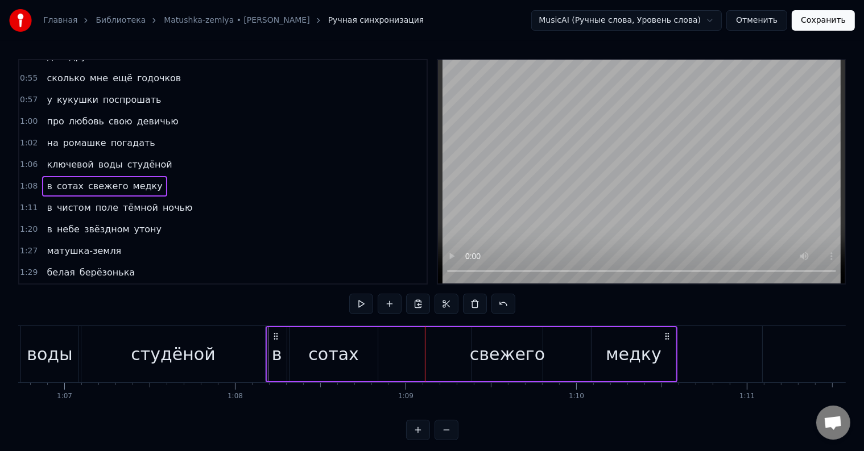
scroll to position [0, 11363]
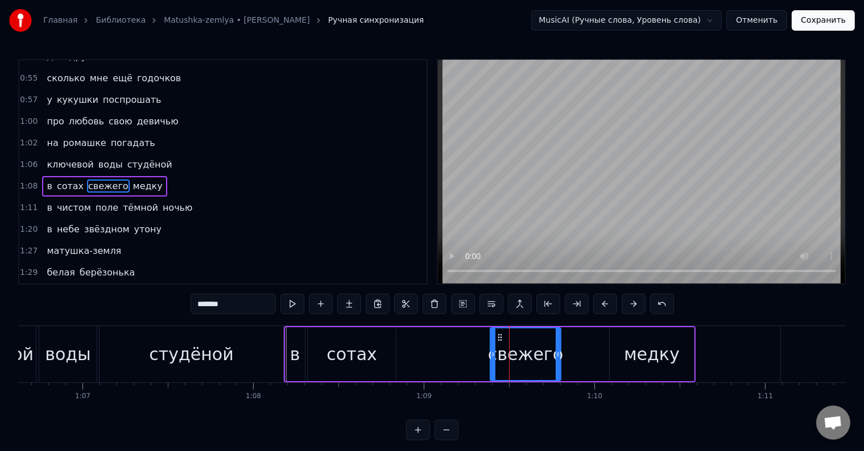
drag, startPoint x: 501, startPoint y: 339, endPoint x: 484, endPoint y: 341, distance: 16.5
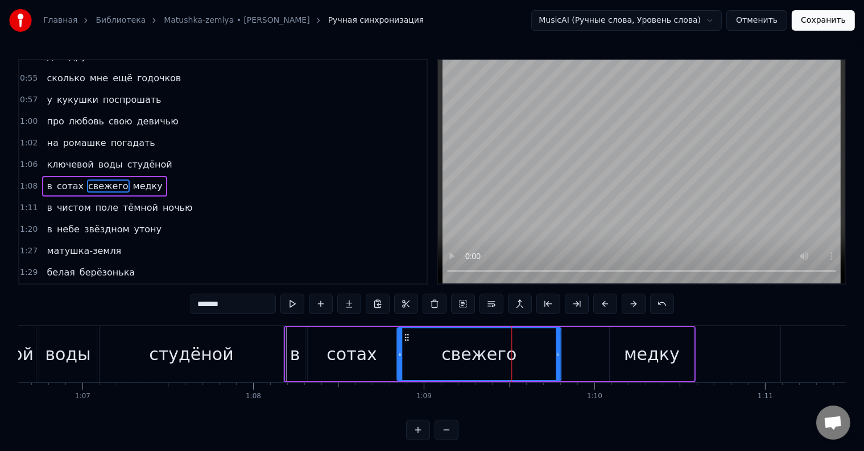
drag, startPoint x: 491, startPoint y: 351, endPoint x: 397, endPoint y: 358, distance: 93.5
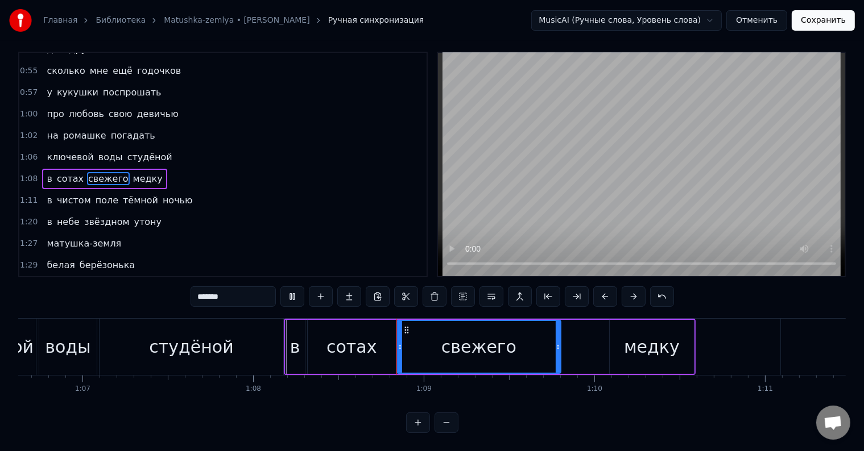
scroll to position [17, 0]
drag, startPoint x: 557, startPoint y: 348, endPoint x: 578, endPoint y: 348, distance: 21.0
drag, startPoint x: 579, startPoint y: 341, endPoint x: 601, endPoint y: 341, distance: 21.6
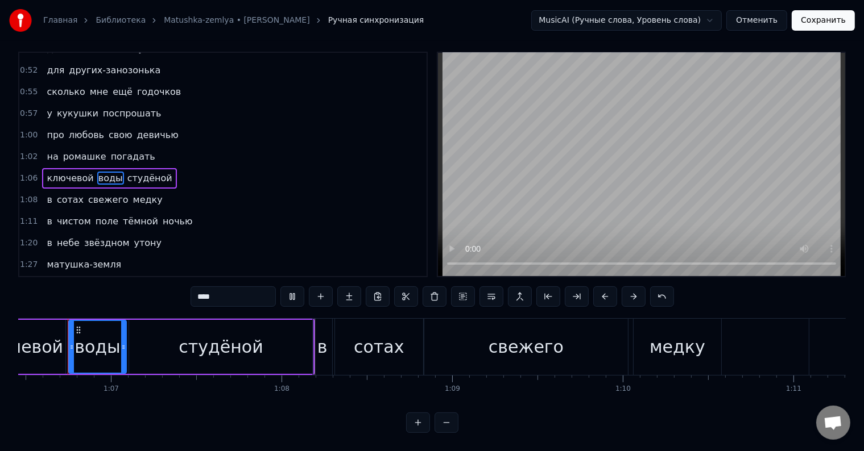
scroll to position [0, 11326]
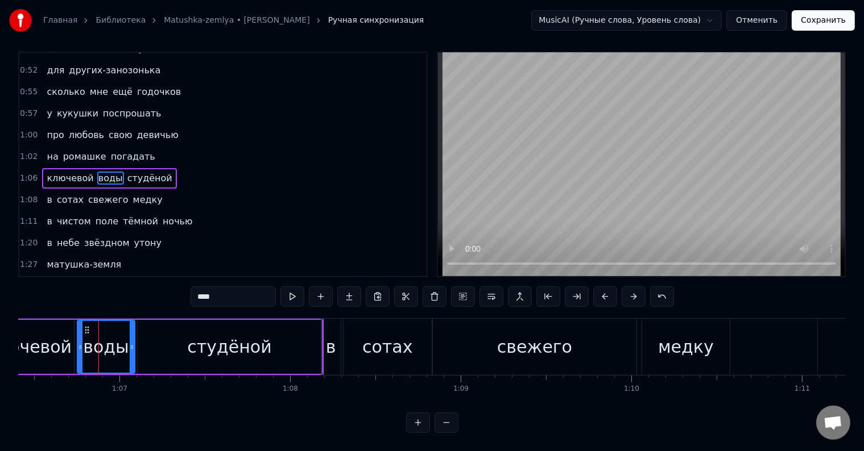
type input "********"
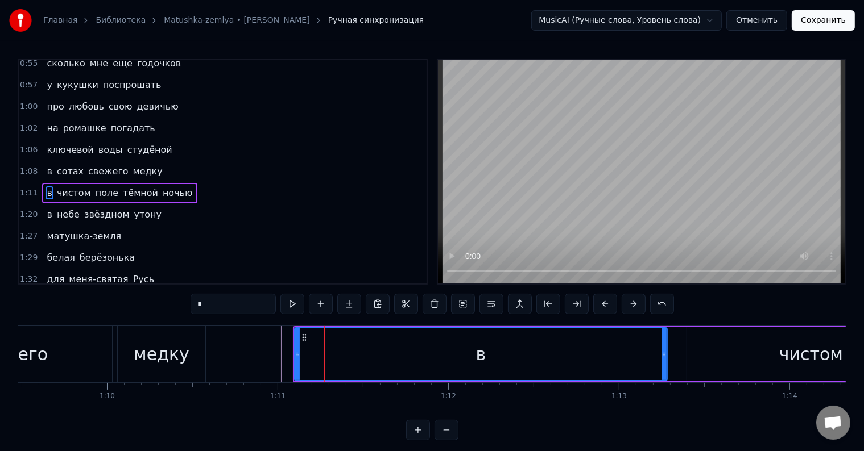
scroll to position [338, 0]
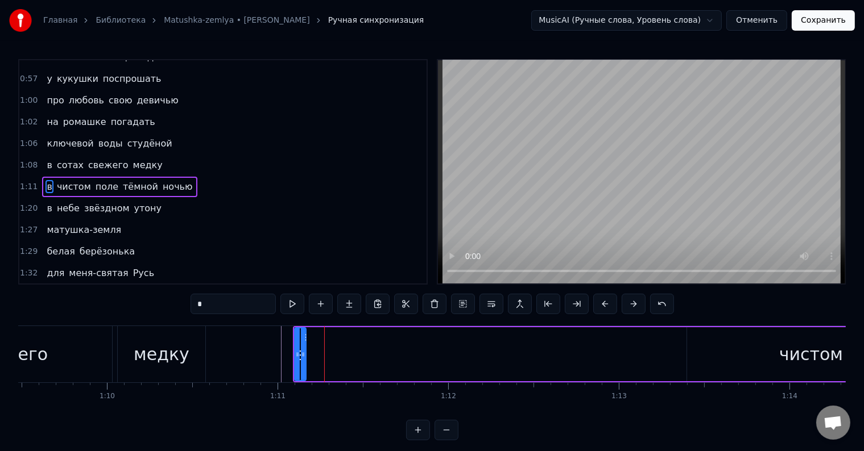
drag, startPoint x: 664, startPoint y: 352, endPoint x: 303, endPoint y: 360, distance: 361.1
drag, startPoint x: 300, startPoint y: 337, endPoint x: 283, endPoint y: 340, distance: 17.4
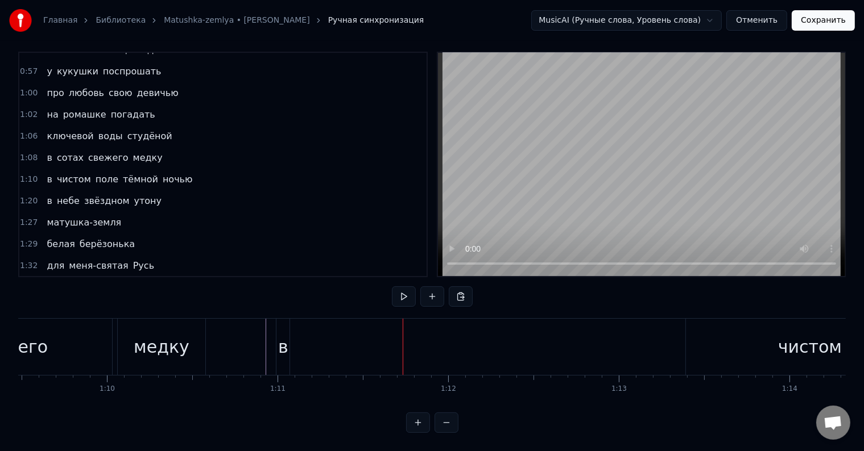
scroll to position [0, 0]
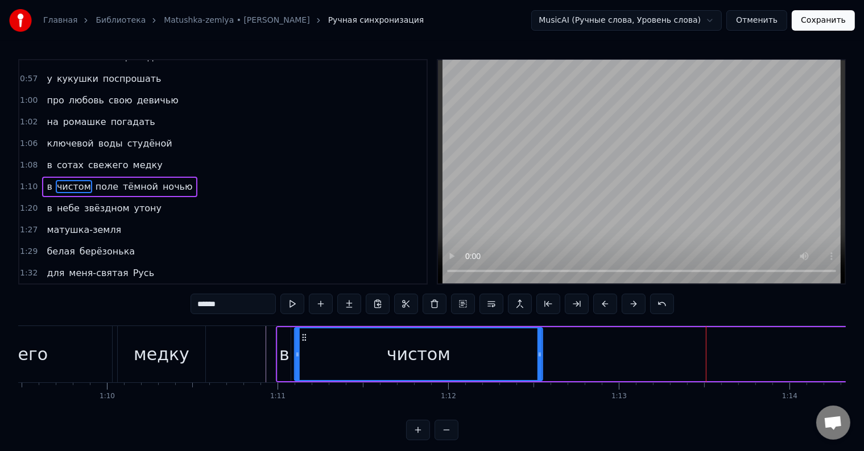
drag, startPoint x: 697, startPoint y: 337, endPoint x: 305, endPoint y: 347, distance: 392.4
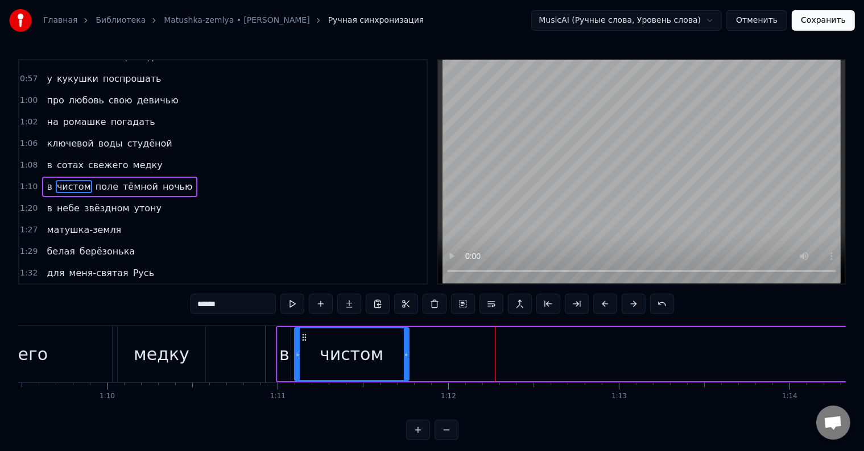
drag, startPoint x: 539, startPoint y: 355, endPoint x: 405, endPoint y: 364, distance: 133.9
drag, startPoint x: 406, startPoint y: 363, endPoint x: 376, endPoint y: 360, distance: 29.7
drag, startPoint x: 380, startPoint y: 360, endPoint x: 390, endPoint y: 364, distance: 10.8
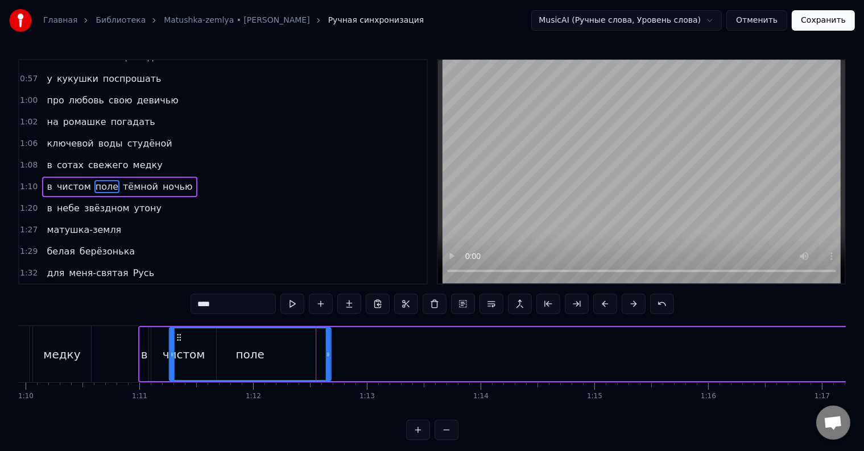
scroll to position [0, 7950]
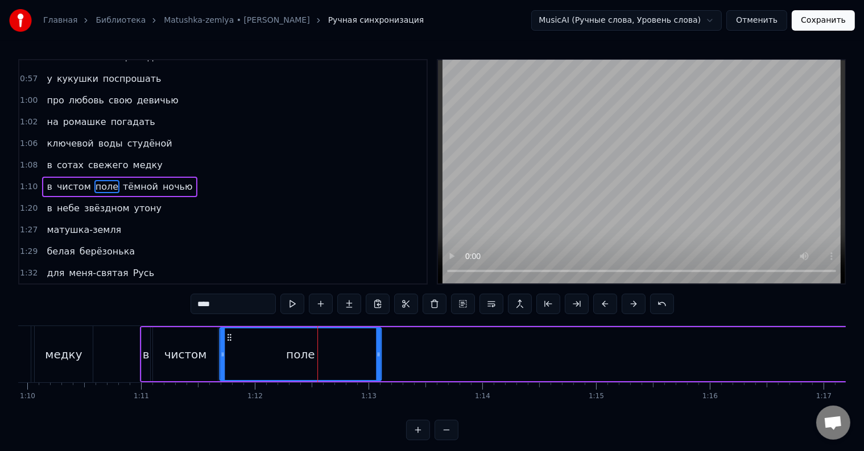
drag, startPoint x: 466, startPoint y: 337, endPoint x: 229, endPoint y: 356, distance: 238.4
drag, startPoint x: 378, startPoint y: 362, endPoint x: 293, endPoint y: 359, distance: 84.8
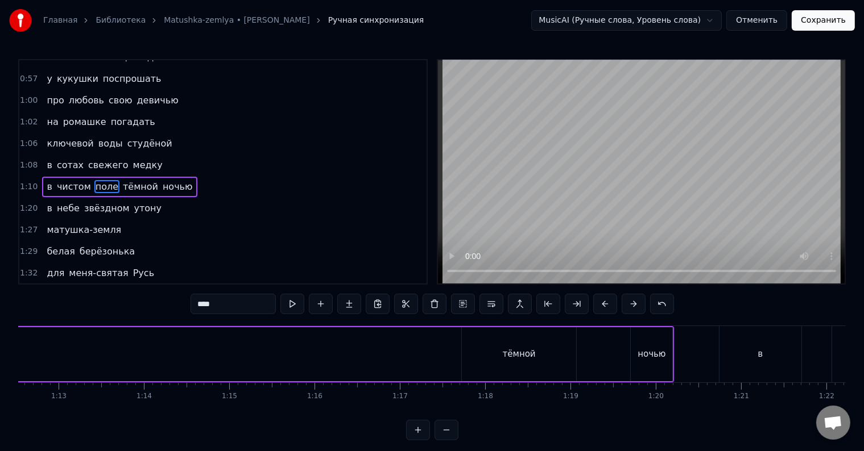
scroll to position [0, 6110]
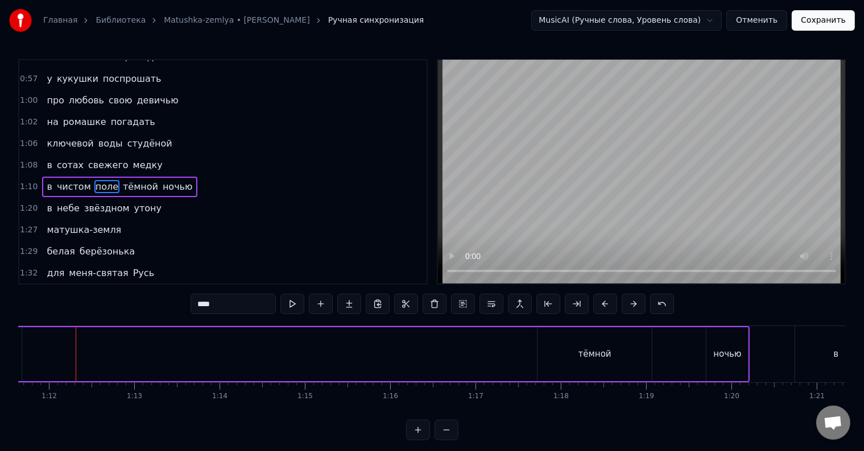
type input "******"
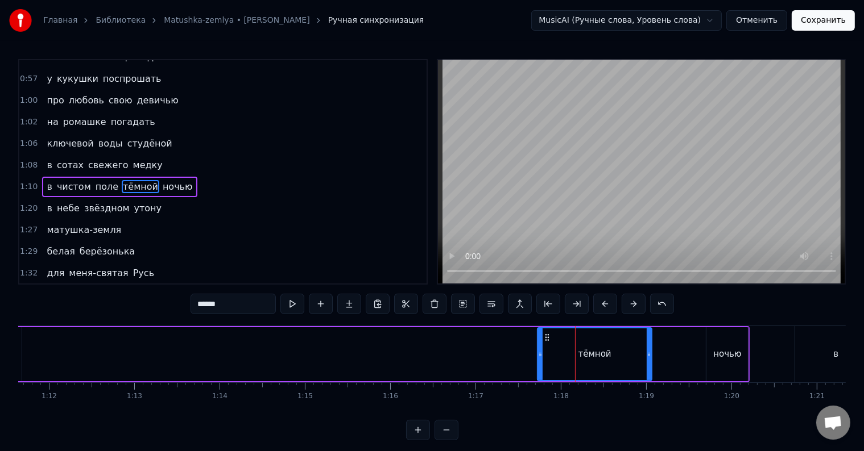
drag, startPoint x: 547, startPoint y: 338, endPoint x: 171, endPoint y: 359, distance: 376.4
drag, startPoint x: 546, startPoint y: 337, endPoint x: 469, endPoint y: 343, distance: 77.1
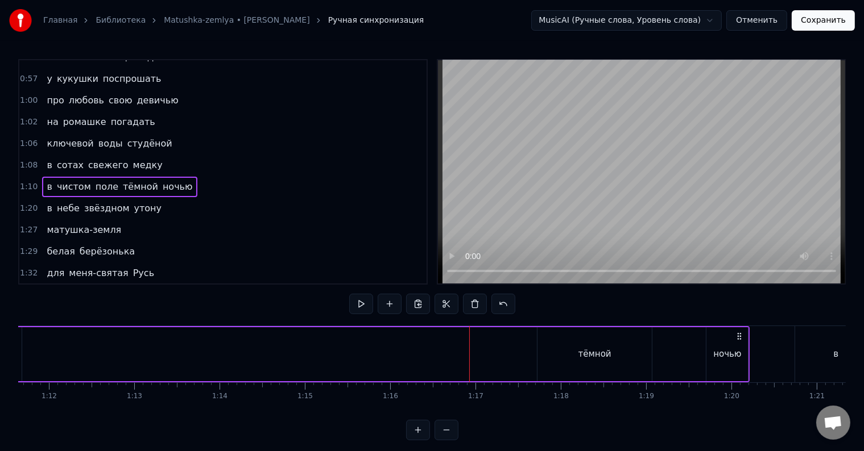
drag, startPoint x: 596, startPoint y: 341, endPoint x: 559, endPoint y: 341, distance: 36.4
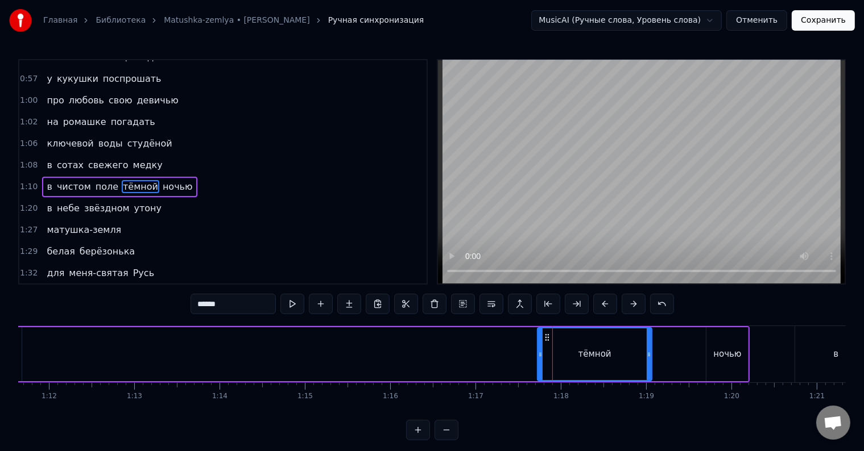
drag, startPoint x: 548, startPoint y: 335, endPoint x: 541, endPoint y: 339, distance: 7.9
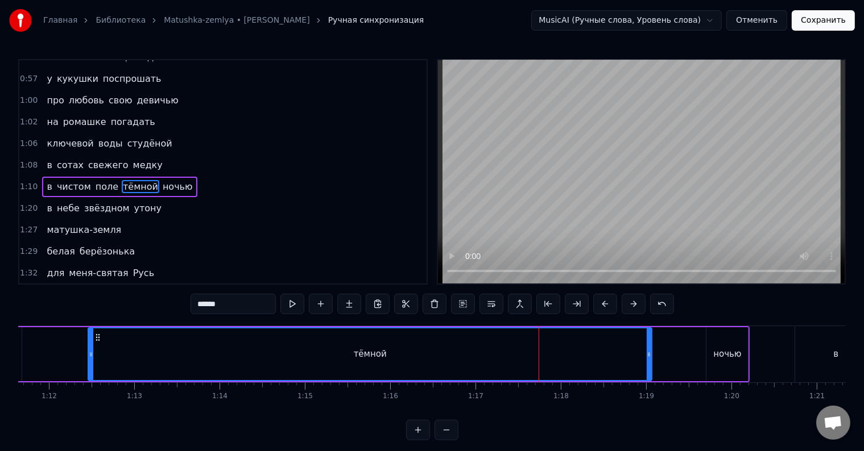
drag, startPoint x: 540, startPoint y: 352, endPoint x: 287, endPoint y: 373, distance: 254.4
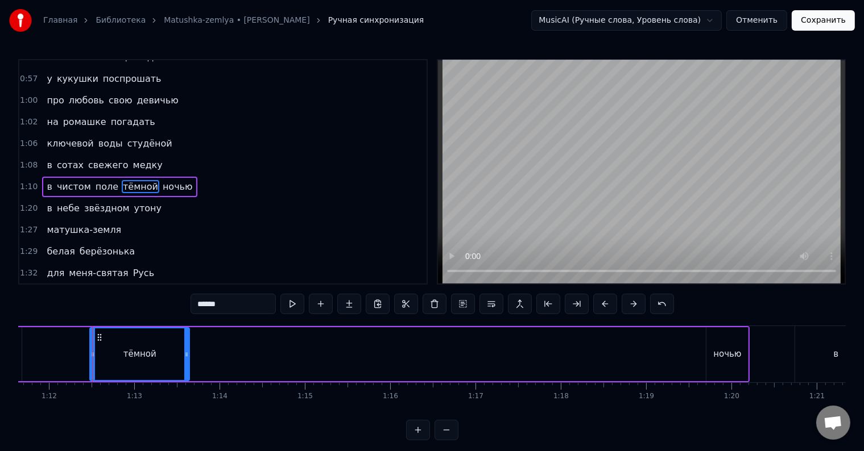
drag, startPoint x: 649, startPoint y: 356, endPoint x: 186, endPoint y: 359, distance: 462.2
type input "*****"
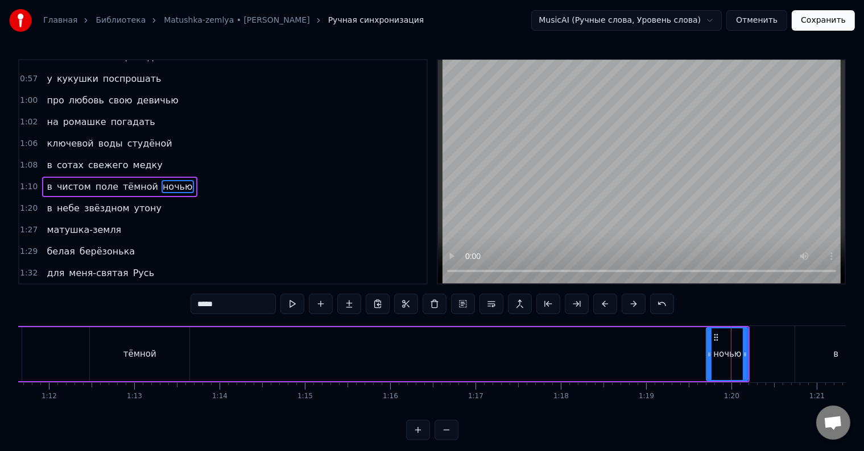
drag, startPoint x: 715, startPoint y: 339, endPoint x: 523, endPoint y: 345, distance: 191.7
drag, startPoint x: 717, startPoint y: 334, endPoint x: 691, endPoint y: 338, distance: 26.5
drag, startPoint x: 715, startPoint y: 335, endPoint x: 600, endPoint y: 341, distance: 115.0
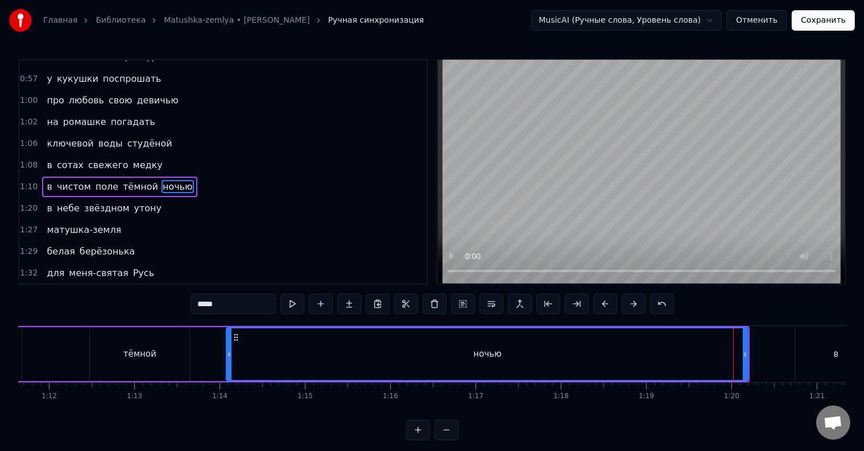
drag, startPoint x: 706, startPoint y: 356, endPoint x: 226, endPoint y: 354, distance: 479.9
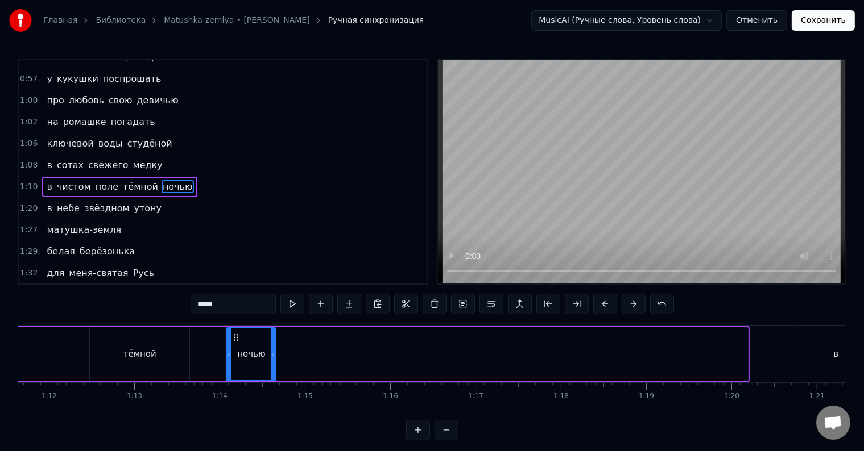
drag, startPoint x: 746, startPoint y: 353, endPoint x: 274, endPoint y: 352, distance: 471.9
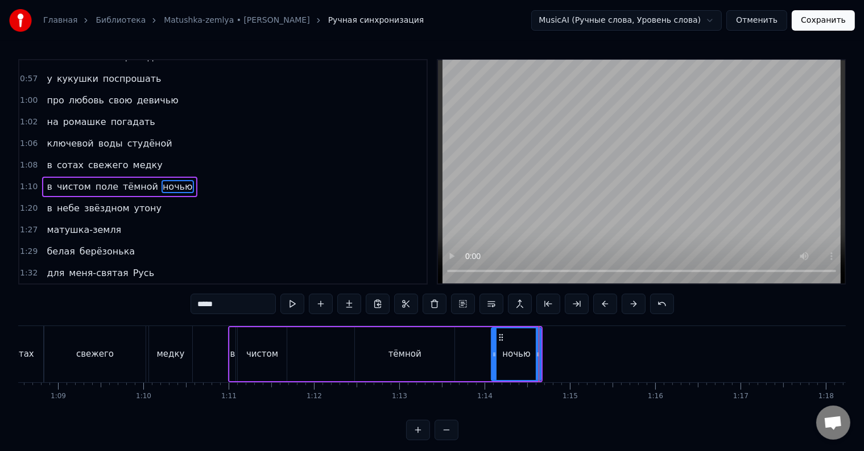
scroll to position [0, 5800]
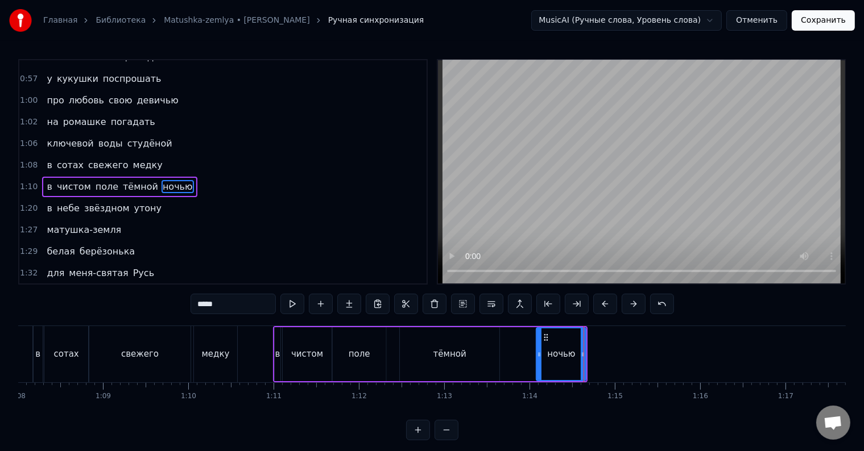
type input "******"
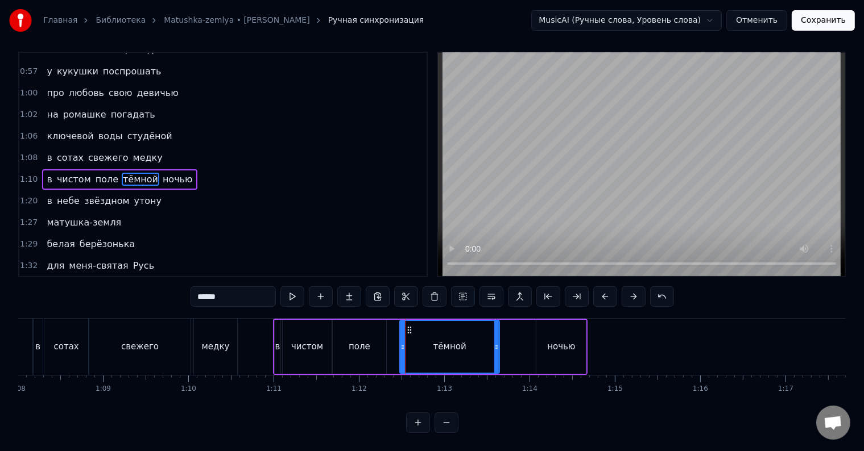
scroll to position [0, 0]
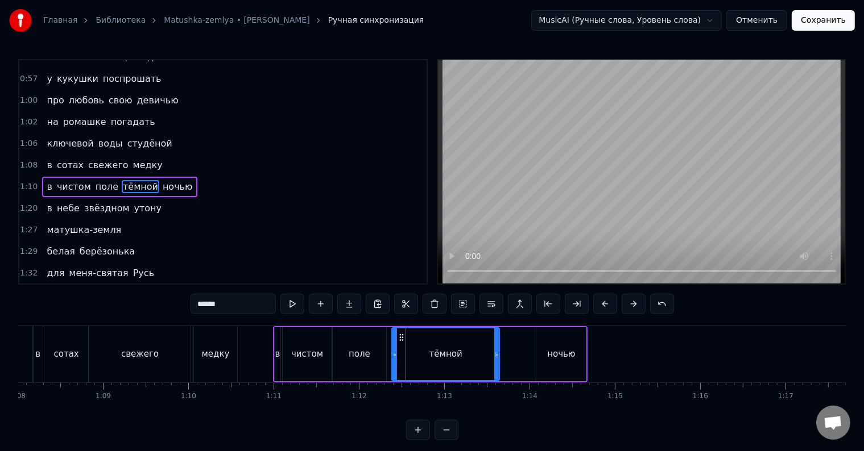
drag, startPoint x: 401, startPoint y: 345, endPoint x: 393, endPoint y: 345, distance: 8.0
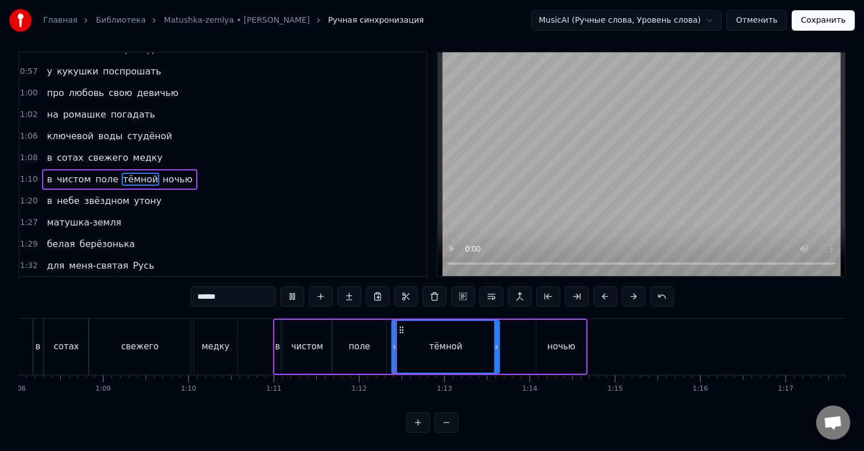
scroll to position [17, 0]
drag, startPoint x: 491, startPoint y: 338, endPoint x: 451, endPoint y: 341, distance: 39.9
type input "*****"
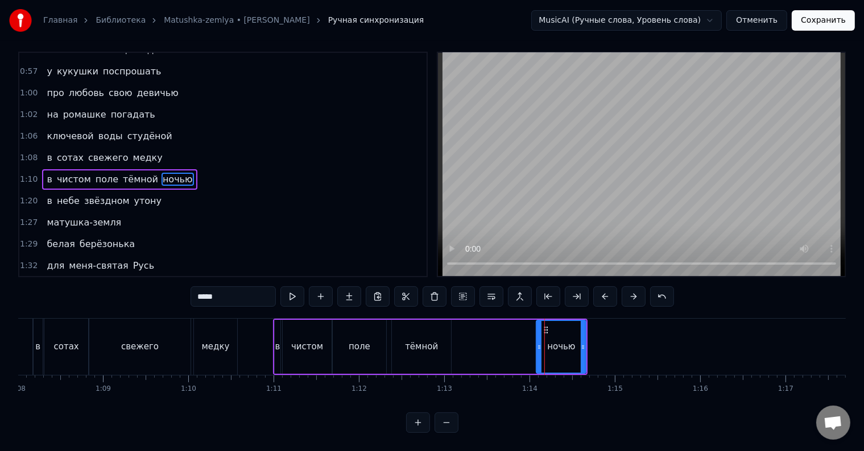
scroll to position [0, 0]
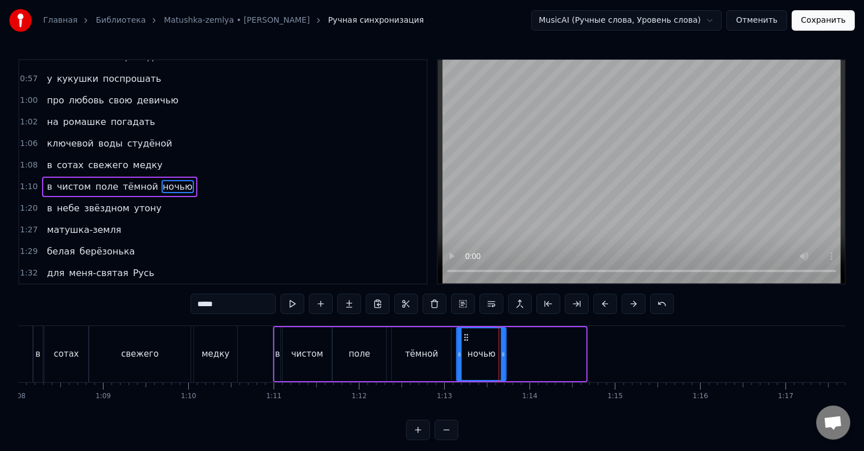
drag, startPoint x: 544, startPoint y: 336, endPoint x: 464, endPoint y: 341, distance: 79.7
drag, startPoint x: 503, startPoint y: 355, endPoint x: 494, endPoint y: 355, distance: 8.5
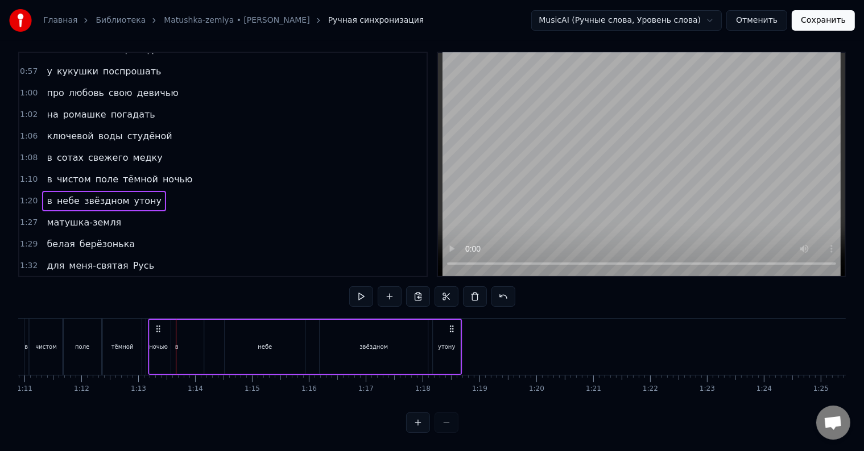
scroll to position [0, 4027]
drag, startPoint x: 487, startPoint y: 317, endPoint x: 189, endPoint y: 331, distance: 298.8
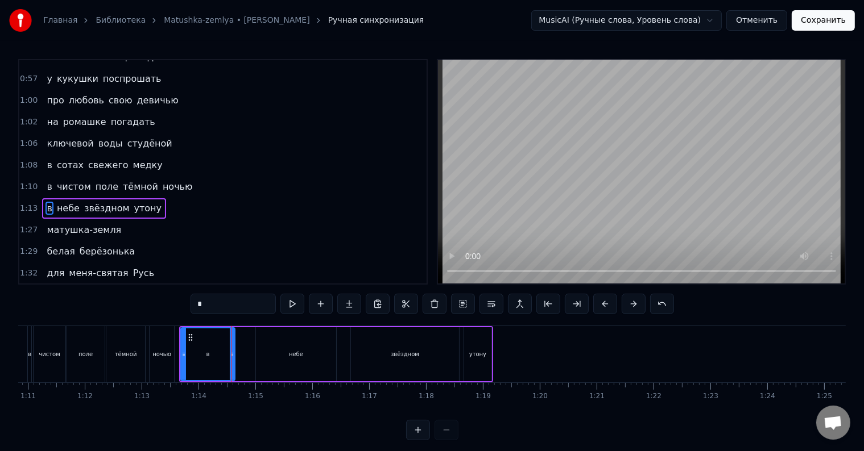
scroll to position [359, 0]
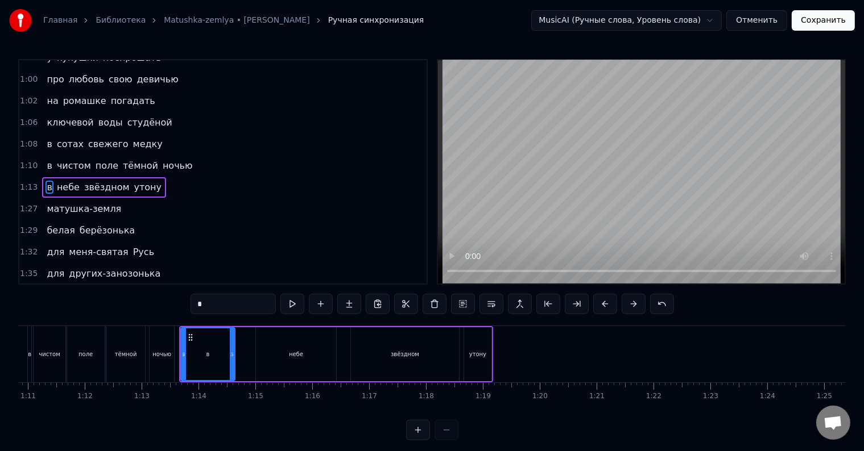
drag, startPoint x: 231, startPoint y: 348, endPoint x: 197, endPoint y: 349, distance: 34.1
drag, startPoint x: 232, startPoint y: 354, endPoint x: 200, endPoint y: 352, distance: 32.5
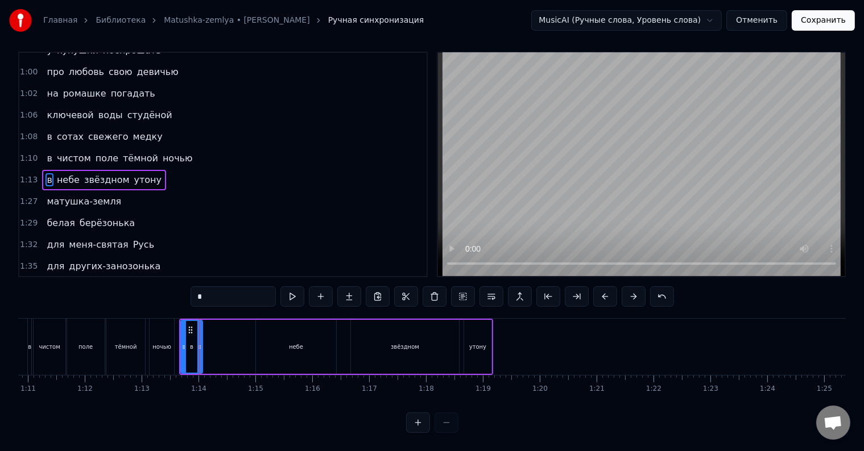
scroll to position [17, 0]
drag, startPoint x: 199, startPoint y: 357, endPoint x: 192, endPoint y: 357, distance: 7.4
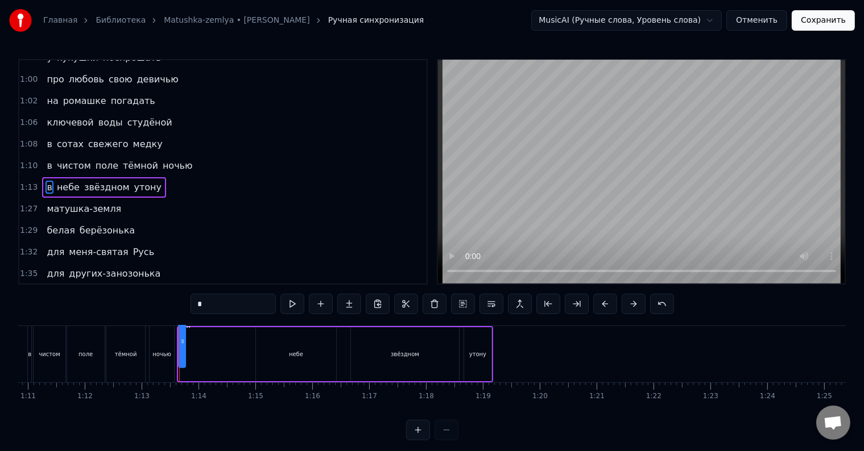
drag, startPoint x: 181, startPoint y: 350, endPoint x: 183, endPoint y: 359, distance: 9.3
drag, startPoint x: 186, startPoint y: 338, endPoint x: 218, endPoint y: 339, distance: 31.3
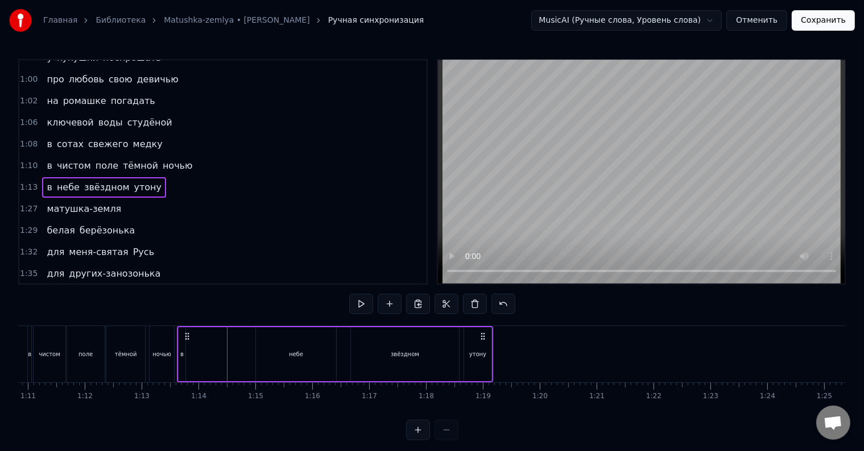
drag, startPoint x: 186, startPoint y: 337, endPoint x: 200, endPoint y: 337, distance: 13.6
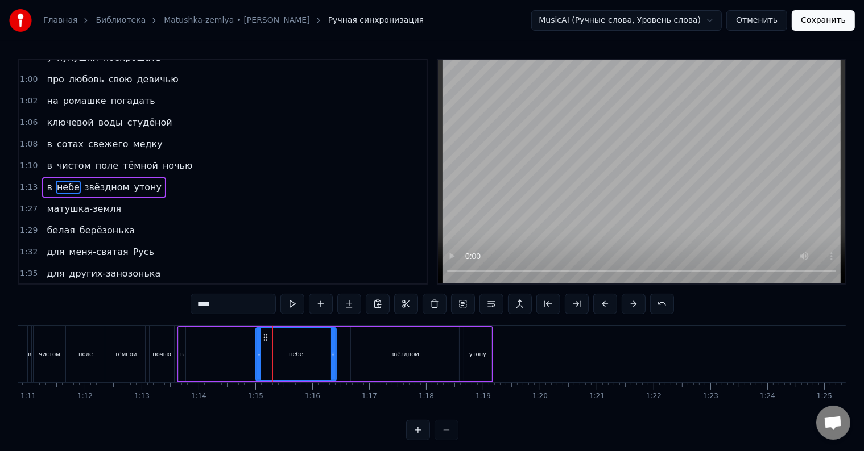
drag, startPoint x: 264, startPoint y: 338, endPoint x: 216, endPoint y: 341, distance: 47.8
drag, startPoint x: 265, startPoint y: 335, endPoint x: 221, endPoint y: 338, distance: 43.8
drag, startPoint x: 257, startPoint y: 355, endPoint x: 188, endPoint y: 354, distance: 69.4
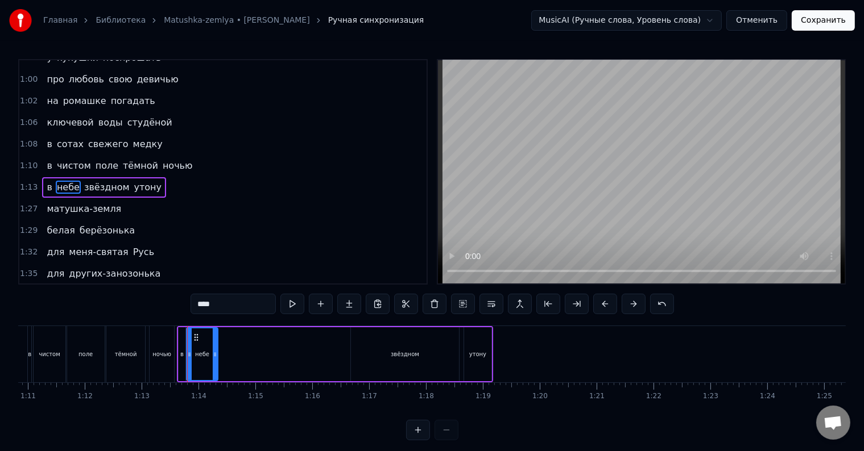
drag, startPoint x: 332, startPoint y: 351, endPoint x: 214, endPoint y: 353, distance: 118.3
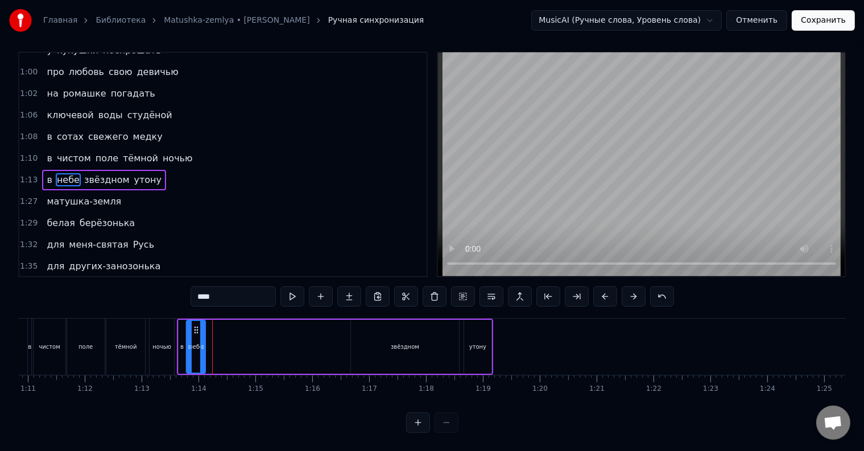
drag, startPoint x: 208, startPoint y: 354, endPoint x: 201, endPoint y: 355, distance: 7.4
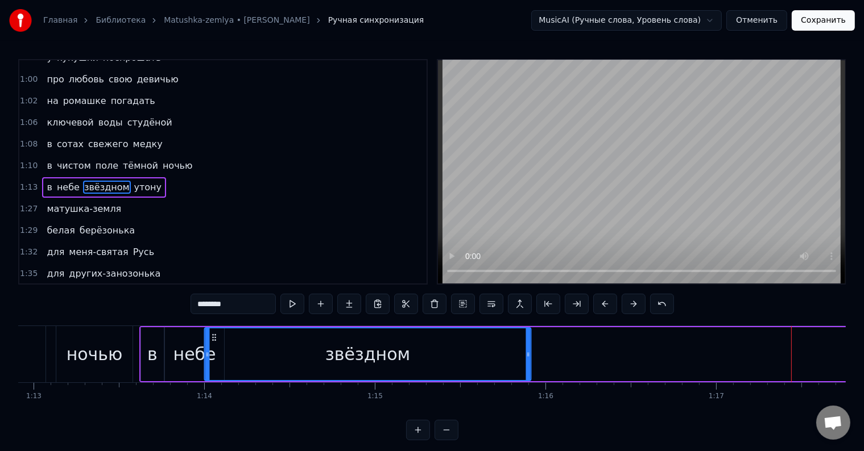
scroll to position [0, 12436]
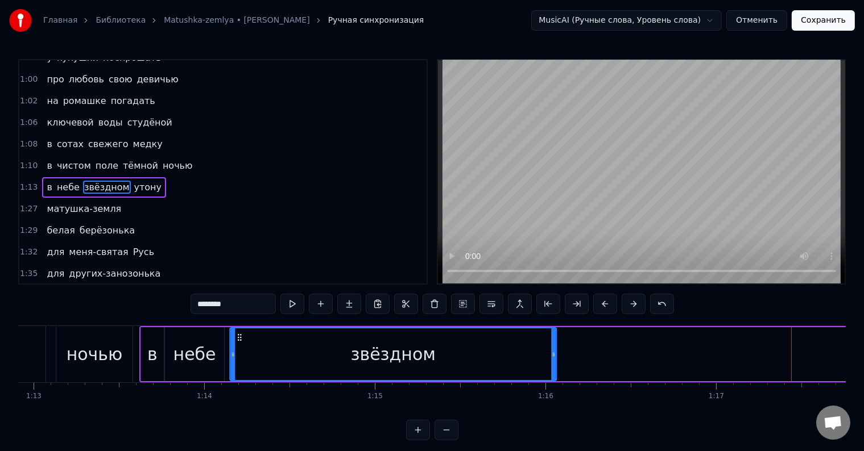
drag, startPoint x: 519, startPoint y: 337, endPoint x: 239, endPoint y: 352, distance: 280.1
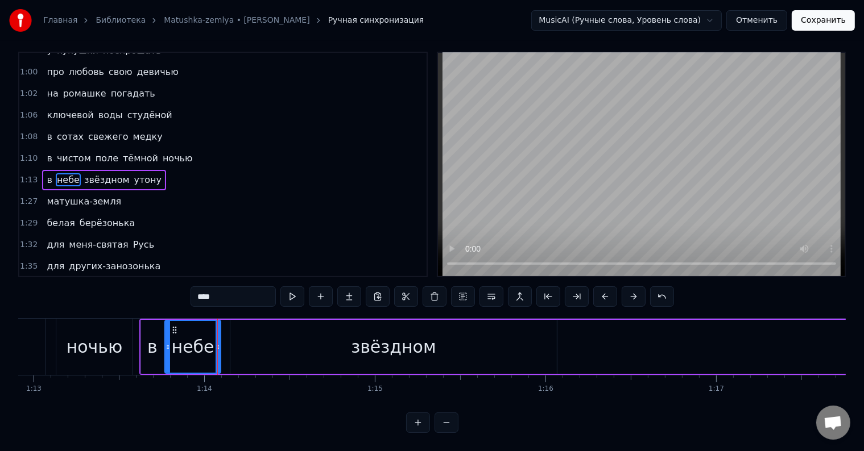
scroll to position [17, 0]
type input "********"
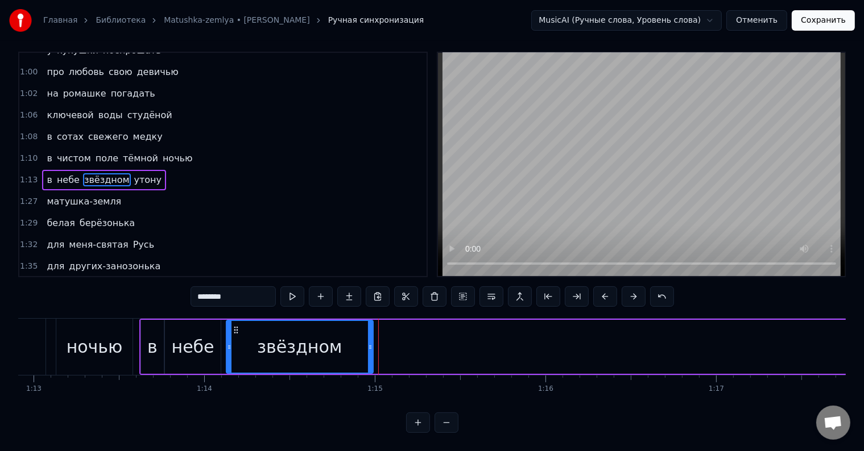
drag, startPoint x: 548, startPoint y: 343, endPoint x: 368, endPoint y: 358, distance: 180.3
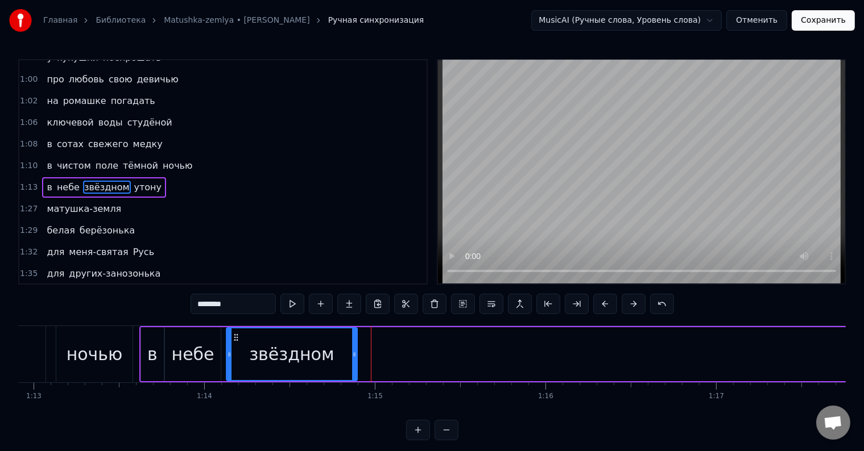
drag, startPoint x: 368, startPoint y: 362, endPoint x: 354, endPoint y: 363, distance: 14.3
drag, startPoint x: 354, startPoint y: 340, endPoint x: 371, endPoint y: 345, distance: 17.3
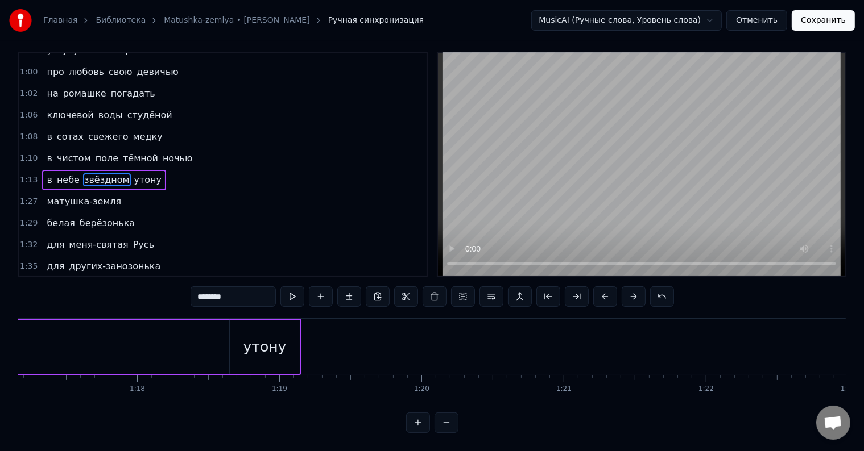
scroll to position [0, 10602]
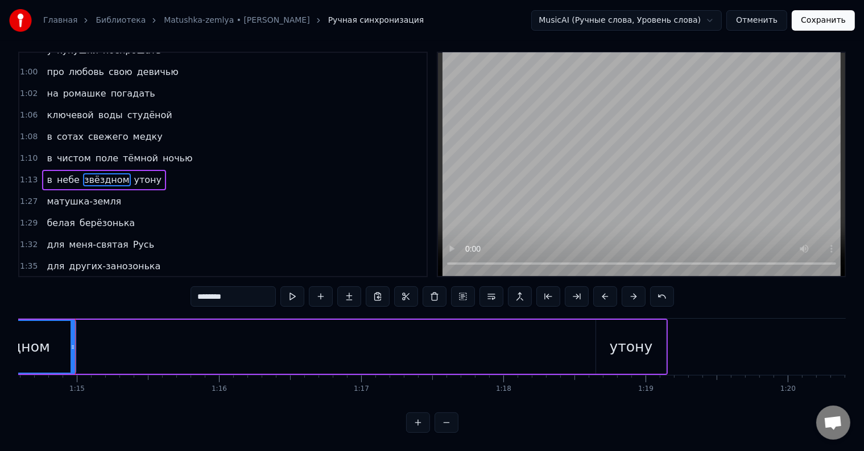
type input "*****"
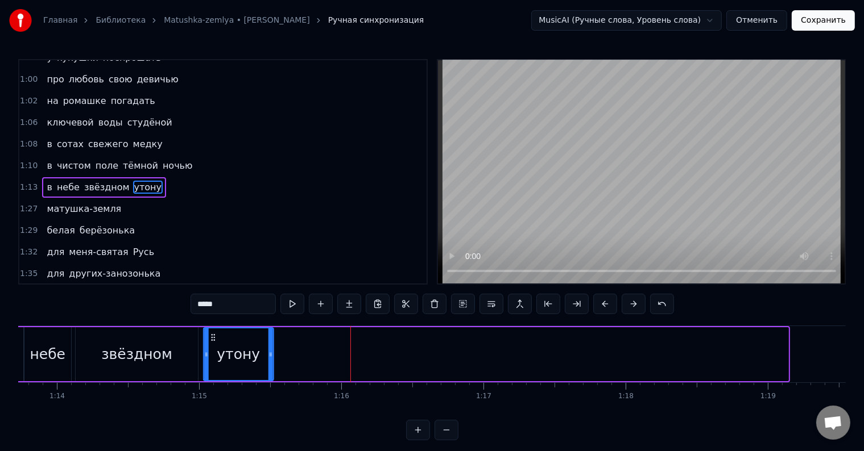
scroll to position [0, 10470]
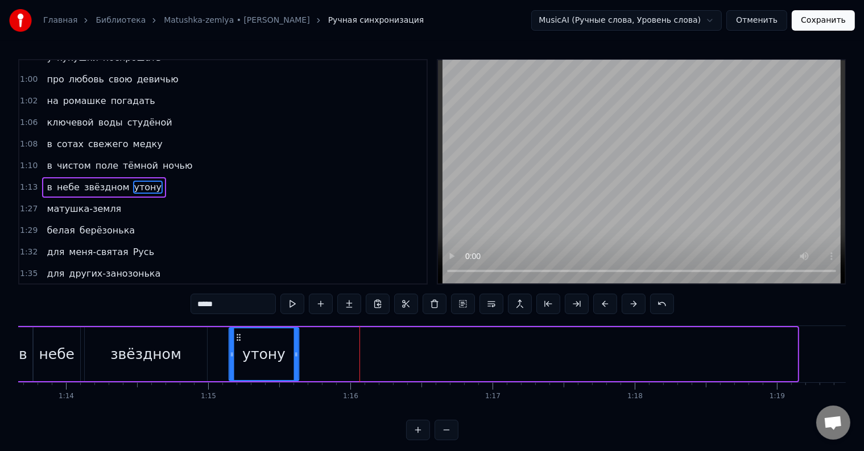
drag, startPoint x: 607, startPoint y: 335, endPoint x: 240, endPoint y: 355, distance: 367.2
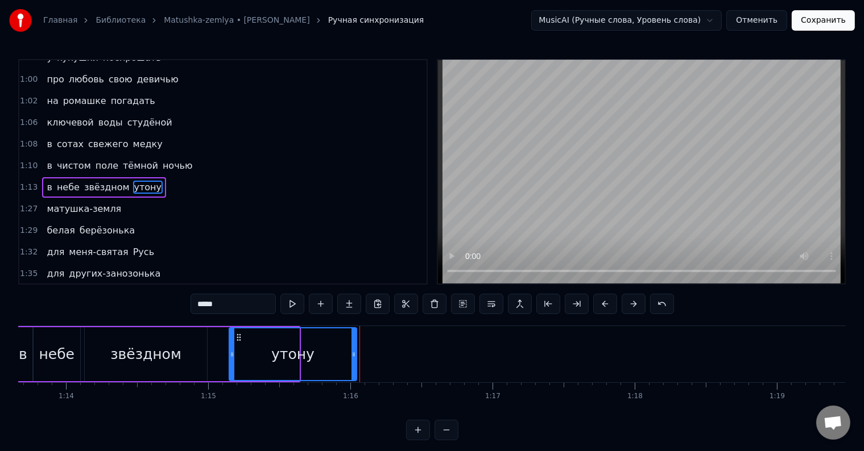
drag, startPoint x: 297, startPoint y: 364, endPoint x: 355, endPoint y: 361, distance: 57.5
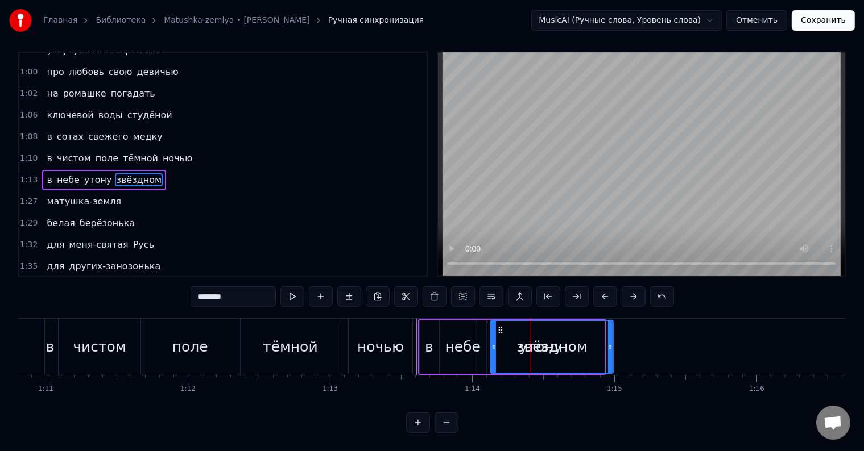
scroll to position [0, 0]
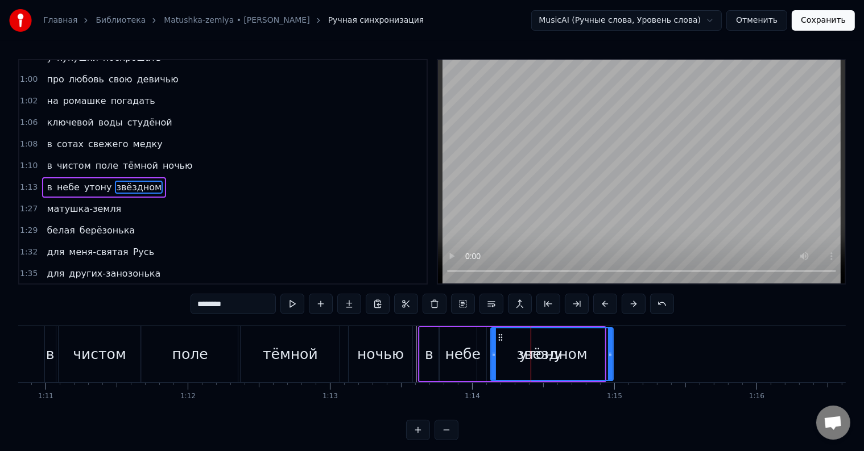
drag, startPoint x: 91, startPoint y: 171, endPoint x: 127, endPoint y: 173, distance: 35.9
type input "*****"
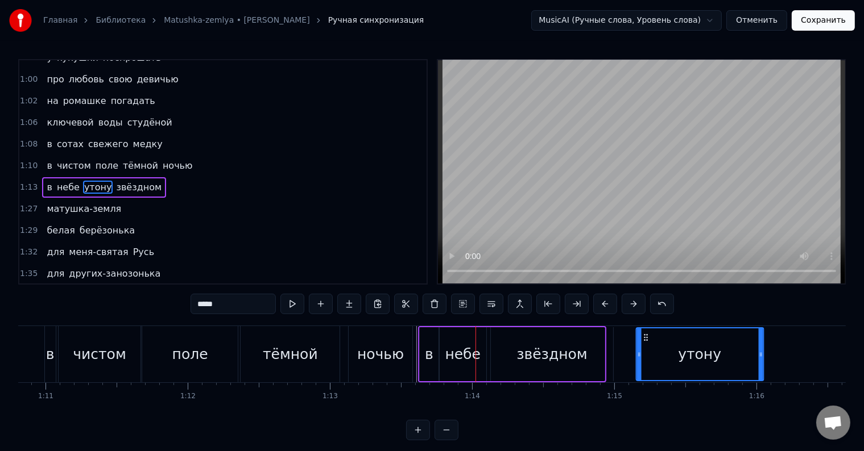
drag, startPoint x: 484, startPoint y: 335, endPoint x: 644, endPoint y: 340, distance: 159.3
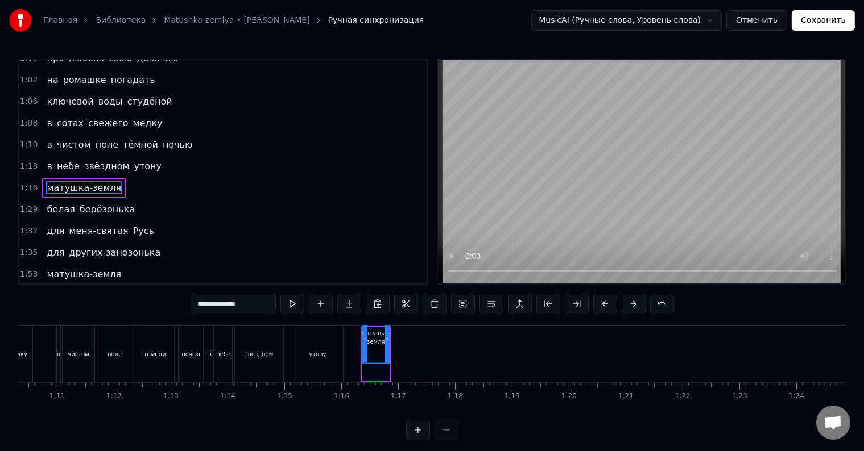
drag, startPoint x: 260, startPoint y: 308, endPoint x: 234, endPoint y: 305, distance: 25.8
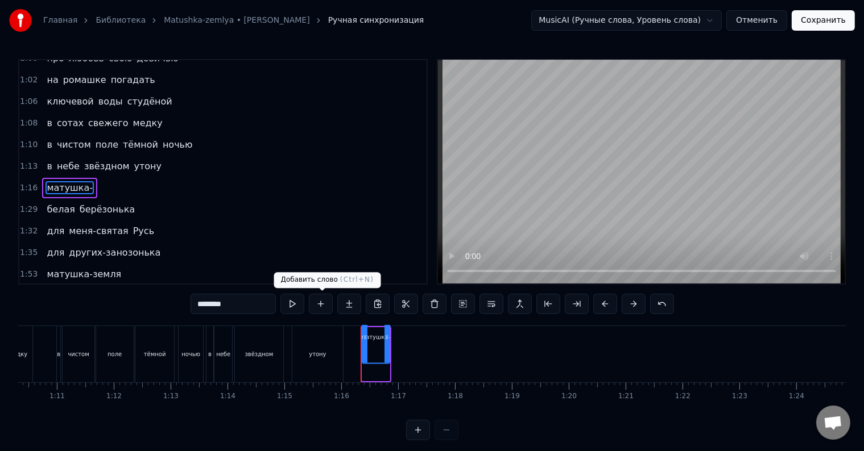
type input "********"
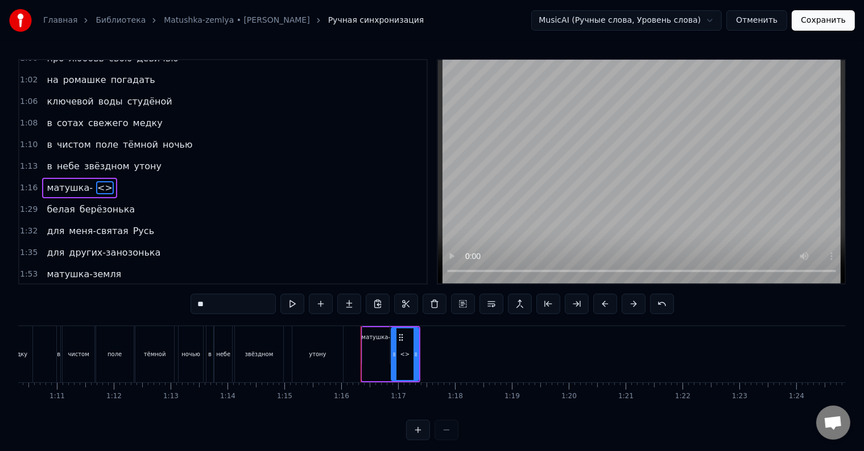
drag, startPoint x: 226, startPoint y: 312, endPoint x: 189, endPoint y: 305, distance: 37.5
paste input "***"
drag, startPoint x: 417, startPoint y: 358, endPoint x: 443, endPoint y: 355, distance: 26.9
type input "*****"
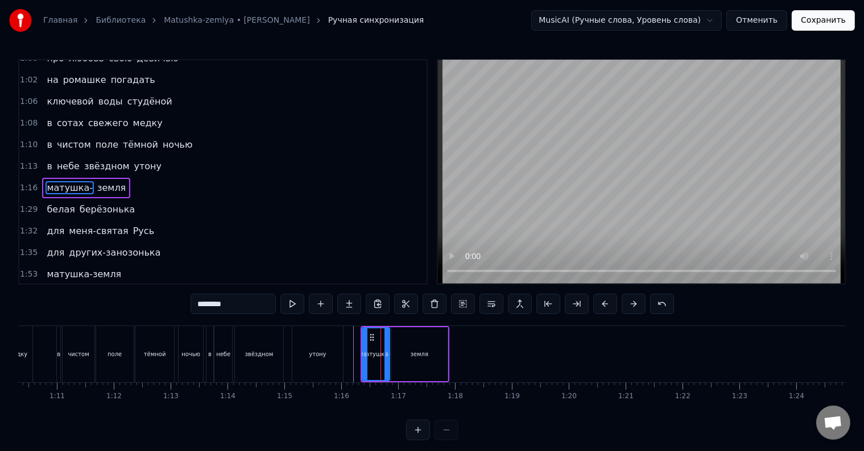
drag, startPoint x: 387, startPoint y: 345, endPoint x: 403, endPoint y: 345, distance: 15.9
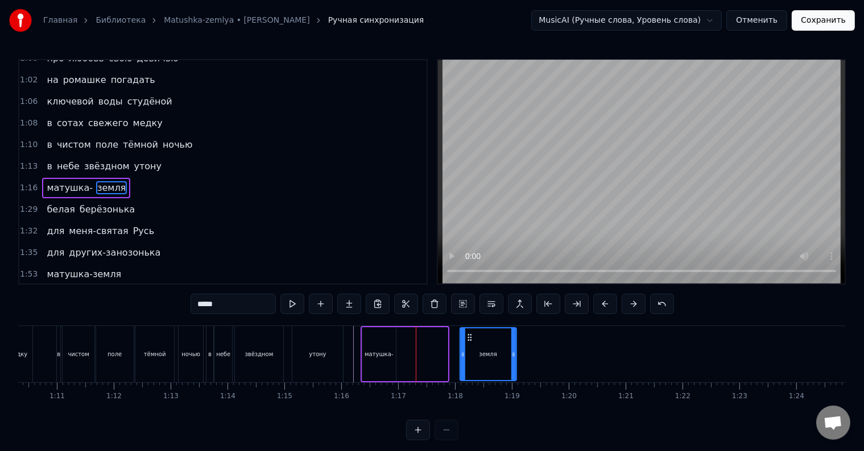
drag, startPoint x: 400, startPoint y: 337, endPoint x: 459, endPoint y: 343, distance: 59.4
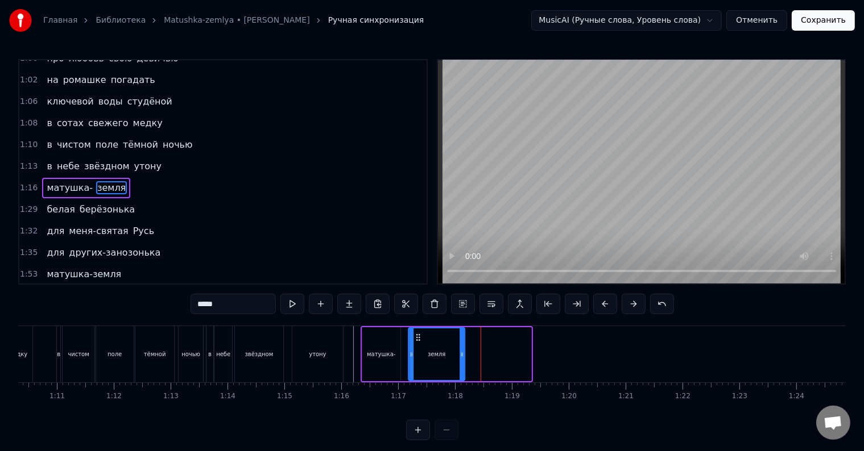
drag, startPoint x: 482, startPoint y: 337, endPoint x: 416, endPoint y: 345, distance: 67.1
drag, startPoint x: 416, startPoint y: 335, endPoint x: 431, endPoint y: 341, distance: 15.6
drag, startPoint x: 417, startPoint y: 339, endPoint x: 441, endPoint y: 339, distance: 24.4
drag, startPoint x: 417, startPoint y: 338, endPoint x: 443, endPoint y: 340, distance: 26.8
drag, startPoint x: 462, startPoint y: 352, endPoint x: 484, endPoint y: 350, distance: 22.9
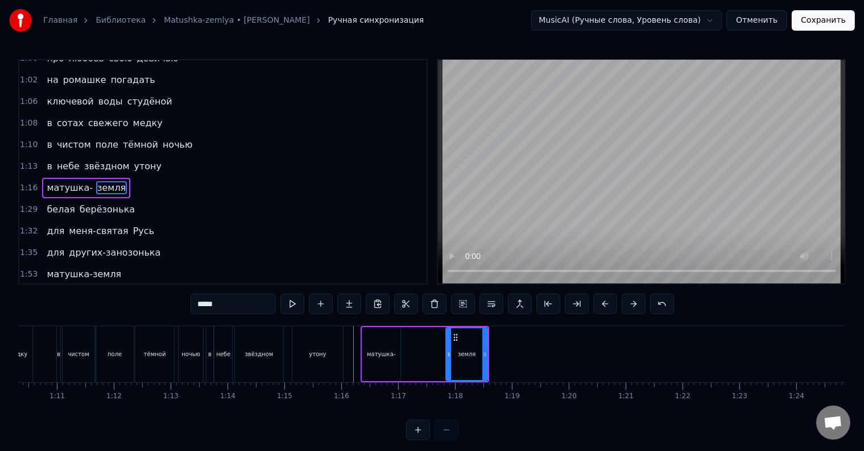
drag, startPoint x: 409, startPoint y: 362, endPoint x: 447, endPoint y: 359, distance: 37.6
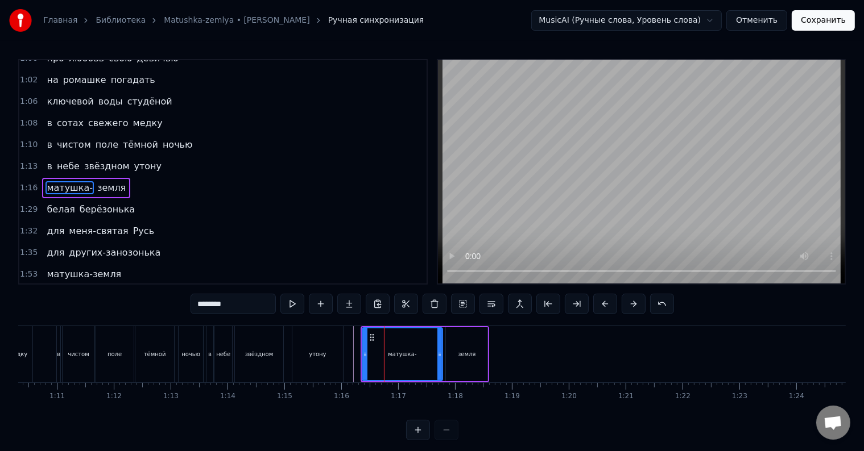
drag, startPoint x: 397, startPoint y: 362, endPoint x: 439, endPoint y: 360, distance: 42.1
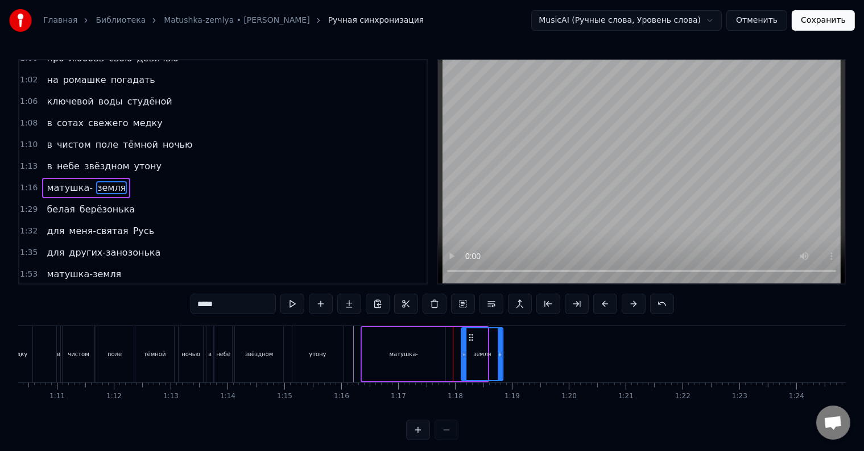
drag, startPoint x: 455, startPoint y: 335, endPoint x: 478, endPoint y: 336, distance: 22.8
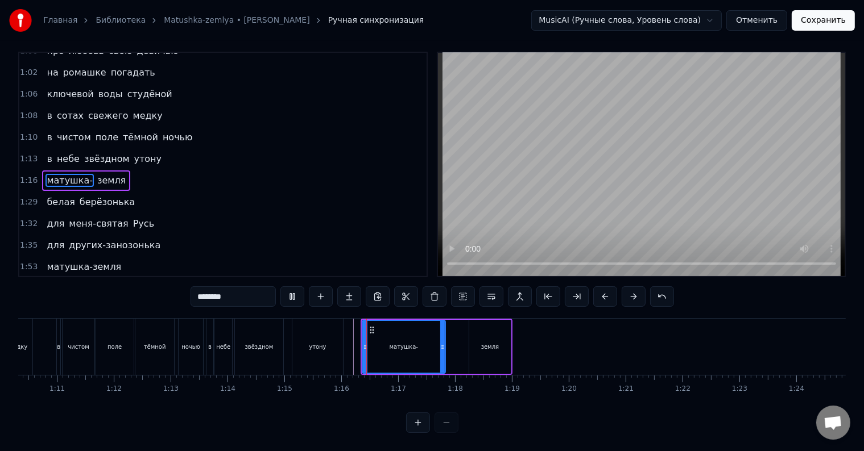
scroll to position [17, 0]
drag, startPoint x: 443, startPoint y: 344, endPoint x: 457, endPoint y: 345, distance: 13.1
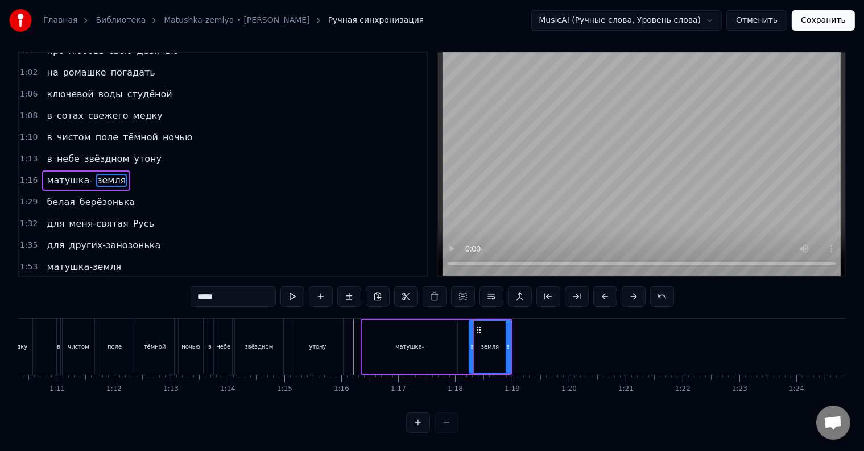
scroll to position [0, 0]
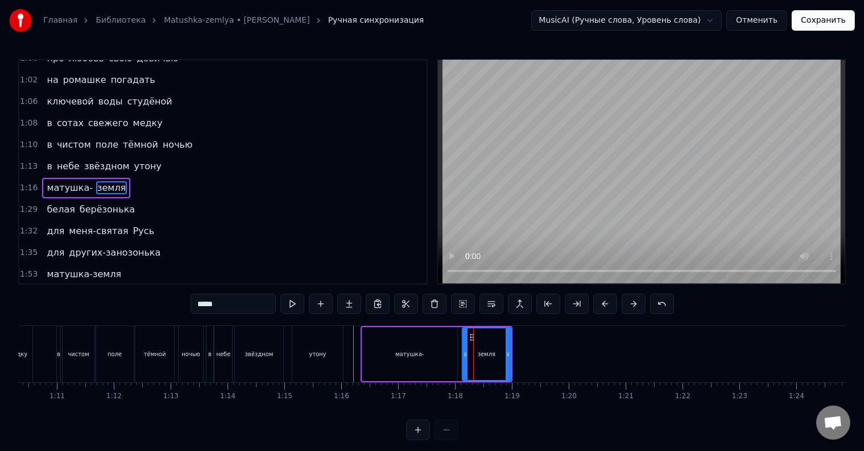
drag, startPoint x: 470, startPoint y: 343, endPoint x: 463, endPoint y: 343, distance: 6.8
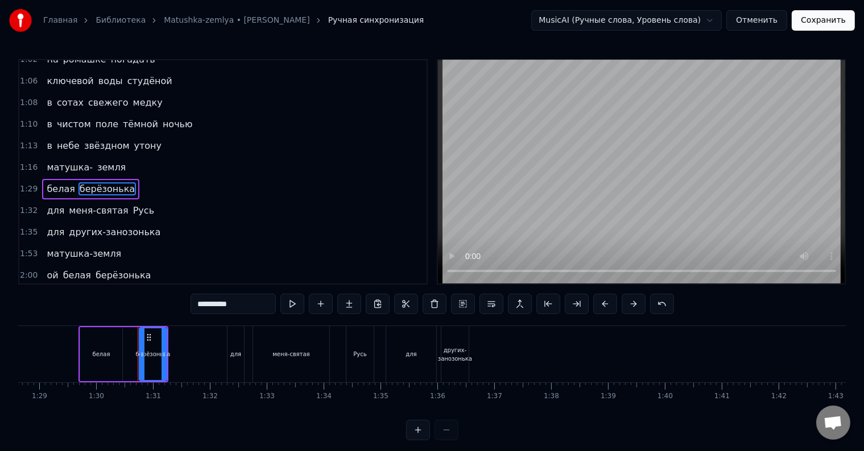
scroll to position [0, 5101]
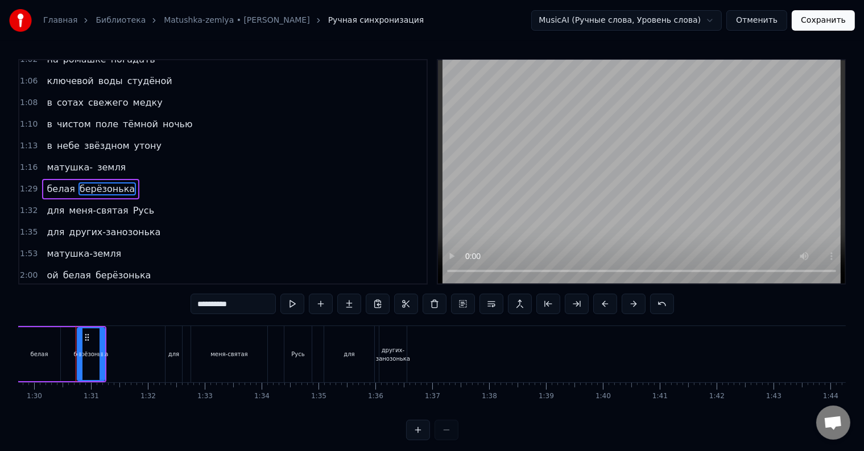
type input "*****"
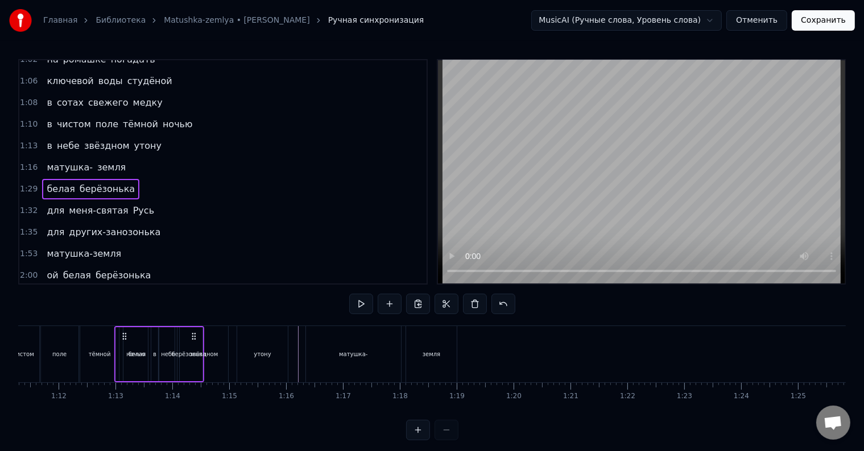
scroll to position [0, 4052]
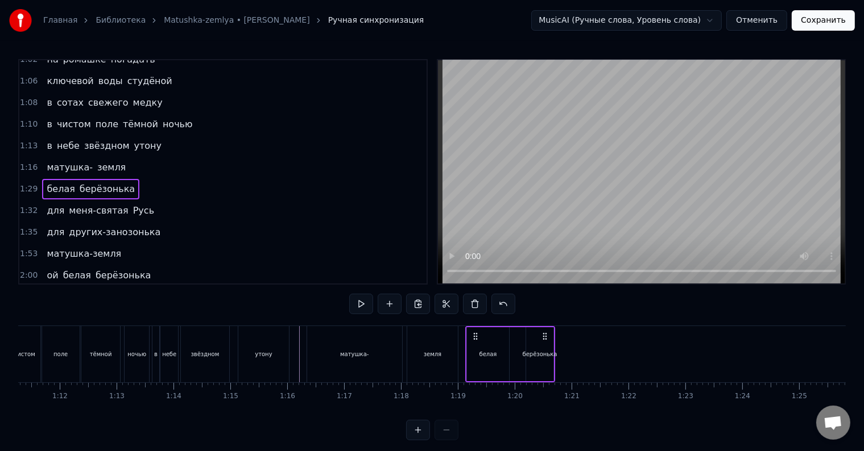
drag, startPoint x: 86, startPoint y: 336, endPoint x: 475, endPoint y: 364, distance: 390.4
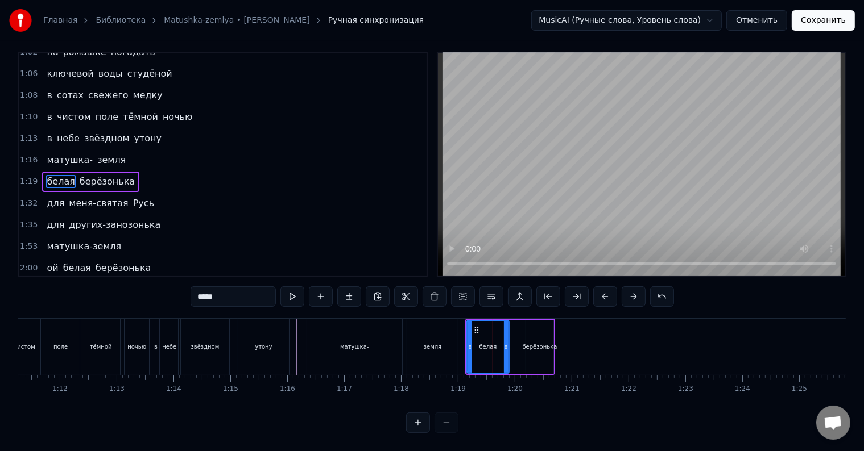
scroll to position [0, 0]
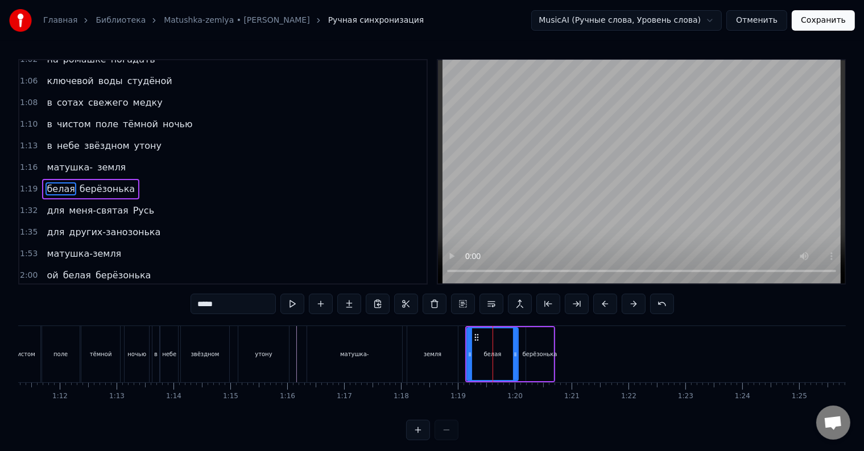
drag, startPoint x: 507, startPoint y: 362, endPoint x: 516, endPoint y: 362, distance: 9.1
type input "**********"
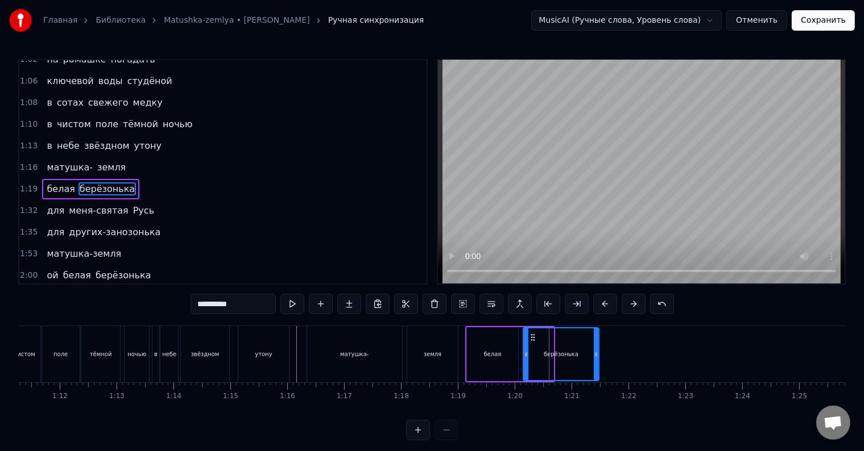
drag, startPoint x: 550, startPoint y: 359, endPoint x: 596, endPoint y: 359, distance: 45.5
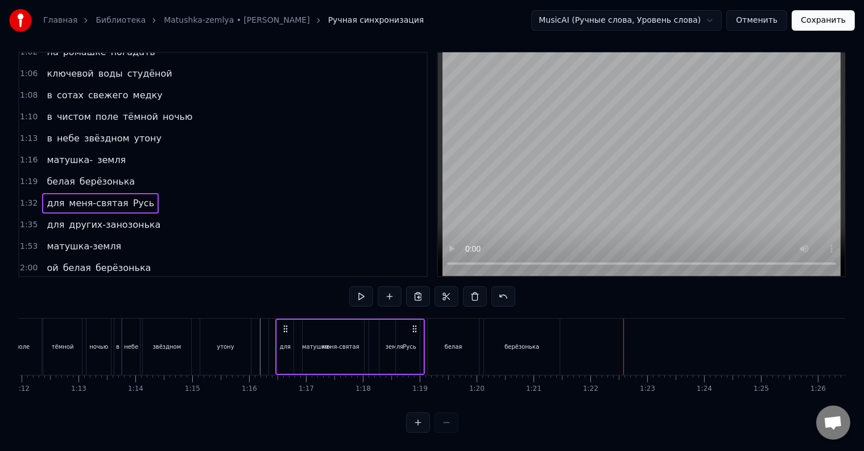
scroll to position [0, 4070]
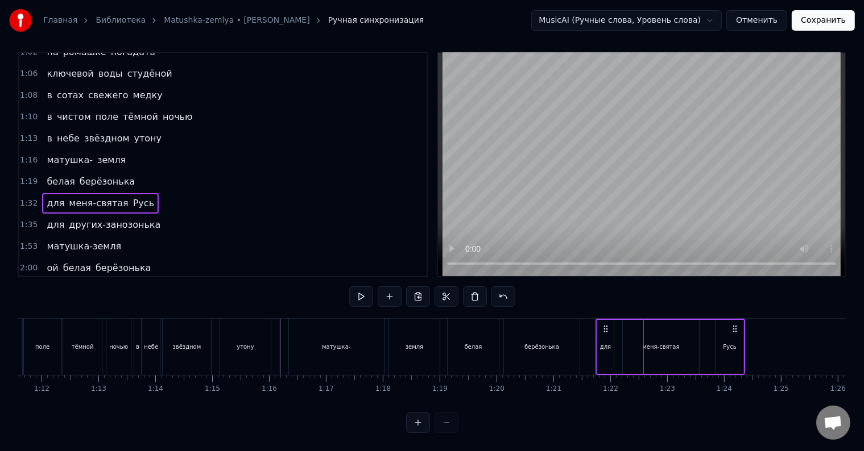
drag, startPoint x: 85, startPoint y: 320, endPoint x: 605, endPoint y: 343, distance: 520.8
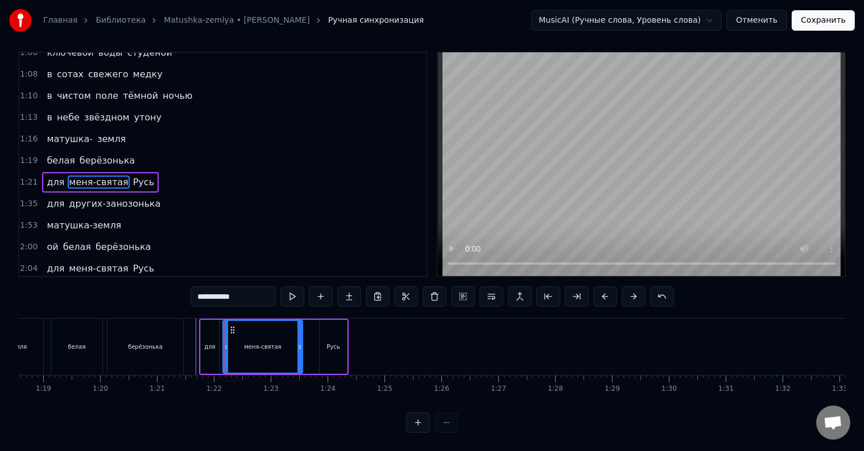
scroll to position [17, 0]
drag, startPoint x: 299, startPoint y: 338, endPoint x: 305, endPoint y: 339, distance: 5.8
type input "****"
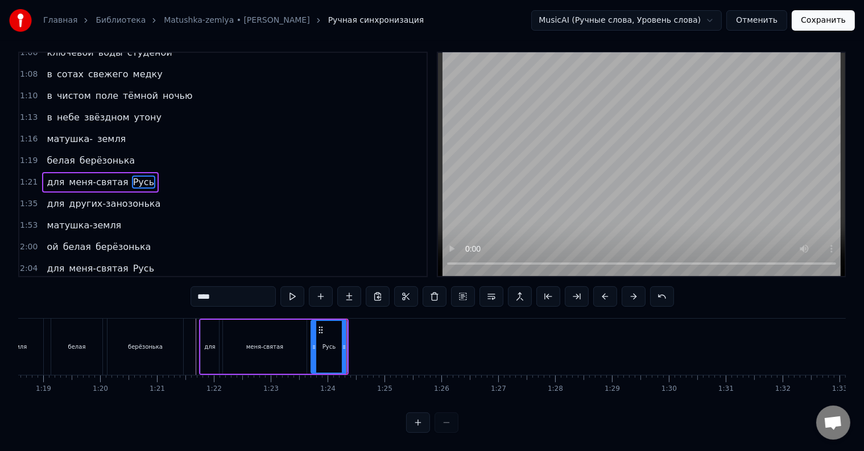
drag, startPoint x: 322, startPoint y: 343, endPoint x: 313, endPoint y: 345, distance: 8.7
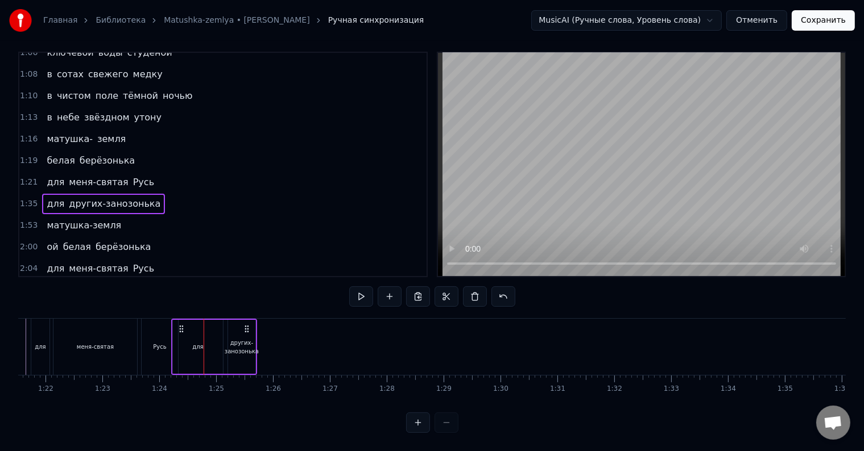
scroll to position [0, 4630]
drag, startPoint x: 88, startPoint y: 317, endPoint x: 201, endPoint y: 328, distance: 114.2
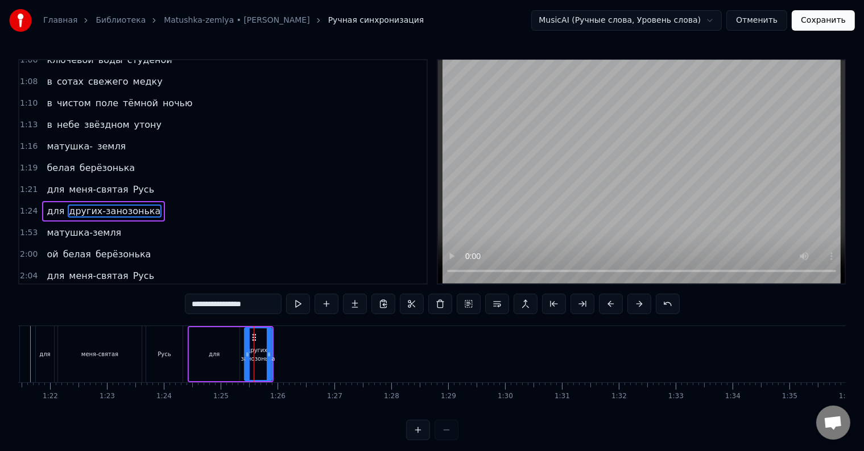
scroll to position [442, 0]
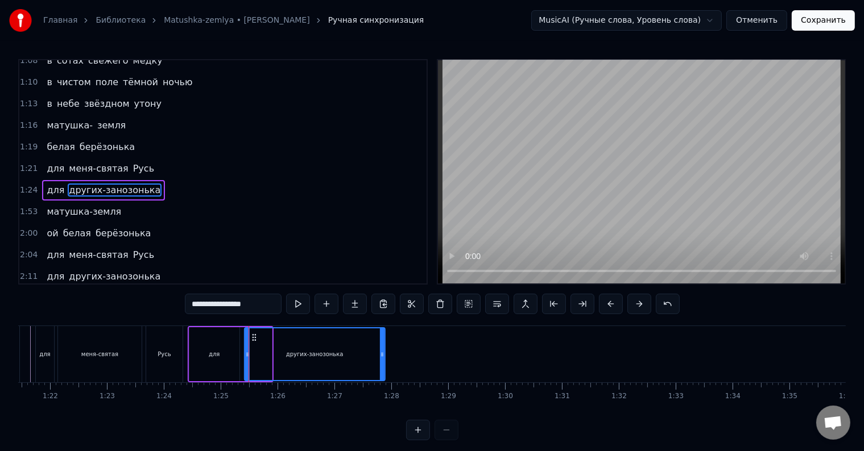
drag, startPoint x: 269, startPoint y: 358, endPoint x: 352, endPoint y: 357, distance: 83.6
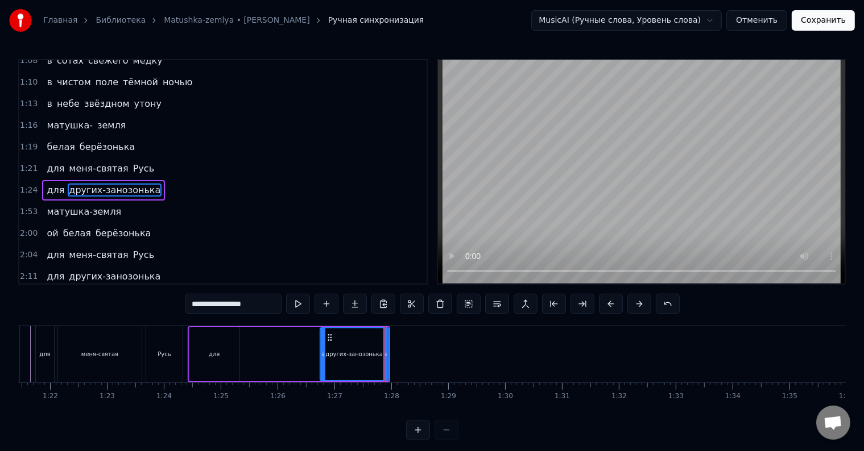
drag, startPoint x: 246, startPoint y: 355, endPoint x: 321, endPoint y: 355, distance: 75.6
type input "***"
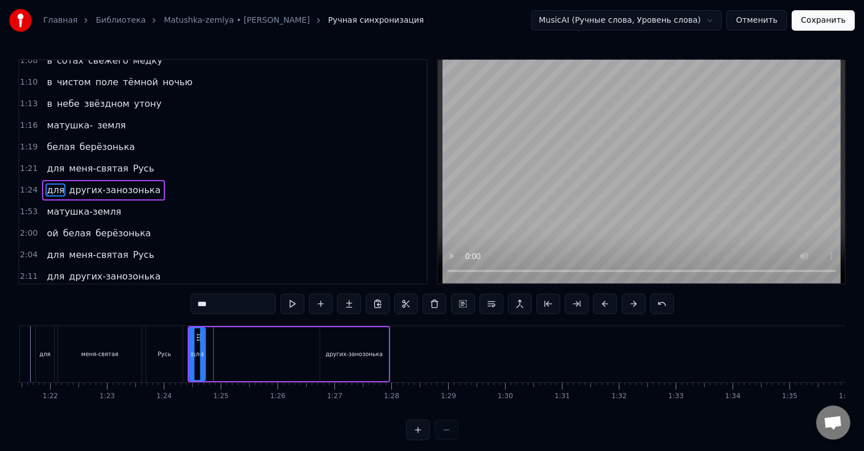
drag, startPoint x: 237, startPoint y: 359, endPoint x: 202, endPoint y: 359, distance: 34.1
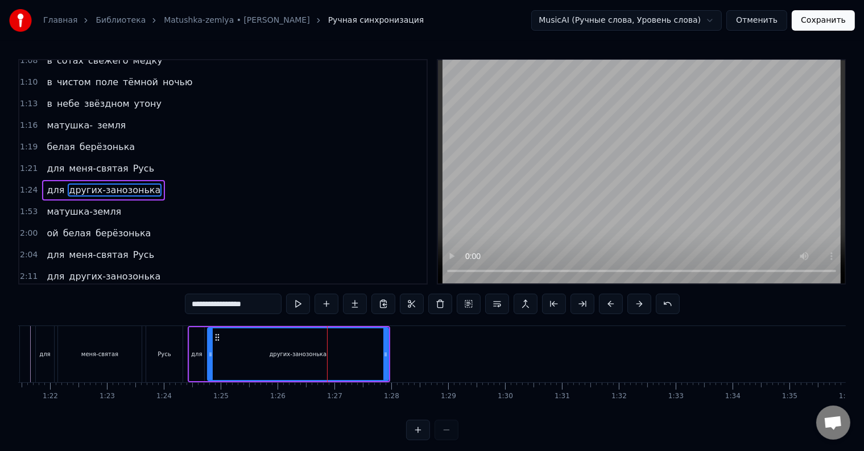
drag, startPoint x: 323, startPoint y: 354, endPoint x: 210, endPoint y: 359, distance: 112.7
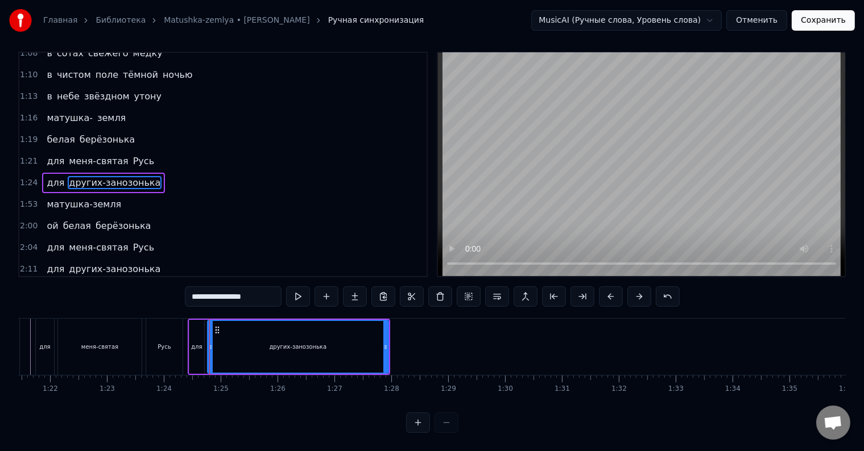
scroll to position [17, 0]
drag, startPoint x: 383, startPoint y: 337, endPoint x: 316, endPoint y: 345, distance: 66.9
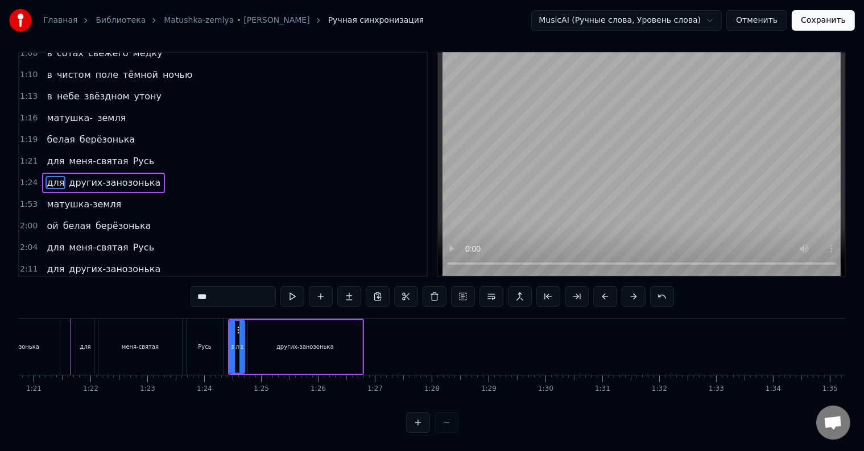
type input "**********"
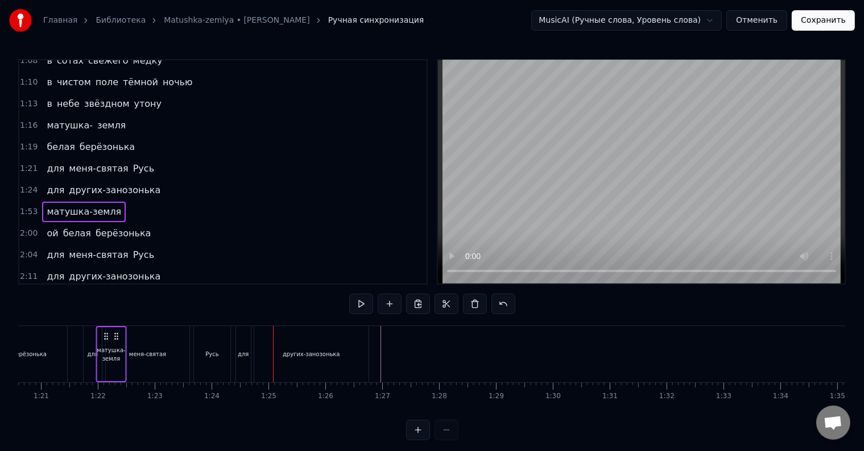
scroll to position [0, 4564]
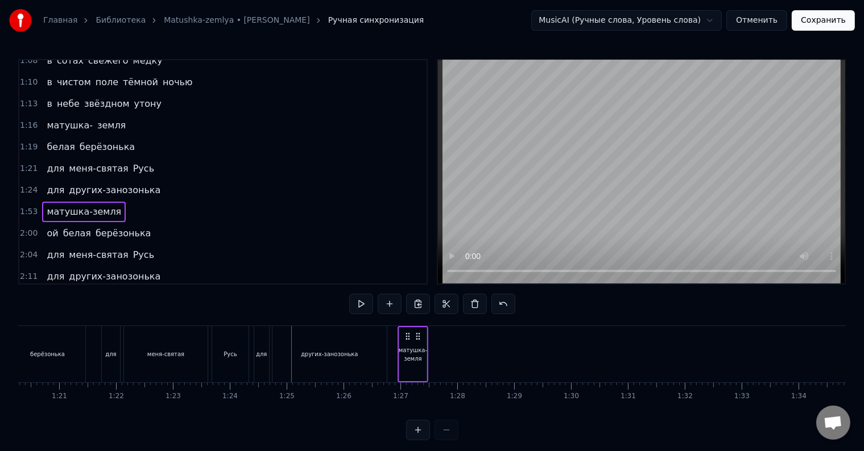
drag, startPoint x: 86, startPoint y: 335, endPoint x: 408, endPoint y: 350, distance: 322.2
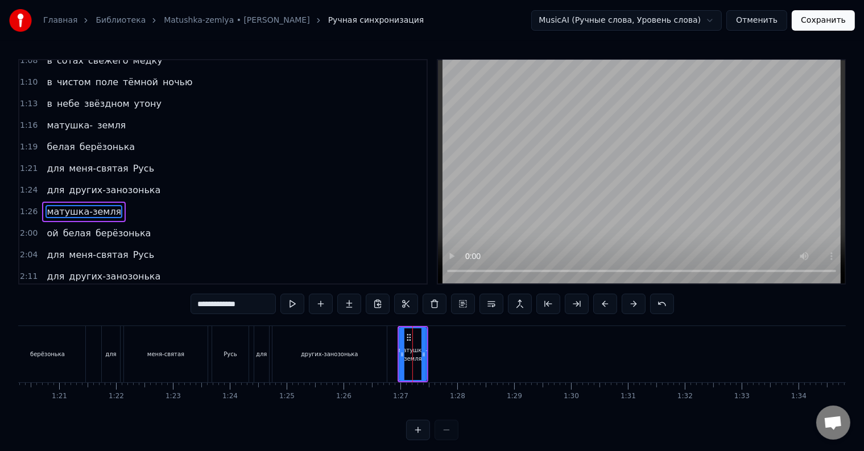
scroll to position [463, 0]
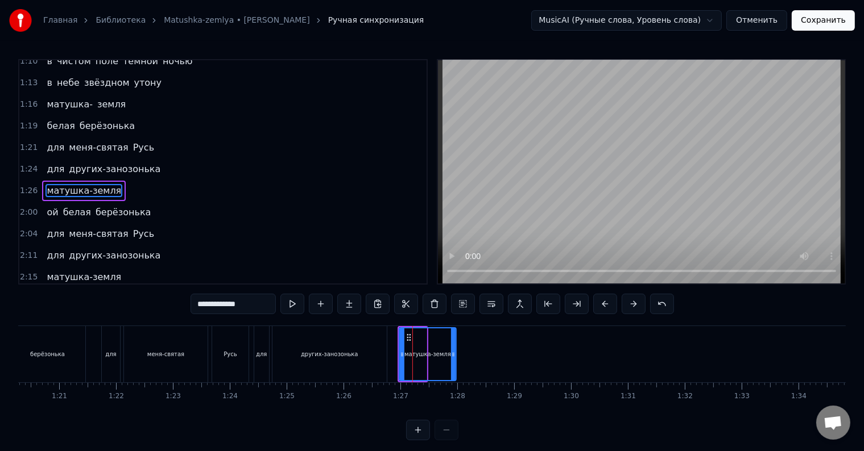
drag, startPoint x: 423, startPoint y: 340, endPoint x: 453, endPoint y: 343, distance: 29.7
drag, startPoint x: 255, startPoint y: 306, endPoint x: 234, endPoint y: 304, distance: 21.1
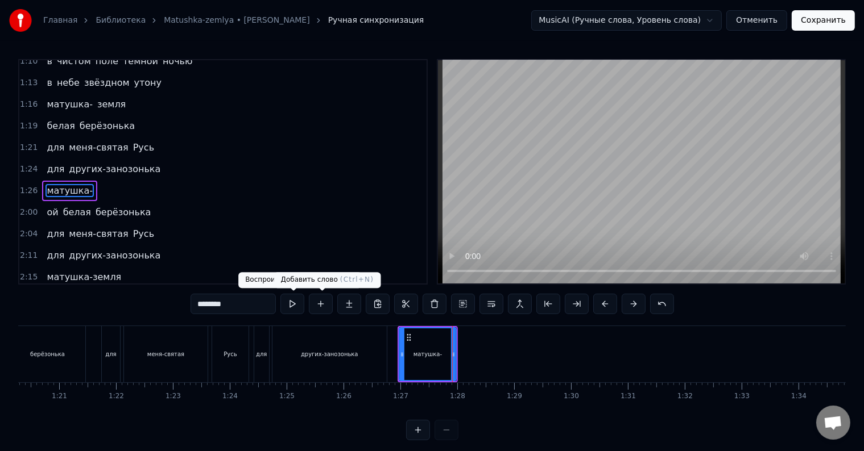
type input "********"
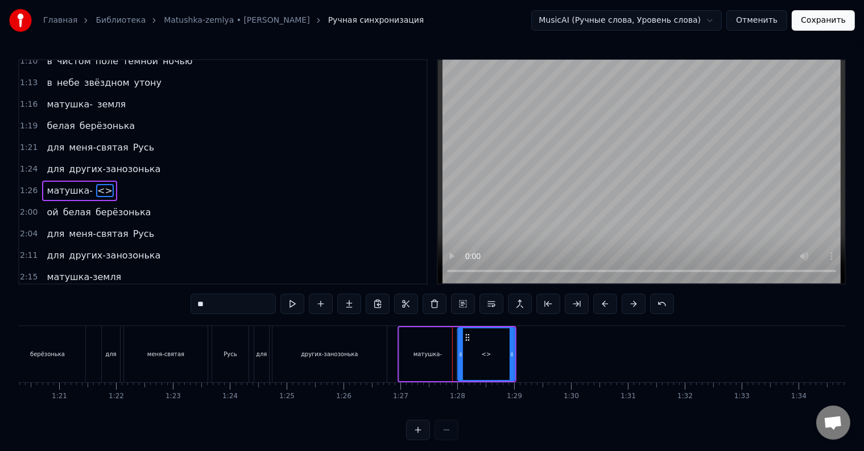
drag, startPoint x: 213, startPoint y: 305, endPoint x: 190, endPoint y: 306, distance: 22.8
paste input "***"
type input "********"
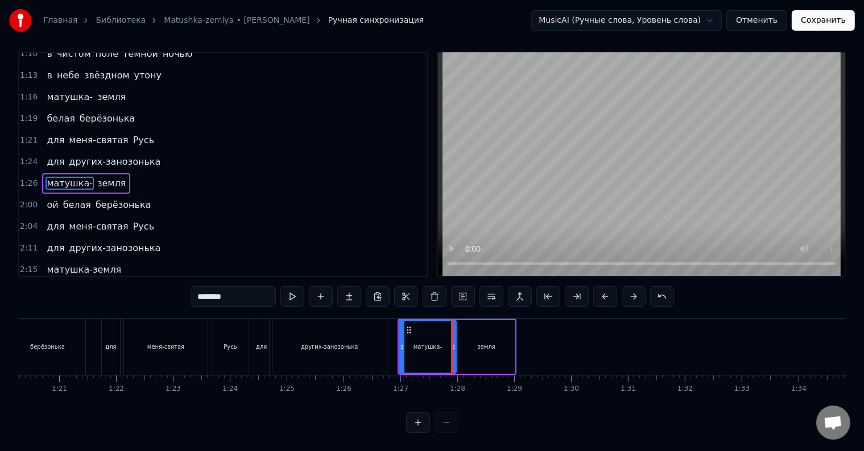
scroll to position [0, 0]
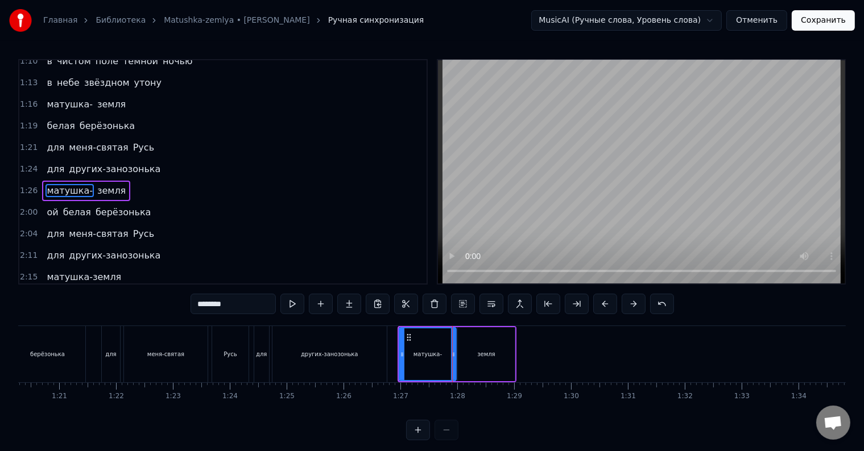
drag, startPoint x: 452, startPoint y: 355, endPoint x: 460, endPoint y: 355, distance: 8.0
drag, startPoint x: 453, startPoint y: 354, endPoint x: 478, endPoint y: 354, distance: 25.0
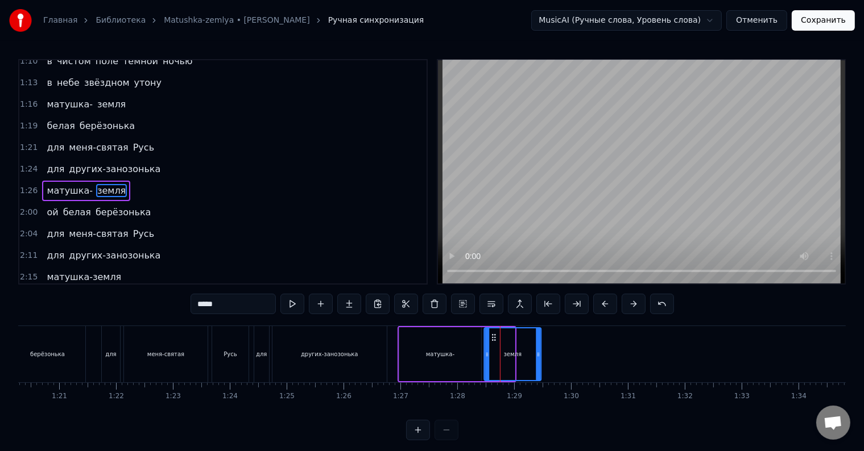
drag, startPoint x: 466, startPoint y: 337, endPoint x: 492, endPoint y: 339, distance: 26.3
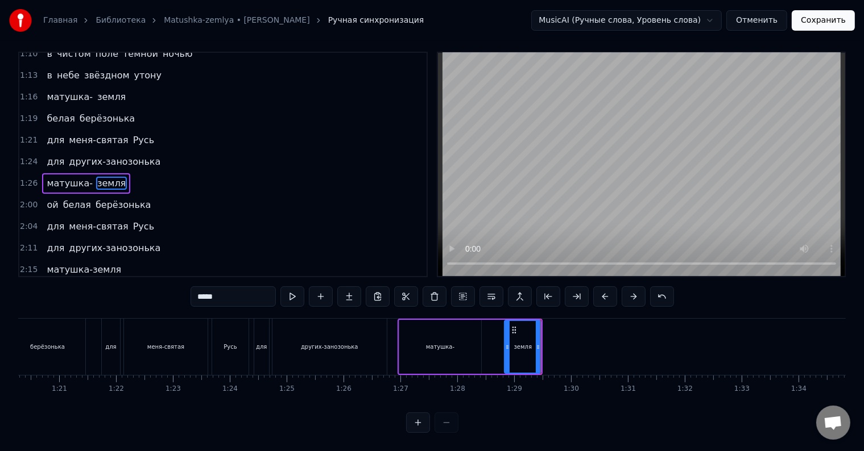
drag, startPoint x: 489, startPoint y: 347, endPoint x: 508, endPoint y: 349, distance: 18.8
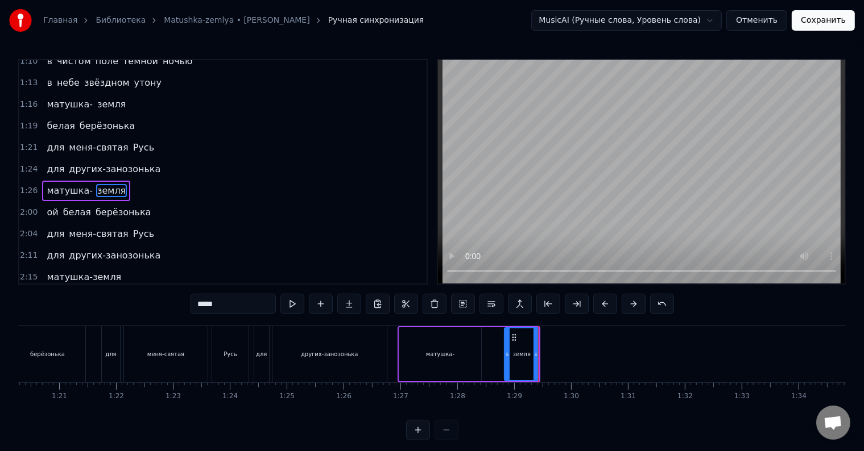
type input "********"
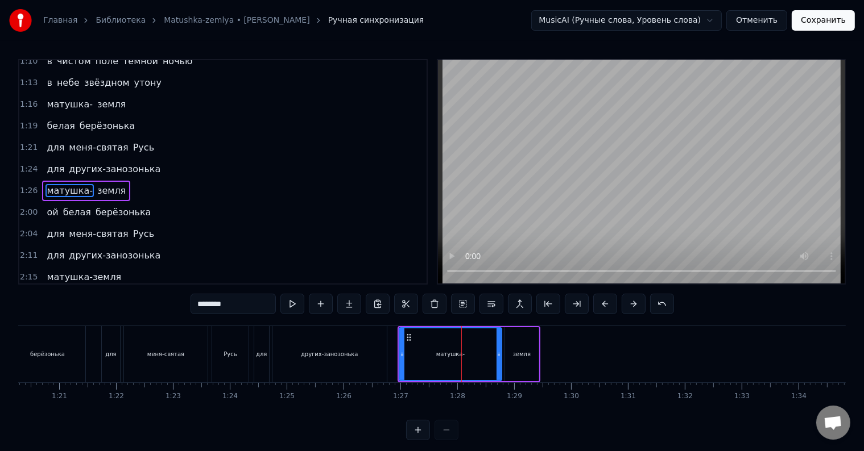
drag, startPoint x: 478, startPoint y: 355, endPoint x: 498, endPoint y: 357, distance: 20.6
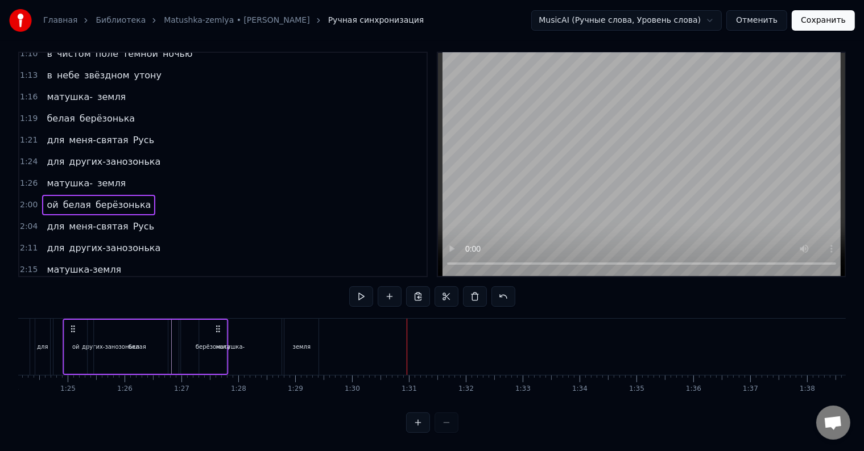
scroll to position [0, 4776]
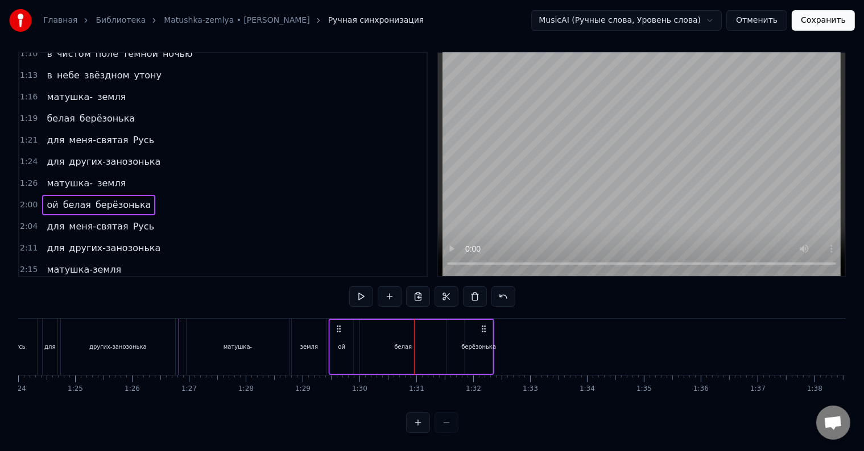
drag, startPoint x: 85, startPoint y: 316, endPoint x: 339, endPoint y: 326, distance: 253.8
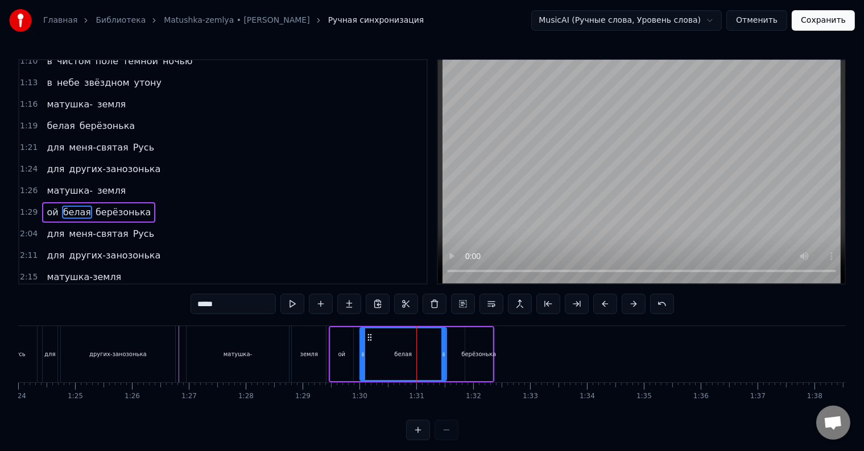
scroll to position [484, 0]
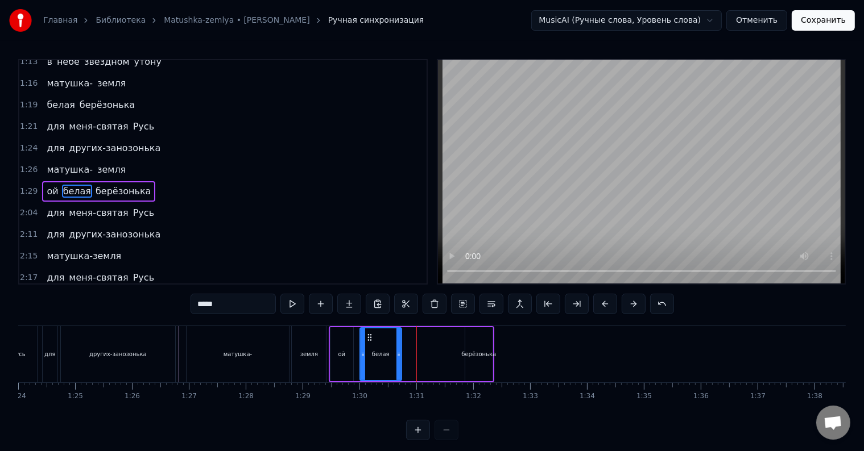
drag, startPoint x: 444, startPoint y: 350, endPoint x: 399, endPoint y: 352, distance: 44.9
type input "**********"
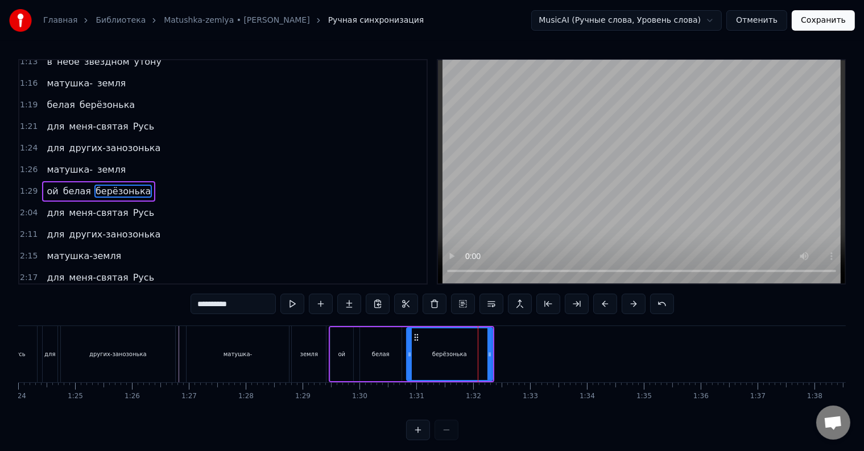
drag, startPoint x: 466, startPoint y: 357, endPoint x: 418, endPoint y: 356, distance: 48.3
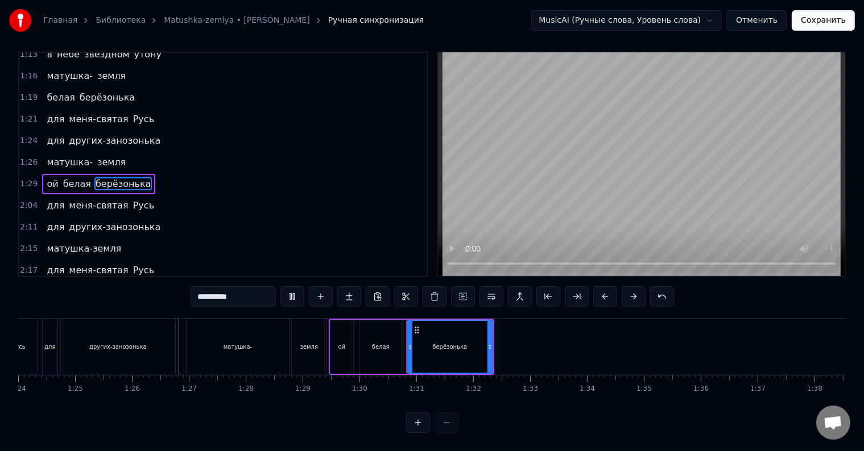
scroll to position [17, 0]
drag, startPoint x: 489, startPoint y: 347, endPoint x: 482, endPoint y: 348, distance: 6.8
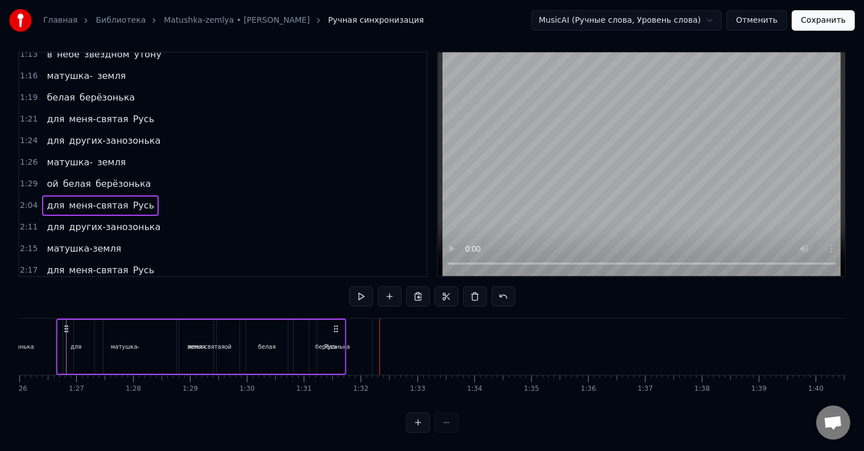
scroll to position [0, 4886]
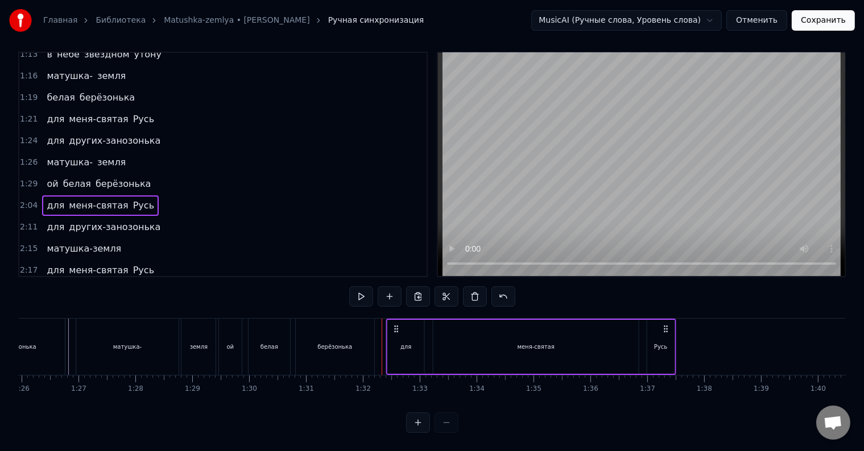
drag, startPoint x: 83, startPoint y: 319, endPoint x: 398, endPoint y: 343, distance: 315.9
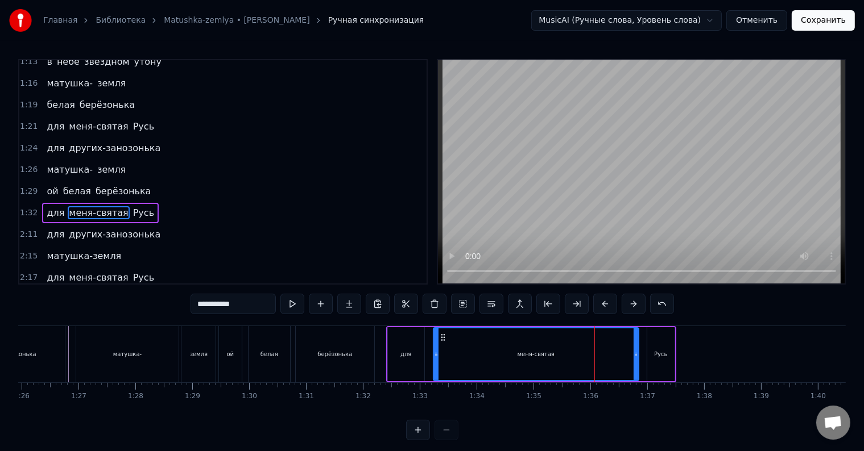
scroll to position [505, 0]
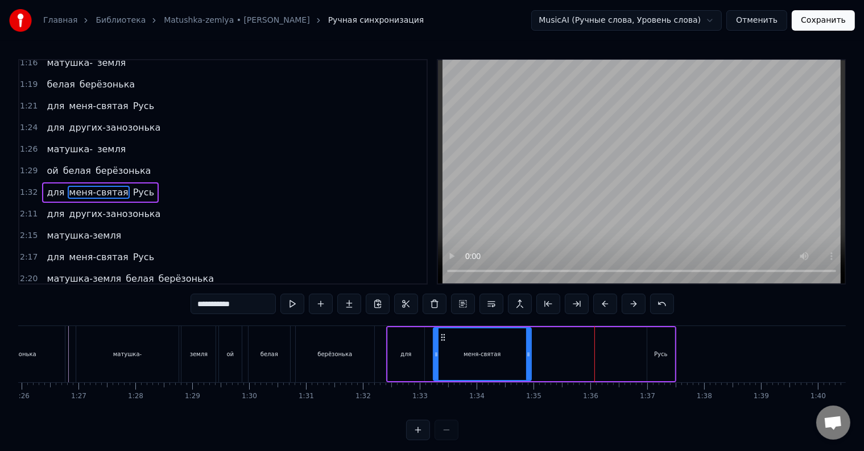
drag, startPoint x: 636, startPoint y: 352, endPoint x: 528, endPoint y: 355, distance: 107.5
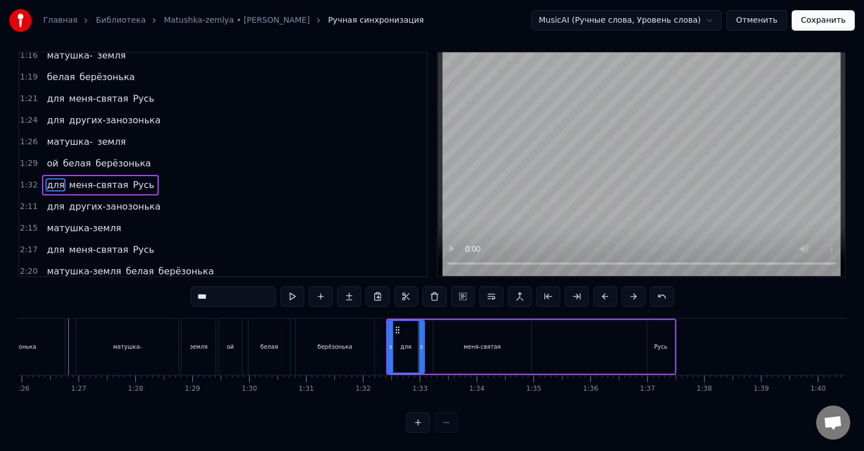
scroll to position [0, 0]
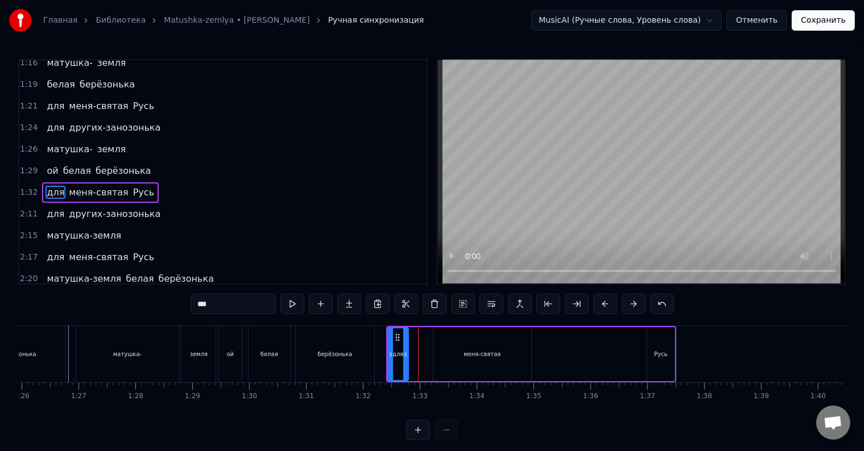
drag, startPoint x: 421, startPoint y: 348, endPoint x: 405, endPoint y: 350, distance: 16.1
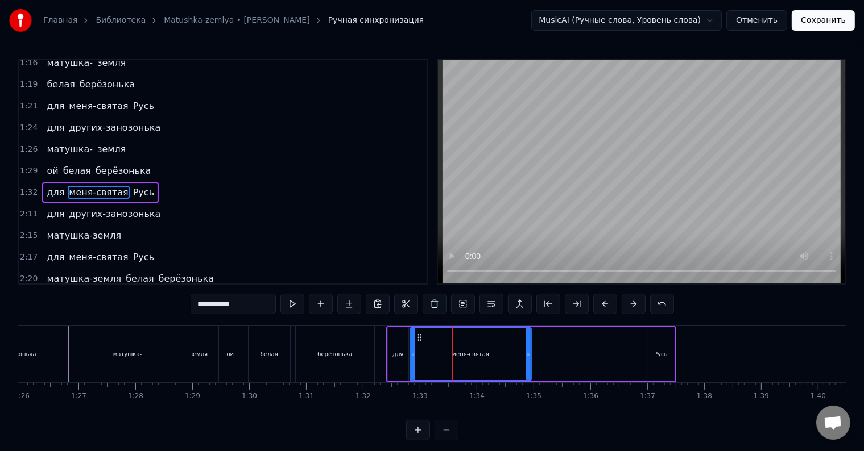
drag, startPoint x: 433, startPoint y: 358, endPoint x: 409, endPoint y: 357, distance: 23.3
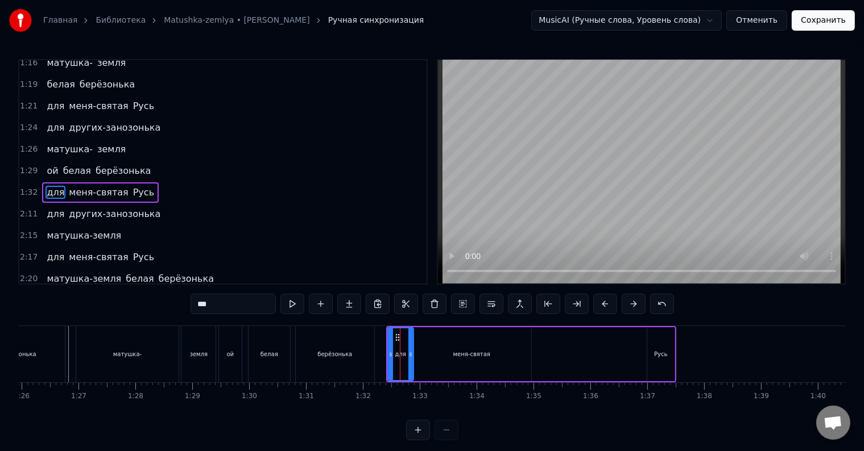
drag, startPoint x: 404, startPoint y: 351, endPoint x: 409, endPoint y: 355, distance: 6.1
type input "**********"
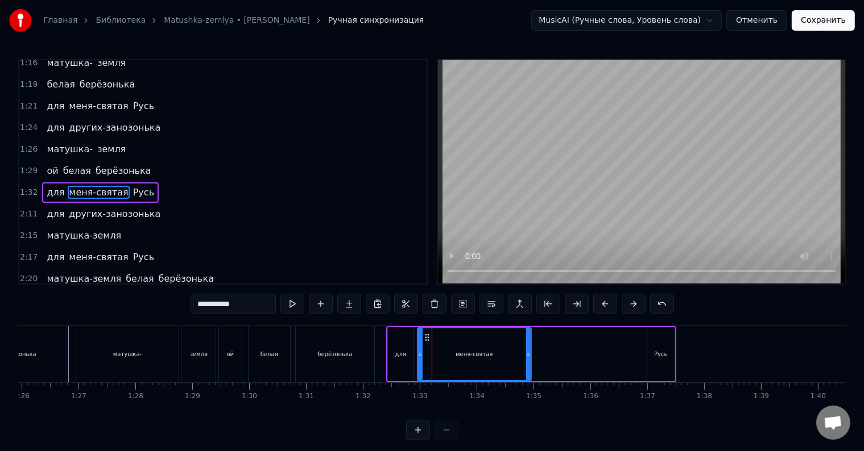
drag, startPoint x: 415, startPoint y: 357, endPoint x: 420, endPoint y: 360, distance: 5.9
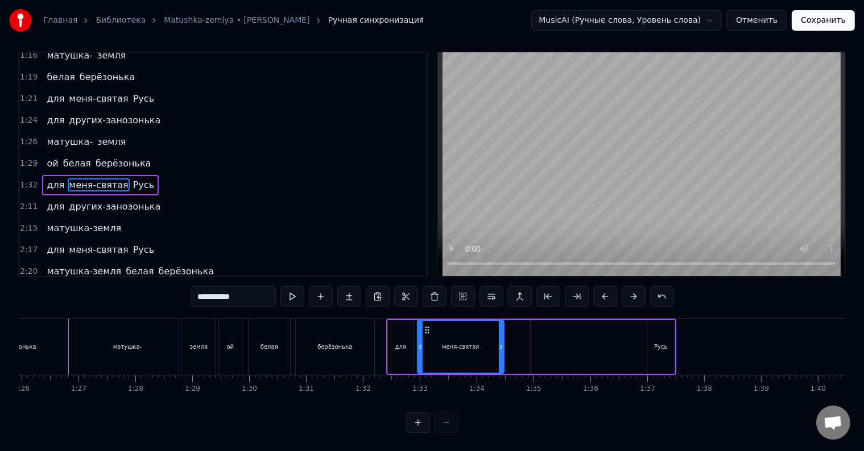
drag, startPoint x: 517, startPoint y: 341, endPoint x: 498, endPoint y: 341, distance: 19.3
drag, startPoint x: 499, startPoint y: 341, endPoint x: 478, endPoint y: 341, distance: 20.5
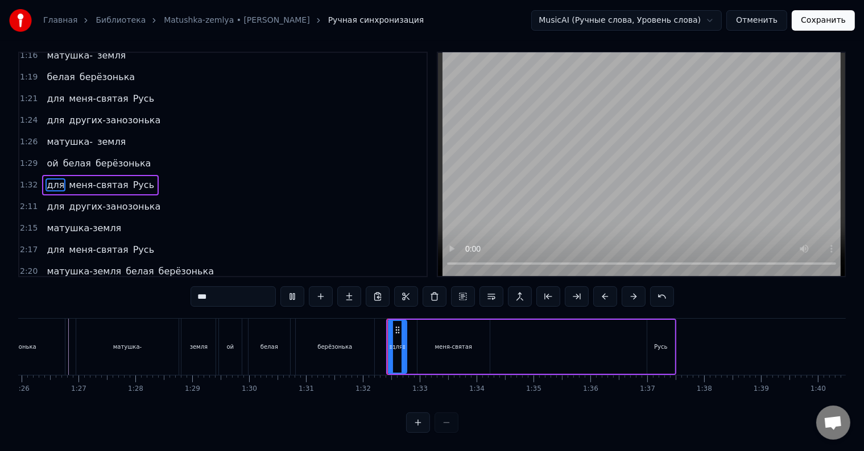
scroll to position [0, 0]
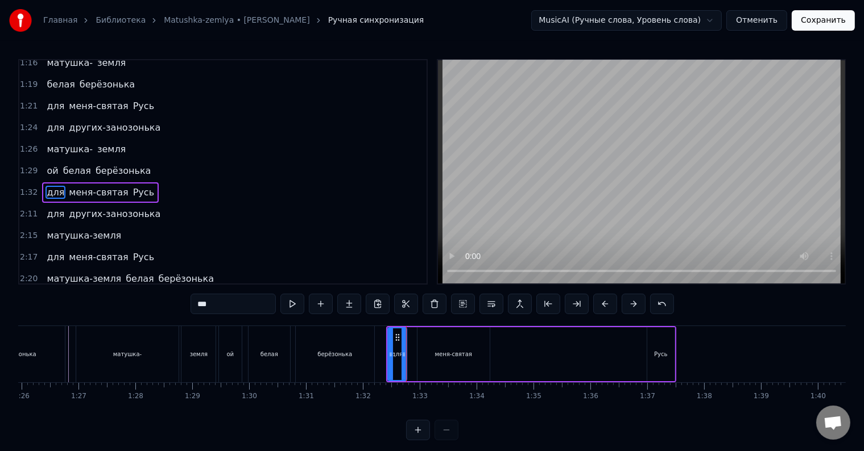
type input "**********"
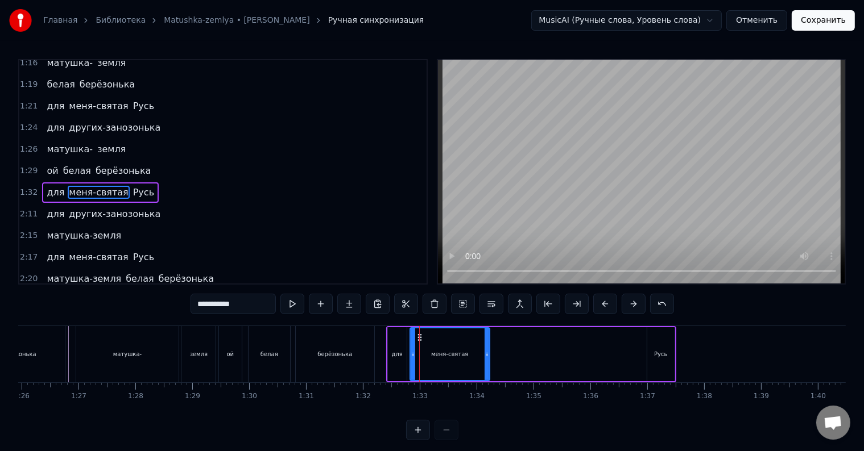
drag, startPoint x: 417, startPoint y: 357, endPoint x: 409, endPoint y: 357, distance: 7.4
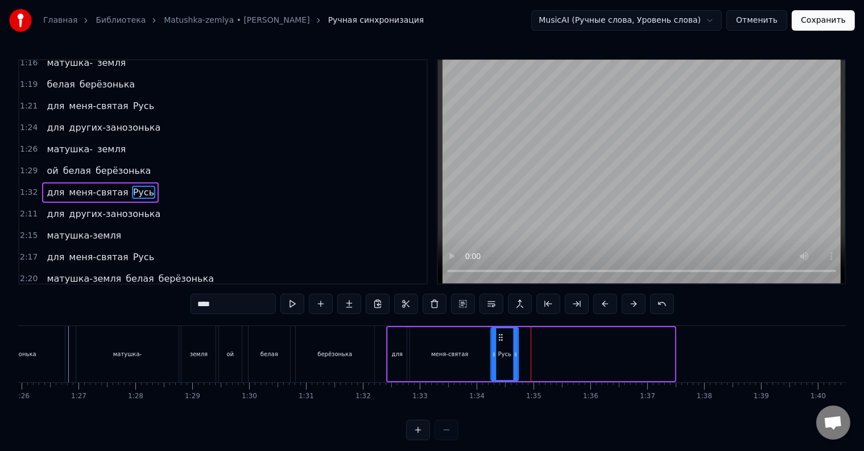
drag, startPoint x: 655, startPoint y: 335, endPoint x: 499, endPoint y: 352, distance: 156.8
drag, startPoint x: 515, startPoint y: 359, endPoint x: 532, endPoint y: 359, distance: 17.1
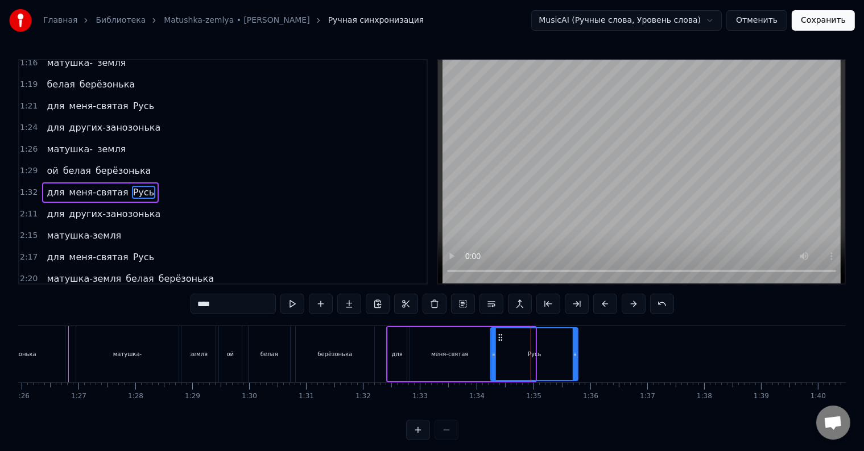
drag, startPoint x: 530, startPoint y: 361, endPoint x: 573, endPoint y: 359, distance: 42.7
drag, startPoint x: 575, startPoint y: 359, endPoint x: 531, endPoint y: 362, distance: 44.4
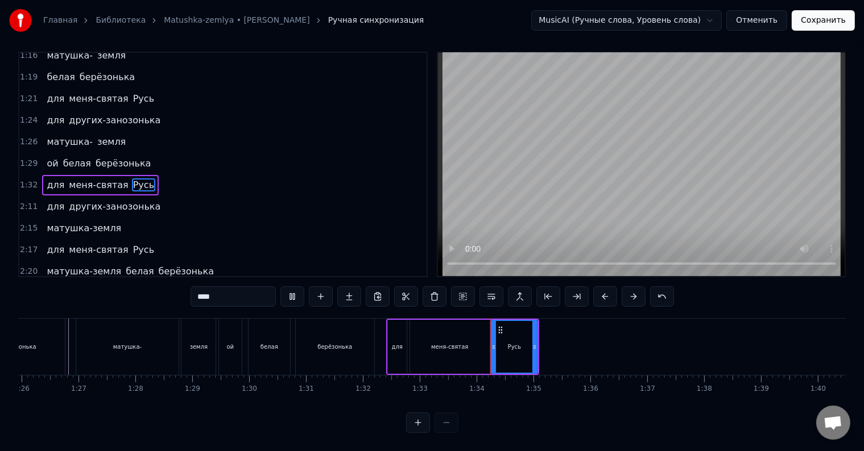
scroll to position [17, 0]
drag, startPoint x: 536, startPoint y: 351, endPoint x: 542, endPoint y: 351, distance: 6.3
drag, startPoint x: 539, startPoint y: 347, endPoint x: 530, endPoint y: 348, distance: 8.5
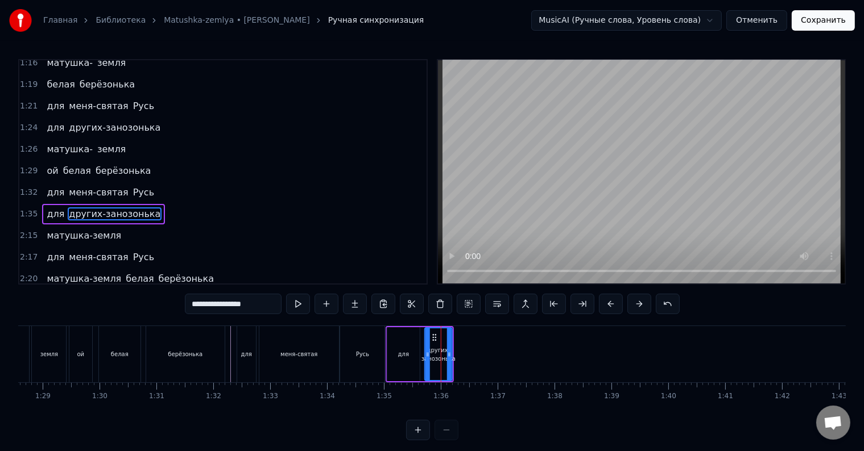
scroll to position [526, 0]
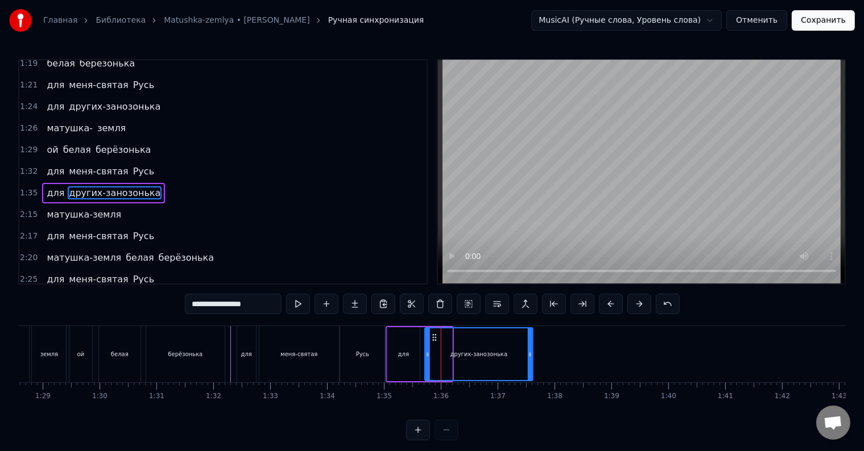
drag, startPoint x: 450, startPoint y: 346, endPoint x: 531, endPoint y: 343, distance: 80.8
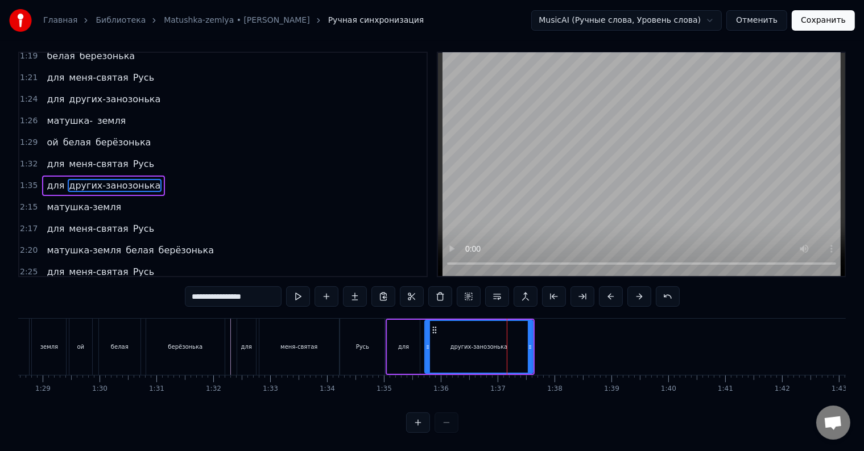
type input "****"
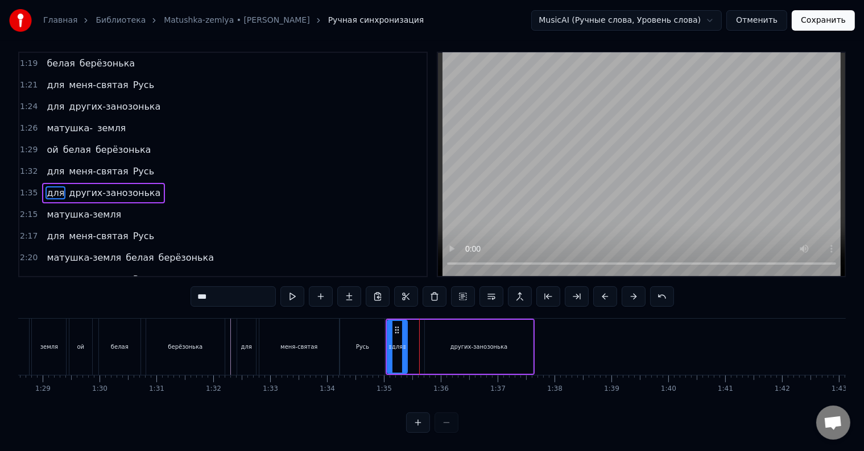
drag, startPoint x: 416, startPoint y: 345, endPoint x: 403, endPoint y: 346, distance: 12.6
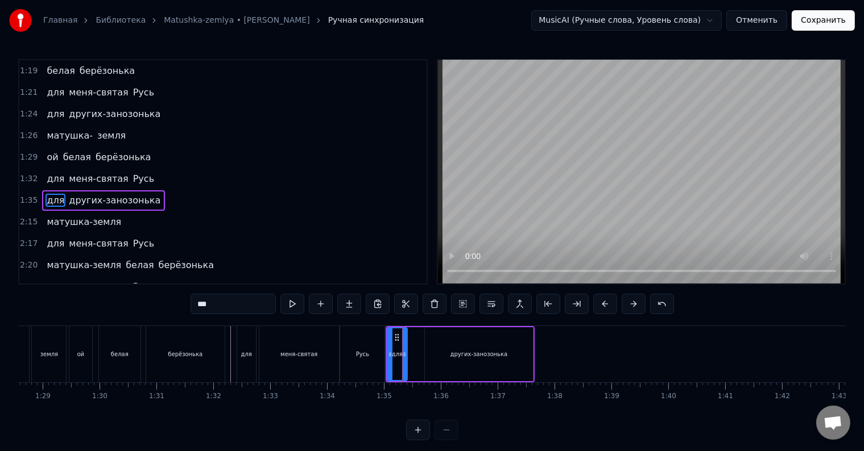
scroll to position [526, 0]
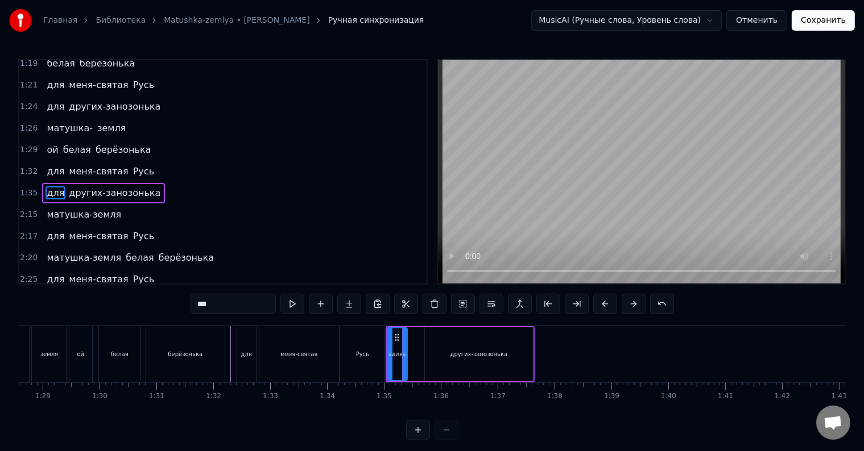
type input "**********"
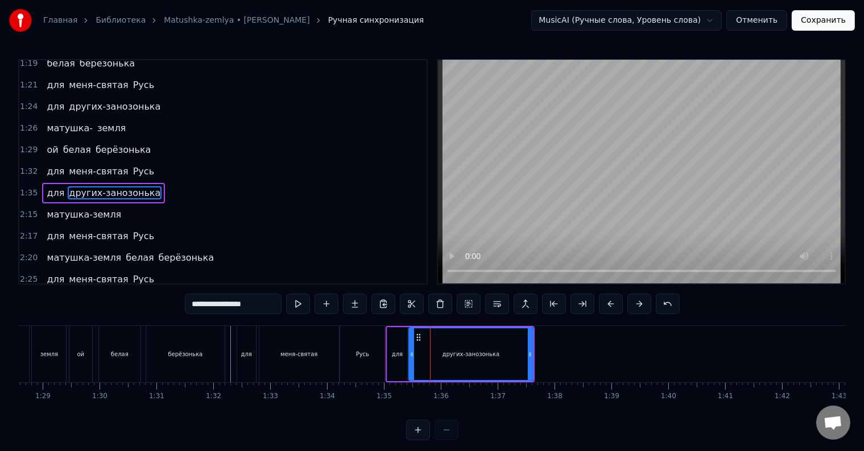
drag, startPoint x: 425, startPoint y: 355, endPoint x: 409, endPoint y: 355, distance: 15.9
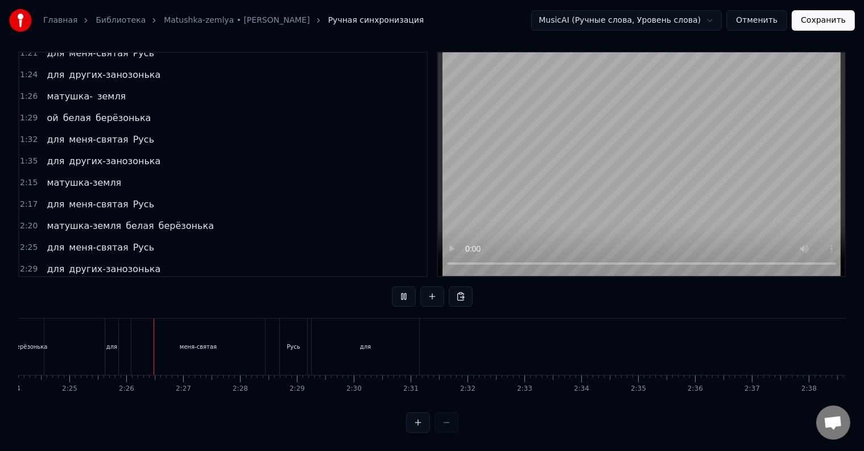
scroll to position [0, 8232]
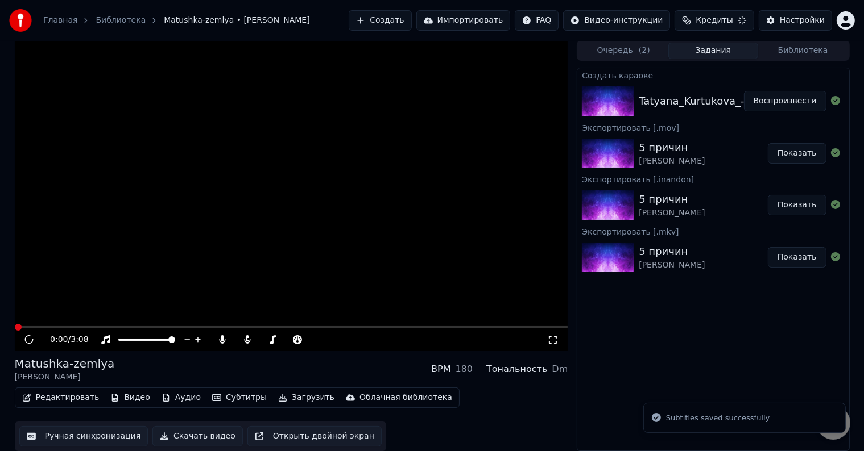
scroll to position [1, 0]
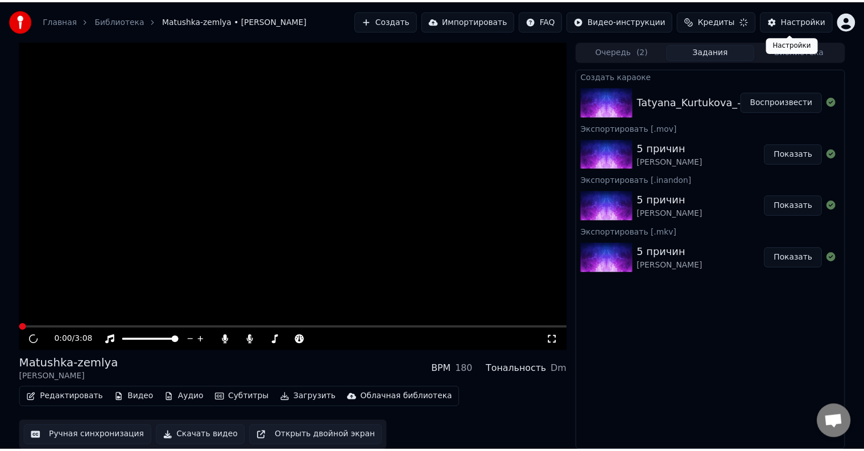
scroll to position [1, 0]
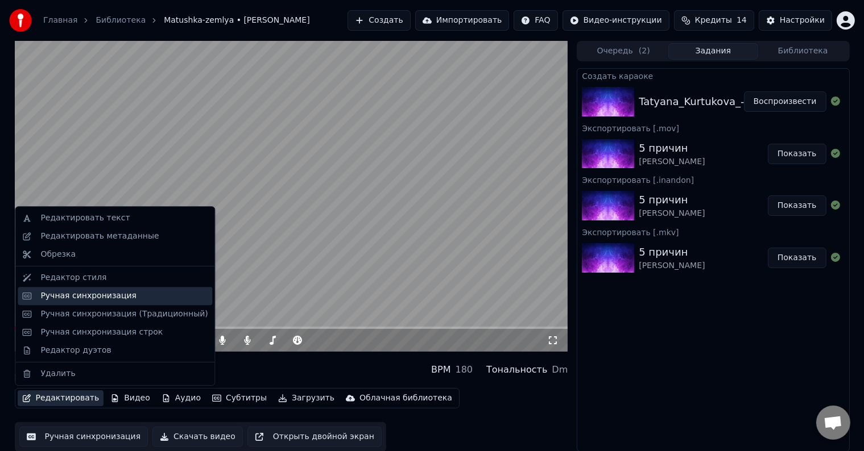
click at [97, 302] on div "Ручная синхронизация" at bounding box center [115, 296] width 194 height 18
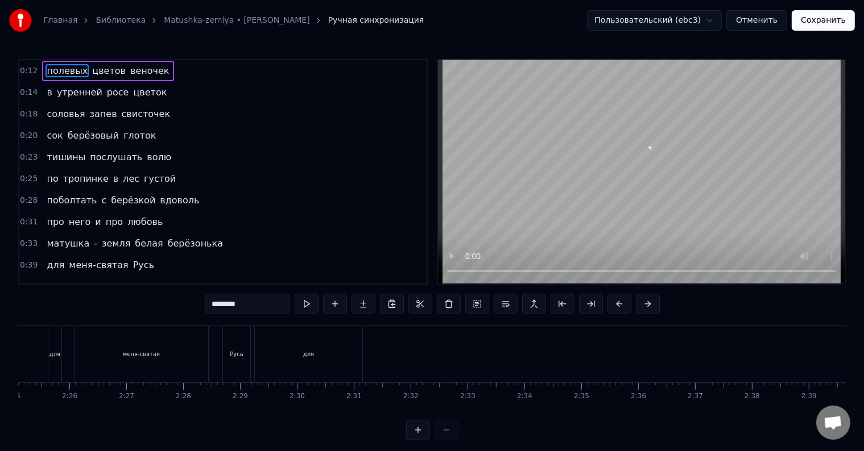
scroll to position [0, 8333]
click at [134, 237] on span "белая" at bounding box center [149, 243] width 30 height 13
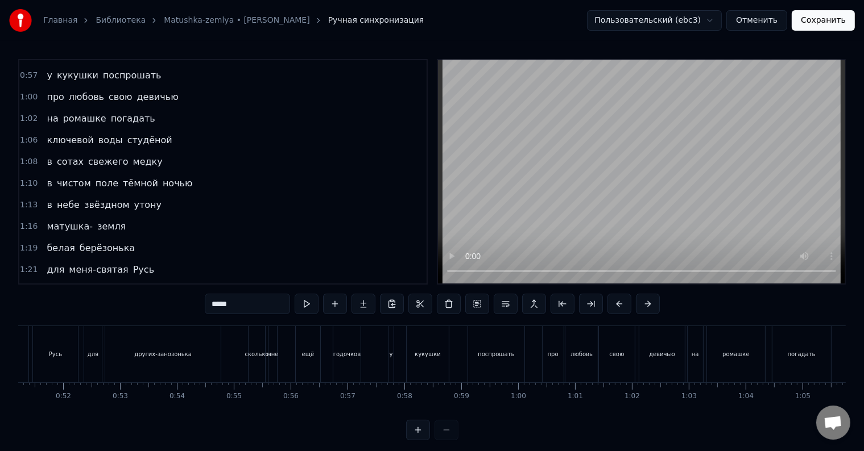
scroll to position [0, 2013]
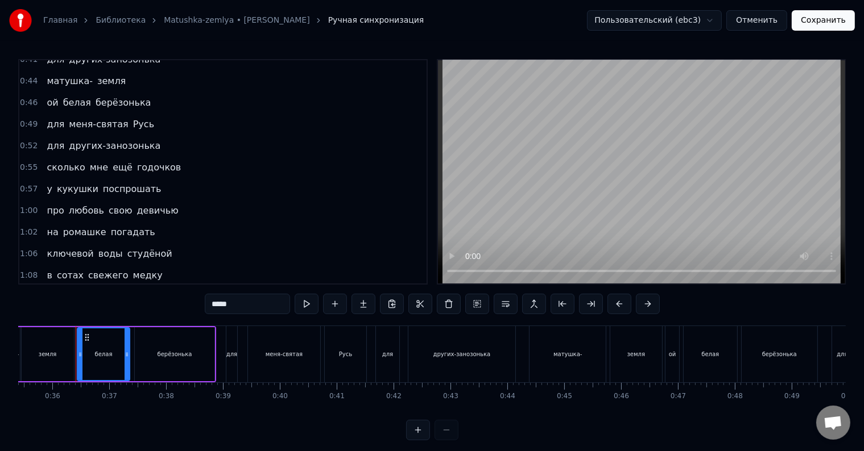
click at [126, 247] on span "студёной" at bounding box center [149, 253] width 47 height 13
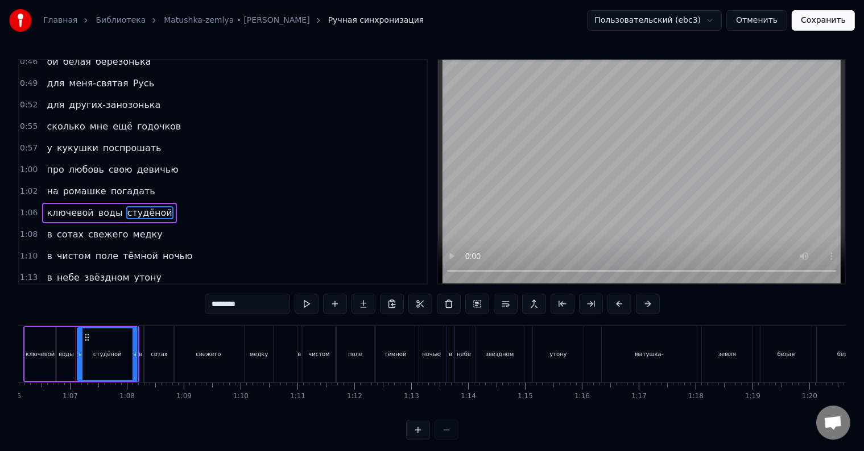
scroll to position [288, 0]
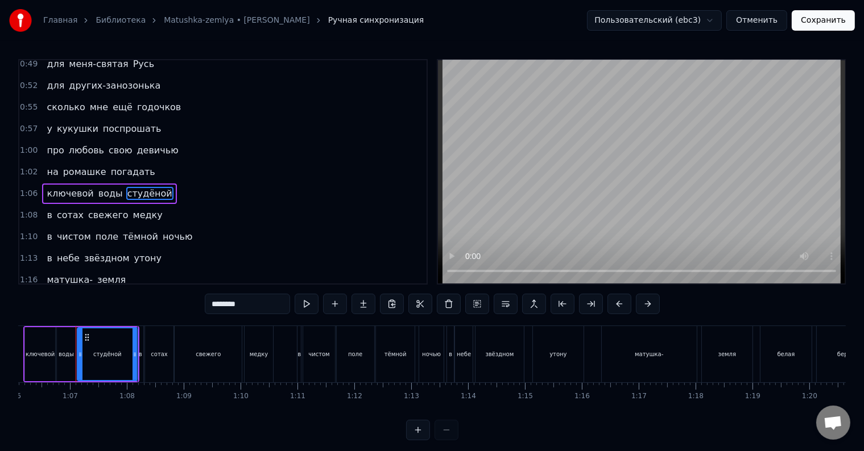
click at [133, 252] on span "утону" at bounding box center [148, 258] width 30 height 13
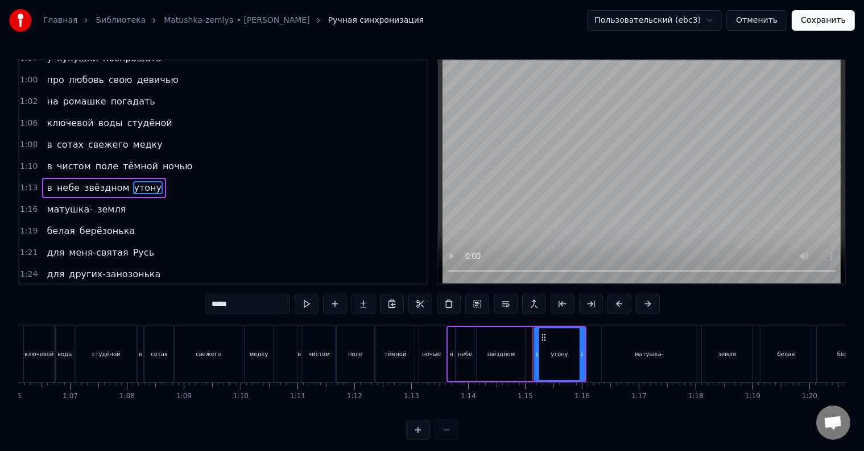
scroll to position [359, 0]
click at [132, 246] on span "Русь" at bounding box center [143, 252] width 23 height 13
type input "****"
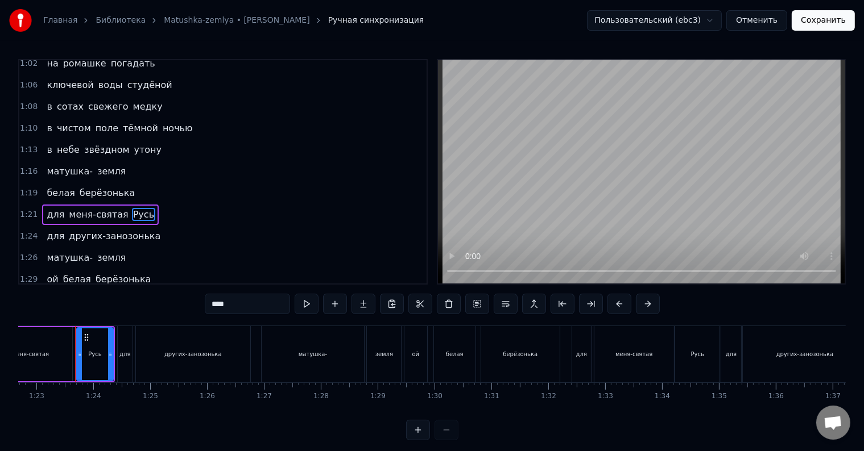
scroll to position [416, 0]
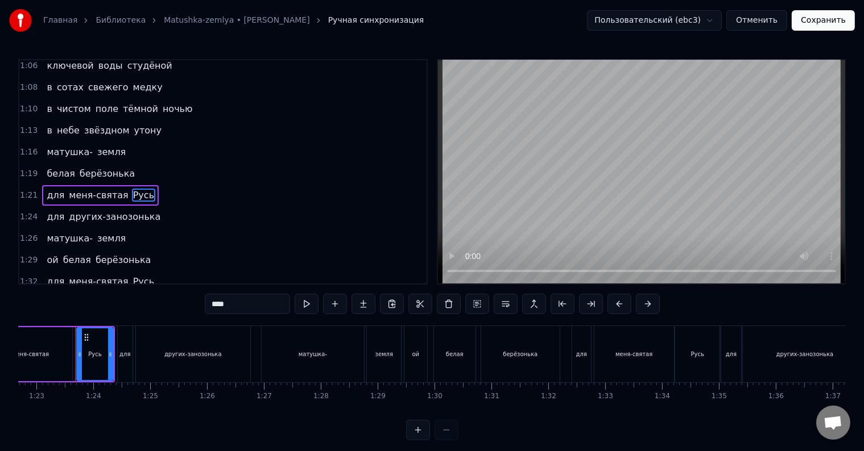
click at [113, 229] on div "матушка- земля" at bounding box center [86, 239] width 88 height 20
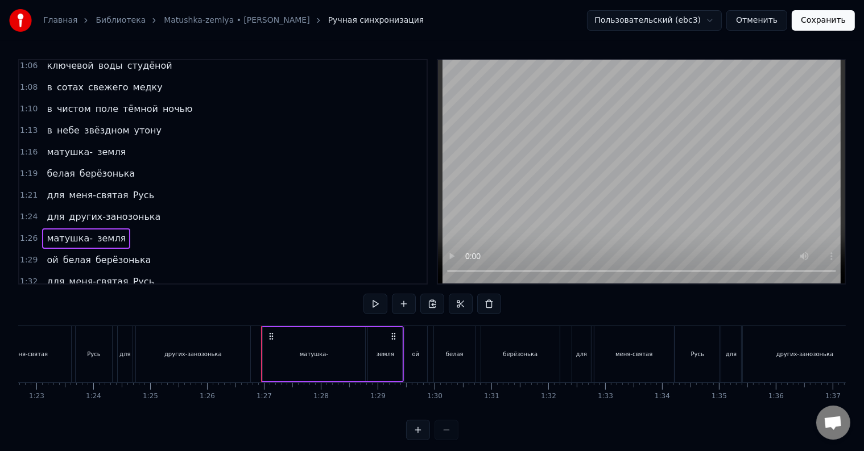
click at [111, 254] on span "берёзонька" at bounding box center [122, 260] width 57 height 13
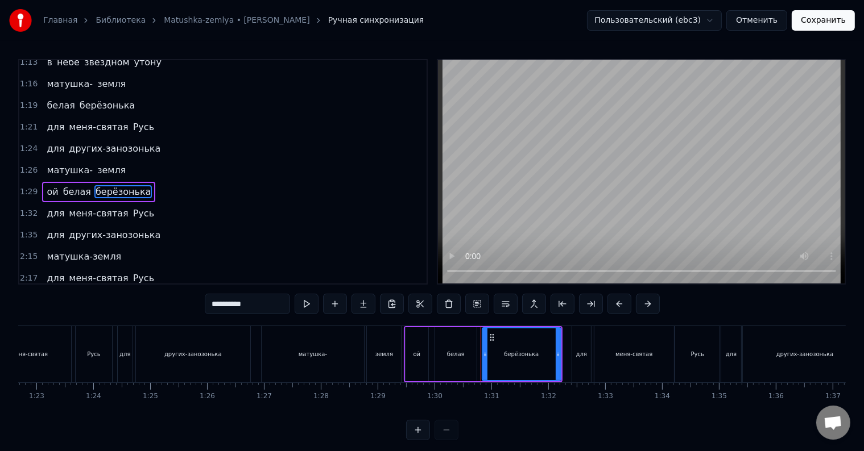
scroll to position [484, 0]
click at [103, 250] on span "матушка-земля" at bounding box center [83, 256] width 77 height 13
type input "**********"
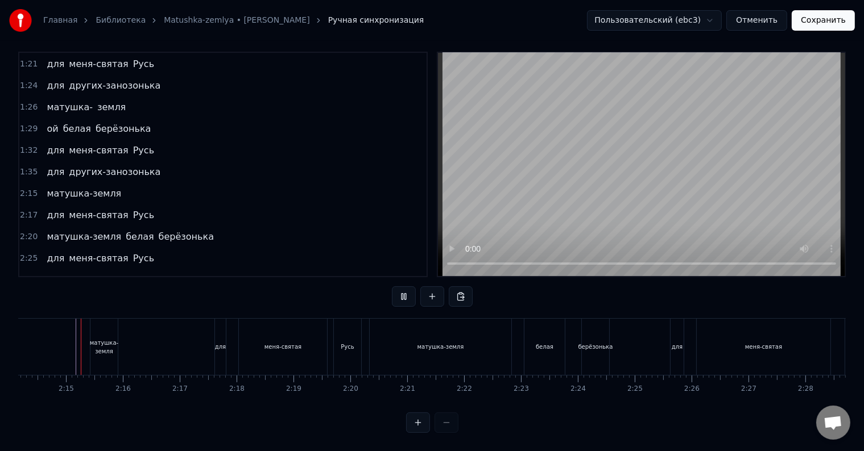
scroll to position [17, 0]
click at [86, 144] on span "меня-святая" at bounding box center [98, 150] width 61 height 13
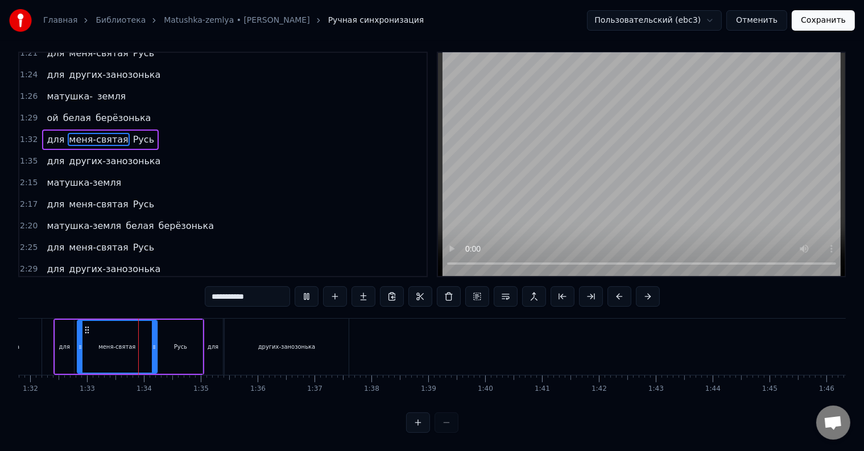
click at [213, 343] on div "для" at bounding box center [213, 347] width 11 height 9
type input "***"
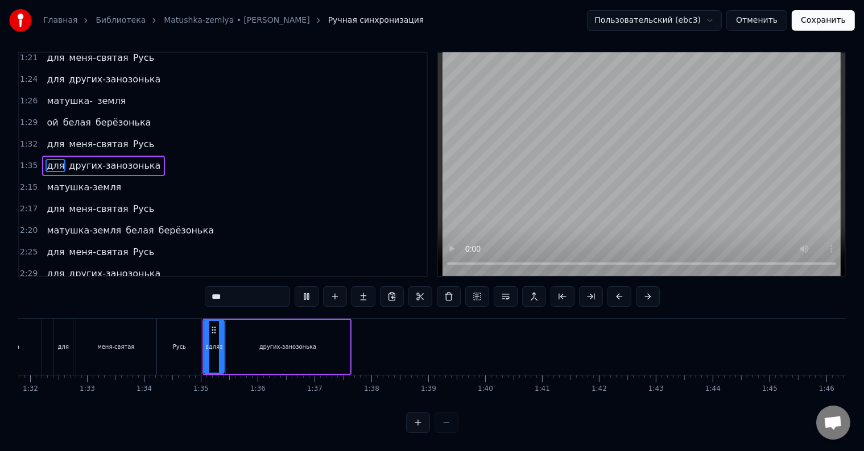
scroll to position [0, 0]
click at [370, 339] on div at bounding box center [150, 347] width 10700 height 56
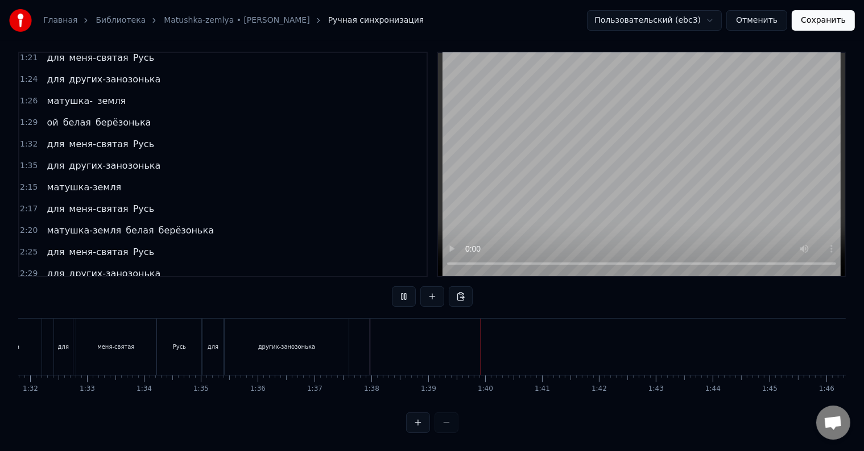
click at [323, 341] on div "других-занозонька" at bounding box center [287, 347] width 124 height 56
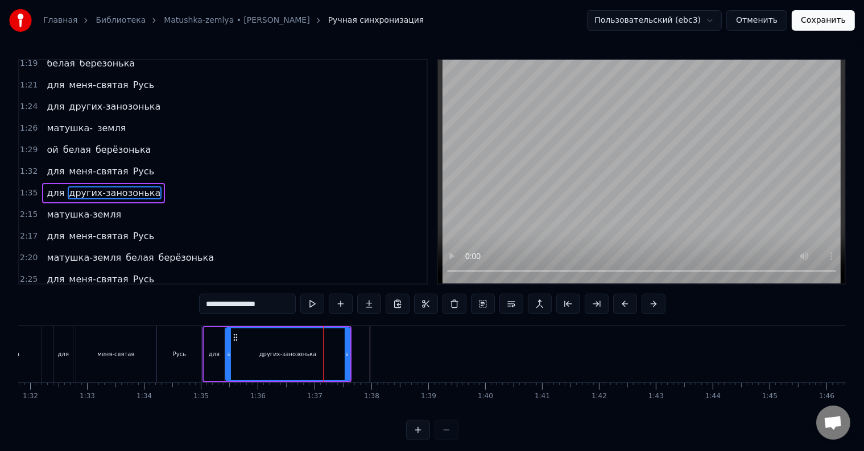
click at [106, 205] on div "матушка-земля" at bounding box center [84, 215] width 84 height 20
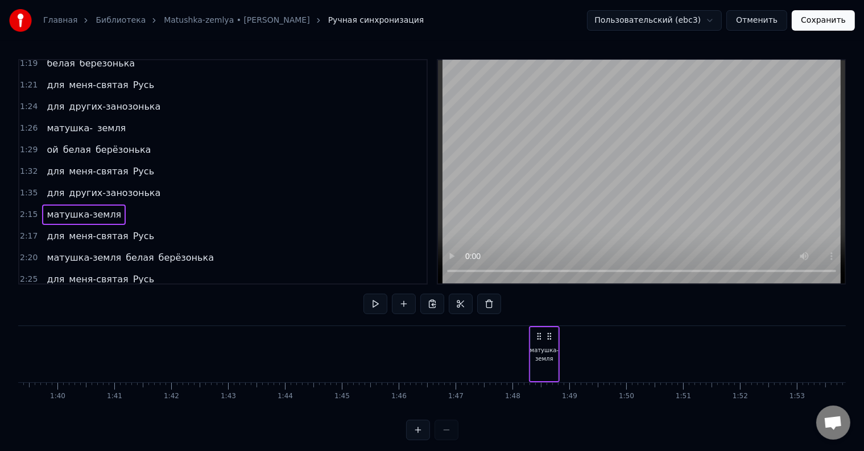
drag, startPoint x: 85, startPoint y: 335, endPoint x: 538, endPoint y: 335, distance: 453.7
click at [538, 335] on icon at bounding box center [538, 336] width 9 height 9
click at [545, 353] on div "матушка-земля" at bounding box center [544, 354] width 28 height 17
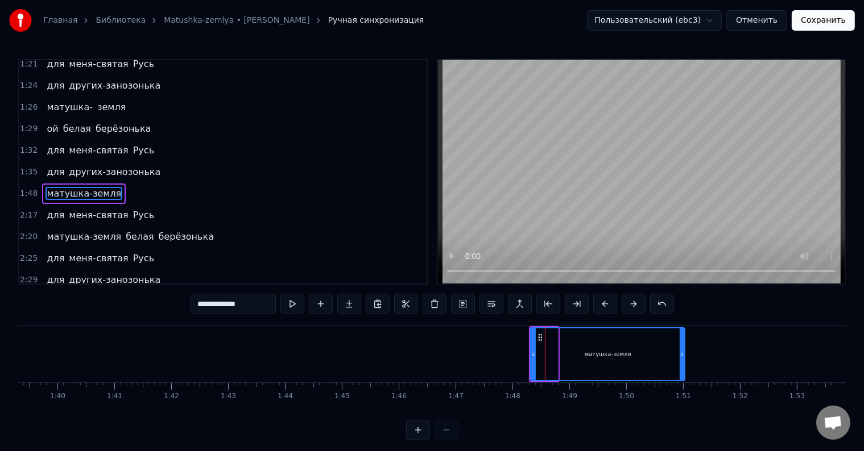
drag, startPoint x: 555, startPoint y: 355, endPoint x: 681, endPoint y: 353, distance: 126.2
click at [681, 353] on icon at bounding box center [681, 354] width 5 height 9
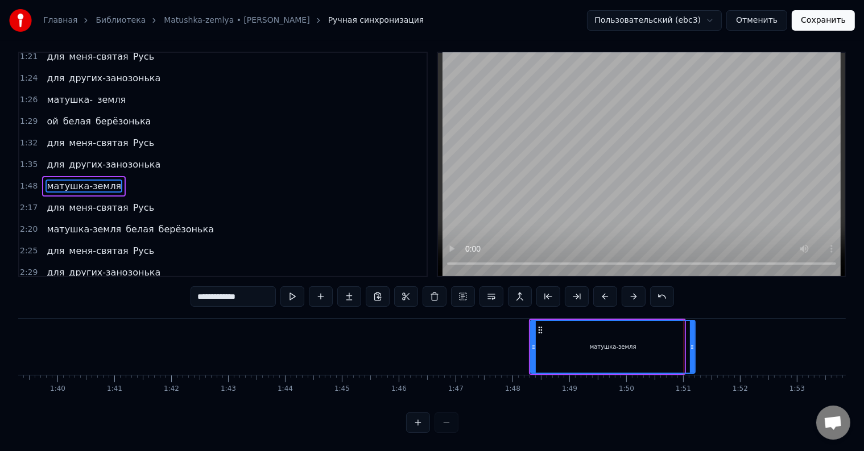
drag, startPoint x: 681, startPoint y: 348, endPoint x: 691, endPoint y: 350, distance: 9.9
click at [691, 350] on div at bounding box center [692, 347] width 5 height 52
drag, startPoint x: 692, startPoint y: 348, endPoint x: 719, endPoint y: 350, distance: 26.2
click at [719, 350] on div at bounding box center [718, 347] width 5 height 52
drag, startPoint x: 719, startPoint y: 352, endPoint x: 687, endPoint y: 354, distance: 32.4
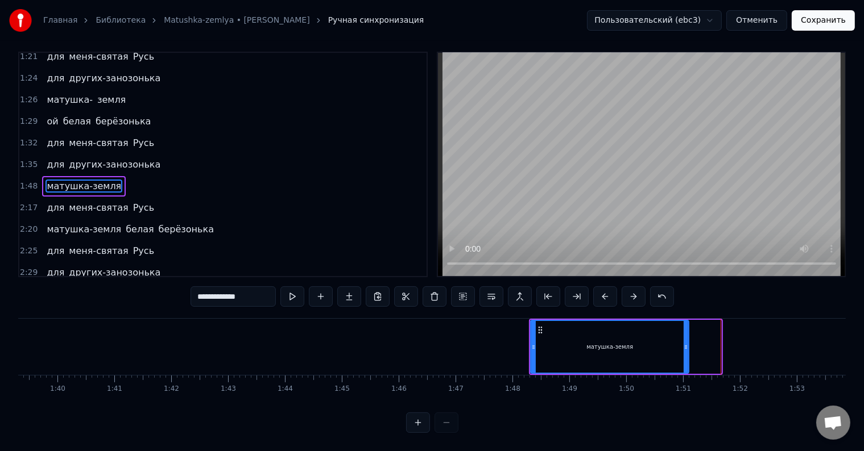
click at [687, 354] on div at bounding box center [685, 347] width 5 height 52
click at [128, 198] on div "для меня-святая Русь" at bounding box center [100, 208] width 117 height 20
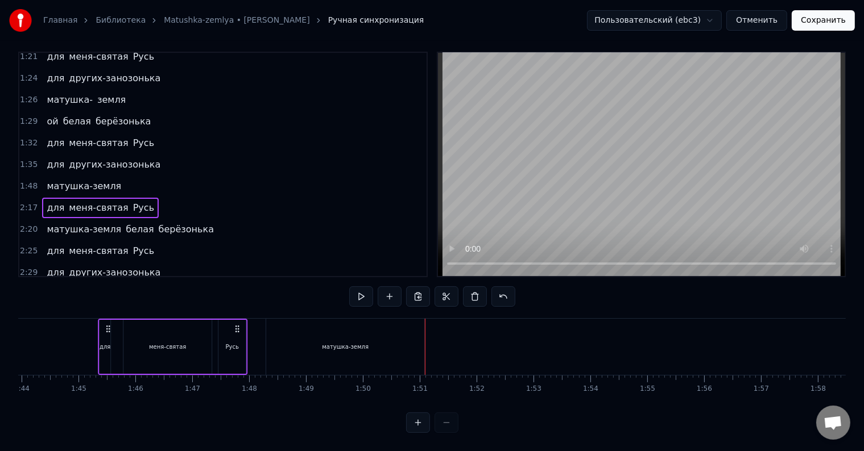
scroll to position [0, 5899]
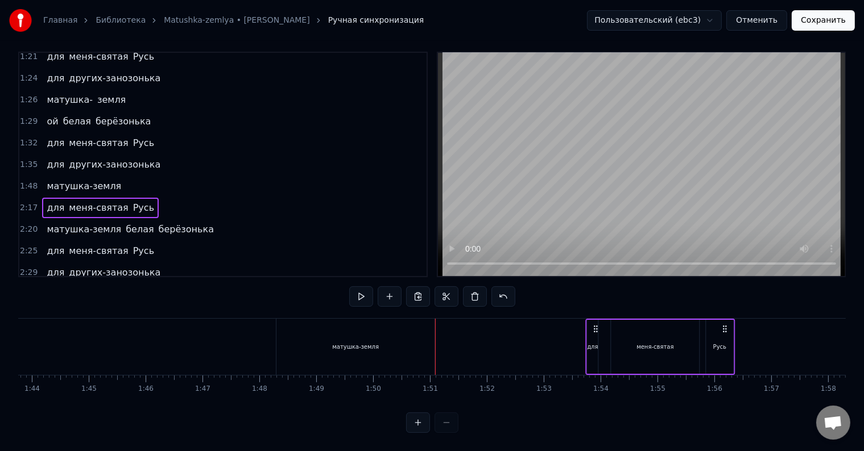
drag, startPoint x: 87, startPoint y: 320, endPoint x: 597, endPoint y: 325, distance: 510.0
click at [597, 325] on div "для меня-святая Русь" at bounding box center [661, 347] width 150 height 56
click at [721, 343] on div "Русь" at bounding box center [719, 347] width 13 height 9
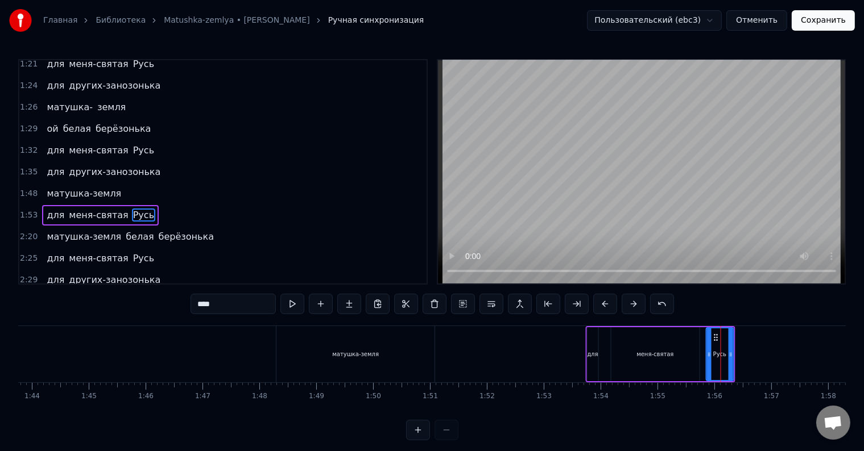
scroll to position [550, 0]
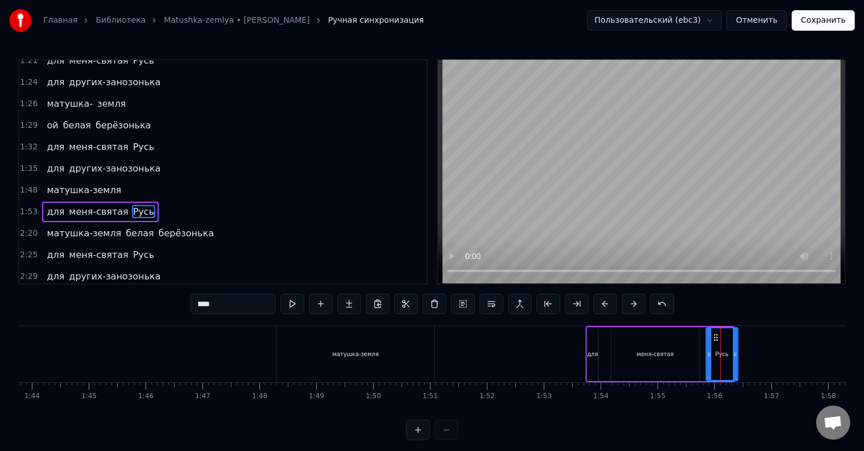
click at [735, 350] on div at bounding box center [735, 355] width 5 height 52
click at [679, 356] on div "меня-святая" at bounding box center [655, 354] width 88 height 54
type input "**********"
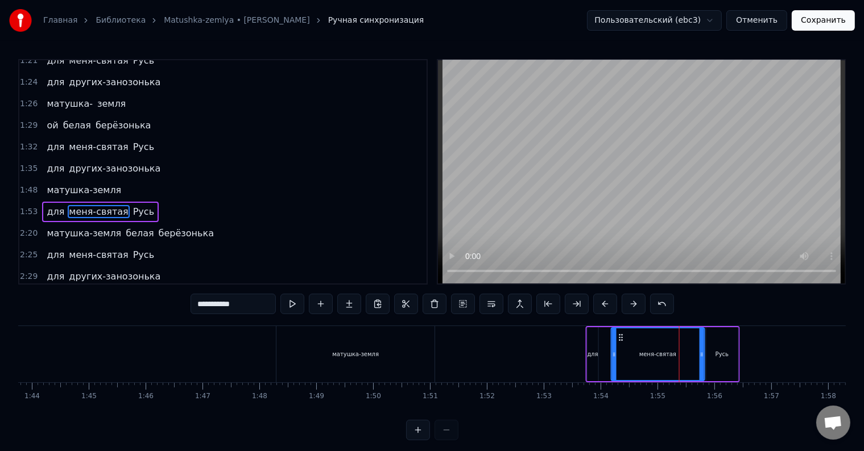
click at [702, 359] on div at bounding box center [701, 355] width 5 height 52
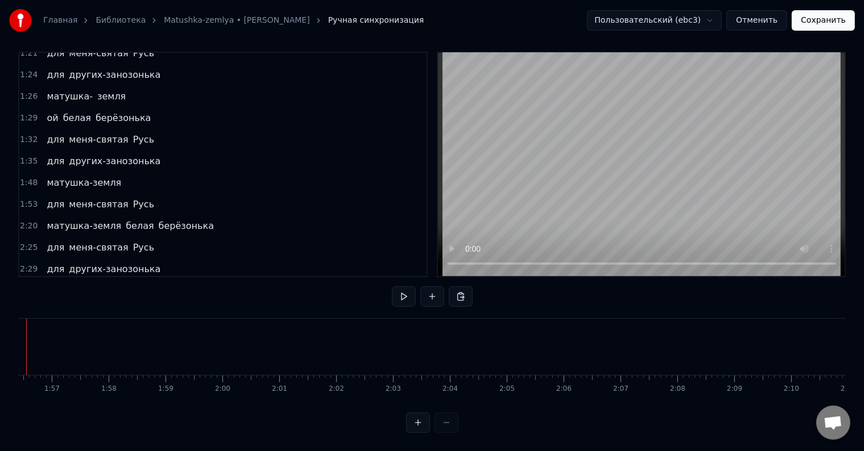
scroll to position [0, 6569]
click at [53, 331] on div "Русь" at bounding box center [51, 347] width 32 height 56
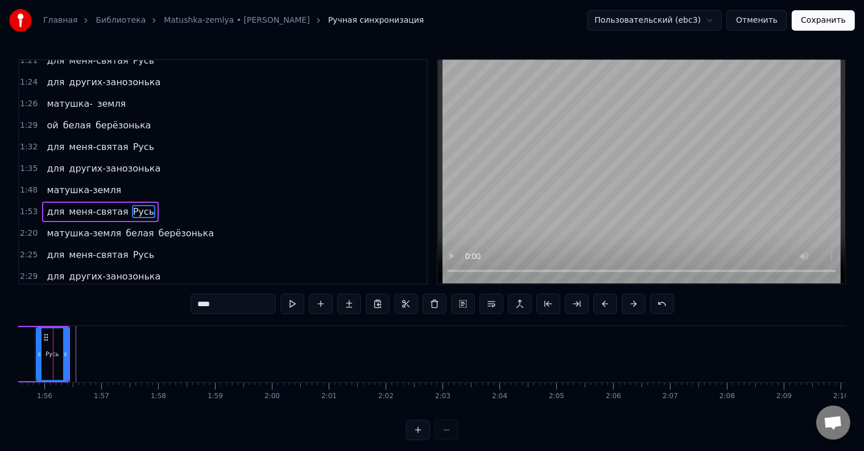
scroll to position [0, 6547]
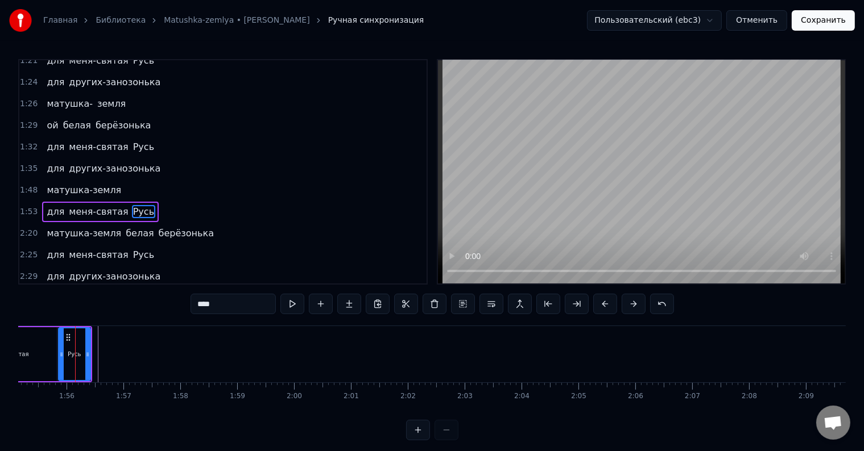
click at [173, 223] on div "матушка-земля белая берёзонька" at bounding box center [130, 233] width 176 height 20
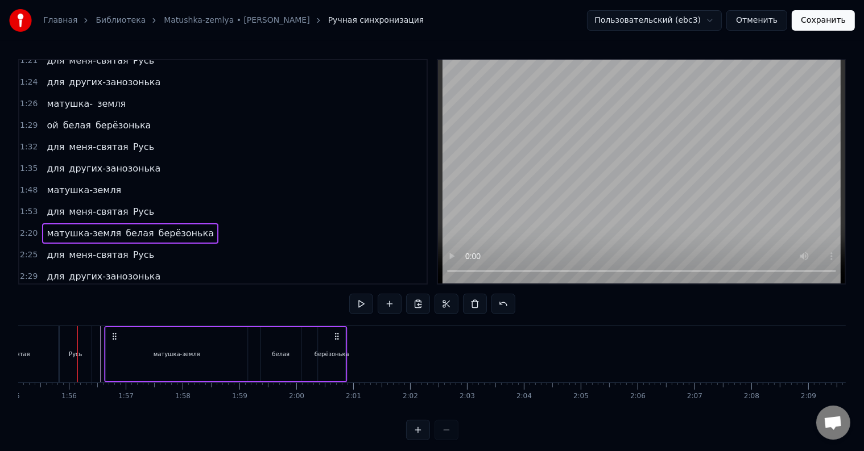
scroll to position [0, 6534]
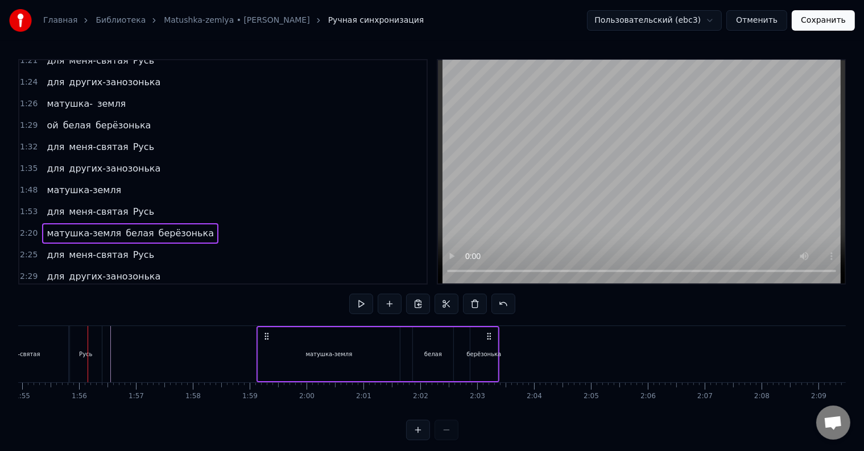
drag, startPoint x: 84, startPoint y: 337, endPoint x: 264, endPoint y: 343, distance: 180.3
click at [264, 343] on div "матушка-земля белая берёзонька" at bounding box center [377, 354] width 243 height 56
click at [87, 227] on span "матушка-земля" at bounding box center [83, 233] width 77 height 13
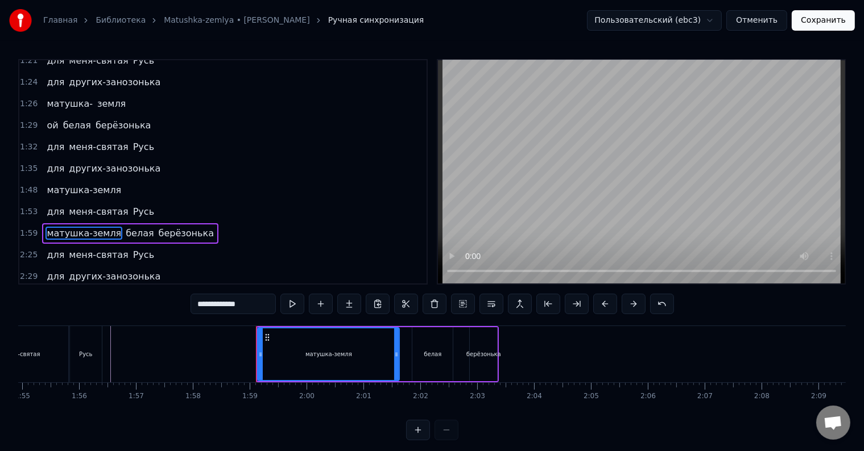
drag, startPoint x: 245, startPoint y: 306, endPoint x: 234, endPoint y: 306, distance: 10.8
click at [234, 306] on input "**********" at bounding box center [232, 304] width 85 height 20
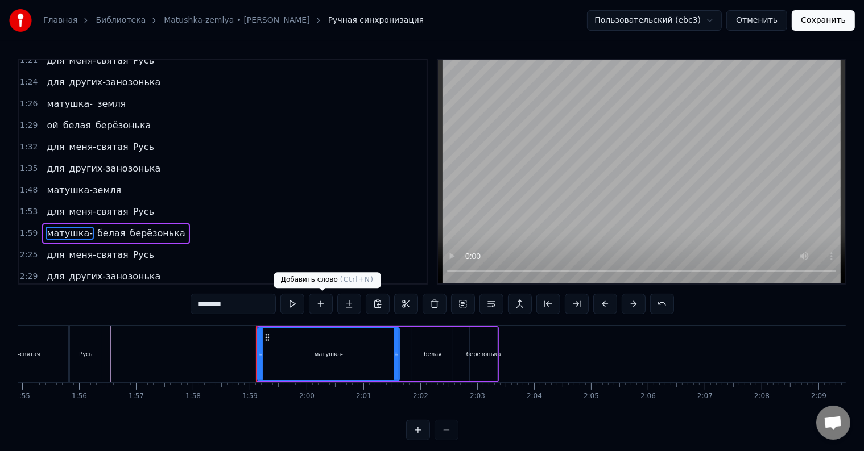
type input "********"
click at [319, 305] on button at bounding box center [321, 304] width 24 height 20
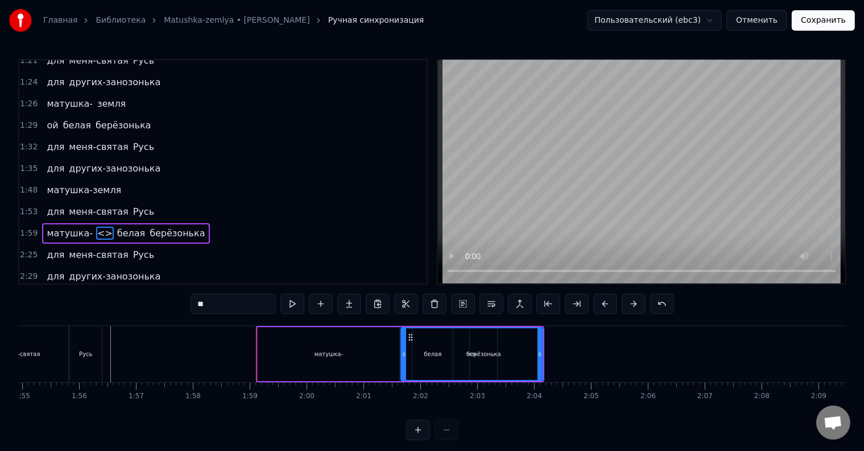
drag, startPoint x: 196, startPoint y: 309, endPoint x: 184, endPoint y: 309, distance: 12.5
click at [184, 309] on div "0:12 полевых цветов веночек 0:14 в утренней росе цветок 0:18 соловья запев свис…" at bounding box center [431, 249] width 827 height 381
paste input "***"
click at [401, 355] on icon at bounding box center [403, 354] width 5 height 9
click at [380, 357] on div "матушка-" at bounding box center [329, 354] width 142 height 54
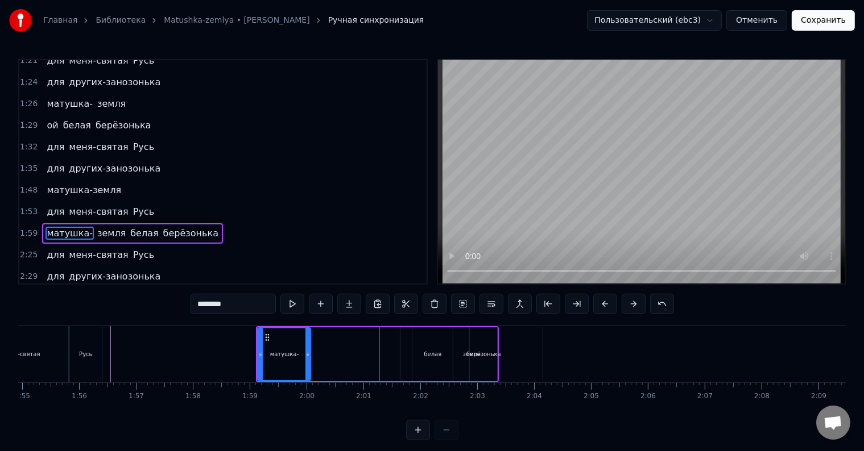
drag, startPoint x: 395, startPoint y: 356, endPoint x: 306, endPoint y: 354, distance: 88.7
click at [306, 354] on icon at bounding box center [307, 354] width 5 height 9
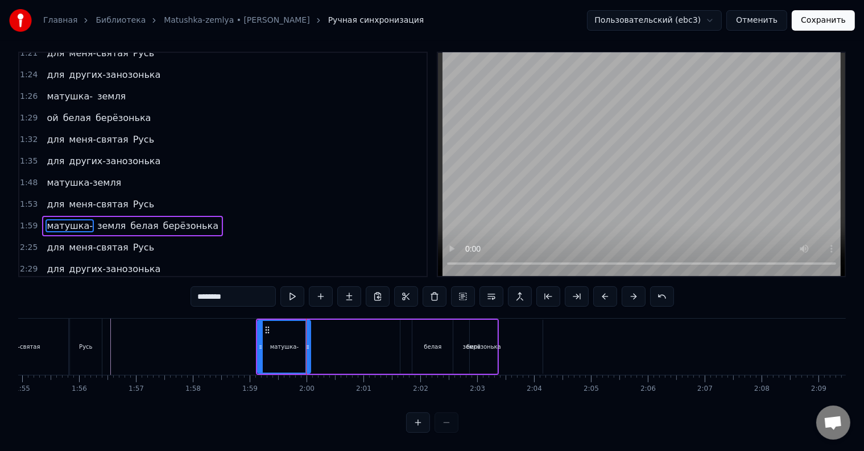
scroll to position [17, 0]
drag, startPoint x: 307, startPoint y: 352, endPoint x: 328, endPoint y: 352, distance: 21.0
click at [328, 352] on div at bounding box center [328, 347] width 5 height 52
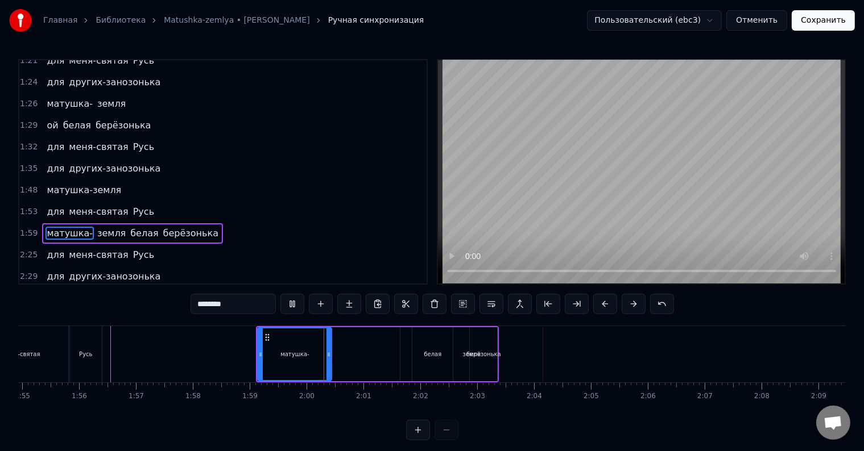
click at [328, 352] on icon at bounding box center [328, 354] width 5 height 9
drag, startPoint x: 328, startPoint y: 352, endPoint x: 335, endPoint y: 354, distance: 7.0
click at [335, 354] on icon at bounding box center [335, 354] width 5 height 9
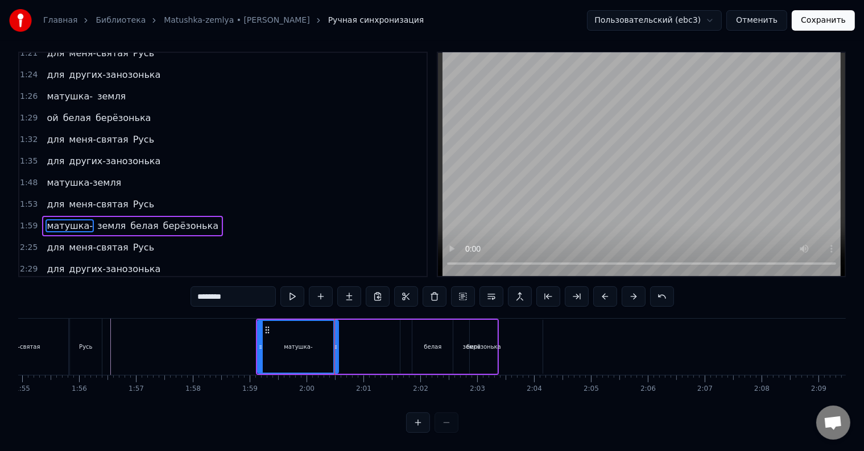
scroll to position [17, 0]
click at [342, 349] on div at bounding box center [340, 347] width 5 height 52
click at [337, 348] on div at bounding box center [337, 347] width 5 height 52
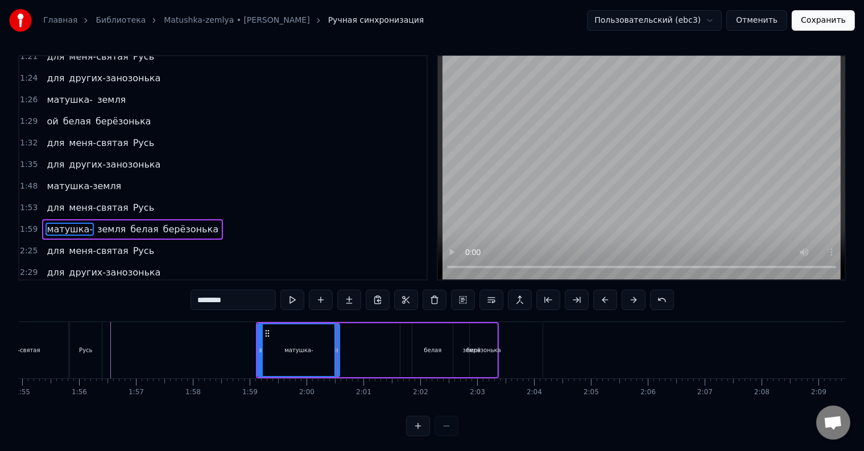
scroll to position [0, 0]
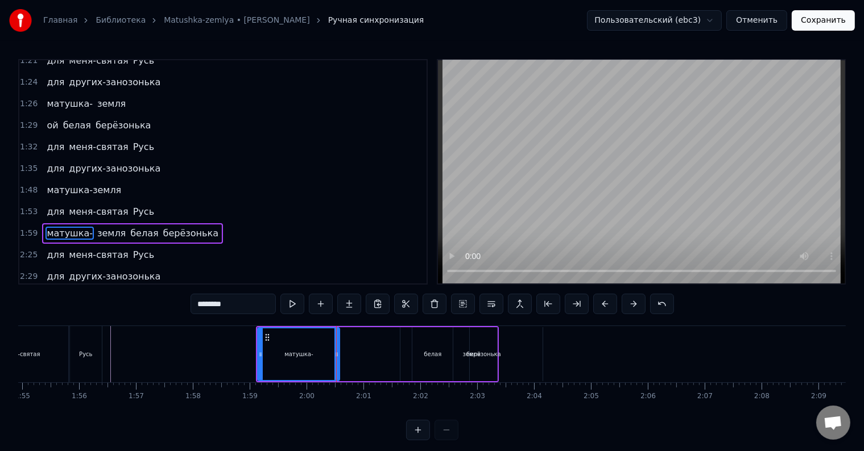
click at [104, 227] on span "земля" at bounding box center [111, 233] width 31 height 13
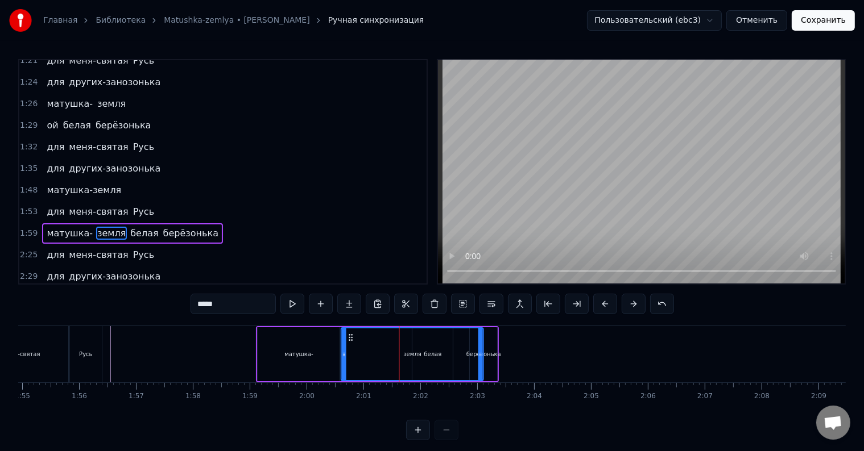
drag, startPoint x: 409, startPoint y: 336, endPoint x: 349, endPoint y: 338, distance: 59.7
click at [349, 338] on icon at bounding box center [350, 337] width 9 height 9
drag, startPoint x: 480, startPoint y: 354, endPoint x: 375, endPoint y: 351, distance: 104.6
click at [375, 351] on icon at bounding box center [376, 354] width 5 height 9
drag, startPoint x: 375, startPoint y: 355, endPoint x: 387, endPoint y: 355, distance: 11.4
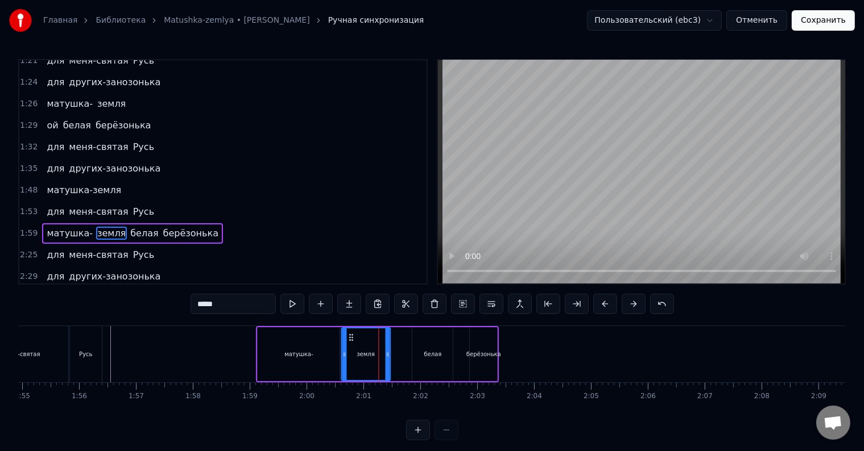
click at [387, 355] on icon at bounding box center [387, 354] width 5 height 9
drag, startPoint x: 342, startPoint y: 359, endPoint x: 352, endPoint y: 359, distance: 10.8
click at [352, 359] on div at bounding box center [354, 355] width 5 height 52
click at [334, 364] on div "матушка-" at bounding box center [299, 354] width 82 height 54
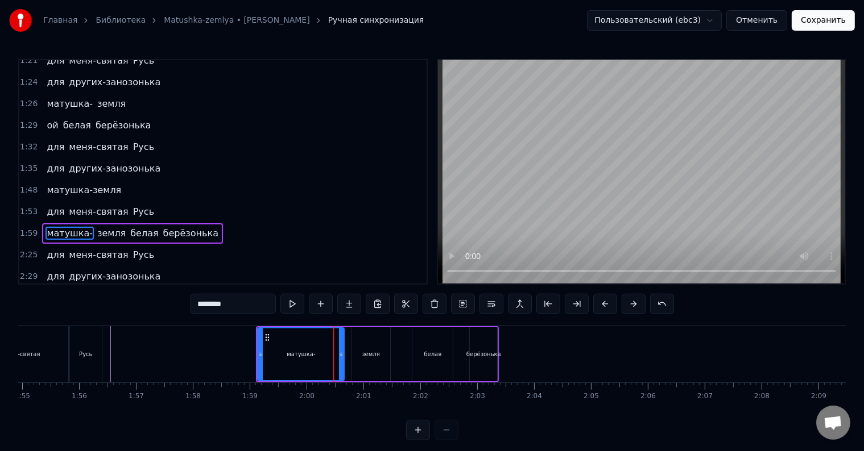
click at [343, 364] on div at bounding box center [341, 355] width 5 height 52
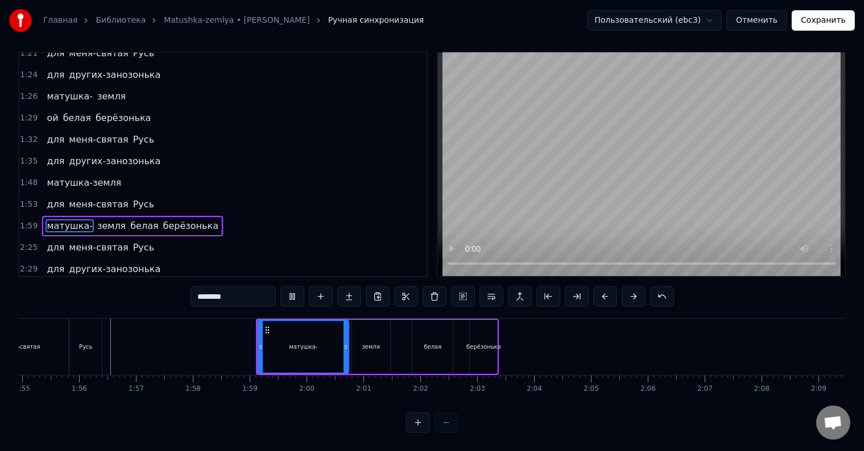
scroll to position [17, 0]
click at [352, 342] on div "земля" at bounding box center [371, 347] width 38 height 54
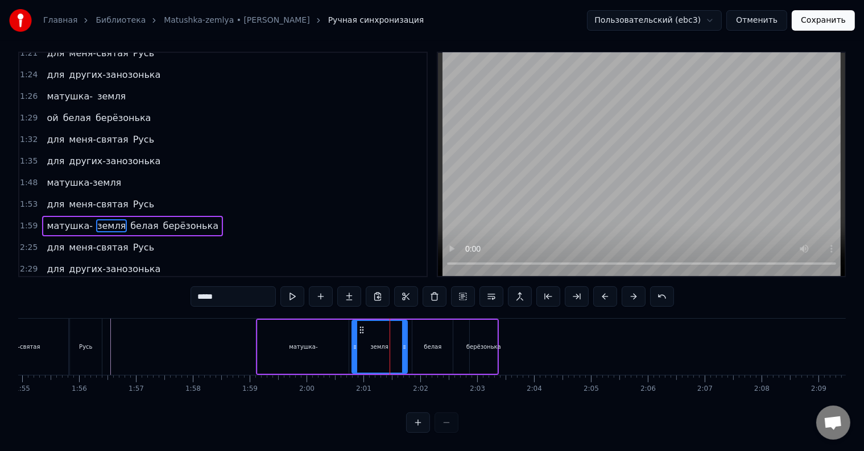
drag, startPoint x: 387, startPoint y: 341, endPoint x: 403, endPoint y: 342, distance: 16.5
click at [403, 342] on div at bounding box center [404, 347] width 5 height 52
click at [418, 341] on div "белая" at bounding box center [432, 347] width 40 height 54
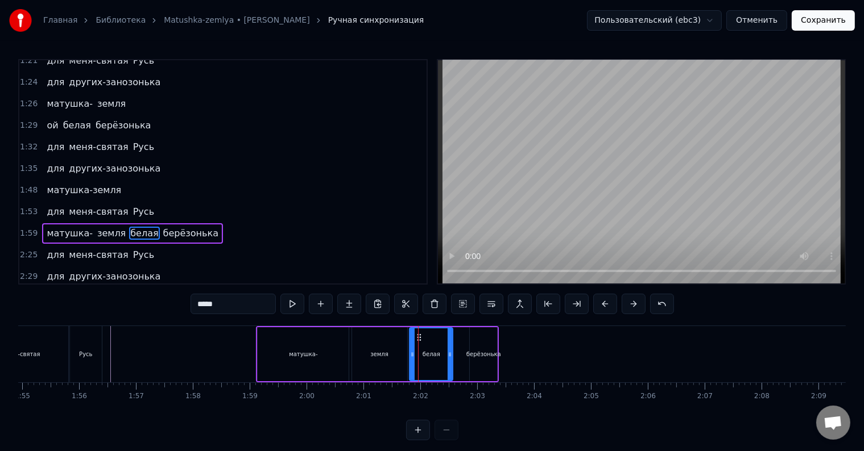
click at [411, 352] on icon at bounding box center [412, 354] width 5 height 9
click at [411, 351] on div at bounding box center [412, 355] width 5 height 52
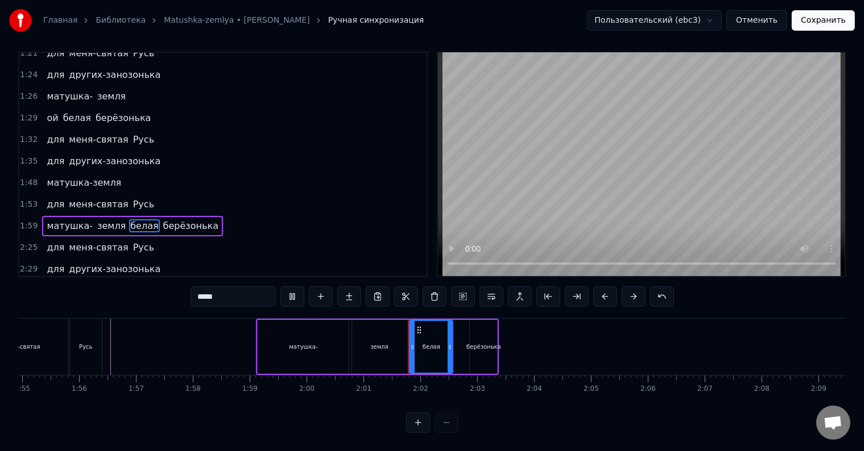
scroll to position [17, 0]
drag, startPoint x: 450, startPoint y: 342, endPoint x: 459, endPoint y: 343, distance: 8.6
click at [459, 343] on div at bounding box center [459, 347] width 5 height 52
click at [472, 342] on div "берёзонька" at bounding box center [483, 347] width 27 height 54
type input "**********"
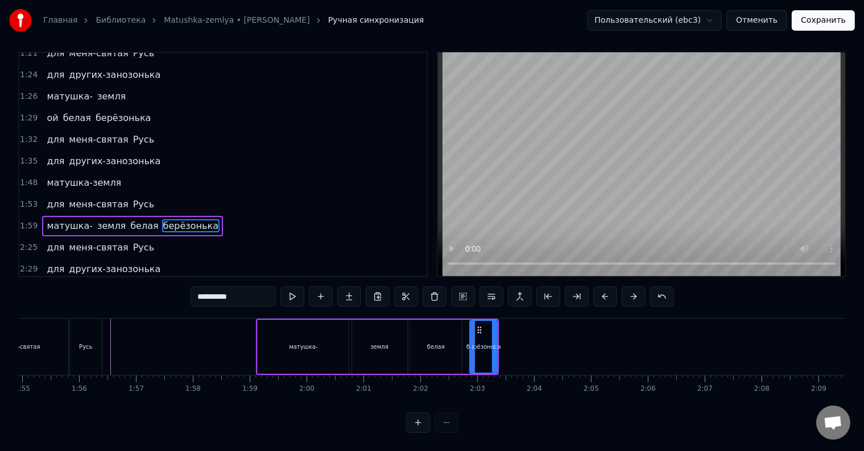
scroll to position [0, 0]
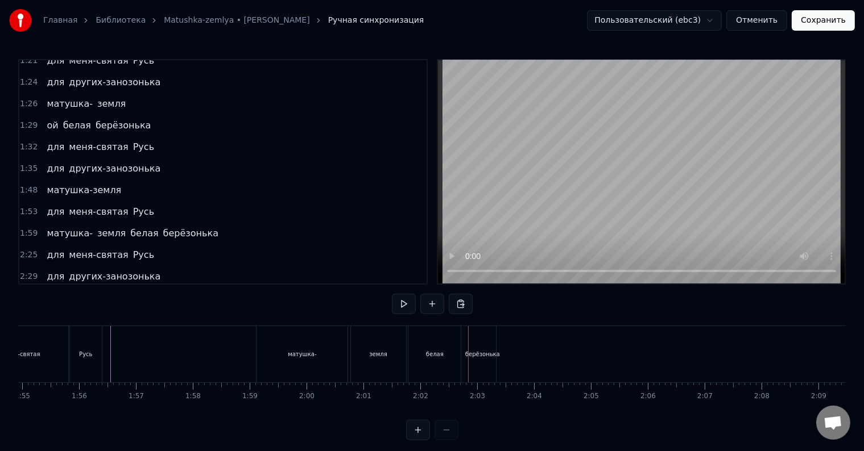
click at [476, 355] on div "берёзонька" at bounding box center [482, 354] width 35 height 9
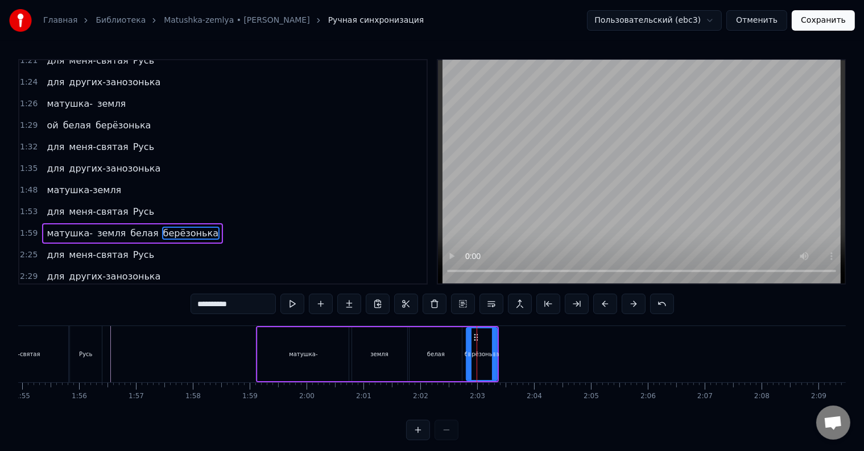
click at [467, 357] on icon at bounding box center [469, 354] width 5 height 9
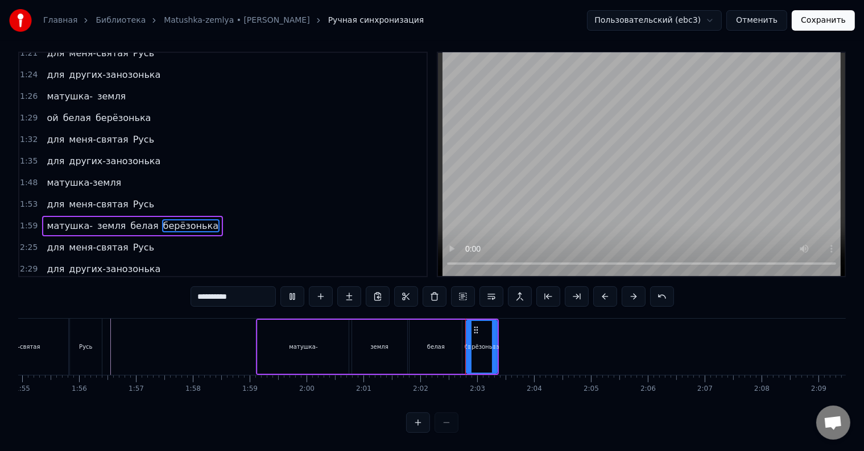
scroll to position [17, 0]
drag, startPoint x: 493, startPoint y: 348, endPoint x: 537, endPoint y: 350, distance: 43.2
click at [537, 350] on div at bounding box center [537, 347] width 5 height 52
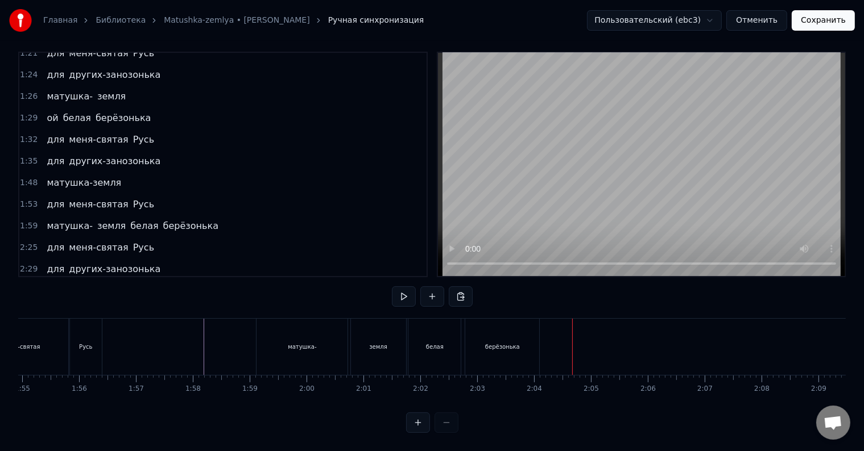
click at [496, 326] on div "берёзонька" at bounding box center [502, 347] width 74 height 56
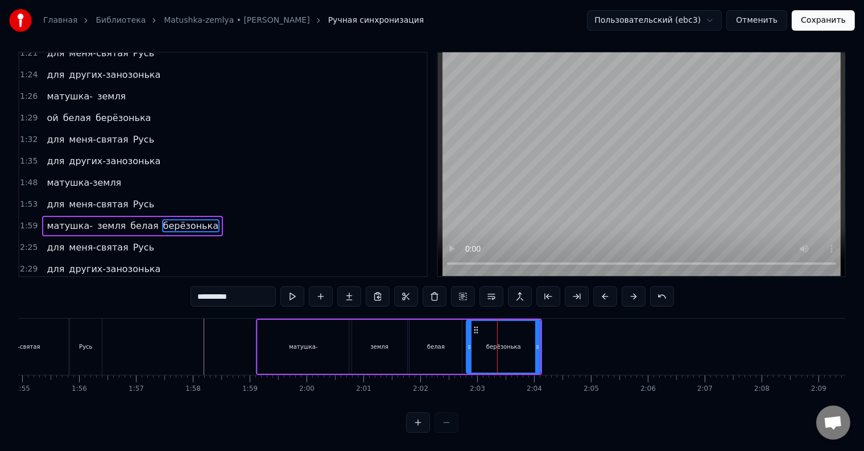
scroll to position [0, 0]
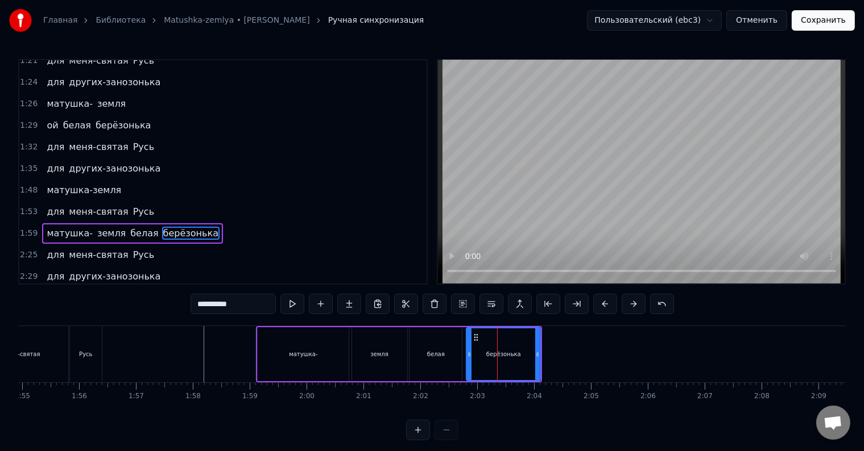
click at [131, 245] on div "для меня-святая Русь" at bounding box center [100, 255] width 117 height 20
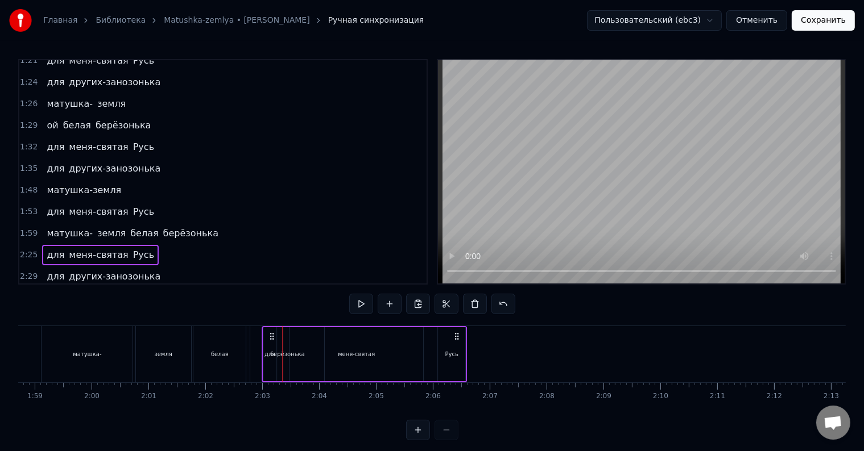
scroll to position [0, 6730]
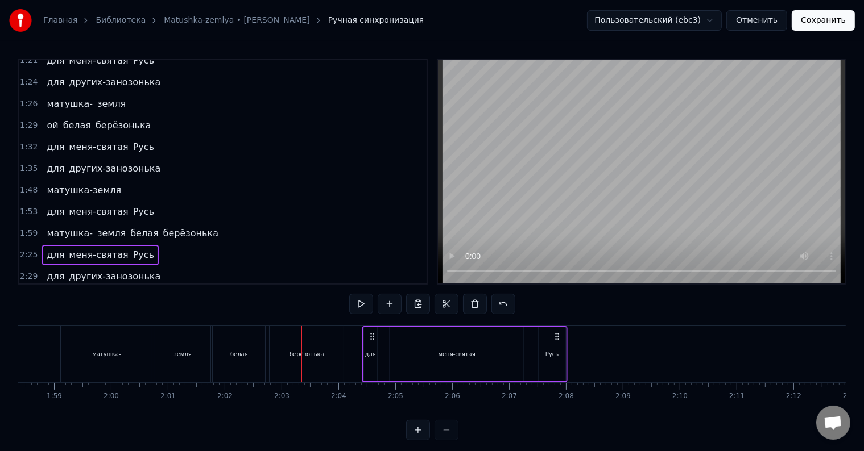
drag, startPoint x: 81, startPoint y: 336, endPoint x: 366, endPoint y: 334, distance: 285.4
click at [367, 334] on icon at bounding box center [371, 336] width 9 height 9
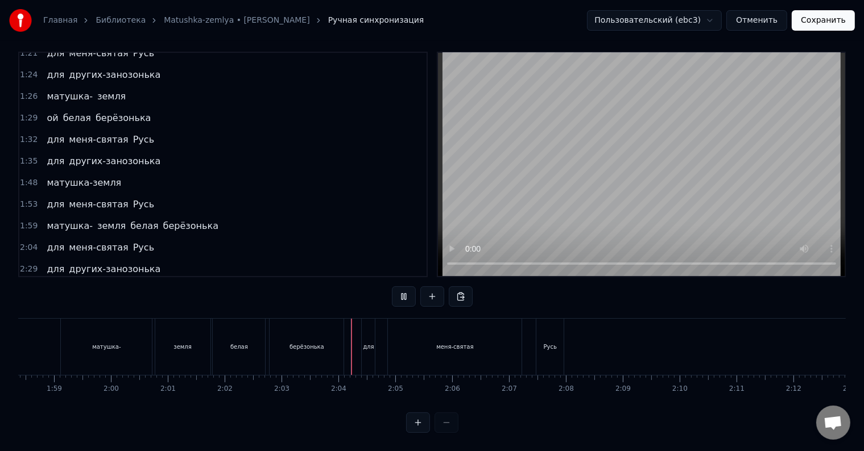
scroll to position [17, 0]
click at [370, 343] on div "для" at bounding box center [368, 347] width 13 height 56
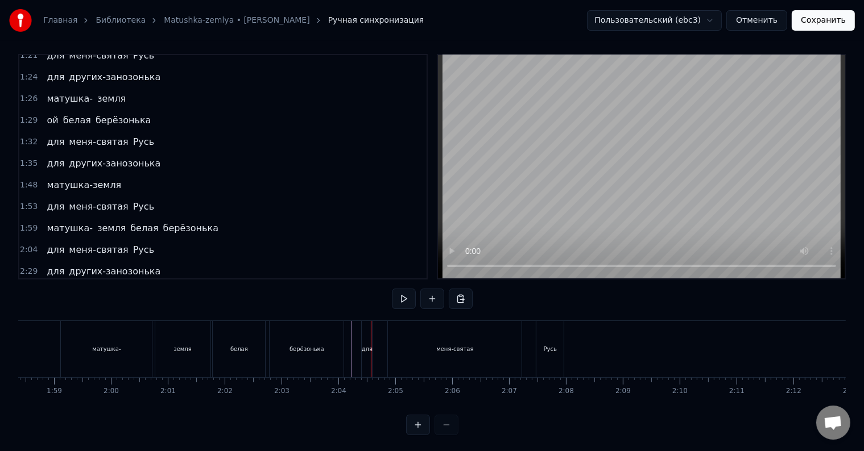
click at [400, 346] on div "меня-святая" at bounding box center [455, 349] width 134 height 56
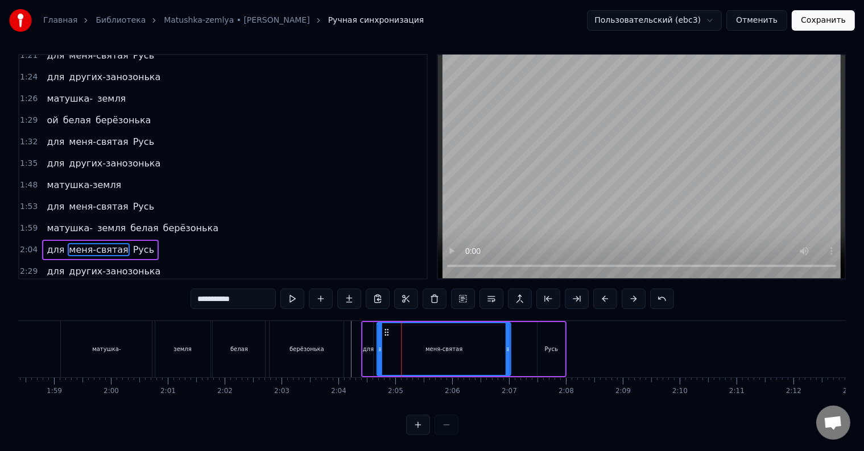
click at [383, 334] on icon at bounding box center [386, 332] width 9 height 9
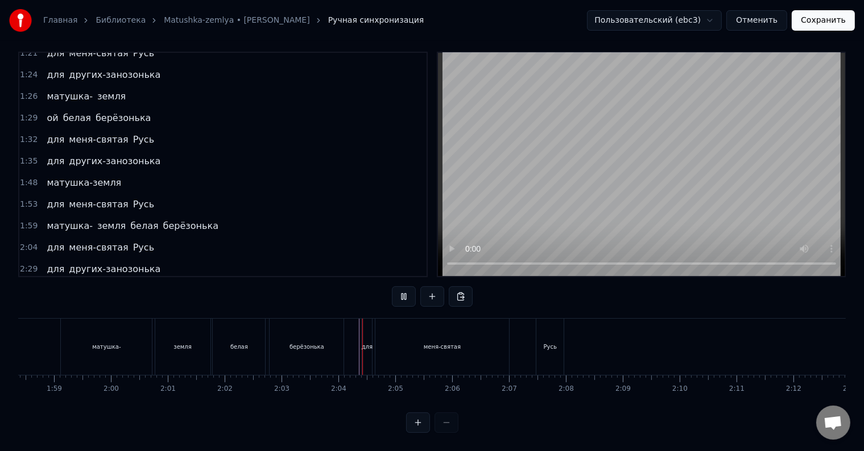
scroll to position [17, 0]
click at [363, 347] on div "для" at bounding box center [367, 347] width 10 height 56
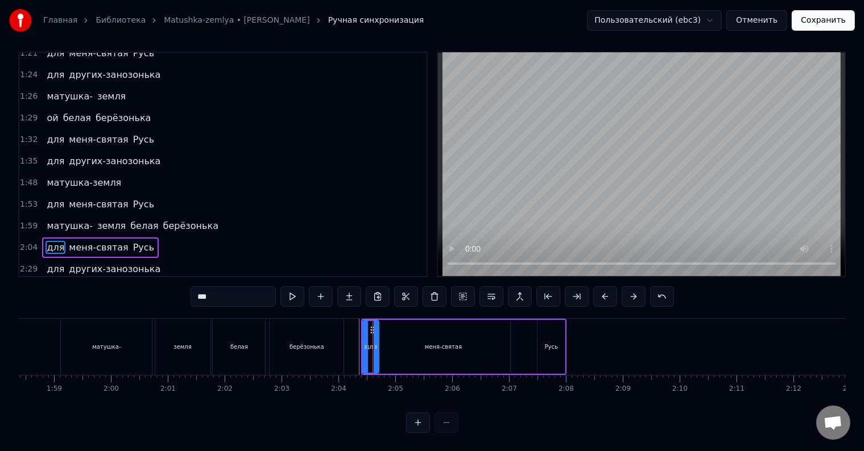
click at [376, 346] on div at bounding box center [376, 347] width 5 height 52
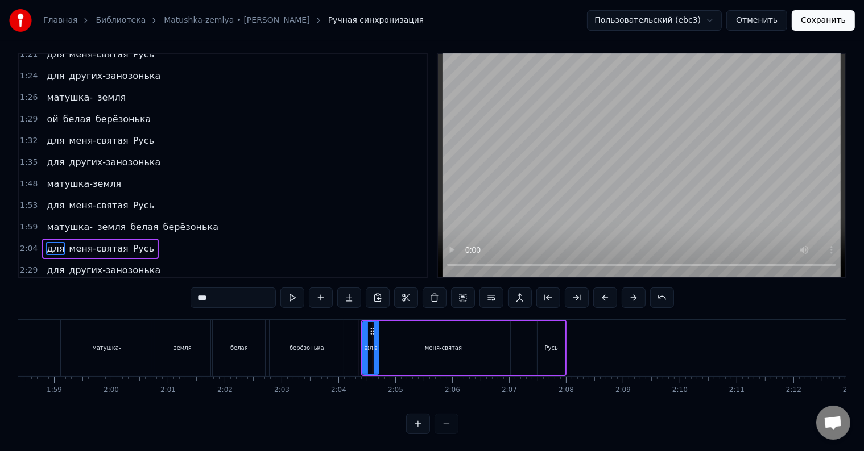
scroll to position [5, 0]
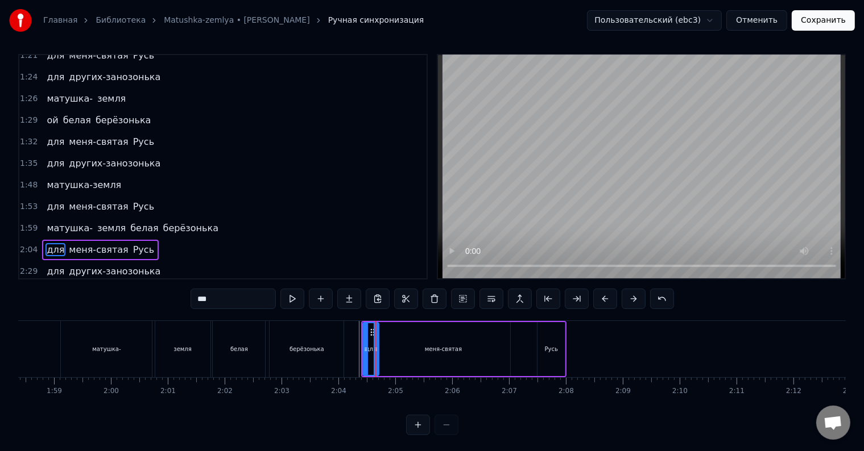
click at [395, 339] on div "меня-святая" at bounding box center [443, 349] width 134 height 54
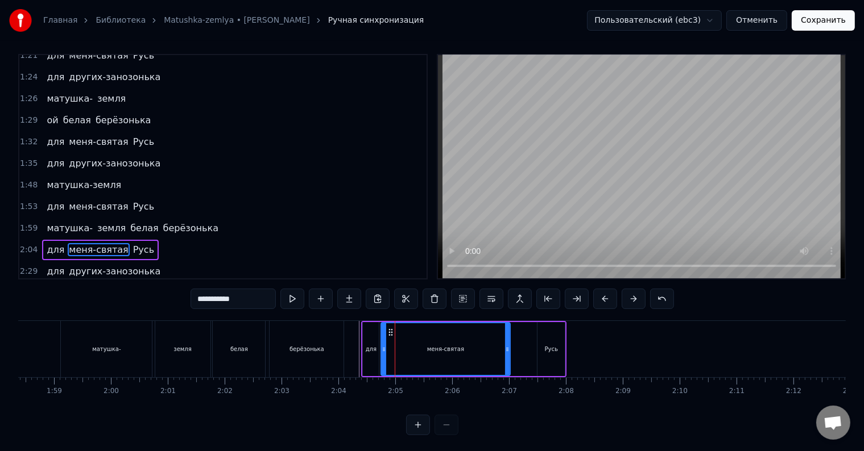
click at [384, 343] on div at bounding box center [383, 349] width 5 height 52
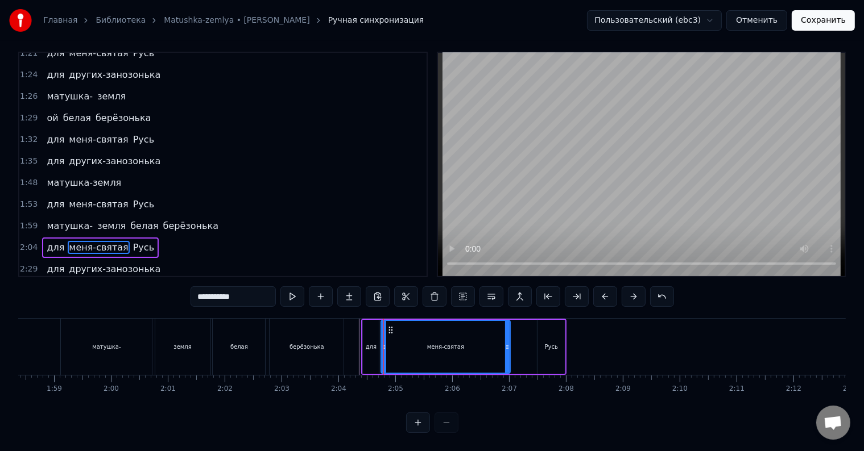
scroll to position [17, 0]
click at [365, 342] on div "для" at bounding box center [371, 347] width 16 height 54
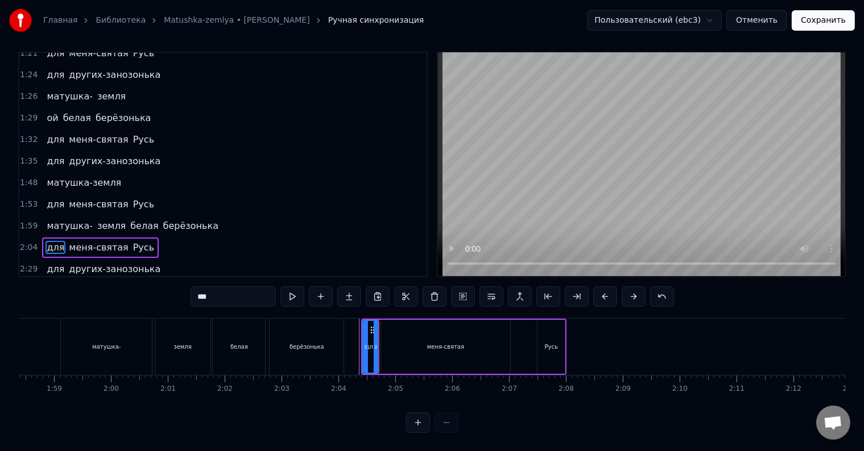
click at [384, 340] on div "меня-святая" at bounding box center [445, 347] width 129 height 54
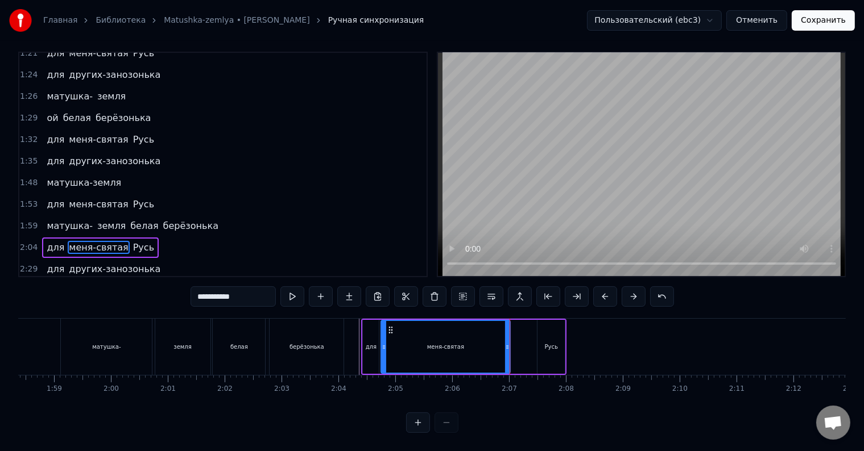
click at [450, 343] on div "меня-святая" at bounding box center [445, 347] width 37 height 9
drag, startPoint x: 507, startPoint y: 338, endPoint x: 455, endPoint y: 345, distance: 51.6
click at [455, 345] on div at bounding box center [456, 347] width 5 height 52
click at [458, 344] on div at bounding box center [460, 347] width 5 height 52
click at [541, 340] on div "Русь" at bounding box center [550, 347] width 27 height 54
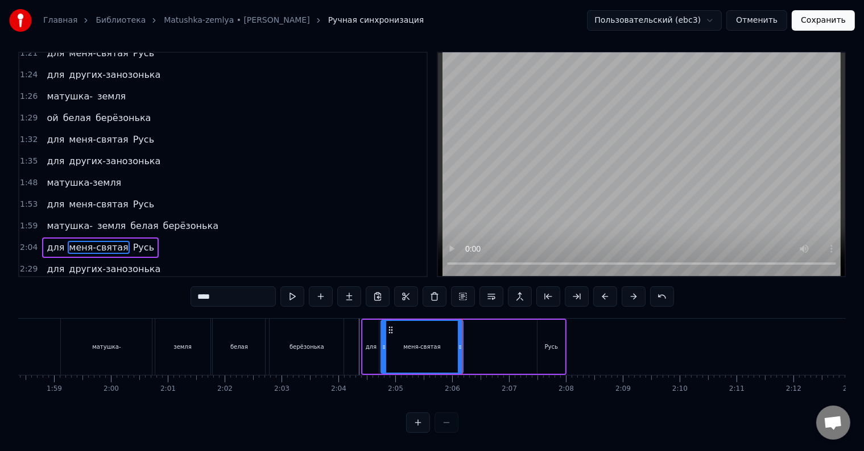
scroll to position [5, 0]
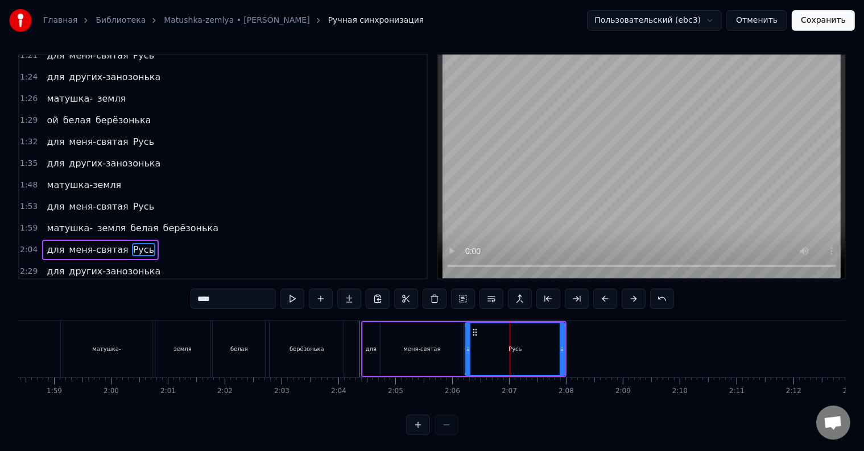
drag, startPoint x: 539, startPoint y: 348, endPoint x: 467, endPoint y: 349, distance: 72.2
click at [467, 349] on icon at bounding box center [468, 349] width 5 height 9
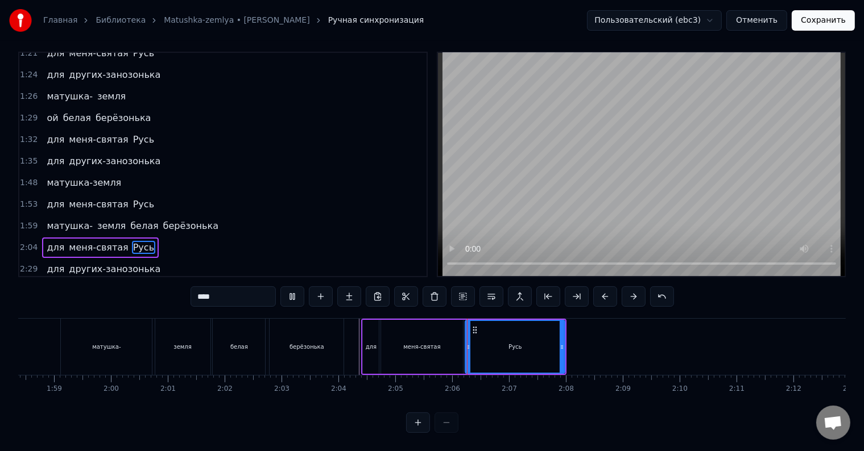
scroll to position [17, 0]
click at [469, 347] on div at bounding box center [470, 347] width 5 height 52
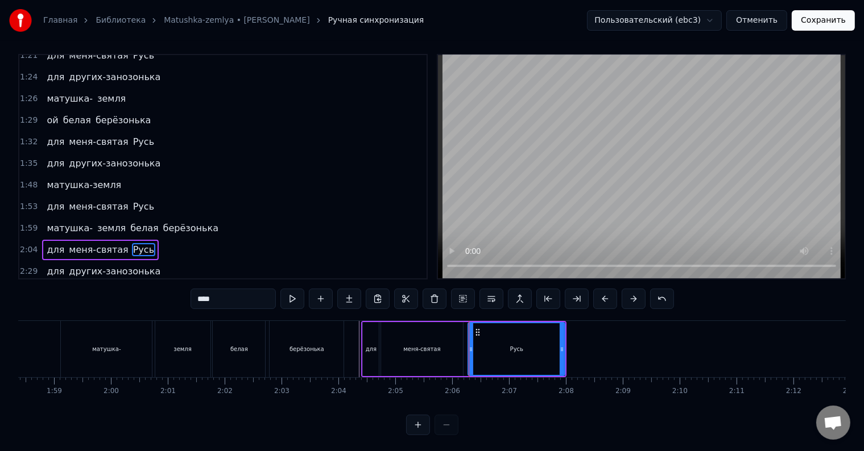
click at [449, 349] on div "меня-святая" at bounding box center [422, 349] width 82 height 54
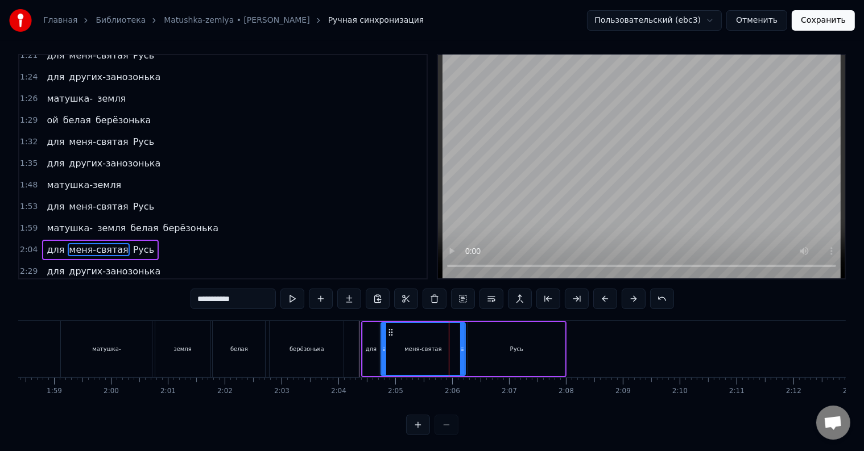
click at [462, 350] on icon at bounding box center [462, 349] width 5 height 9
click at [480, 350] on div "Русь" at bounding box center [516, 349] width 97 height 54
type input "****"
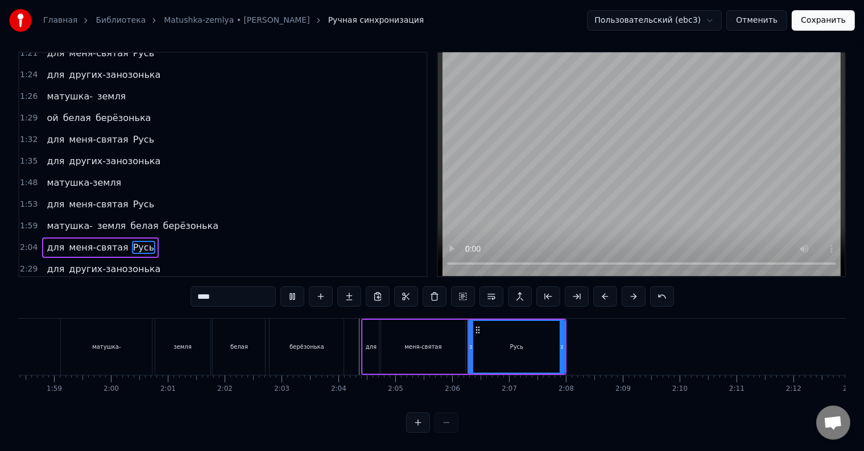
scroll to position [17, 0]
drag, startPoint x: 561, startPoint y: 342, endPoint x: 506, endPoint y: 350, distance: 55.2
click at [506, 350] on div at bounding box center [507, 347] width 5 height 52
click at [503, 350] on div at bounding box center [503, 347] width 5 height 52
click at [502, 348] on div at bounding box center [501, 347] width 5 height 52
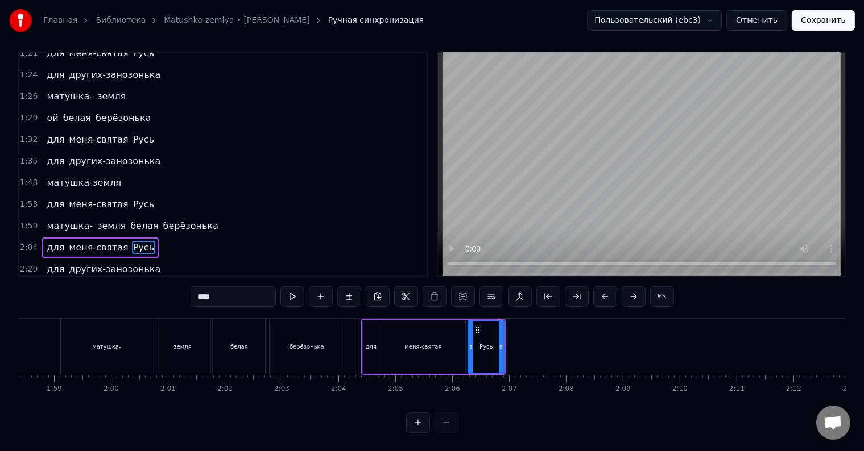
click at [345, 340] on div "матушка- земля белая берёзонька" at bounding box center [203, 347] width 286 height 56
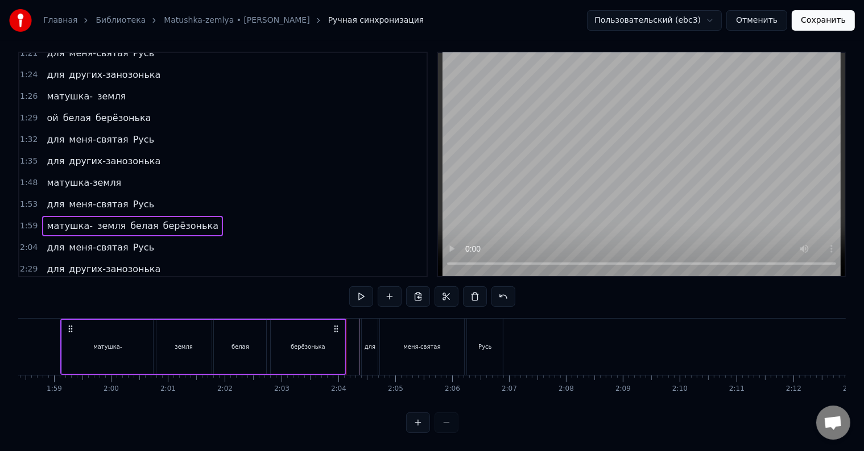
scroll to position [0, 6715]
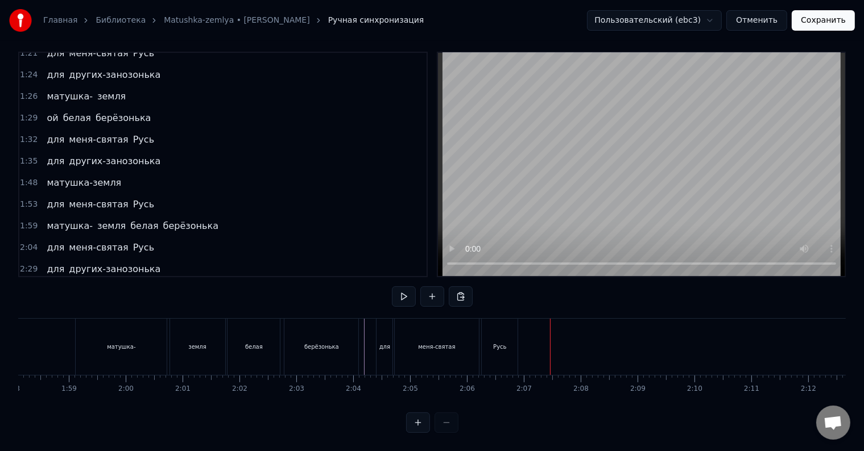
click at [418, 325] on div "меня-святая" at bounding box center [437, 347] width 84 height 56
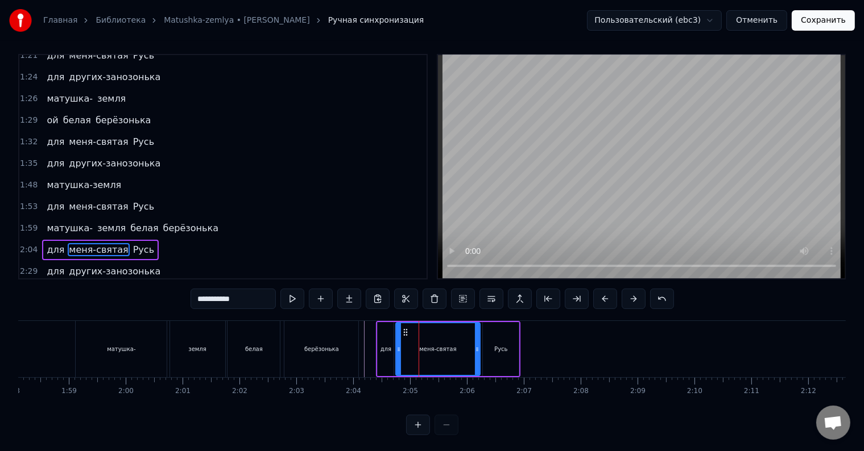
click at [141, 262] on div "для других-занозонька" at bounding box center [103, 272] width 123 height 20
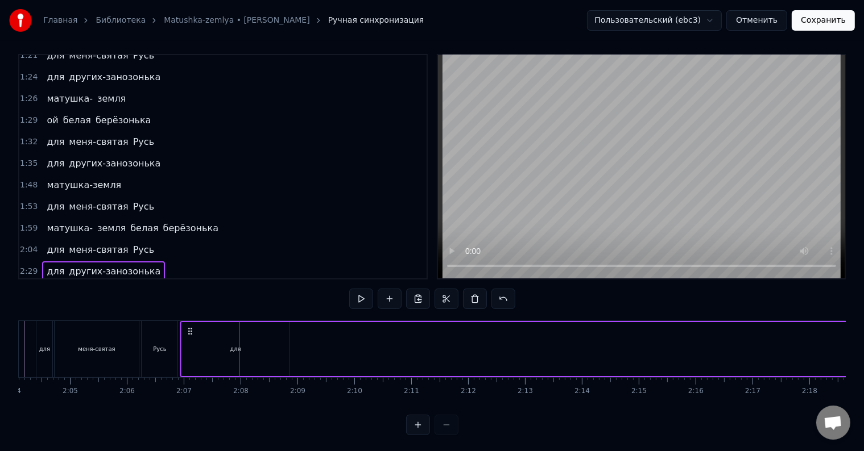
scroll to position [0, 7052]
drag, startPoint x: 88, startPoint y: 329, endPoint x: 201, endPoint y: 339, distance: 113.6
click at [201, 339] on div "для других-занозонька" at bounding box center [654, 349] width 930 height 56
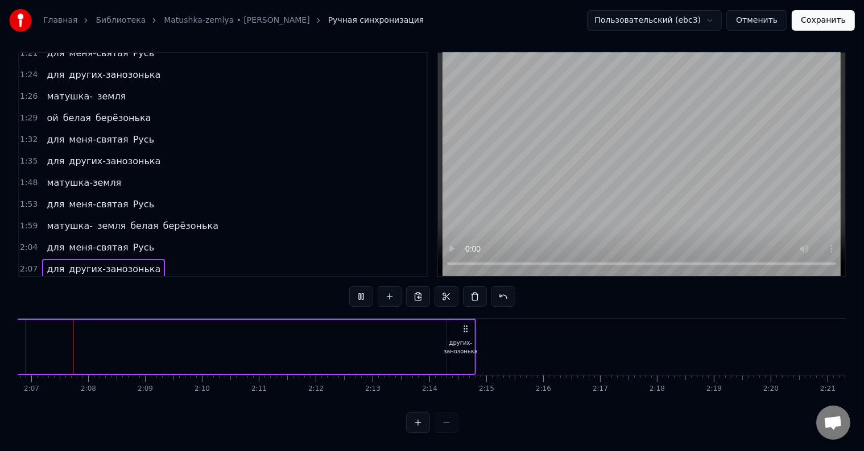
scroll to position [0, 7208]
drag, startPoint x: 431, startPoint y: 317, endPoint x: 386, endPoint y: 327, distance: 46.2
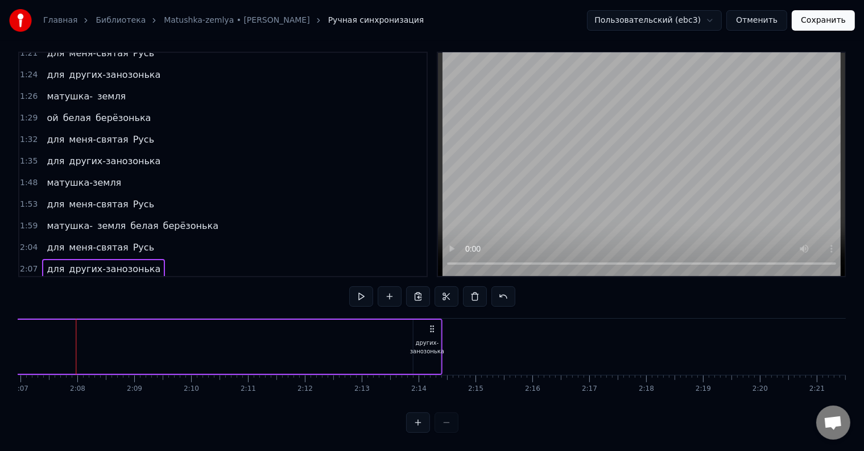
click at [425, 339] on div "других-занозонька" at bounding box center [427, 347] width 34 height 17
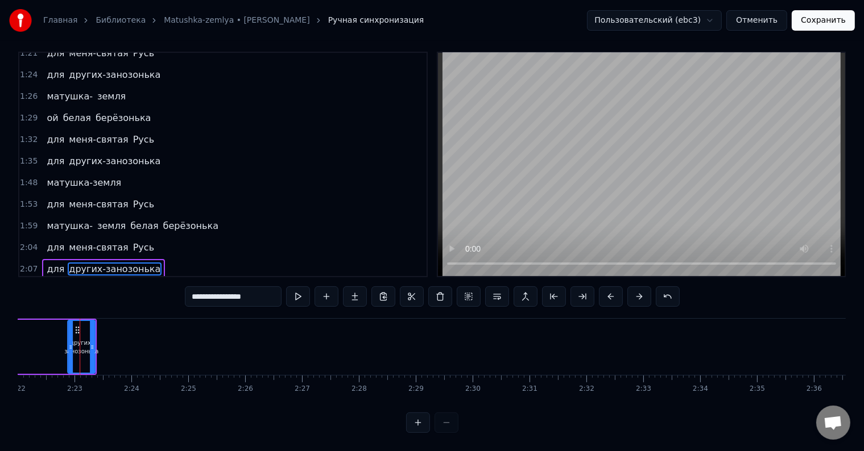
scroll to position [0, 8078]
drag, startPoint x: 73, startPoint y: 318, endPoint x: 2, endPoint y: 322, distance: 70.6
click at [0, 322] on div "Главная Библиотека Matushka-zemlya • Tatyana Kurtukova Ручная синхронизация Пол…" at bounding box center [432, 213] width 864 height 441
drag, startPoint x: 65, startPoint y: 325, endPoint x: 9, endPoint y: 326, distance: 55.7
click at [2, 327] on div "Главная Библиотека Matushka-zemlya • Tatyana Kurtukova Ручная синхронизация Пол…" at bounding box center [432, 213] width 864 height 441
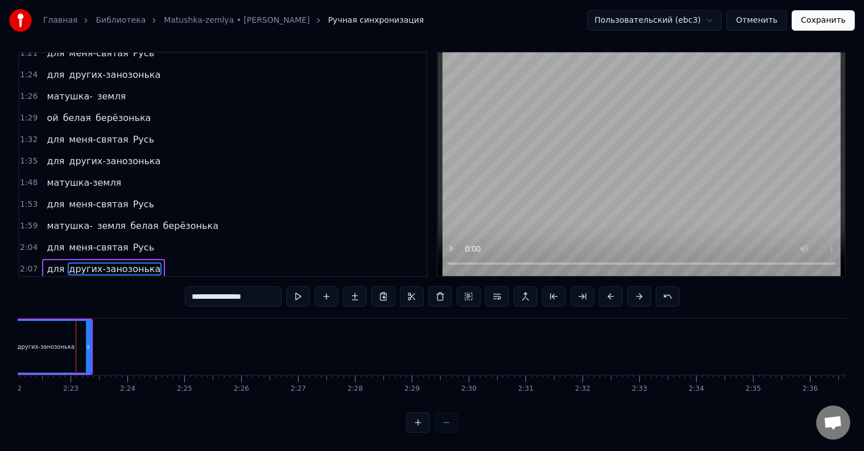
click at [85, 336] on div "других-занозонька" at bounding box center [46, 347] width 92 height 54
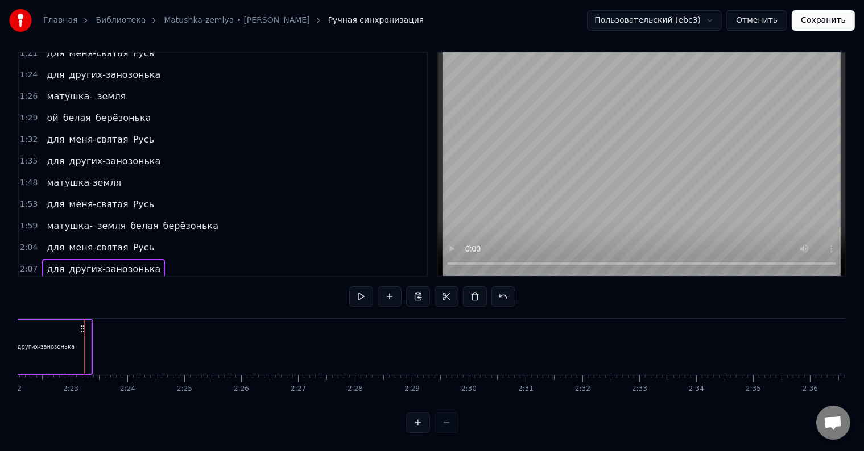
click at [75, 331] on div "других-занозонька" at bounding box center [46, 347] width 90 height 54
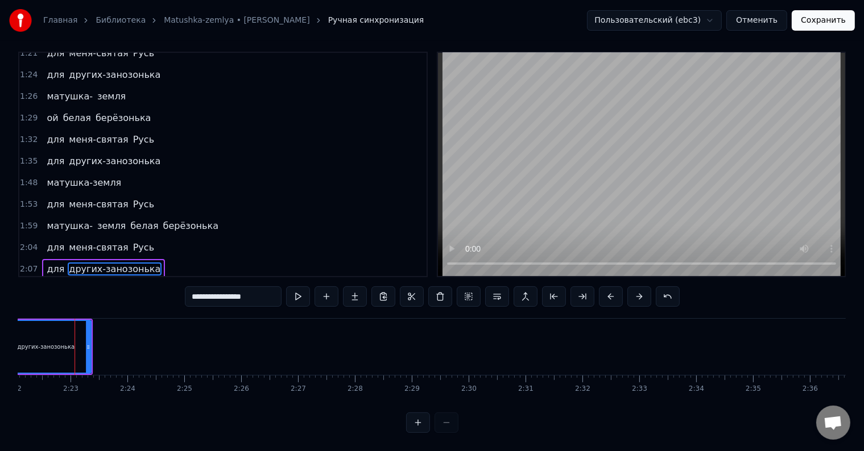
scroll to position [0, 8077]
drag, startPoint x: 88, startPoint y: 333, endPoint x: 42, endPoint y: 338, distance: 46.3
click at [42, 343] on icon at bounding box center [42, 347] width 5 height 9
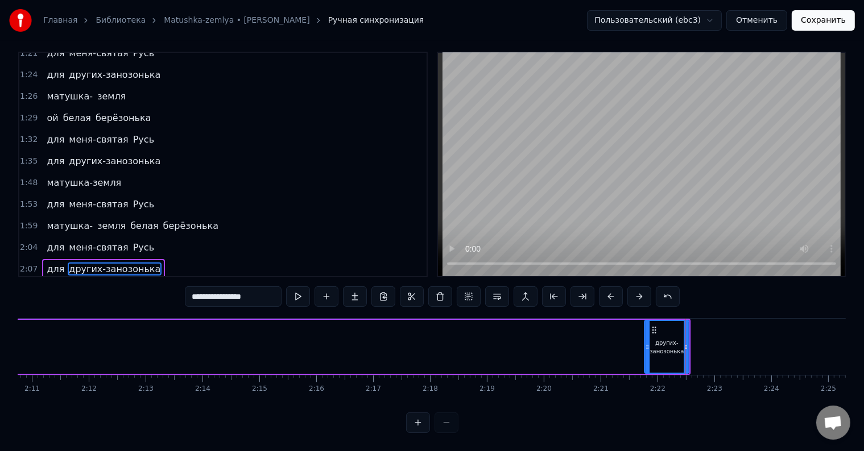
scroll to position [0, 7464]
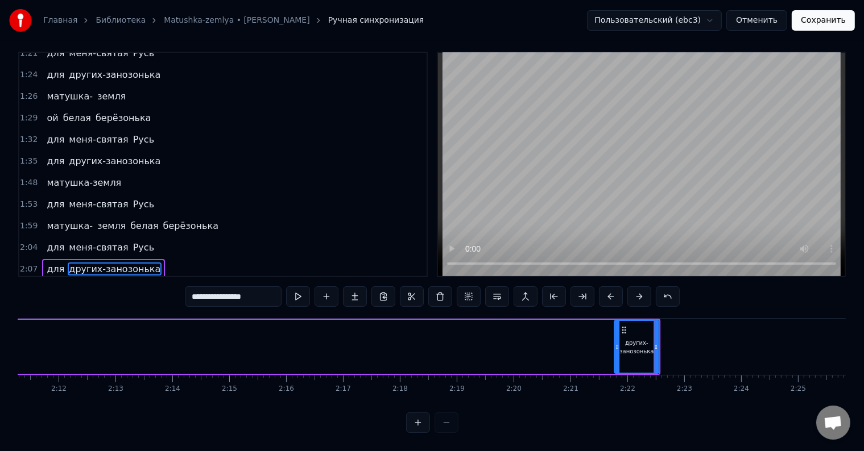
drag, startPoint x: 623, startPoint y: 320, endPoint x: 477, endPoint y: 327, distance: 146.3
click at [477, 327] on div "для других-занозонька" at bounding box center [219, 347] width 884 height 56
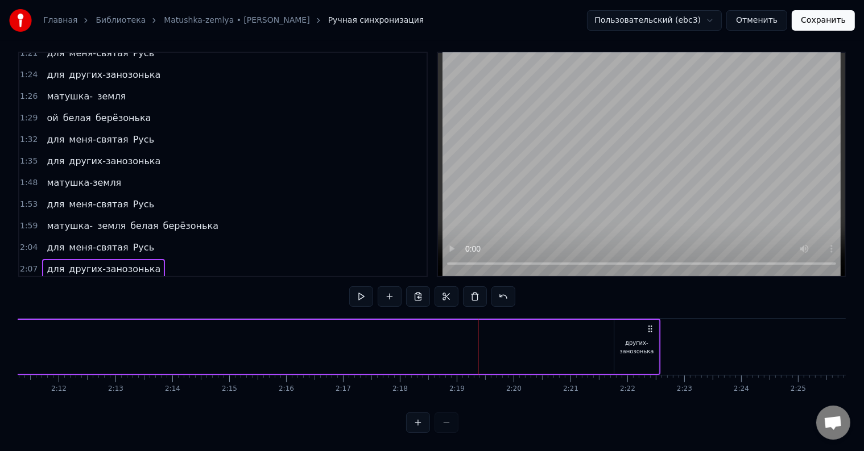
click at [615, 338] on div "других-занозонька" at bounding box center [635, 347] width 45 height 54
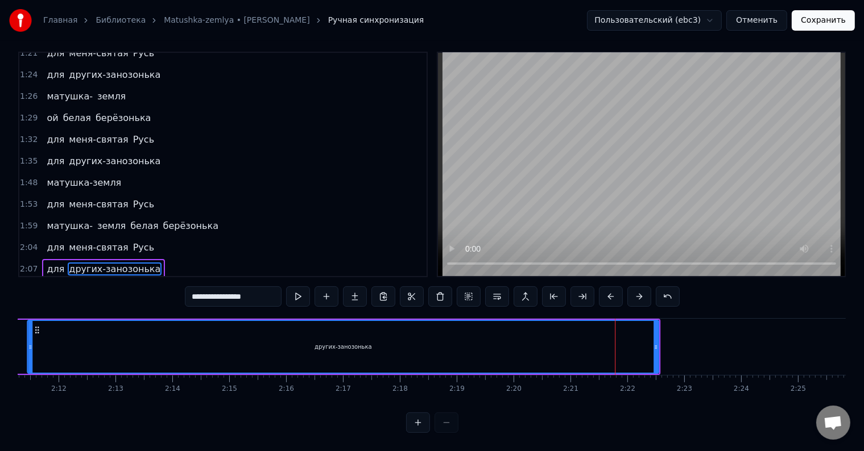
drag, startPoint x: 616, startPoint y: 342, endPoint x: 30, endPoint y: 366, distance: 587.2
click at [30, 366] on div "полевых цветов веночек в утренней росе цветок соловья запев свисточек сок берёз…" at bounding box center [431, 360] width 827 height 85
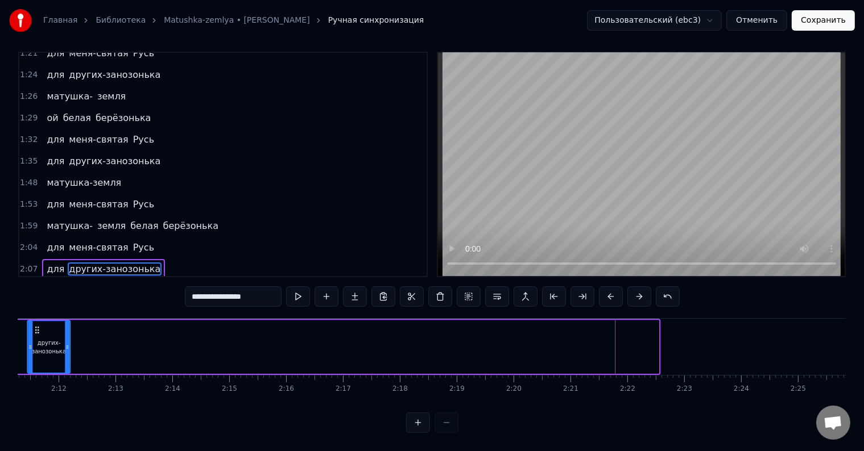
drag, startPoint x: 657, startPoint y: 343, endPoint x: 68, endPoint y: 360, distance: 588.7
click at [68, 360] on div at bounding box center [67, 347] width 5 height 52
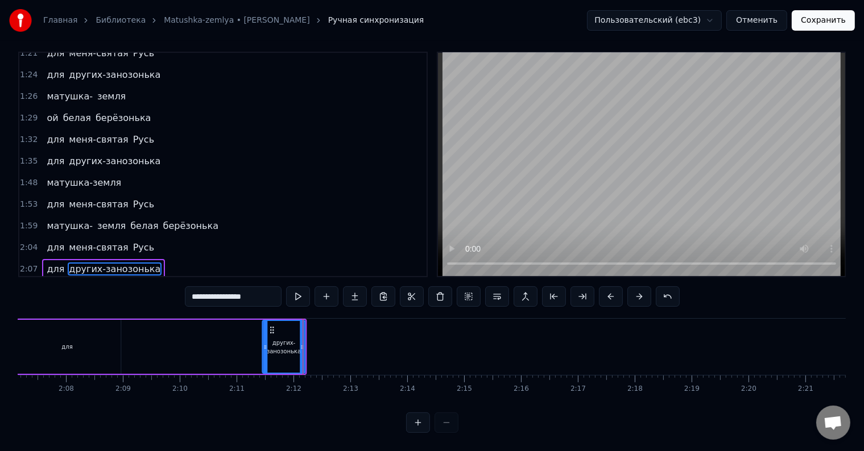
scroll to position [0, 6886]
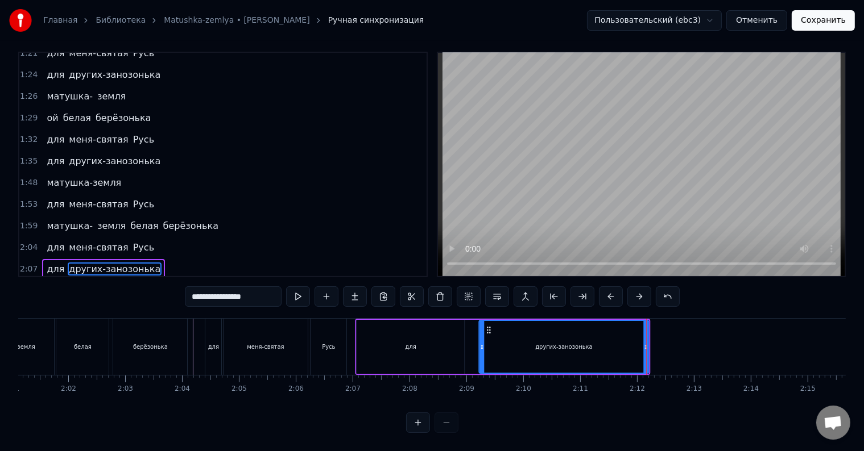
drag, startPoint x: 607, startPoint y: 334, endPoint x: 444, endPoint y: 347, distance: 163.1
click at [479, 343] on icon at bounding box center [481, 347] width 5 height 9
click at [360, 343] on div "для" at bounding box center [409, 347] width 107 height 54
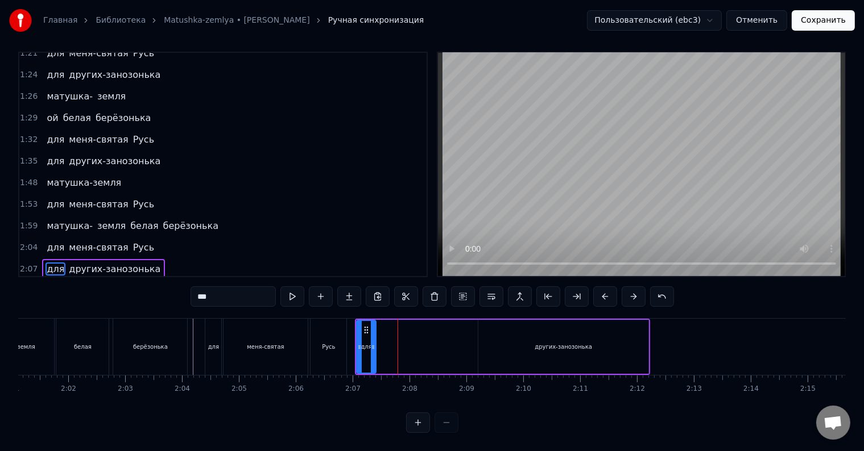
drag, startPoint x: 461, startPoint y: 339, endPoint x: 373, endPoint y: 343, distance: 88.2
click at [373, 343] on div at bounding box center [373, 347] width 5 height 52
click at [372, 347] on div at bounding box center [372, 347] width 5 height 52
click at [370, 347] on div at bounding box center [370, 347] width 5 height 52
click at [507, 340] on div "других-занозонька" at bounding box center [563, 347] width 170 height 54
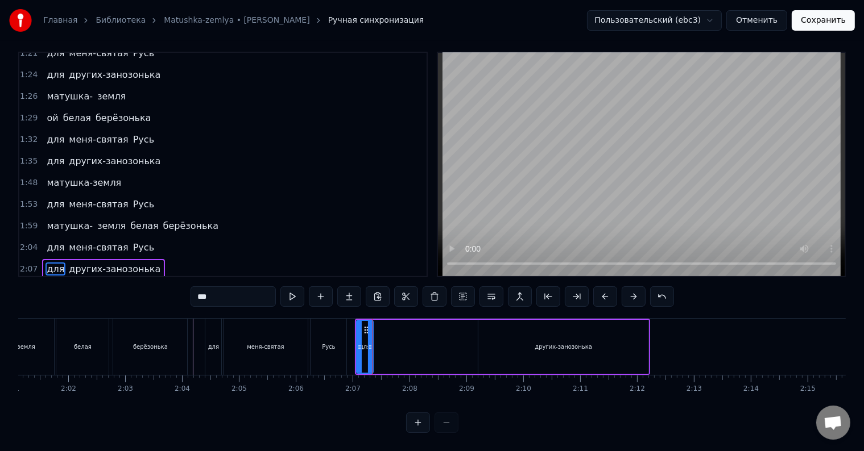
type input "**********"
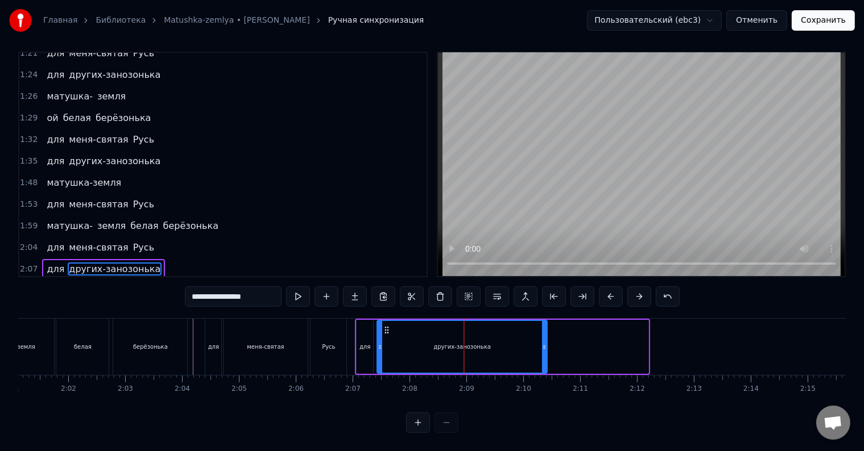
drag, startPoint x: 487, startPoint y: 320, endPoint x: 385, endPoint y: 323, distance: 101.2
click at [385, 326] on icon at bounding box center [386, 330] width 9 height 9
click at [541, 337] on div "других-занозонька" at bounding box center [461, 347] width 171 height 54
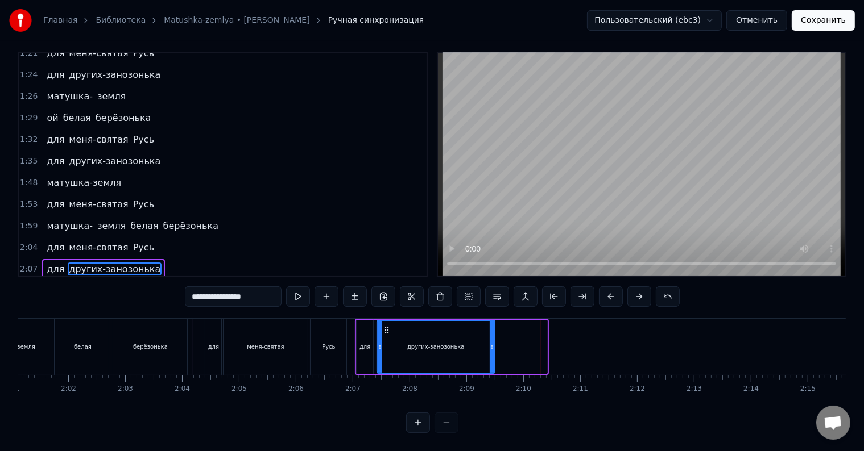
drag, startPoint x: 544, startPoint y: 337, endPoint x: 491, endPoint y: 341, distance: 53.1
click at [491, 341] on div at bounding box center [492, 347] width 5 height 52
click at [492, 341] on div at bounding box center [492, 347] width 5 height 52
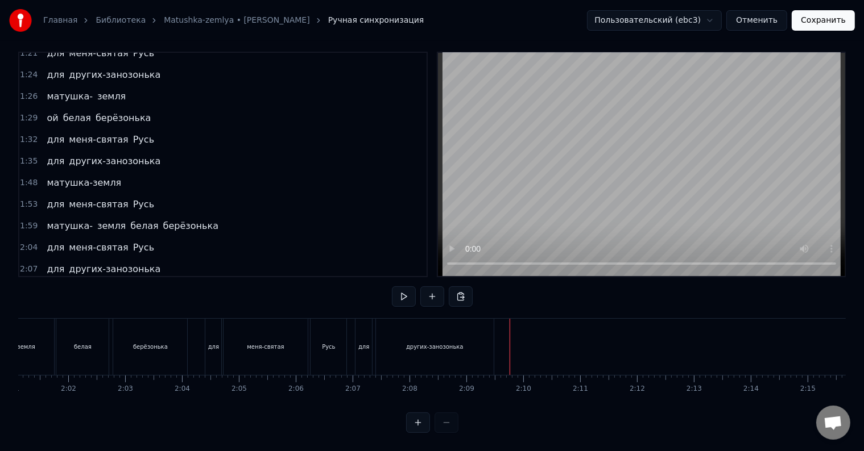
click at [418, 328] on div "других-занозонька" at bounding box center [435, 347] width 118 height 56
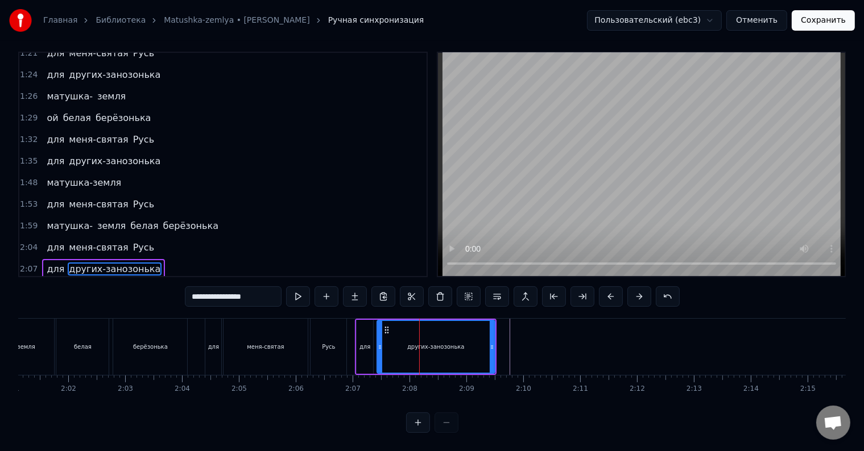
click at [114, 281] on div "матушка-земля…" at bounding box center [88, 291] width 93 height 20
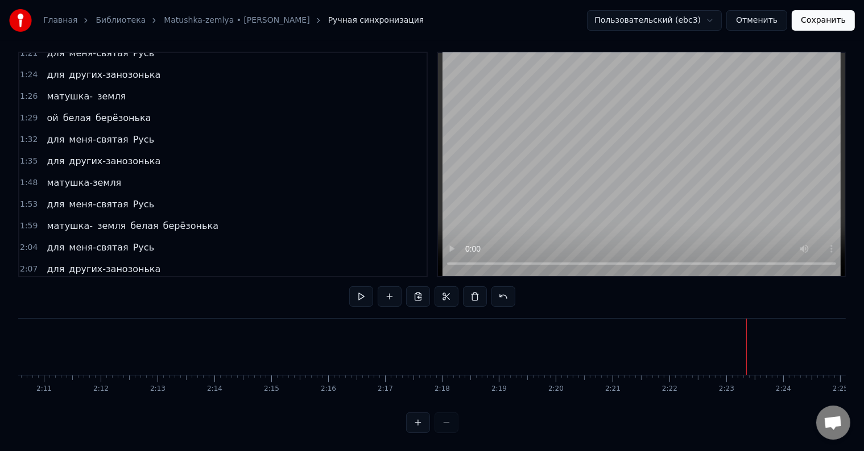
scroll to position [0, 7669]
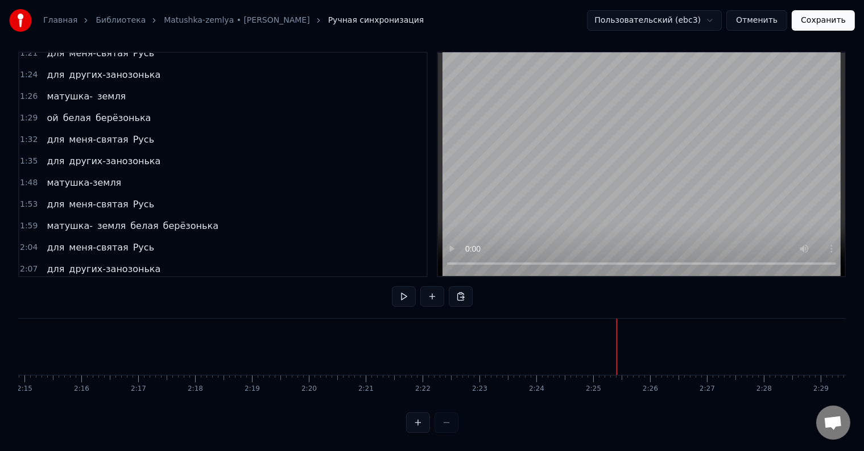
drag, startPoint x: 493, startPoint y: 347, endPoint x: 472, endPoint y: 346, distance: 21.1
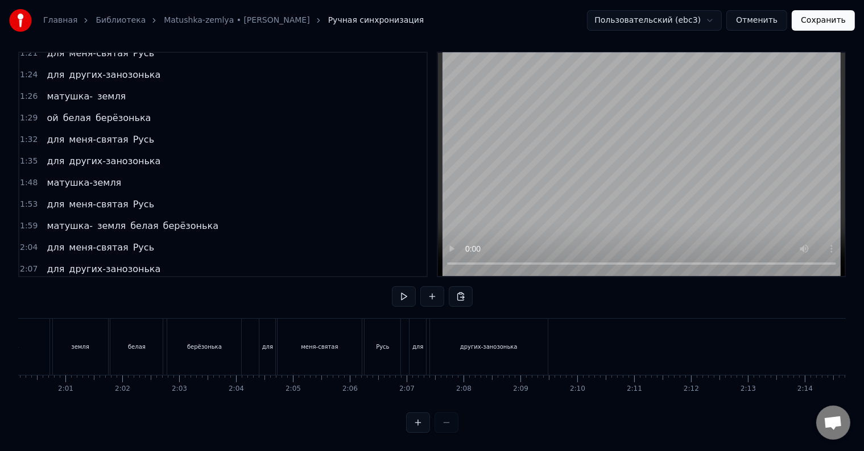
scroll to position [0, 6639]
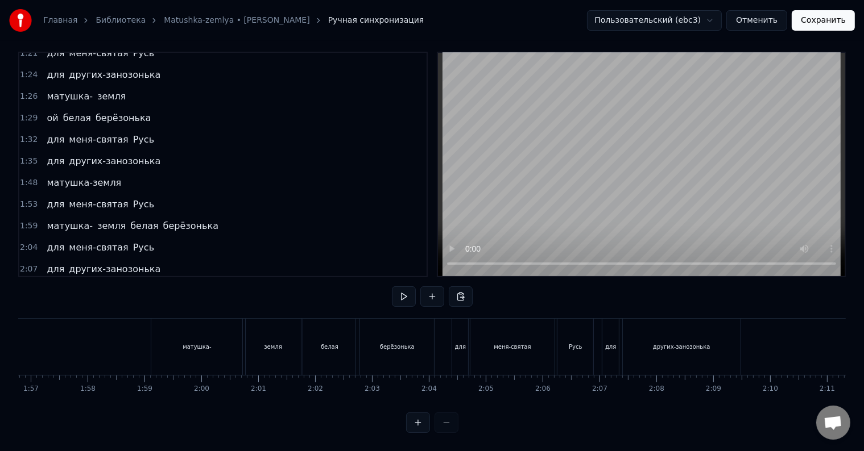
click at [100, 284] on span "матушка-земля…" at bounding box center [88, 290] width 86 height 13
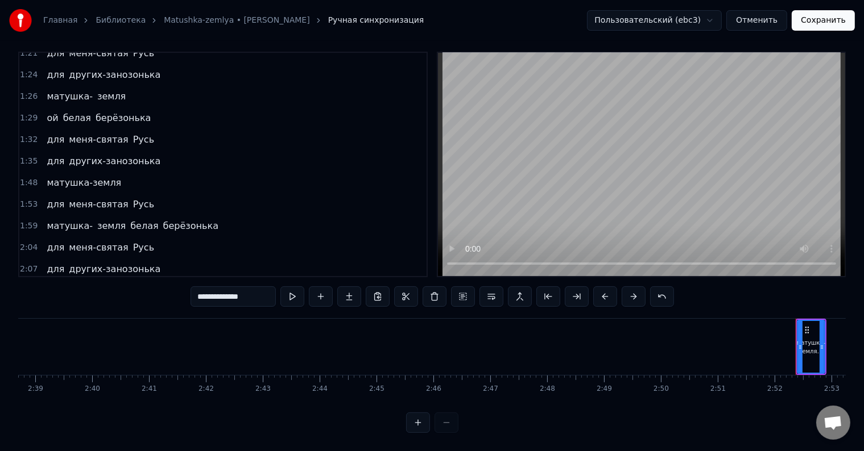
scroll to position [0, 9742]
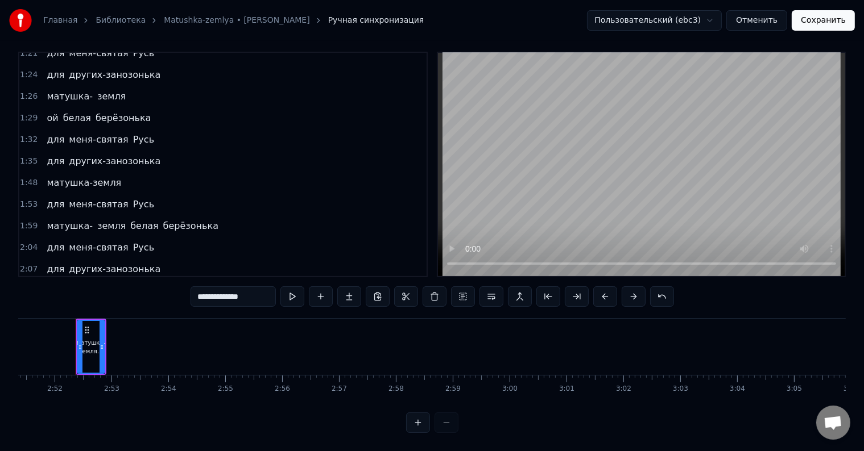
click at [114, 281] on div "матушка-земля…" at bounding box center [88, 291] width 93 height 20
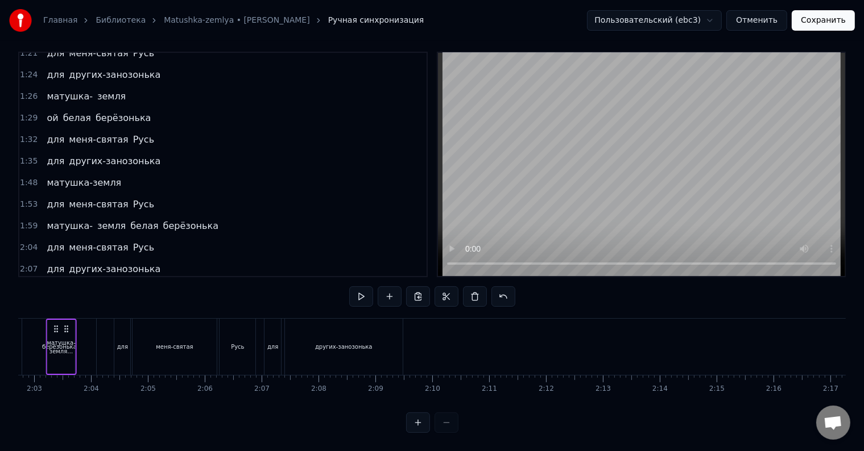
scroll to position [0, 6961]
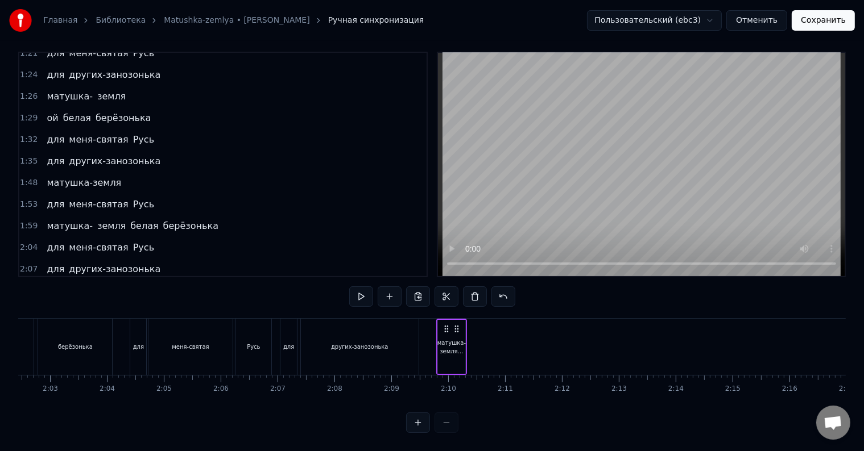
drag, startPoint x: 85, startPoint y: 318, endPoint x: 446, endPoint y: 328, distance: 360.6
click at [446, 328] on div "матушка-земля…" at bounding box center [451, 347] width 31 height 56
click at [465, 337] on div "матушка-земля…" at bounding box center [451, 347] width 31 height 56
click at [446, 339] on div "матушка-земля…" at bounding box center [451, 347] width 28 height 17
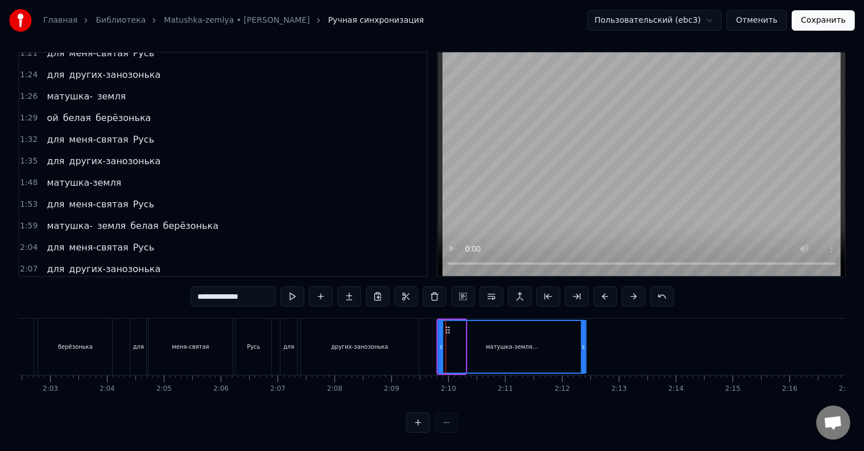
drag, startPoint x: 461, startPoint y: 341, endPoint x: 582, endPoint y: 345, distance: 120.6
click at [582, 345] on div at bounding box center [582, 347] width 5 height 52
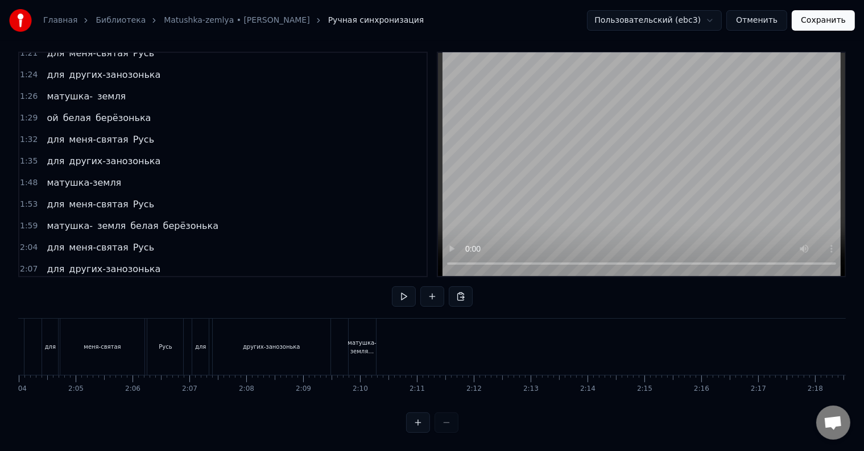
scroll to position [0, 6970]
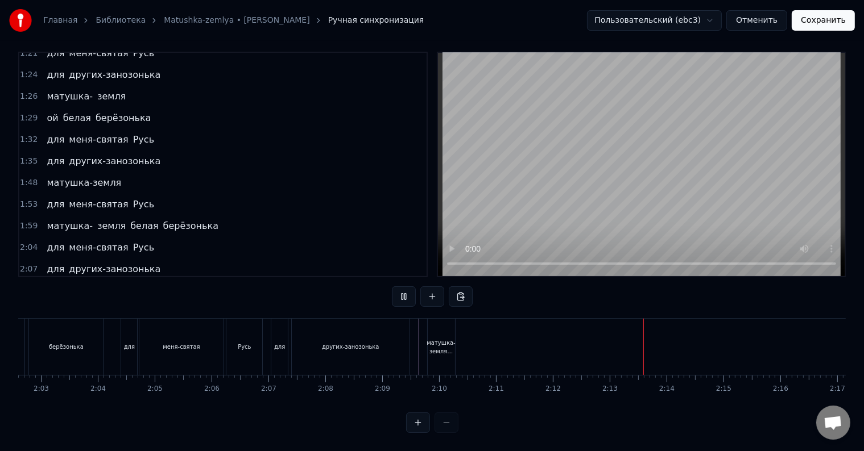
click at [442, 339] on div "матушка-земля…" at bounding box center [440, 347] width 28 height 17
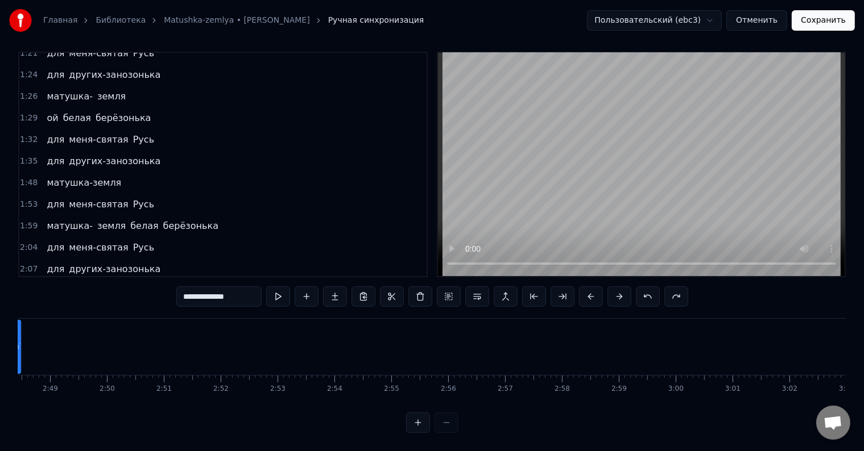
scroll to position [0, 9497]
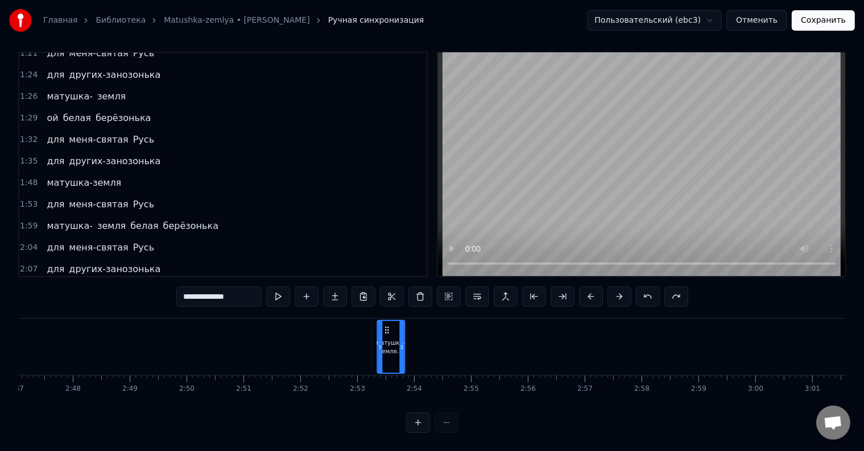
drag, startPoint x: 437, startPoint y: 318, endPoint x: 385, endPoint y: 337, distance: 54.5
click at [385, 337] on div "матушка-земля…" at bounding box center [391, 347] width 26 height 52
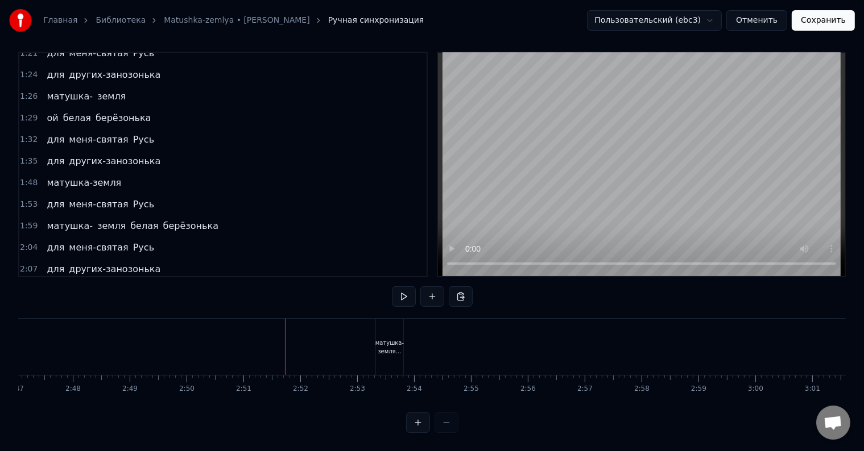
click at [384, 339] on div "матушка-земля…" at bounding box center [389, 347] width 28 height 17
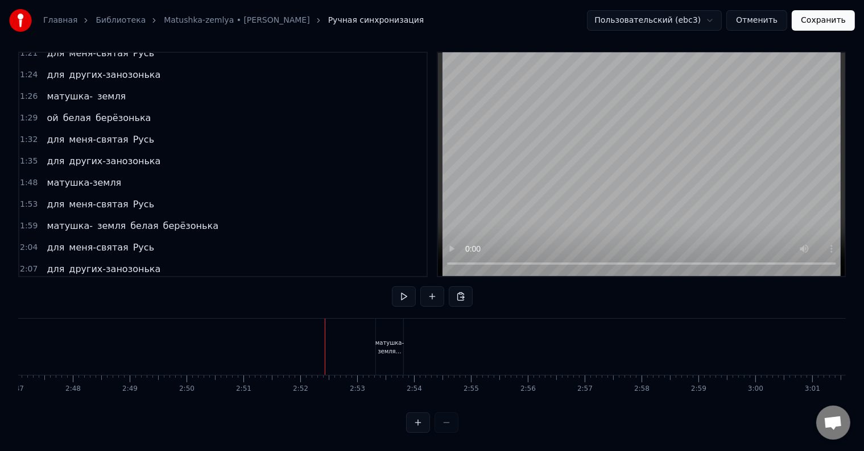
click at [383, 339] on div "матушка-земля…" at bounding box center [389, 347] width 28 height 17
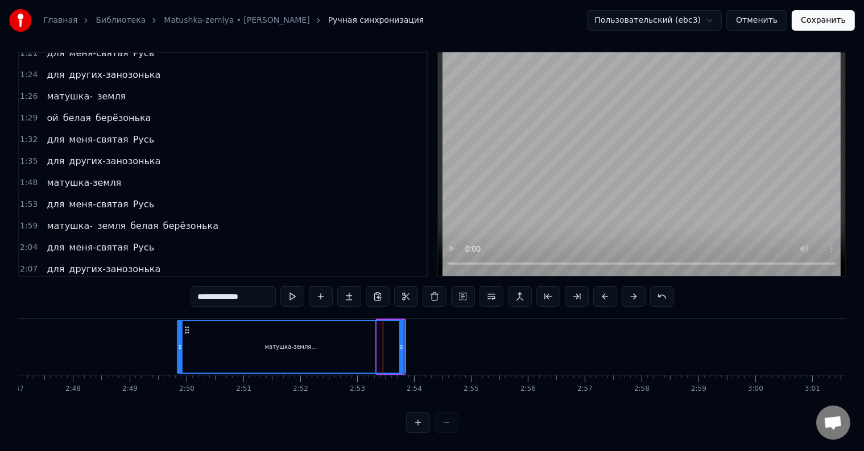
drag, startPoint x: 377, startPoint y: 342, endPoint x: 177, endPoint y: 346, distance: 199.6
click at [178, 346] on div at bounding box center [180, 347] width 5 height 52
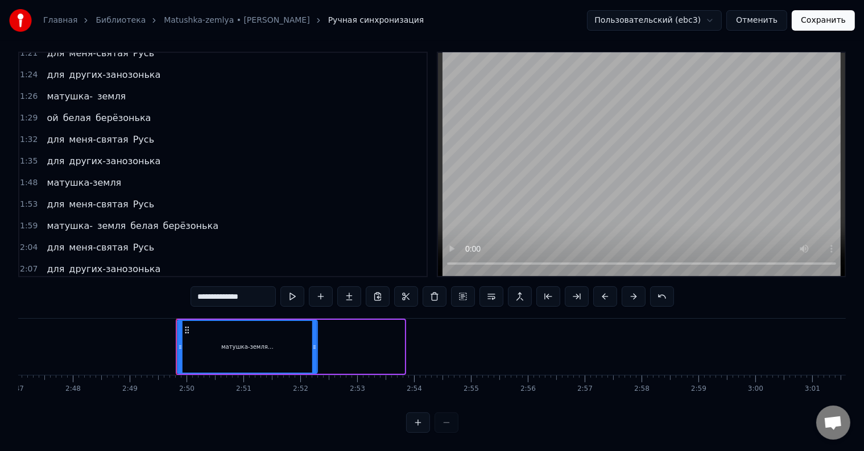
drag, startPoint x: 403, startPoint y: 348, endPoint x: 316, endPoint y: 354, distance: 87.2
click at [316, 354] on div at bounding box center [314, 347] width 5 height 52
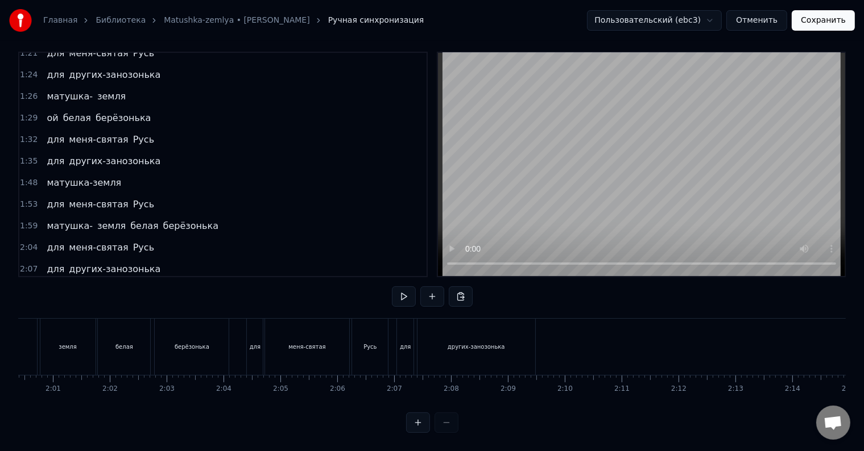
scroll to position [0, 6869]
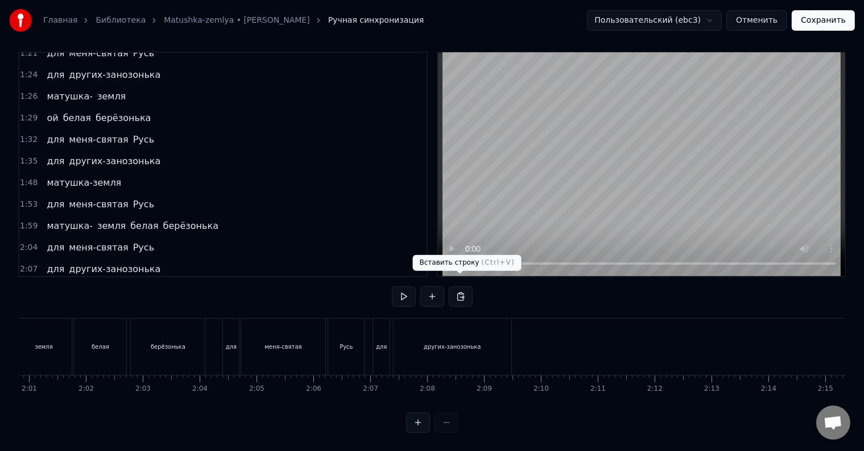
click at [462, 287] on button at bounding box center [461, 297] width 24 height 20
click at [69, 219] on span "матушка-" at bounding box center [69, 225] width 48 height 13
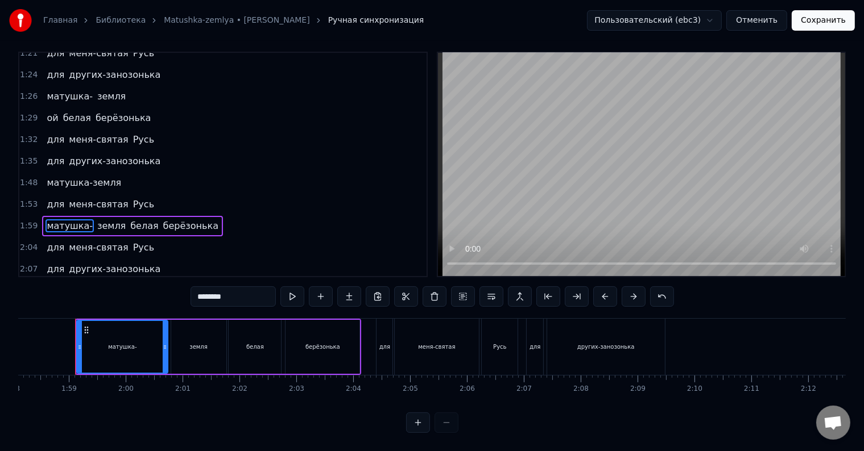
scroll to position [17, 0]
click at [162, 219] on span "берёзонька" at bounding box center [190, 225] width 57 height 13
type input "**********"
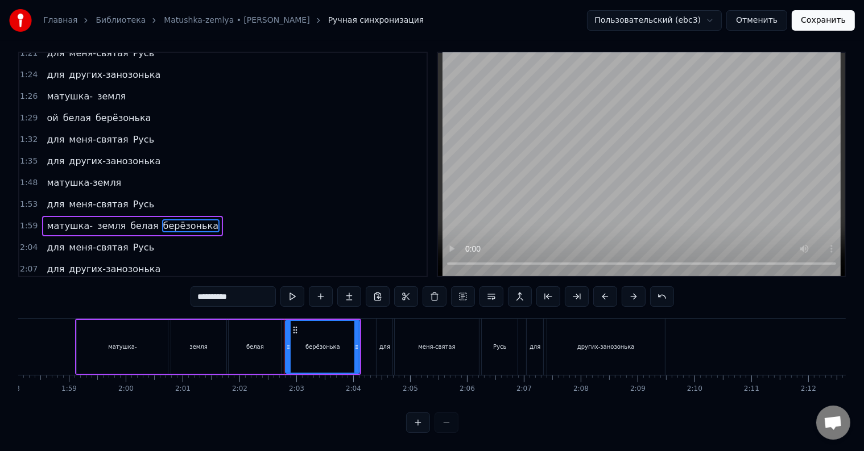
scroll to position [0, 0]
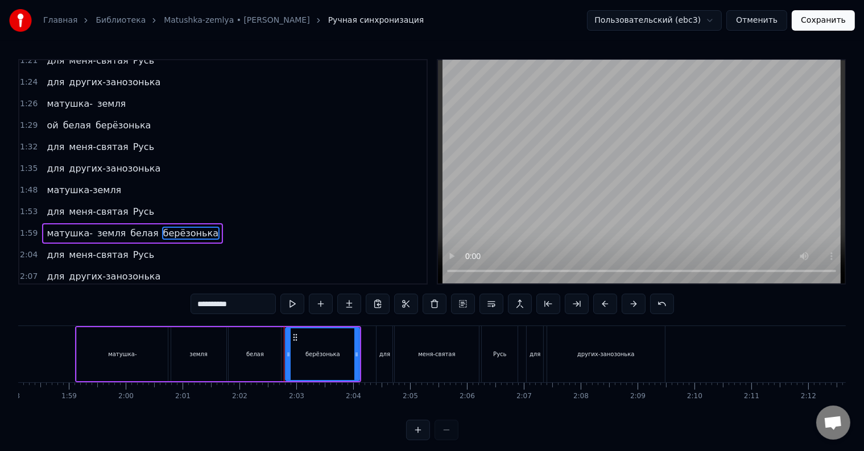
click at [114, 223] on div "матушка- земля белая берёзонька" at bounding box center [132, 233] width 181 height 20
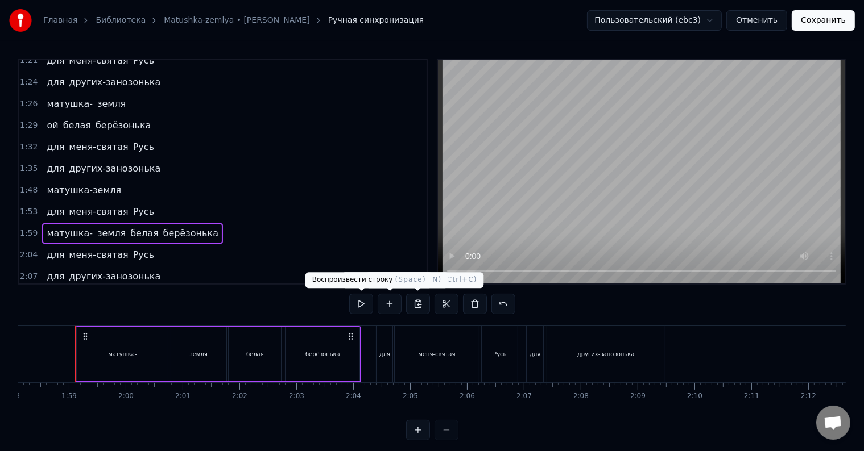
drag, startPoint x: 385, startPoint y: 300, endPoint x: 339, endPoint y: 301, distance: 46.1
click at [339, 301] on div "0:12 полевых цветов веночек 0:14 в утренней росе цветок 0:18 соловья запев свис…" at bounding box center [431, 249] width 827 height 381
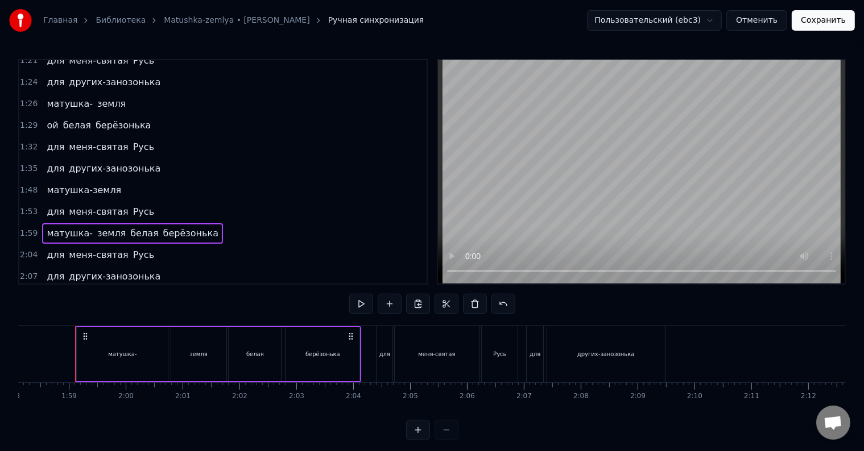
click at [283, 296] on div "0:12 полевых цветов веночек 0:14 в утренней росе цветок 0:18 соловья запев свис…" at bounding box center [431, 249] width 827 height 381
click at [162, 227] on span "берёзонька" at bounding box center [190, 233] width 57 height 13
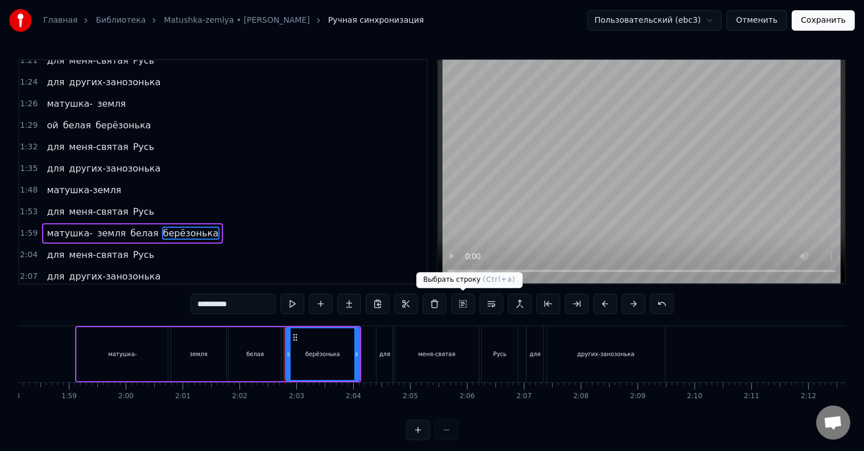
click at [462, 305] on button at bounding box center [463, 304] width 24 height 20
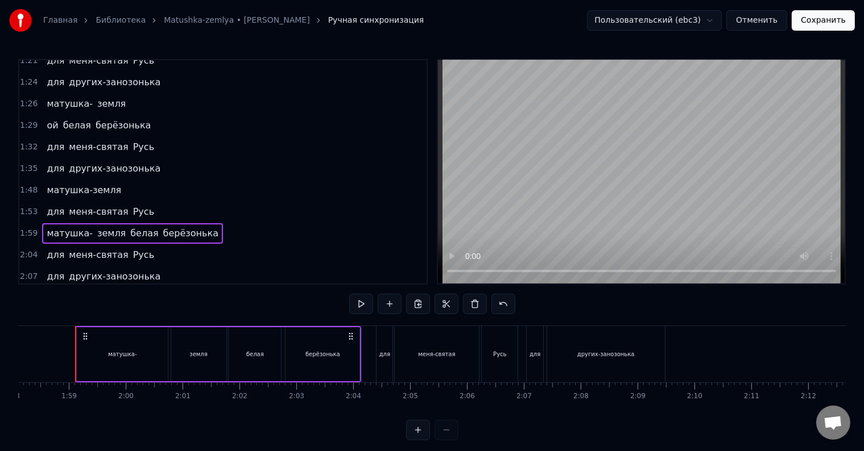
click at [125, 270] on span "других-занозонька" at bounding box center [115, 276] width 94 height 13
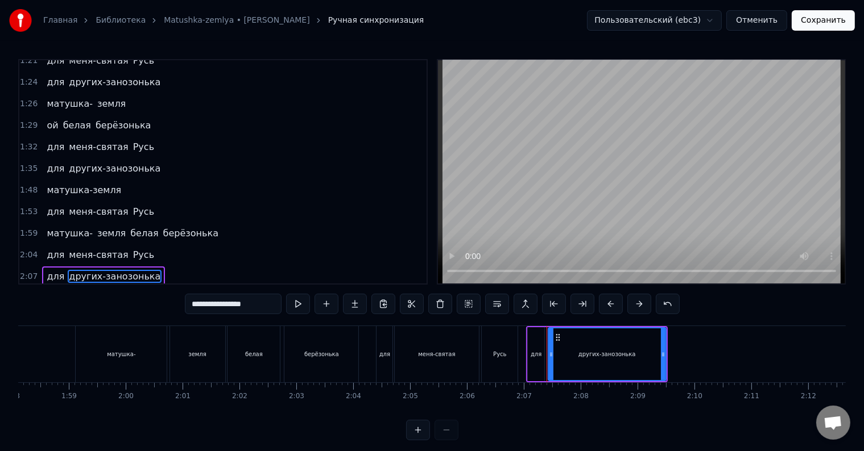
scroll to position [17, 0]
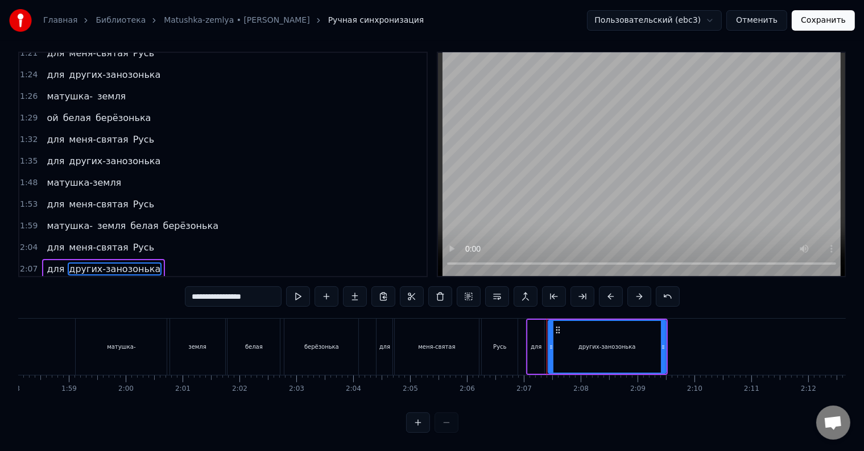
click at [142, 259] on div "для других-занозонька" at bounding box center [103, 269] width 123 height 20
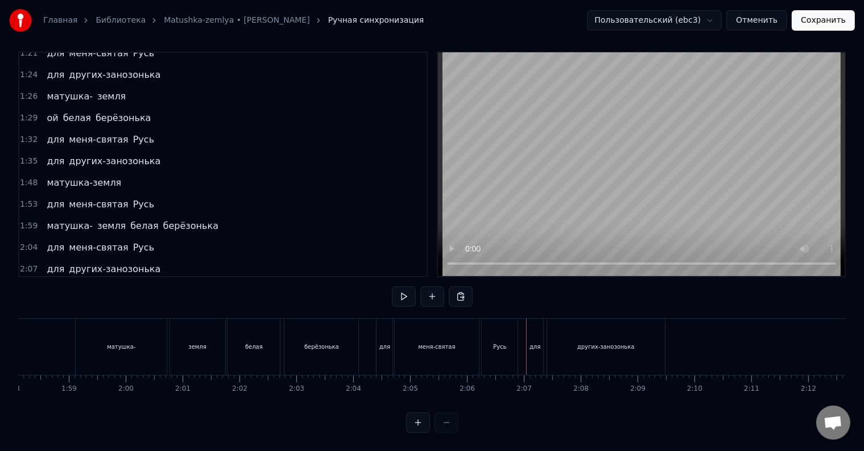
click at [137, 263] on span "других-занозонька" at bounding box center [115, 269] width 94 height 13
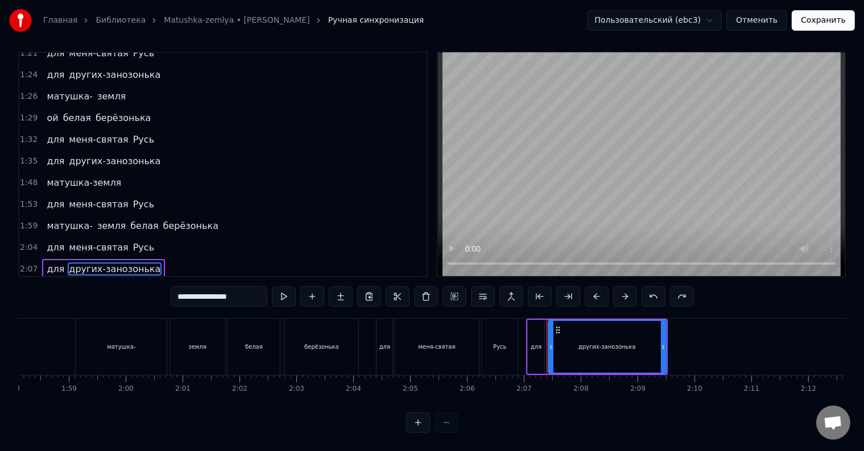
click at [142, 259] on div "для других-занозонька" at bounding box center [103, 269] width 123 height 20
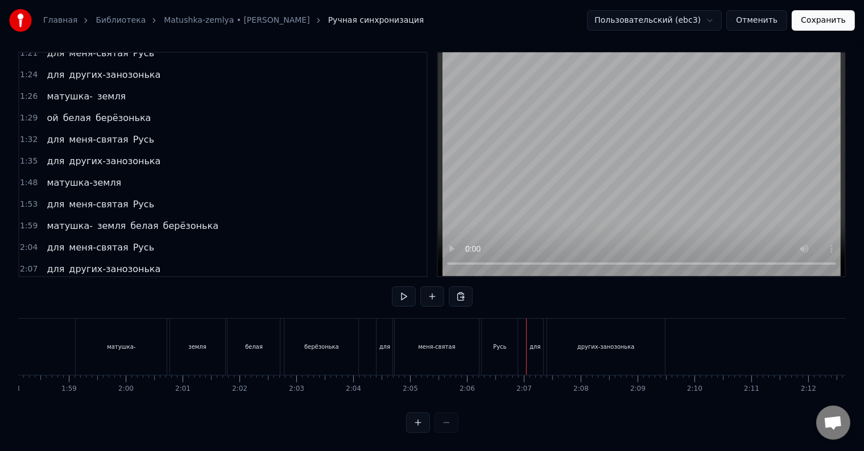
click at [107, 284] on span "матушка-земля…" at bounding box center [88, 290] width 86 height 13
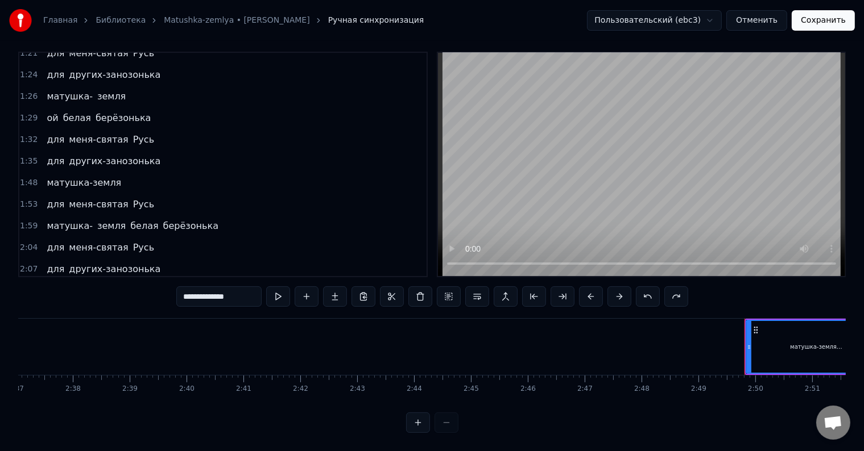
scroll to position [0, 9597]
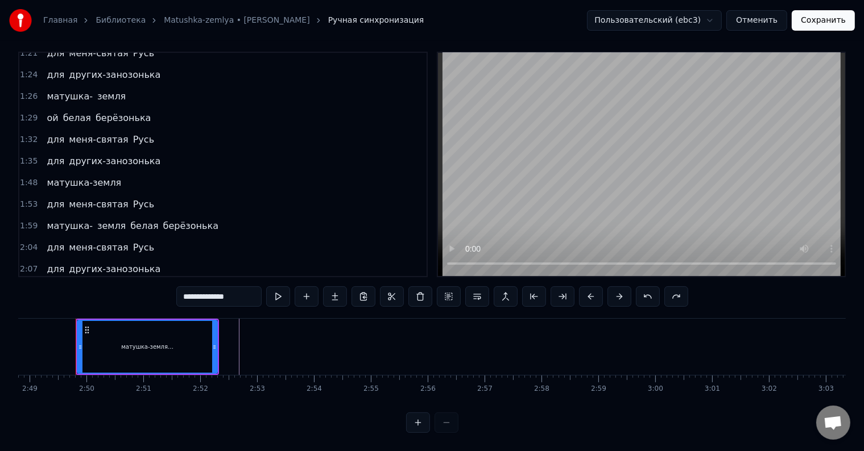
click at [115, 281] on div "матушка-земля…" at bounding box center [88, 291] width 93 height 20
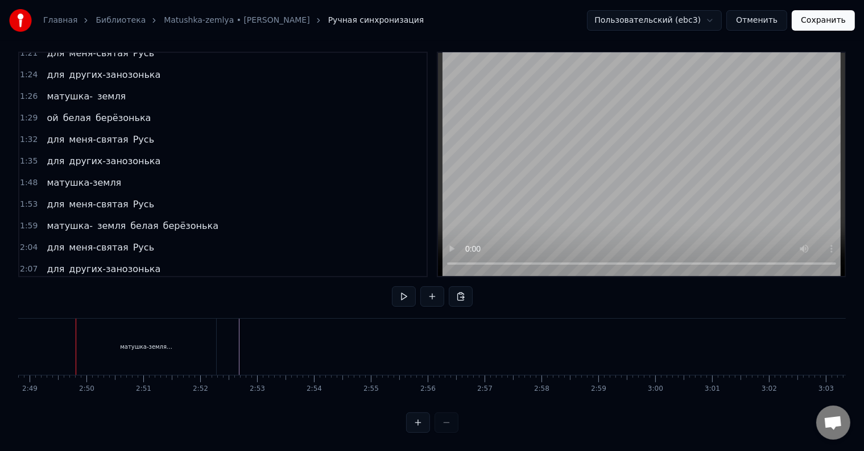
click at [106, 284] on span "матушка-земля…" at bounding box center [88, 290] width 86 height 13
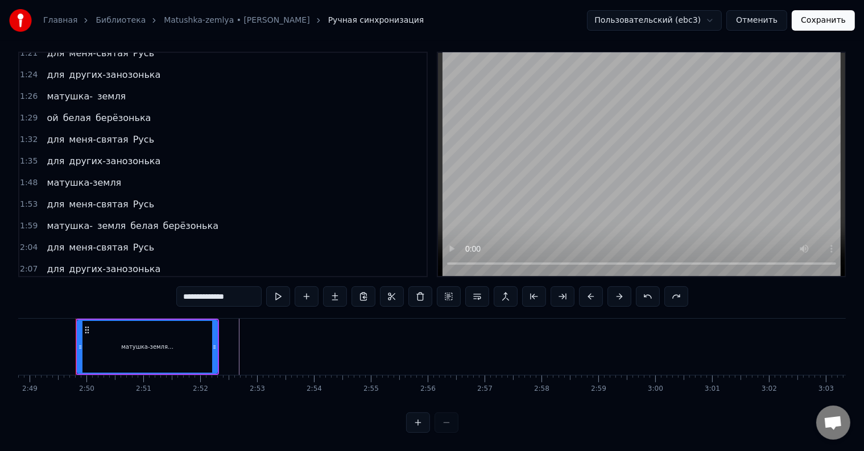
click at [114, 281] on div "матушка-земля…" at bounding box center [88, 291] width 93 height 20
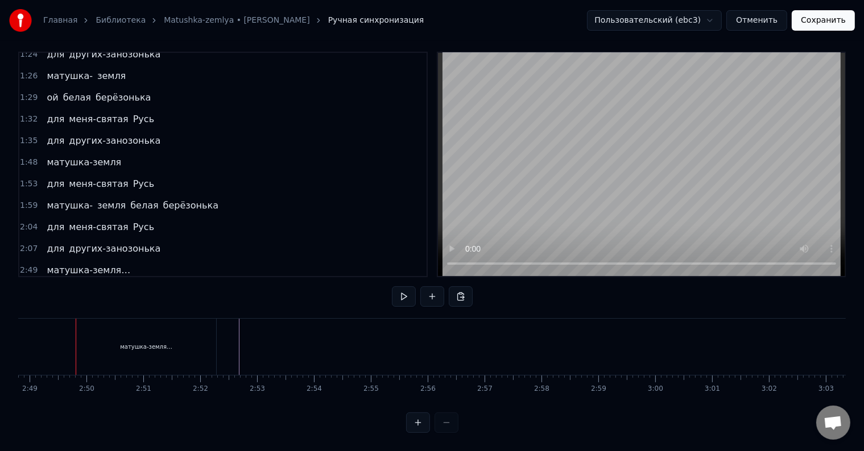
scroll to position [550, 0]
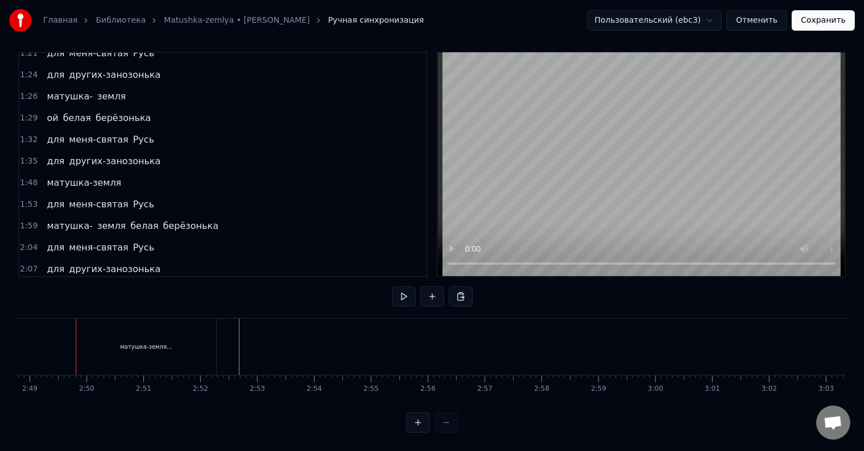
click at [142, 259] on div "для других-занозонька" at bounding box center [103, 269] width 123 height 20
click at [139, 259] on div "для других-занозонька" at bounding box center [103, 269] width 123 height 20
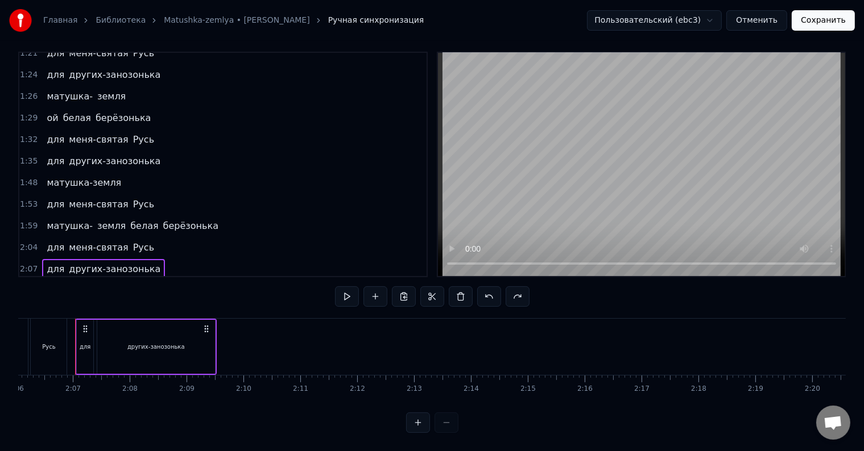
scroll to position [571, 0]
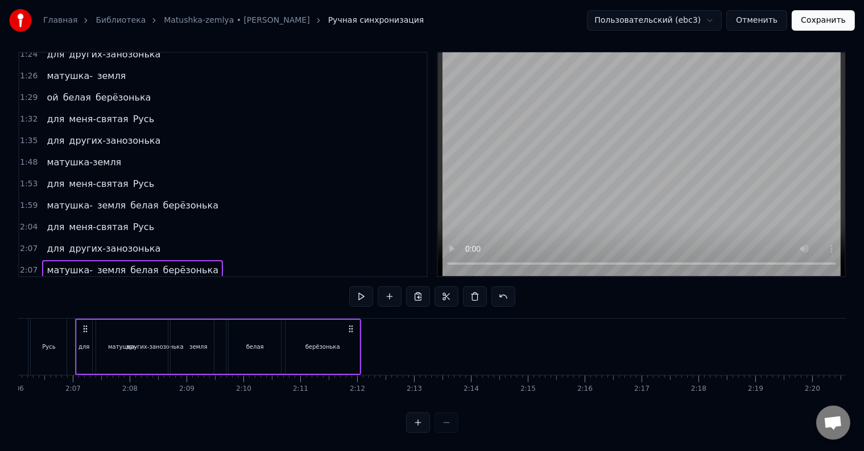
click at [134, 217] on div "для меня-святая Русь" at bounding box center [100, 227] width 117 height 20
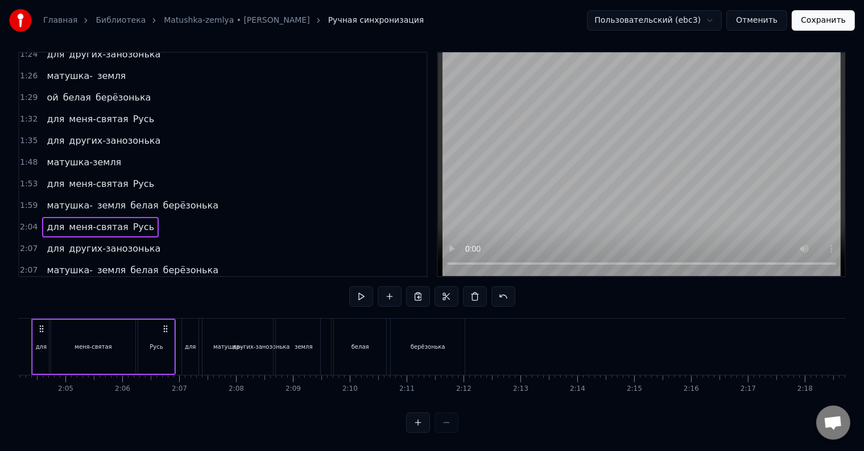
scroll to position [0, 7016]
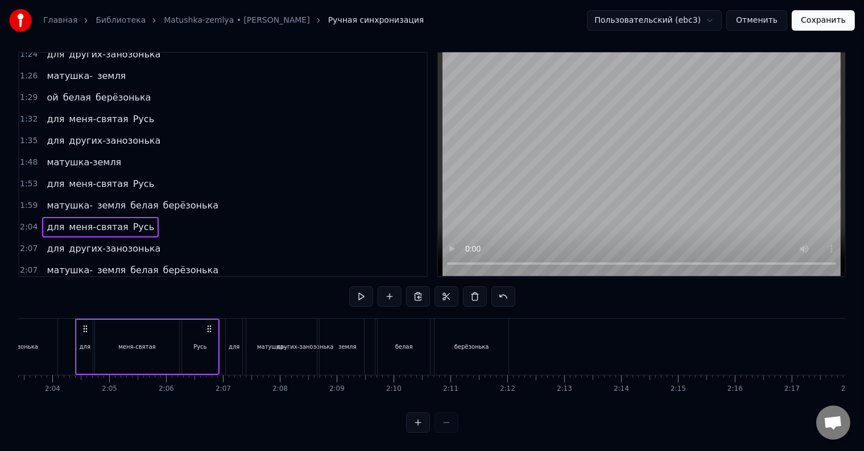
click at [191, 260] on div "матушка- земля белая берёзонька" at bounding box center [132, 270] width 181 height 20
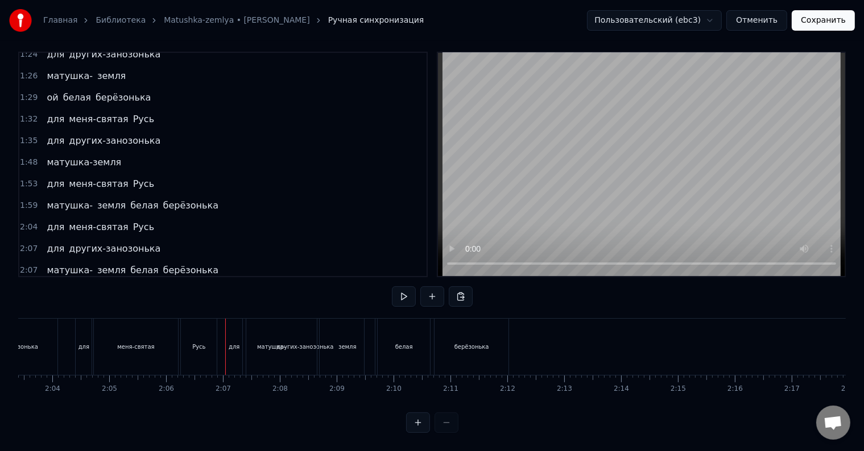
click at [179, 260] on div "матушка- земля белая берёзонька" at bounding box center [132, 270] width 181 height 20
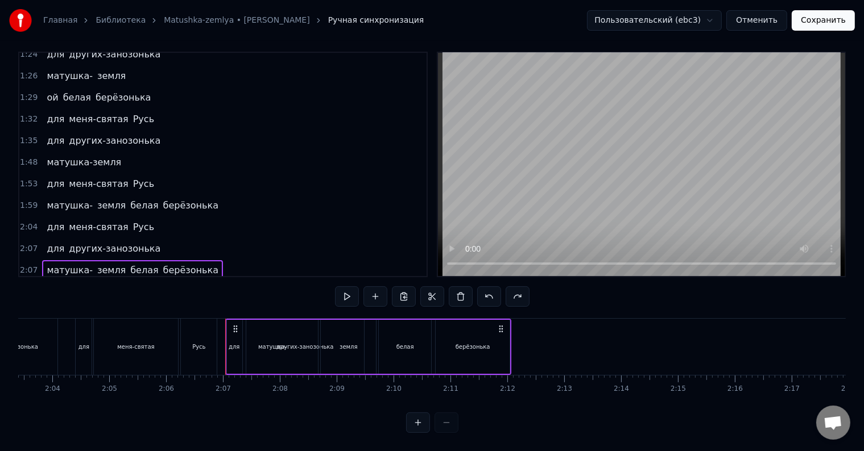
click at [179, 260] on div "матушка- земля белая берёзонька" at bounding box center [132, 270] width 181 height 20
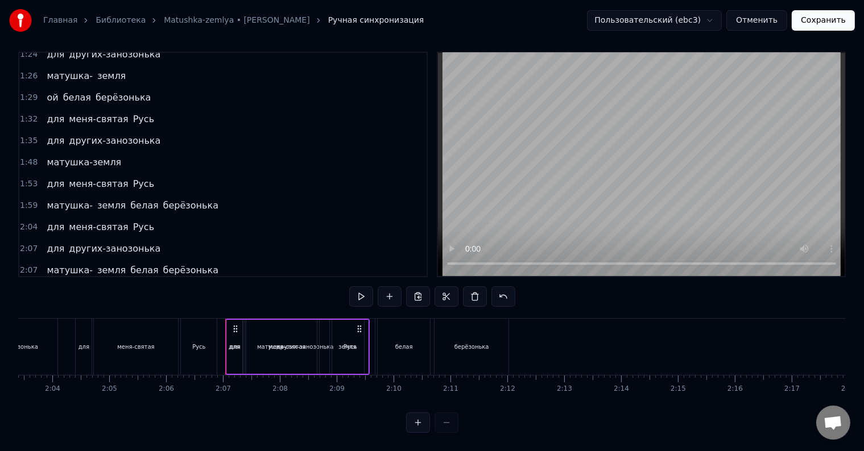
click at [136, 239] on div "для других-занозонька" at bounding box center [103, 249] width 123 height 20
click at [134, 285] on span "Русь" at bounding box center [143, 291] width 23 height 13
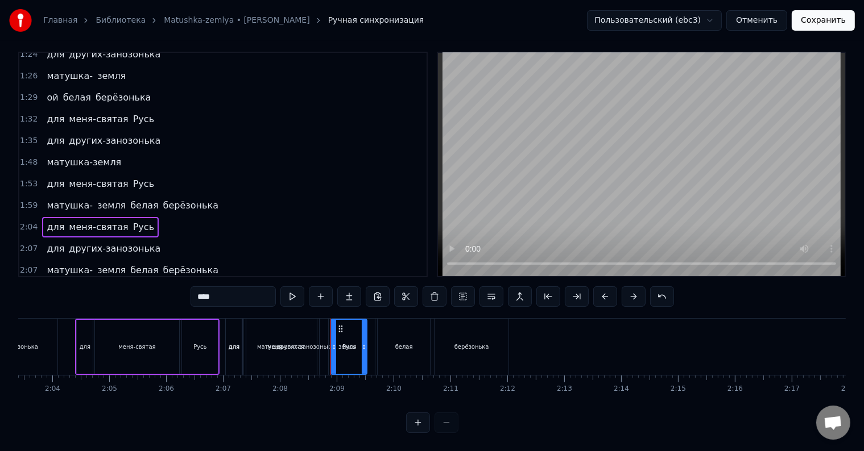
scroll to position [592, 0]
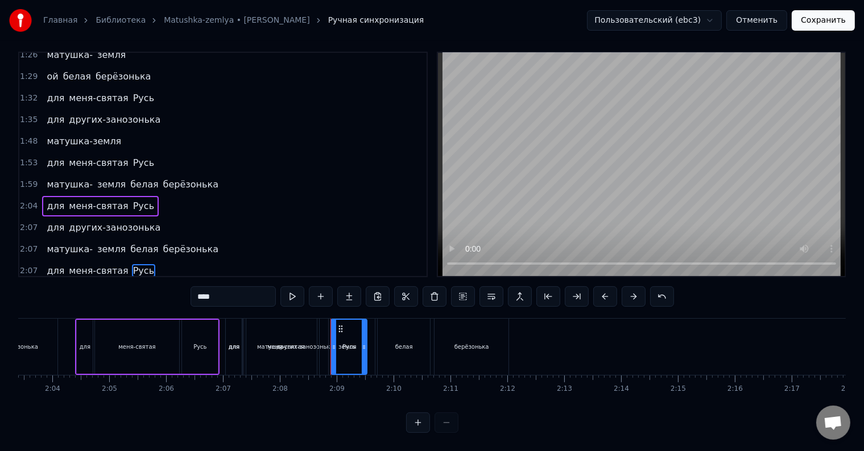
click at [132, 261] on div "для меня-святая Русь" at bounding box center [100, 271] width 117 height 20
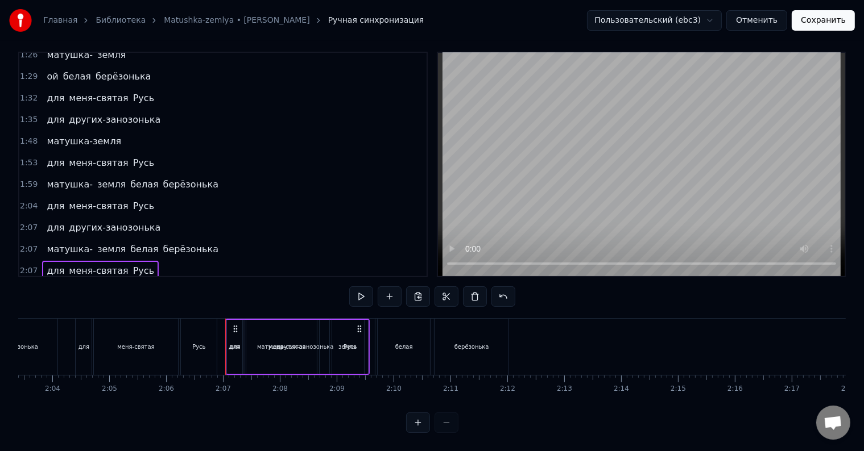
click at [132, 261] on div "для меня-святая Русь" at bounding box center [100, 271] width 117 height 20
click at [42, 239] on div "матушка- земля белая берёзонька" at bounding box center [132, 249] width 181 height 20
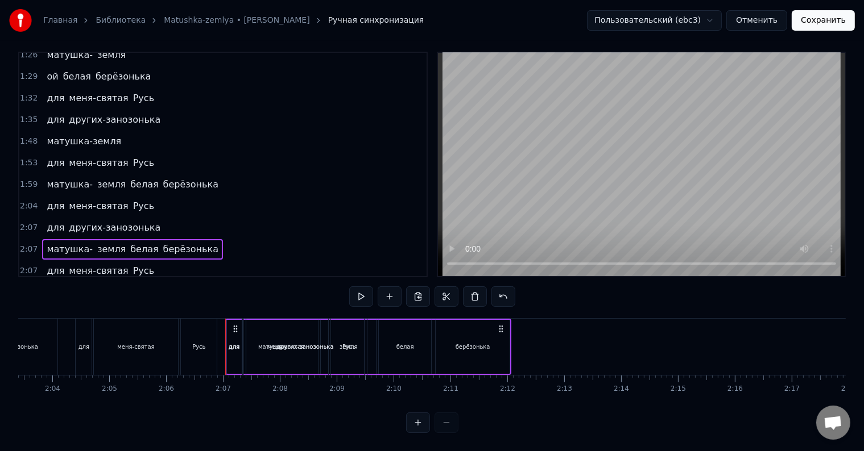
drag, startPoint x: 232, startPoint y: 316, endPoint x: 318, endPoint y: 317, distance: 86.4
click at [318, 319] on div "для других-занозонька" at bounding box center [296, 347] width 142 height 56
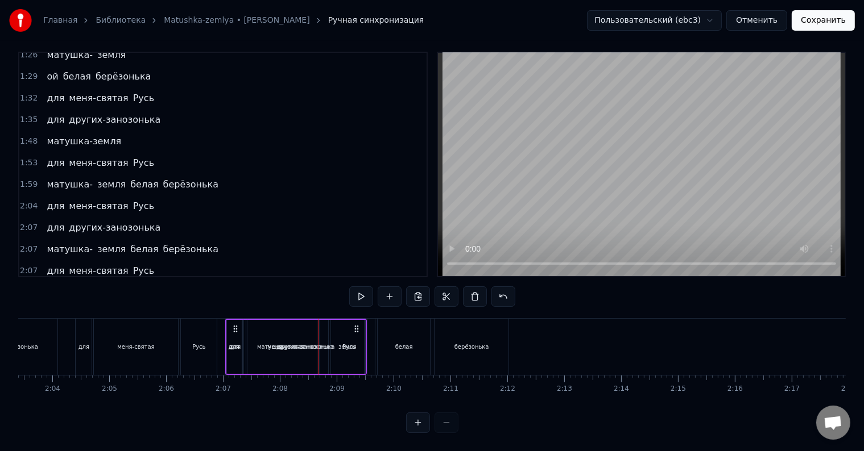
click at [105, 243] on span "земля" at bounding box center [111, 249] width 31 height 13
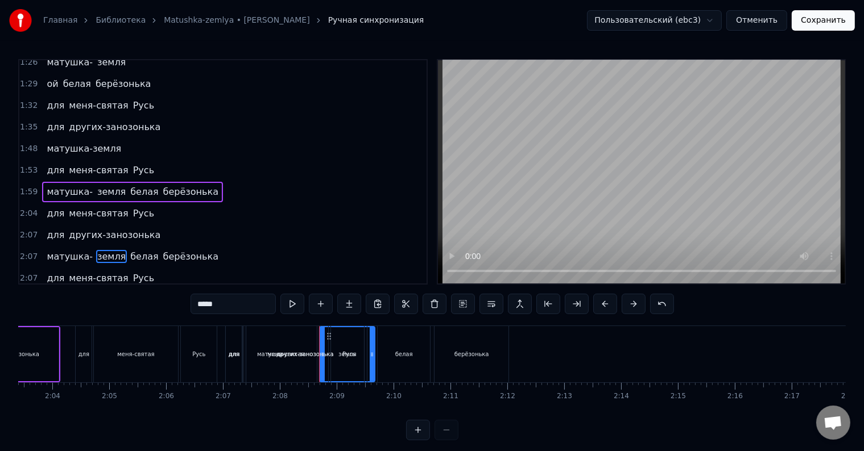
scroll to position [613, 0]
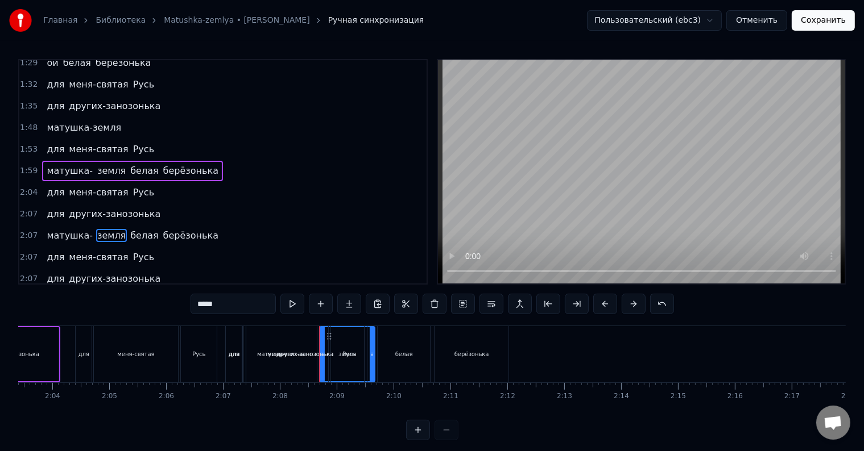
click at [130, 225] on div "2:07 матушка- земля белая берёзонька" at bounding box center [222, 236] width 407 height 22
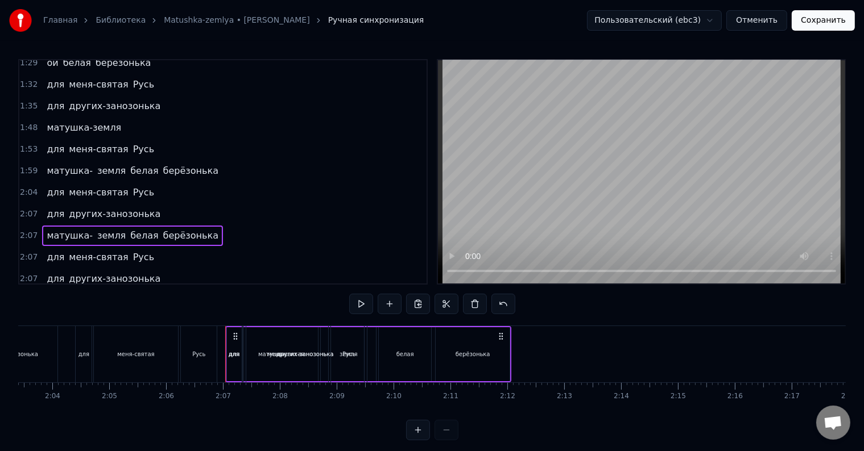
click at [129, 229] on span "белая" at bounding box center [144, 235] width 30 height 13
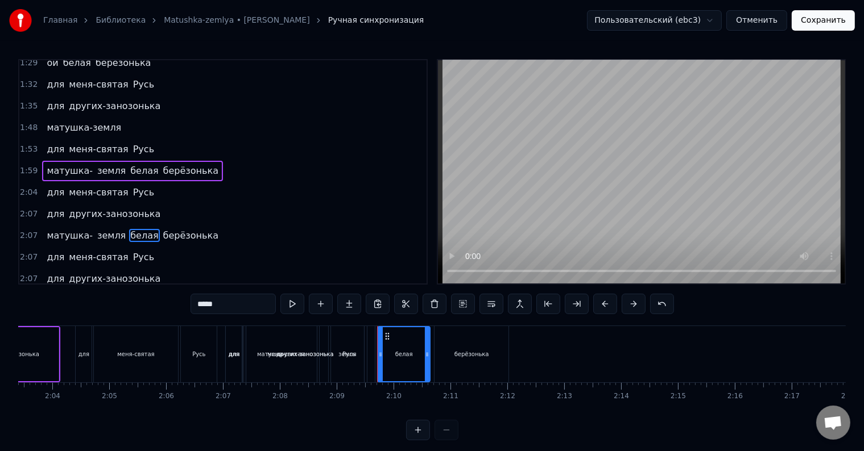
click at [160, 226] on div "матушка- земля белая берёзонька" at bounding box center [132, 236] width 181 height 20
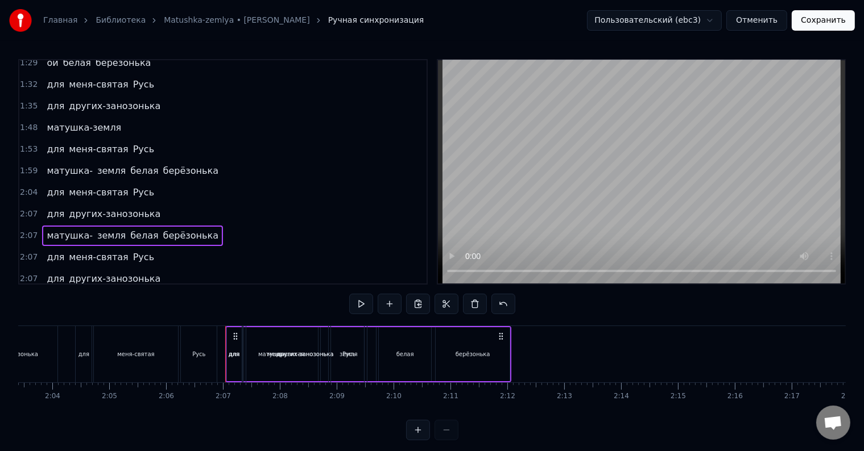
click at [160, 226] on div "матушка- земля белая берёзонька" at bounding box center [132, 236] width 181 height 20
drag, startPoint x: 233, startPoint y: 334, endPoint x: 301, endPoint y: 333, distance: 67.7
click at [301, 333] on div "для других-занозонька" at bounding box center [296, 354] width 142 height 56
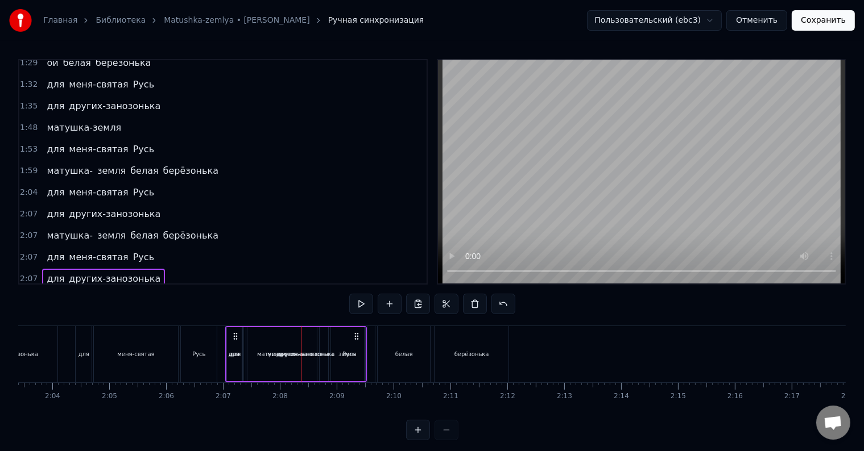
click at [110, 226] on div "матушка- земля белая берёзонька" at bounding box center [132, 236] width 181 height 20
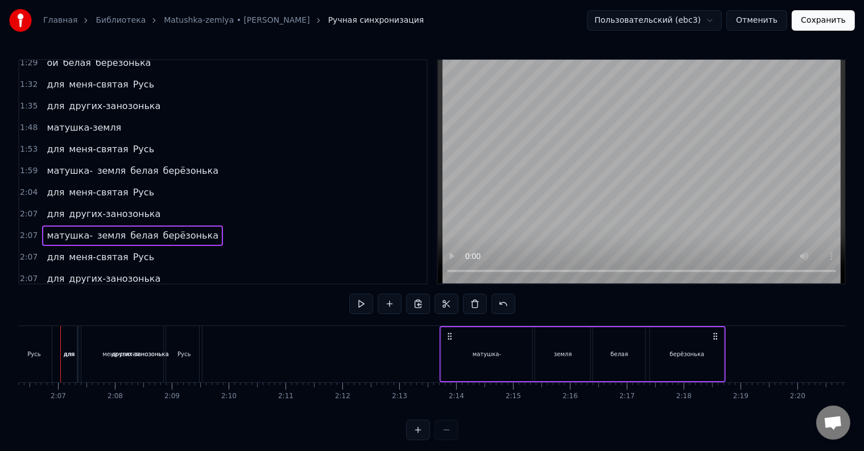
scroll to position [0, 7182]
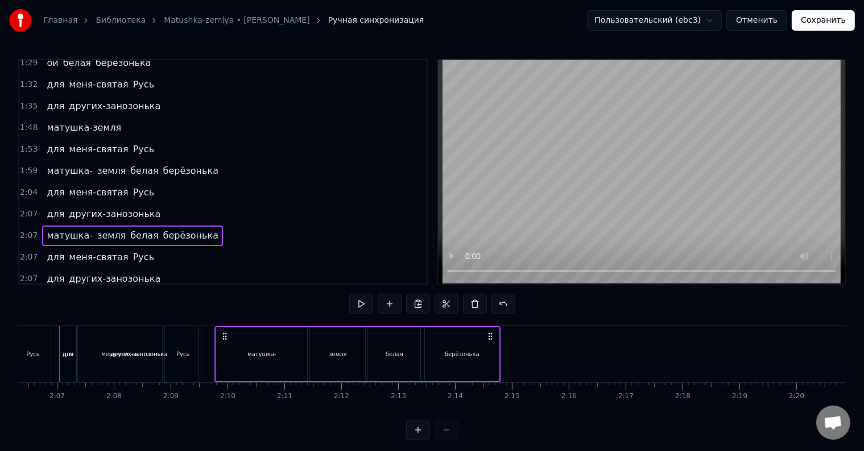
drag, startPoint x: 500, startPoint y: 337, endPoint x: 489, endPoint y: 346, distance: 14.6
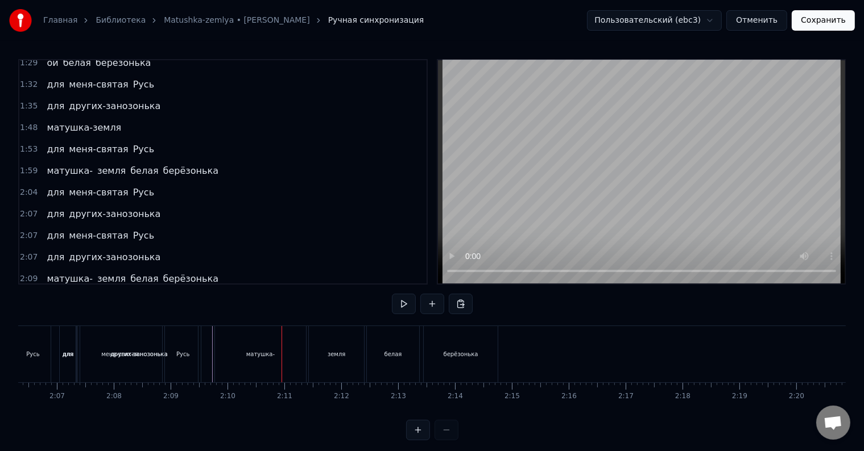
scroll to position [17, 0]
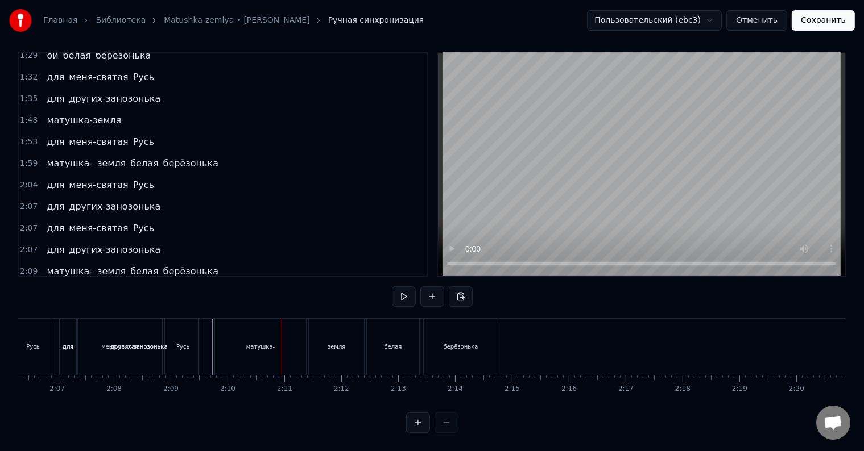
click at [206, 329] on div at bounding box center [206, 347] width 1 height 56
click at [210, 332] on div at bounding box center [210, 347] width 1 height 56
click at [259, 333] on div at bounding box center [259, 347] width 1 height 56
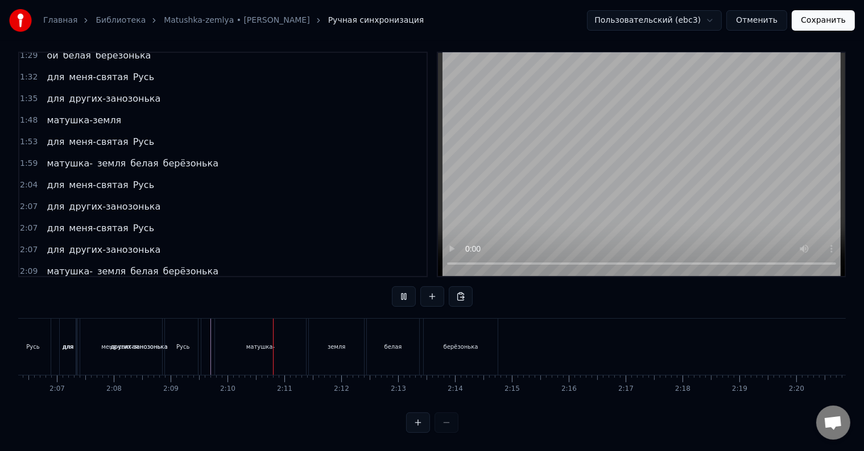
click at [215, 330] on div "матушка-" at bounding box center [260, 347] width 91 height 56
click at [273, 330] on div at bounding box center [273, 347] width 1 height 56
click at [215, 330] on div "матушка-" at bounding box center [260, 347] width 91 height 56
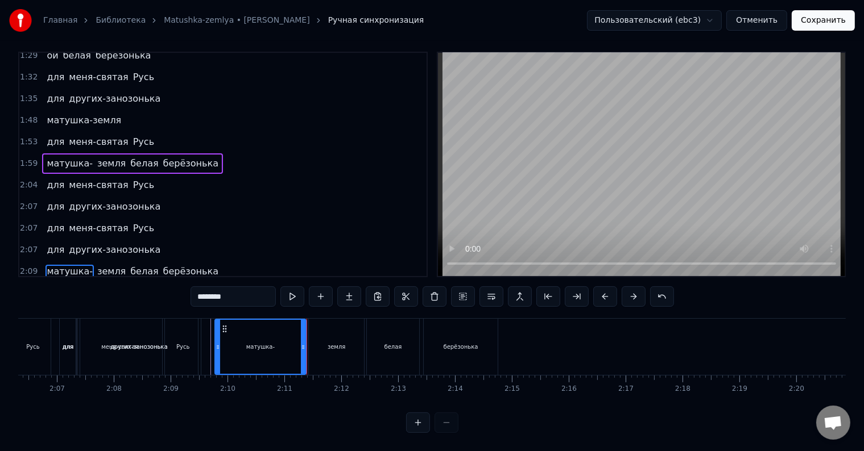
click at [271, 343] on div "матушка-" at bounding box center [260, 347] width 90 height 54
click at [306, 343] on div at bounding box center [306, 347] width 1 height 56
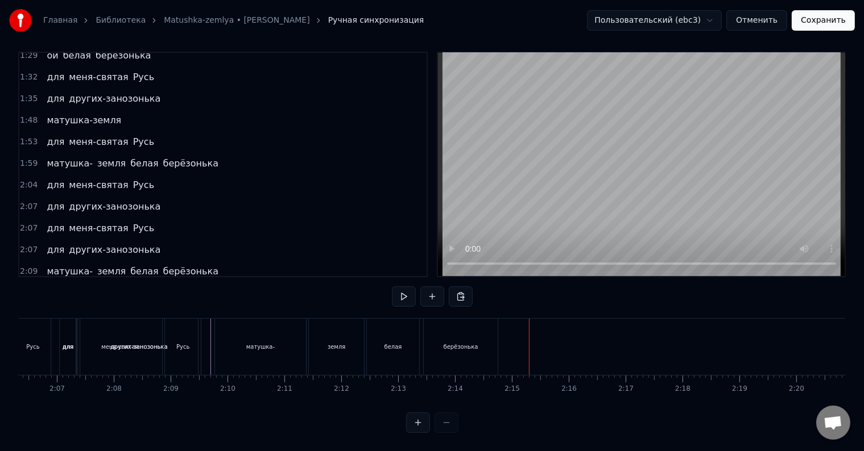
click at [274, 337] on div "матушка-" at bounding box center [260, 347] width 91 height 56
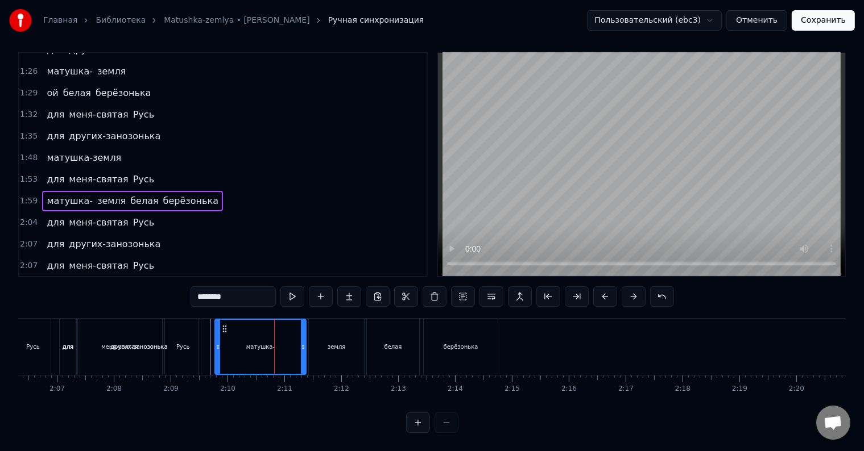
scroll to position [556, 0]
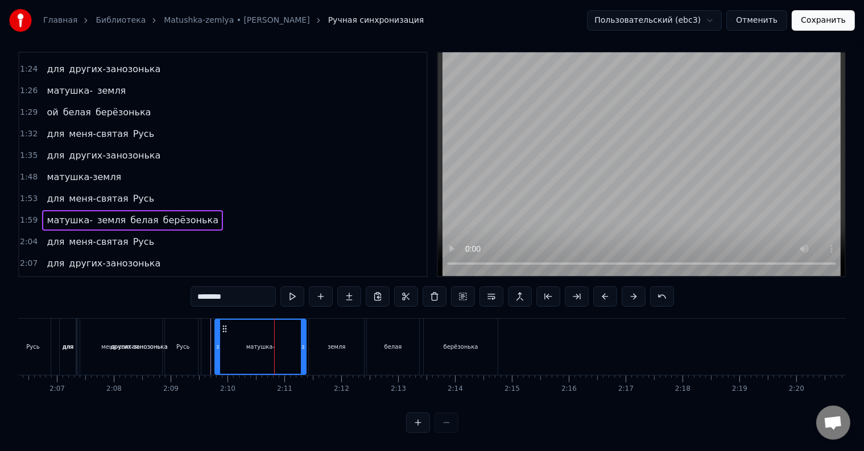
click at [64, 146] on div "для других-занозонька" at bounding box center [103, 156] width 123 height 20
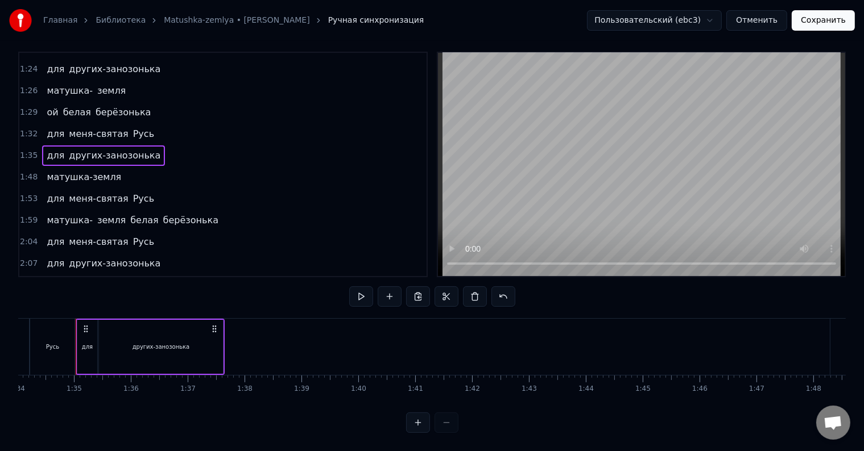
click at [73, 84] on span "матушка-" at bounding box center [69, 90] width 48 height 13
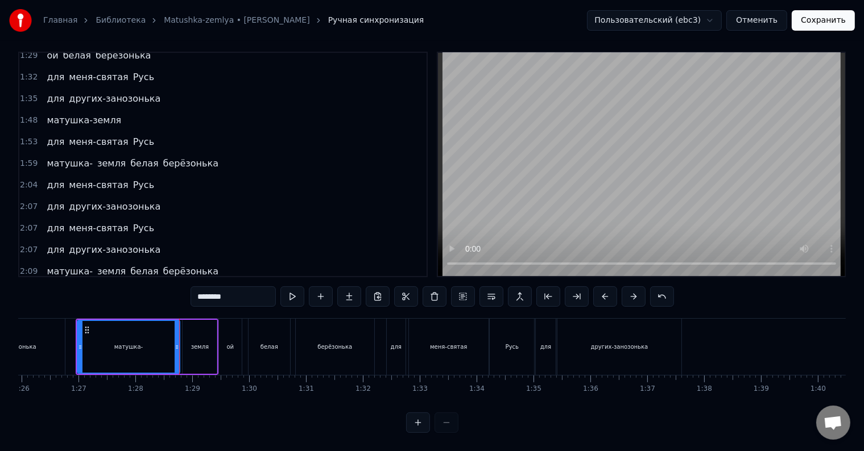
scroll to position [17, 0]
click at [73, 333] on div at bounding box center [482, 347] width 10700 height 56
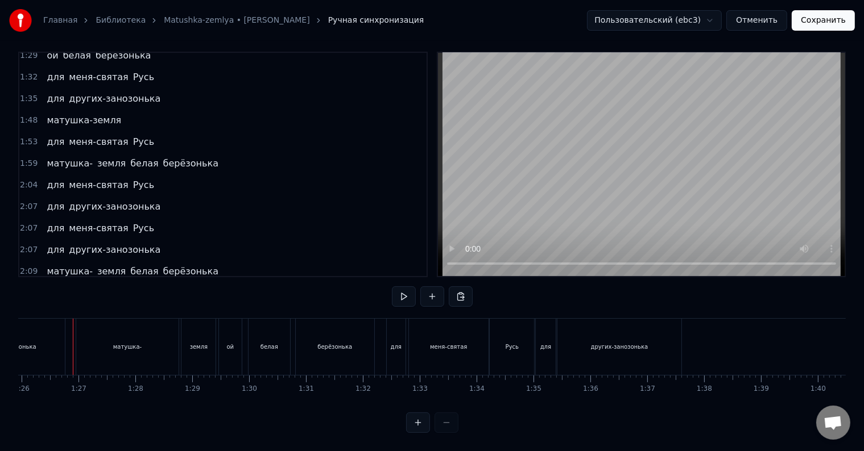
scroll to position [0, 4884]
click at [73, 333] on div at bounding box center [484, 347] width 10700 height 56
click at [73, 333] on div at bounding box center [73, 347] width 1 height 56
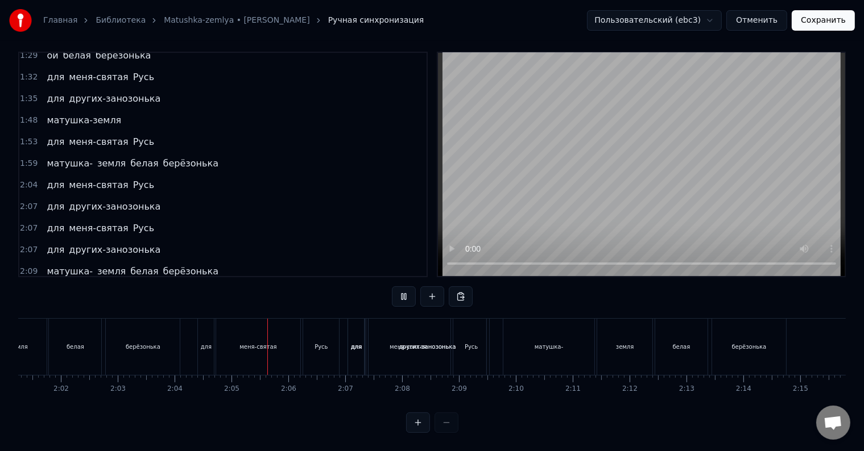
scroll to position [0, 7052]
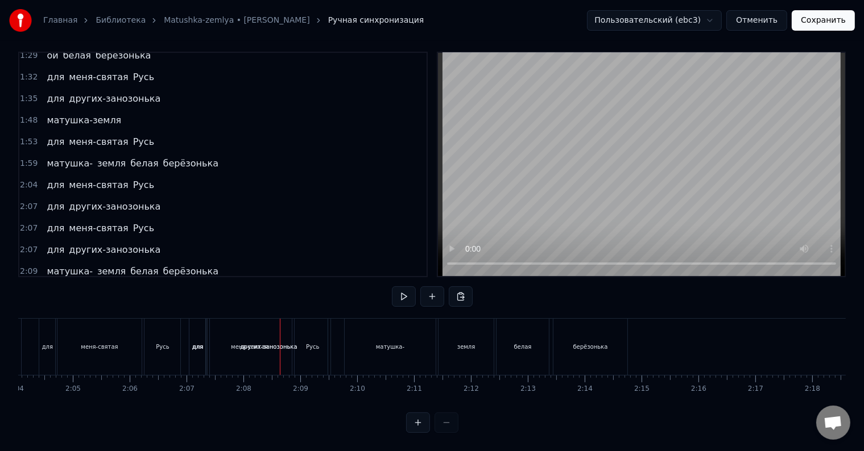
click at [53, 154] on div "матушка- земля белая берёзонька" at bounding box center [132, 164] width 181 height 20
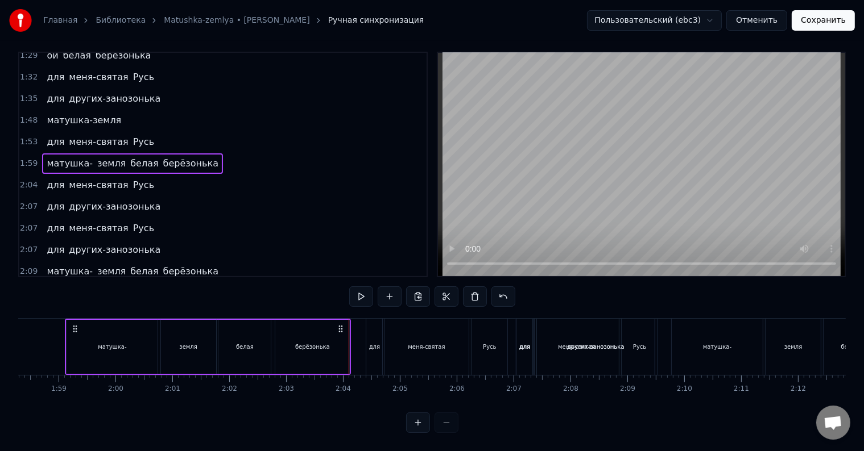
scroll to position [0, 6715]
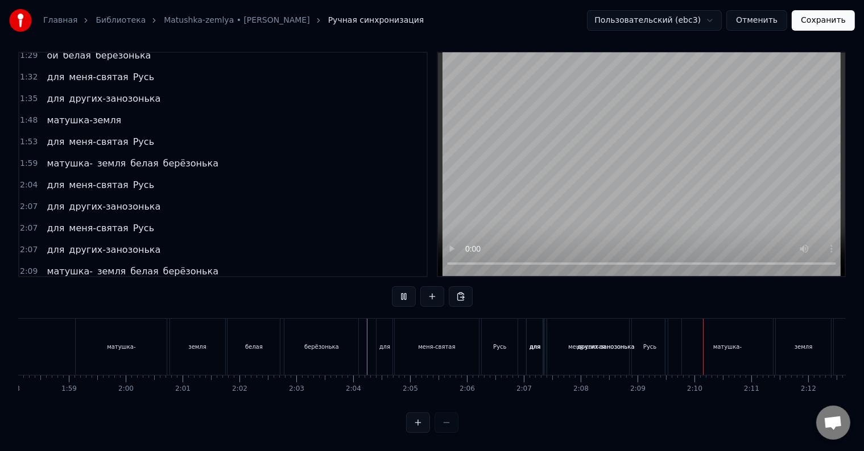
click at [93, 218] on div "для меня-святая Русь" at bounding box center [100, 228] width 117 height 20
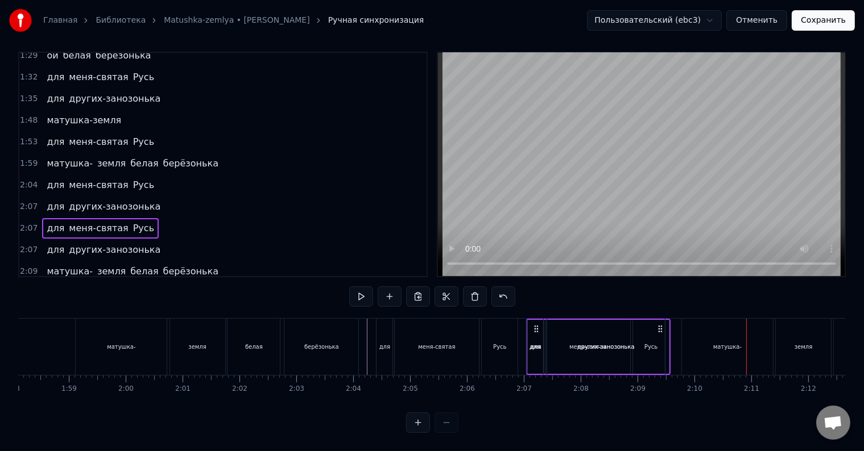
drag, startPoint x: 536, startPoint y: 319, endPoint x: 602, endPoint y: 321, distance: 66.5
click at [602, 321] on div "для других-занозонька" at bounding box center [597, 347] width 142 height 56
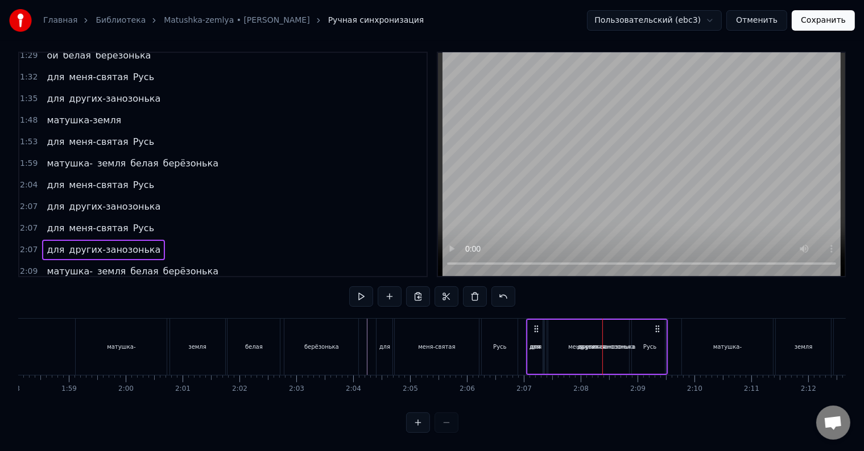
click at [86, 218] on div "для меня-святая Русь" at bounding box center [100, 228] width 117 height 20
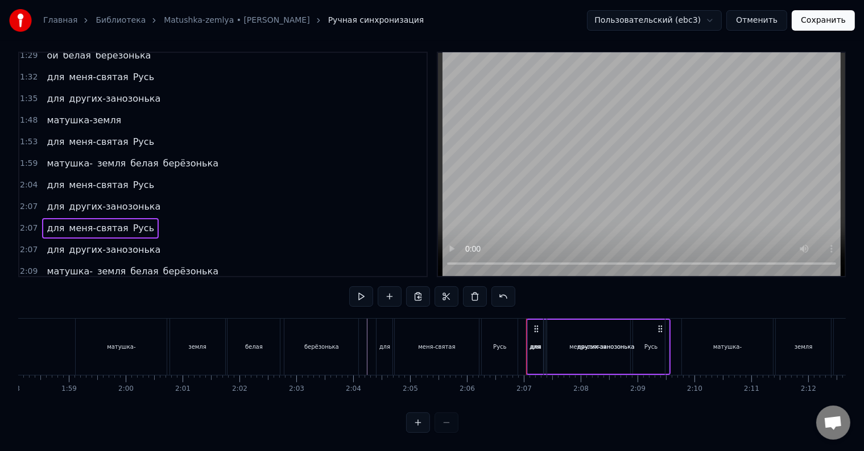
drag, startPoint x: 659, startPoint y: 318, endPoint x: 690, endPoint y: 317, distance: 31.3
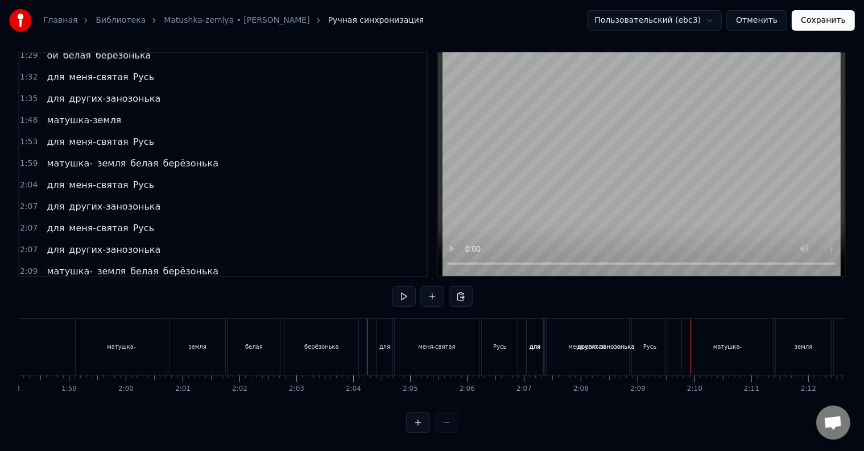
click at [530, 319] on div "для" at bounding box center [534, 347] width 16 height 56
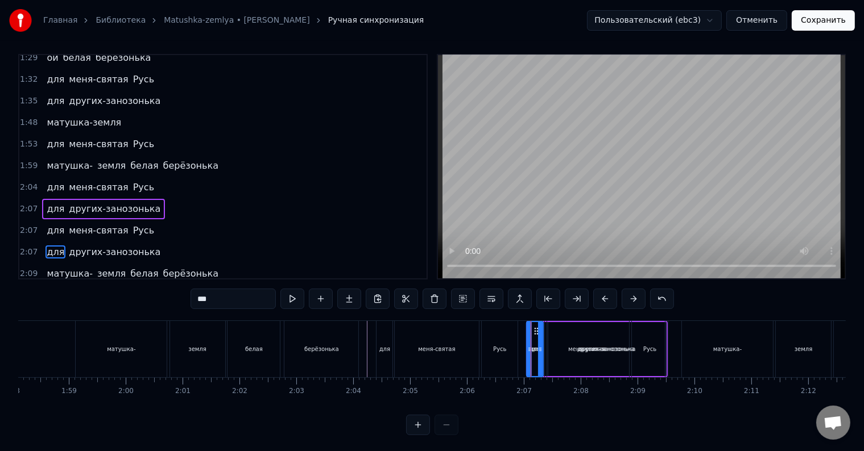
click at [79, 202] on span "других-занозонька" at bounding box center [115, 208] width 94 height 13
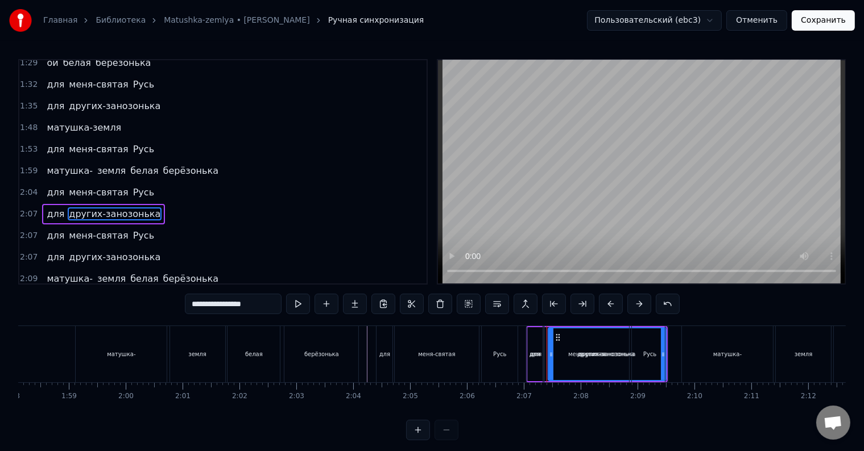
click at [50, 186] on span "для" at bounding box center [55, 192] width 20 height 13
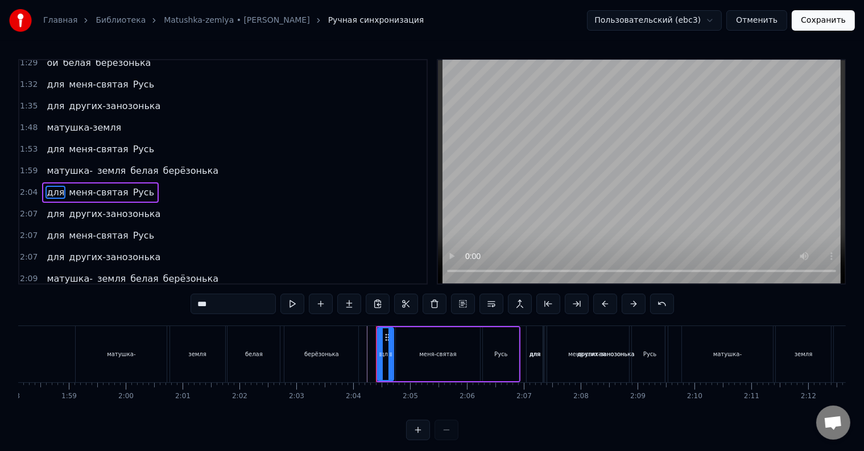
scroll to position [609, 0]
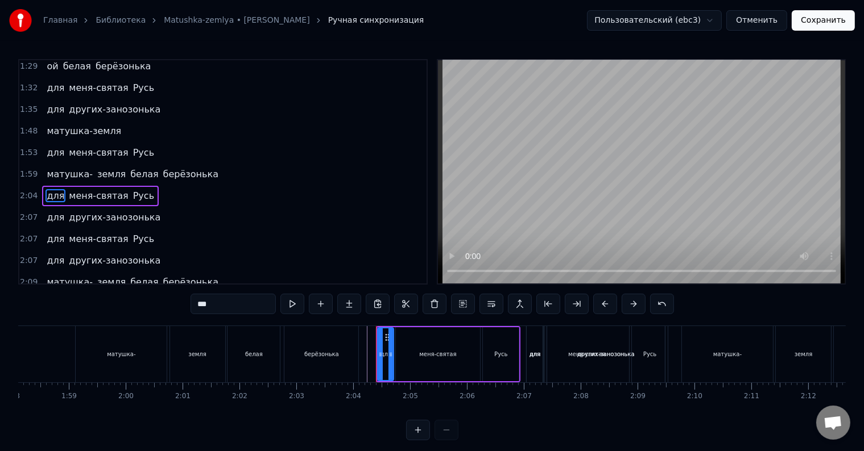
click at [47, 168] on span "матушка-" at bounding box center [69, 174] width 48 height 13
type input "********"
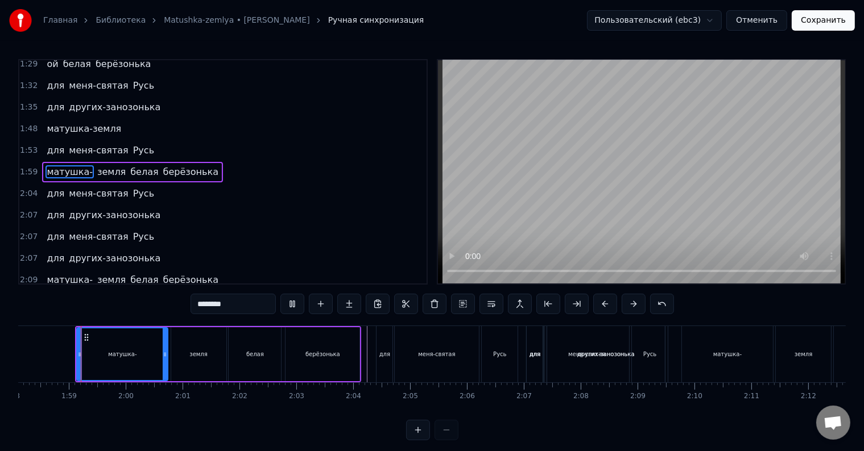
scroll to position [613, 0]
click at [61, 226] on div "для меня-святая Русь" at bounding box center [100, 236] width 117 height 20
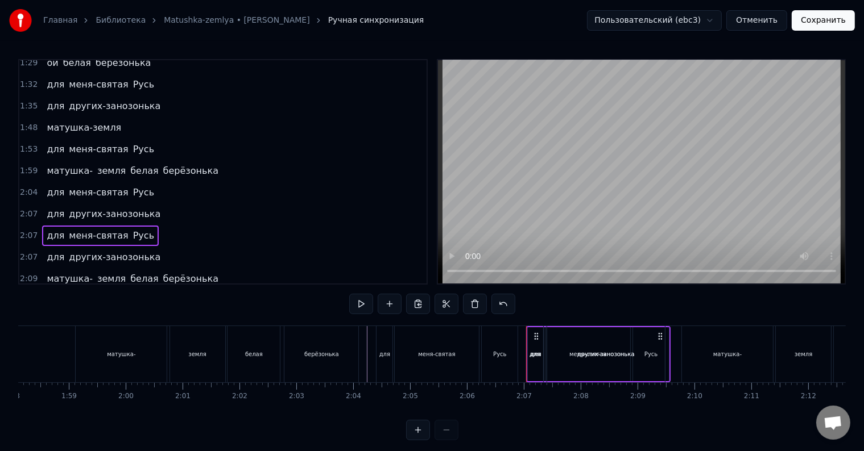
drag, startPoint x: 534, startPoint y: 334, endPoint x: 580, endPoint y: 338, distance: 45.6
click at [580, 338] on div "для других-занозонька" at bounding box center [597, 354] width 142 height 56
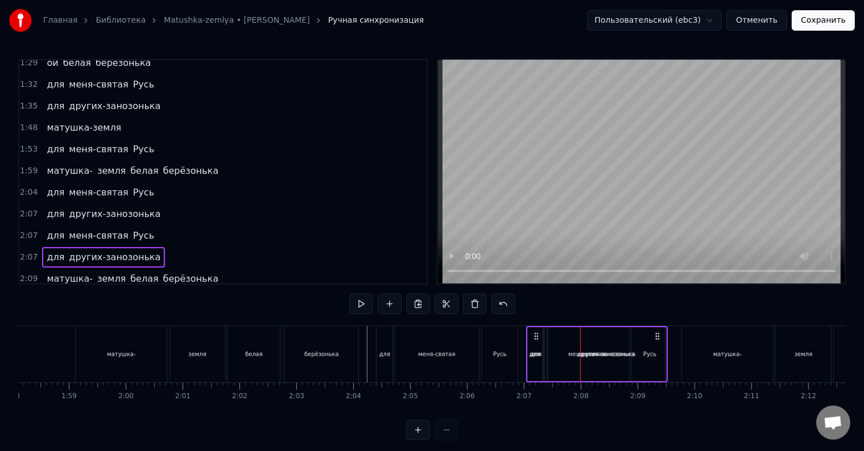
click at [84, 186] on span "меня-святая" at bounding box center [98, 192] width 61 height 13
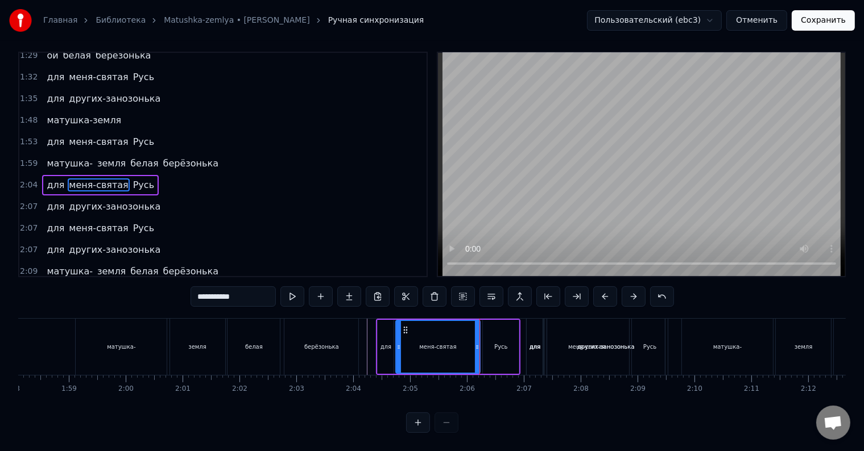
scroll to position [17, 0]
click at [42, 197] on div "для других-занозонька" at bounding box center [103, 207] width 123 height 20
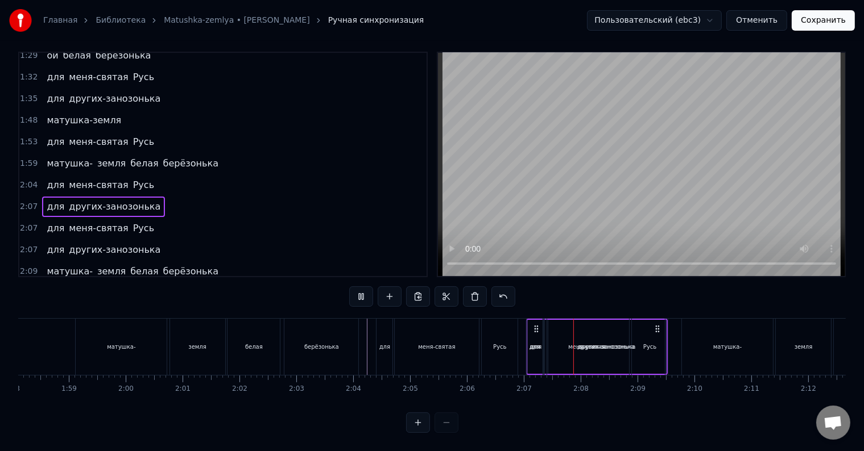
click at [42, 218] on div "для меня-святая Русь" at bounding box center [100, 228] width 117 height 20
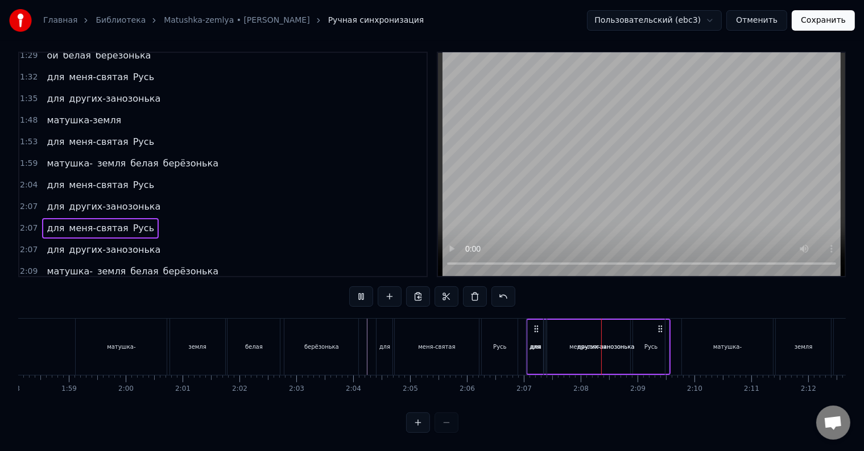
click at [45, 222] on span "для" at bounding box center [55, 228] width 20 height 13
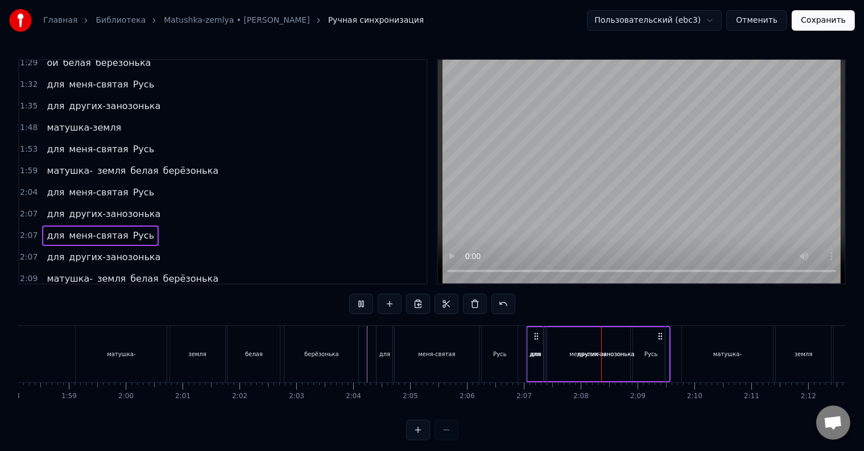
click at [45, 208] on span "для" at bounding box center [55, 214] width 20 height 13
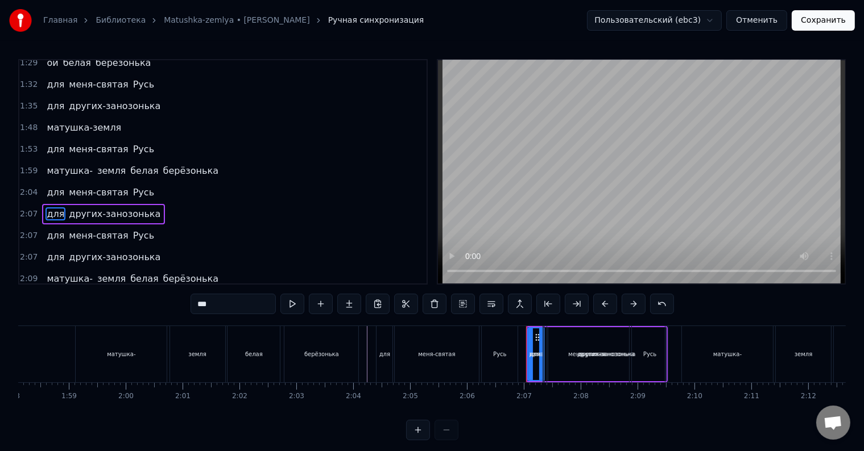
click at [49, 229] on span "для" at bounding box center [55, 235] width 20 height 13
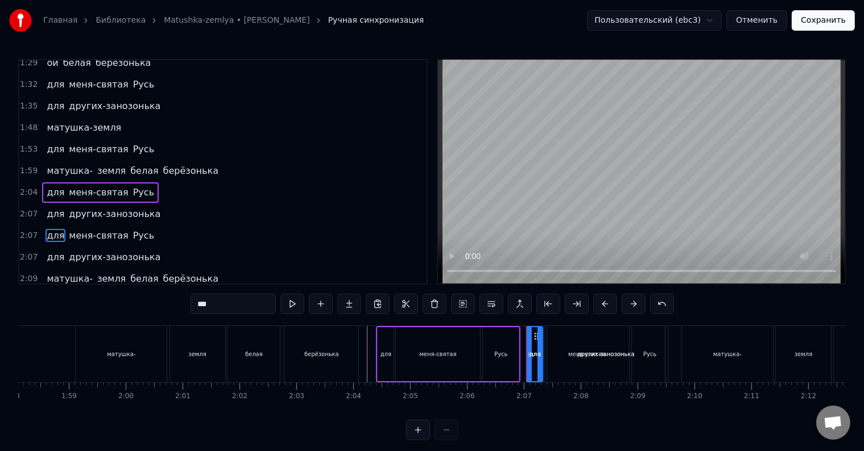
click at [42, 226] on div "для меня-святая Русь" at bounding box center [100, 236] width 117 height 20
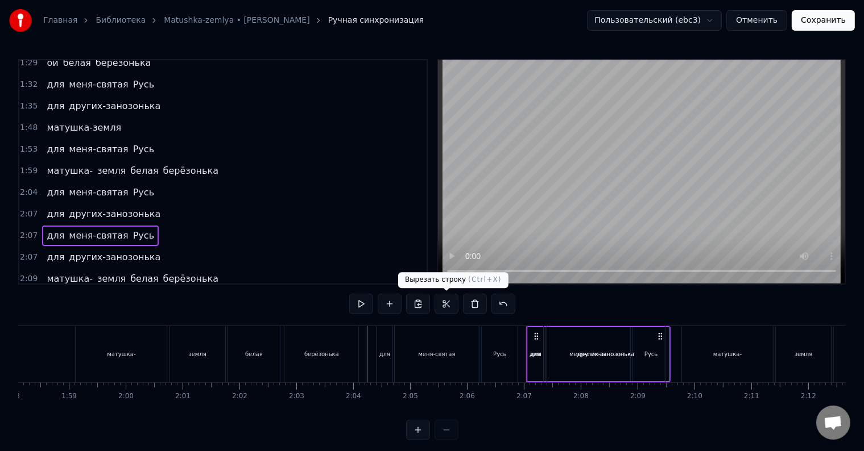
click at [441, 306] on button at bounding box center [446, 304] width 24 height 20
drag, startPoint x: 535, startPoint y: 334, endPoint x: 561, endPoint y: 339, distance: 26.5
click at [561, 339] on div "для других-занозонька" at bounding box center [597, 354] width 142 height 56
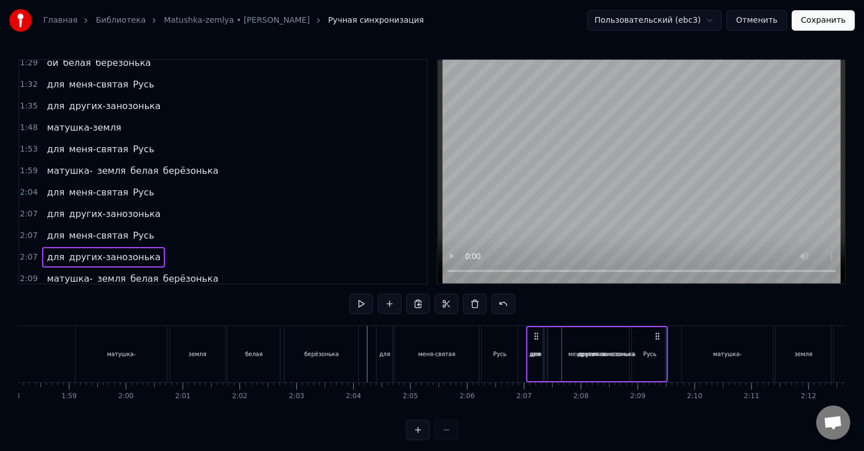
click at [110, 229] on span "меня-святая" at bounding box center [98, 235] width 61 height 13
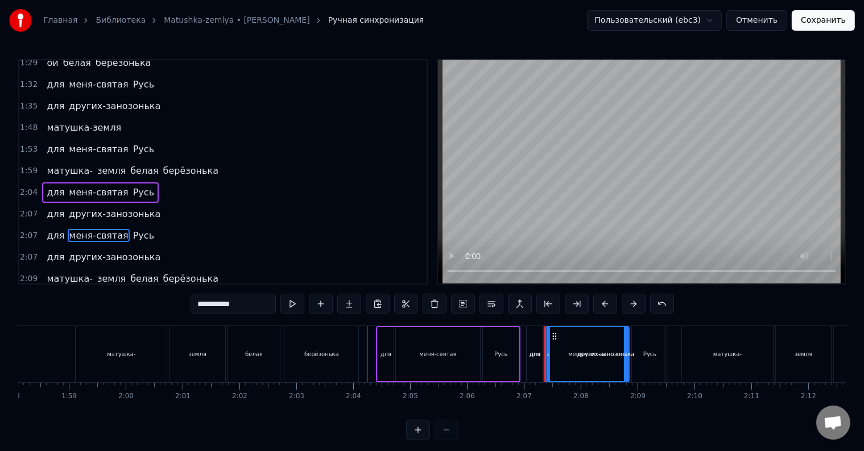
click at [116, 226] on div "для меня-святая Русь" at bounding box center [100, 236] width 117 height 20
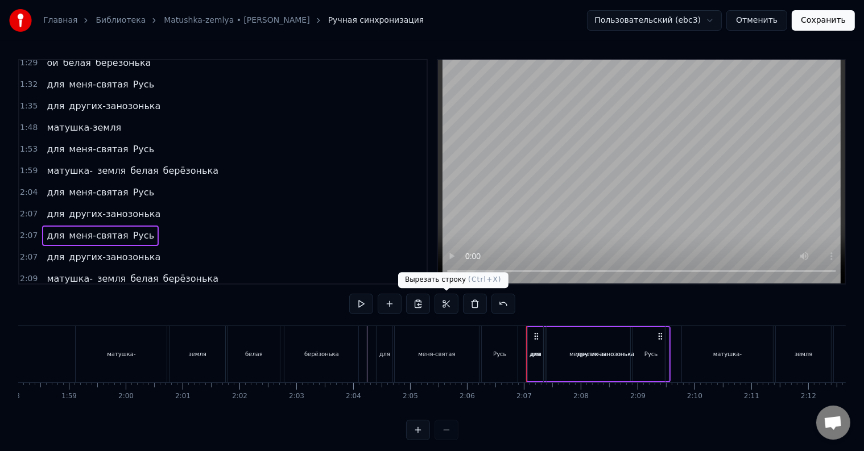
click at [449, 305] on button at bounding box center [446, 304] width 24 height 20
click at [192, 269] on div "матушка- земля белая берёзонька" at bounding box center [132, 279] width 181 height 20
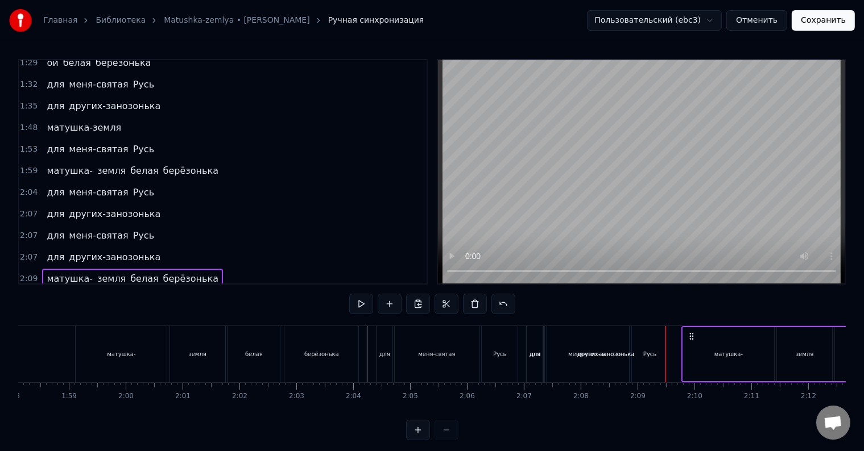
click at [192, 269] on div "матушка- земля белая берёзонька" at bounding box center [132, 279] width 181 height 20
click at [109, 226] on div "для меня-святая Русь" at bounding box center [100, 236] width 117 height 20
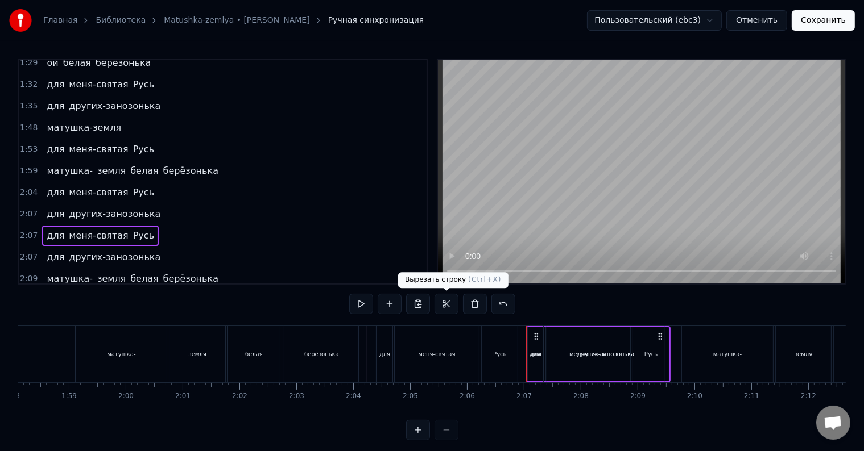
click at [443, 305] on button at bounding box center [446, 304] width 24 height 20
click at [132, 229] on span "Русь" at bounding box center [143, 235] width 23 height 13
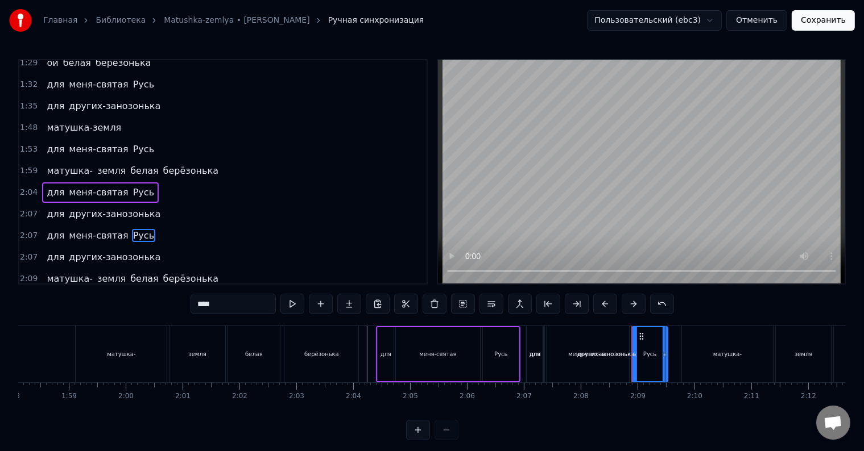
click at [134, 226] on div "для меня-святая Русь" at bounding box center [100, 236] width 117 height 20
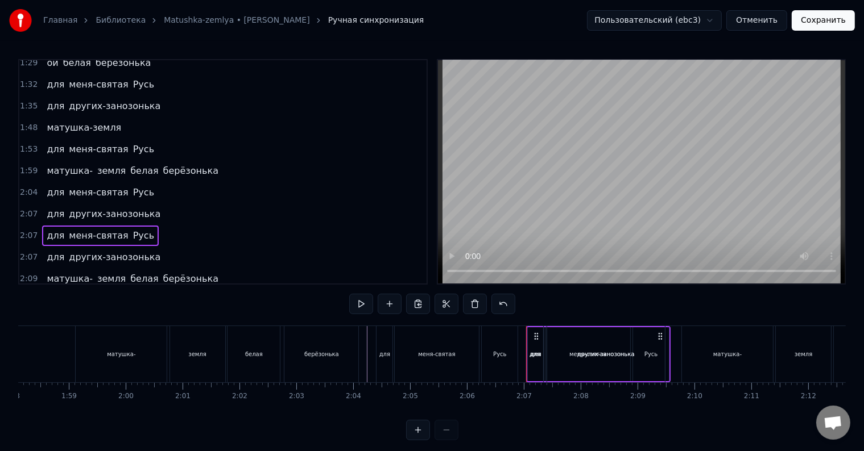
click at [190, 269] on div "матушка- земля белая берёзонька" at bounding box center [132, 279] width 181 height 20
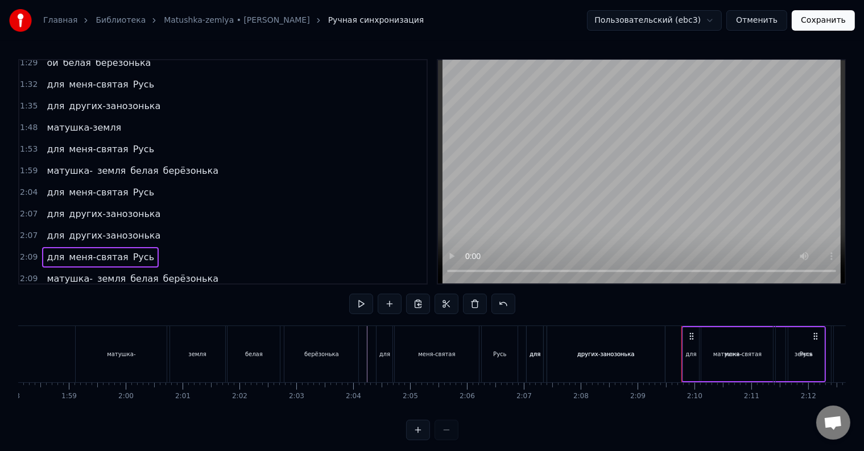
click at [45, 251] on span "для" at bounding box center [55, 257] width 20 height 13
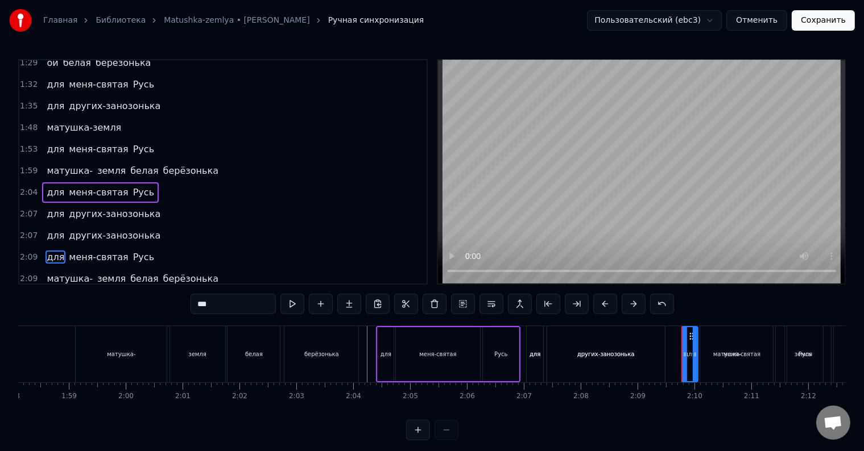
scroll to position [5, 0]
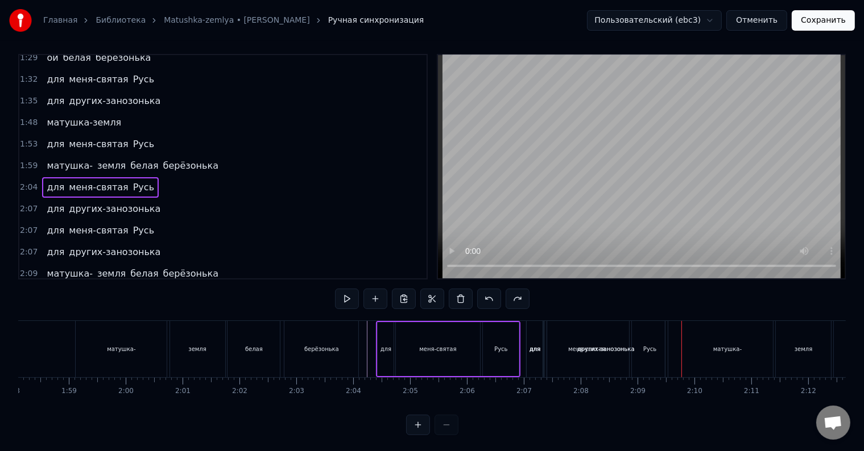
click at [45, 181] on span "для" at bounding box center [55, 187] width 20 height 13
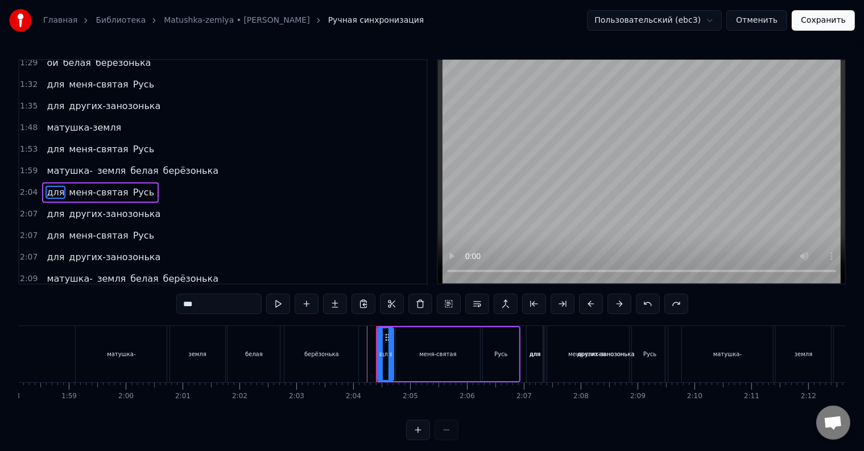
scroll to position [609, 0]
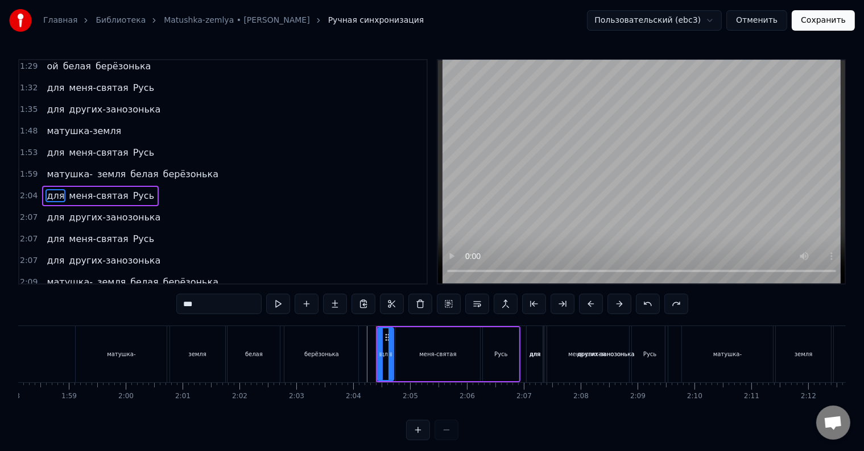
click at [111, 186] on div "для меня-святая Русь" at bounding box center [100, 196] width 117 height 20
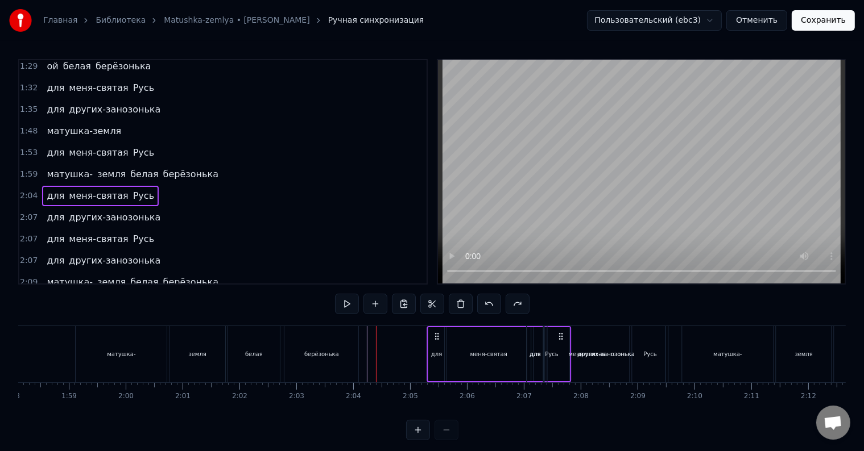
drag, startPoint x: 388, startPoint y: 337, endPoint x: 439, endPoint y: 339, distance: 50.7
click at [439, 339] on icon at bounding box center [436, 336] width 9 height 9
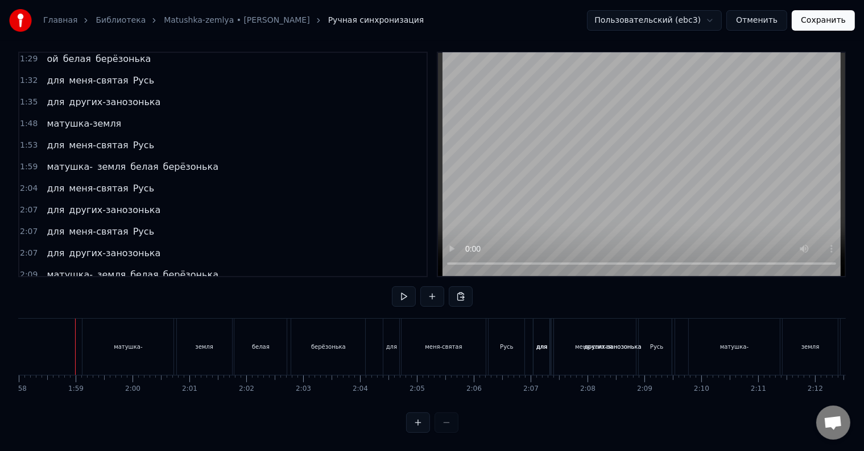
scroll to position [17, 0]
click at [544, 323] on div "для" at bounding box center [541, 347] width 16 height 56
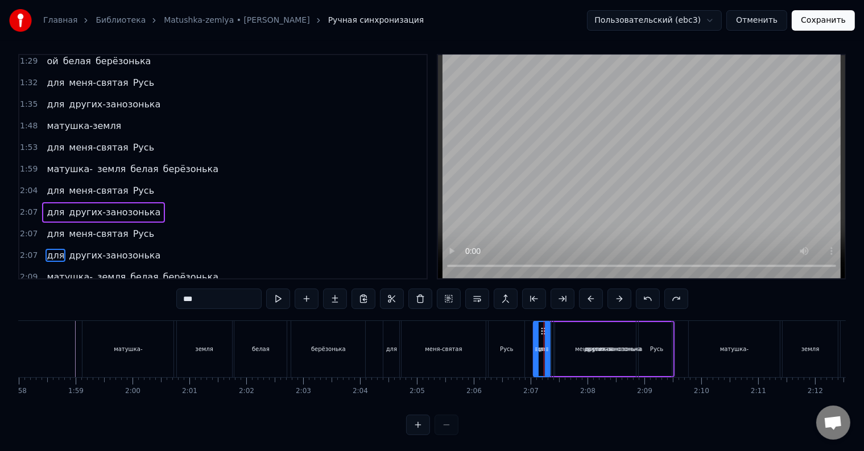
scroll to position [613, 0]
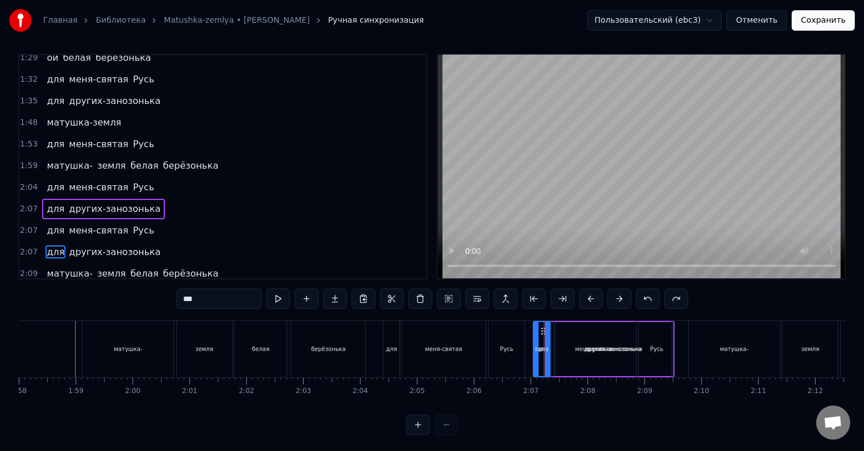
click at [74, 177] on div "для меня-святая Русь" at bounding box center [100, 187] width 117 height 20
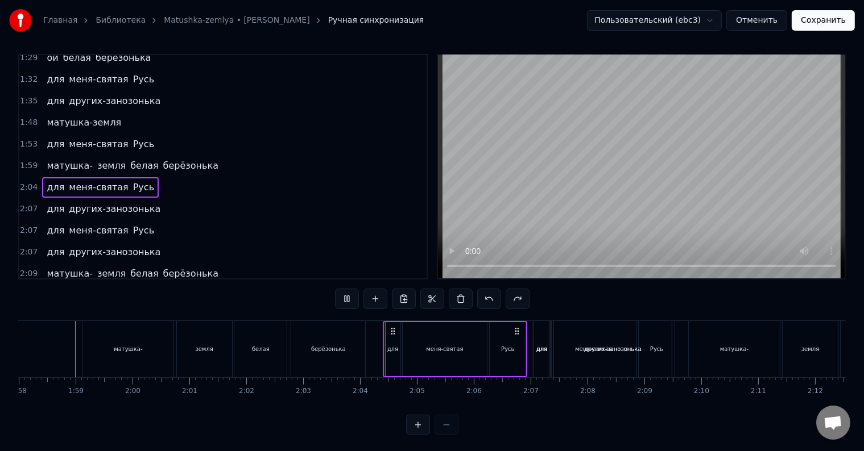
scroll to position [17, 0]
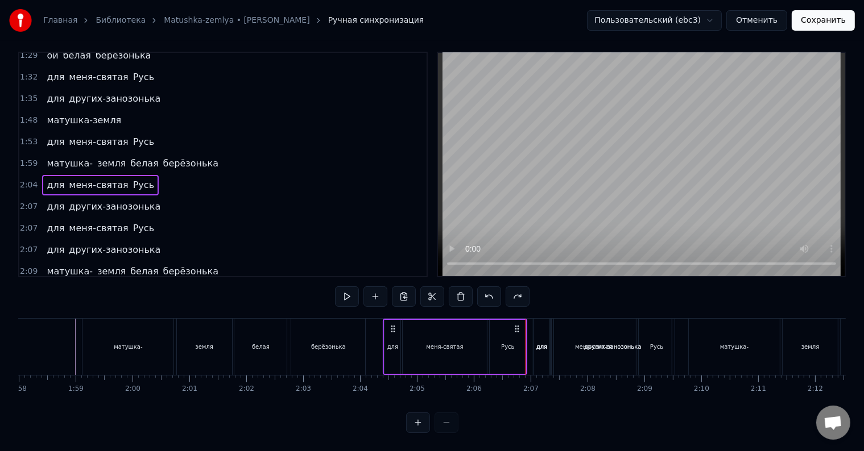
click at [86, 200] on span "других-занозонька" at bounding box center [115, 206] width 94 height 13
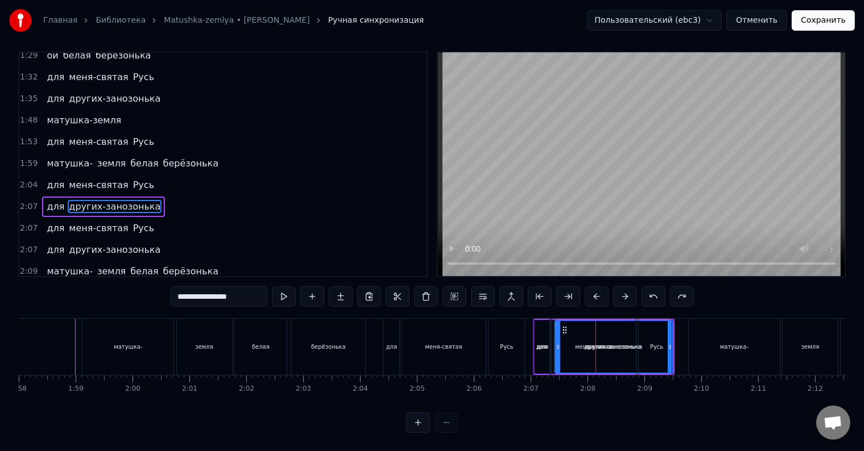
click at [135, 218] on div "для меня-святая Русь" at bounding box center [100, 228] width 117 height 20
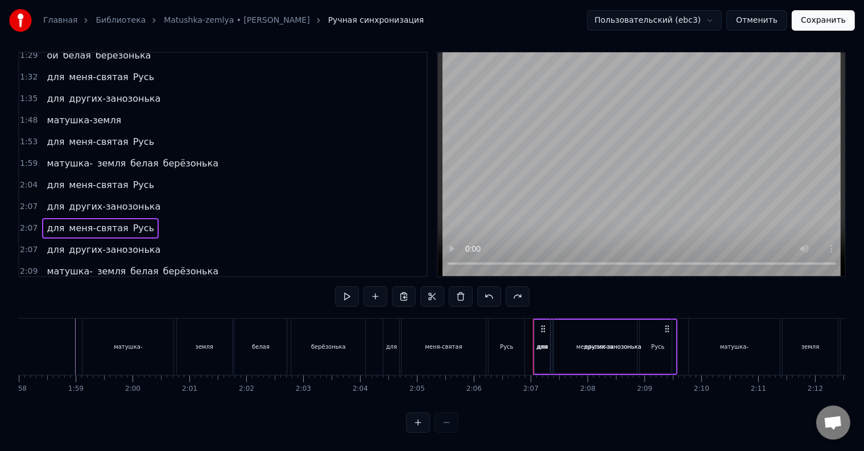
click at [418, 420] on button at bounding box center [418, 423] width 24 height 20
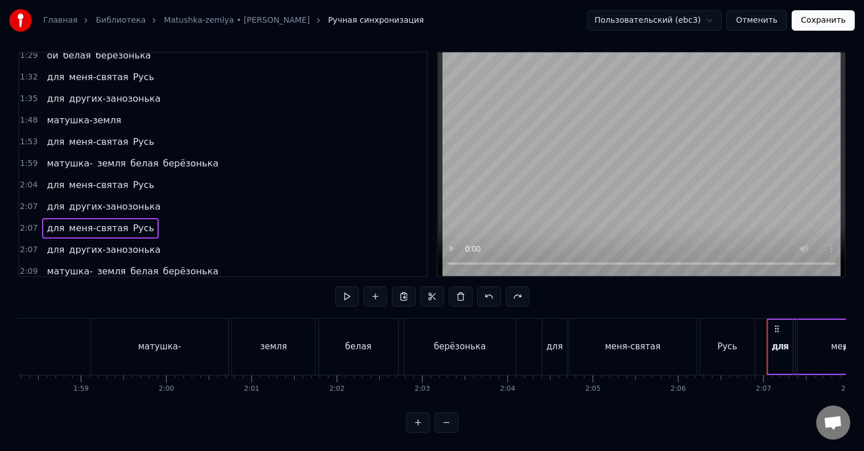
scroll to position [0, 10777]
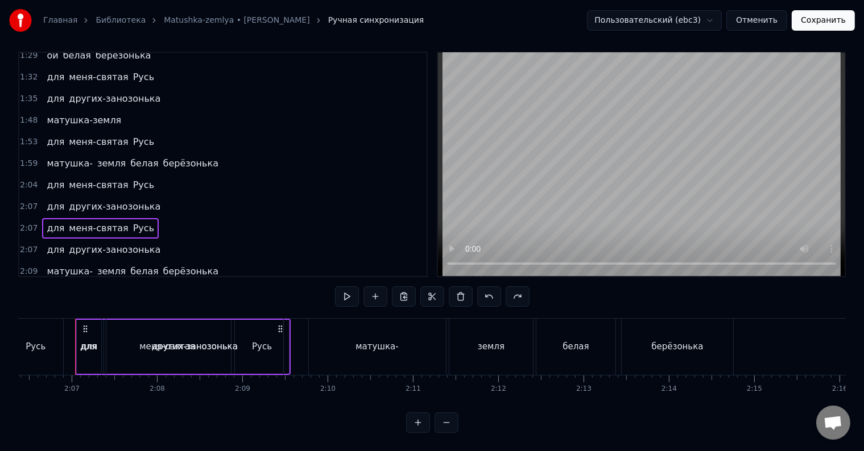
click at [416, 426] on button at bounding box center [418, 423] width 24 height 20
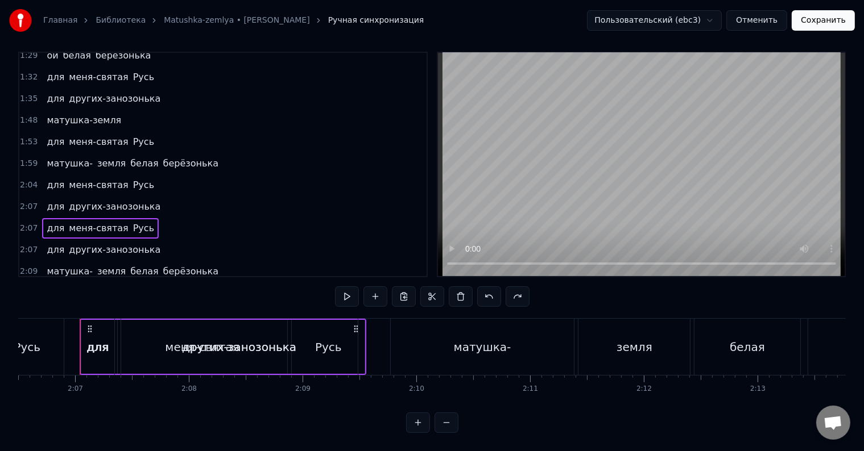
scroll to position [0, 14389]
drag, startPoint x: 354, startPoint y: 317, endPoint x: 397, endPoint y: 322, distance: 43.5
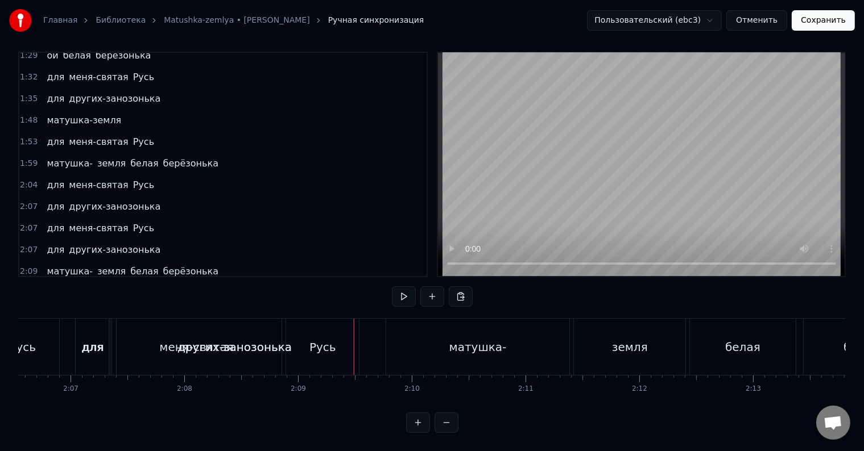
click at [416, 419] on button at bounding box center [418, 423] width 24 height 20
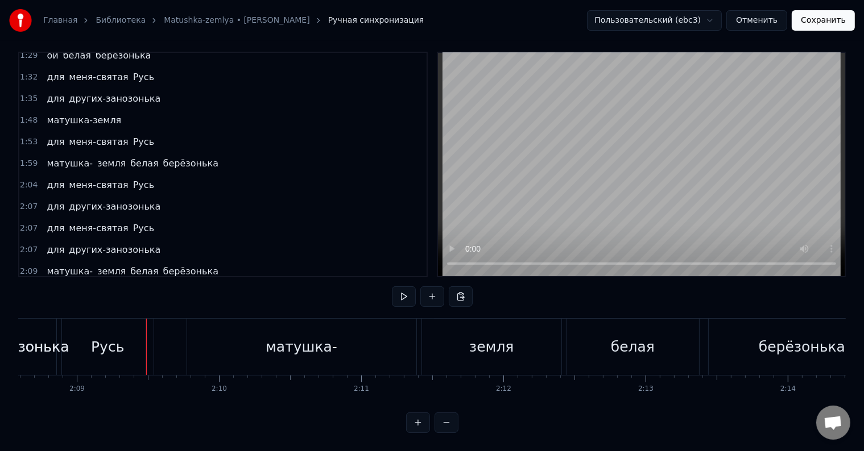
scroll to position [0, 18348]
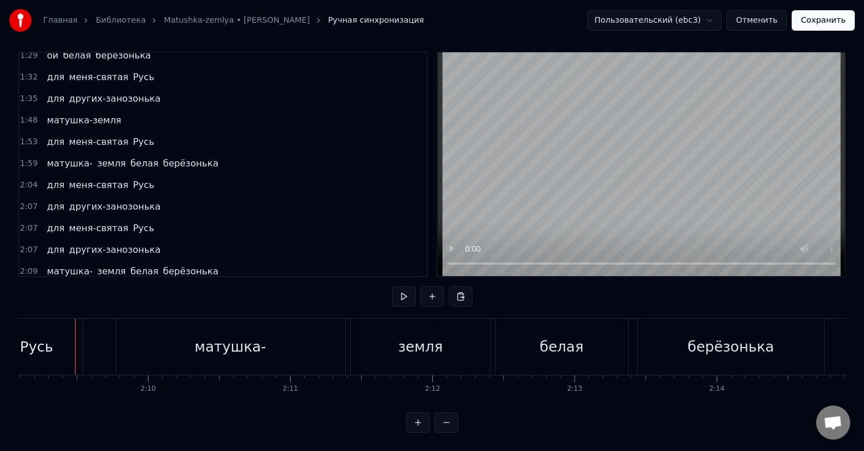
click at [132, 222] on span "Русь" at bounding box center [143, 228] width 23 height 13
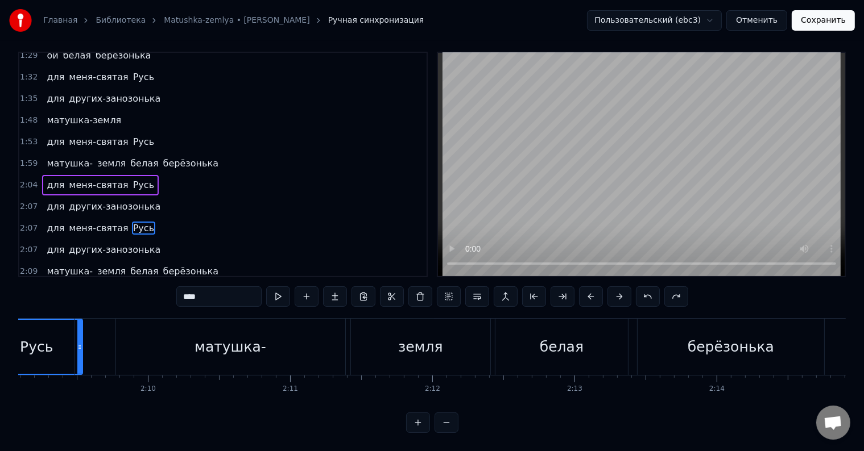
scroll to position [0, 0]
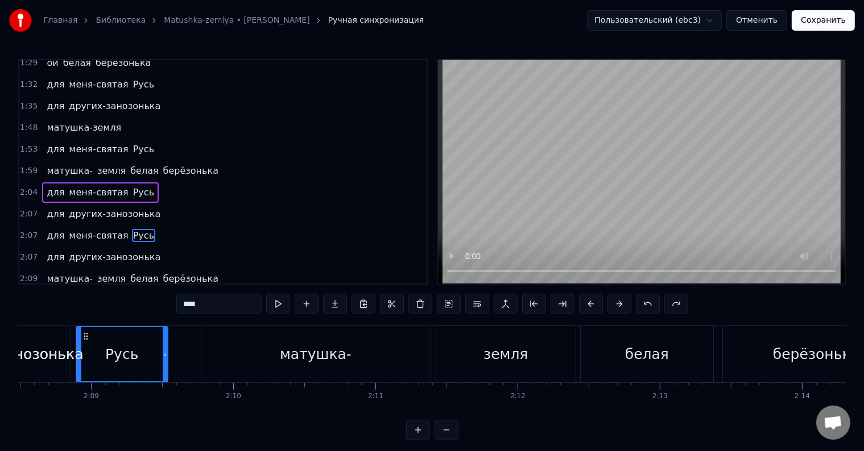
click at [111, 226] on div "для меня-святая Русь" at bounding box center [100, 236] width 117 height 20
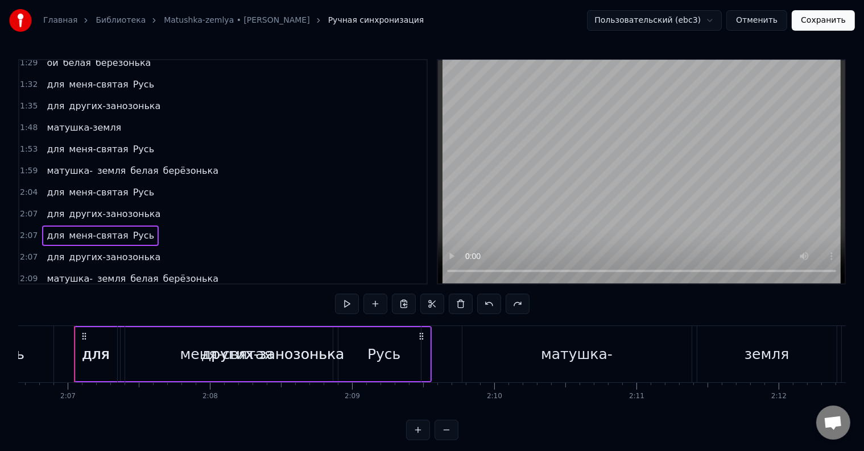
scroll to position [0, 18000]
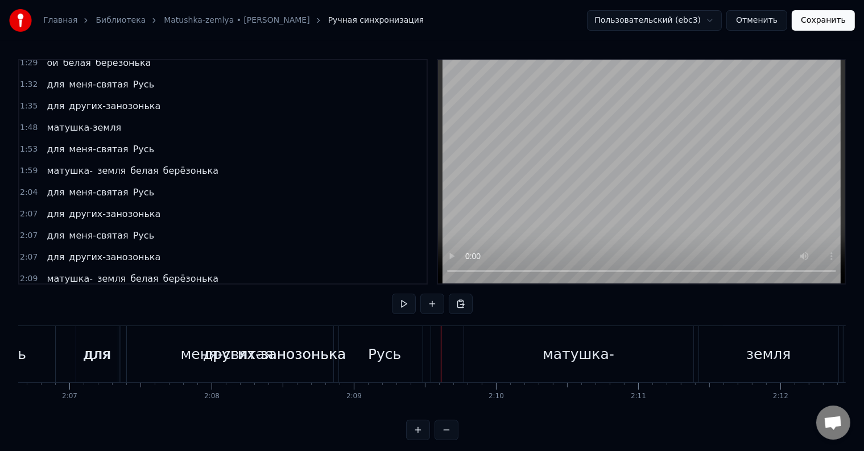
click at [92, 229] on span "меня-святая" at bounding box center [98, 235] width 61 height 13
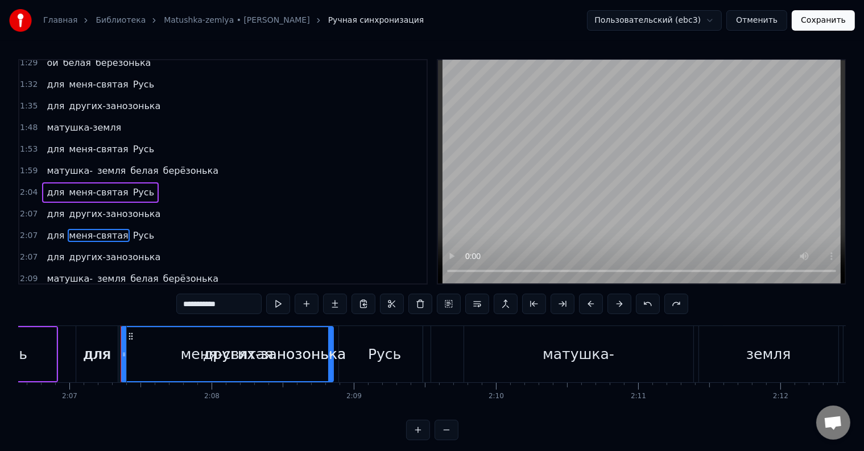
click at [110, 226] on div "для меня-святая Русь" at bounding box center [100, 236] width 117 height 20
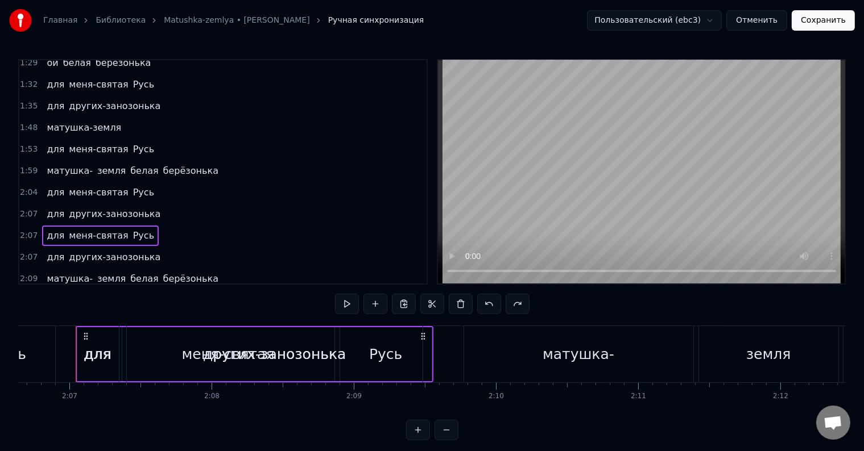
click at [375, 356] on div "других-занозонька" at bounding box center [275, 354] width 296 height 56
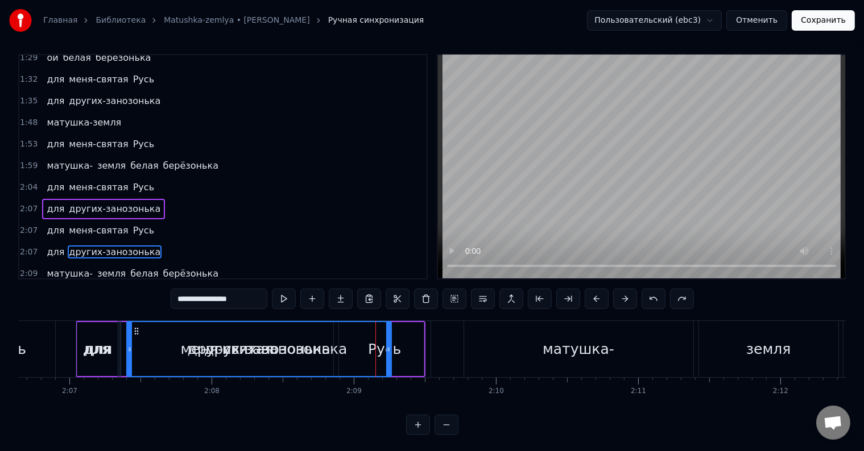
drag, startPoint x: 418, startPoint y: 354, endPoint x: 384, endPoint y: 355, distance: 34.1
click at [386, 355] on div at bounding box center [388, 349] width 5 height 54
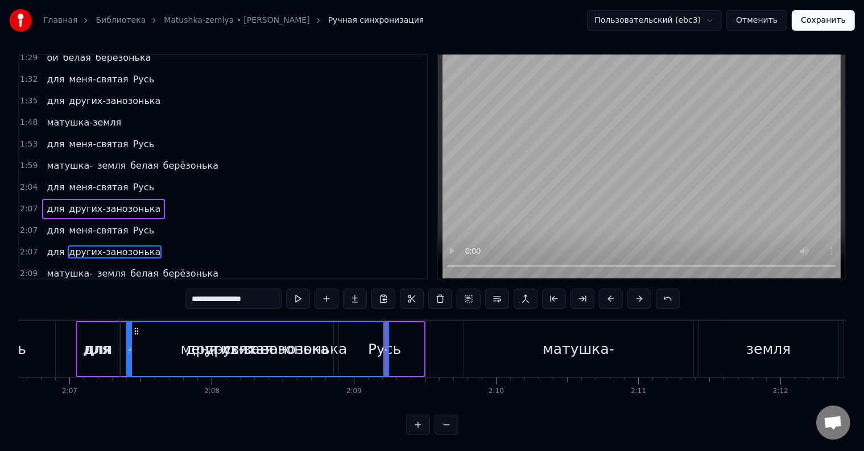
click at [398, 330] on div "Русь" at bounding box center [385, 349] width 92 height 56
type input "****"
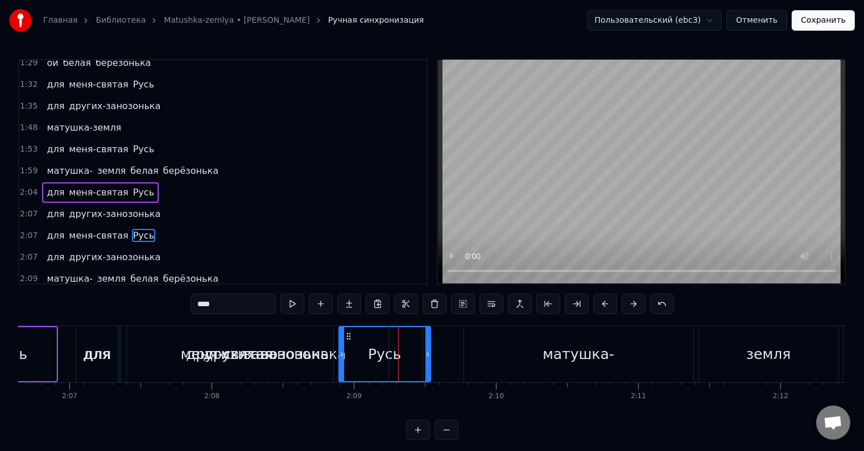
click at [102, 226] on div "для меня-святая Русь" at bounding box center [100, 236] width 117 height 20
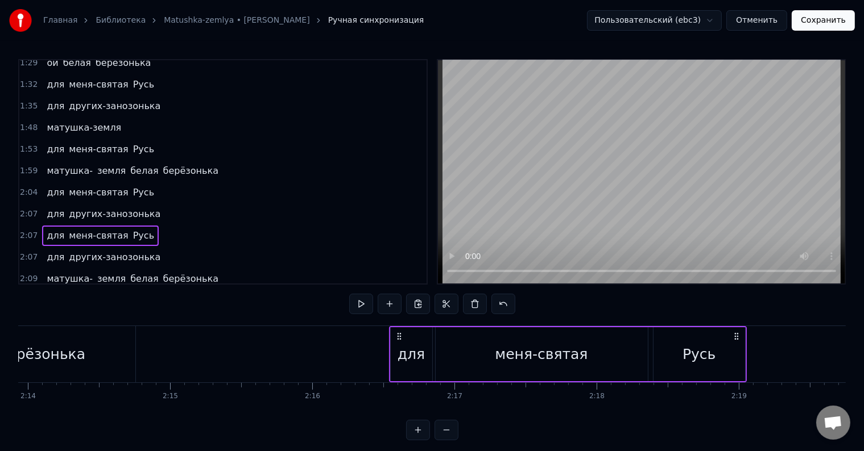
scroll to position [0, 19043]
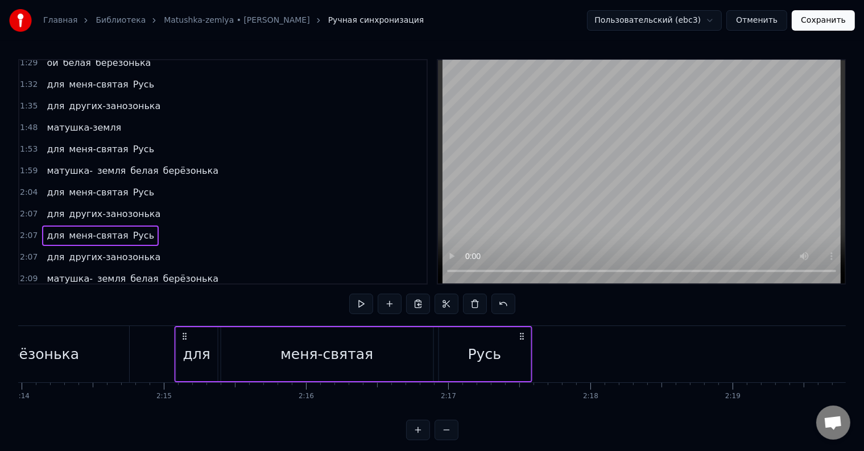
drag, startPoint x: 423, startPoint y: 335, endPoint x: 521, endPoint y: 343, distance: 98.7
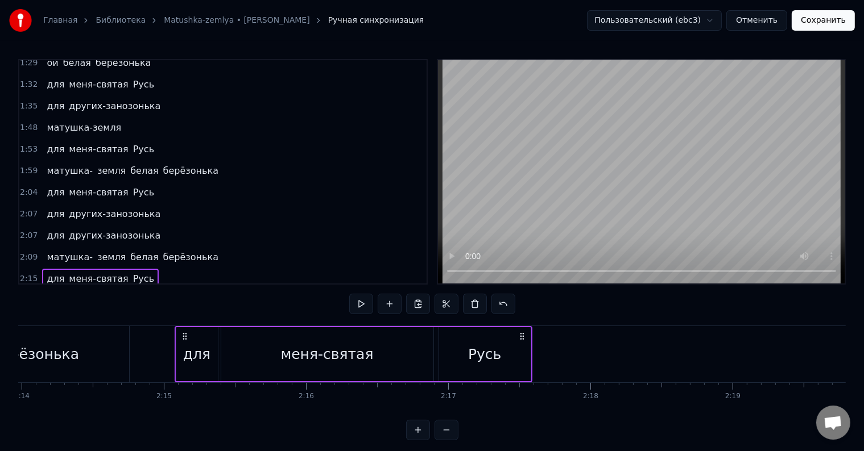
click at [446, 437] on button at bounding box center [446, 430] width 24 height 20
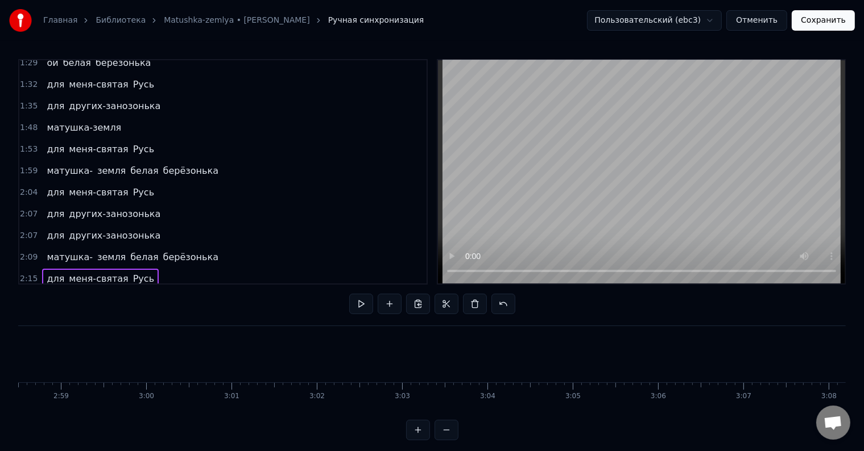
click at [446, 437] on button at bounding box center [446, 430] width 24 height 20
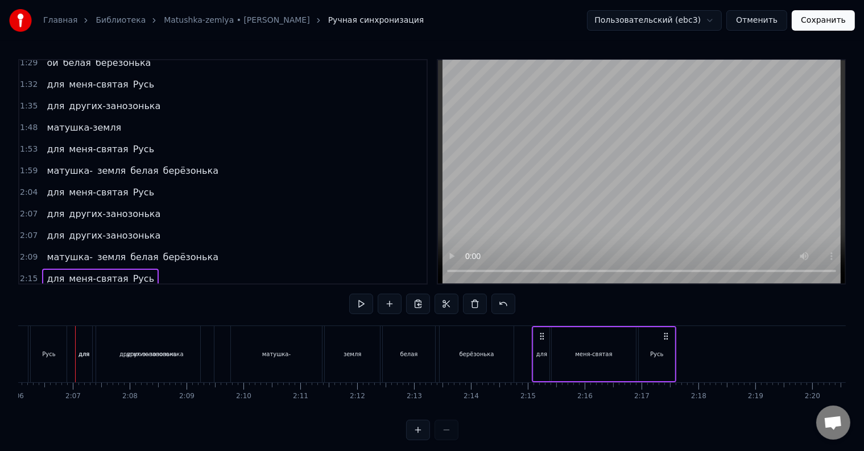
scroll to position [17, 0]
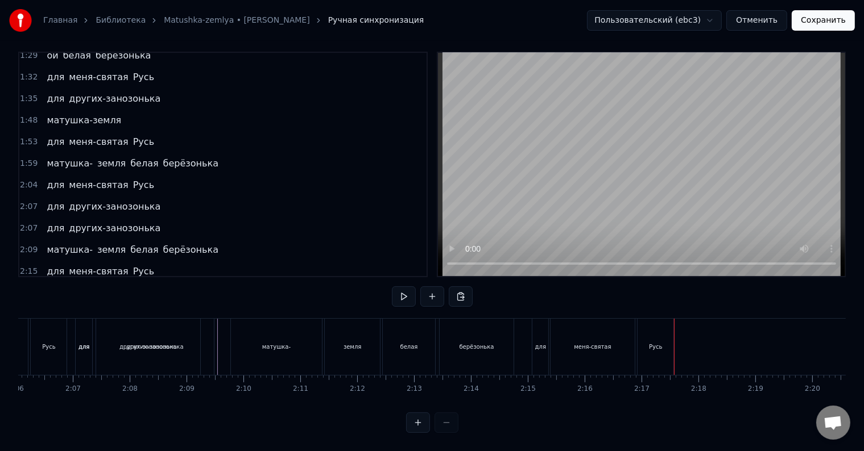
click at [667, 345] on div "Русь" at bounding box center [655, 347] width 36 height 56
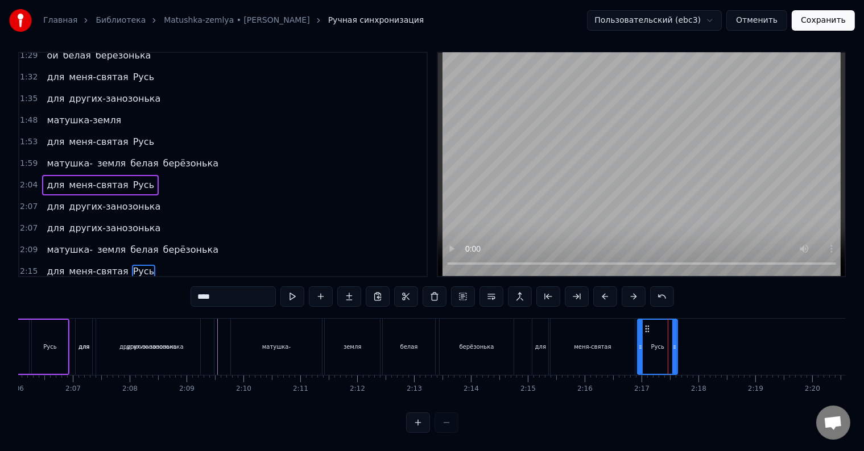
click at [675, 350] on div at bounding box center [674, 347] width 5 height 54
click at [625, 352] on div "меня-святая" at bounding box center [592, 347] width 84 height 56
type input "**********"
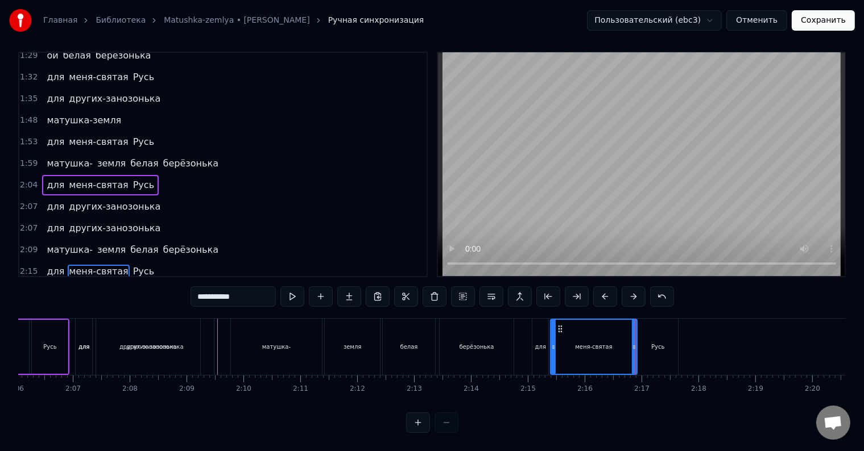
click at [634, 350] on div at bounding box center [634, 347] width 5 height 54
click at [134, 197] on div "для других-занозонька" at bounding box center [103, 207] width 123 height 20
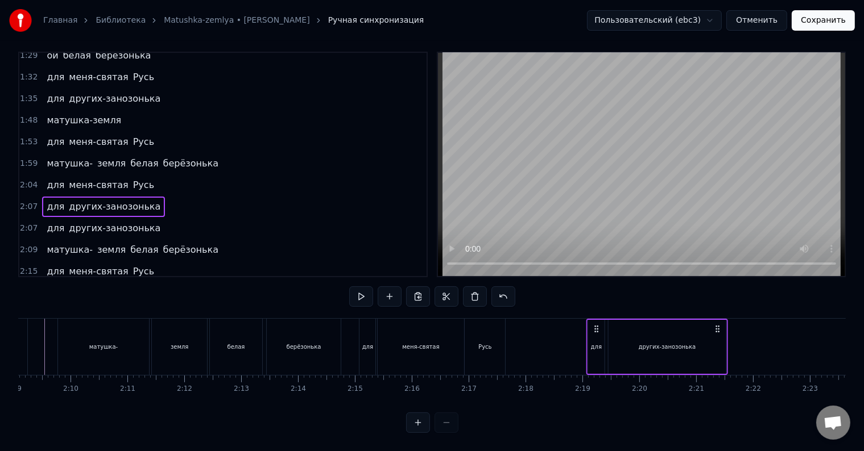
scroll to position [0, 7339]
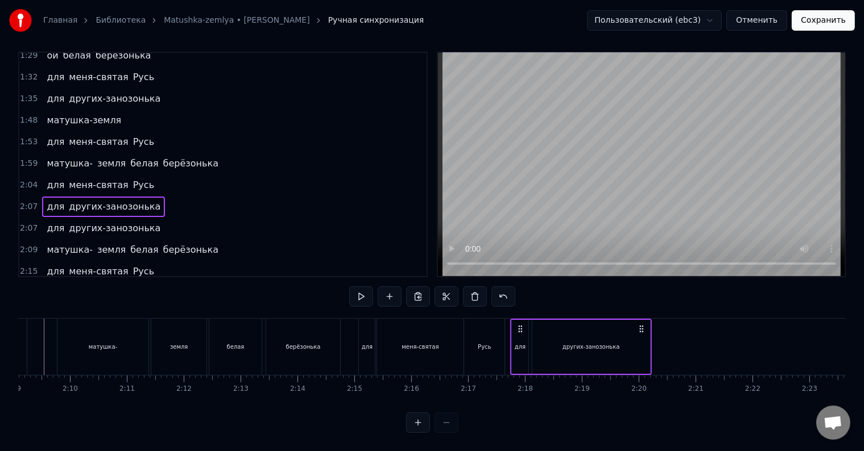
drag, startPoint x: 207, startPoint y: 318, endPoint x: 641, endPoint y: 341, distance: 435.0
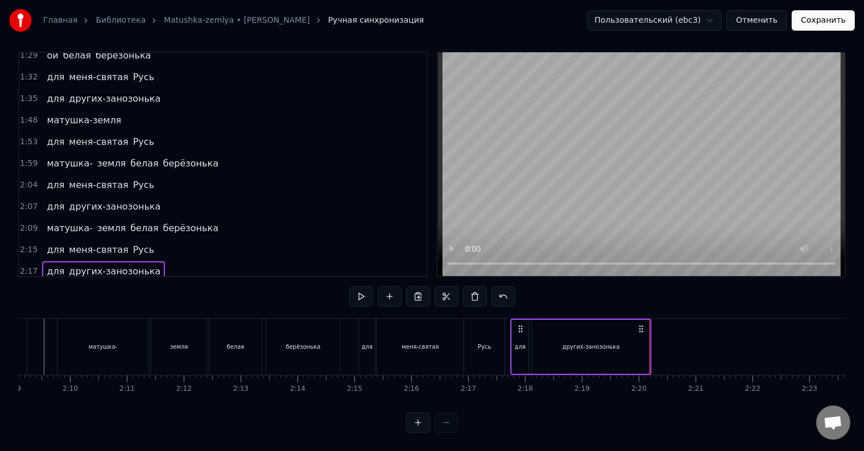
click at [516, 325] on icon at bounding box center [520, 329] width 9 height 9
click at [628, 319] on div "для других-занозонька" at bounding box center [581, 347] width 142 height 56
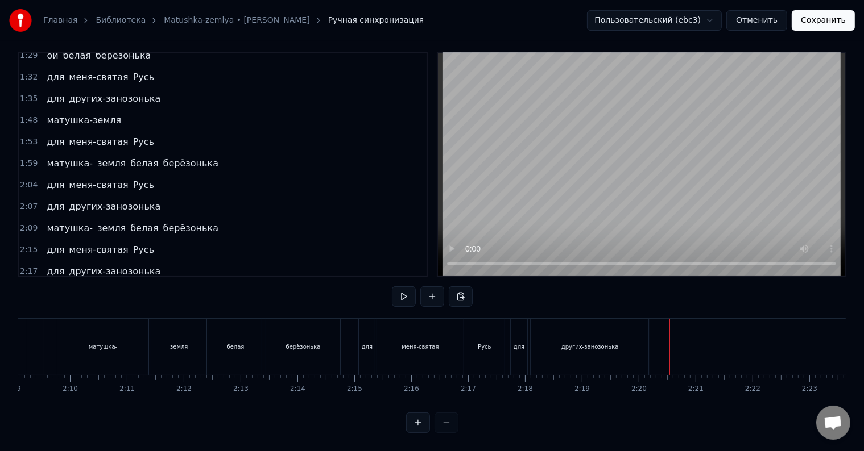
click at [516, 325] on div "для" at bounding box center [519, 347] width 16 height 56
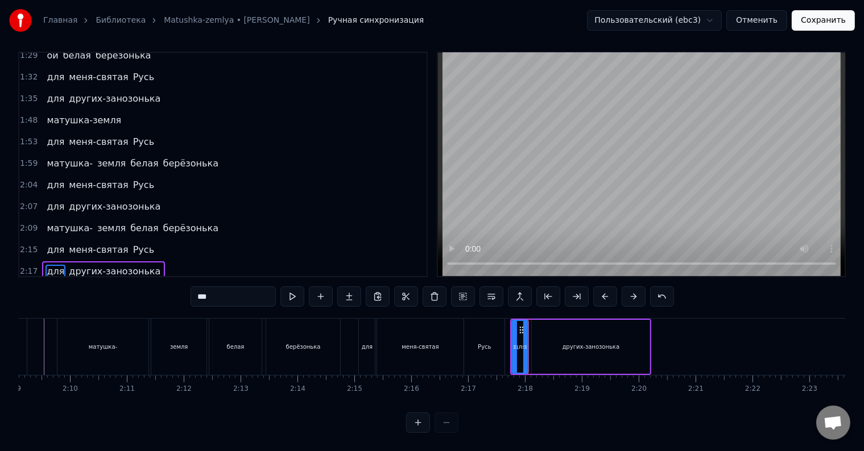
click at [636, 338] on div "других-занозонька" at bounding box center [591, 347] width 118 height 54
type input "**********"
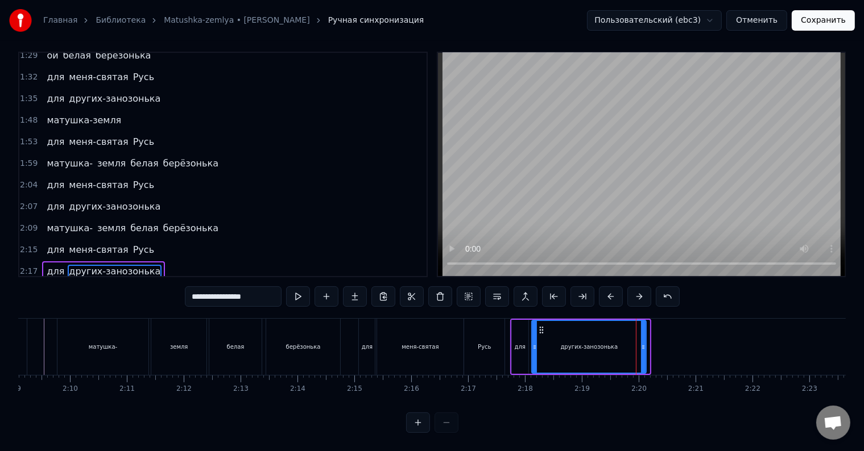
click at [644, 343] on icon at bounding box center [643, 347] width 5 height 9
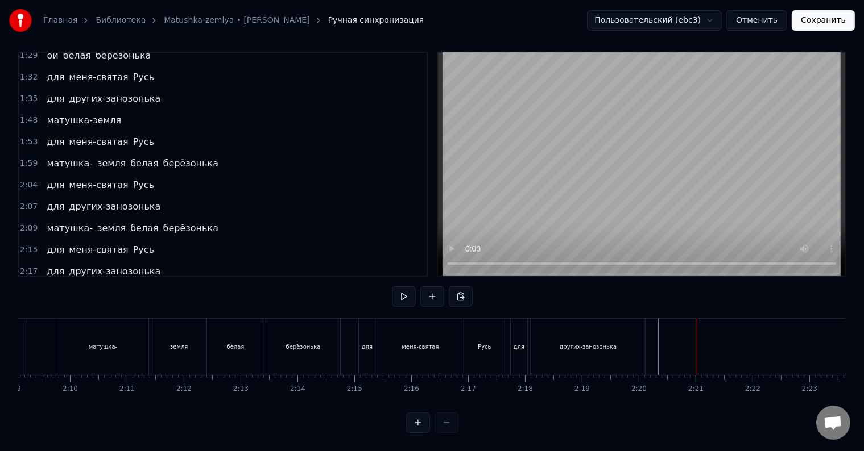
click at [55, 157] on span "матушка-" at bounding box center [69, 163] width 48 height 13
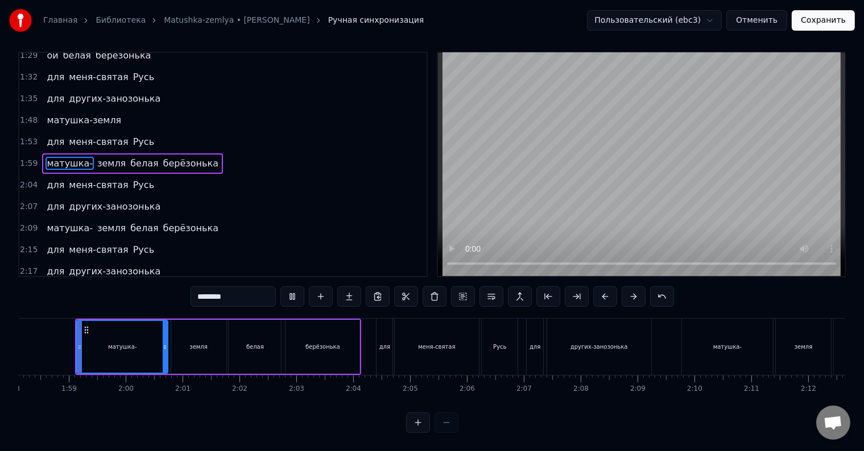
scroll to position [17, 0]
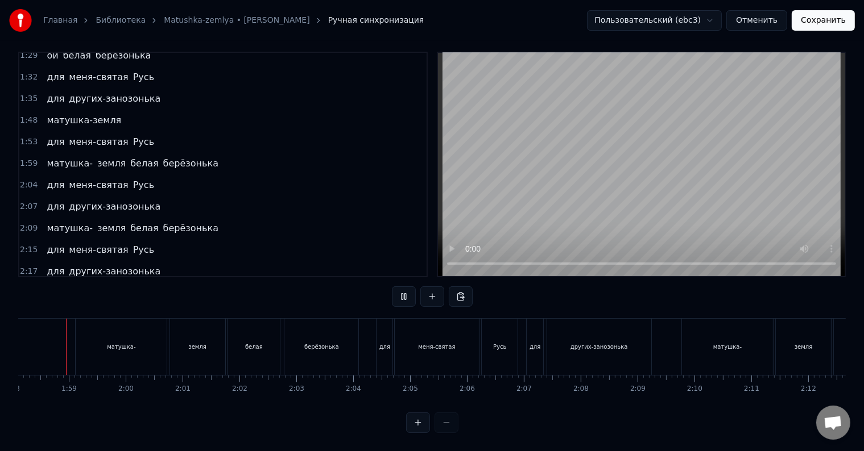
scroll to position [0, 6706]
click at [127, 110] on div "1:48 матушка-земля" at bounding box center [222, 121] width 407 height 22
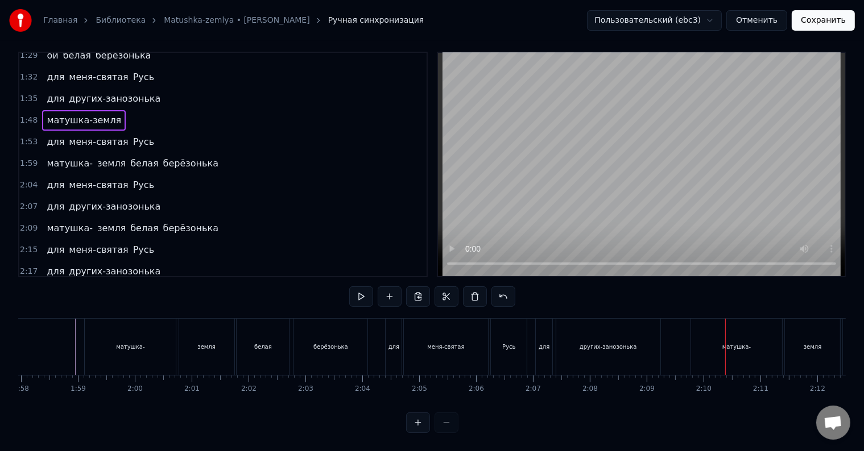
click at [106, 110] on div "матушка-земля" at bounding box center [84, 120] width 84 height 20
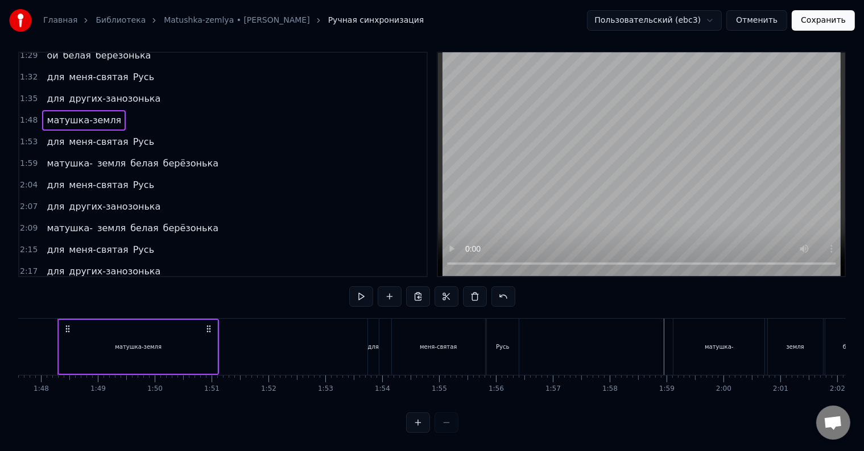
scroll to position [0, 6099]
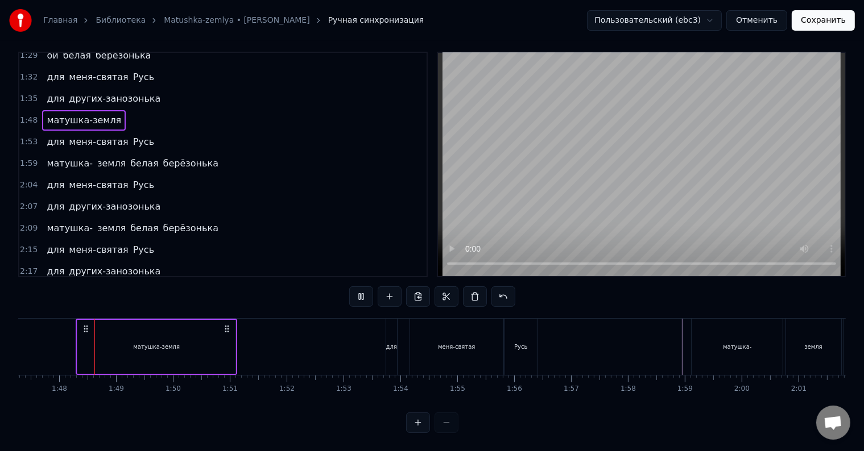
click at [385, 341] on div "для" at bounding box center [391, 347] width 12 height 56
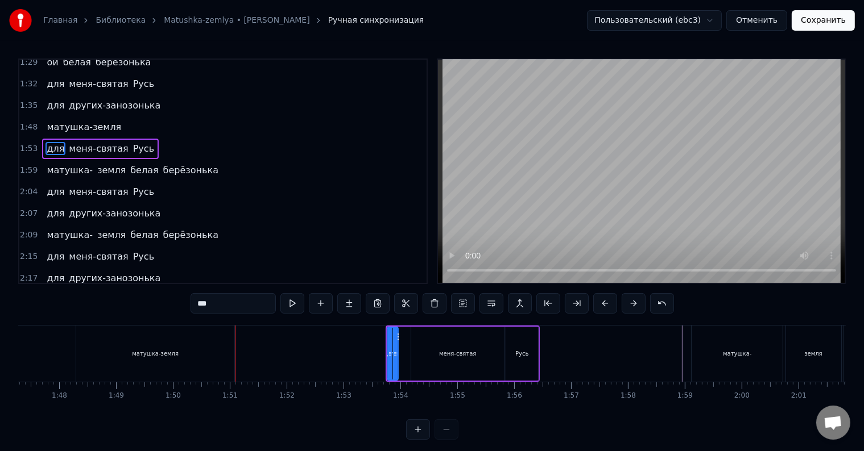
scroll to position [17, 0]
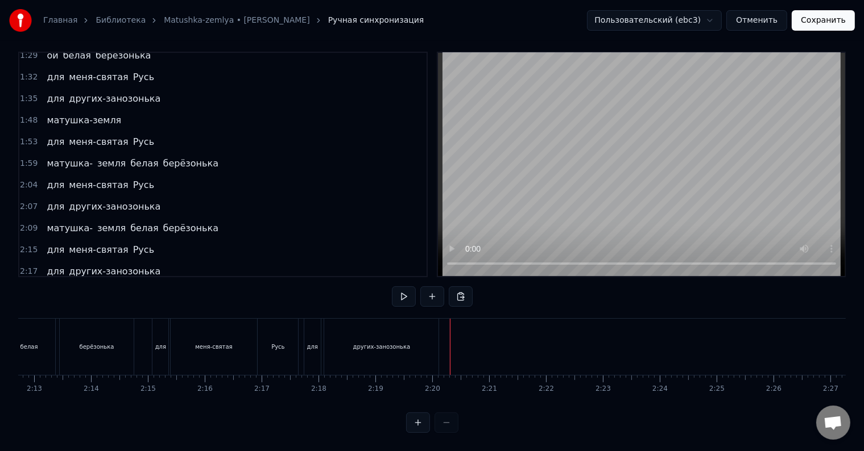
click at [118, 262] on div "для других-занозонька" at bounding box center [103, 272] width 123 height 20
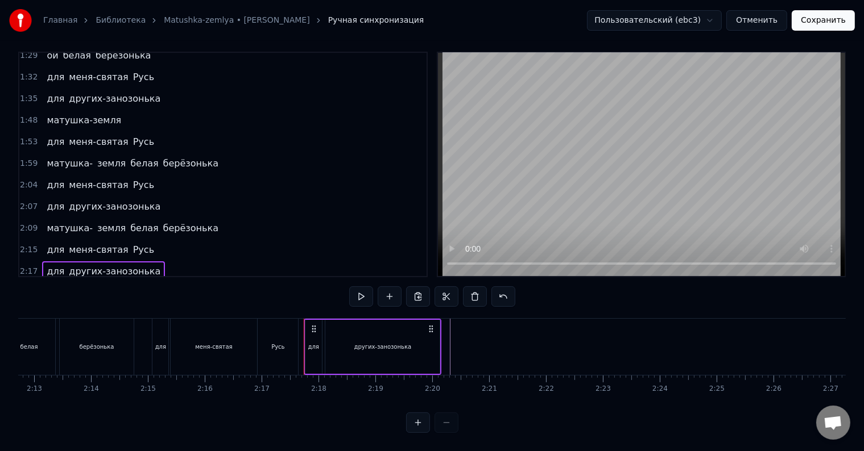
click at [115, 240] on div "для меня-святая Русь" at bounding box center [100, 250] width 117 height 20
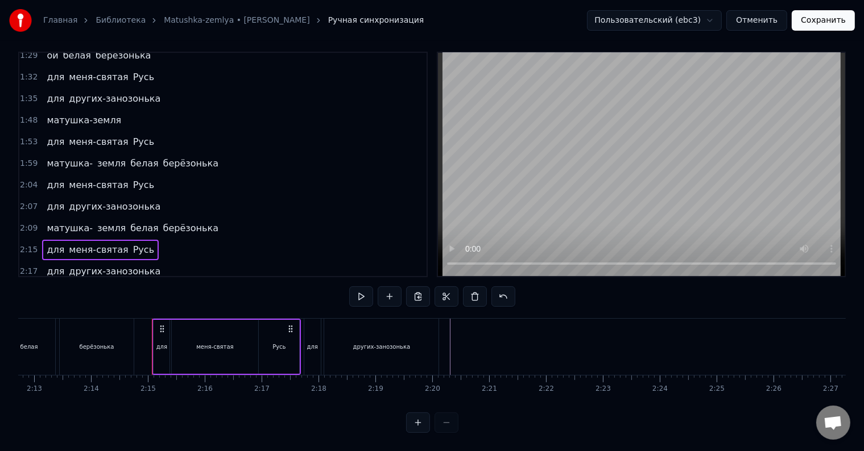
click at [121, 218] on div "матушка- земля белая берёзонька" at bounding box center [132, 228] width 181 height 20
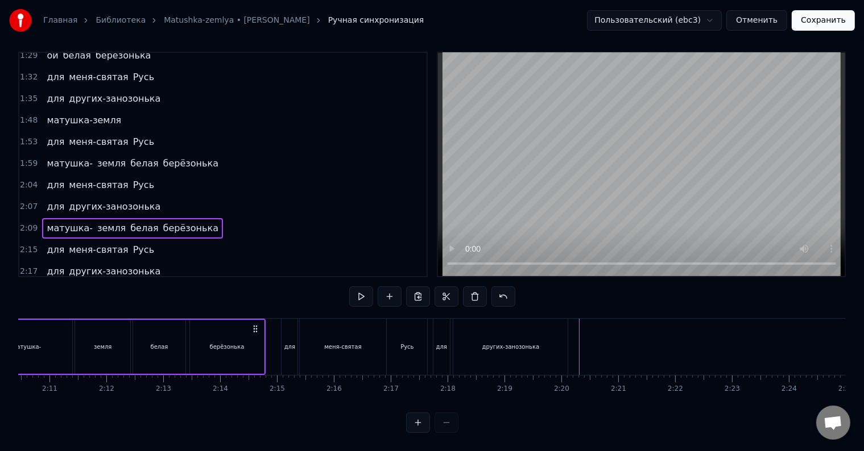
scroll to position [0, 7321]
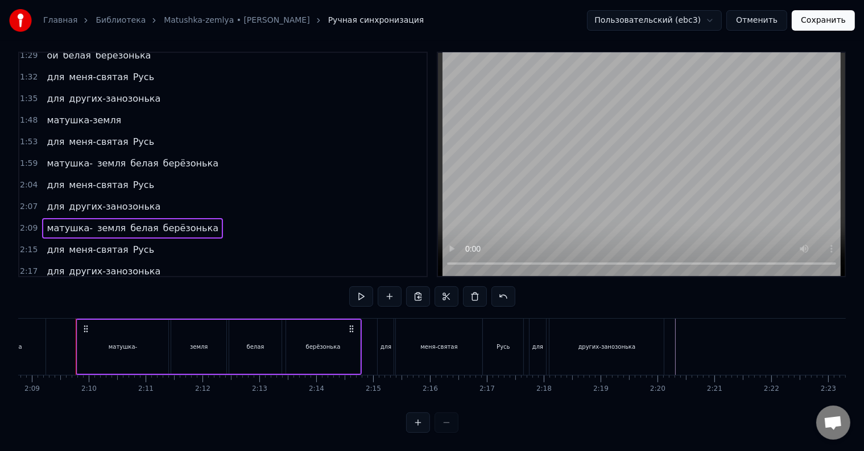
click at [123, 197] on div "для других-занозонька" at bounding box center [103, 207] width 123 height 20
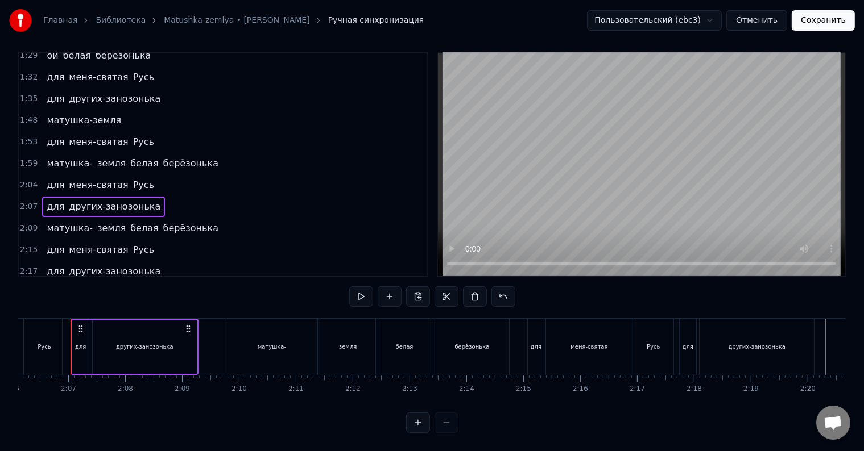
scroll to position [0, 7166]
